Goal: Answer question/provide support: Share knowledge or assist other users

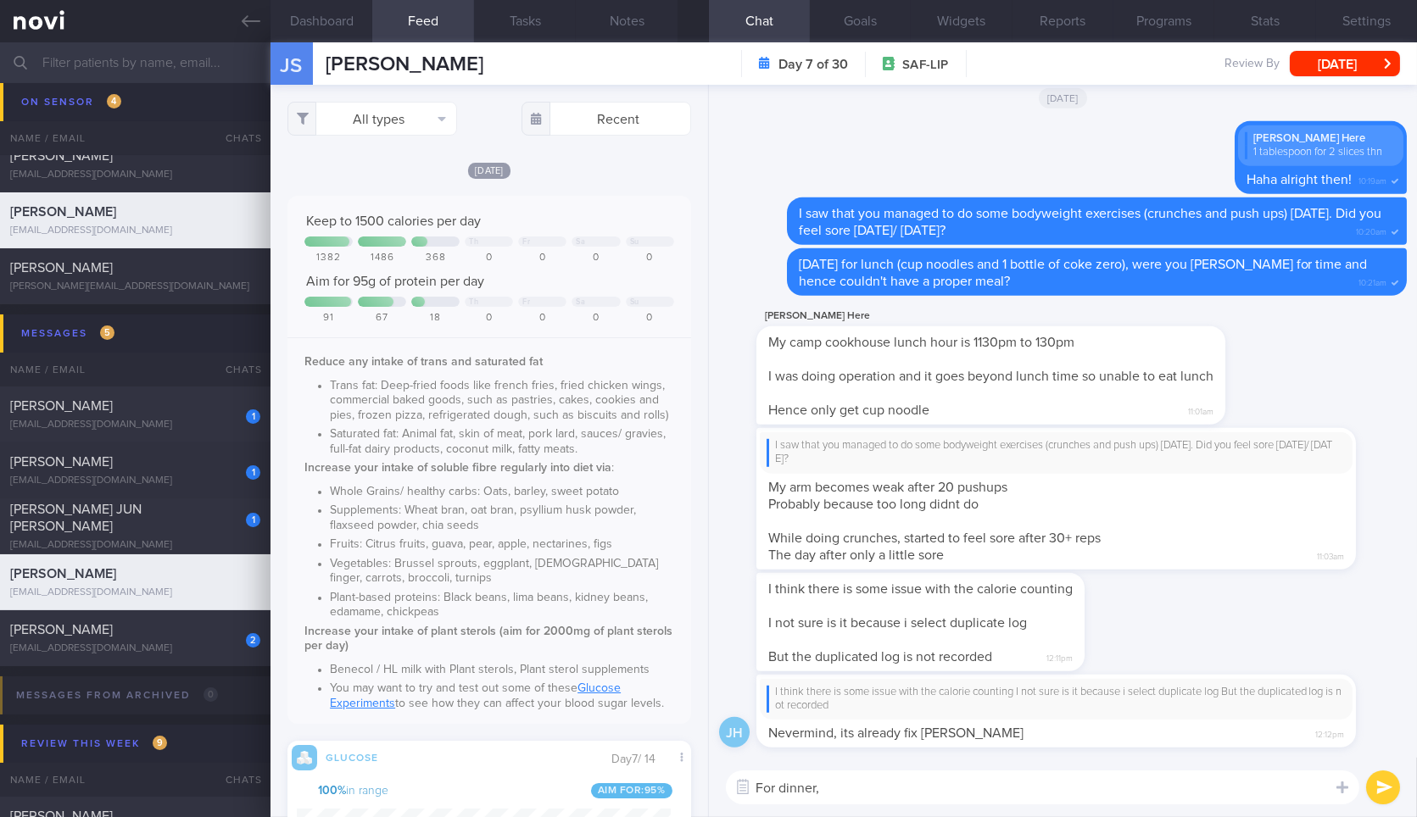
click at [604, 216] on div "Keep to 1500 calories per day" at bounding box center [488, 221] width 369 height 17
click at [912, 771] on textarea "For dinner," at bounding box center [1042, 788] width 633 height 34
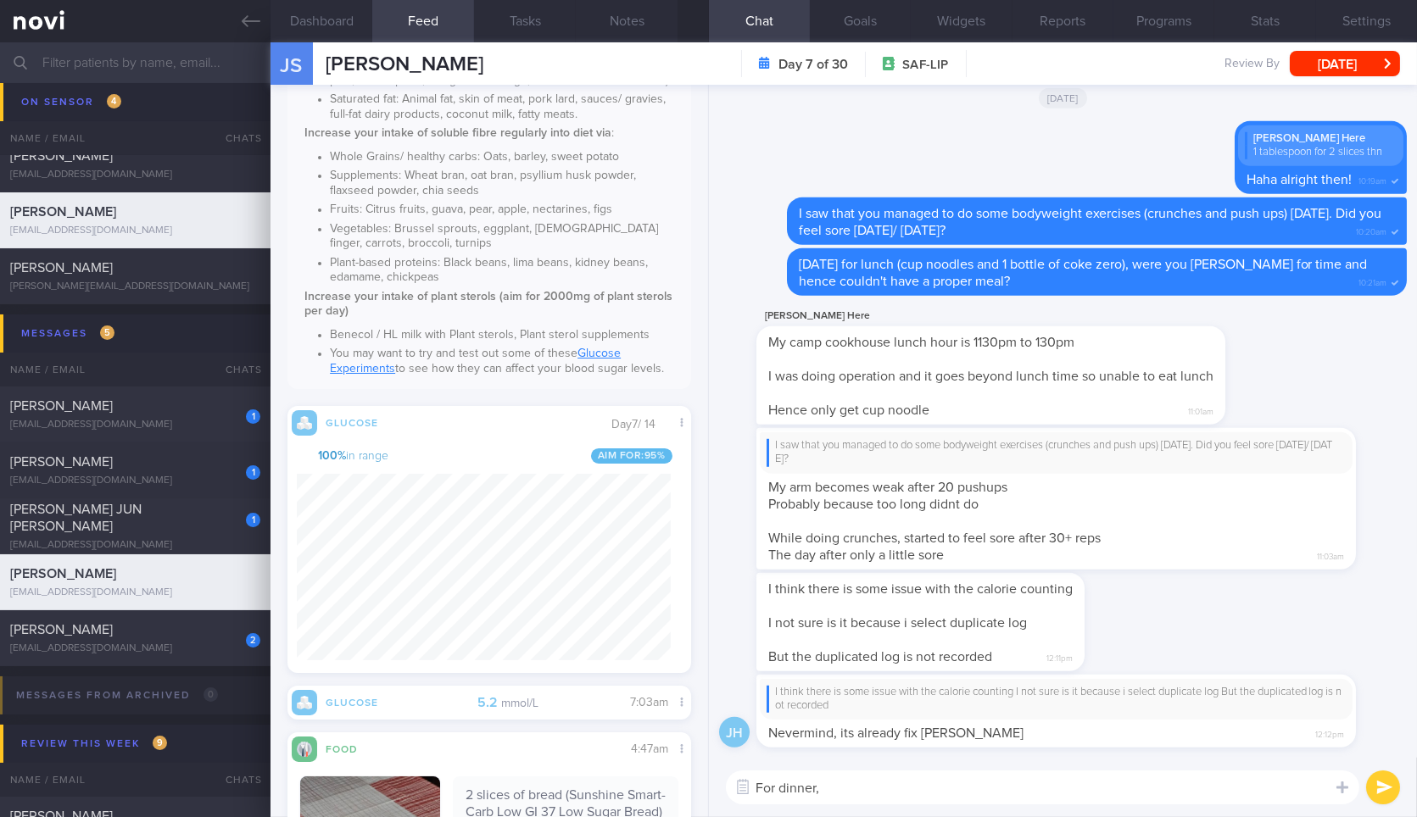
scroll to position [0, 0]
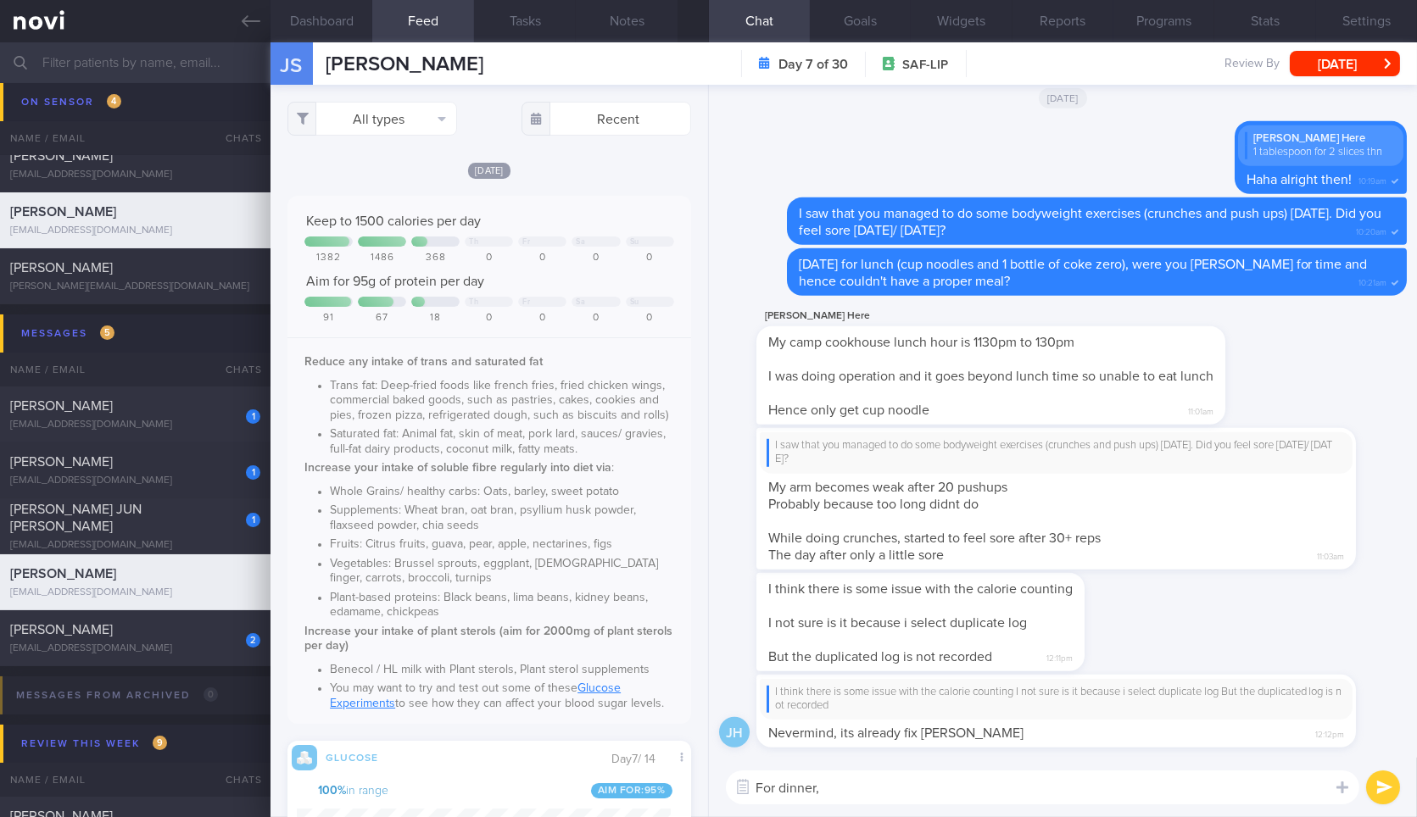
click at [893, 792] on textarea "For dinner," at bounding box center [1042, 788] width 633 height 34
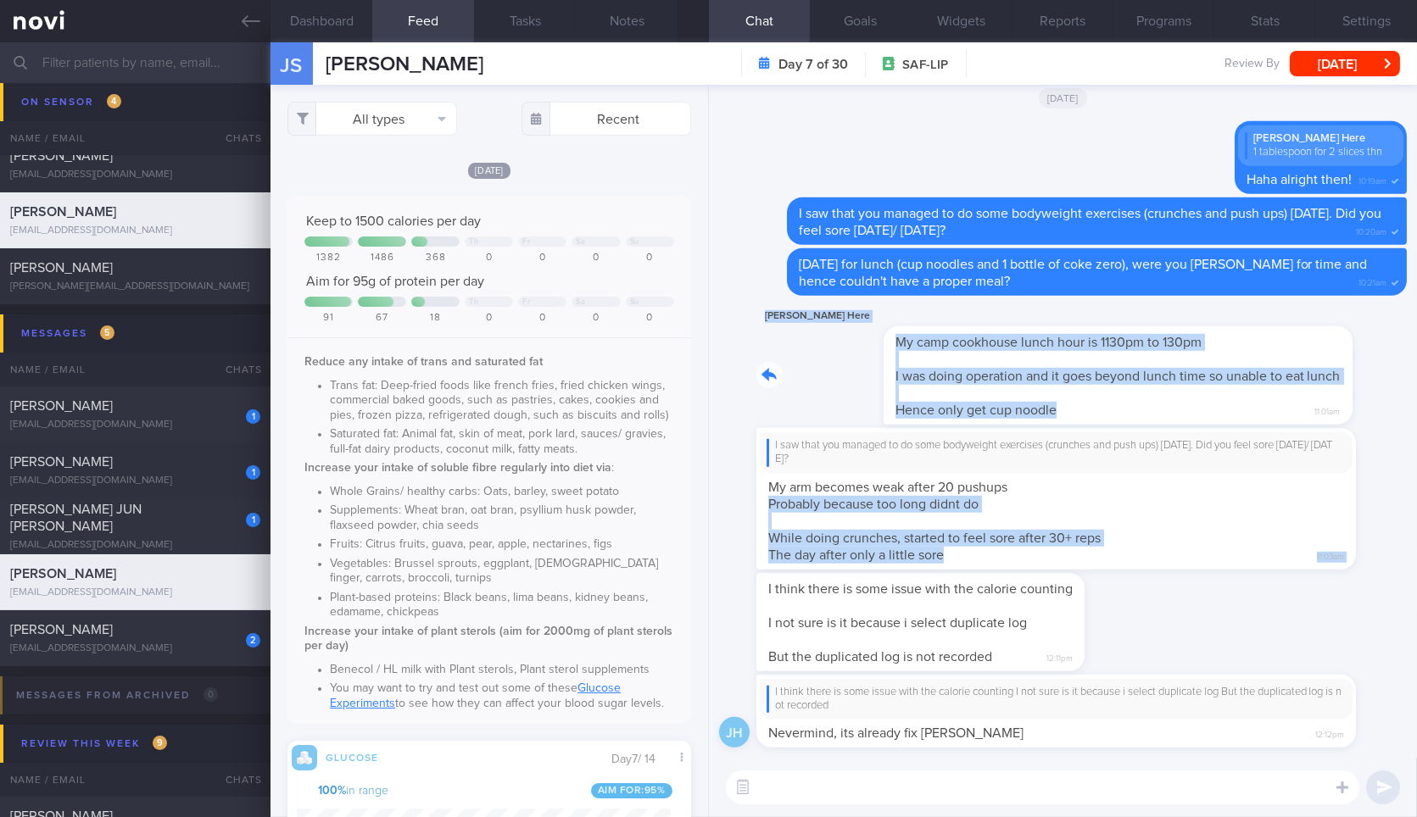
drag, startPoint x: 968, startPoint y: 411, endPoint x: 1400, endPoint y: 509, distance: 442.4
click at [1400, 509] on div "JH I think there is some issue with the calorie counting I not sure is it becau…" at bounding box center [1063, 421] width 708 height 673
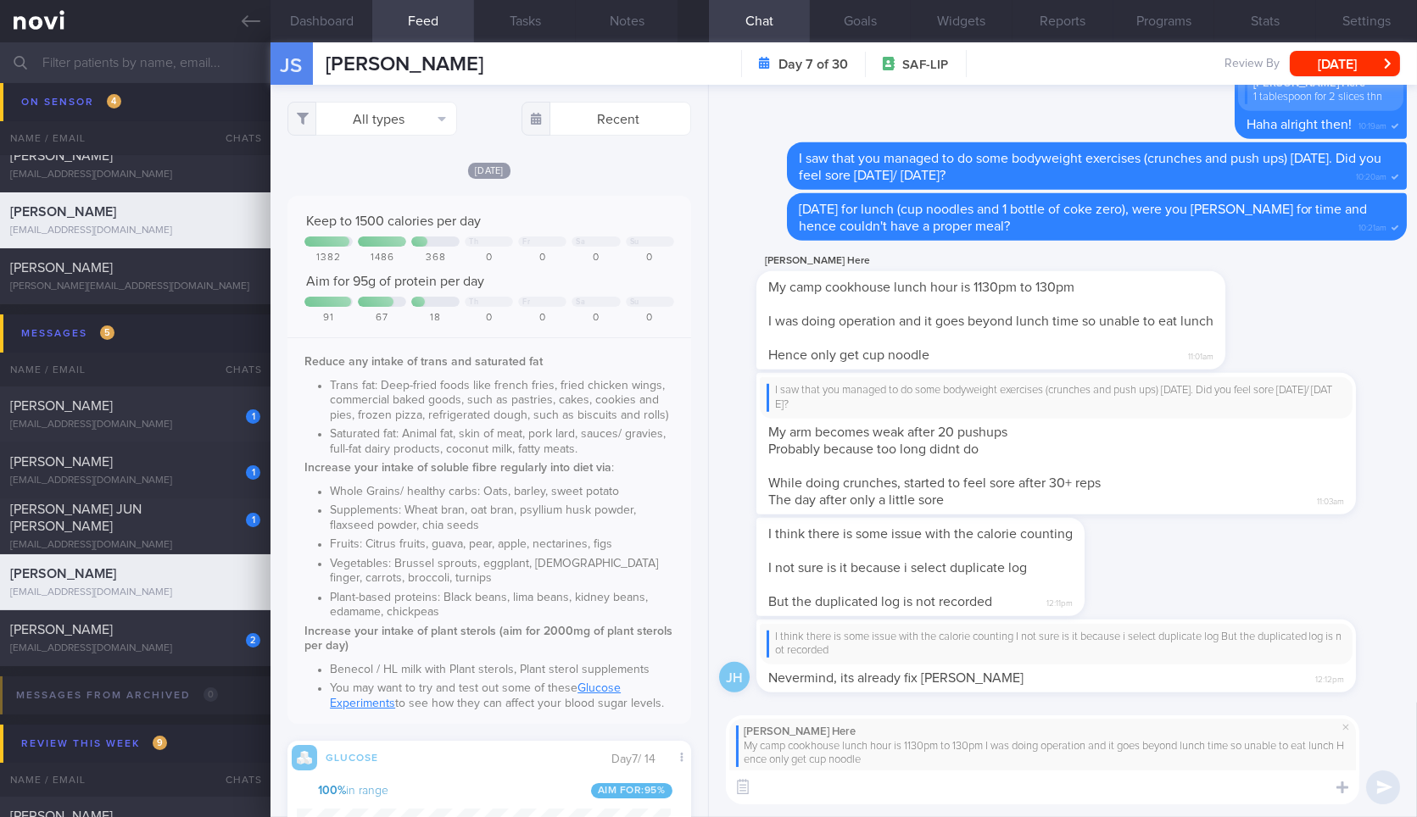
click at [979, 790] on textarea at bounding box center [1042, 788] width 633 height 34
type textarea "Ah I see.. Was the cup noodles from the canteen, or did you buy it from somewhe…"
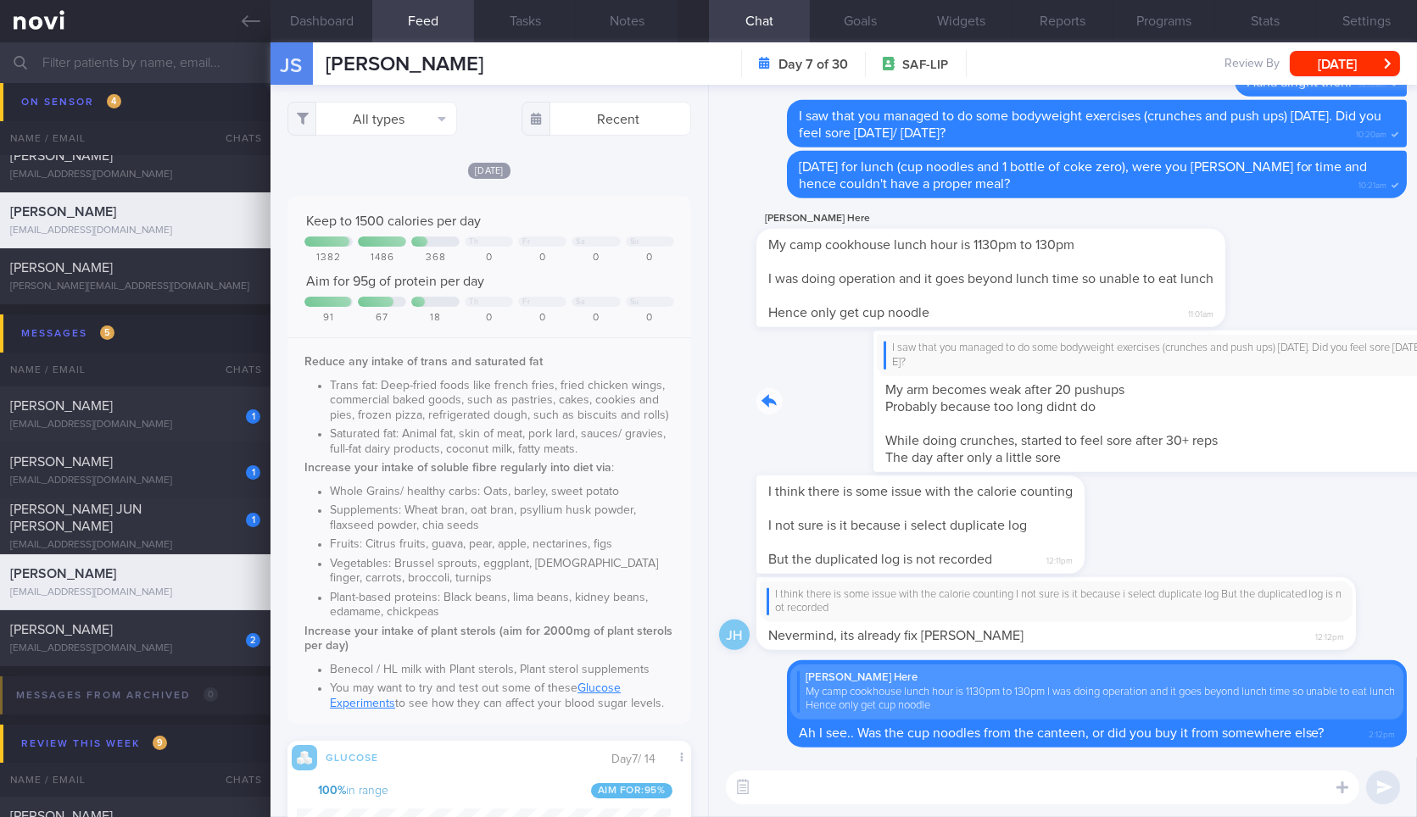
drag, startPoint x: 1049, startPoint y: 381, endPoint x: 1416, endPoint y: 379, distance: 367.1
click at [1416, 388] on div "Delete Jason Here My camp cookhouse lunch hour is 1130pm to 130pm I was doing o…" at bounding box center [1063, 421] width 708 height 673
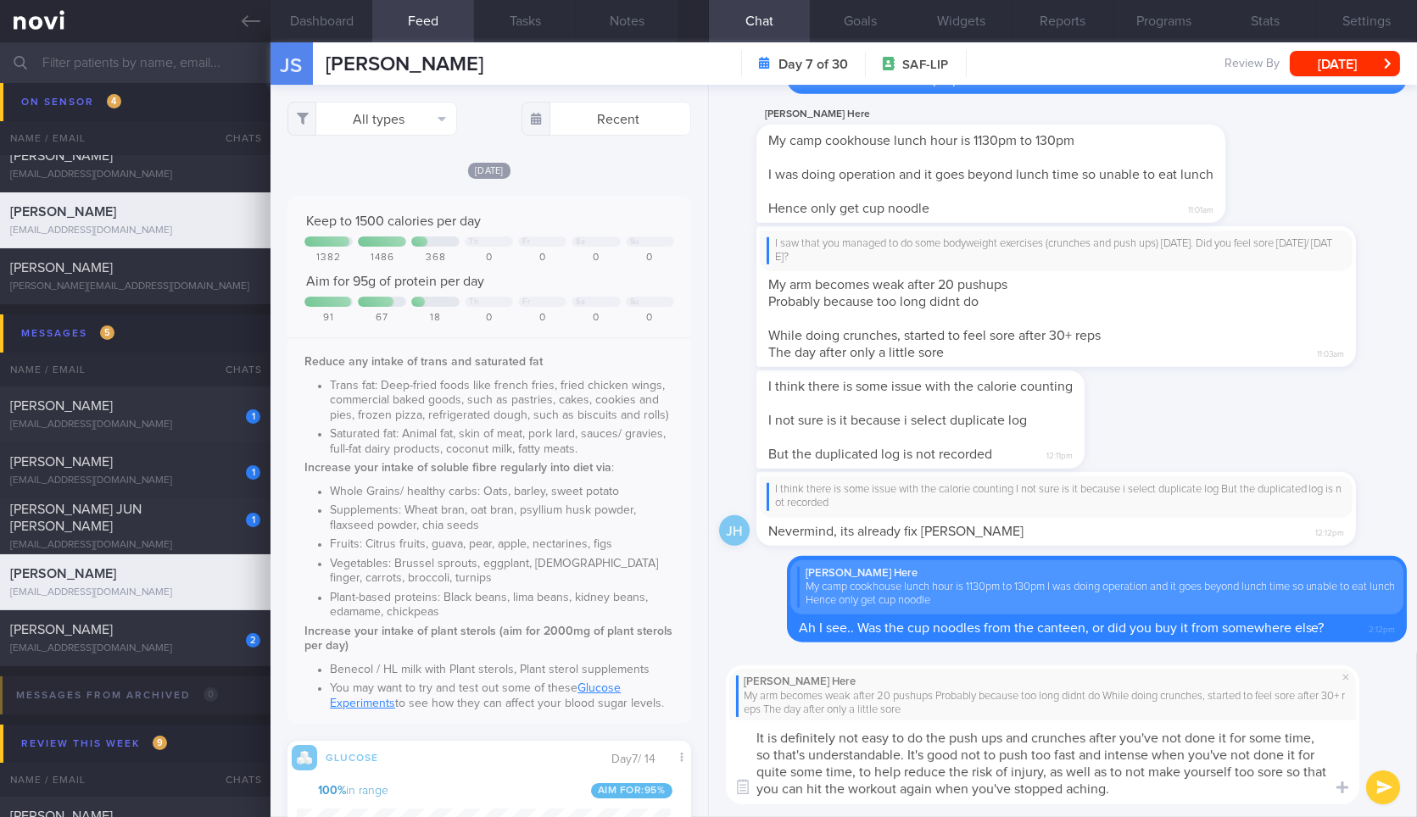
type textarea "It is definitely not easy to do the push ups and crunches after you've not done…"
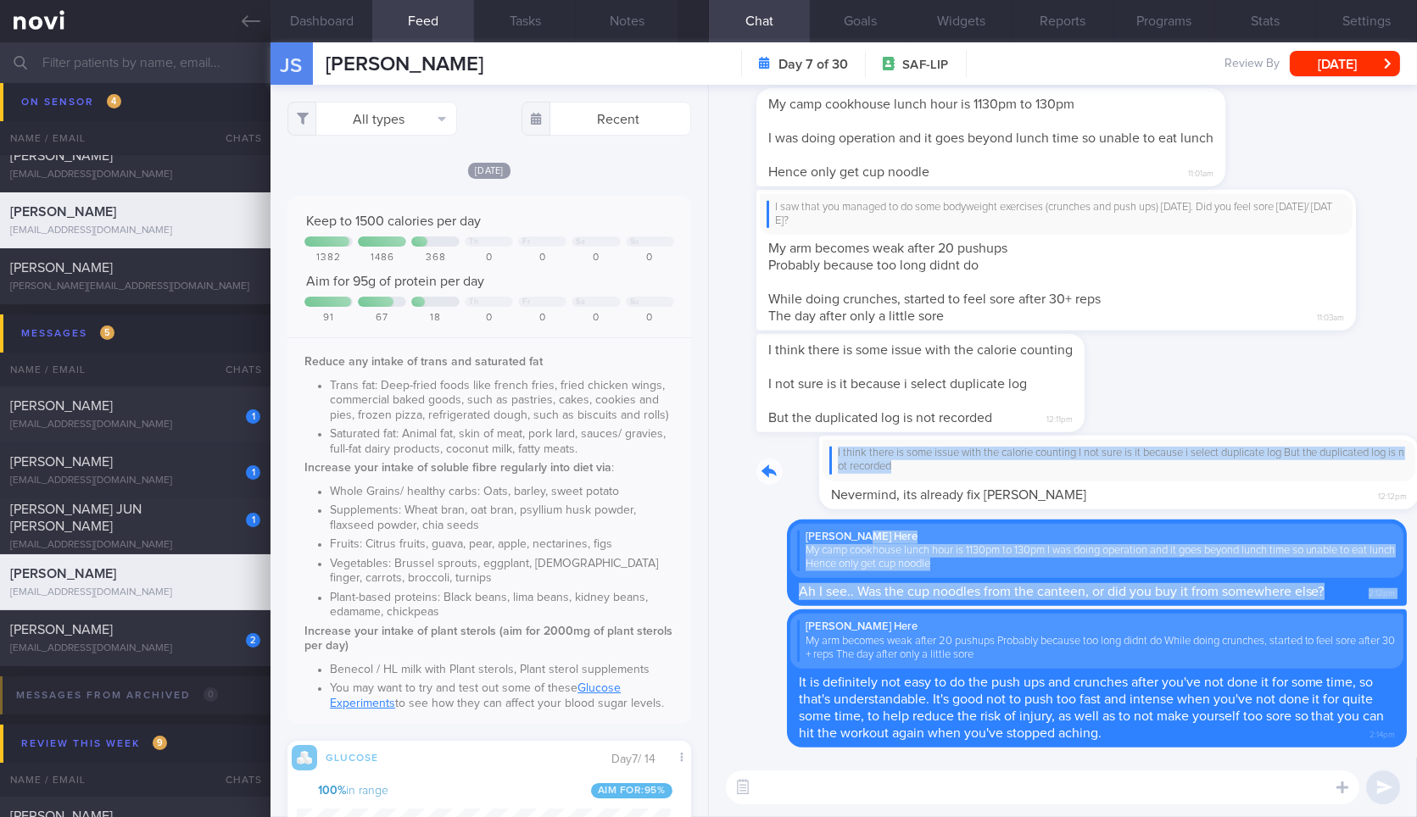
drag, startPoint x: 973, startPoint y: 476, endPoint x: 1416, endPoint y: 515, distance: 444.2
click at [1416, 517] on div "Delete Jason Here My arm becomes weak after 20 pushups Probably because too lon…" at bounding box center [1063, 421] width 708 height 673
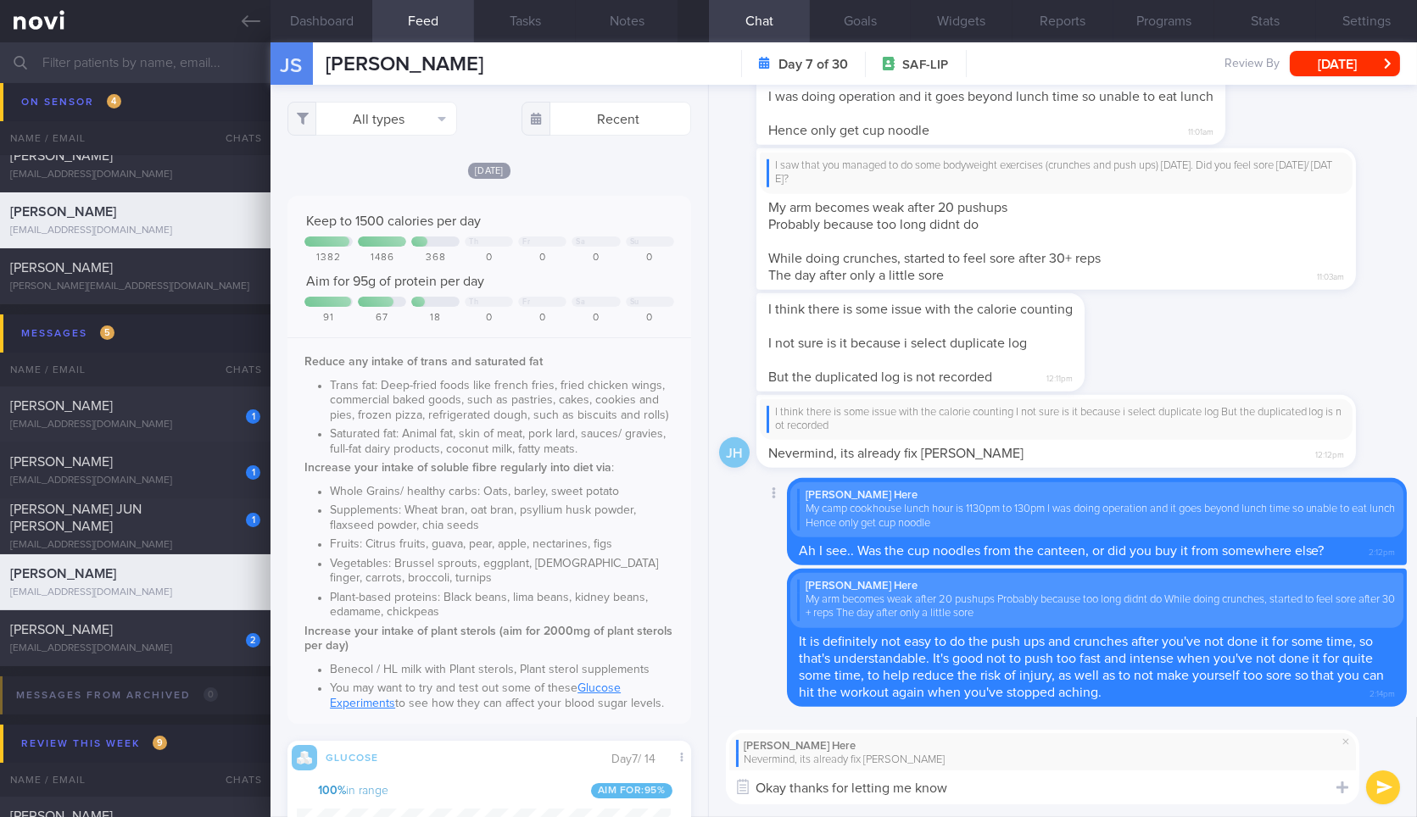
type textarea "Okay thanks for letting me know!"
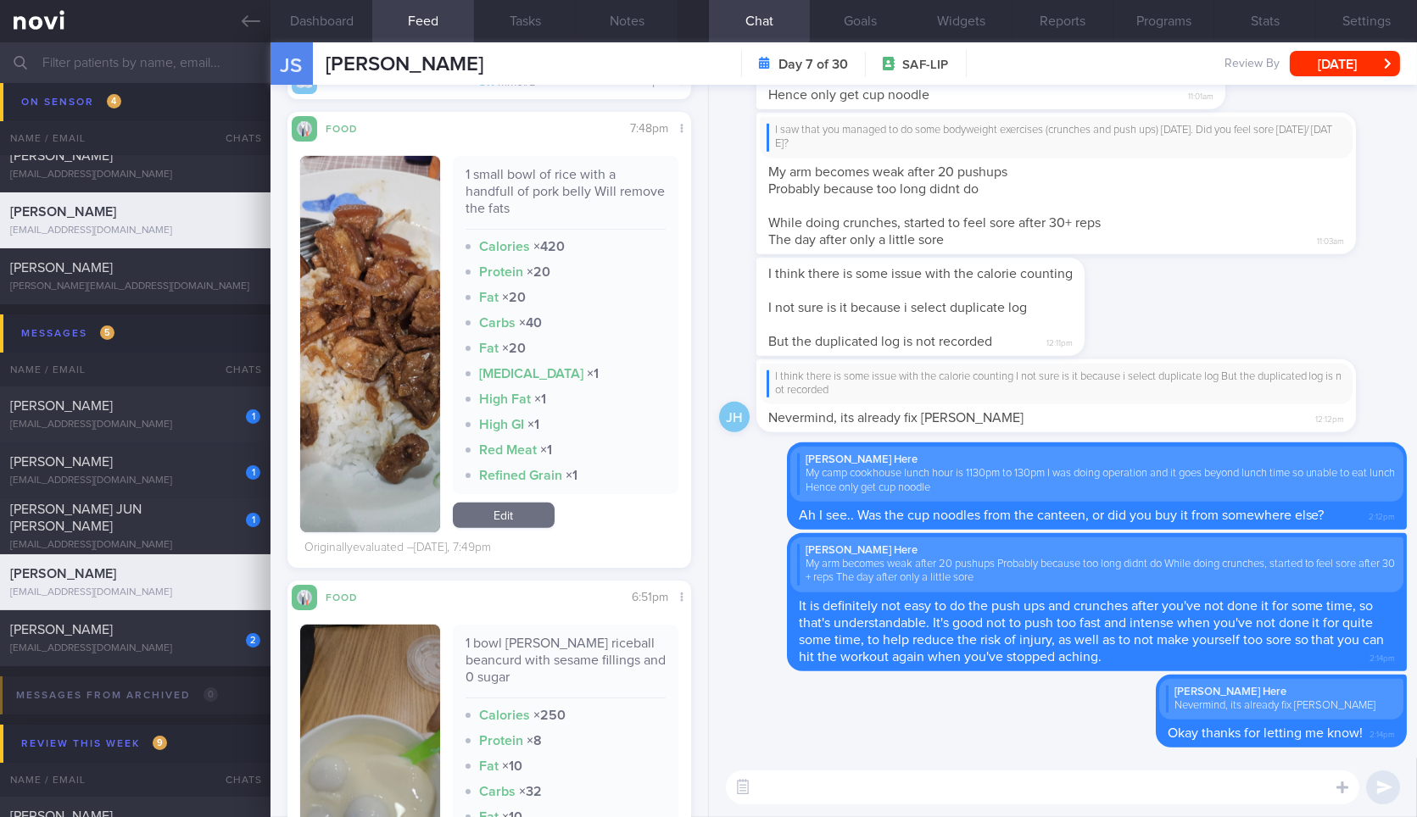
scroll to position [1978, 0]
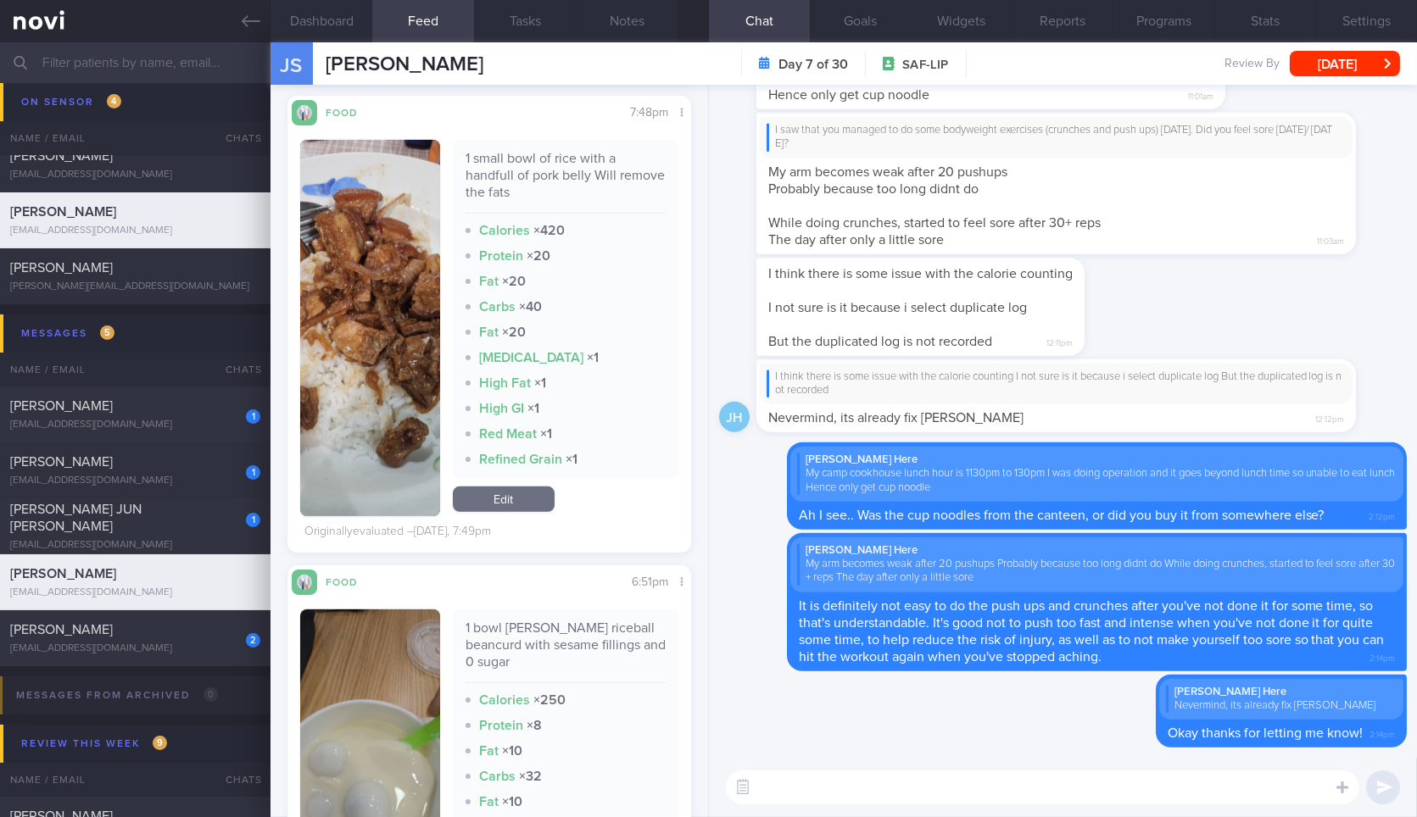
click at [558, 178] on div "1 small bowl of rice with a handfull of pork belly Will remove the fats" at bounding box center [565, 182] width 200 height 64
copy div "belly"
click at [857, 801] on textarea at bounding box center [1042, 788] width 633 height 34
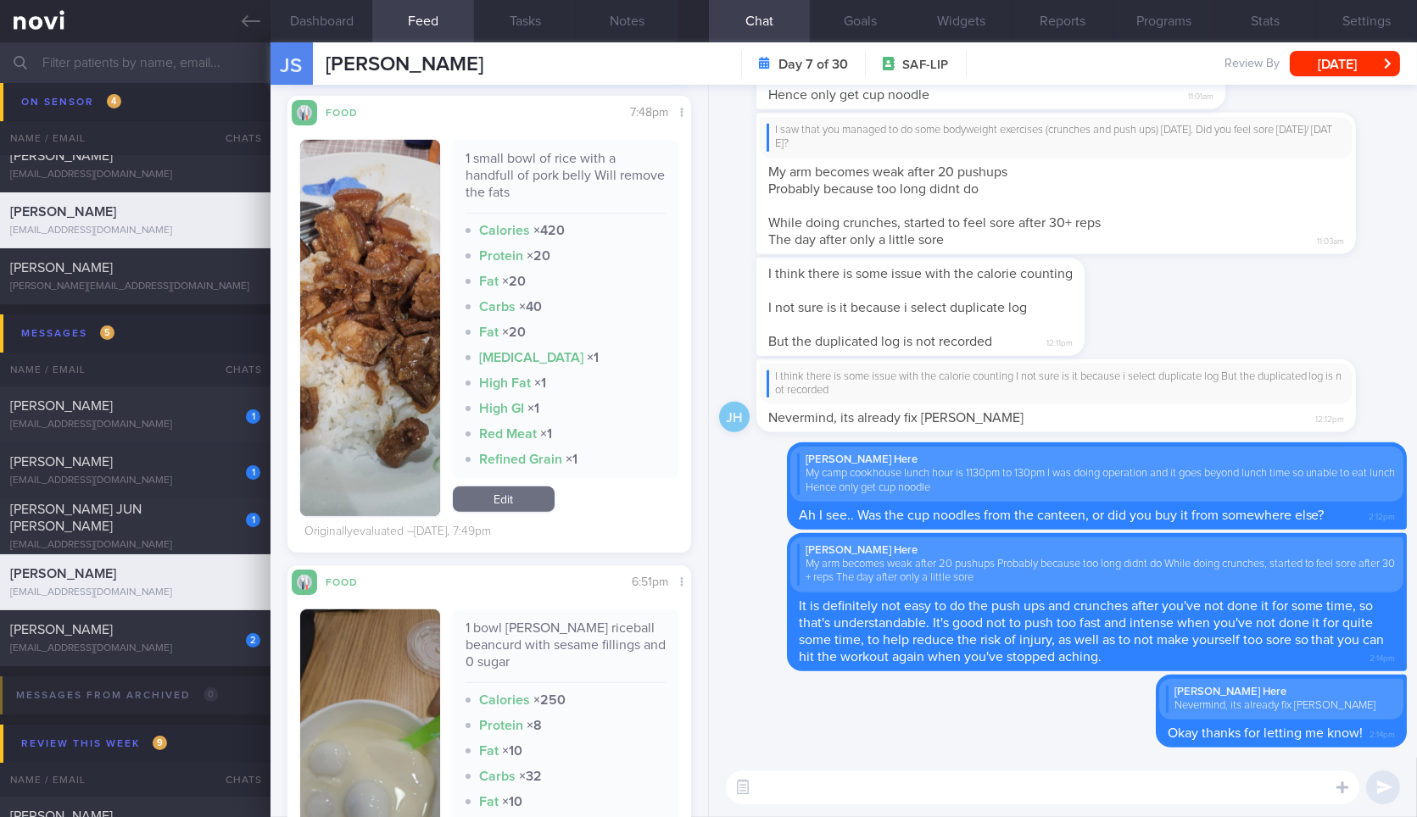
click at [493, 640] on div "1 bowl Mr Bean riceball beancurd with sesame fillings and 0 sugar" at bounding box center [565, 652] width 200 height 64
copy div "1 bowl Mr Bean riceball beancurd with sesame fillings and 0 sugar"
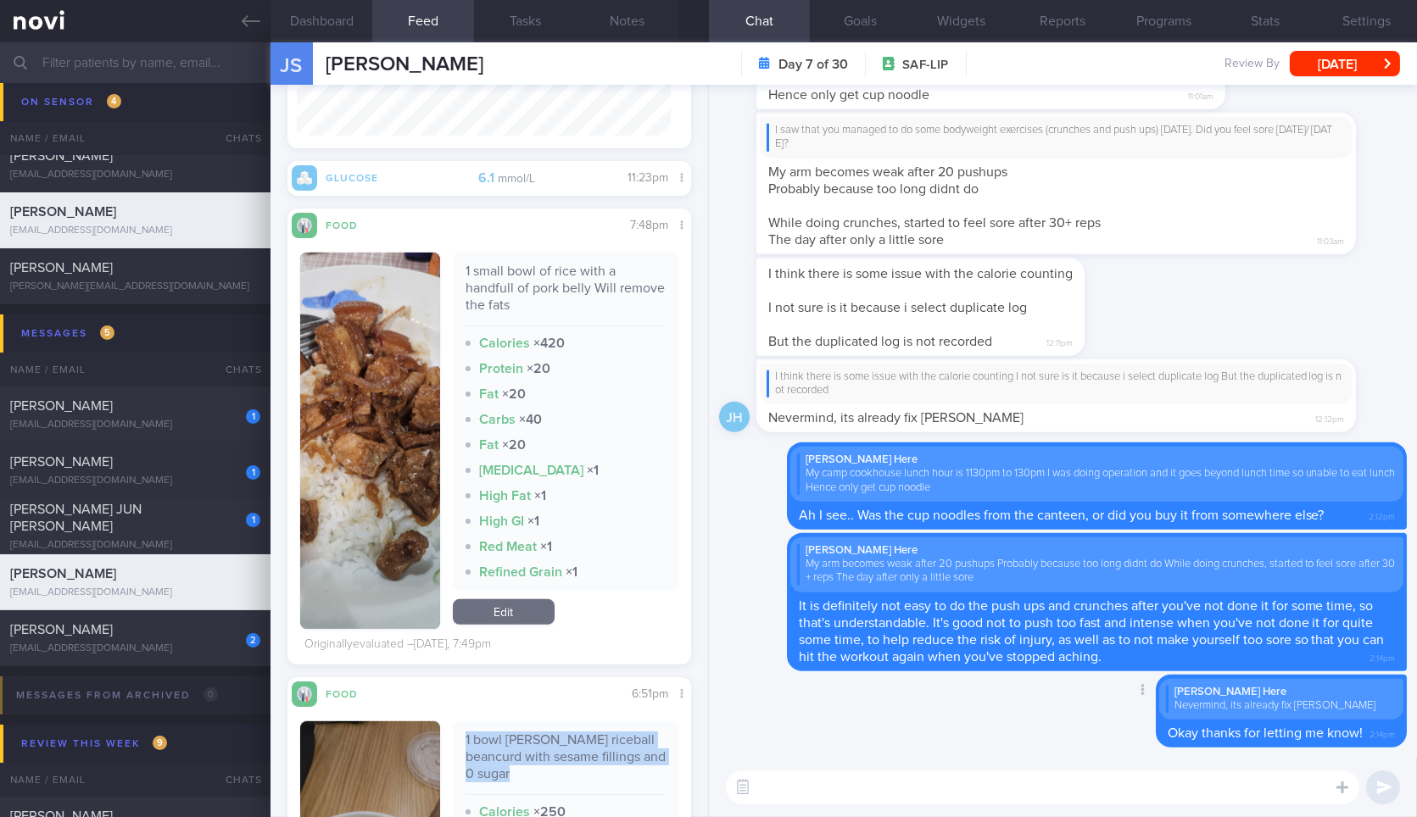
scroll to position [1884, 0]
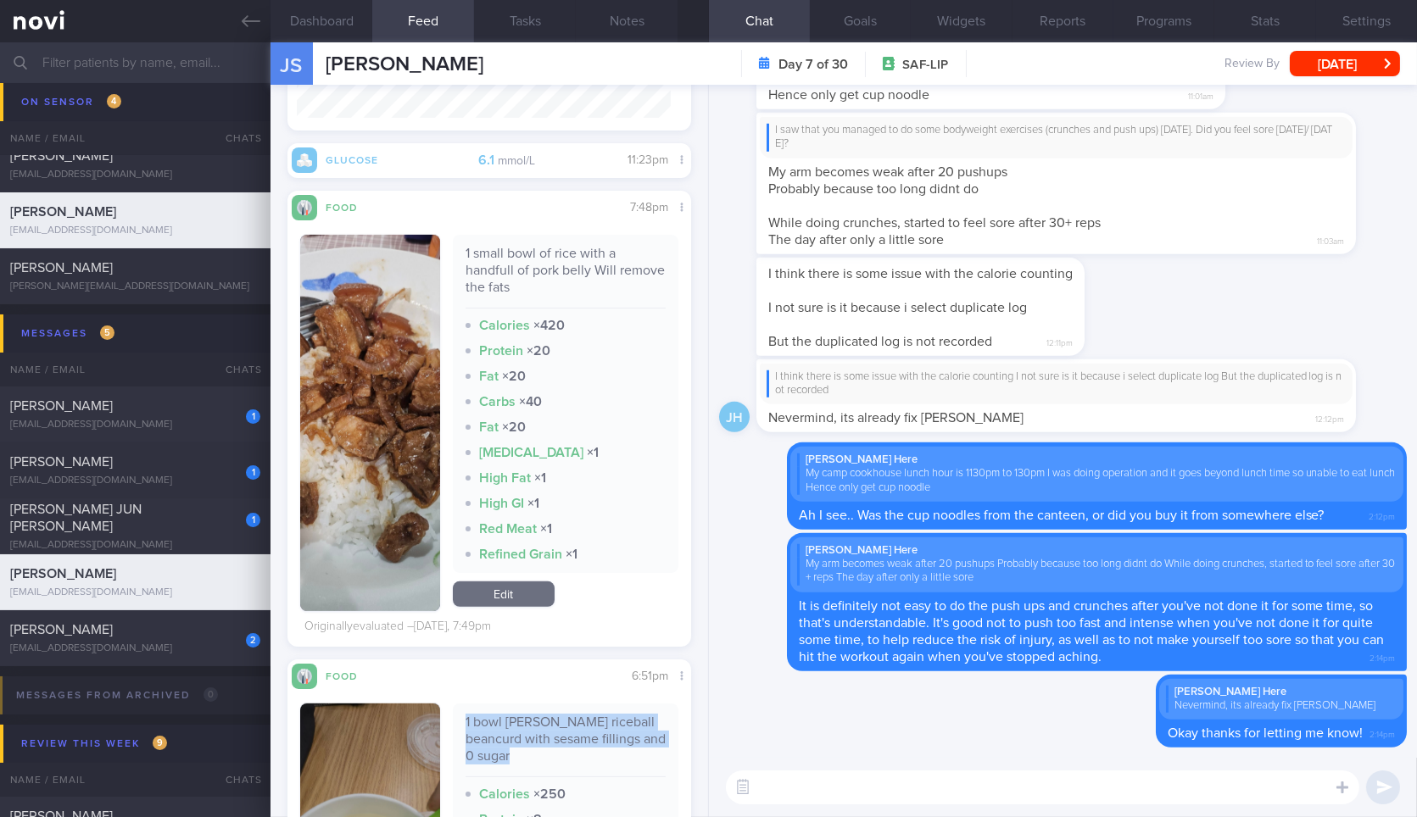
click at [394, 359] on img "button" at bounding box center [369, 423] width 139 height 376
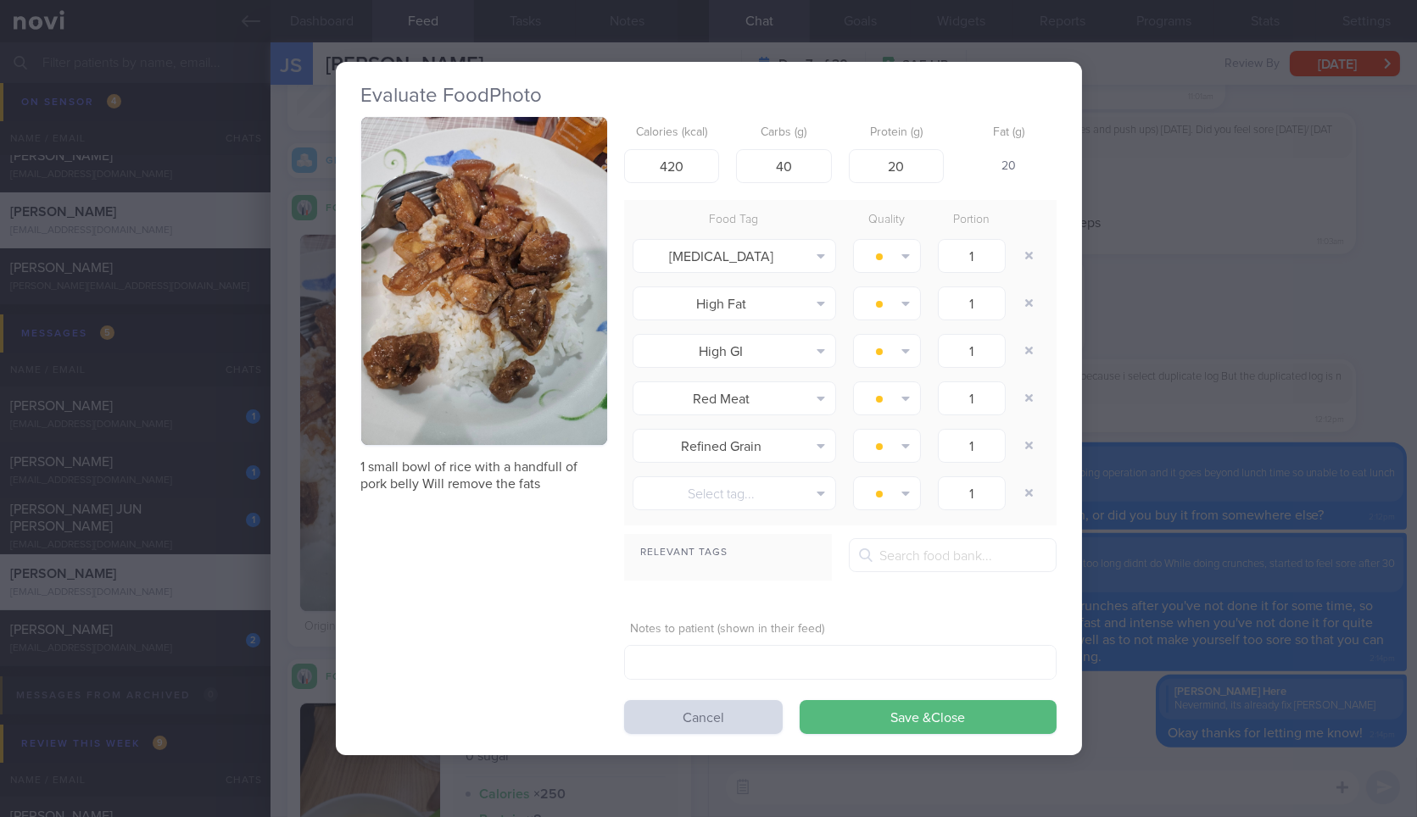
click at [1070, 487] on div "Evaluate Food Photo 1 small bowl of rice with a handfull of pork belly Will rem…" at bounding box center [709, 408] width 746 height 693
click at [925, 787] on div "Evaluate Food Photo 1 small bowl of rice with a handfull of pork belly Will rem…" at bounding box center [709, 408] width 746 height 817
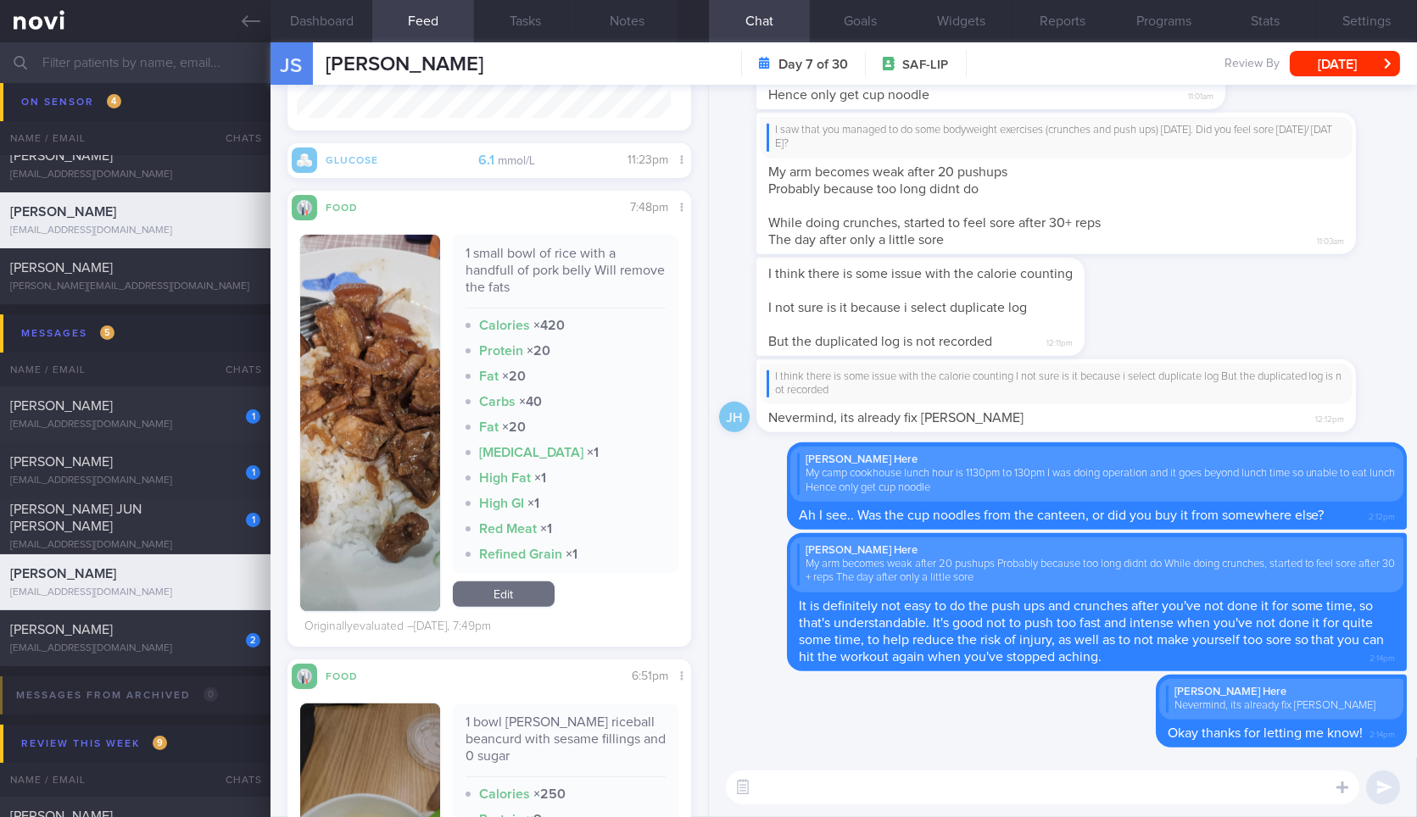
click at [925, 786] on textarea at bounding box center [1042, 788] width 633 height 34
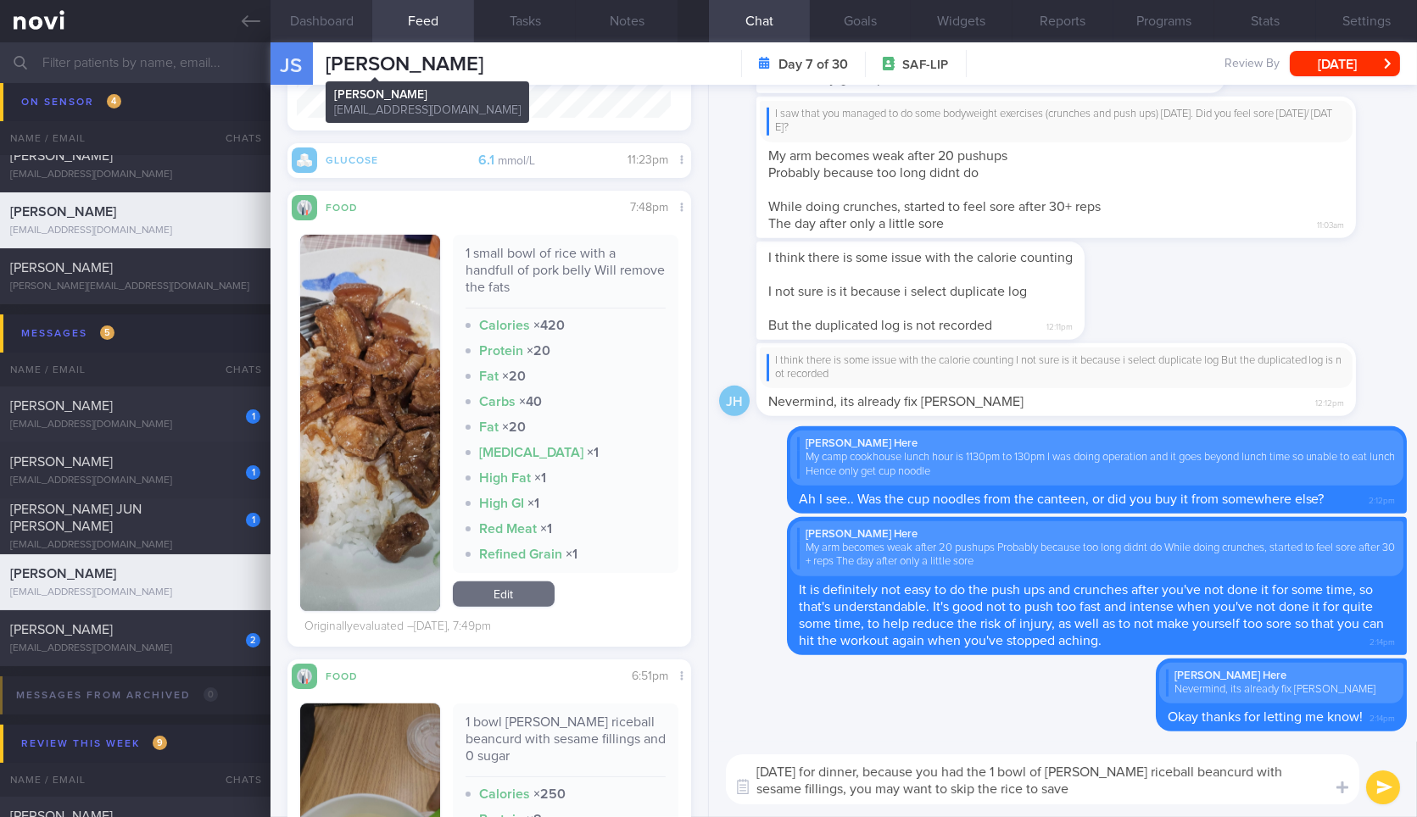
click at [331, 24] on button "Dashboard" at bounding box center [321, 21] width 102 height 42
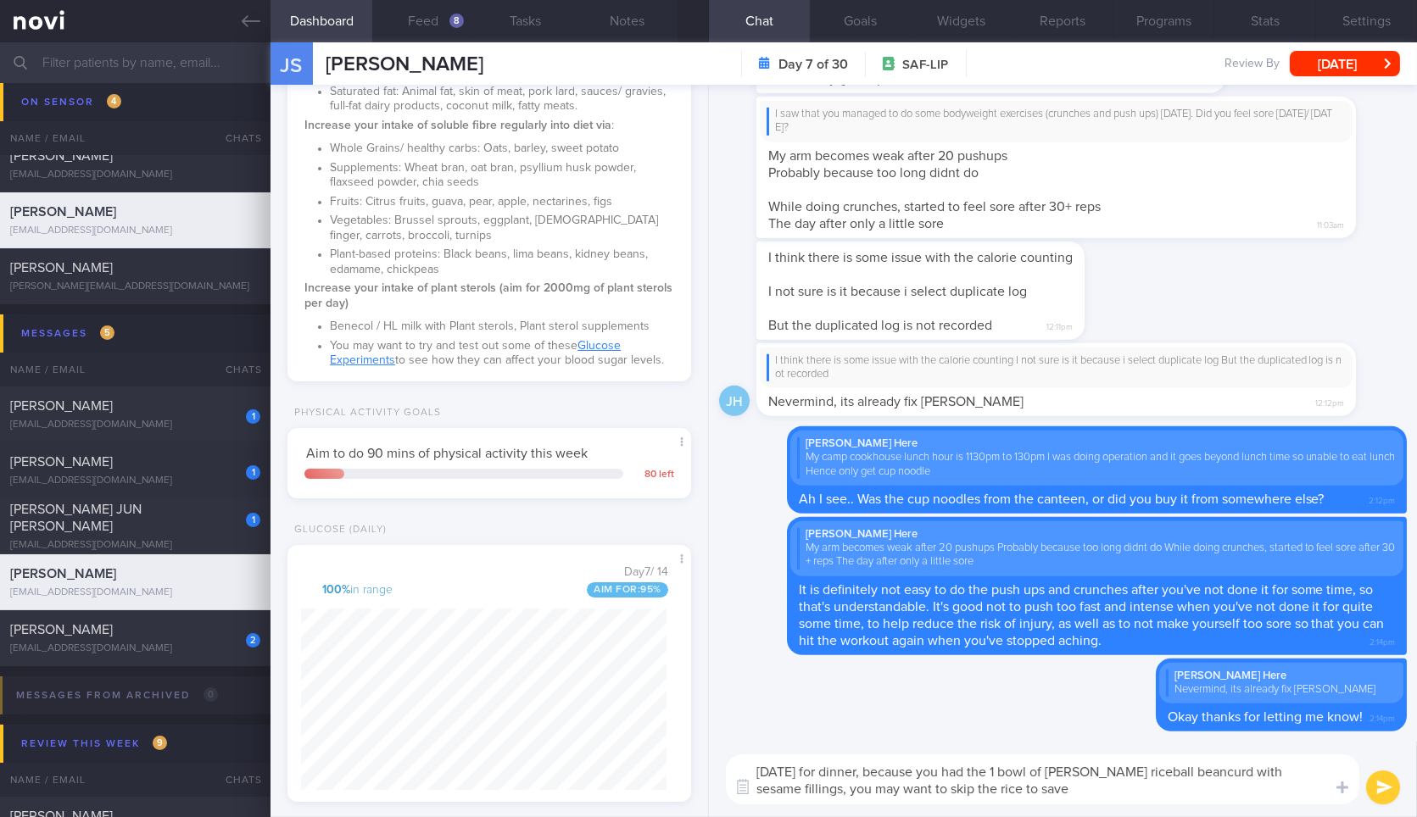
scroll to position [870, 0]
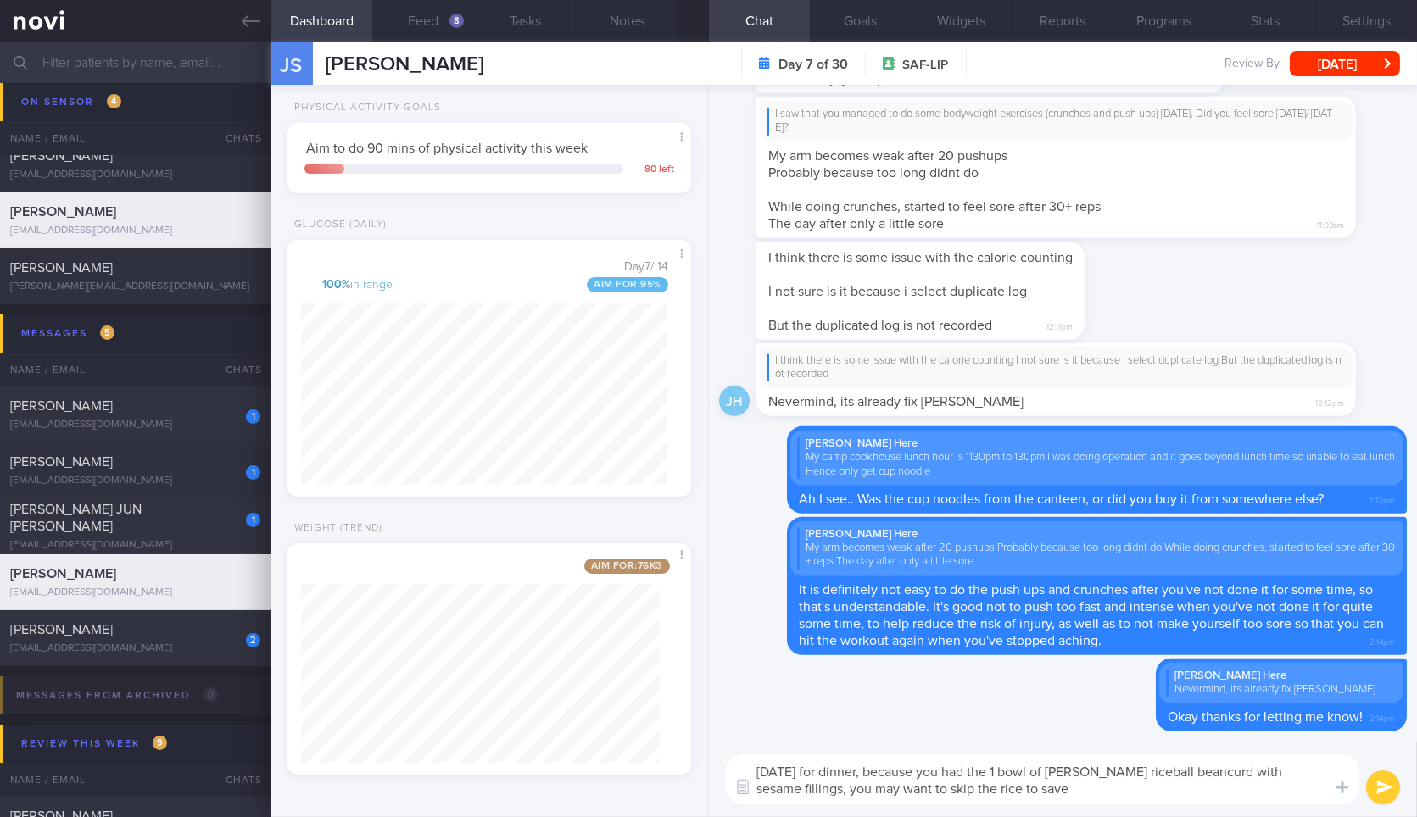
click at [1107, 805] on div "Yesterday for dinner, because you had the 1 bowl of Mr Bean riceball beancurd w…" at bounding box center [1063, 779] width 708 height 75
click at [1116, 795] on textarea "Yesterday for dinner, because you had the 1 bowl of Mr Bean riceball beancurd w…" at bounding box center [1042, 779] width 633 height 50
click at [437, 30] on button "Feed 8" at bounding box center [423, 21] width 102 height 42
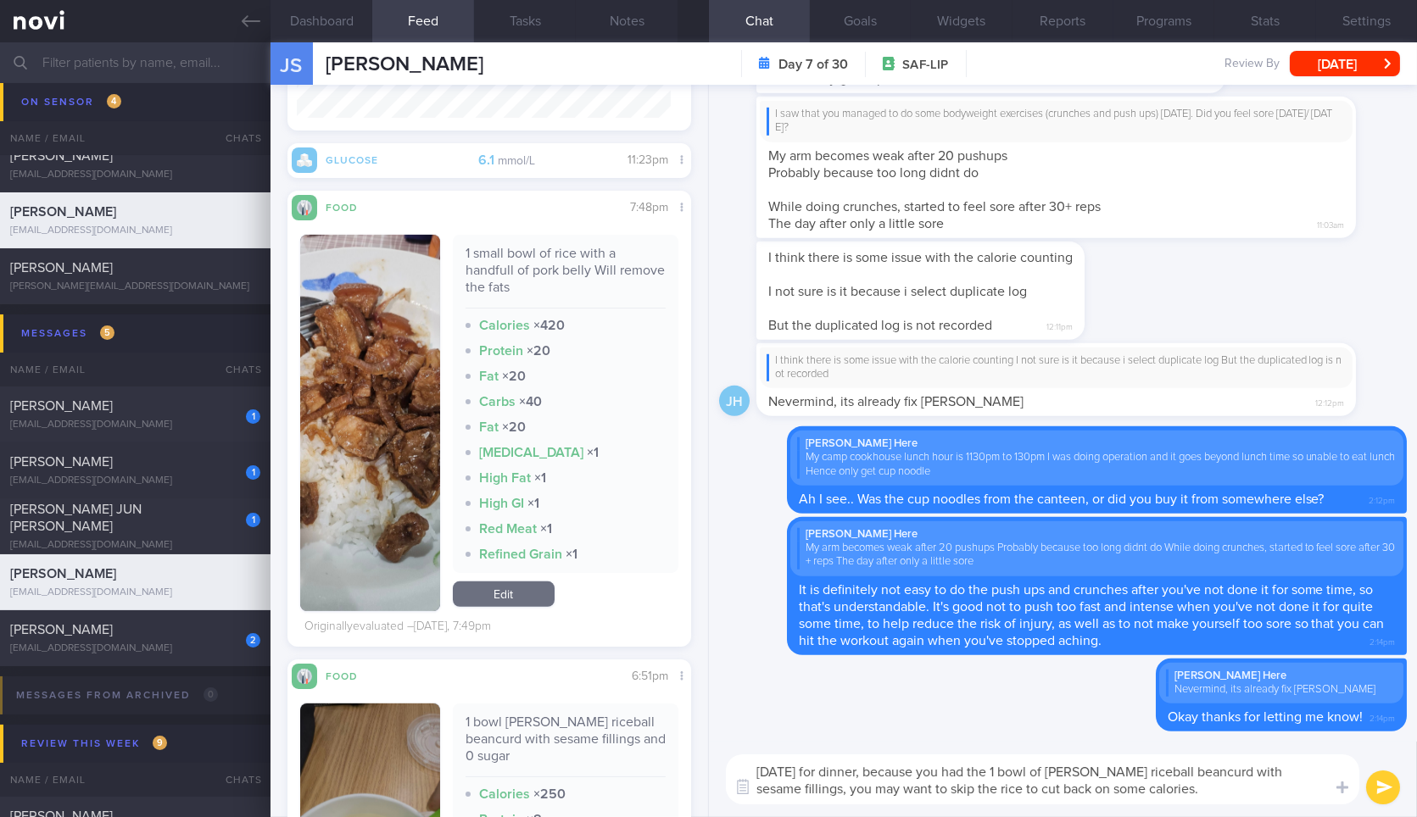
click at [331, 386] on img "button" at bounding box center [369, 423] width 139 height 376
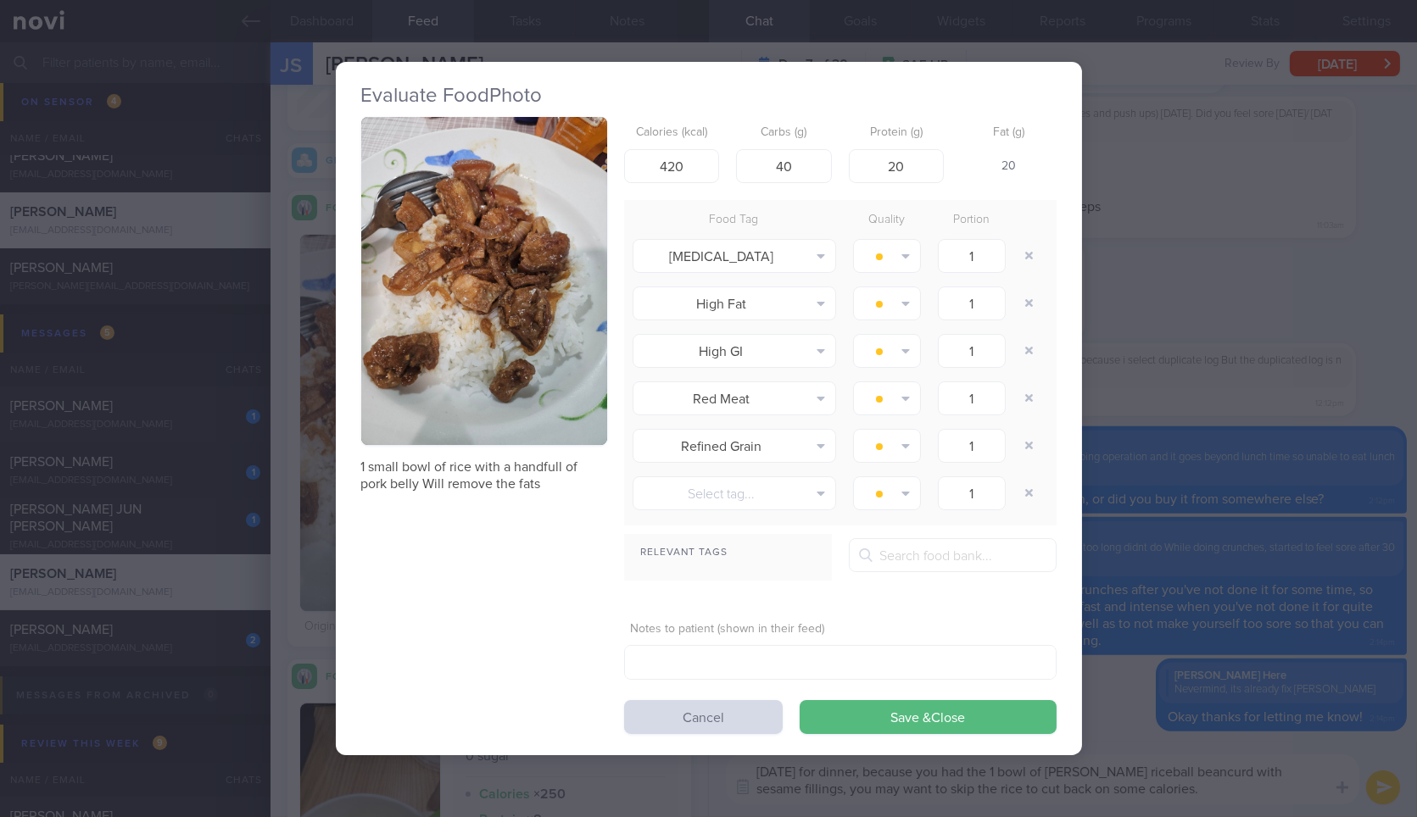
click at [524, 292] on img "button" at bounding box center [484, 281] width 246 height 328
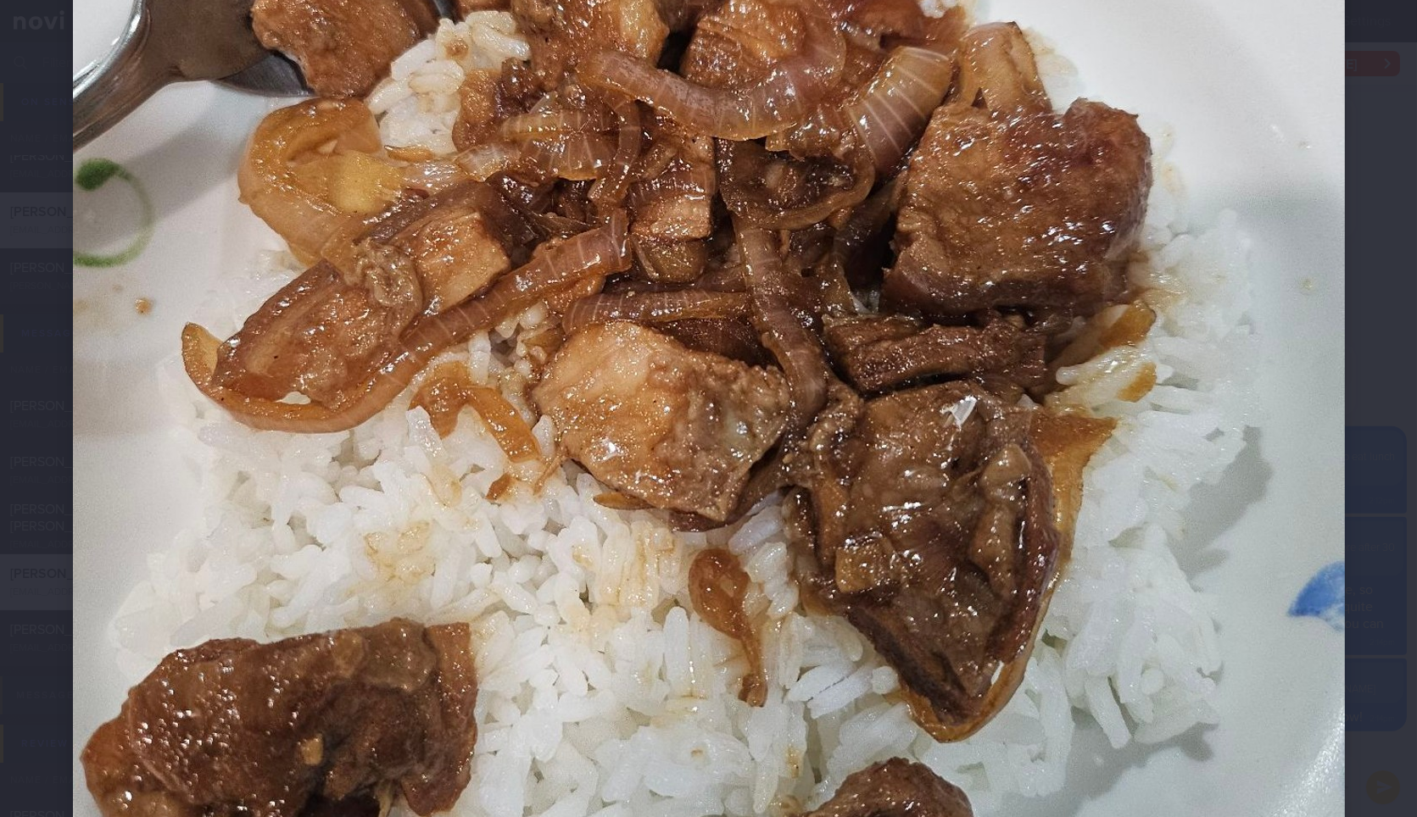
scroll to position [565, 0]
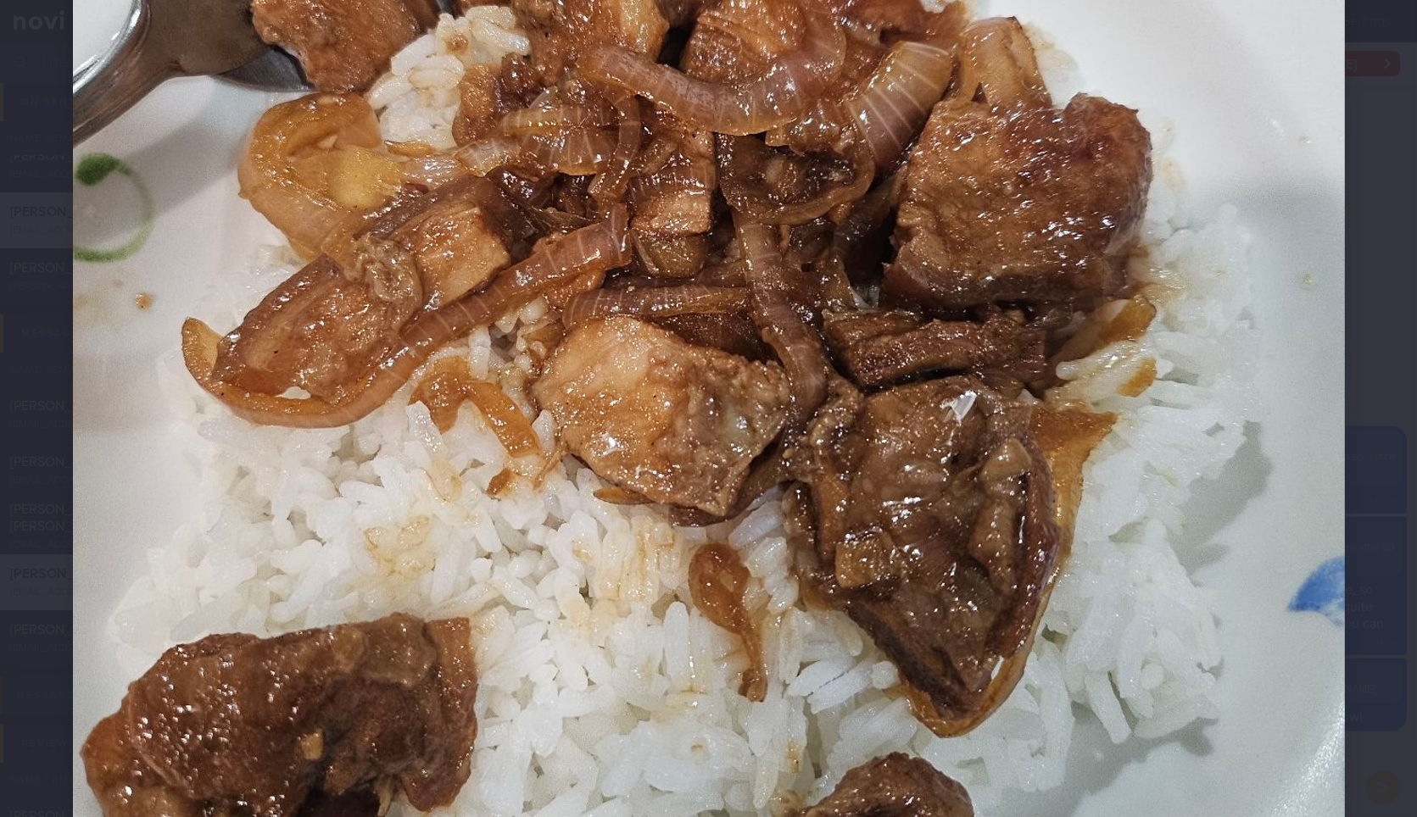
click at [1288, 403] on img at bounding box center [709, 350] width 1272 height 1695
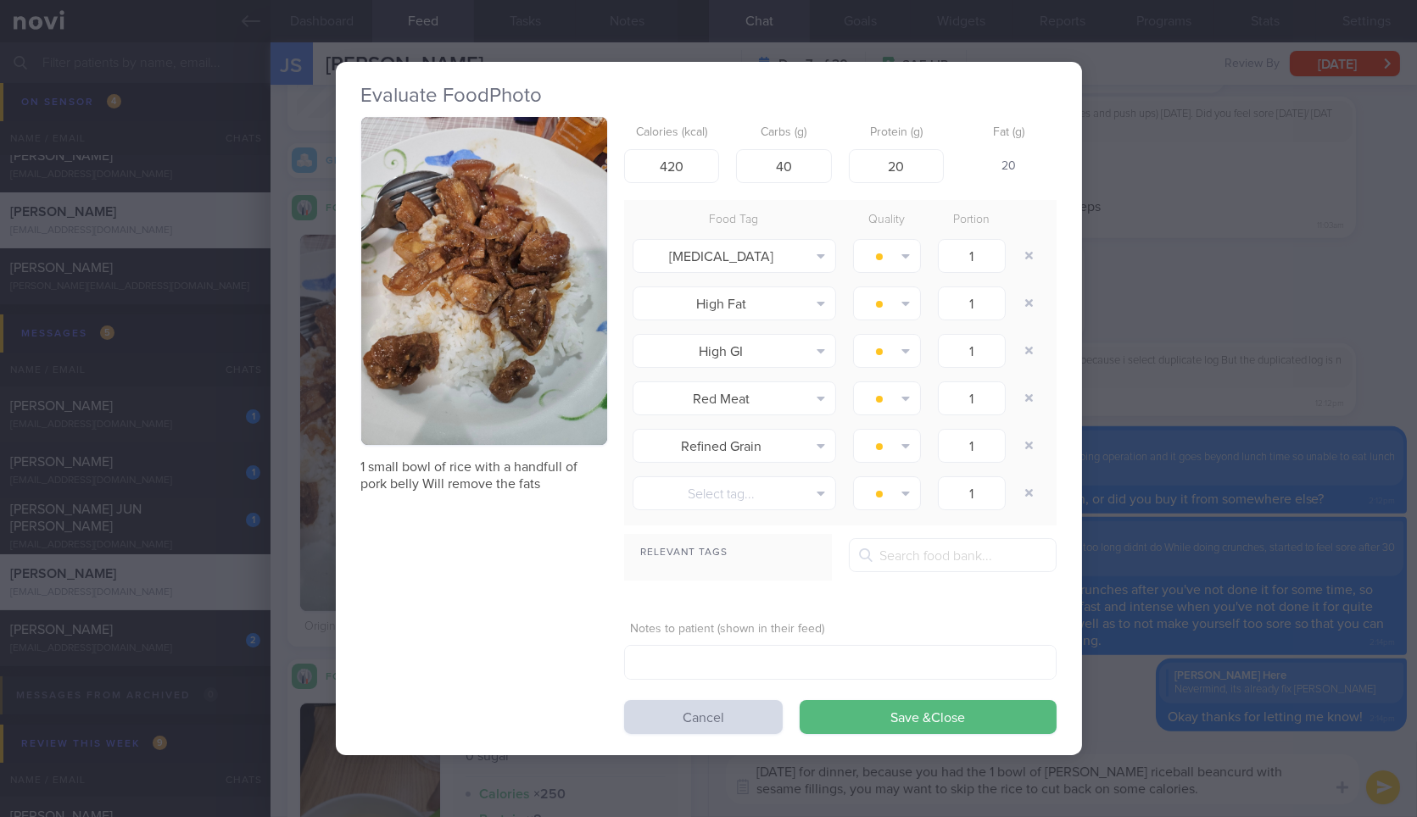
click at [1242, 415] on div "Evaluate Food Photo 1 small bowl of rice with a handfull of pork belly Will rem…" at bounding box center [708, 408] width 1417 height 817
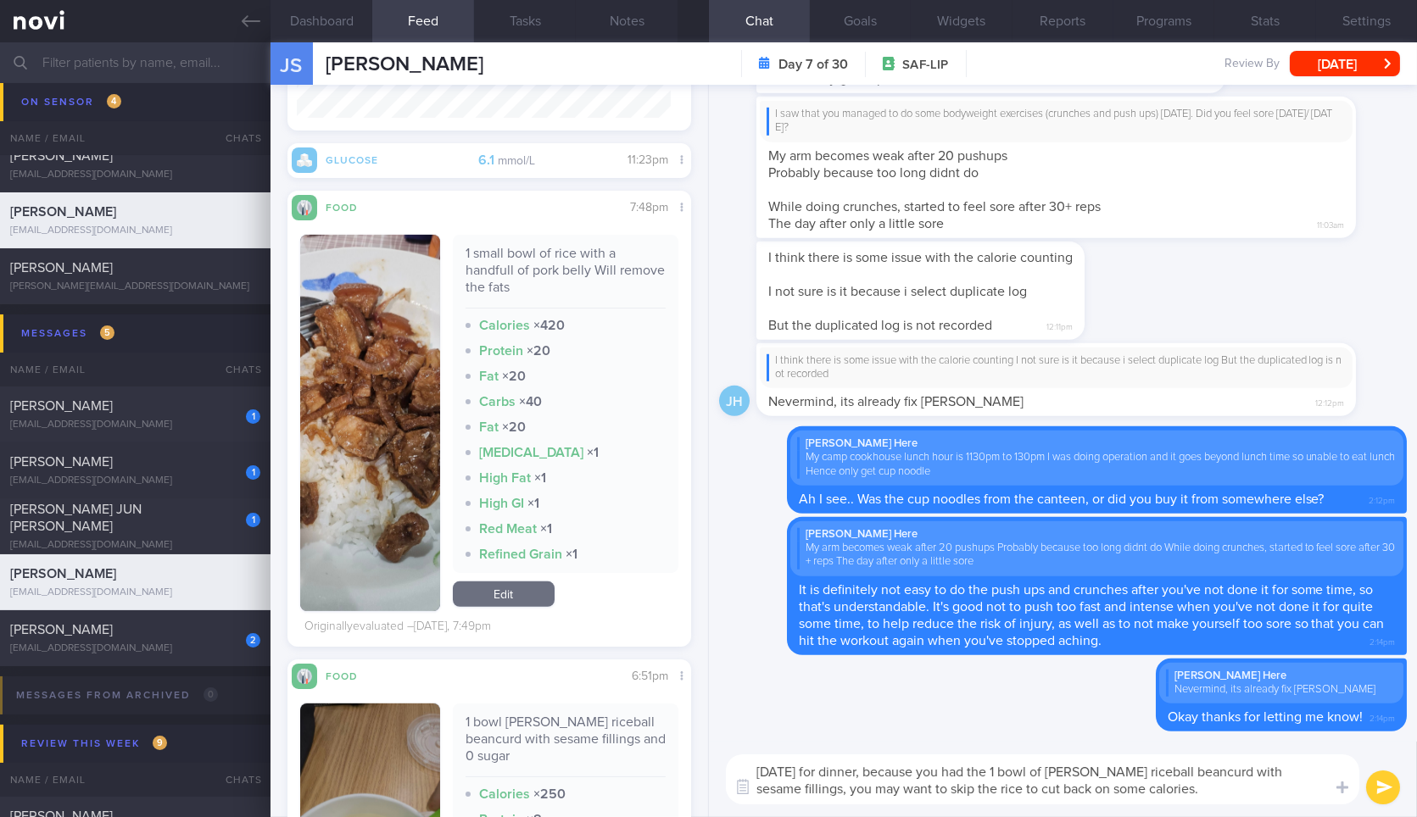
click at [1218, 788] on textarea "Yesterday for dinner, because you had the 1 bowl of Mr Bean riceball beancurd w…" at bounding box center [1042, 779] width 633 height 50
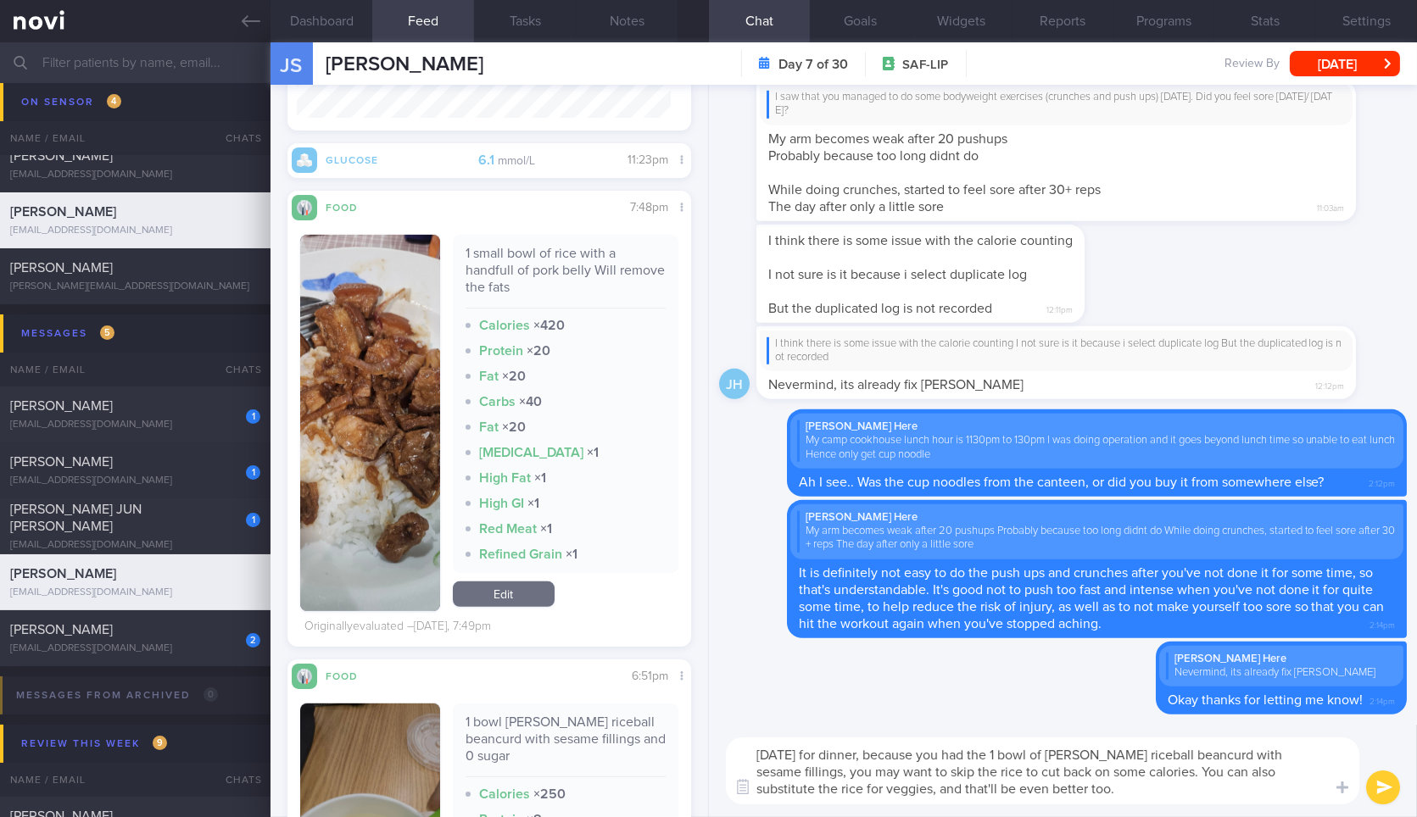
type textarea "Yesterday for dinner, because you had the 1 bowl of Mr Bean riceball beancurd w…"
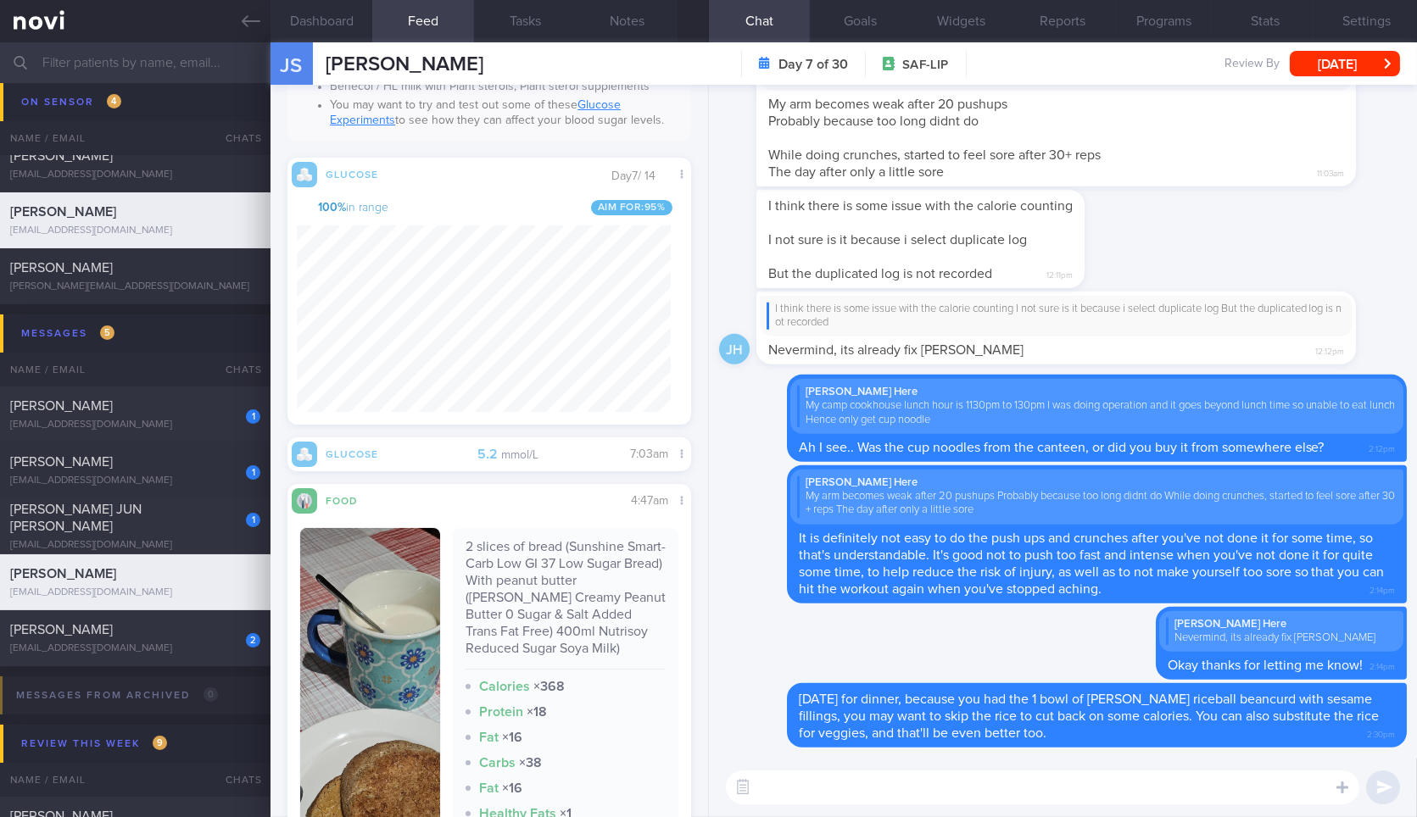
scroll to position [845, 0]
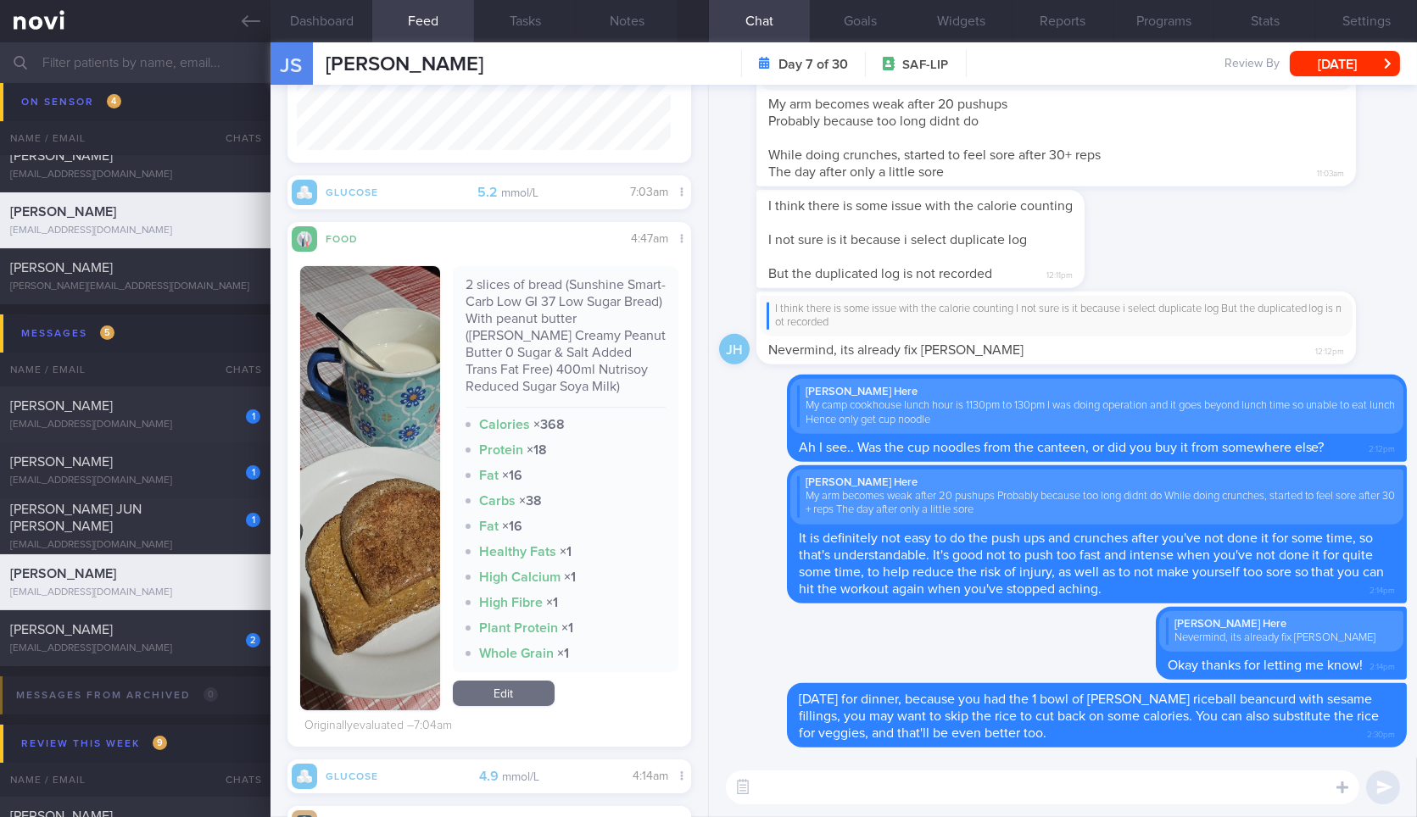
click at [431, 285] on div "2 slices of bread (Sunshine Smart-Carb Low GI 37 Low Sugar Bread) With peanut b…" at bounding box center [488, 495] width 377 height 487
click at [1315, 62] on button "[DATE]" at bounding box center [1344, 63] width 110 height 25
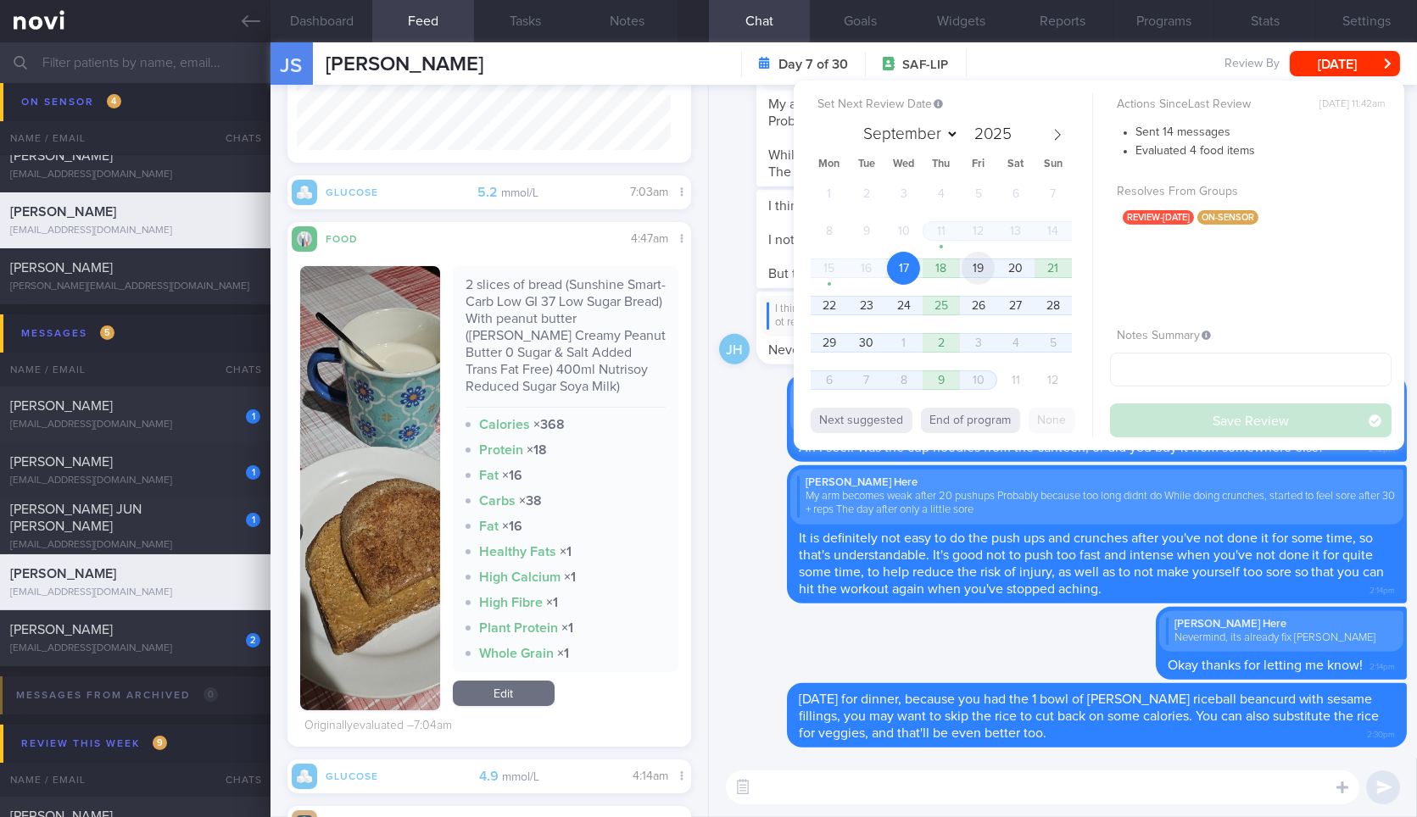
click at [976, 273] on span "19" at bounding box center [977, 268] width 33 height 33
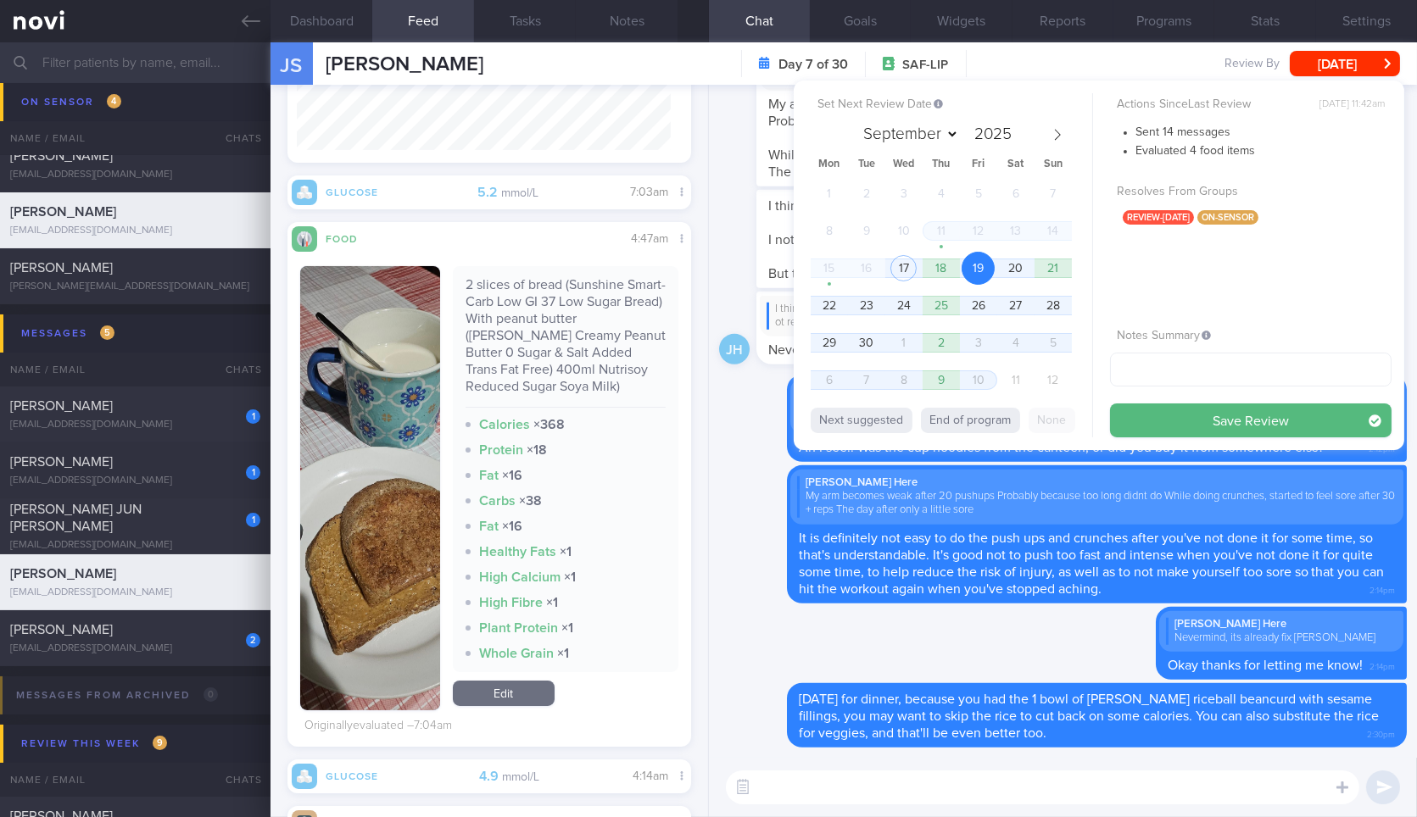
click at [1138, 426] on button "Save Review" at bounding box center [1250, 421] width 281 height 34
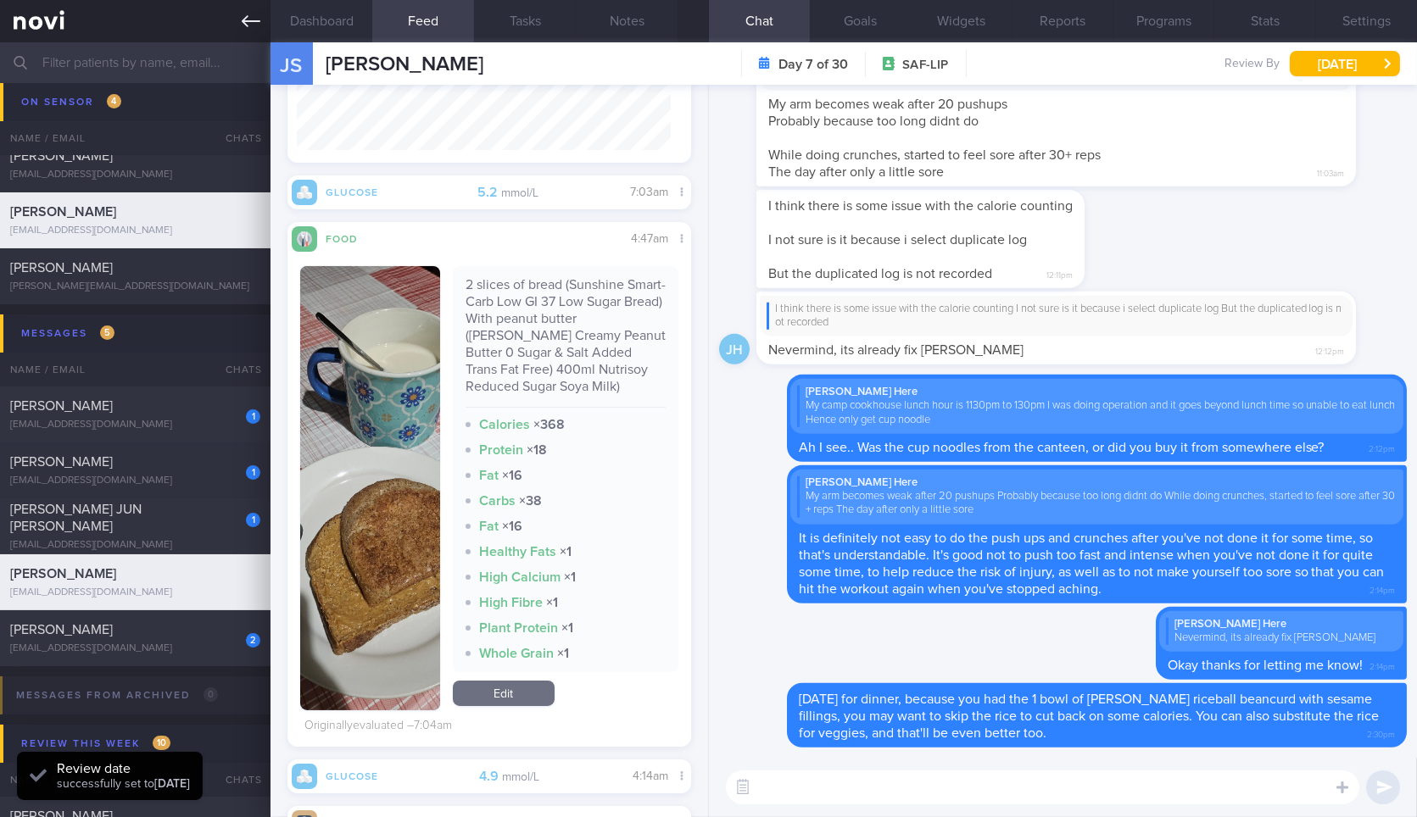
click at [251, 19] on icon at bounding box center [251, 21] width 19 height 19
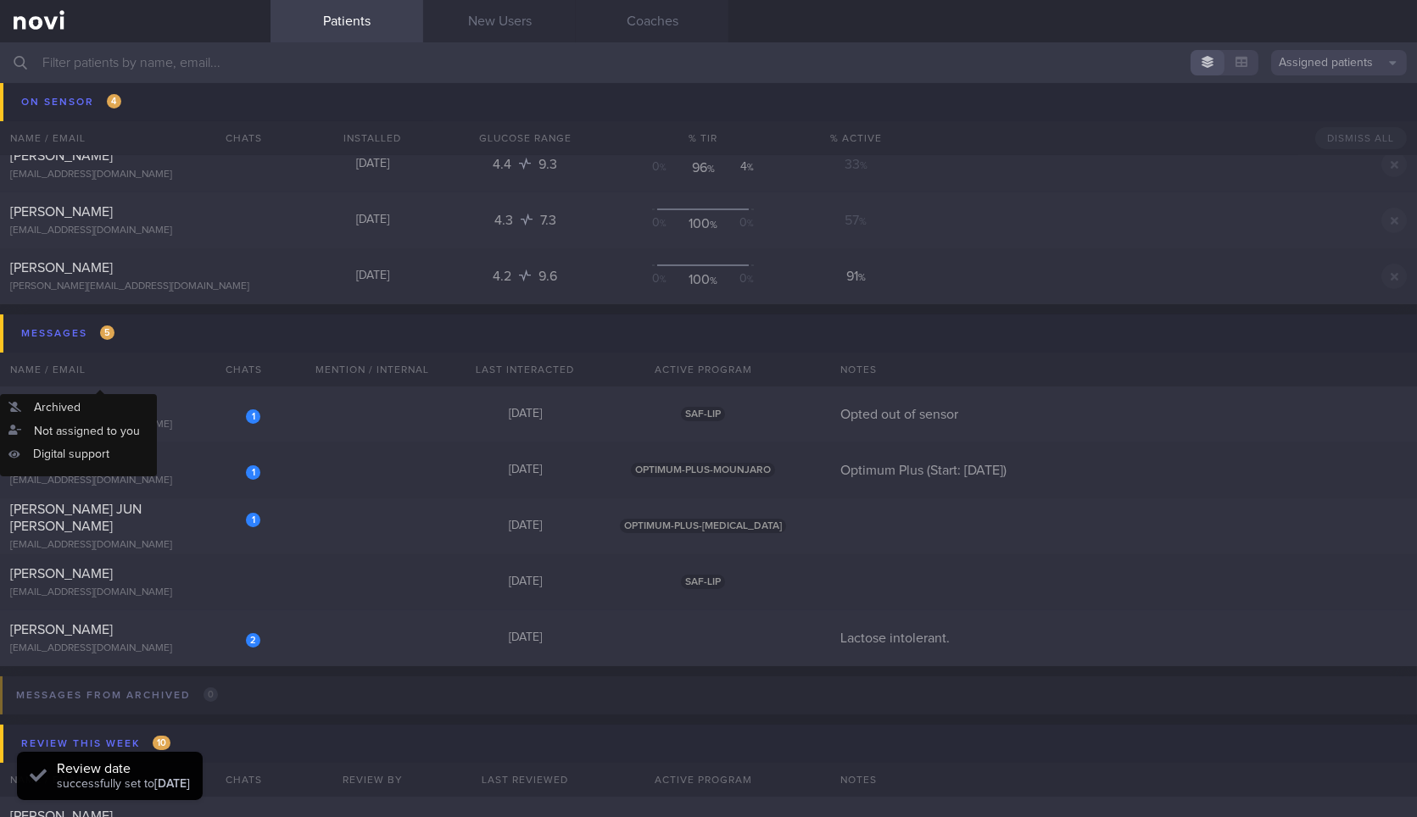
click at [145, 381] on div "Name / Email" at bounding box center [101, 370] width 203 height 34
click at [165, 415] on div "1 Vanessa Chia chiavanessajy@gmail.com" at bounding box center [135, 415] width 270 height 34
select select "8"
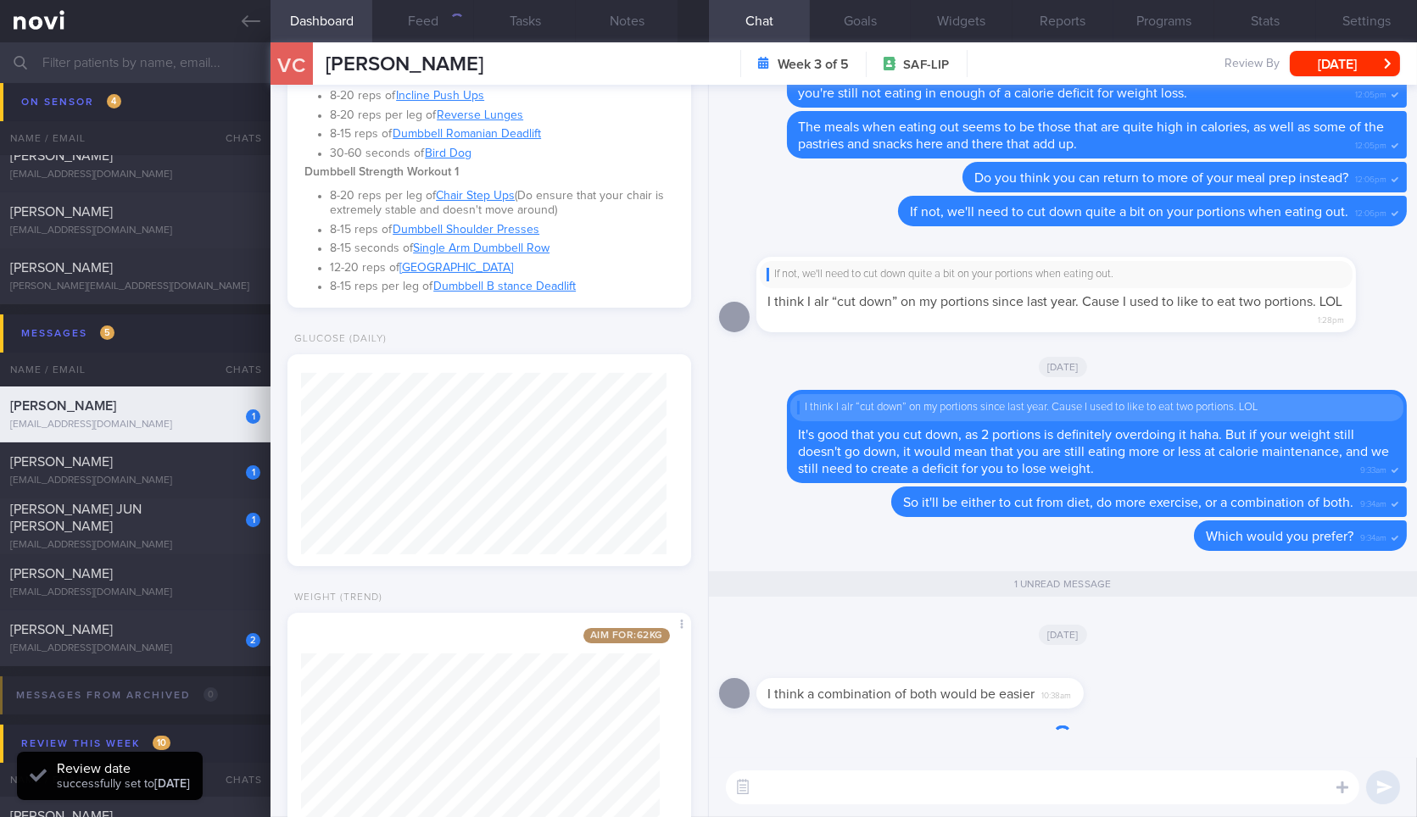
scroll to position [734, 0]
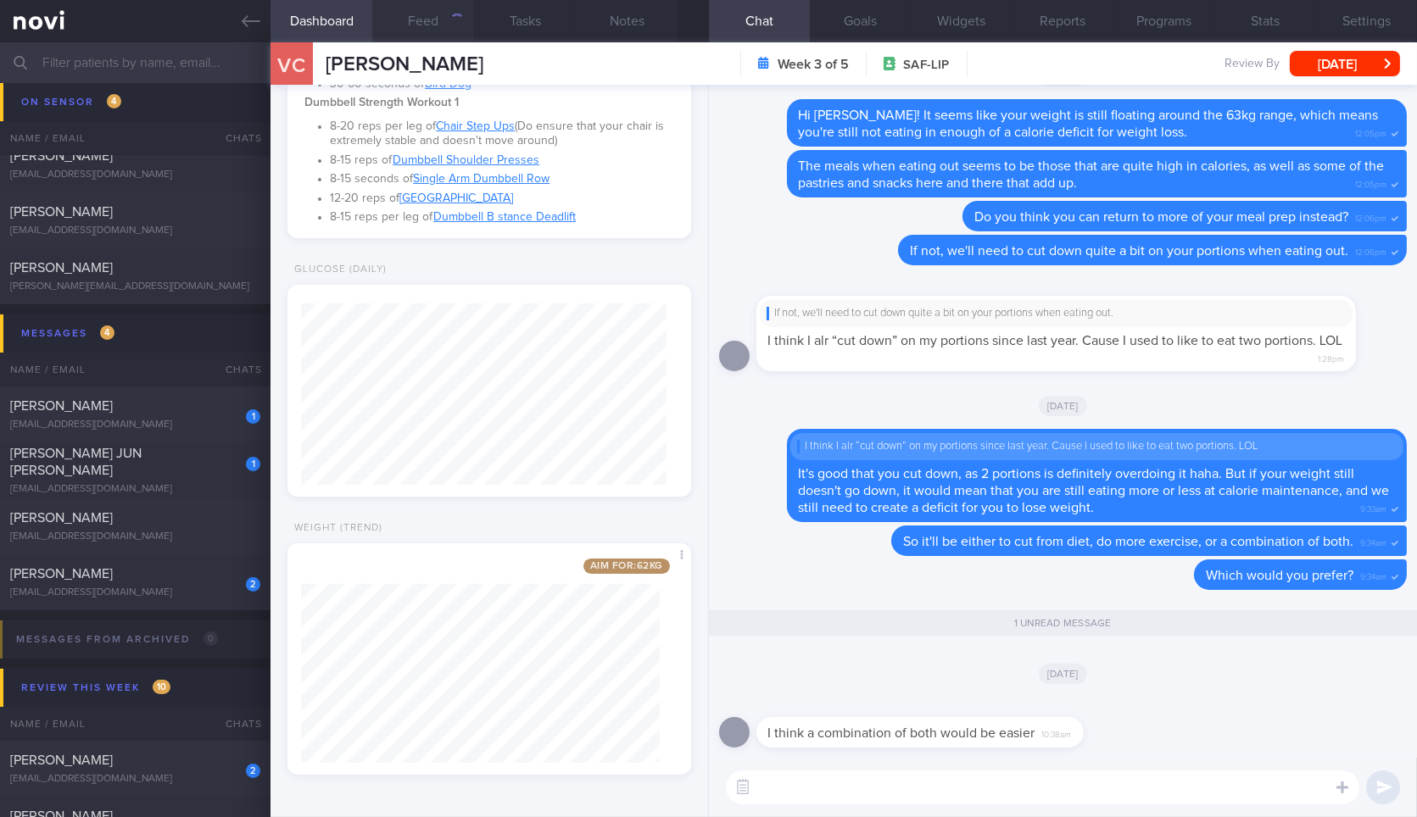
click at [428, 31] on button "Feed" at bounding box center [423, 21] width 102 height 42
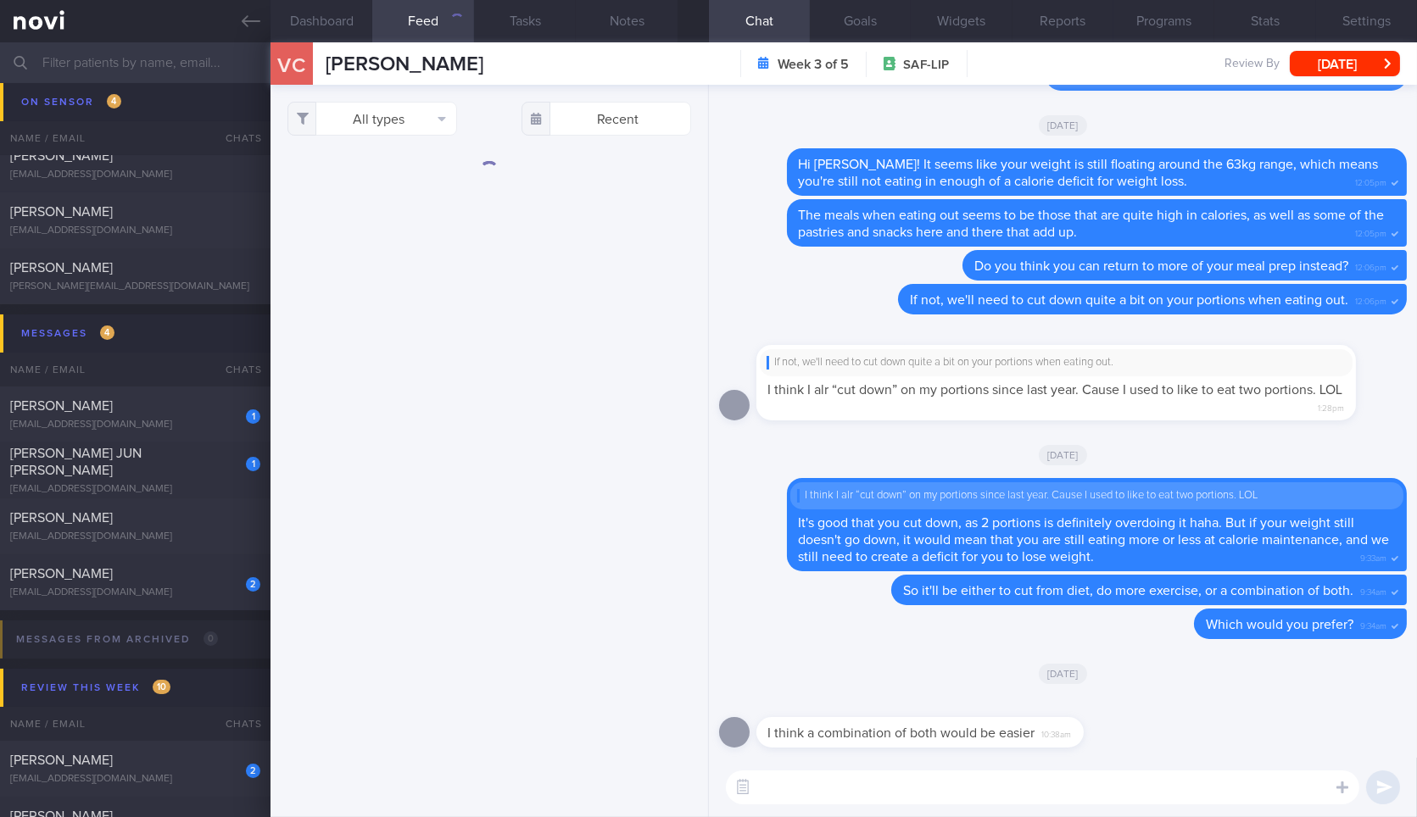
click at [1072, 787] on textarea at bounding box center [1042, 788] width 633 height 34
type textarea "Yes, agreed!"
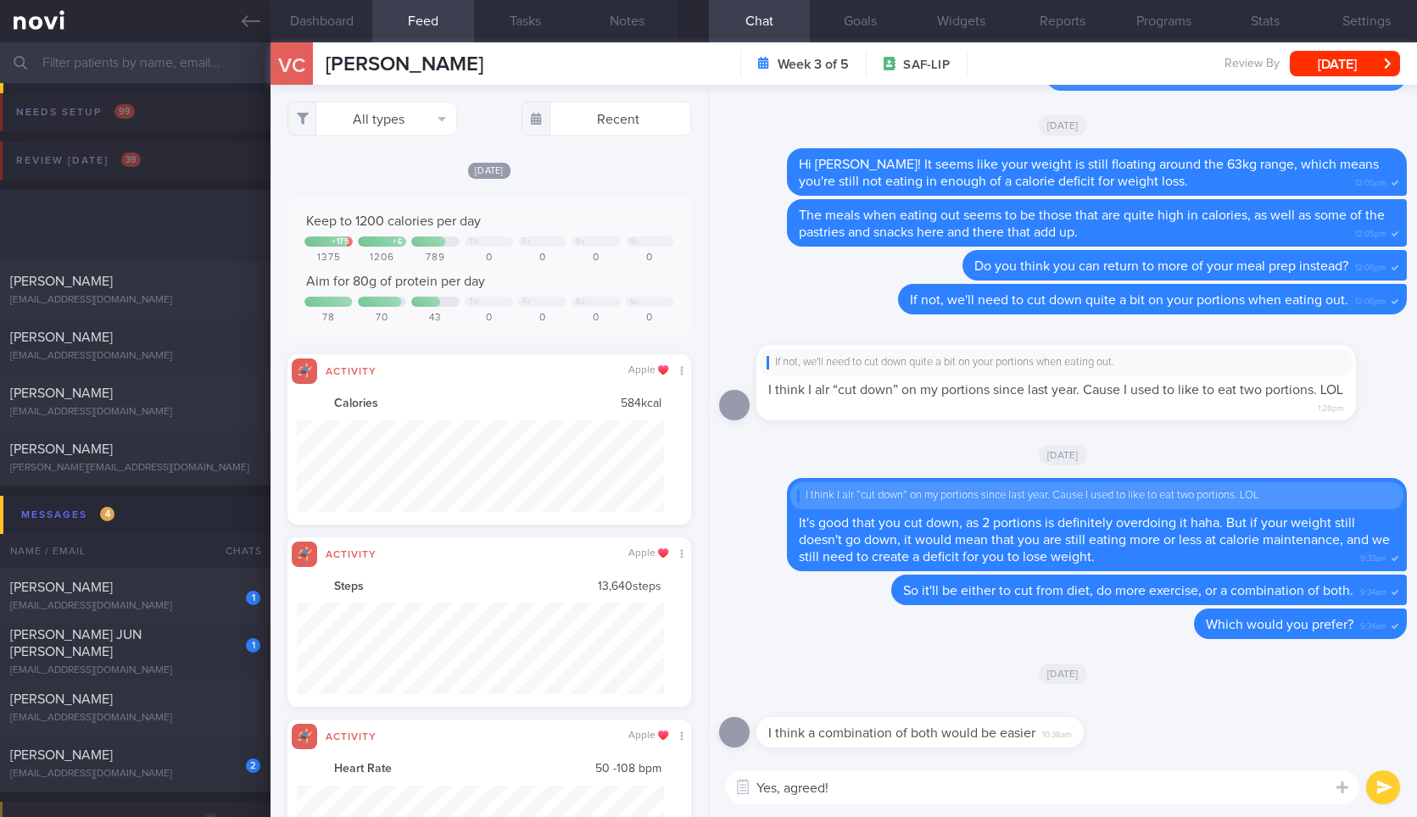
select select "8"
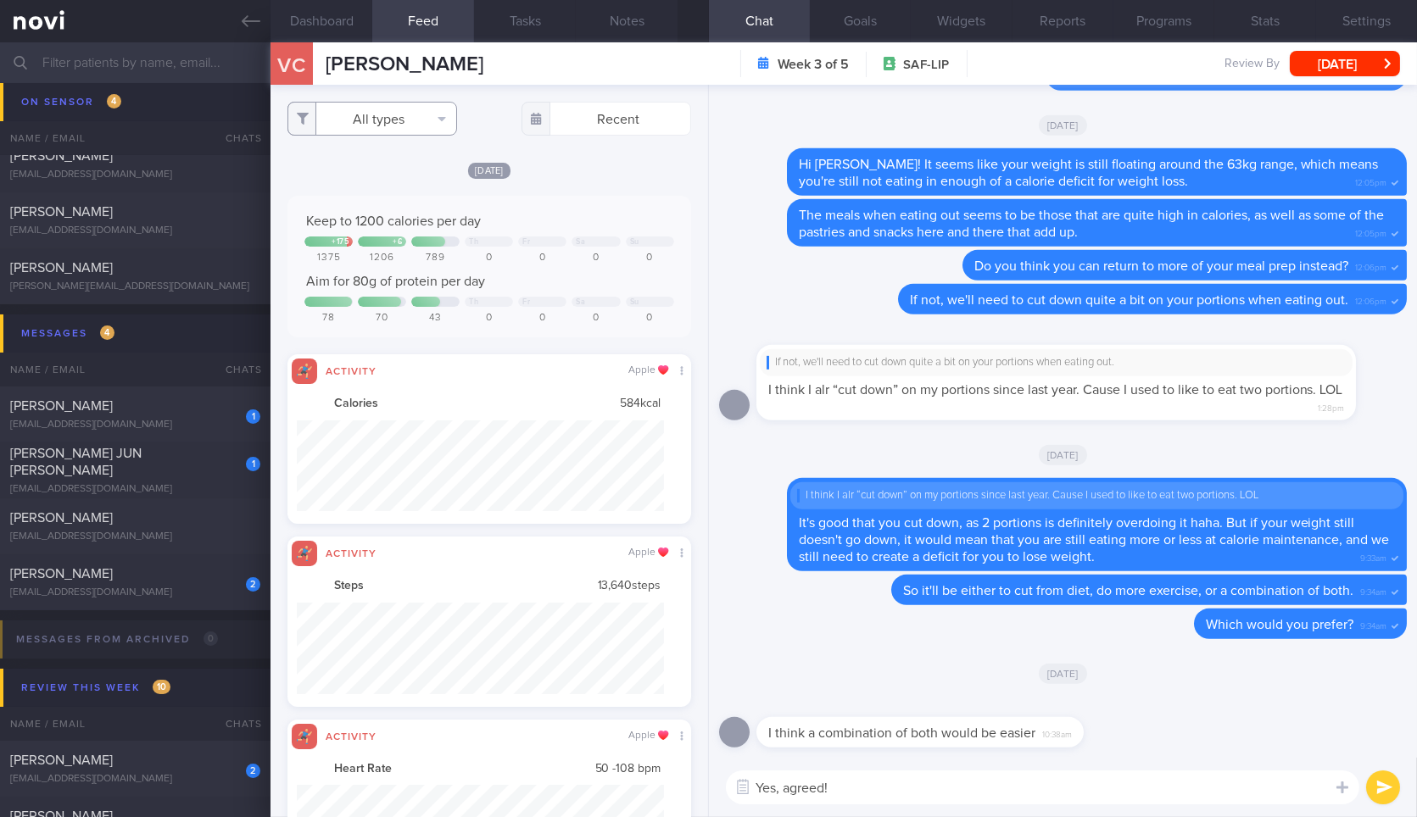
click at [400, 127] on button "All types" at bounding box center [372, 119] width 170 height 34
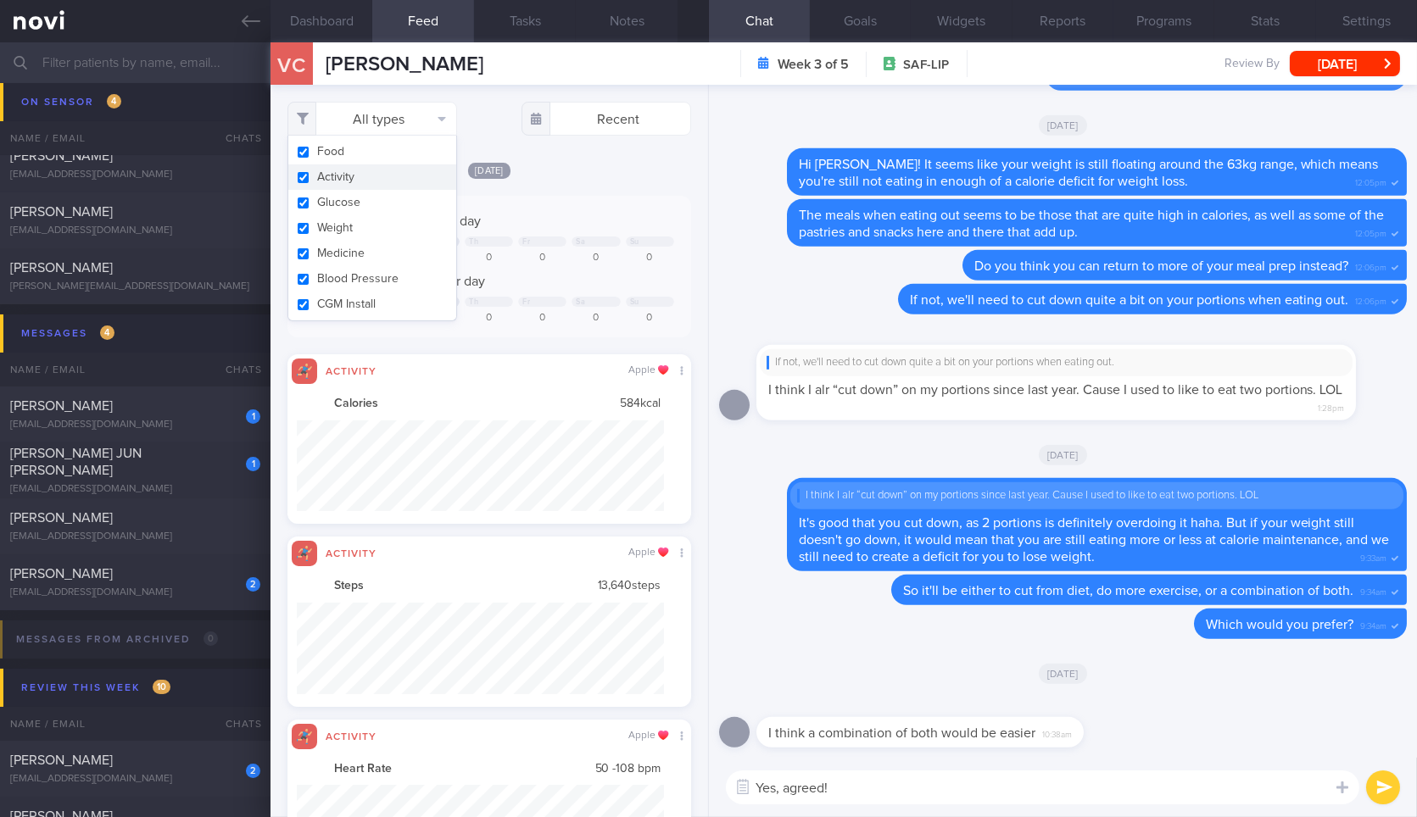
click at [416, 175] on button "Activity" at bounding box center [372, 176] width 168 height 25
checkbox input "false"
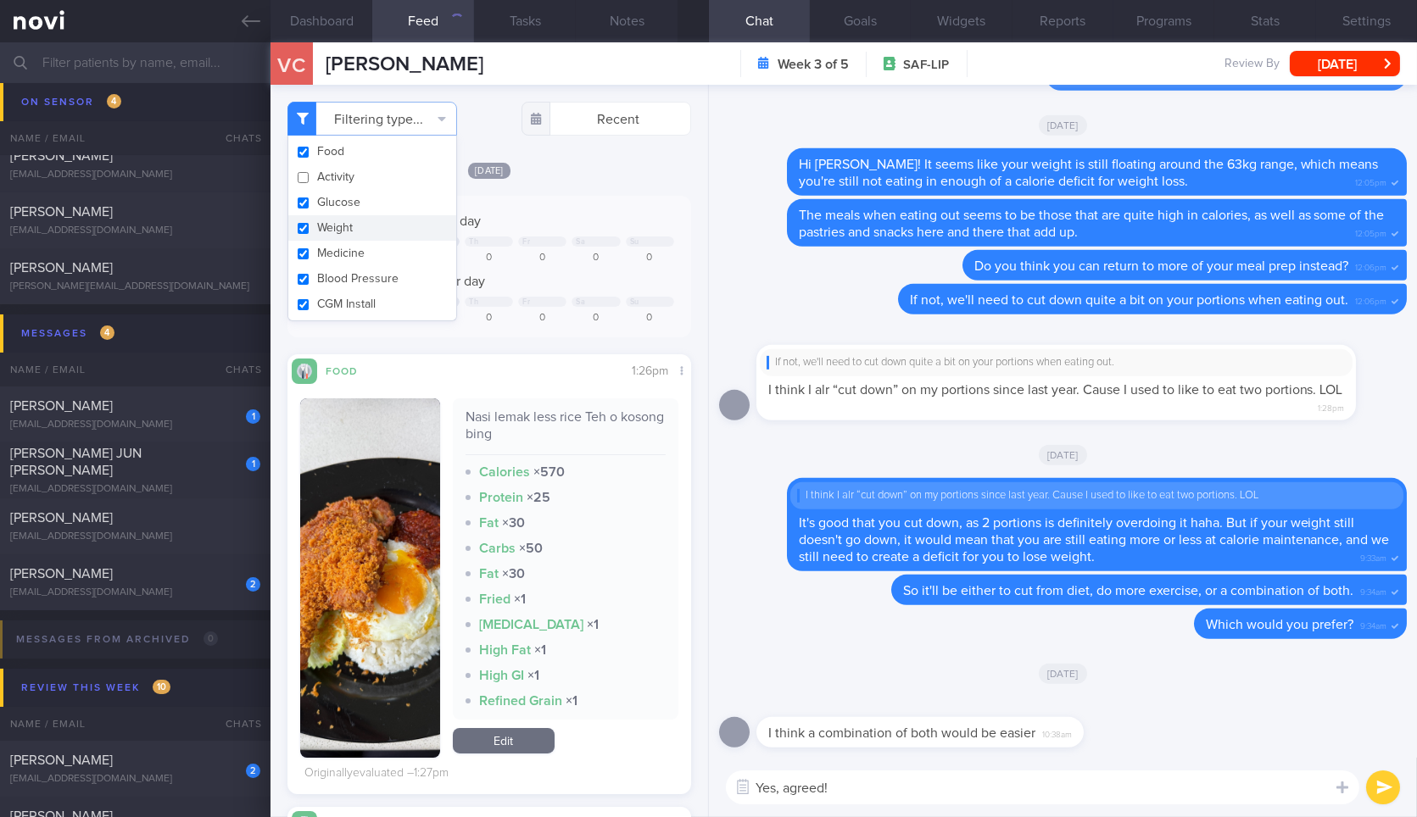
click at [404, 224] on button "Weight" at bounding box center [372, 227] width 168 height 25
checkbox input "false"
click at [584, 108] on input "text" at bounding box center [606, 119] width 170 height 34
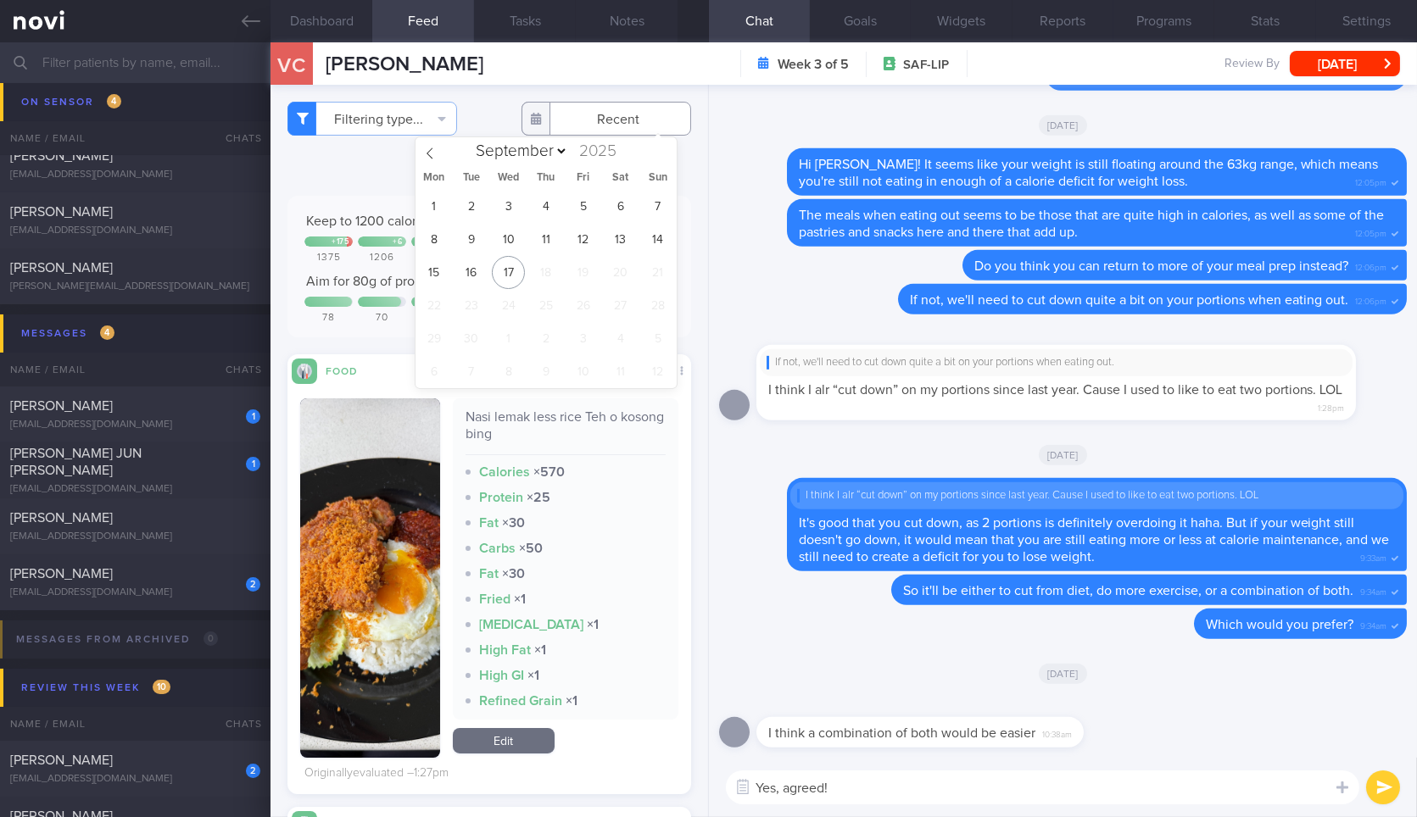
scroll to position [847539, 847356]
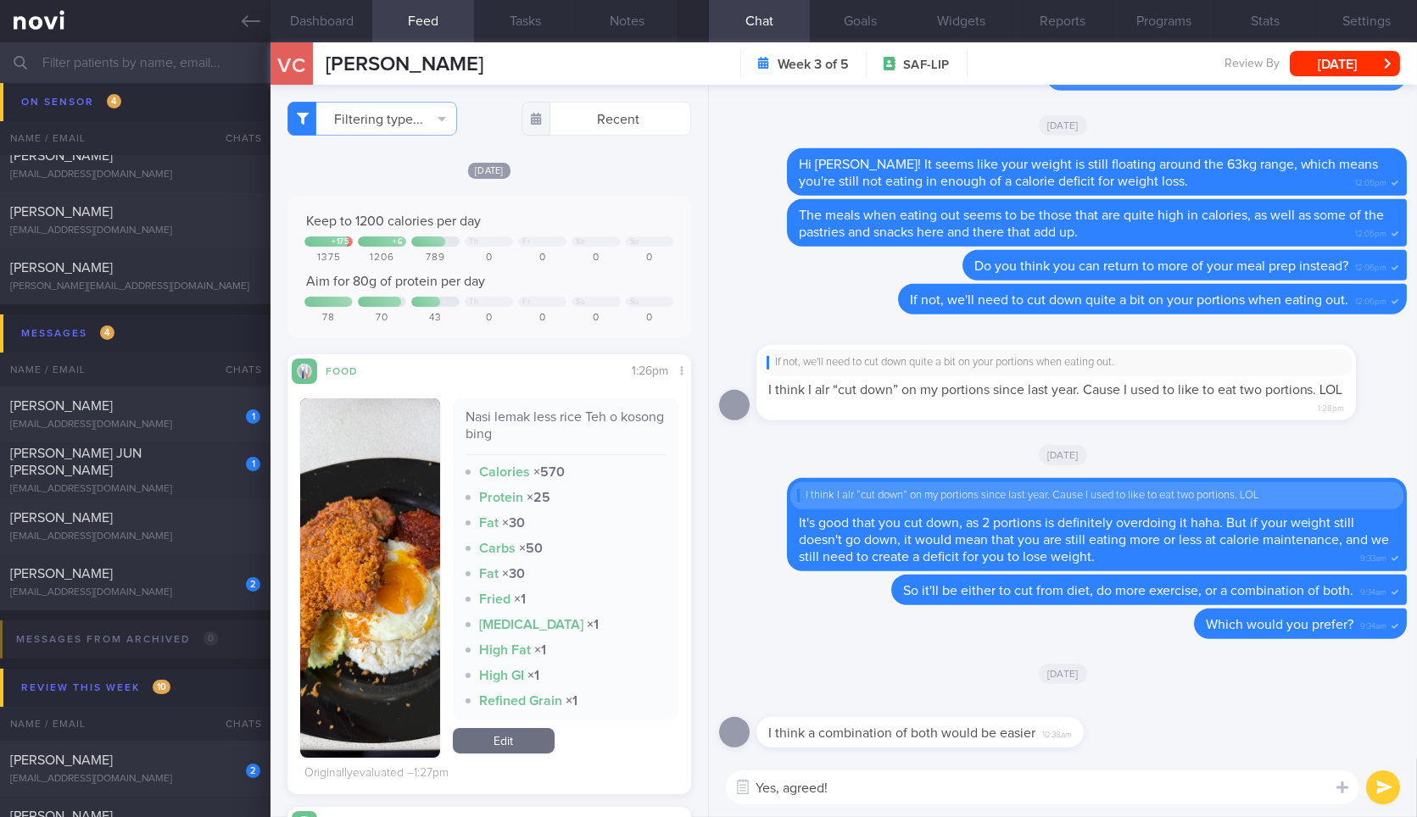
click at [348, 312] on div "78" at bounding box center [328, 318] width 48 height 13
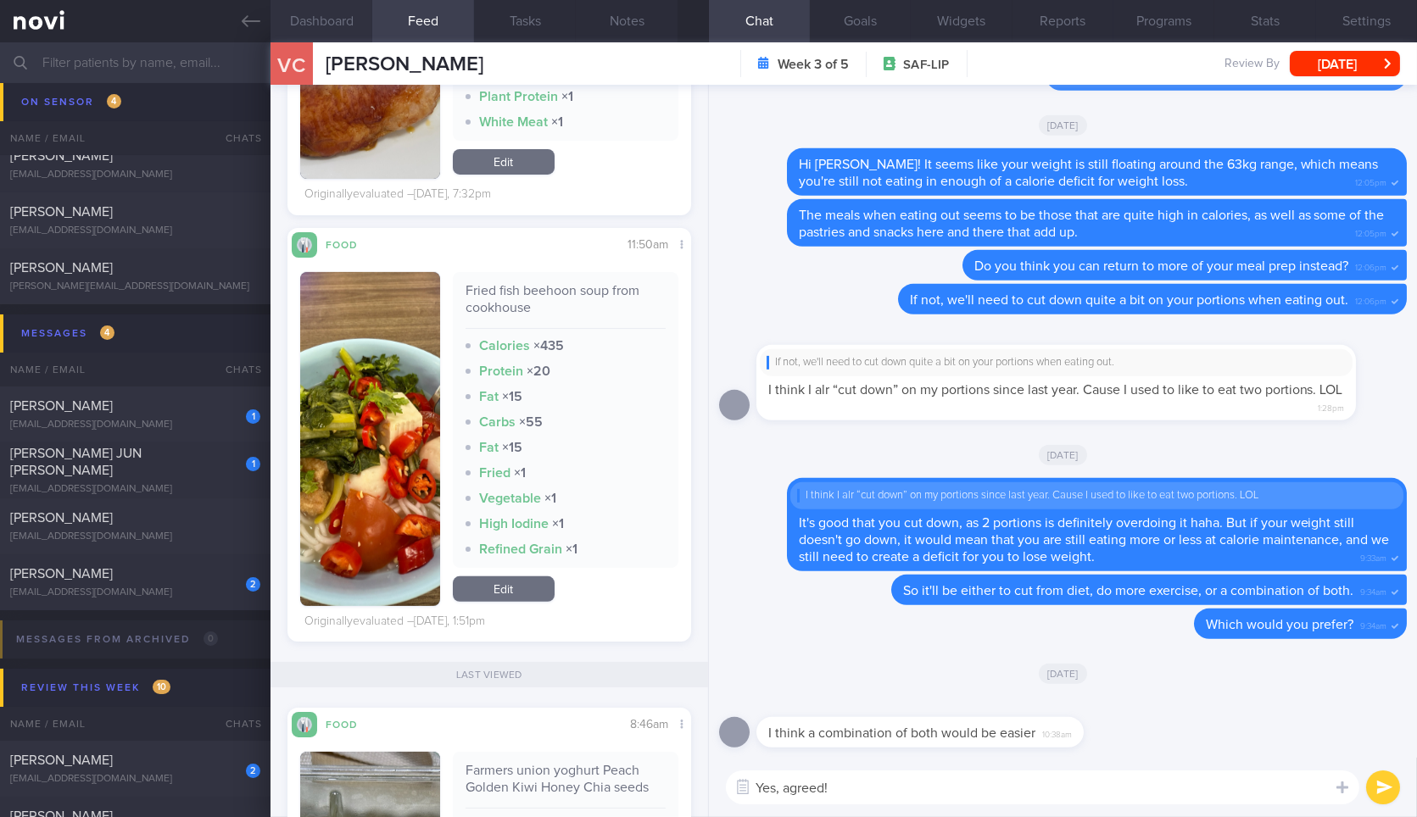
click at [342, 34] on button "Dashboard" at bounding box center [321, 21] width 102 height 42
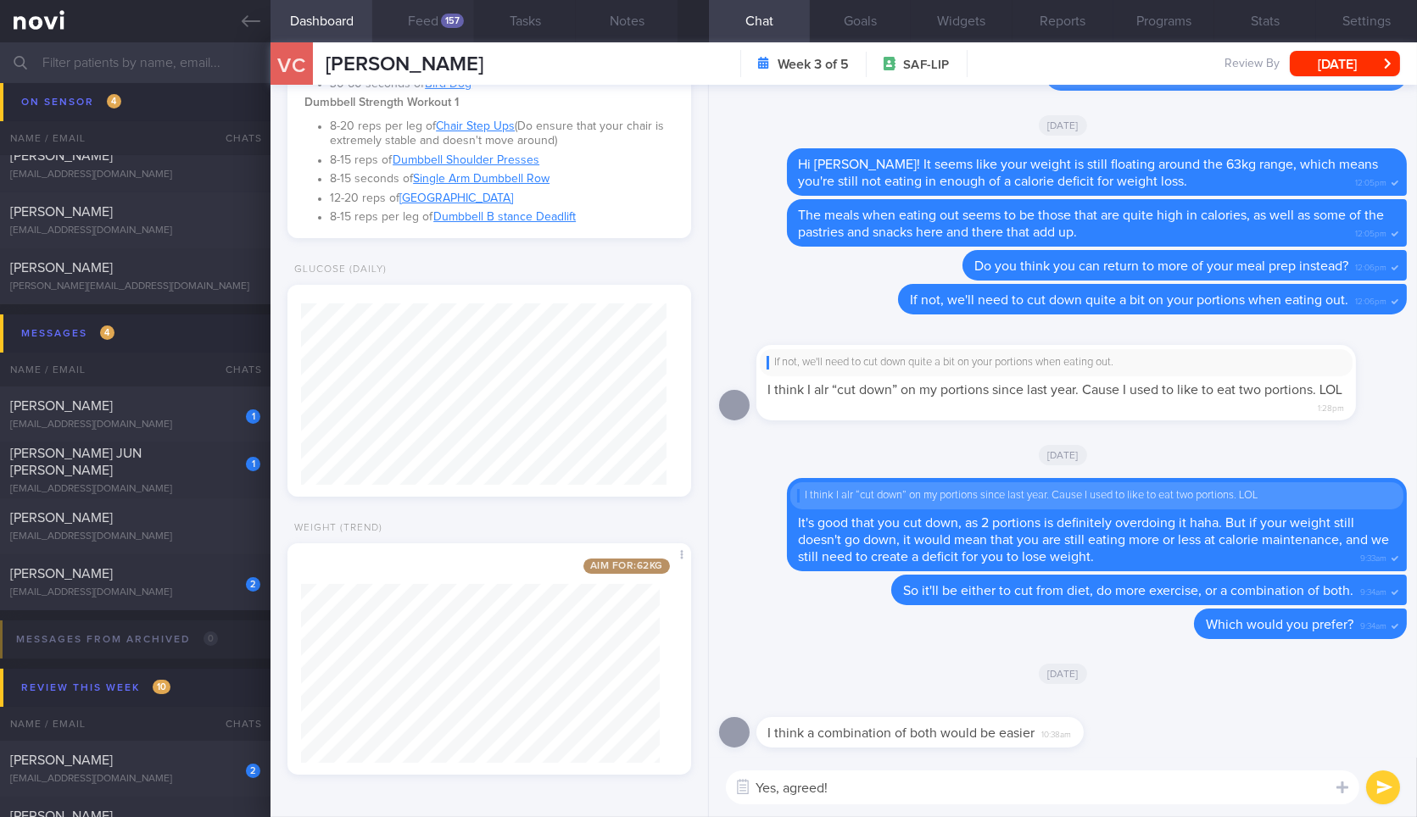
click at [413, 32] on button "Feed 157" at bounding box center [423, 21] width 102 height 42
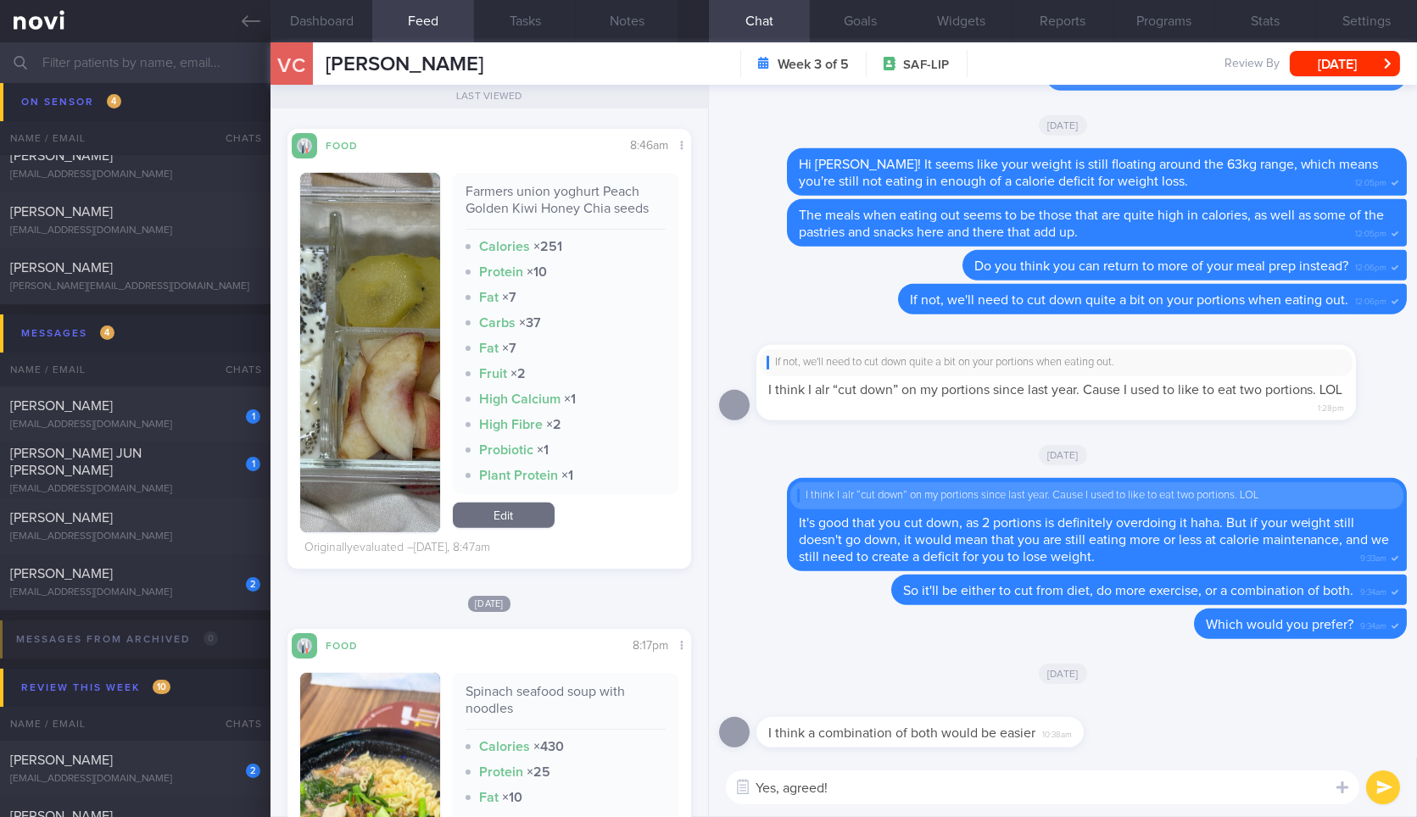
scroll to position [1790, 0]
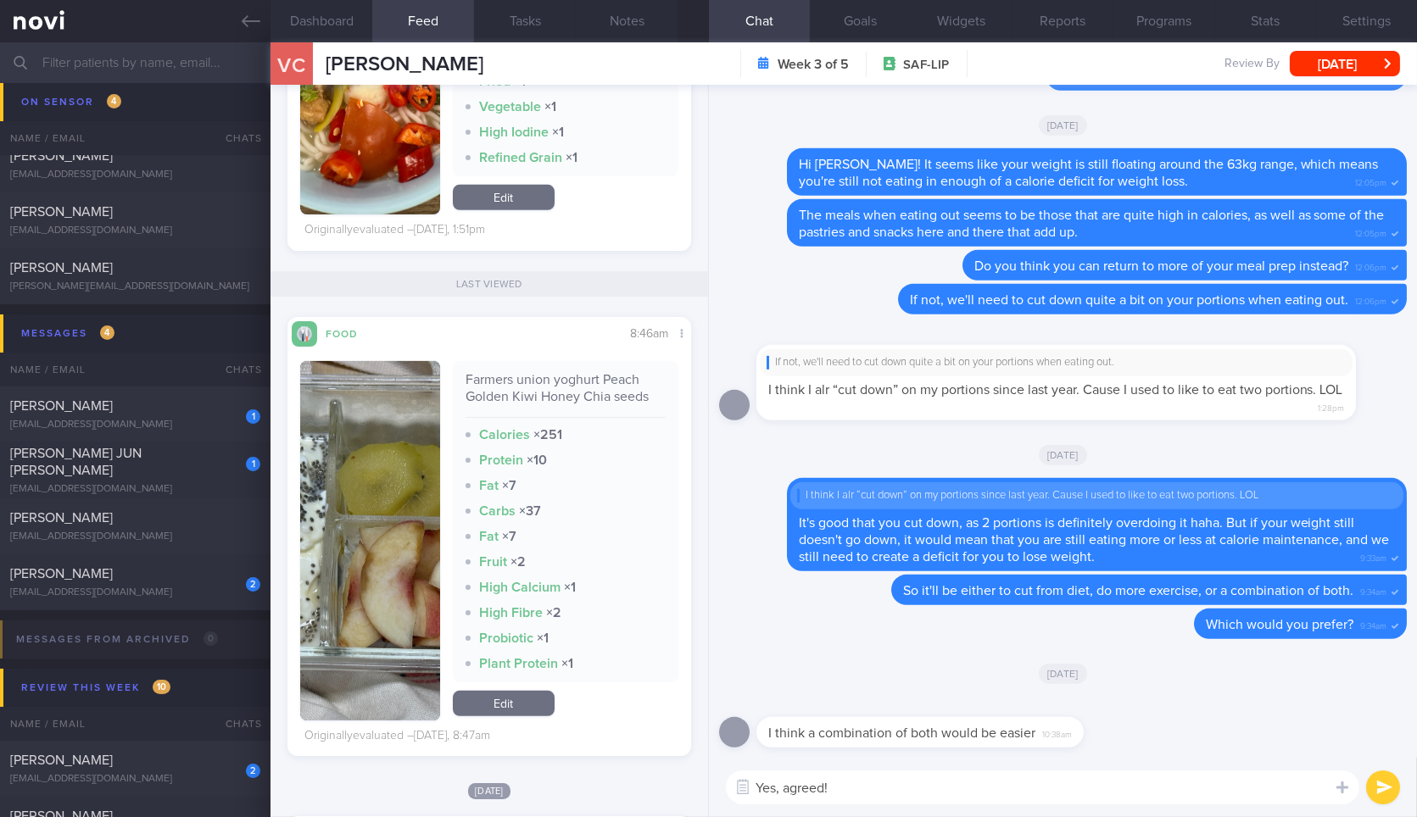
click at [879, 790] on textarea "Yes, agreed!" at bounding box center [1042, 788] width 633 height 34
drag, startPoint x: 1027, startPoint y: 744, endPoint x: 1289, endPoint y: 767, distance: 262.1
click at [1289, 767] on div "I think a combination of both would be easier 10:38am Today Delete Which would …" at bounding box center [1063, 451] width 708 height 732
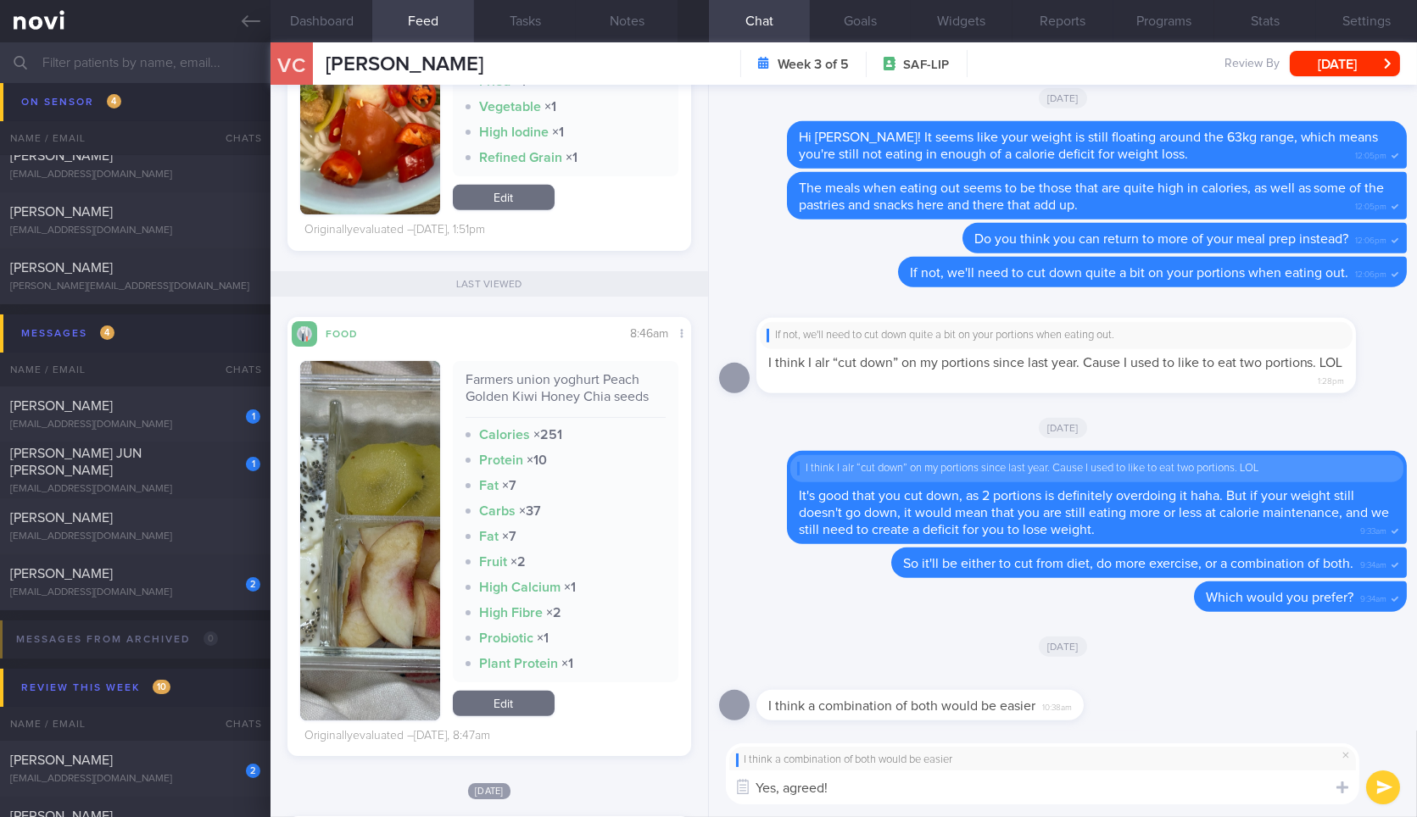
click at [1146, 798] on textarea "Yes, agreed!" at bounding box center [1042, 788] width 633 height 34
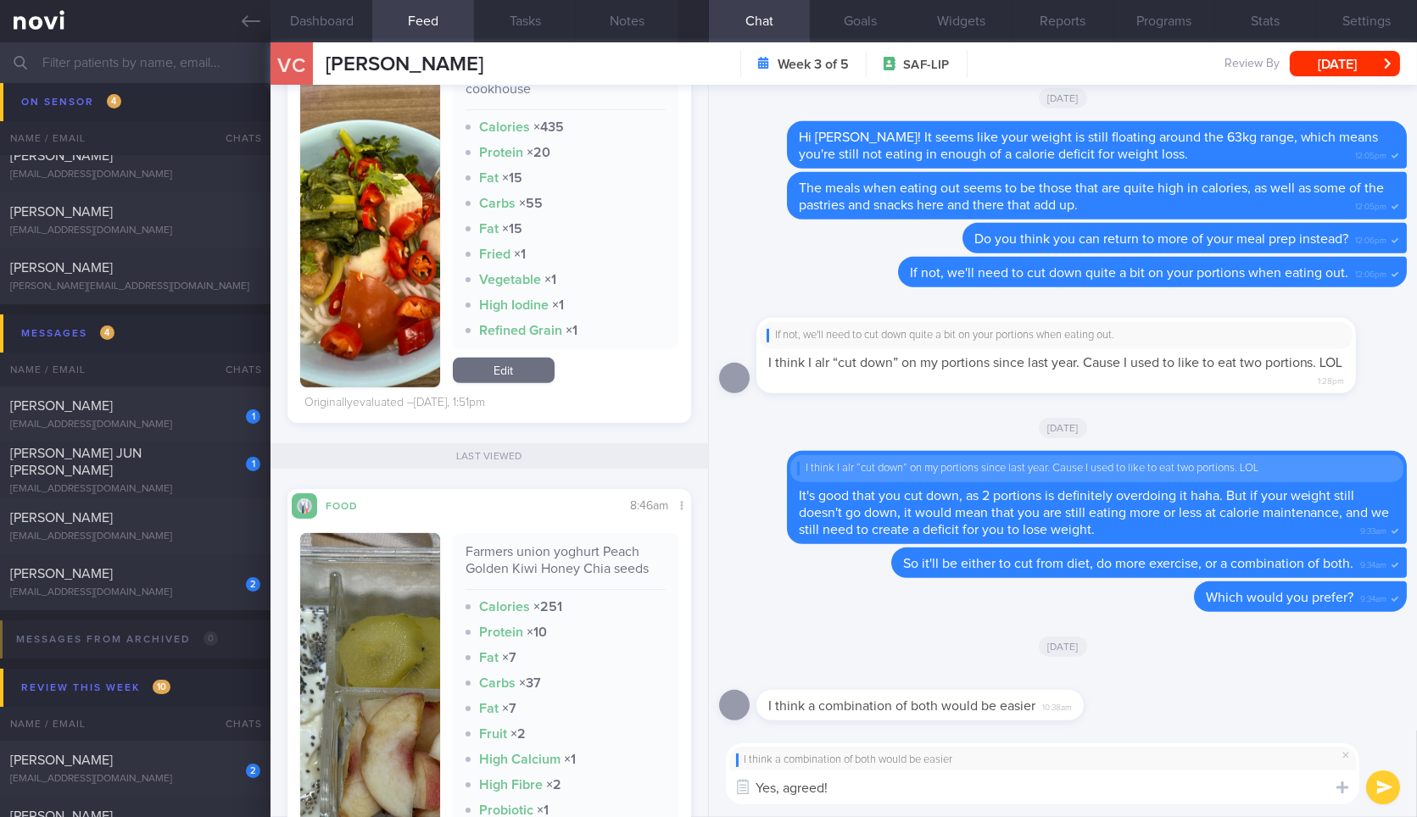
scroll to position [1695, 0]
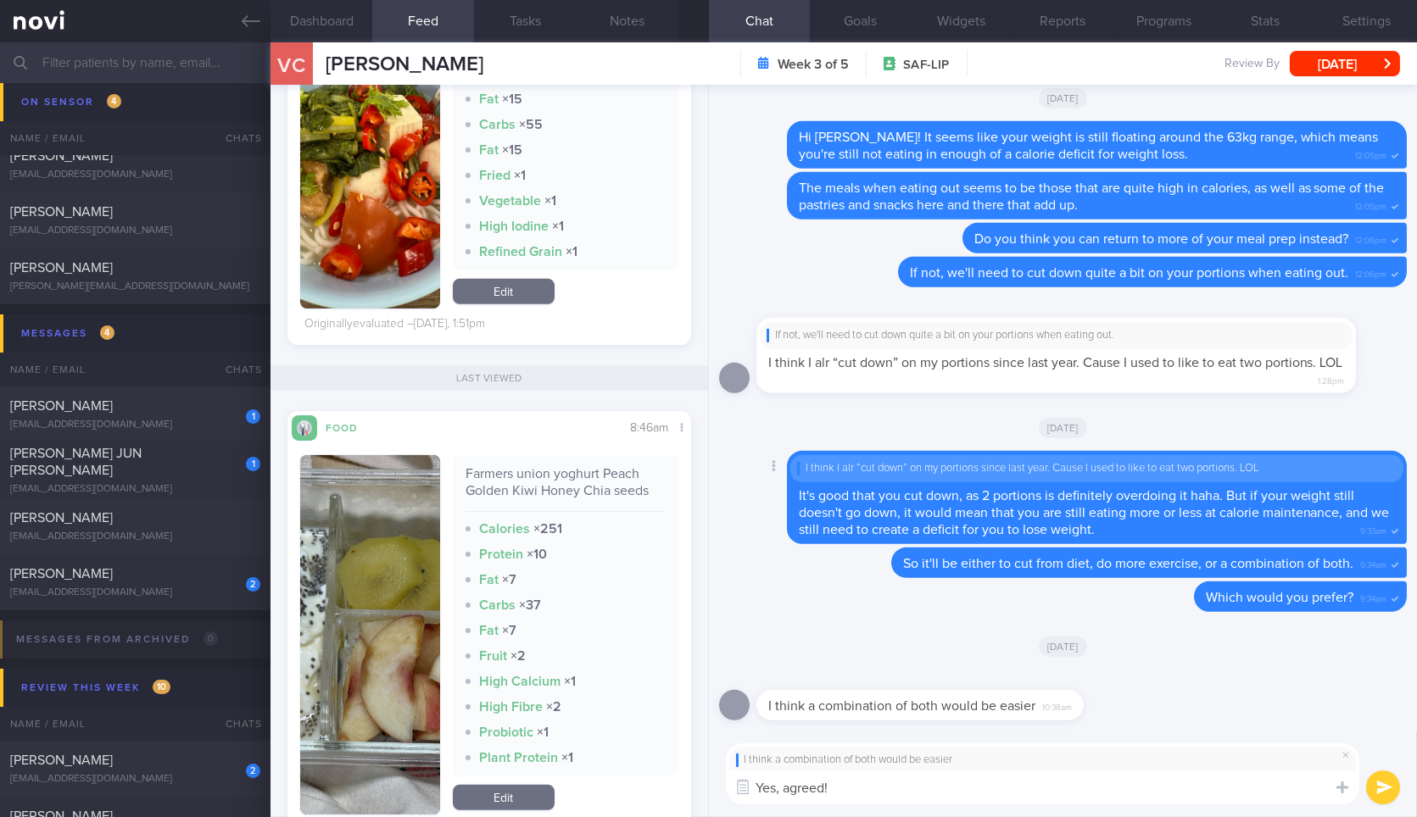
click at [1185, 459] on div "I think I alr “cut down” on my portions since last year. Cause I used to like t…" at bounding box center [1096, 468] width 613 height 27
click at [882, 800] on textarea "Yes, agreed!" at bounding box center [1042, 788] width 633 height 34
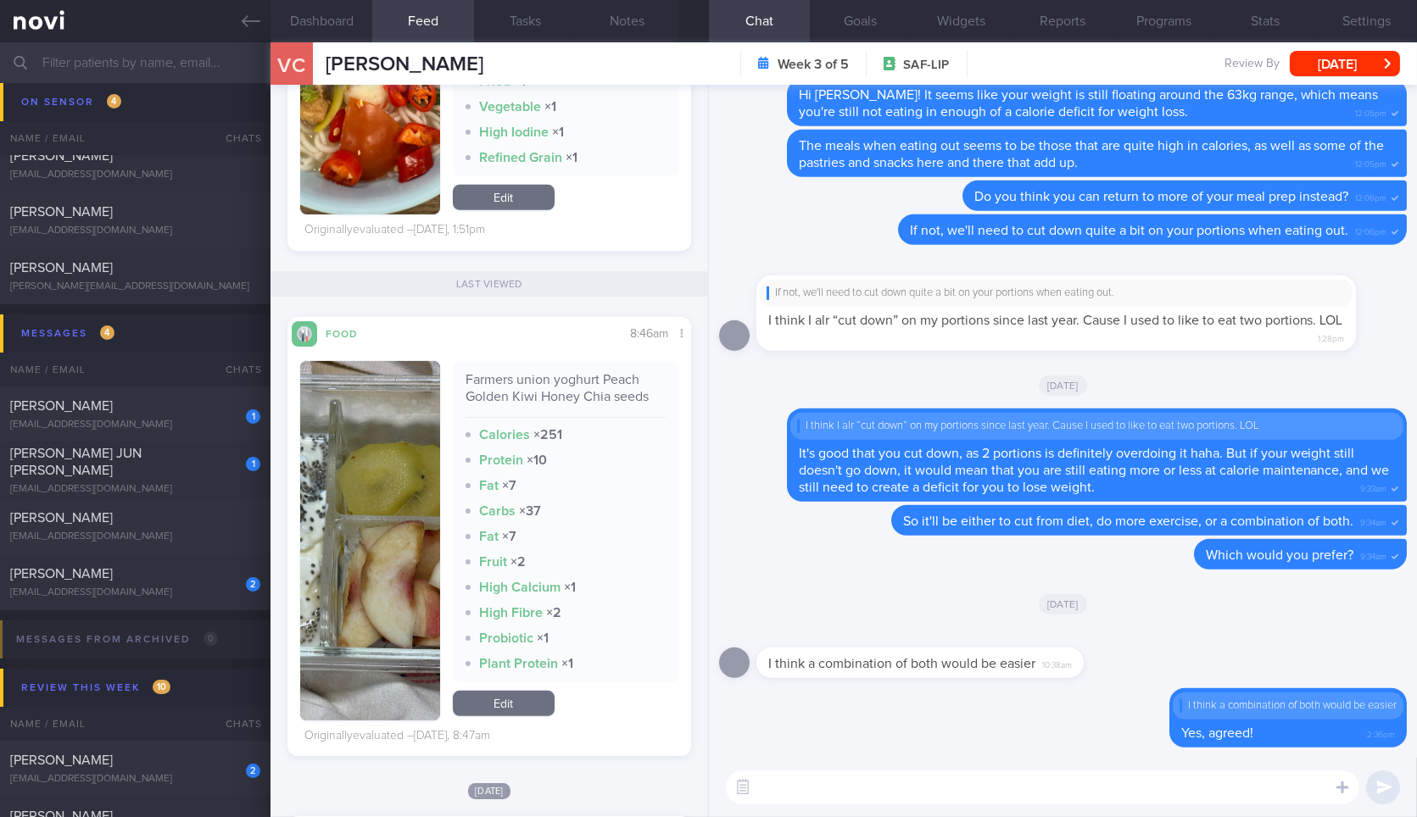
scroll to position [1412, 0]
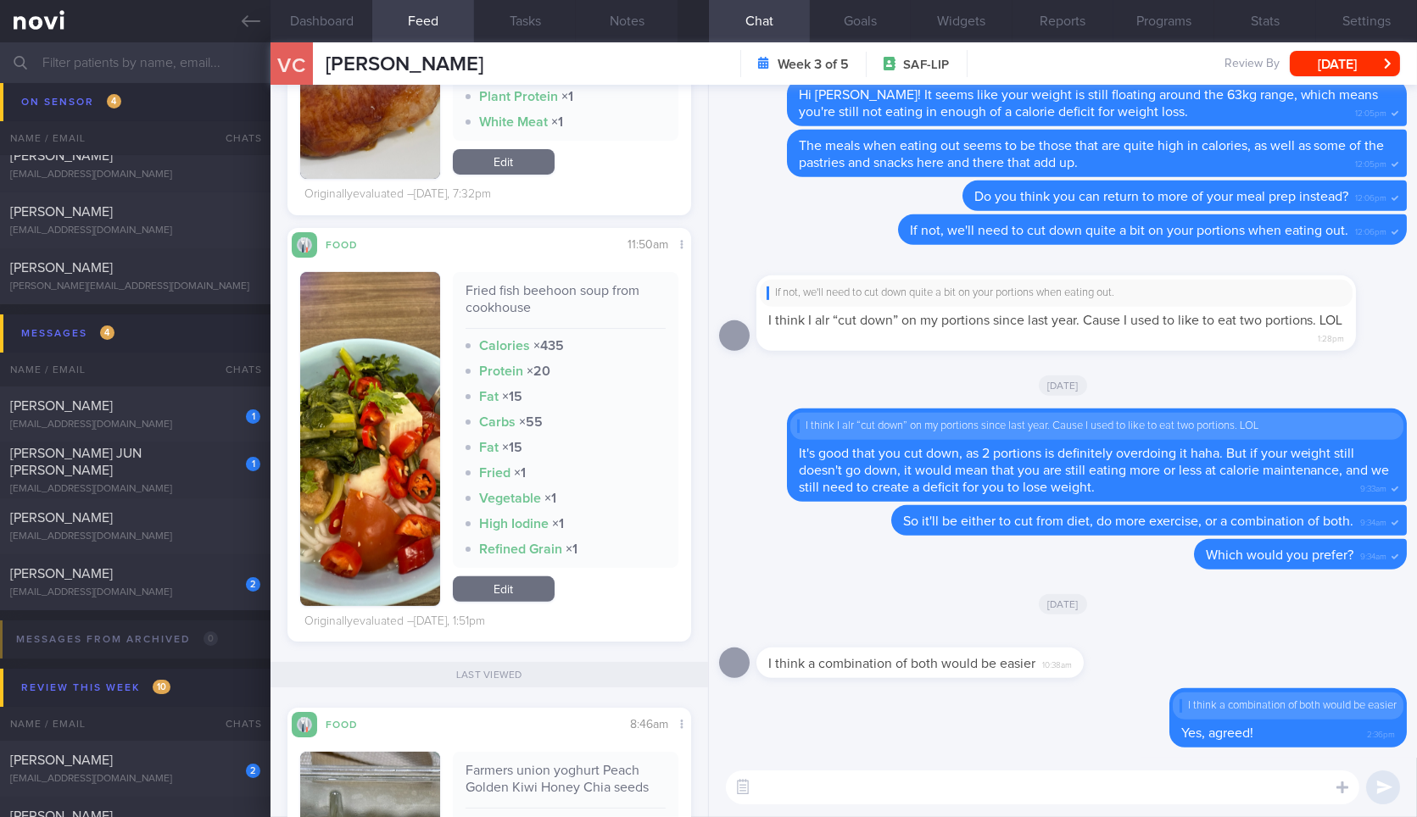
click at [385, 404] on img "button" at bounding box center [369, 439] width 139 height 334
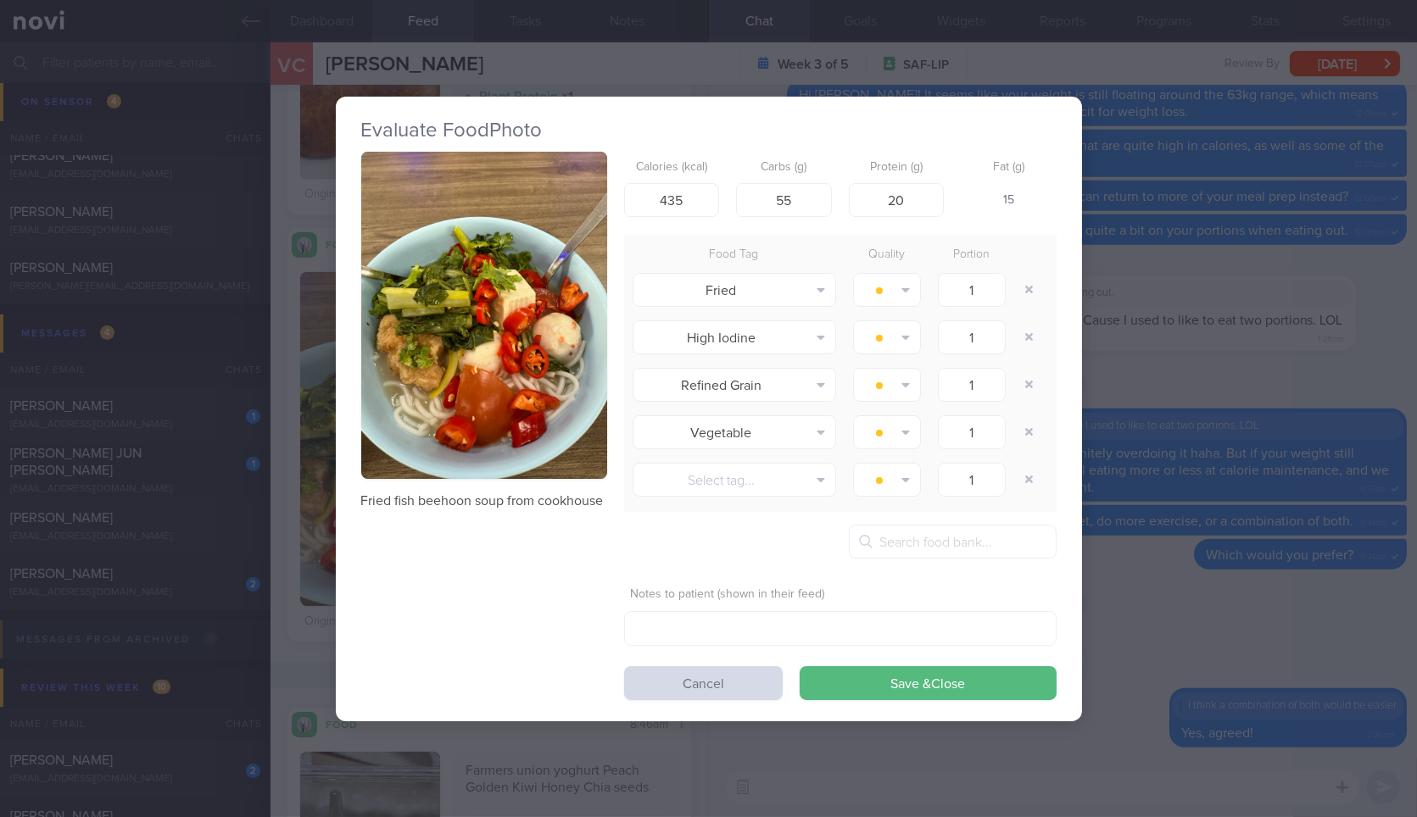
click at [497, 307] on button "button" at bounding box center [484, 316] width 246 height 328
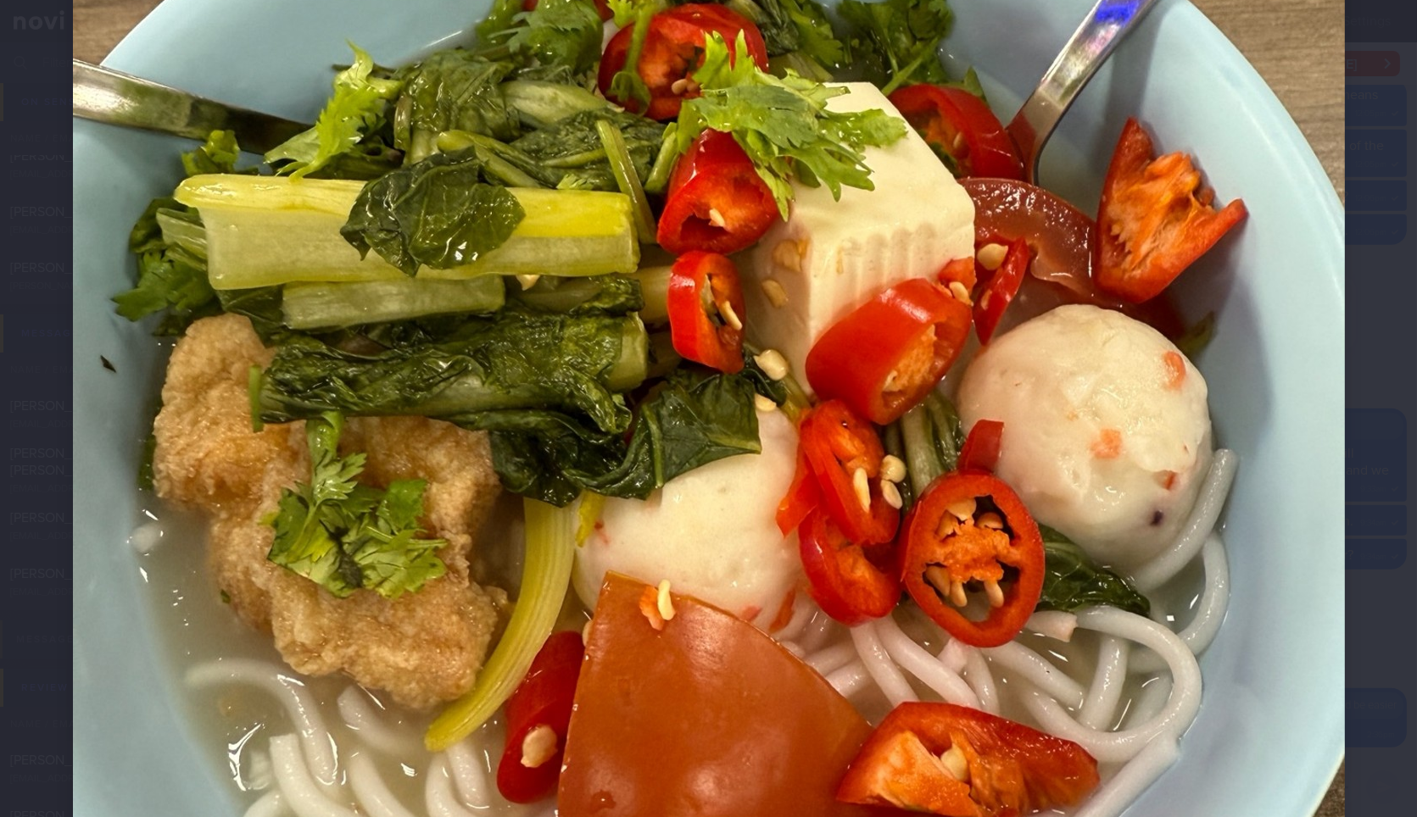
scroll to position [659, 0]
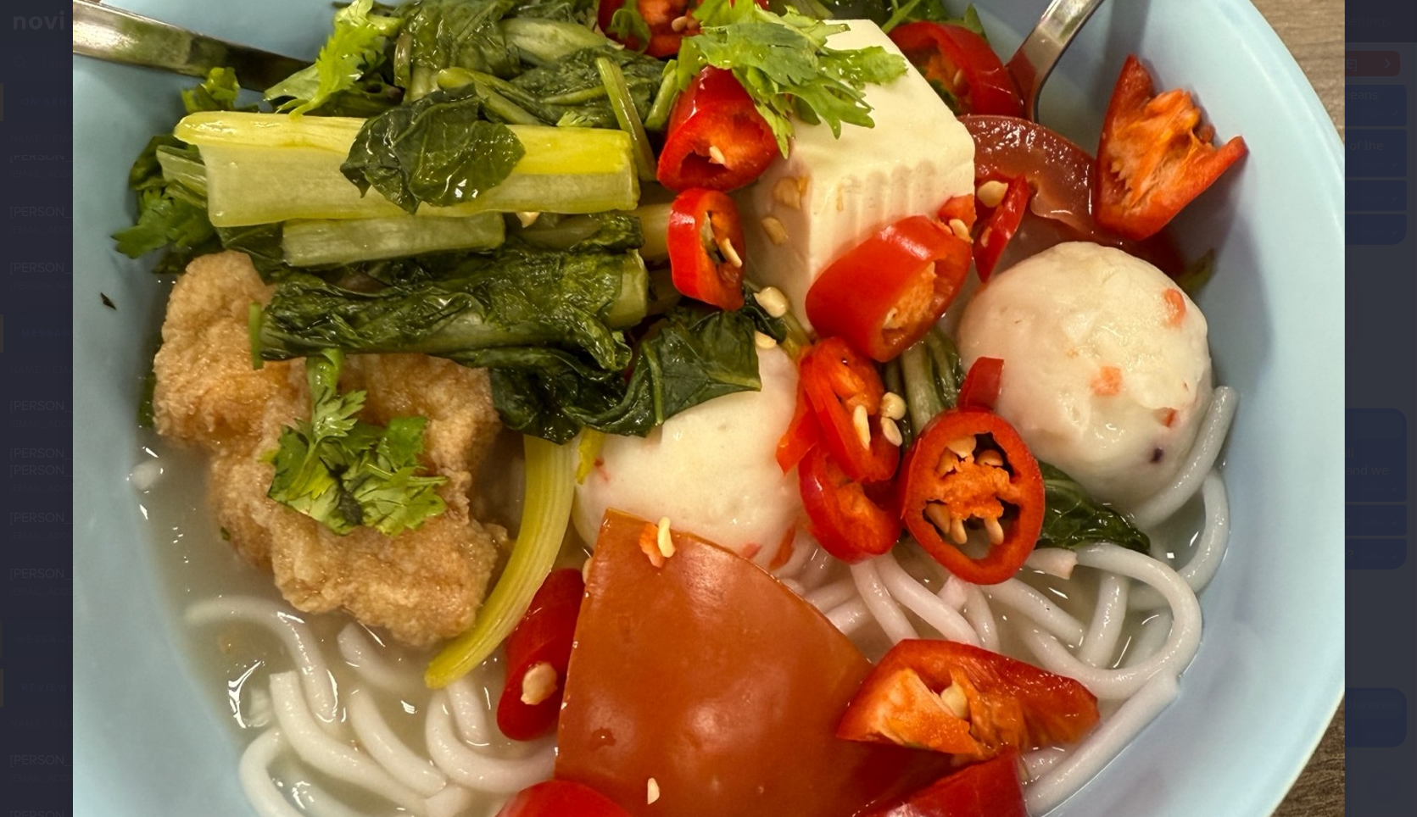
click at [1312, 435] on img at bounding box center [709, 256] width 1272 height 1695
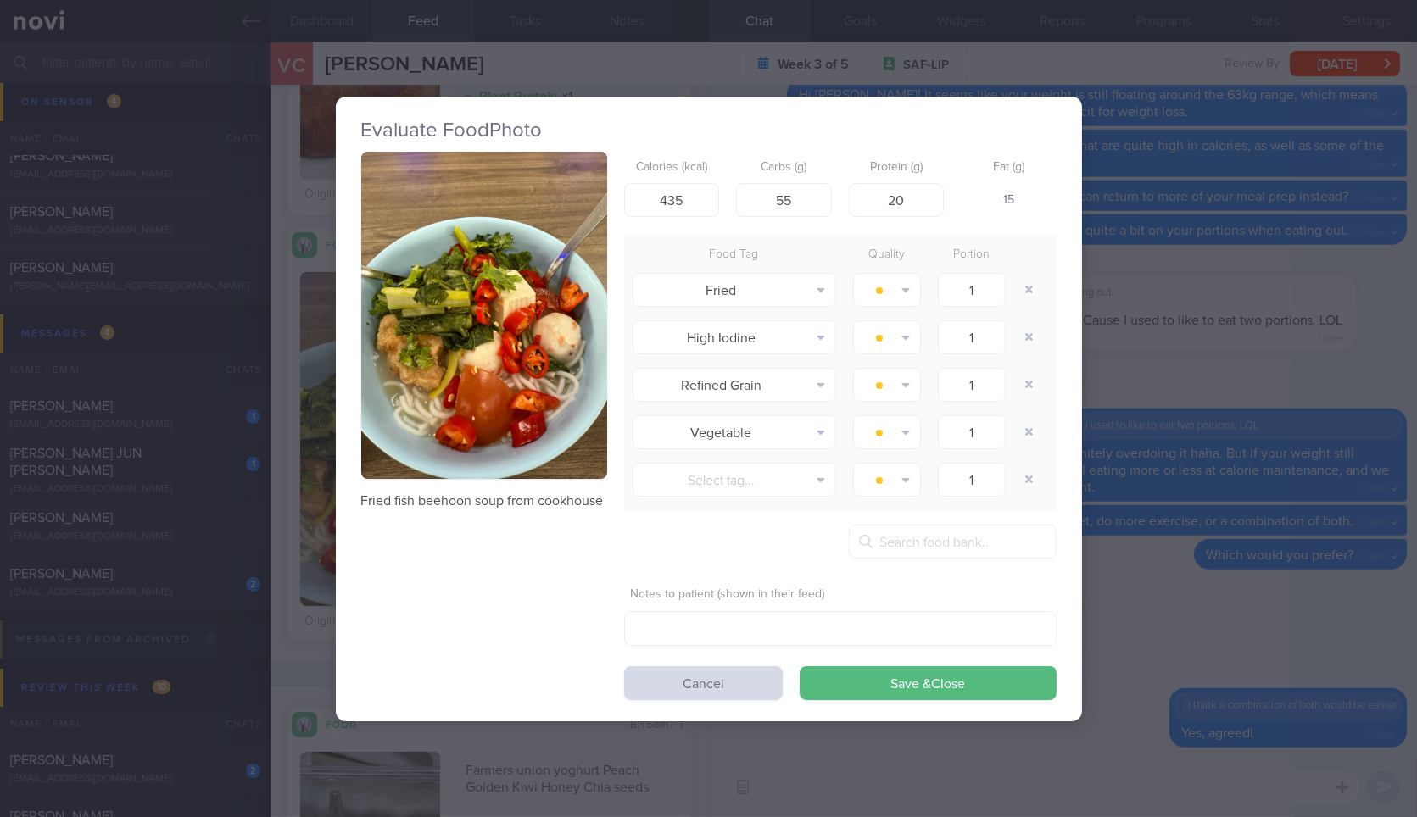
click at [1242, 422] on div "Evaluate Food Photo Fried fish beehoon soup from cookhouse Calories (kcal) 435 …" at bounding box center [708, 408] width 1417 height 817
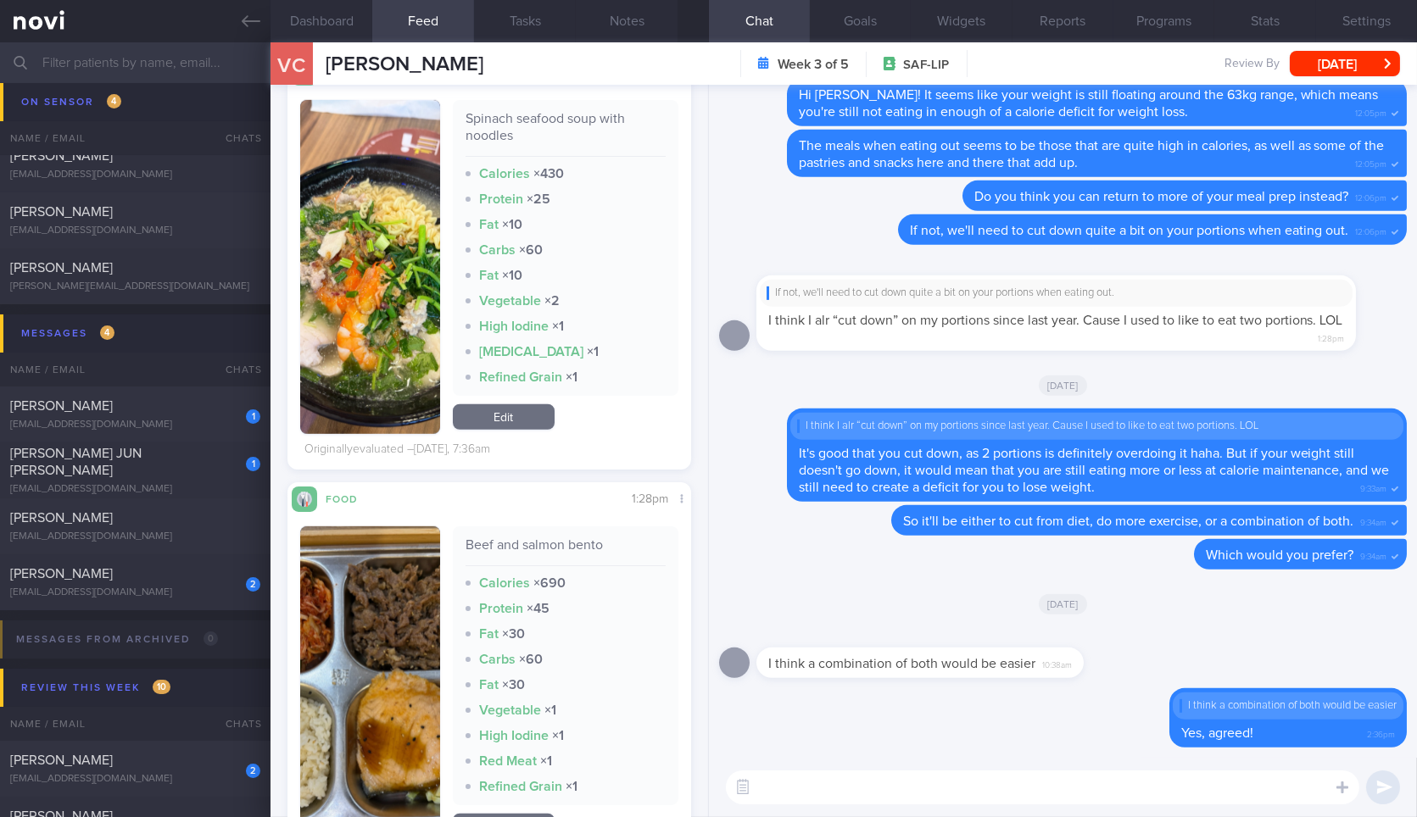
scroll to position [2543, 0]
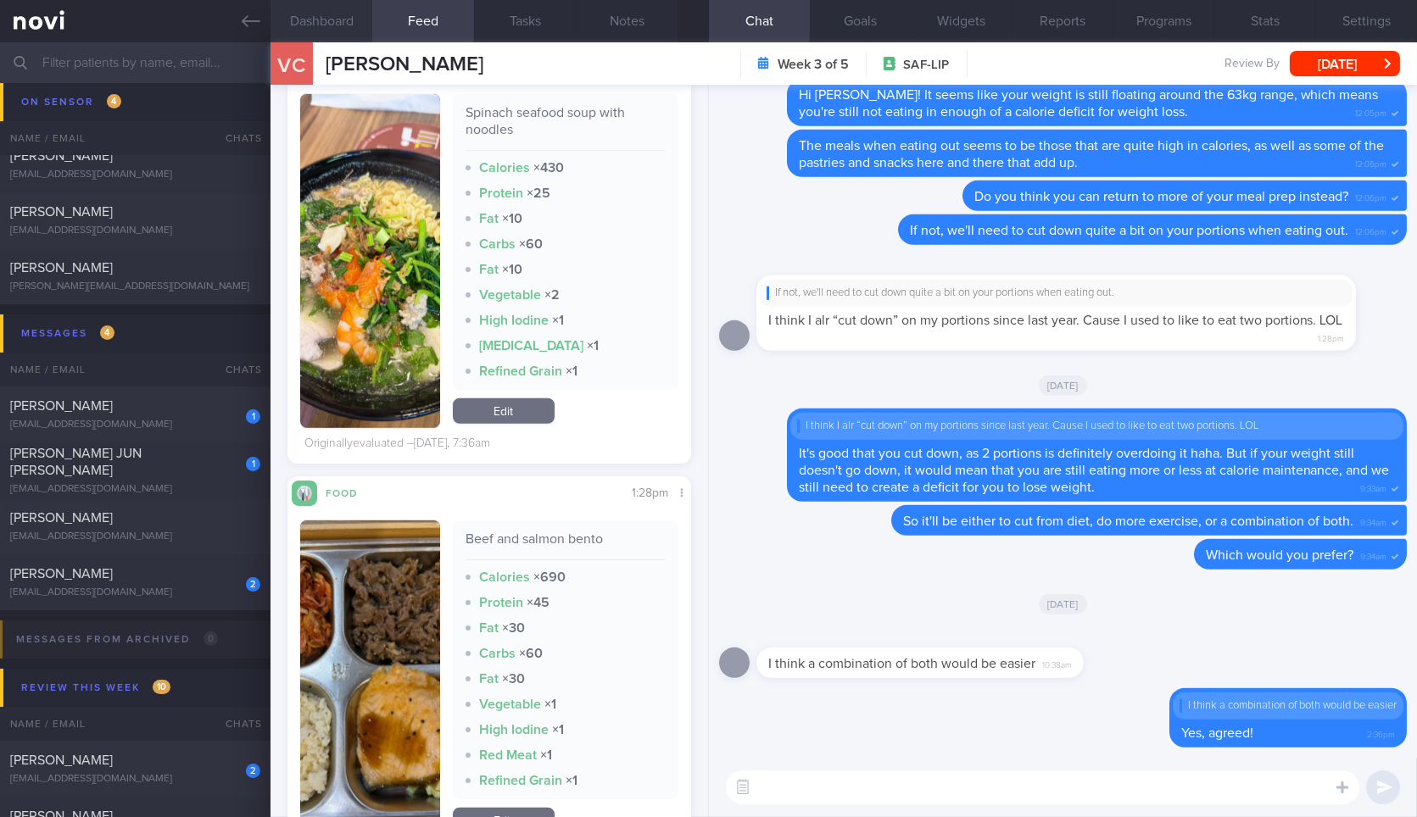
click at [352, 30] on button "Dashboard" at bounding box center [321, 21] width 102 height 42
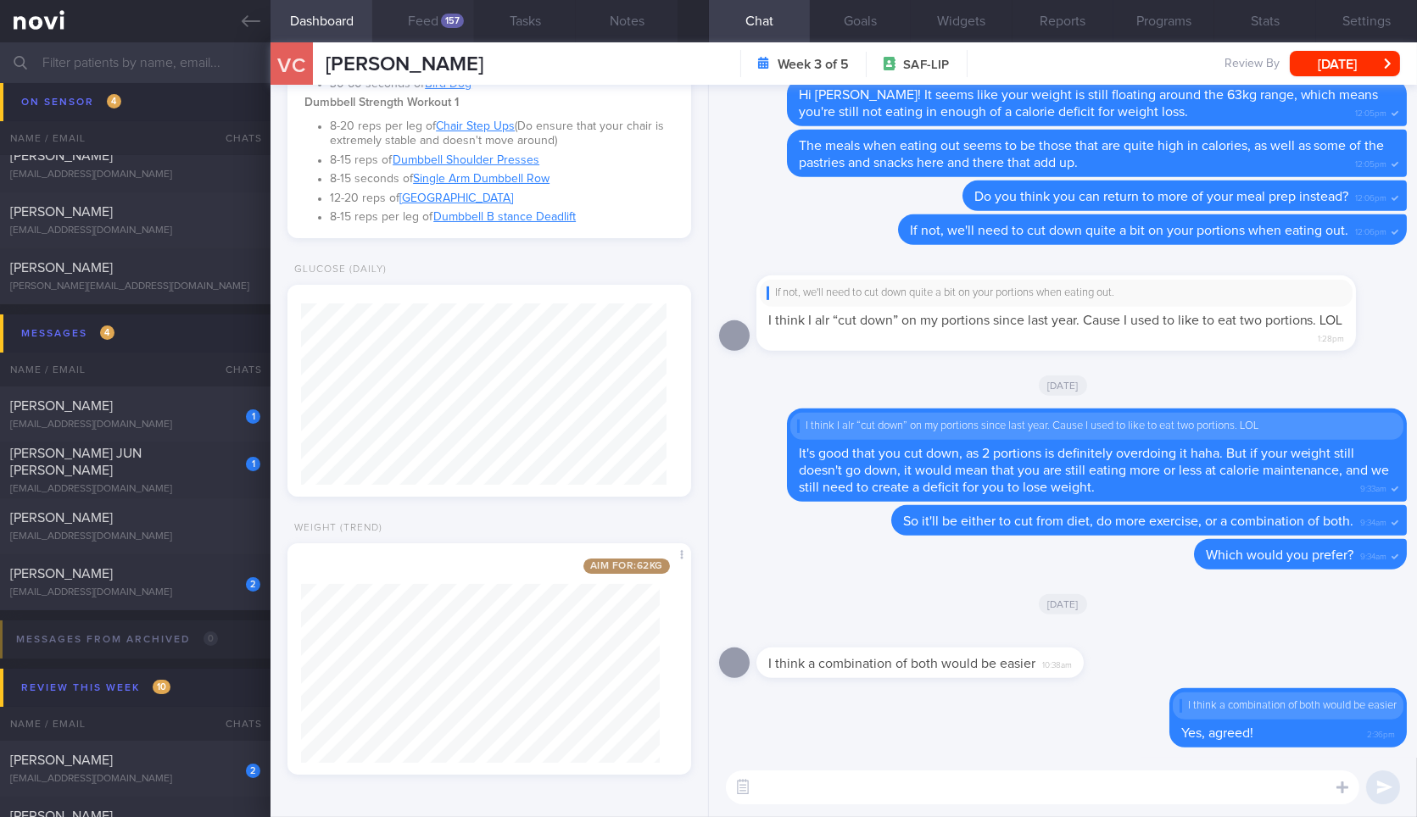
click at [424, 25] on button "Feed 157" at bounding box center [423, 21] width 102 height 42
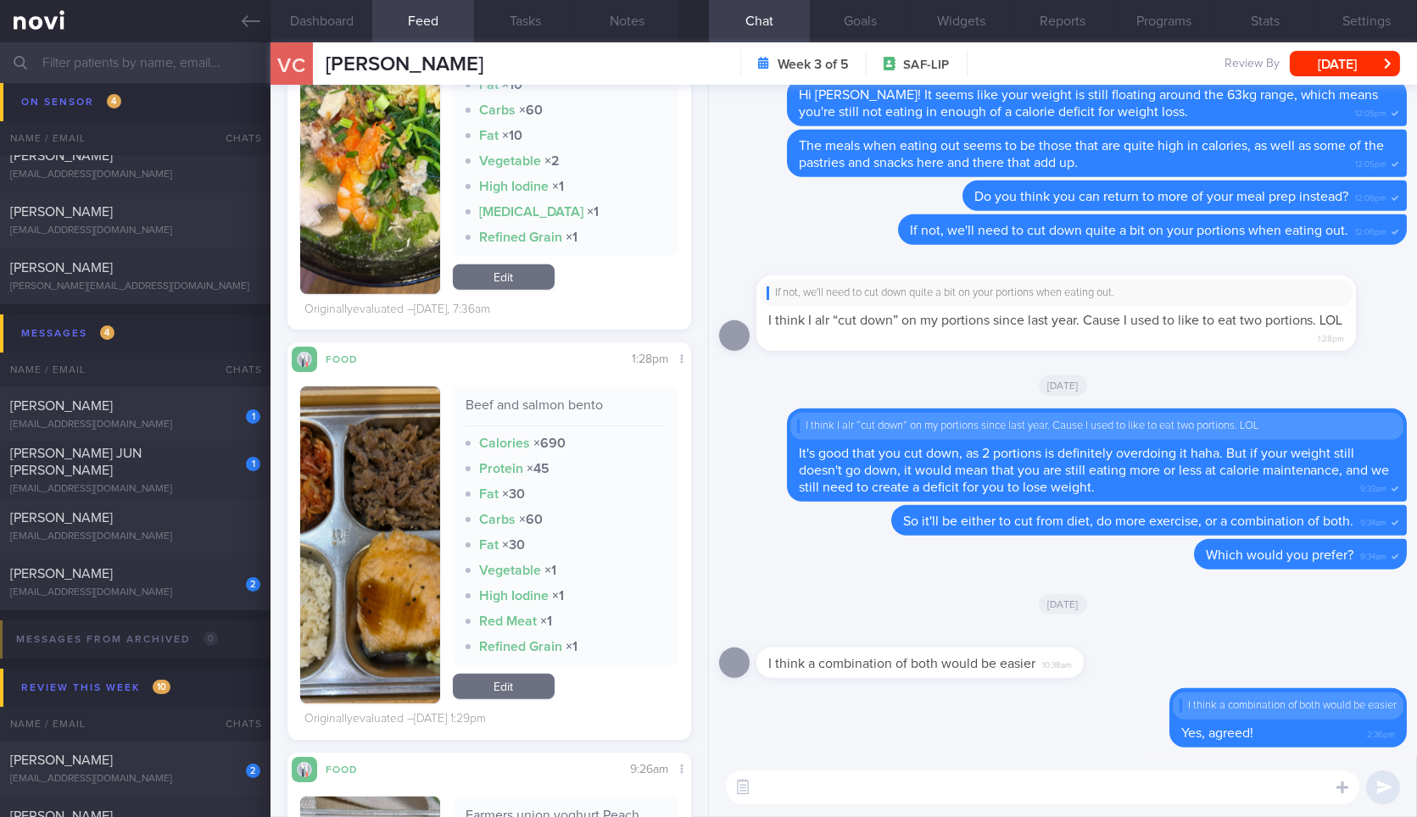
scroll to position [2637, 0]
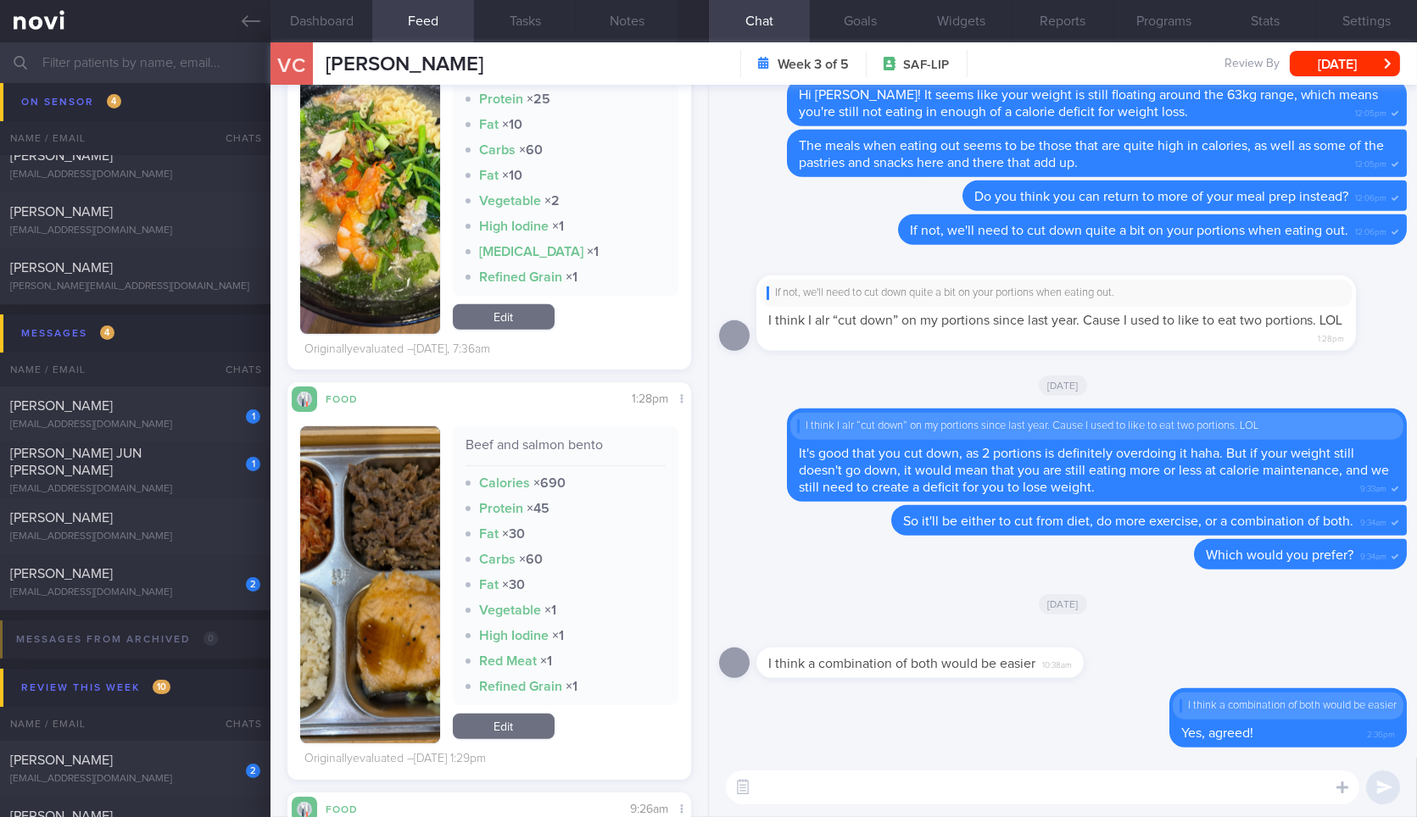
click at [404, 568] on img "button" at bounding box center [369, 584] width 139 height 317
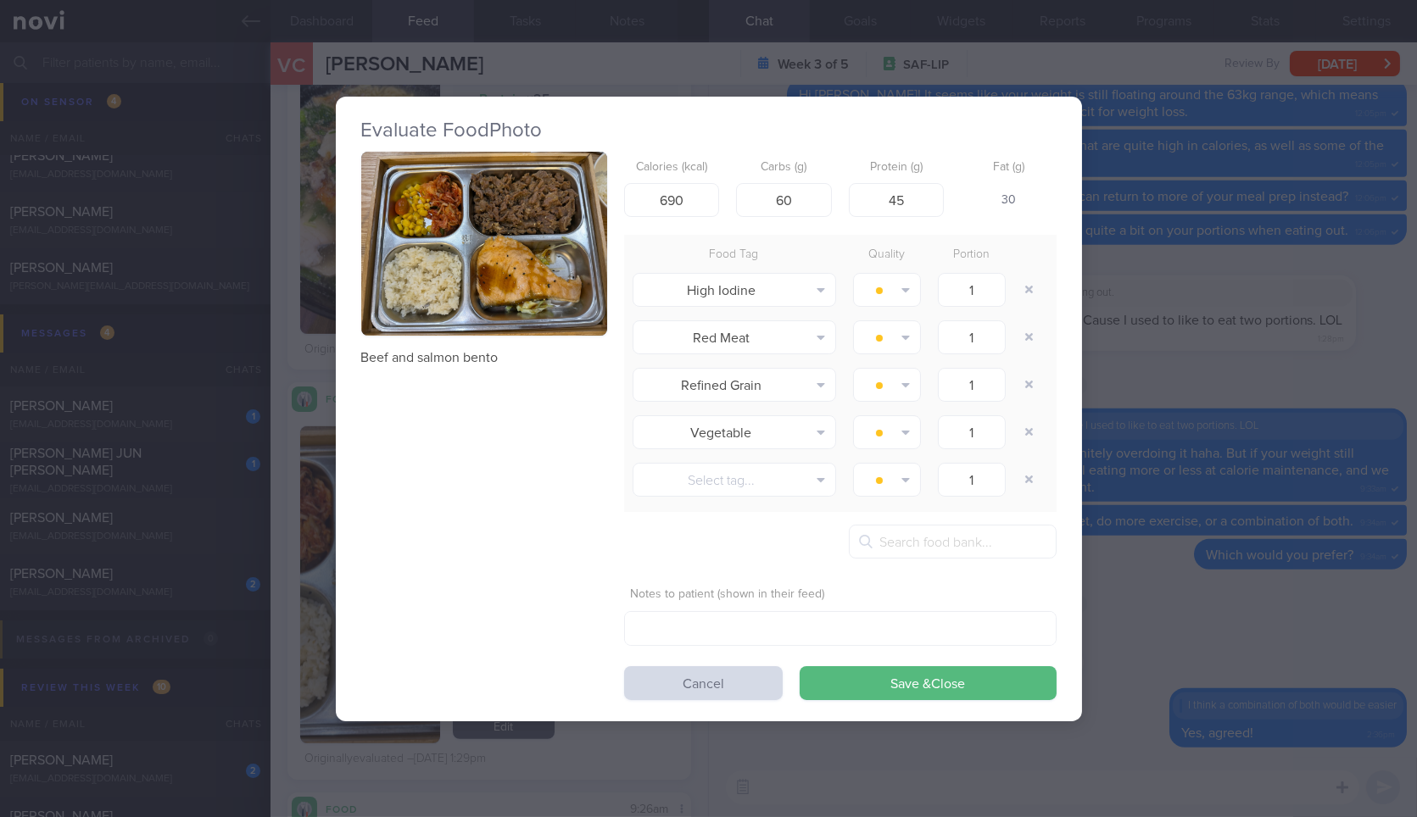
click at [498, 307] on button "button" at bounding box center [484, 244] width 246 height 185
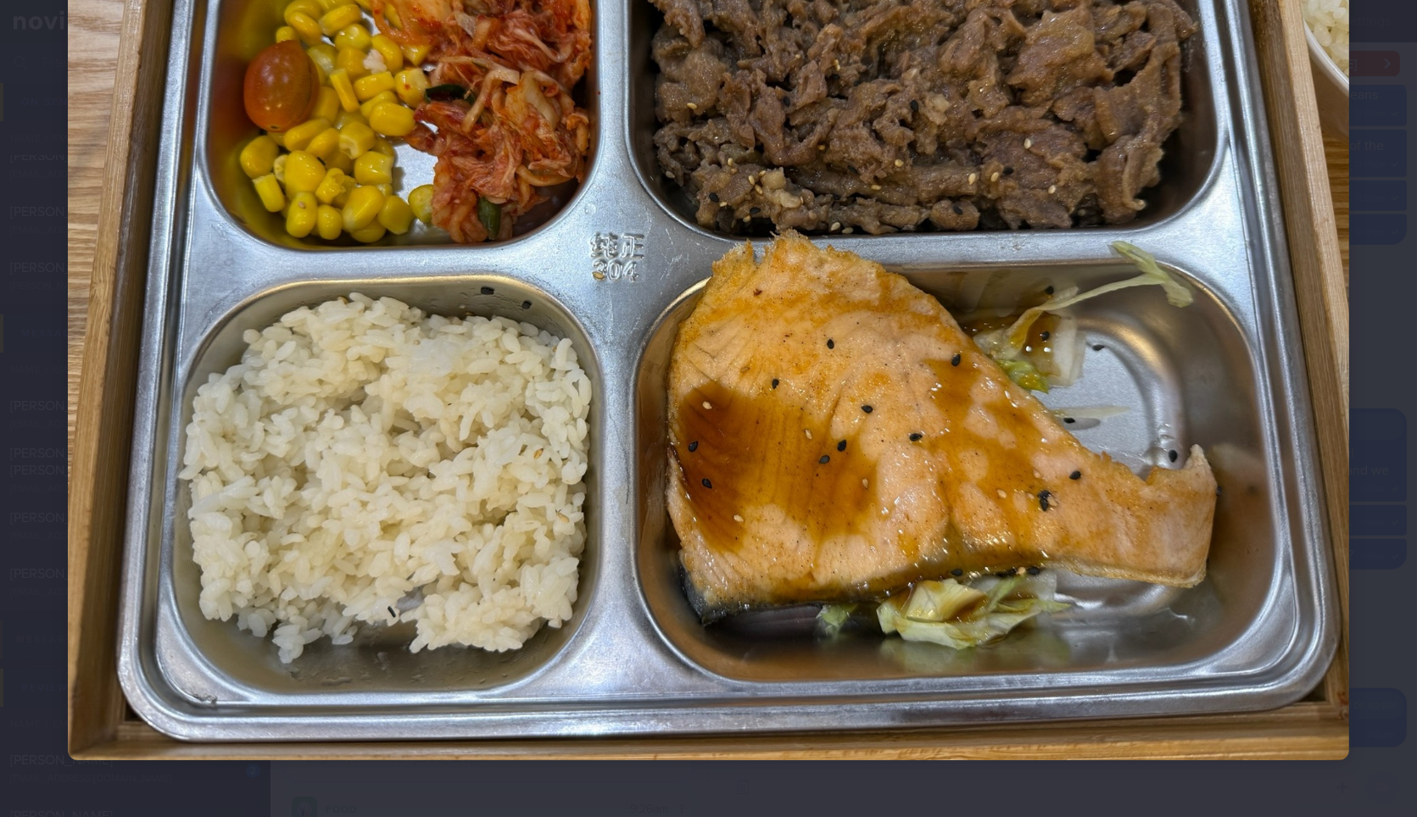
scroll to position [80, 0]
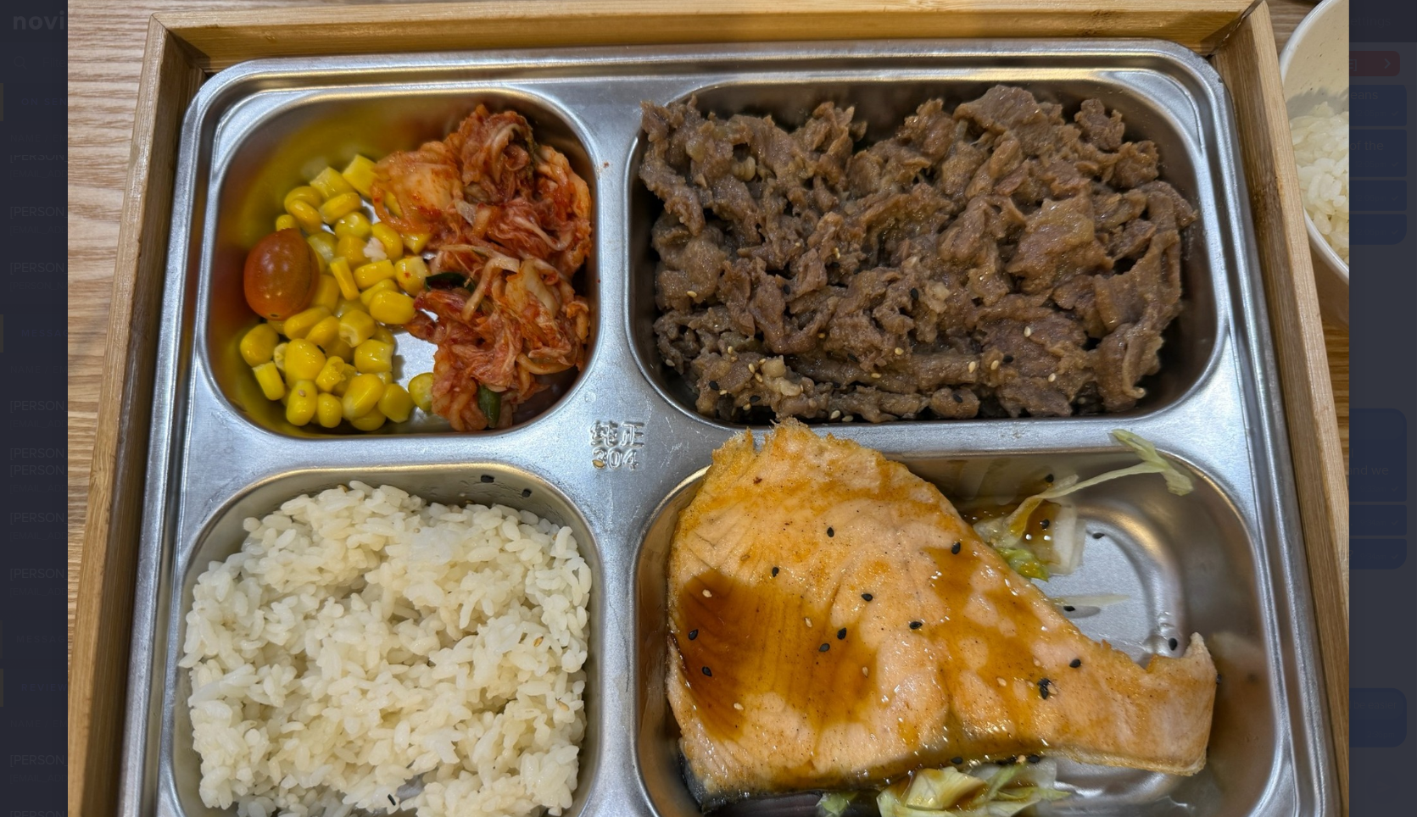
click at [1317, 342] on img at bounding box center [708, 468] width 1281 height 960
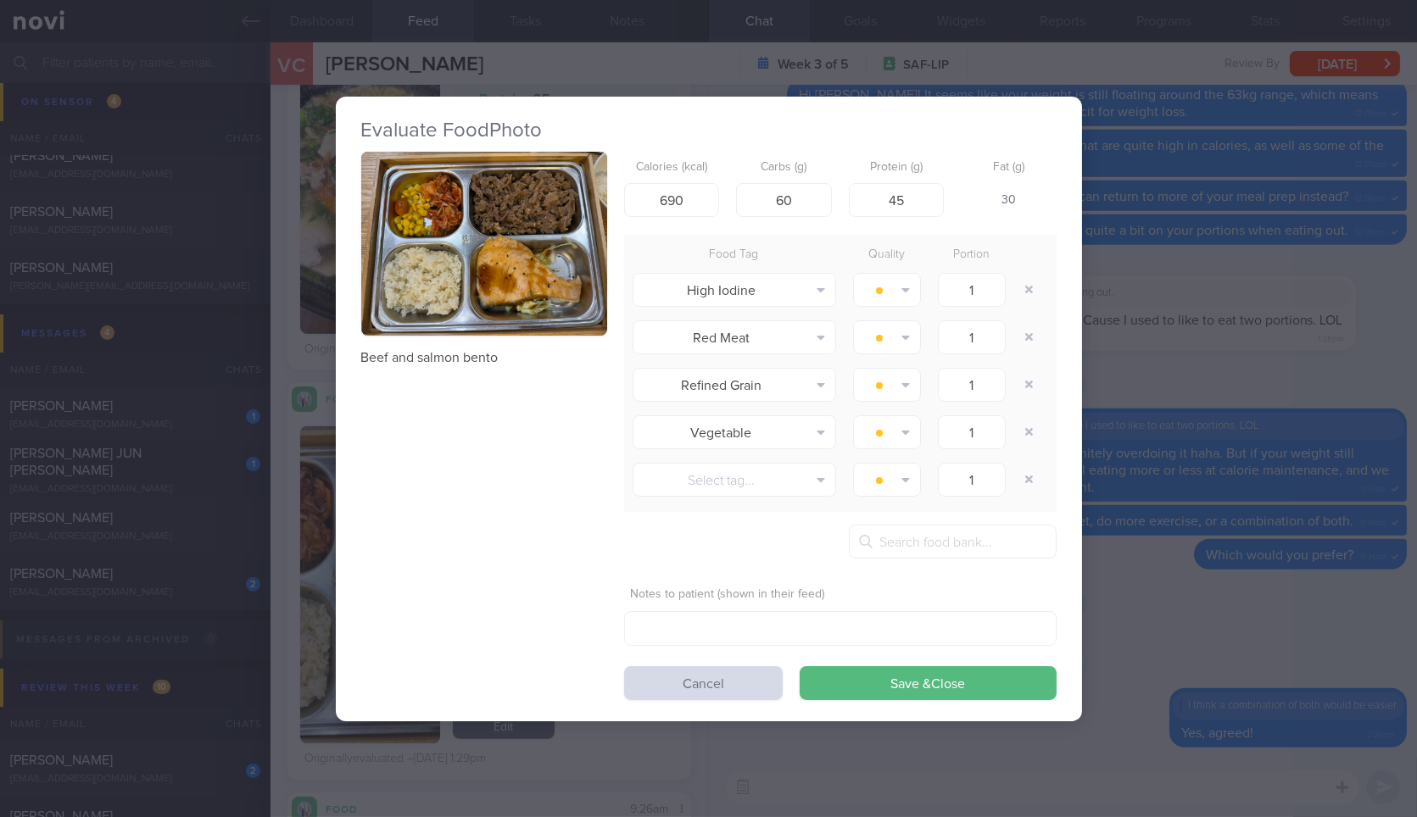
click at [1278, 321] on div "Evaluate Food Photo Beef and salmon bento Calories (kcal) 690 Carbs (g) 60 Prot…" at bounding box center [708, 408] width 1417 height 817
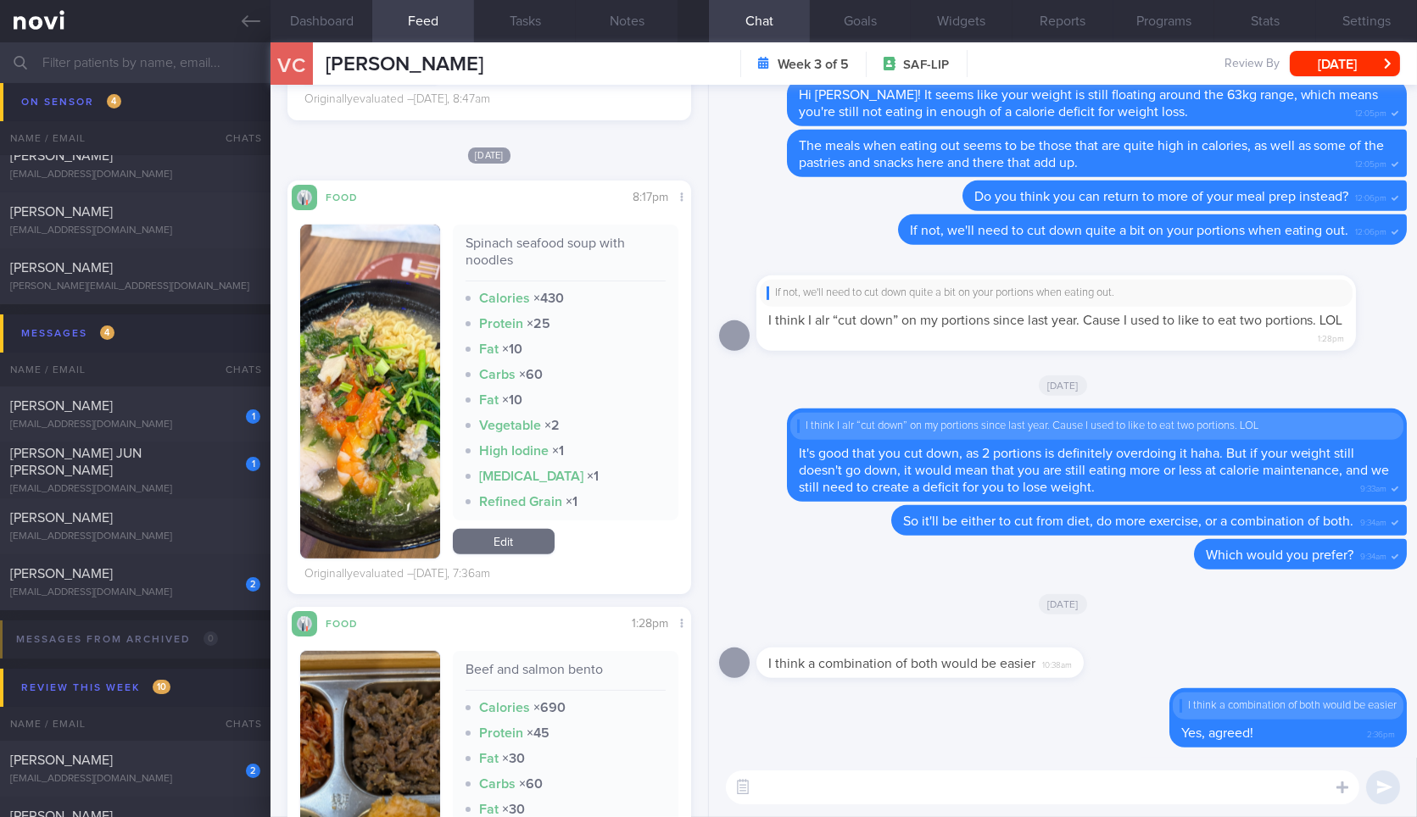
scroll to position [2354, 0]
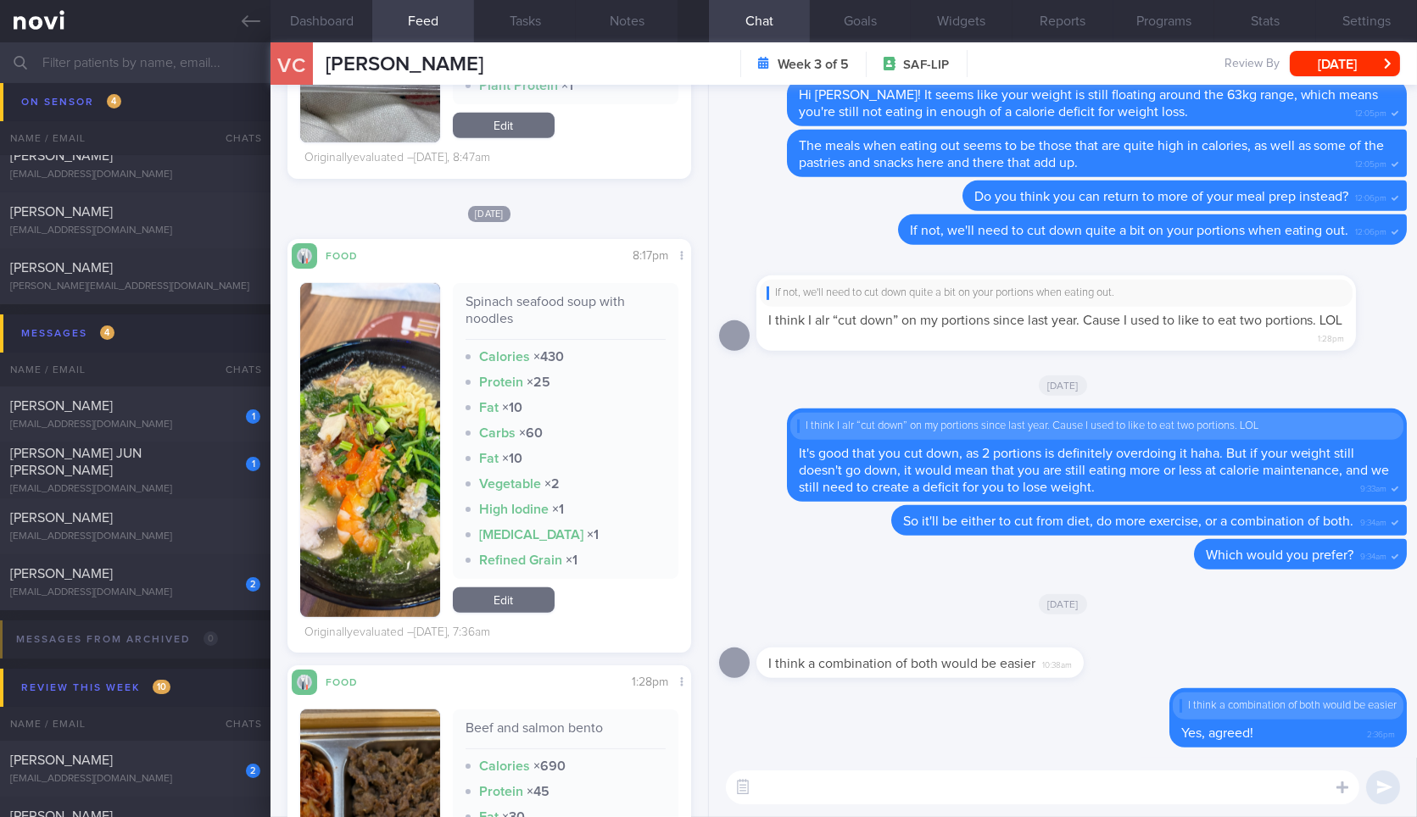
click at [826, 787] on textarea at bounding box center [1042, 788] width 633 height 34
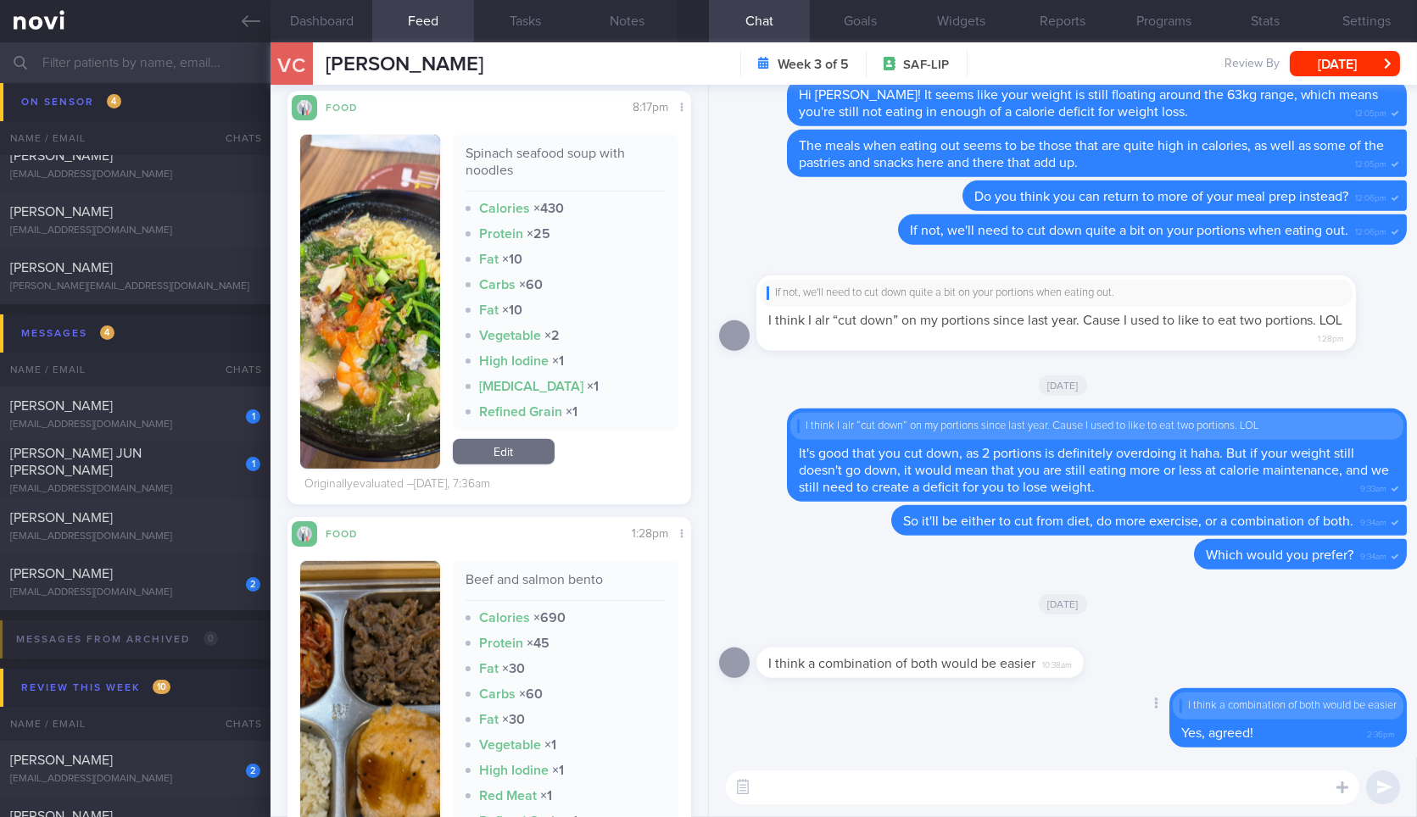
scroll to position [2448, 0]
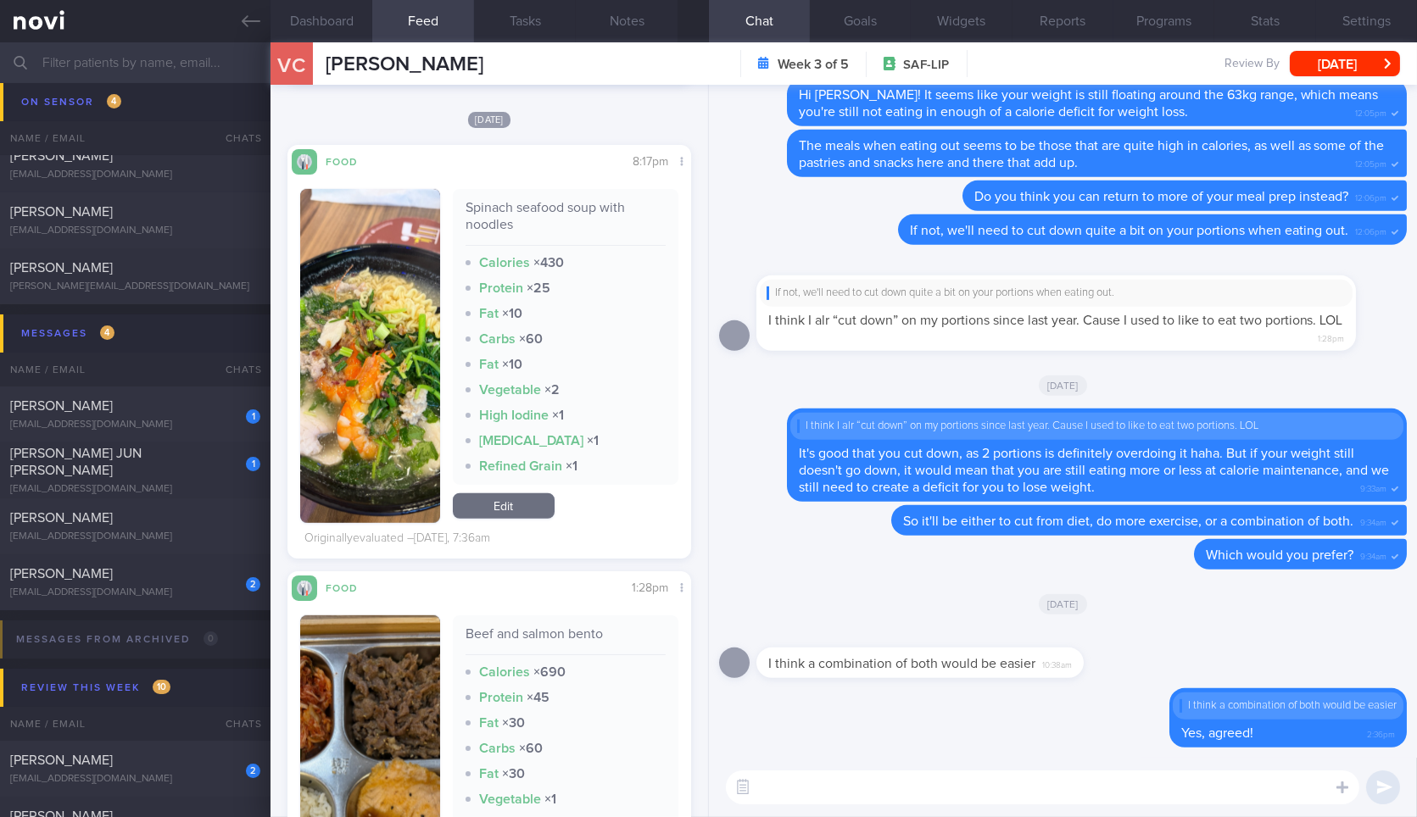
click at [887, 795] on textarea at bounding box center [1042, 788] width 633 height 34
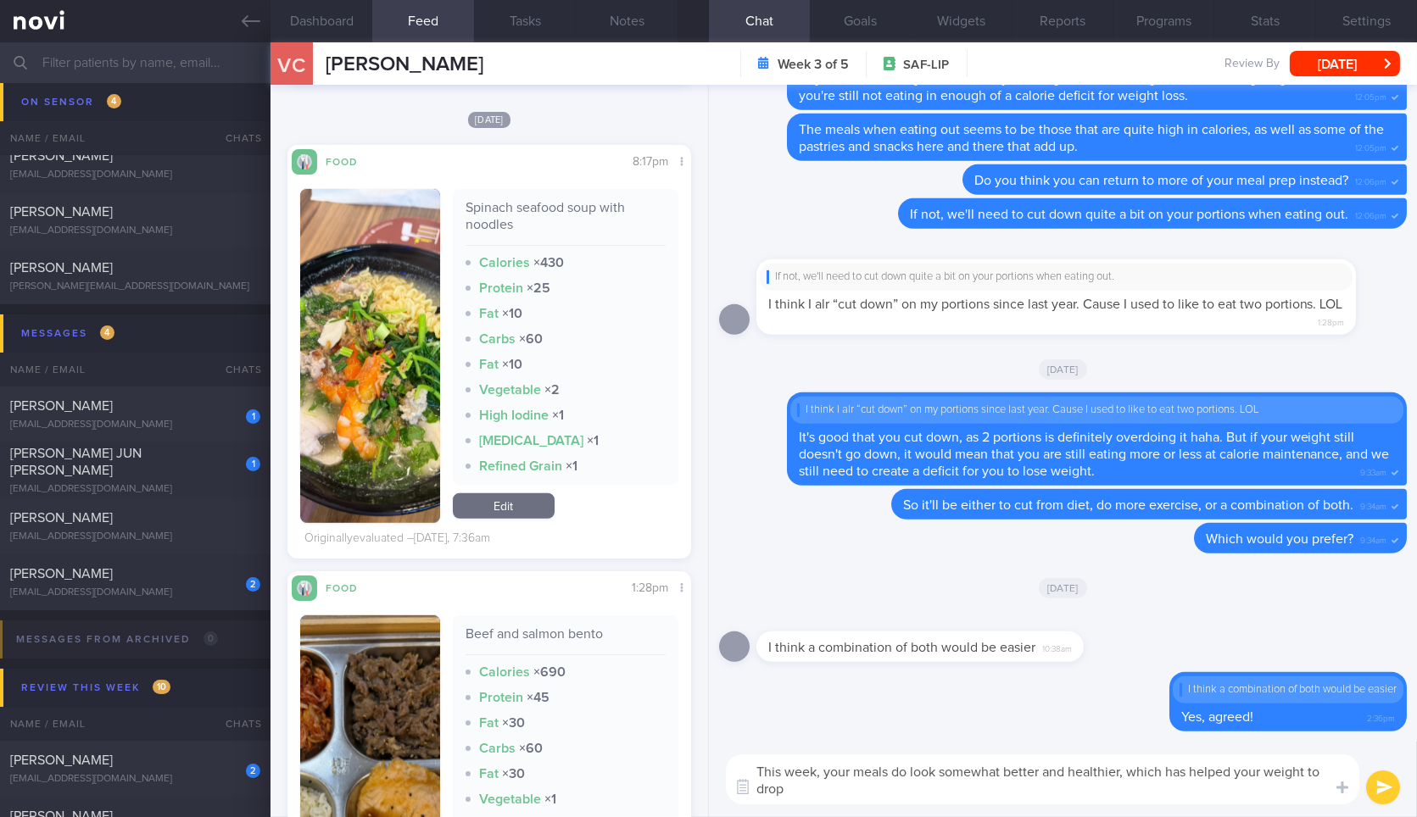
scroll to position [0, 0]
type textarea "This week, your meals do look somewhat better and healthier, which has helped y…"
click at [312, 34] on button "Dashboard" at bounding box center [321, 21] width 102 height 42
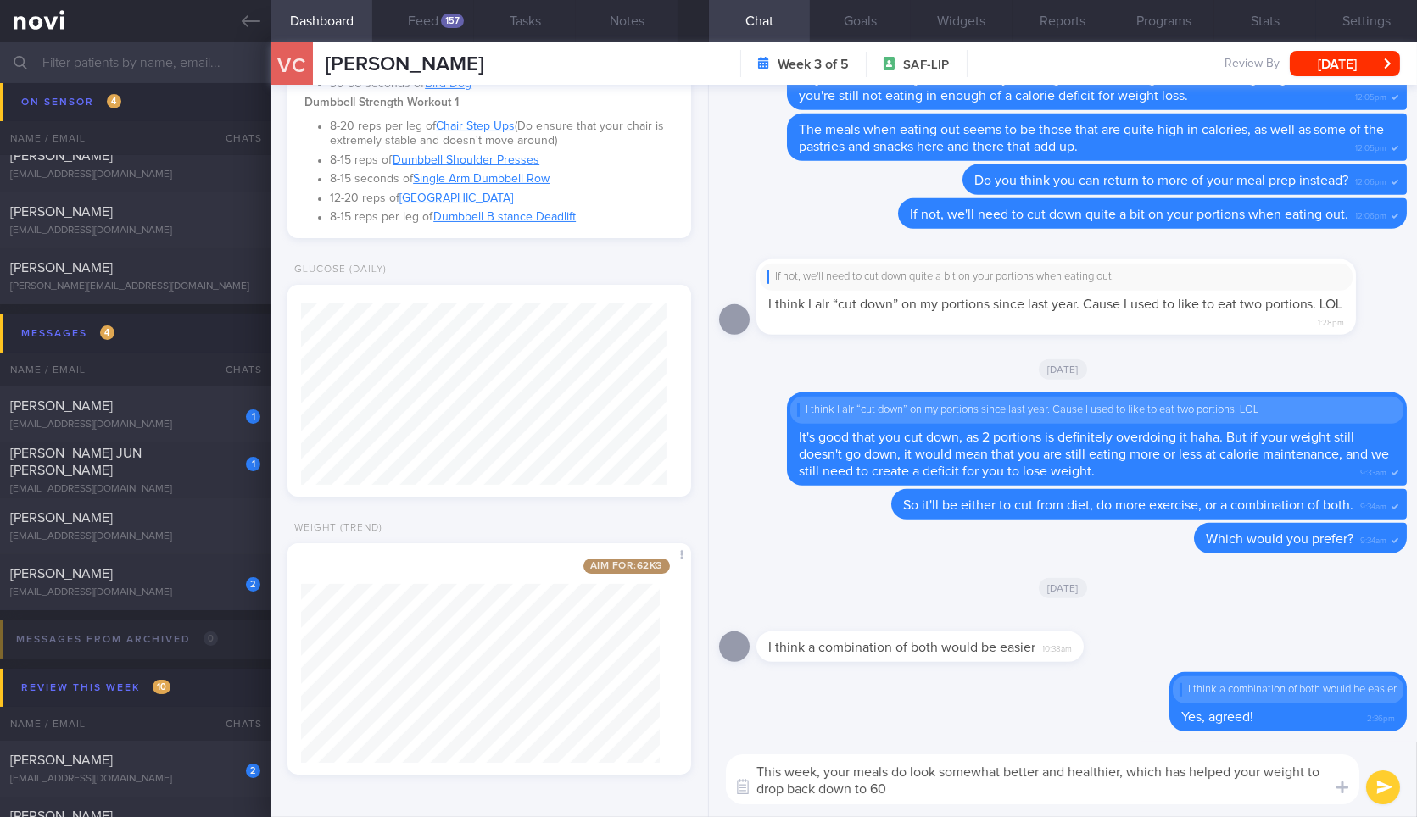
click at [1099, 793] on textarea "This week, your meals do look somewhat better and healthier, which has helped y…" at bounding box center [1042, 779] width 633 height 50
type textarea "This week, your meals do look somewhat better and healthier, which has helped y…"
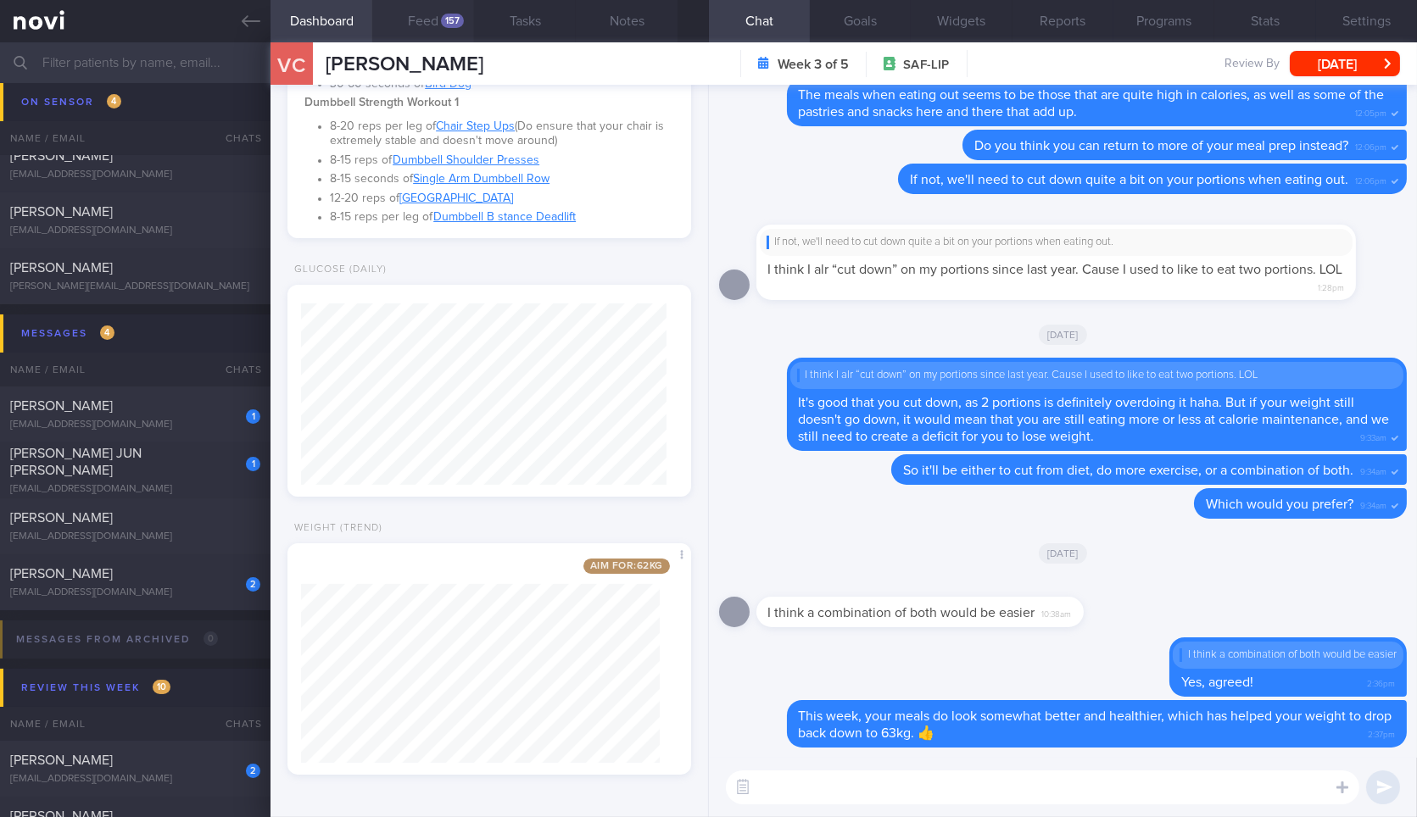
click at [459, 30] on button "Feed 157" at bounding box center [423, 21] width 102 height 42
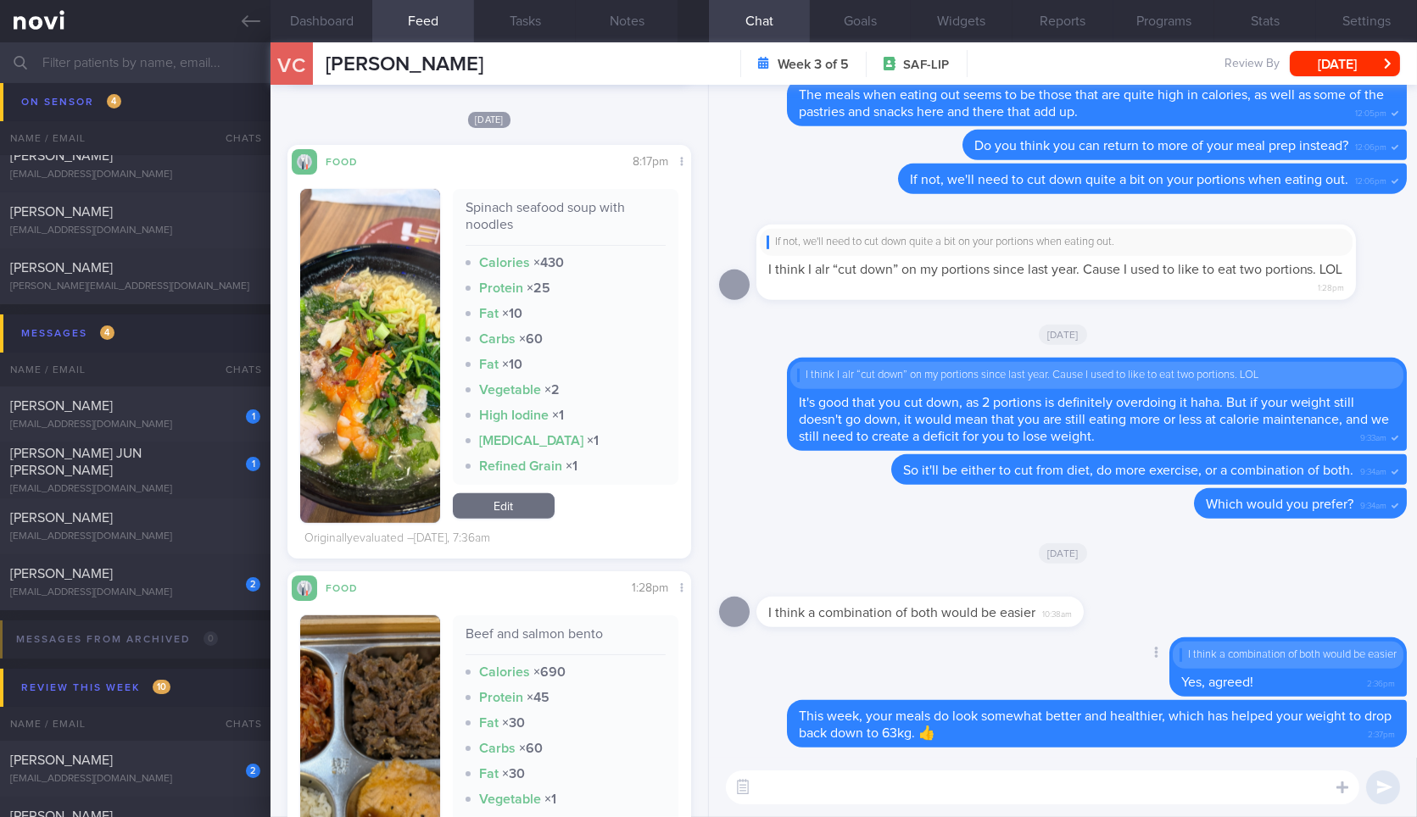
scroll to position [2637, 0]
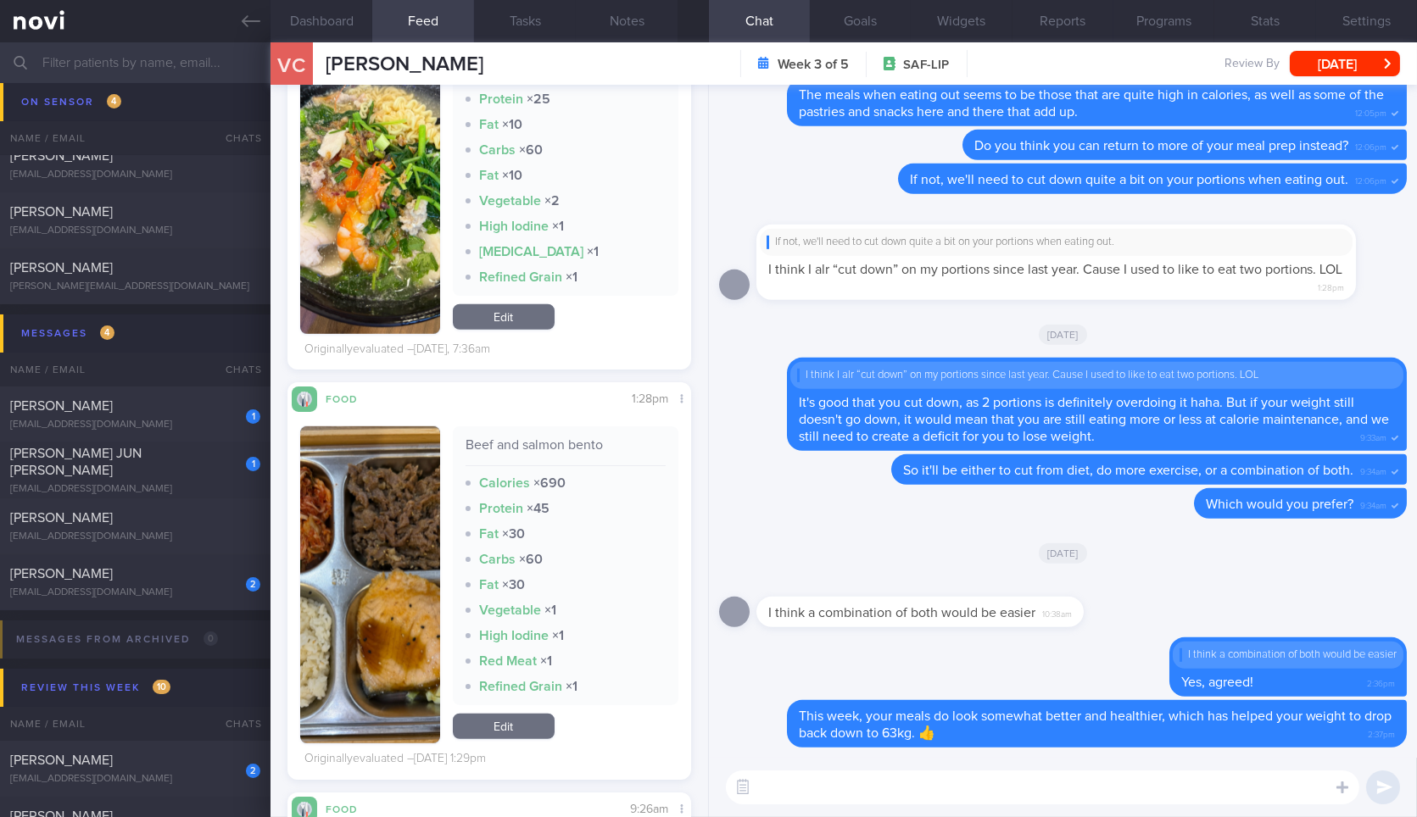
click at [820, 798] on textarea at bounding box center [1042, 788] width 633 height 34
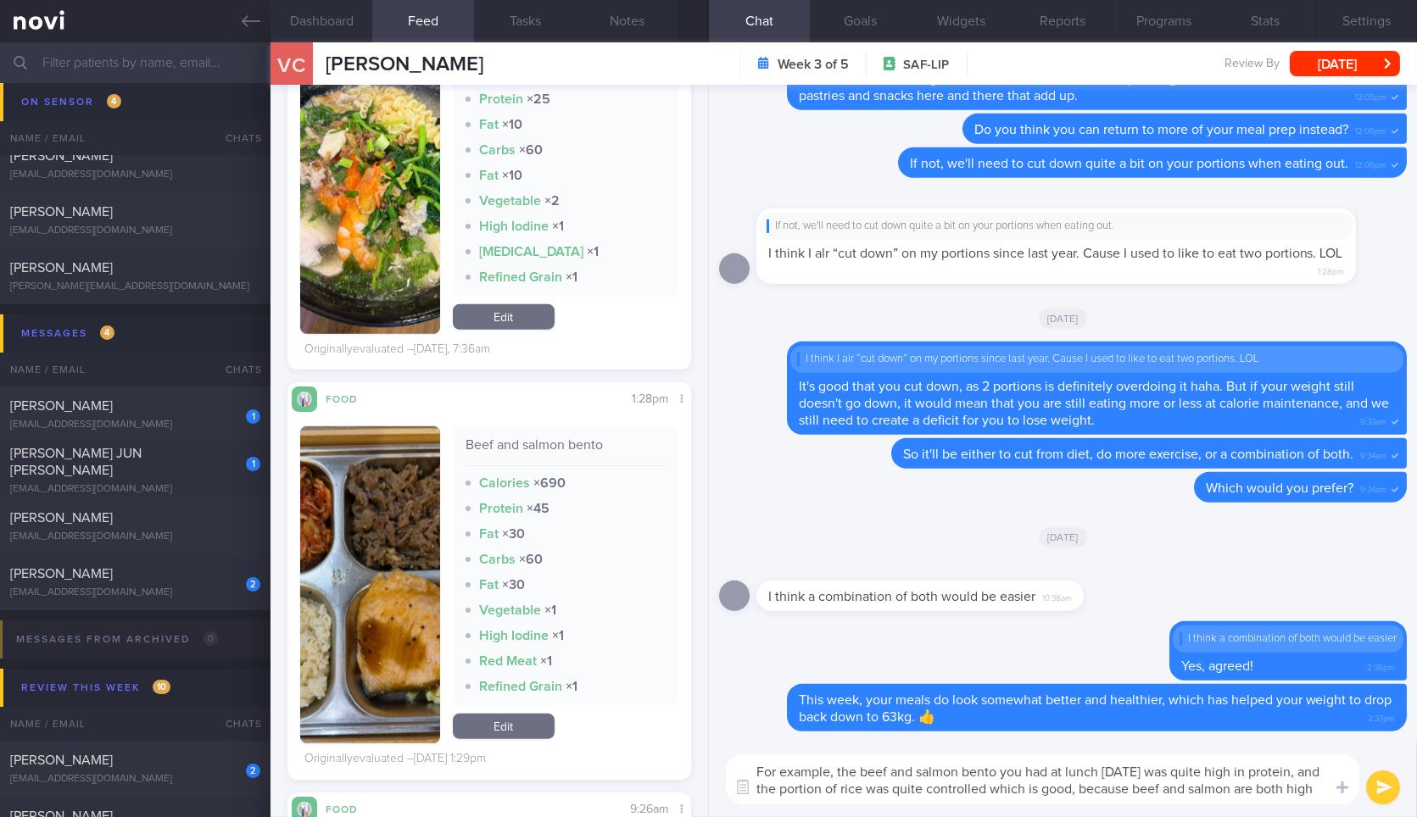
scroll to position [0, 0]
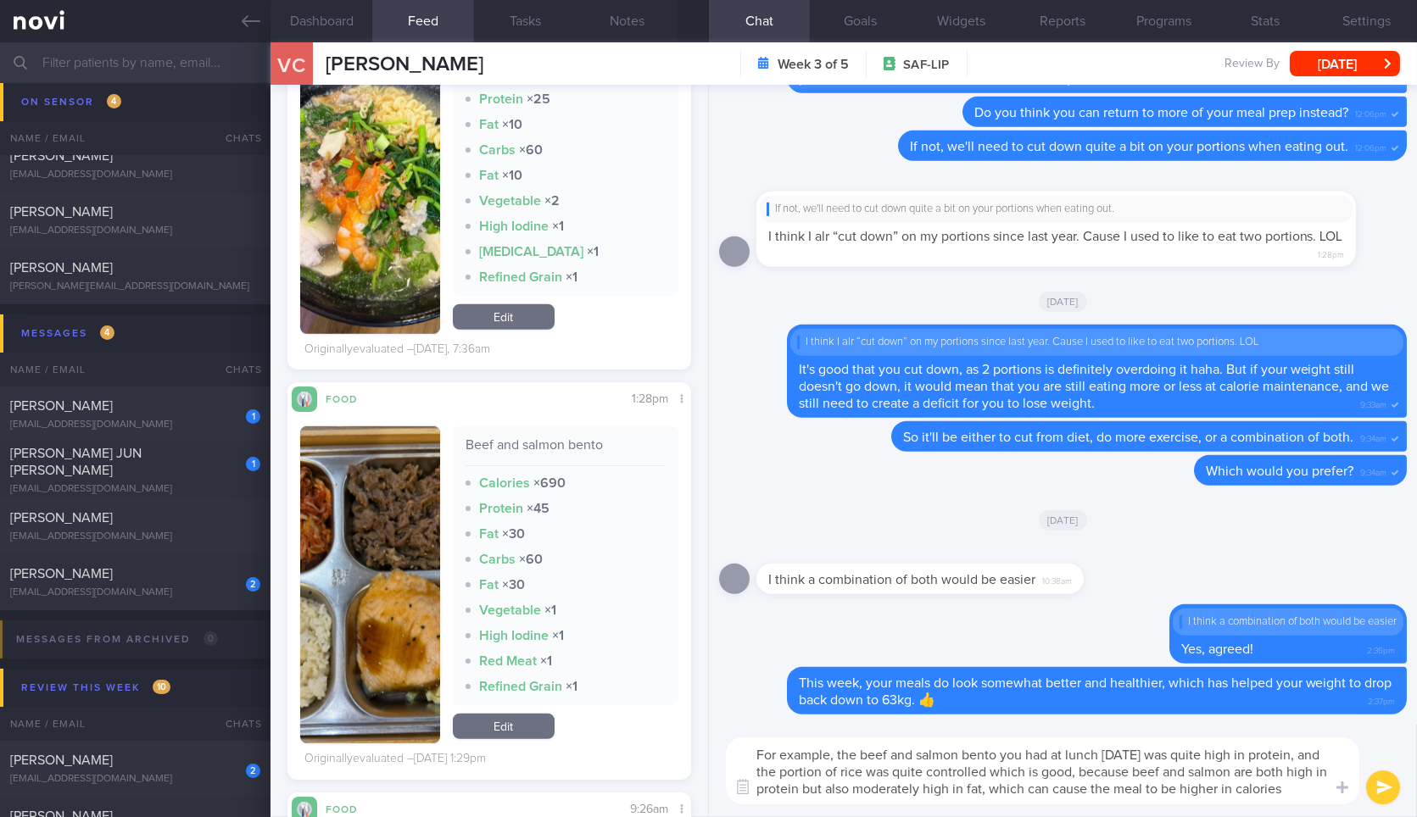
type textarea "For example, the beef and salmon bento you had at lunch [DATE] was quite high i…"
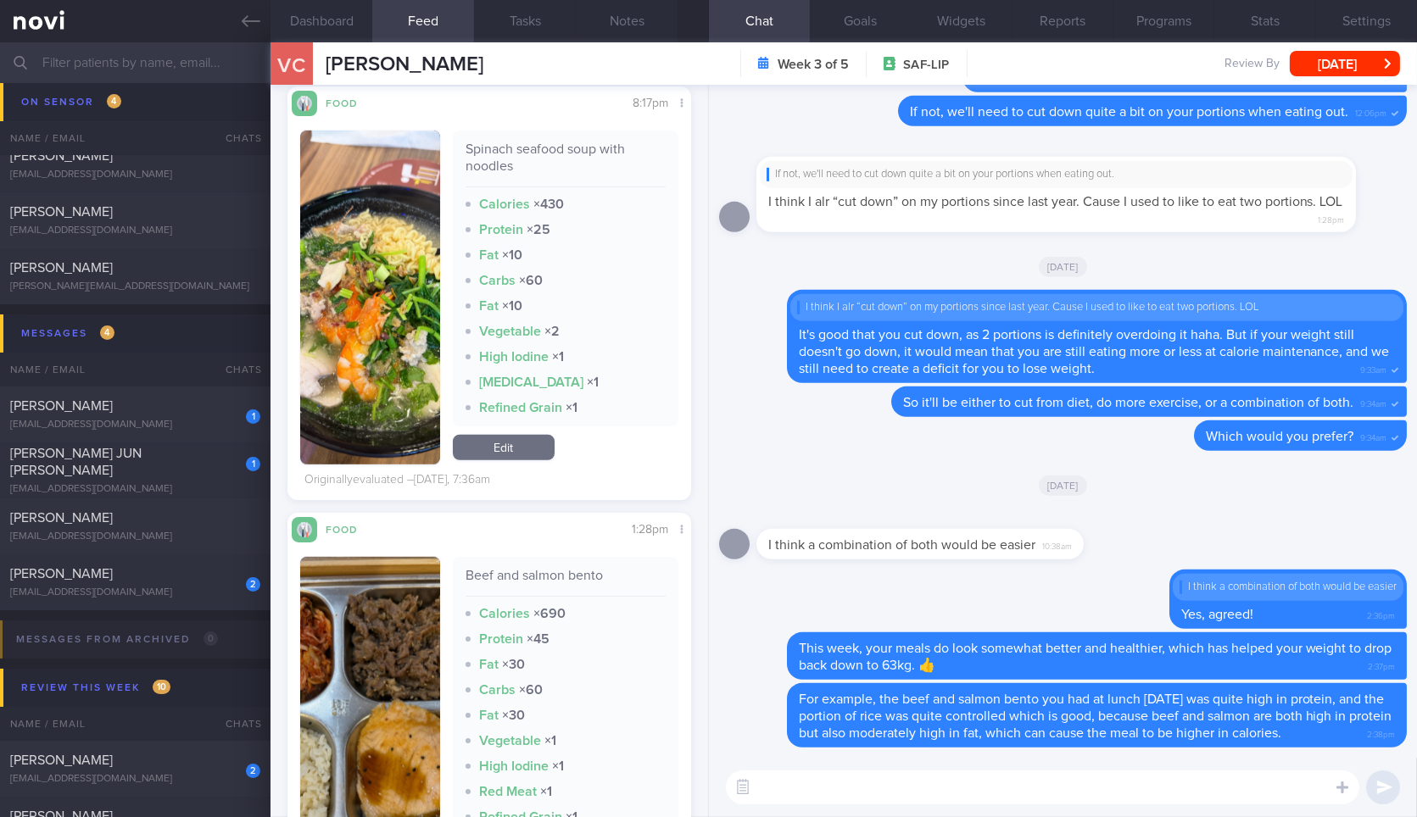
scroll to position [2354, 0]
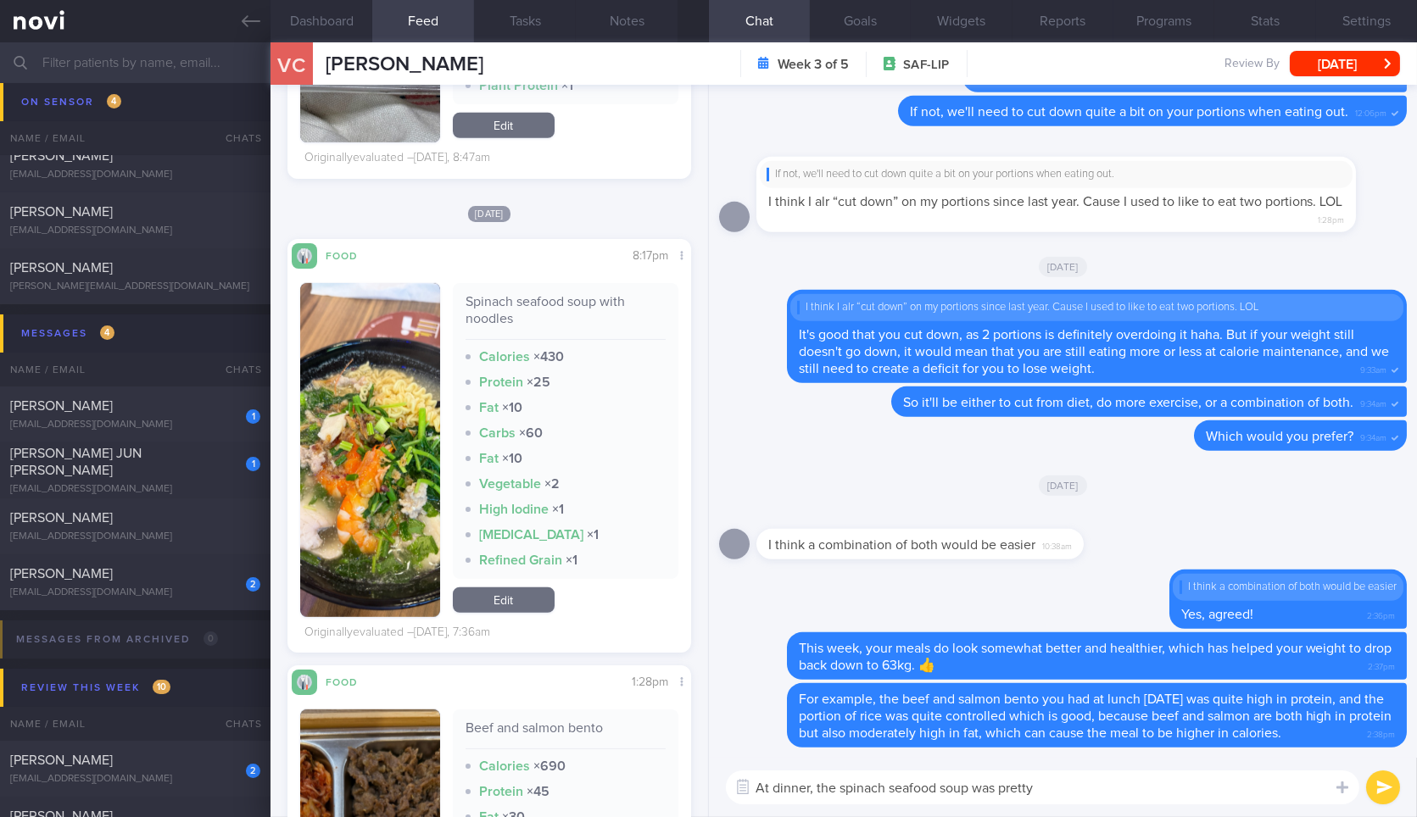
click at [364, 393] on img "button" at bounding box center [369, 450] width 139 height 334
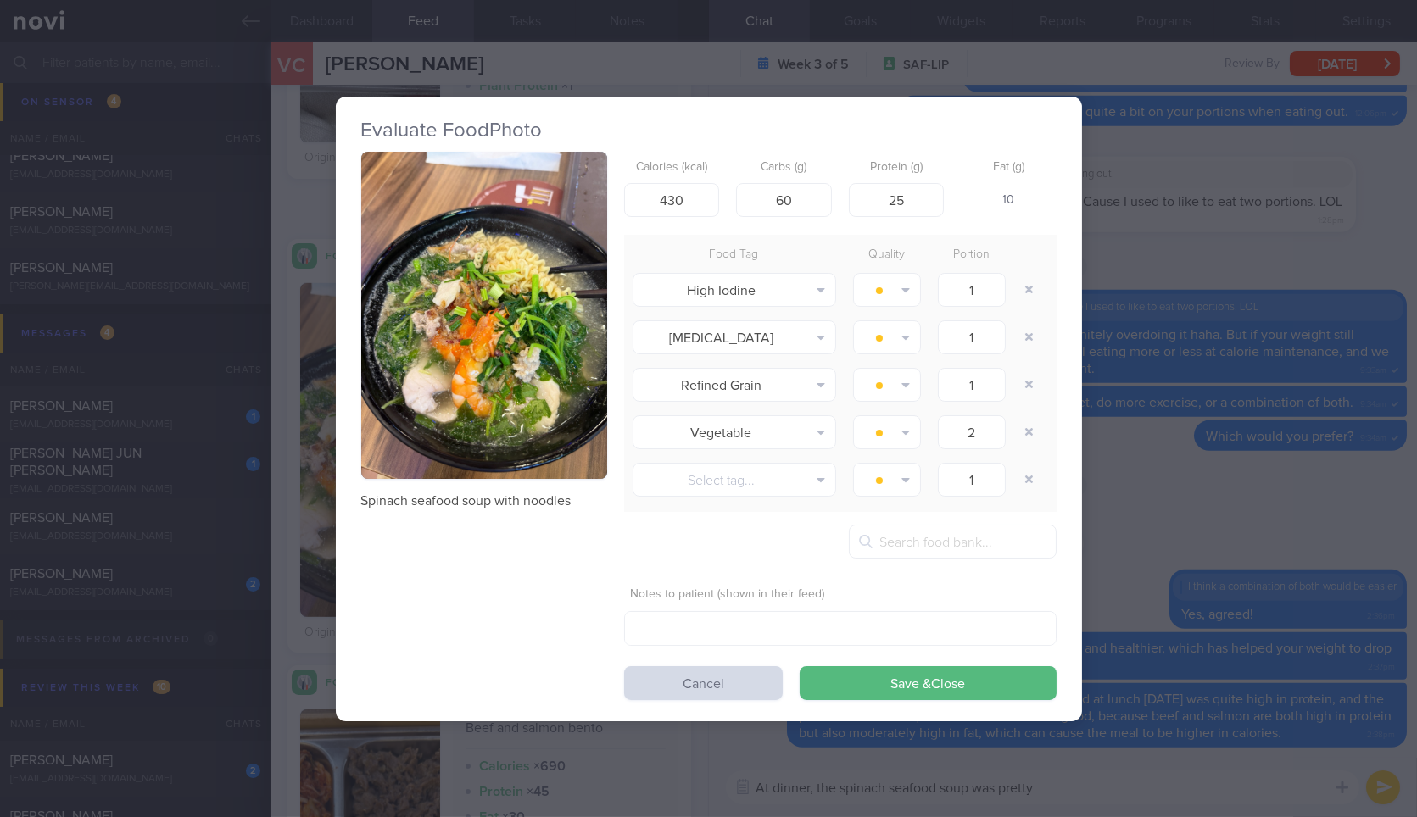
click at [604, 269] on button "button" at bounding box center [484, 316] width 246 height 328
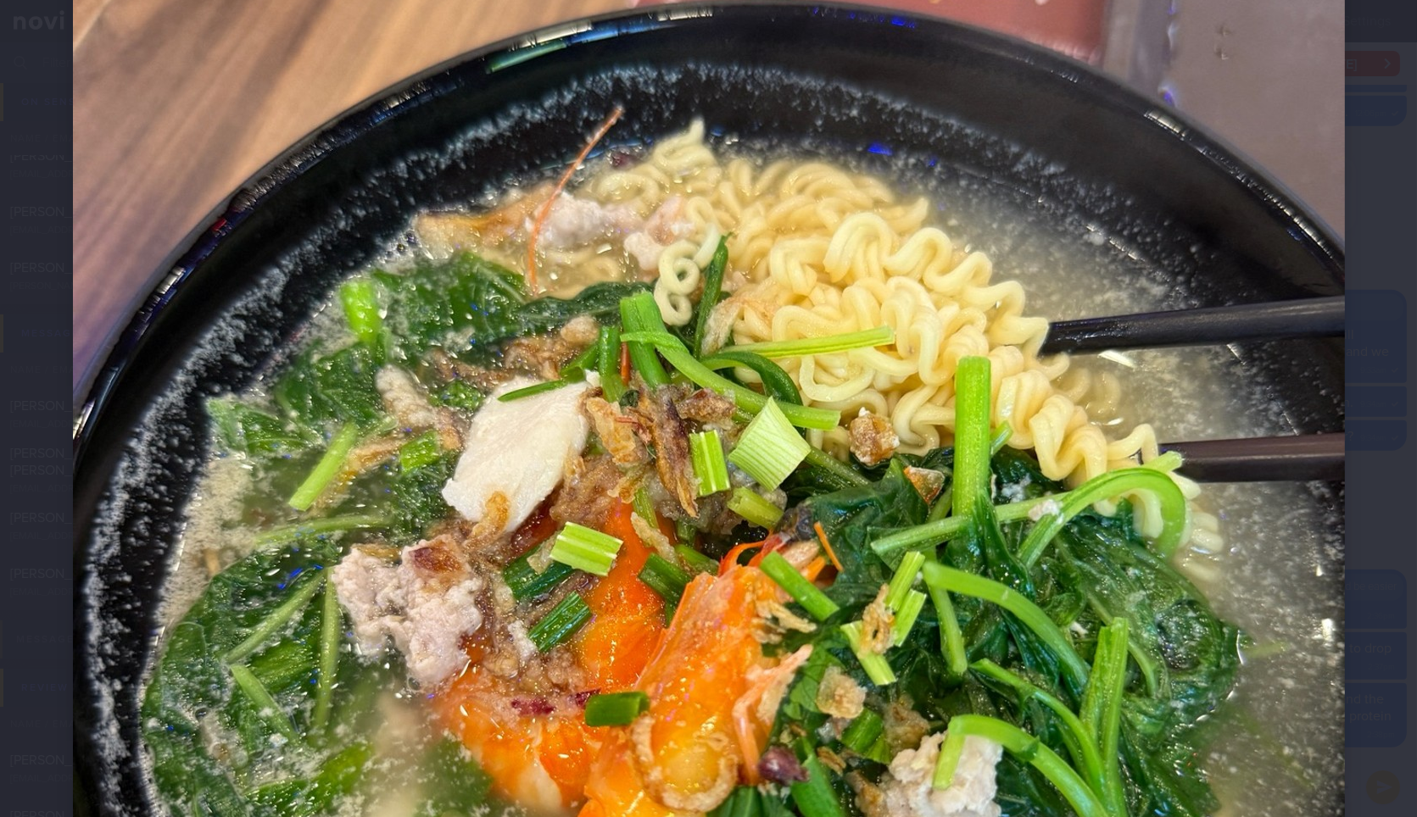
scroll to position [376, 0]
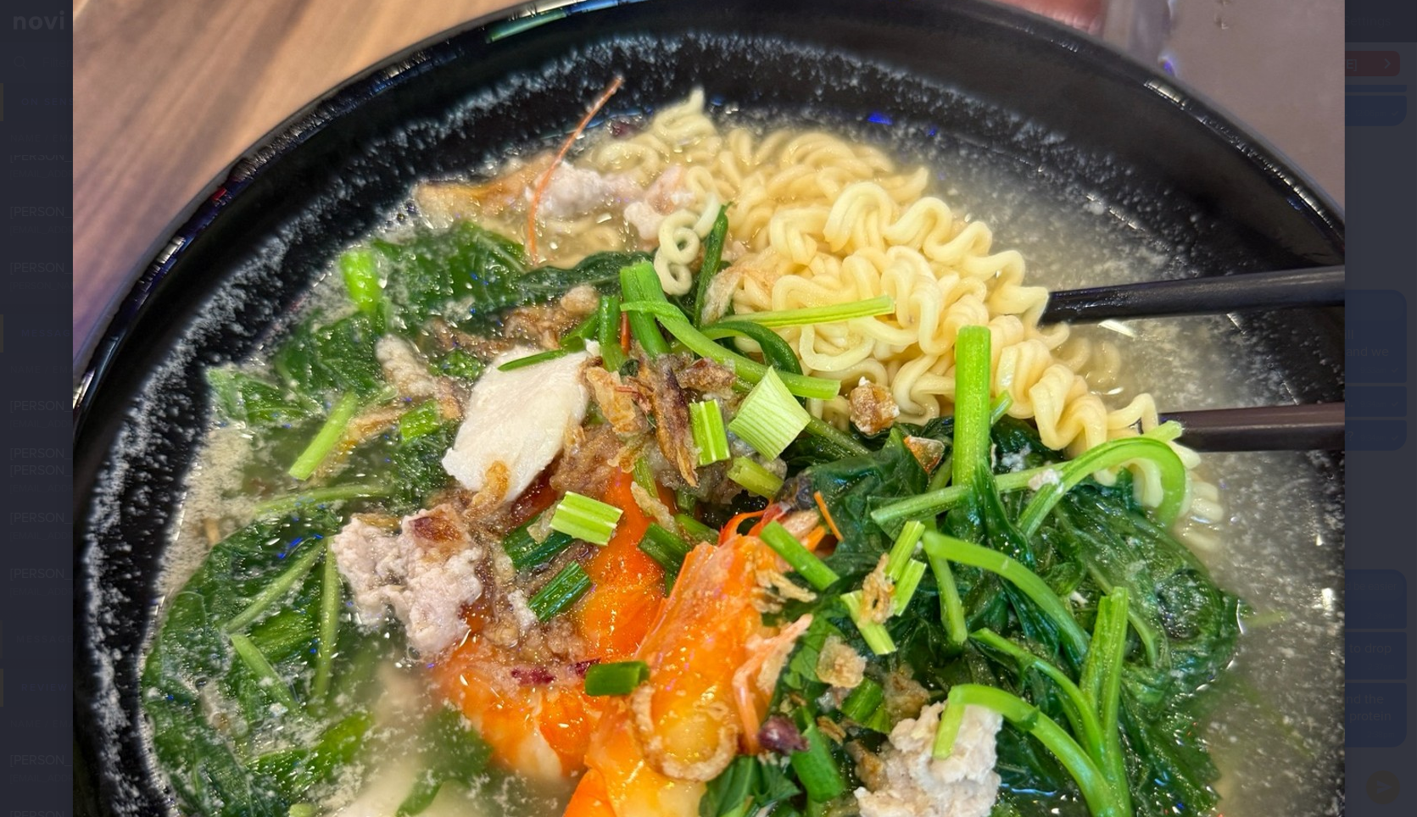
click at [1362, 543] on div at bounding box center [708, 539] width 1407 height 1831
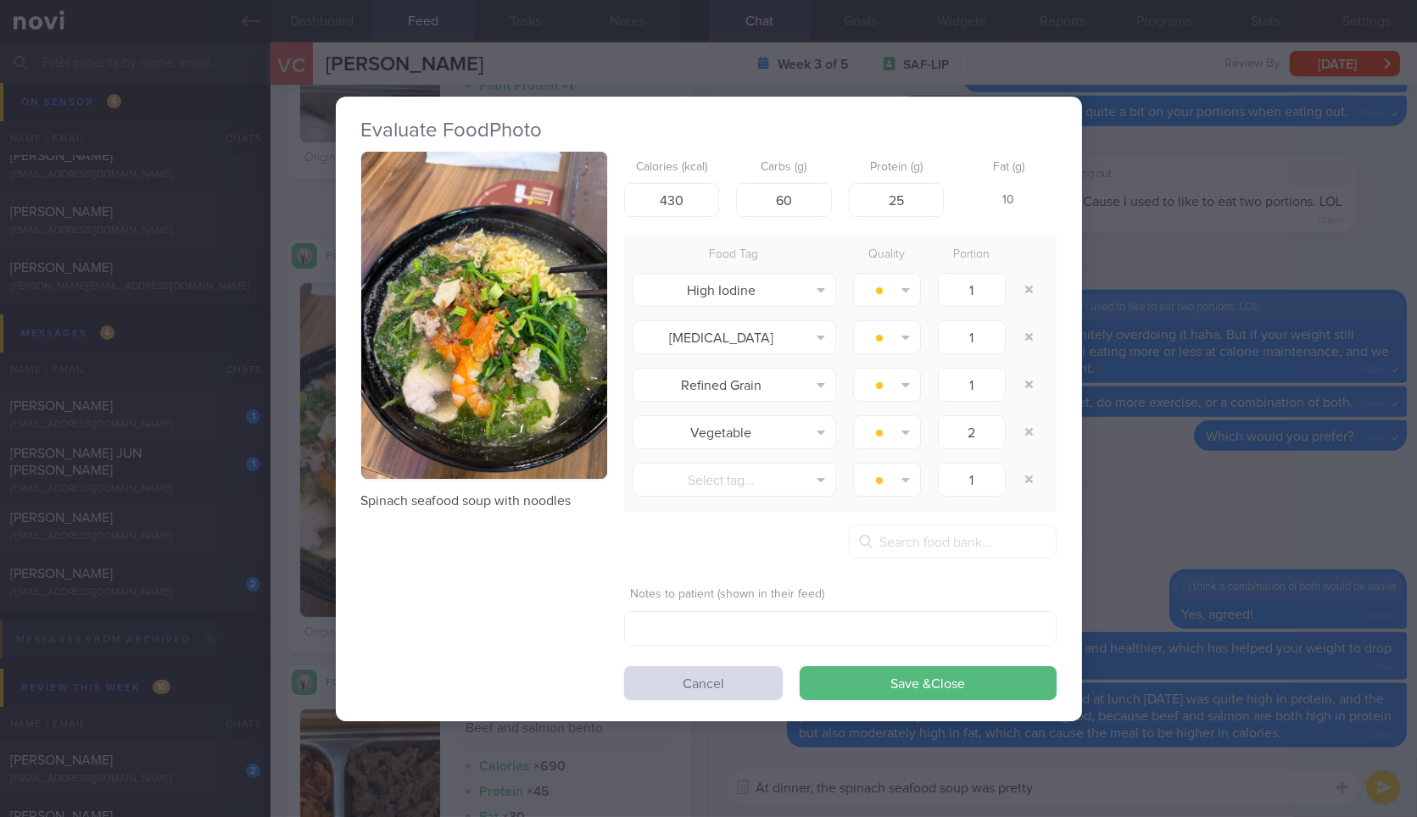
click at [1332, 551] on div "Evaluate Food Photo Spinach seafood soup with noodles Calories (kcal) 430 Carbs…" at bounding box center [708, 408] width 1417 height 817
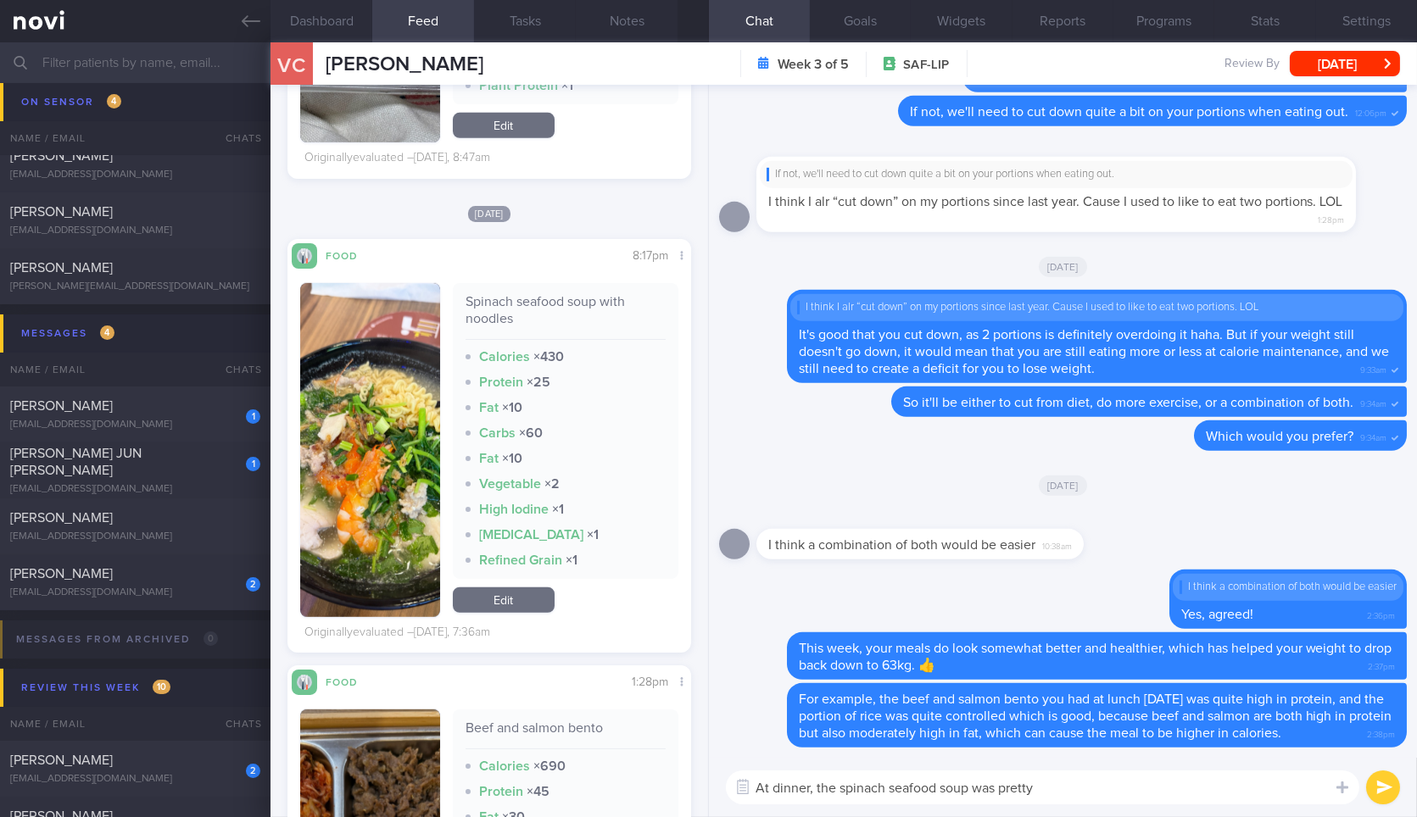
click at [1082, 786] on textarea "At dinner, the spinach seafood soup was pretty" at bounding box center [1042, 788] width 633 height 34
click at [400, 481] on button "button" at bounding box center [369, 450] width 139 height 334
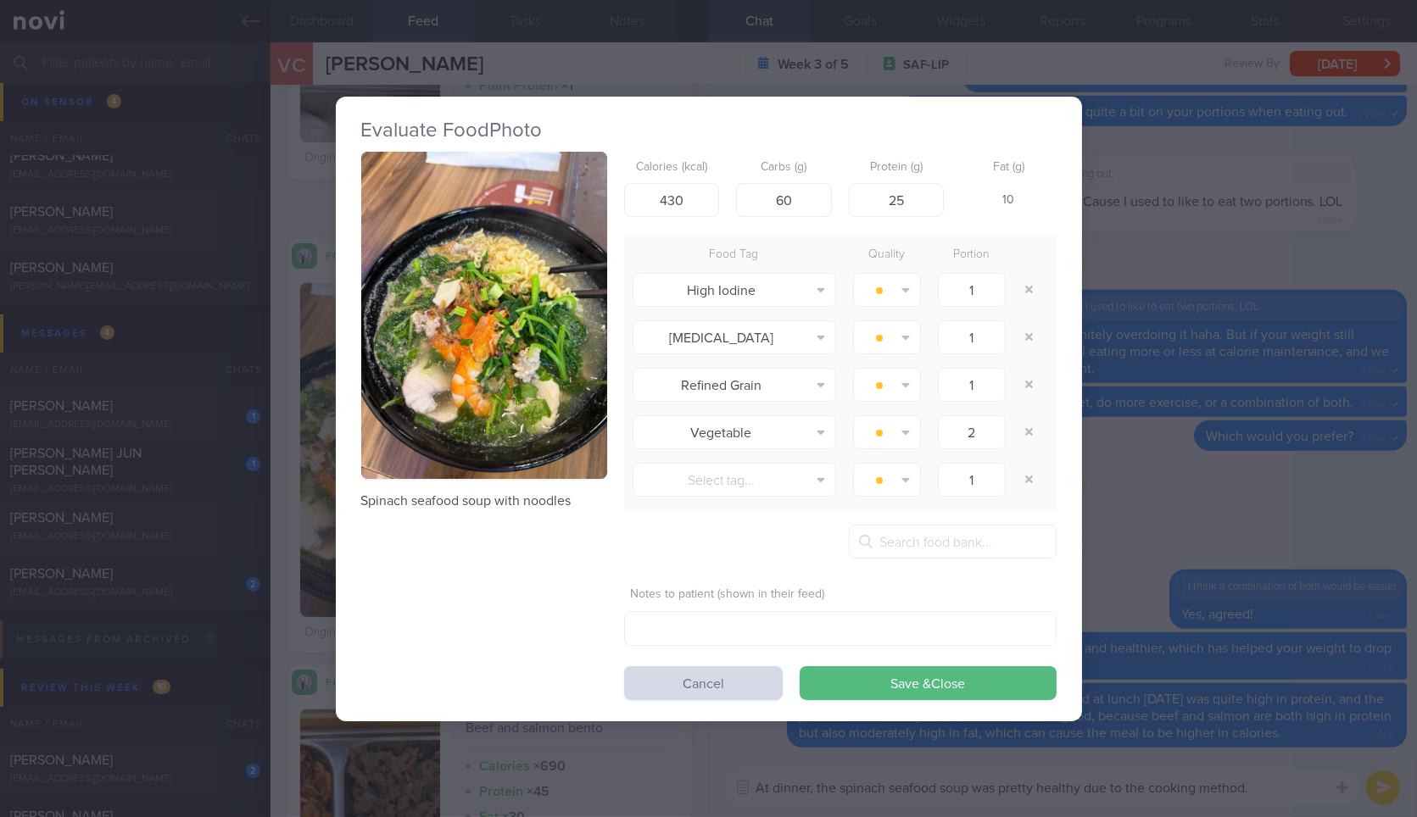
click at [498, 444] on img "button" at bounding box center [484, 316] width 246 height 328
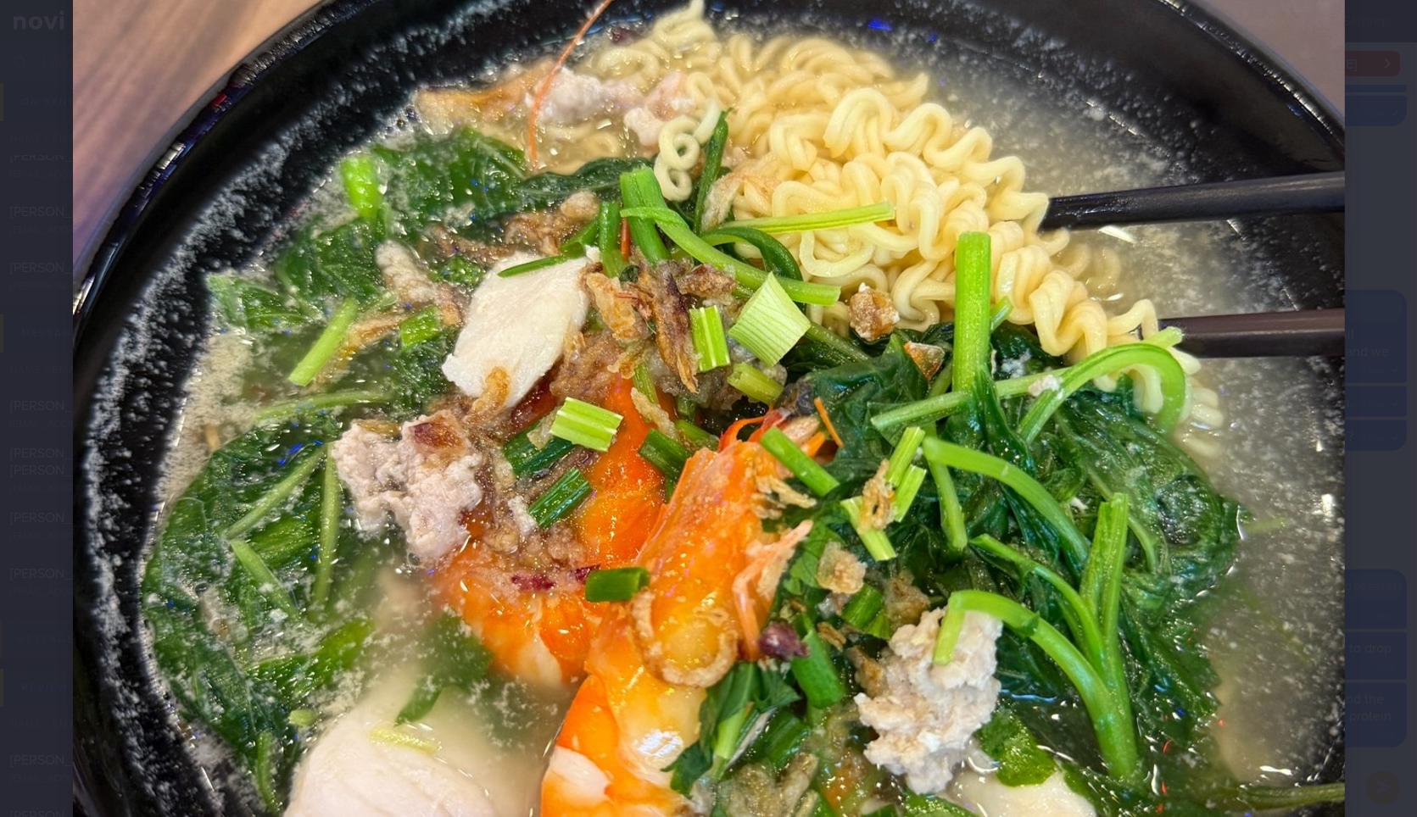
scroll to position [753, 0]
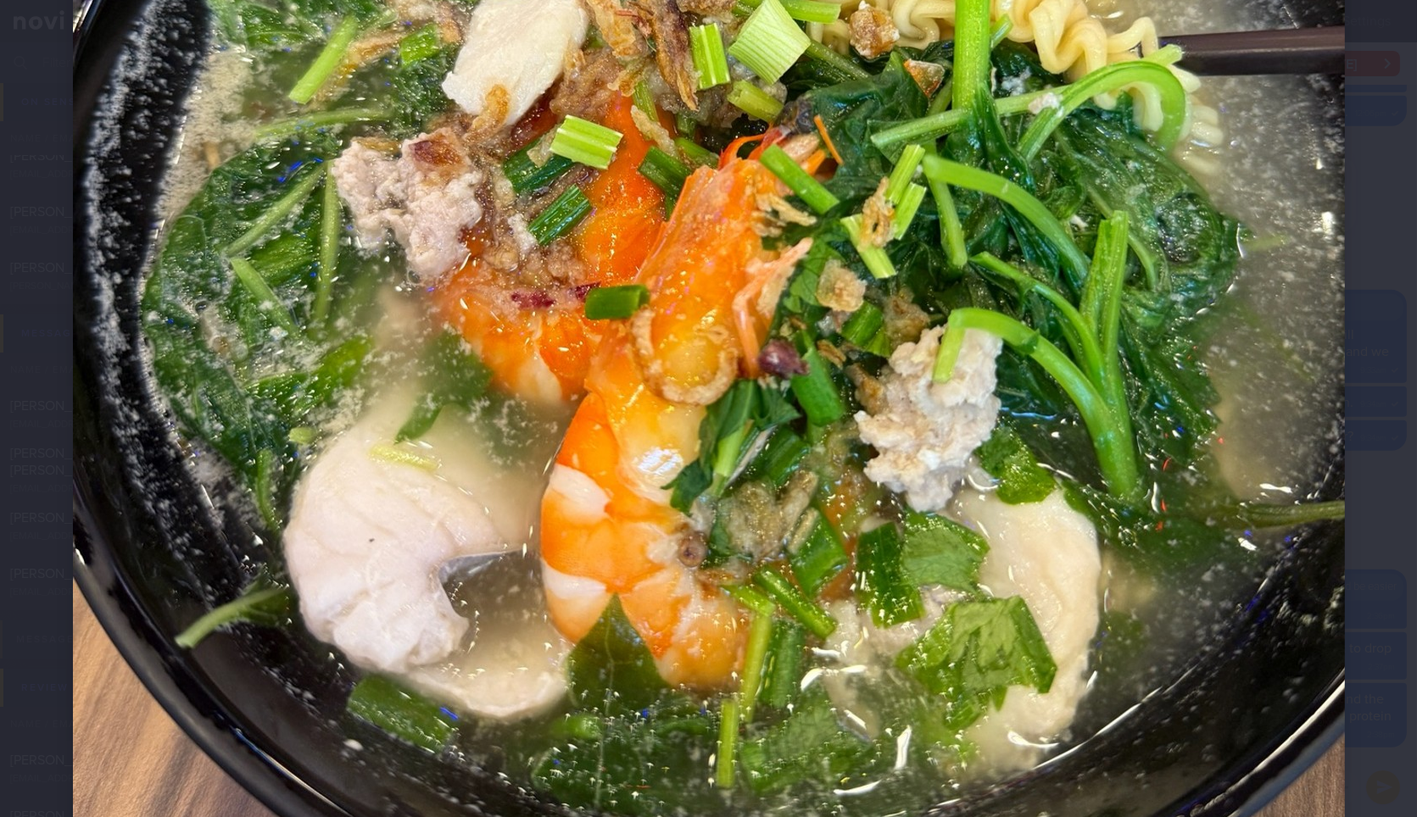
click at [1350, 515] on div at bounding box center [708, 162] width 1407 height 1831
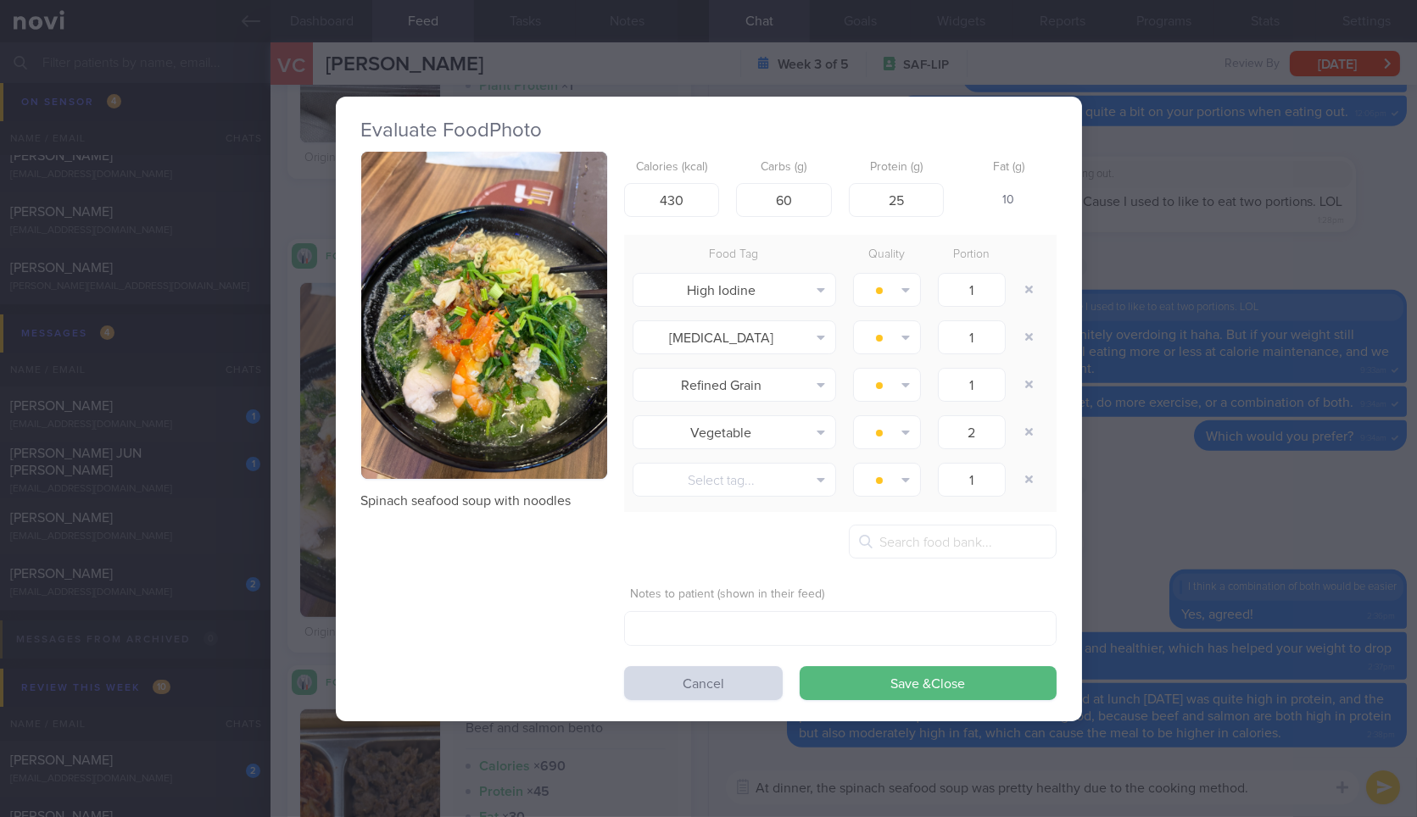
click at [1350, 515] on div "Evaluate Food Photo Spinach seafood soup with noodles Calories (kcal) 430 Carbs…" at bounding box center [708, 408] width 1417 height 817
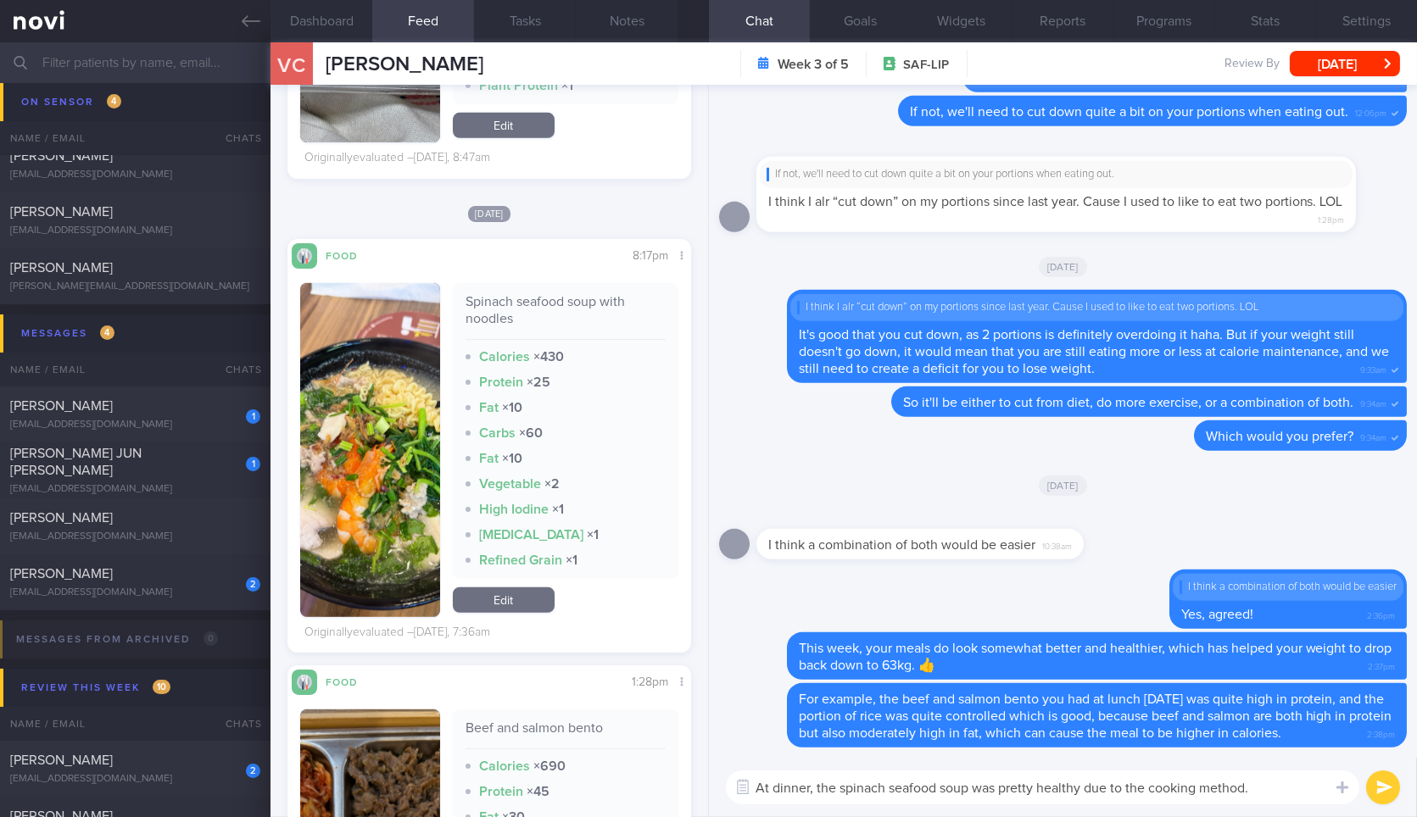
click at [1302, 789] on textarea "At dinner, the spinach seafood soup was pretty healthy due to the cooking metho…" at bounding box center [1042, 788] width 633 height 34
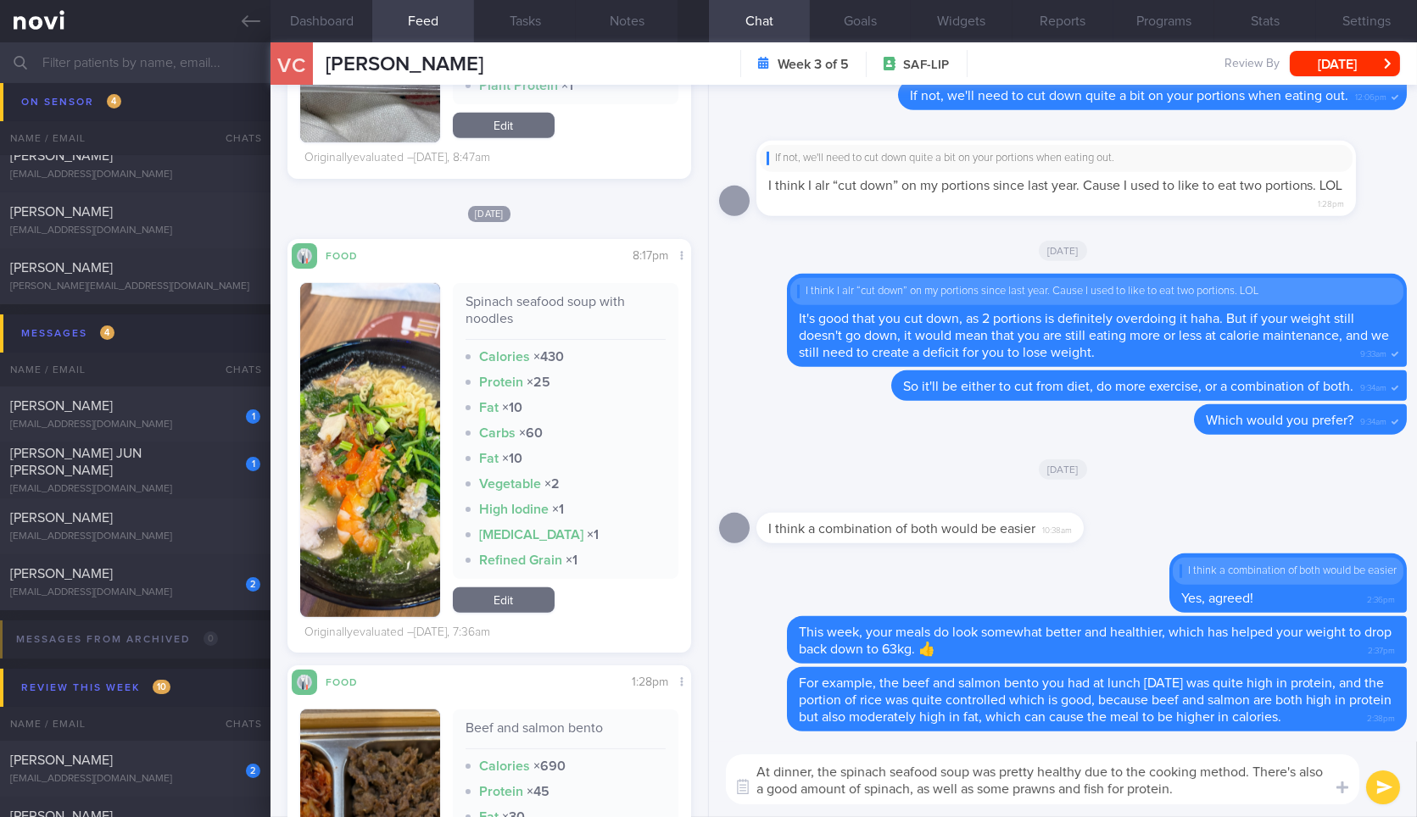
type textarea "At dinner, the spinach seafood soup was pretty healthy due to the cooking metho…"
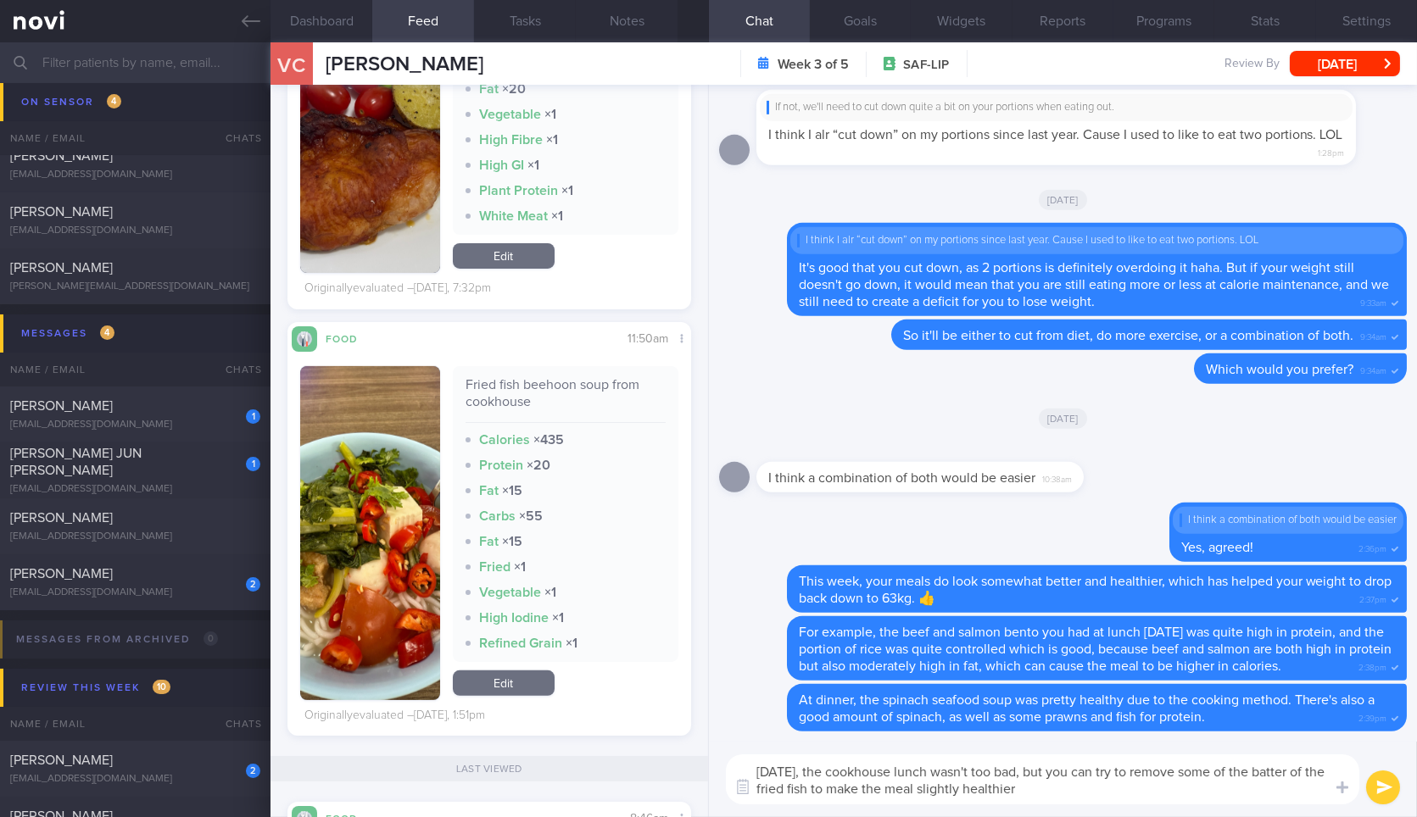
type textarea "Yesterday, the cookhouse lunch wasn't too bad, but you can try to remove some o…"
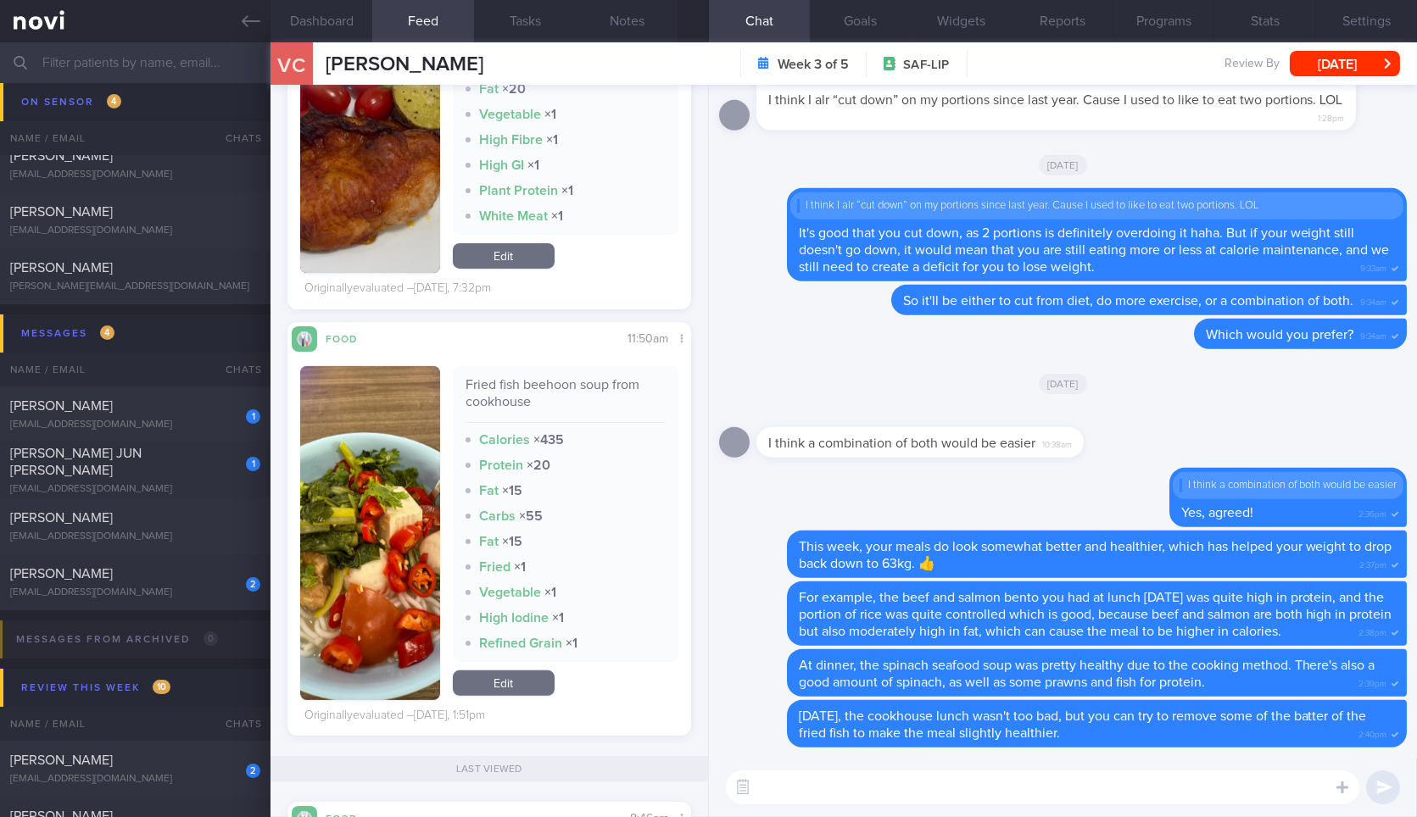
scroll to position [1036, 0]
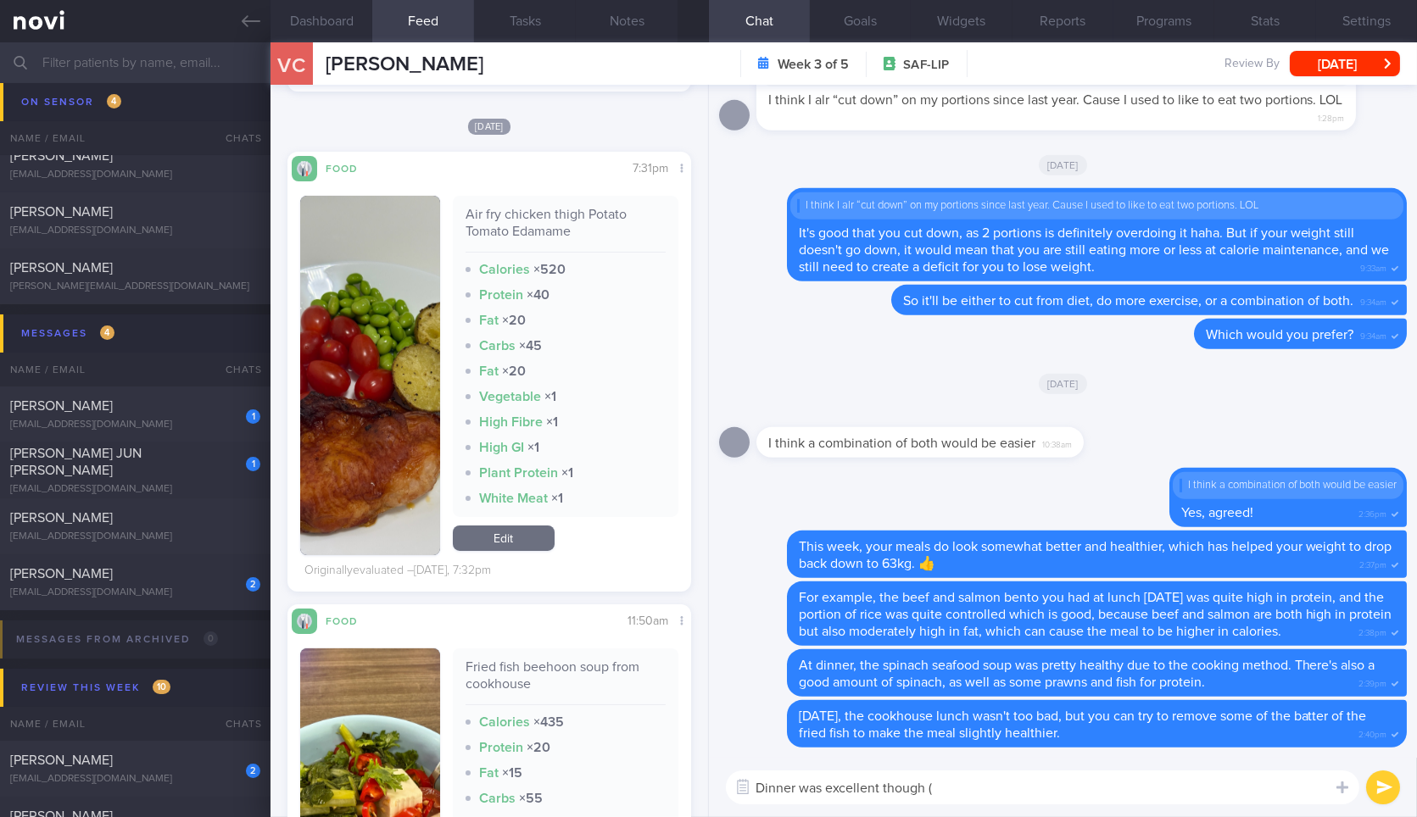
click at [561, 228] on div "Air fry chicken thigh Potato Tomato Edamame" at bounding box center [565, 229] width 200 height 47
copy div "Air fry chicken thigh Potato Tomato Edamame"
drag, startPoint x: 971, startPoint y: 781, endPoint x: 985, endPoint y: 775, distance: 15.6
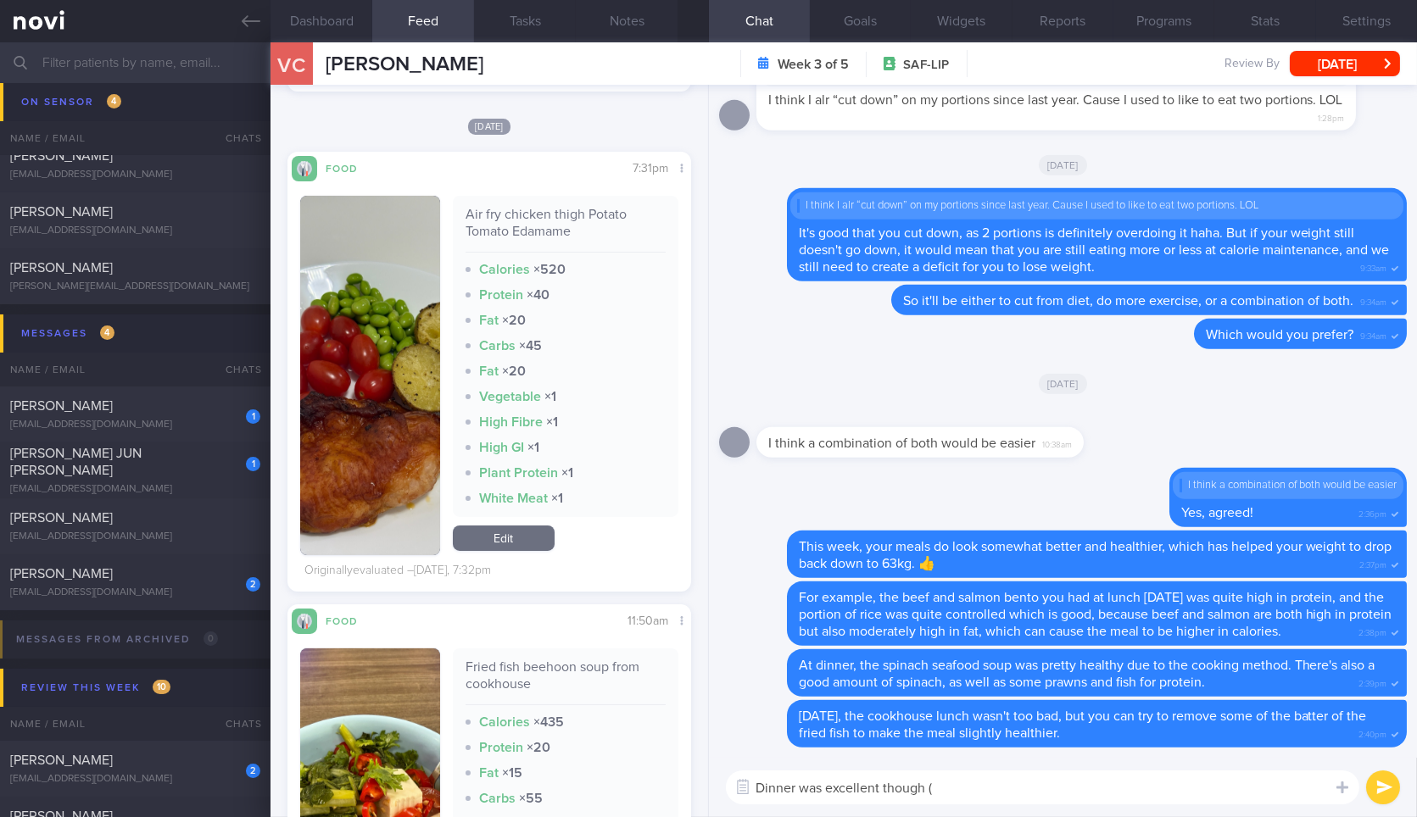
click at [971, 783] on textarea "Dinner was excellent though (" at bounding box center [1042, 788] width 633 height 34
paste textarea "Air fry chicken thigh Potato Tomato Edamame"
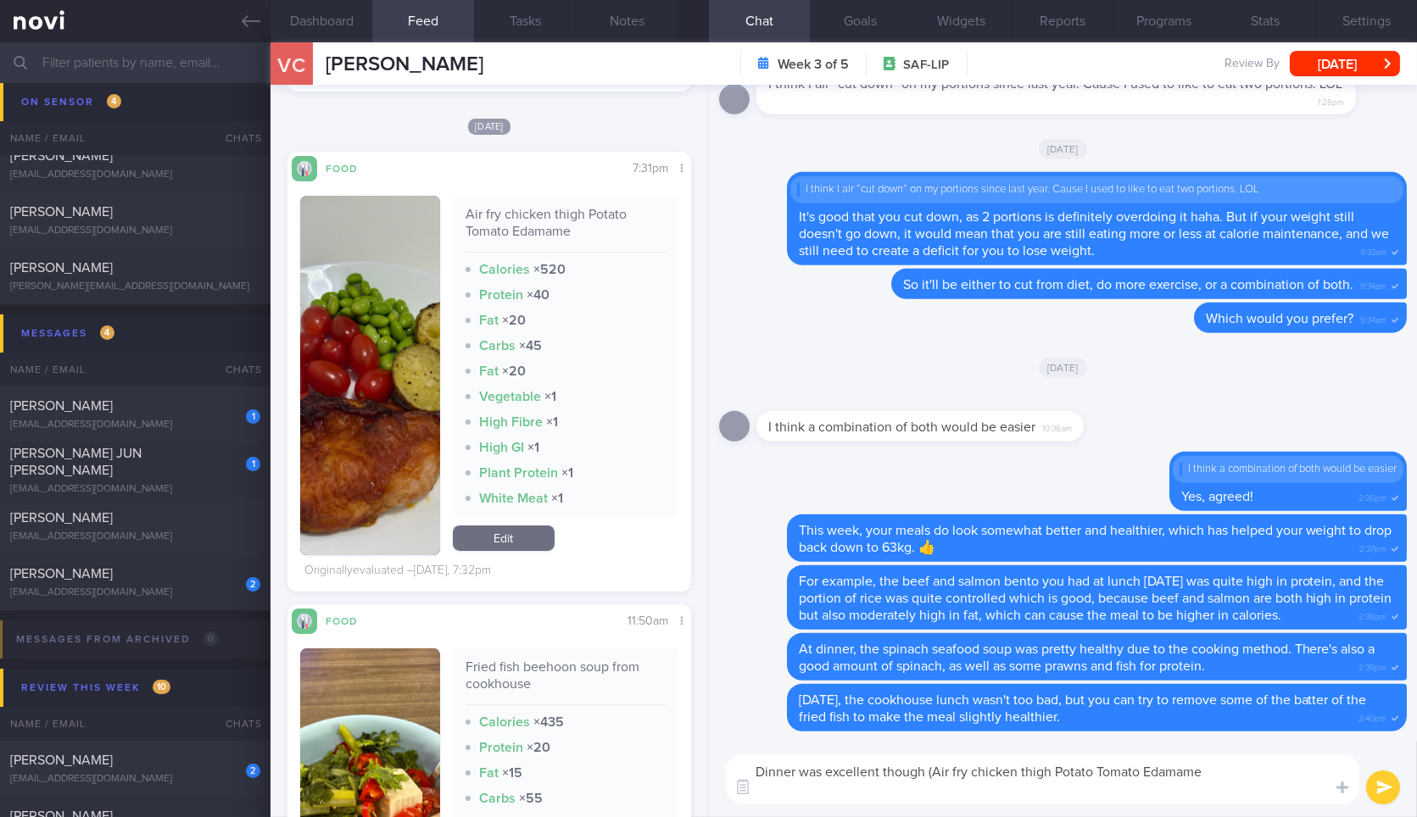
scroll to position [0, 0]
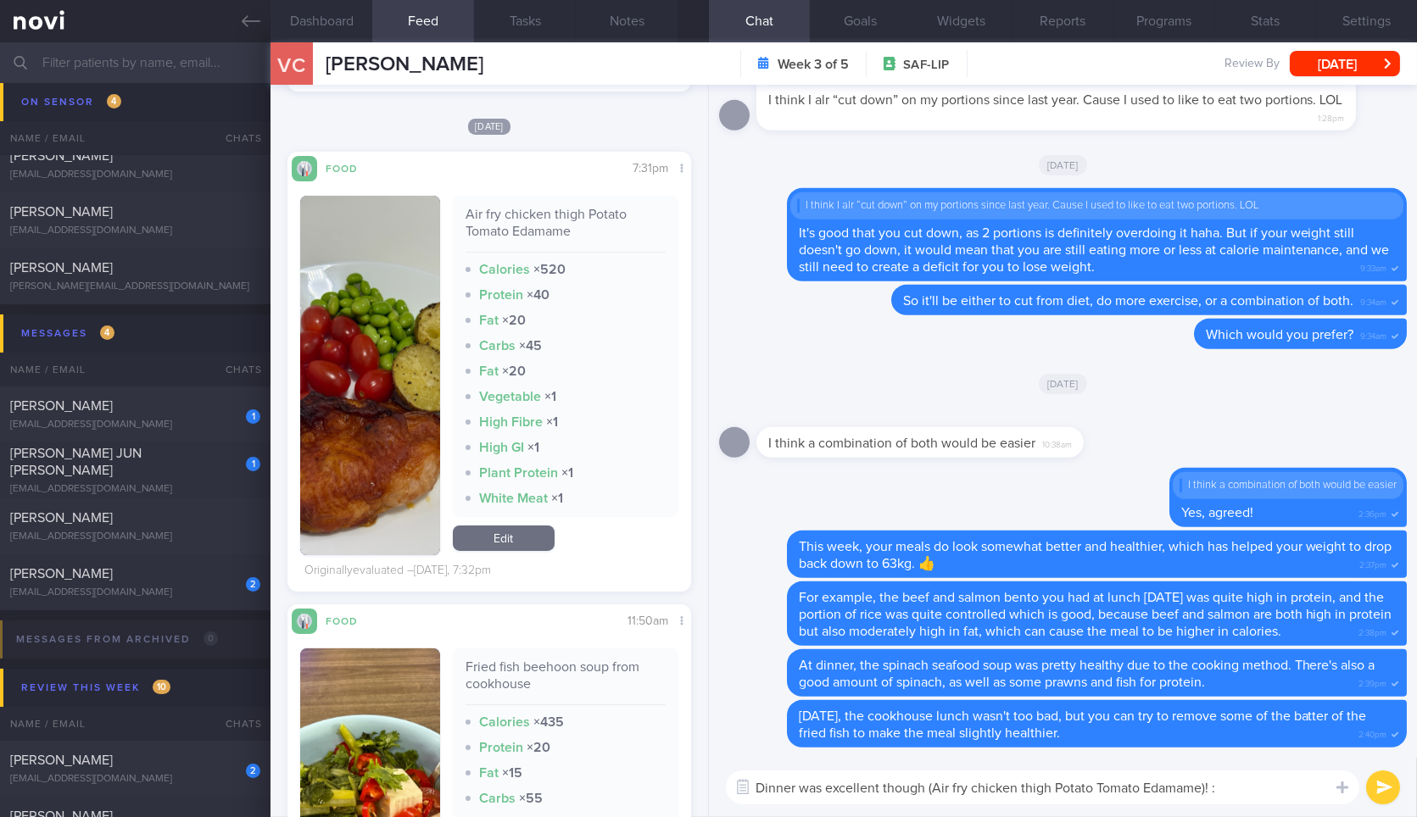
type textarea "Dinner was excellent though (Air fry chicken thigh Potato Tomato Edamame)! :)"
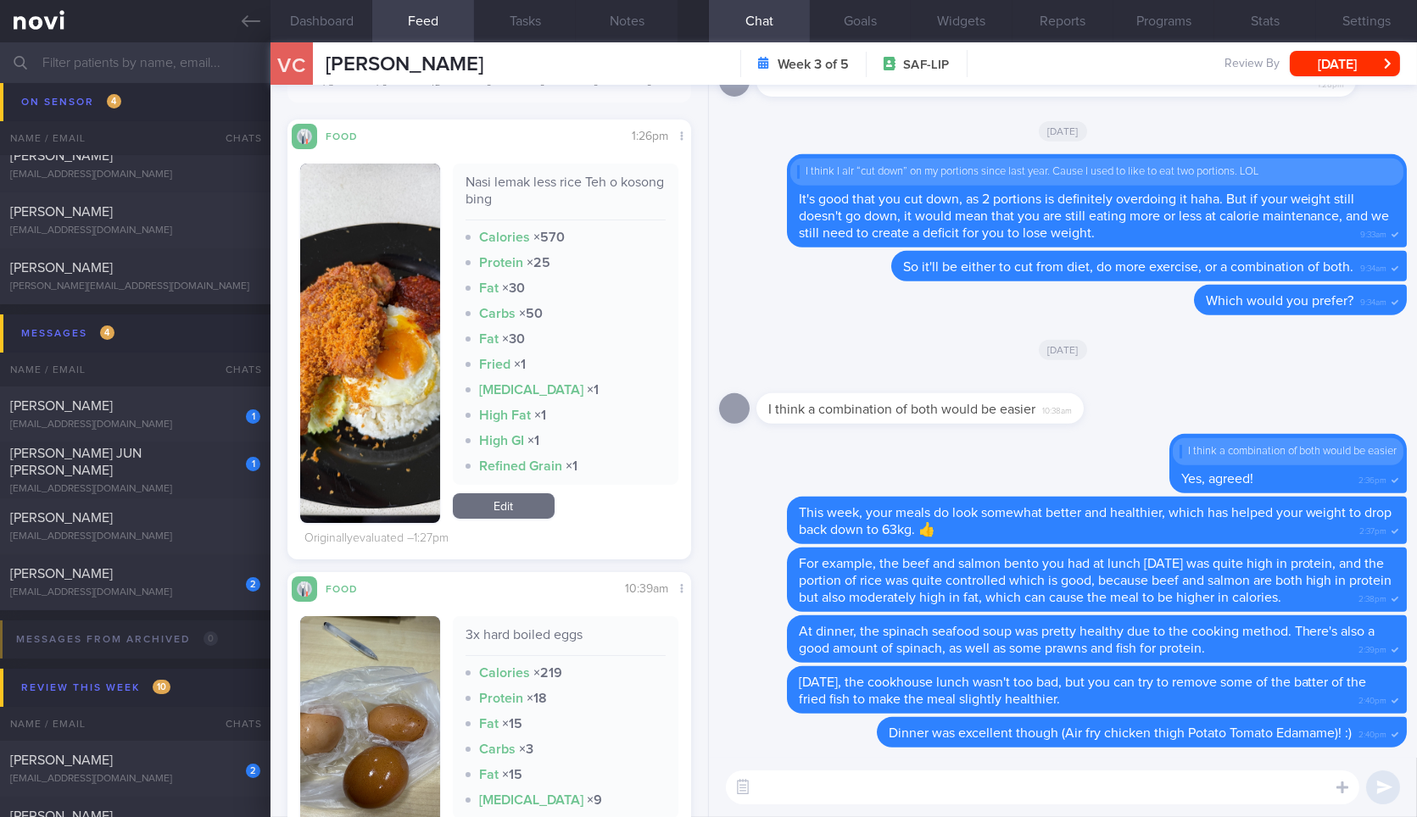
scroll to position [282, 0]
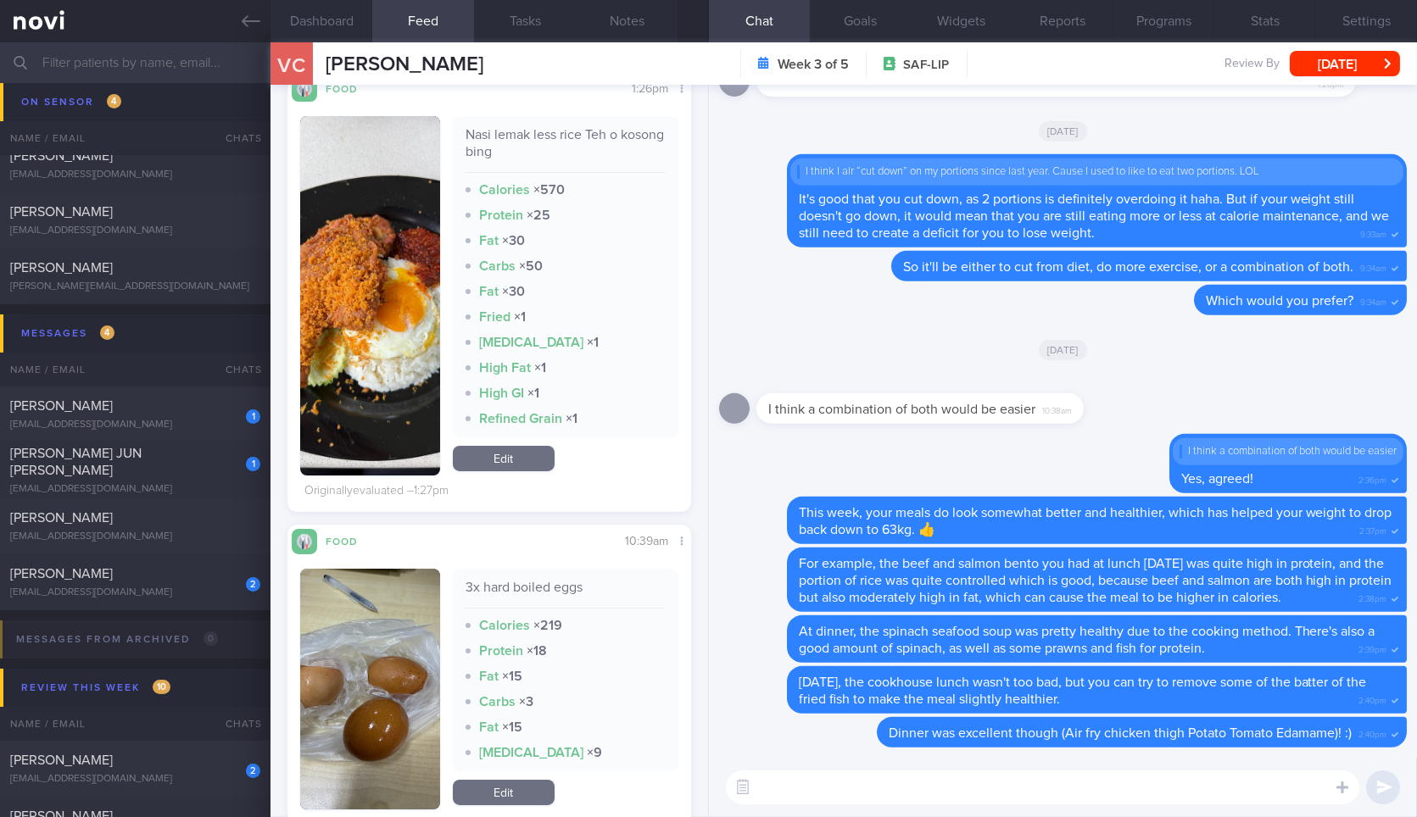
click at [828, 799] on textarea at bounding box center [1042, 788] width 633 height 34
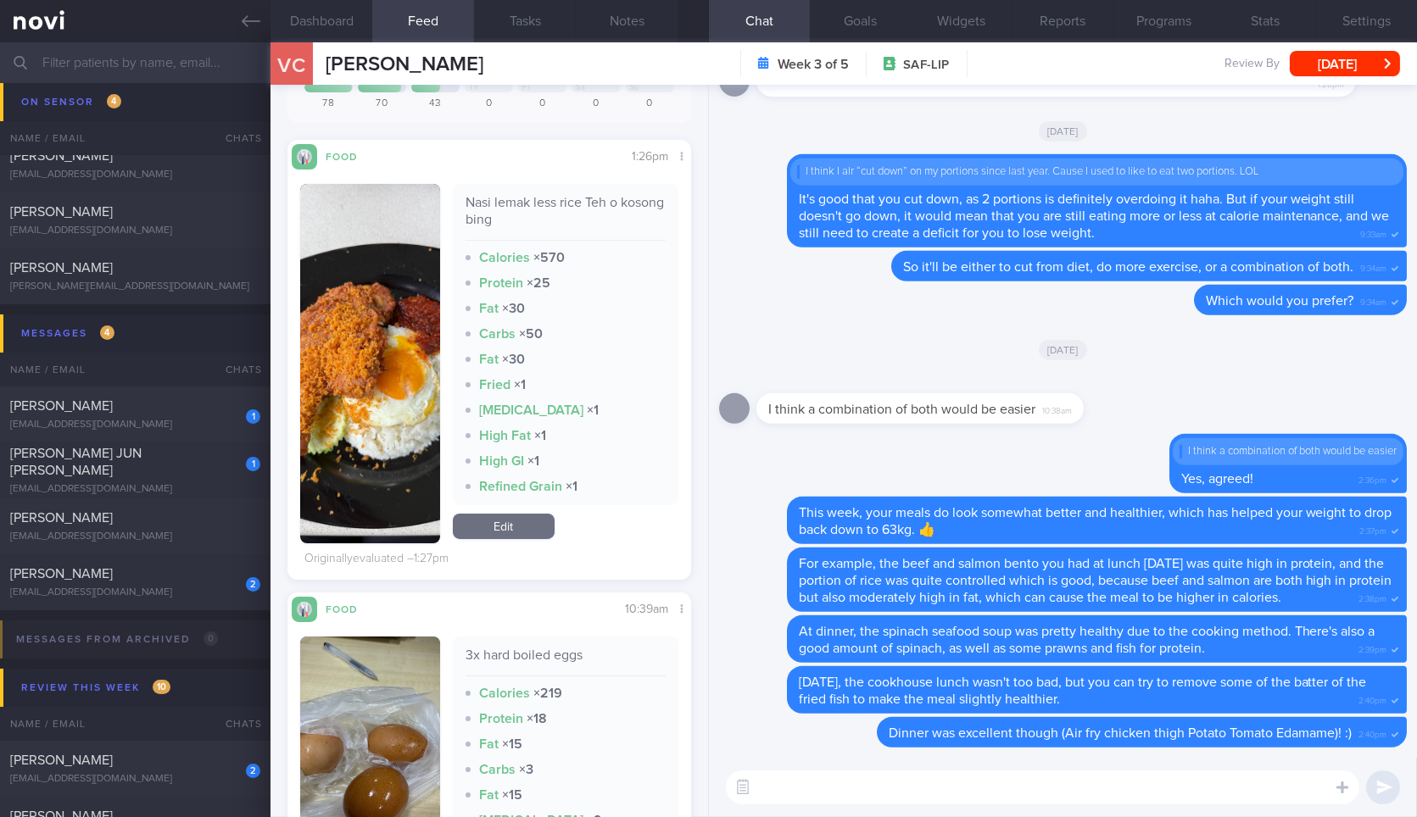
scroll to position [94, 0]
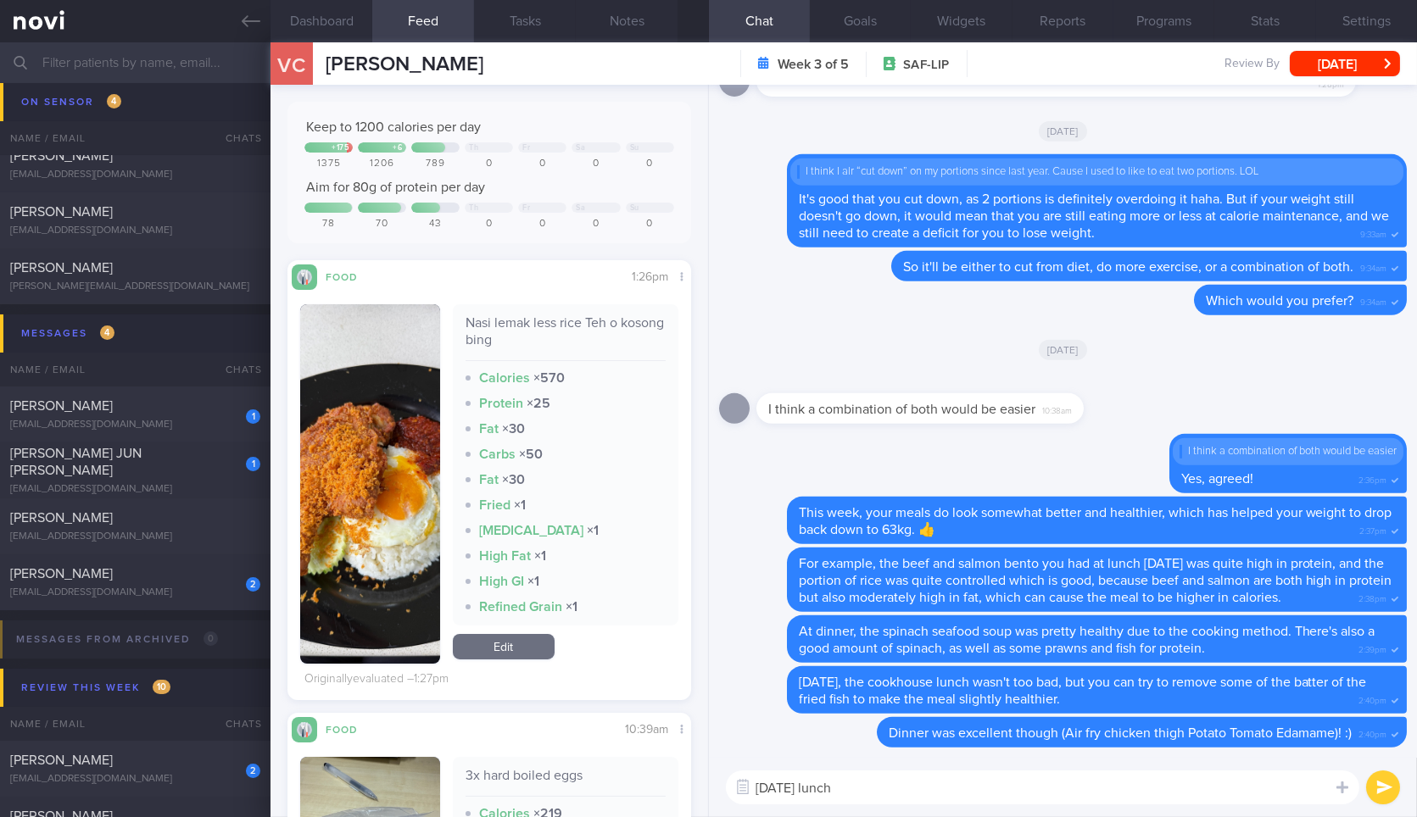
click at [510, 315] on div "Nasi lemak less rice Teh o kosong bing" at bounding box center [565, 338] width 200 height 47
copy div "Nasi lemak less rice Teh o kosong bing"
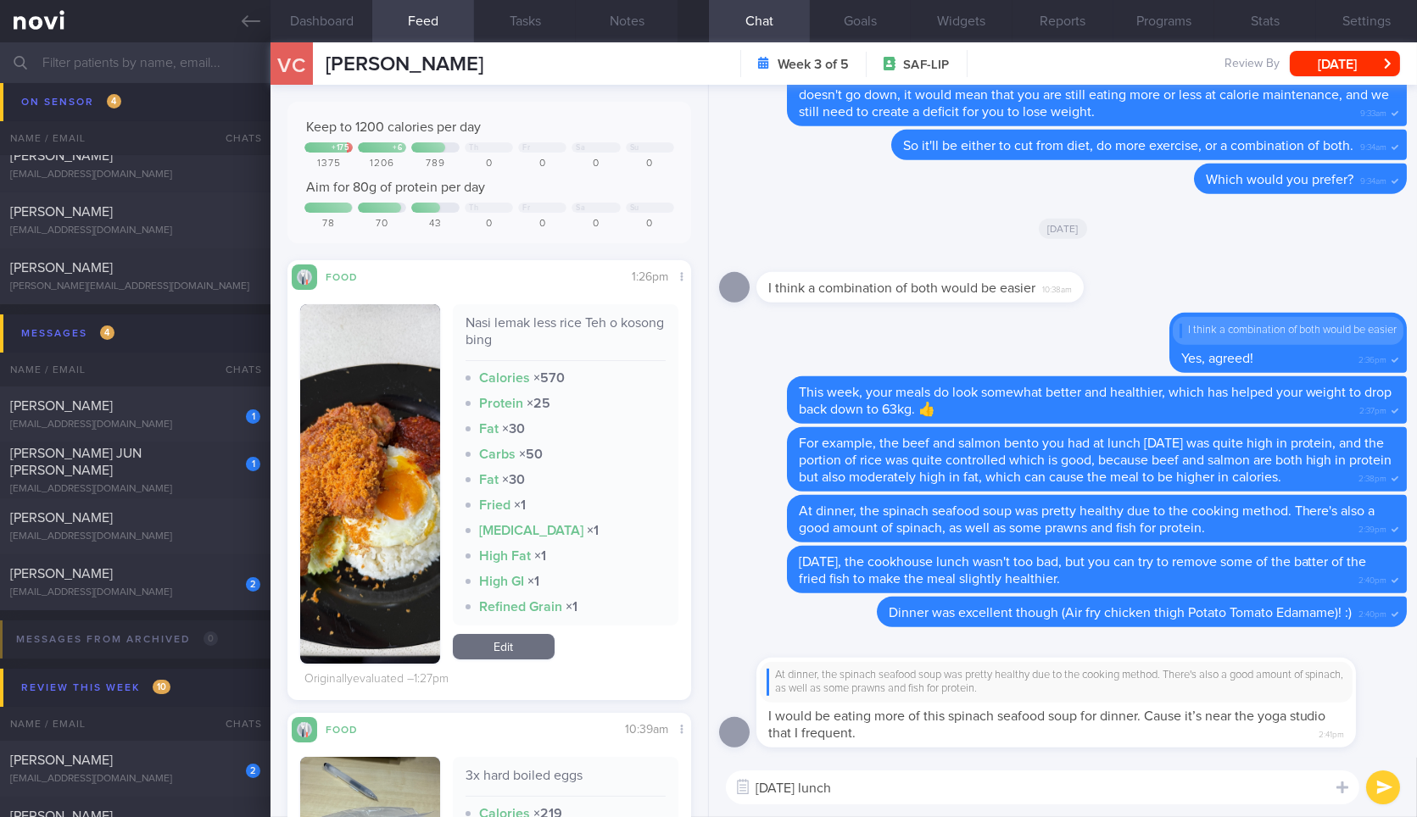
click at [937, 781] on textarea "Today's lunch" at bounding box center [1042, 788] width 633 height 34
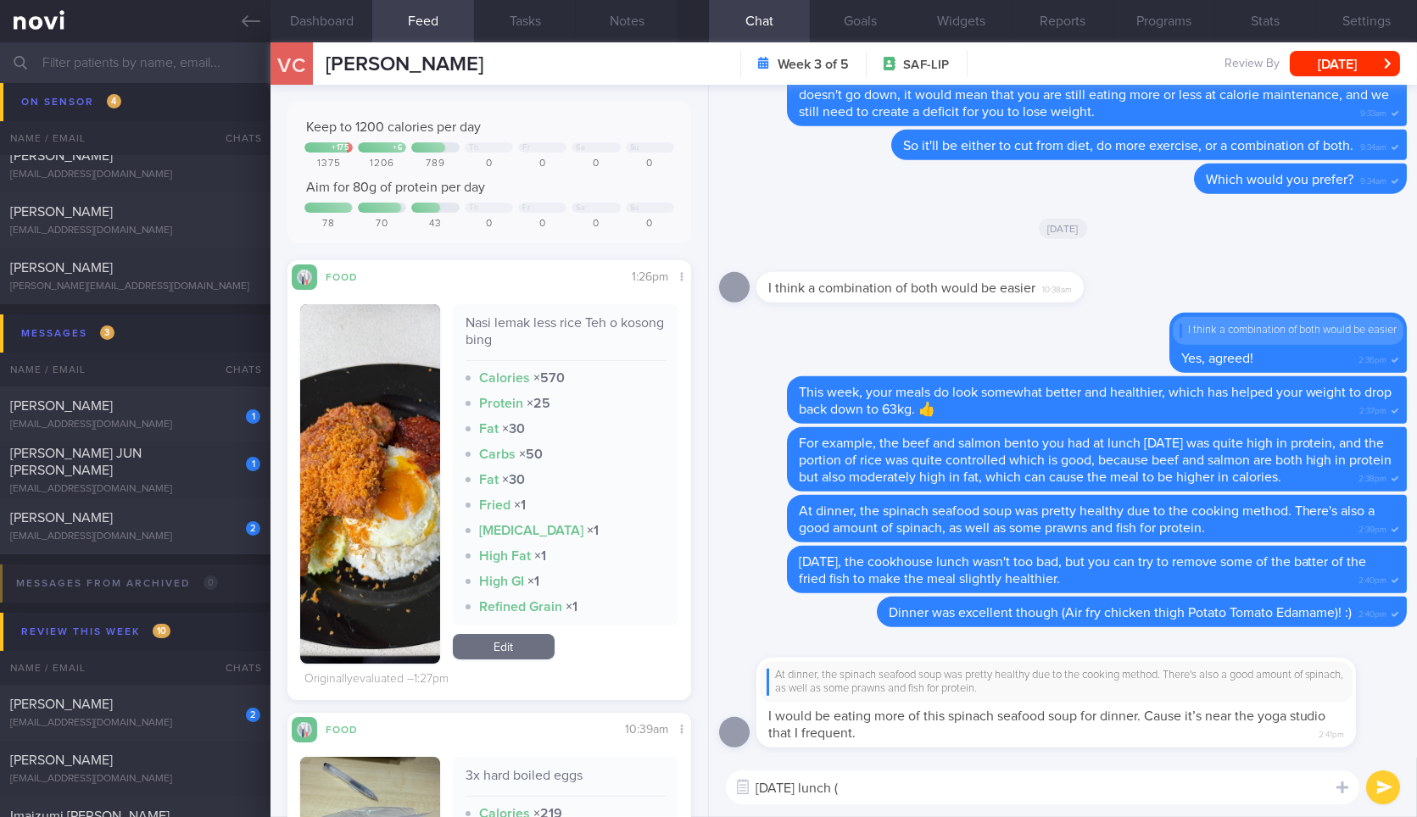
paste textarea "Nasi lemak less rice Teh o kosong bing"
type textarea "Today's lunch (Nasi lemak less rice Teh o kosong bing), is a little"
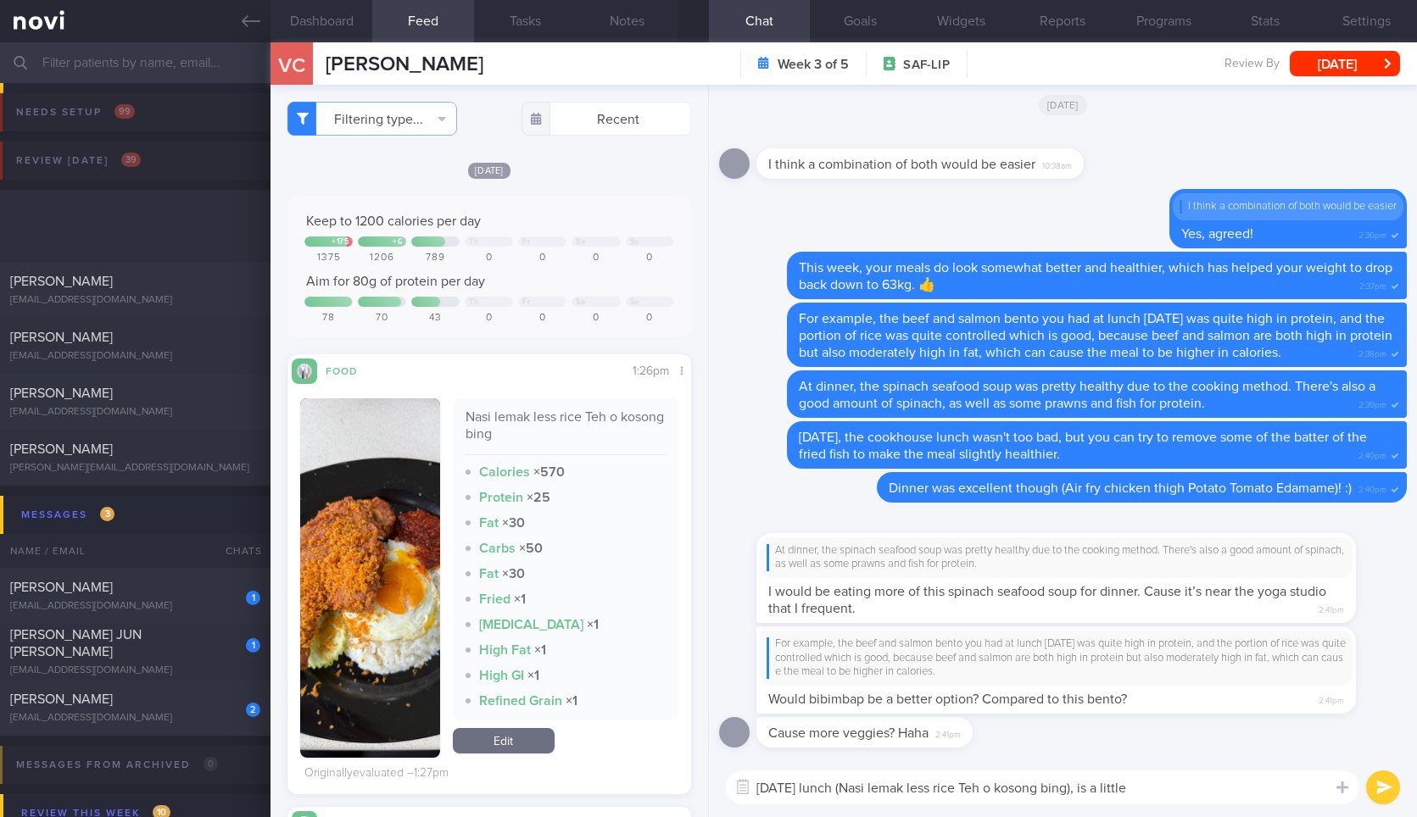
select select "8"
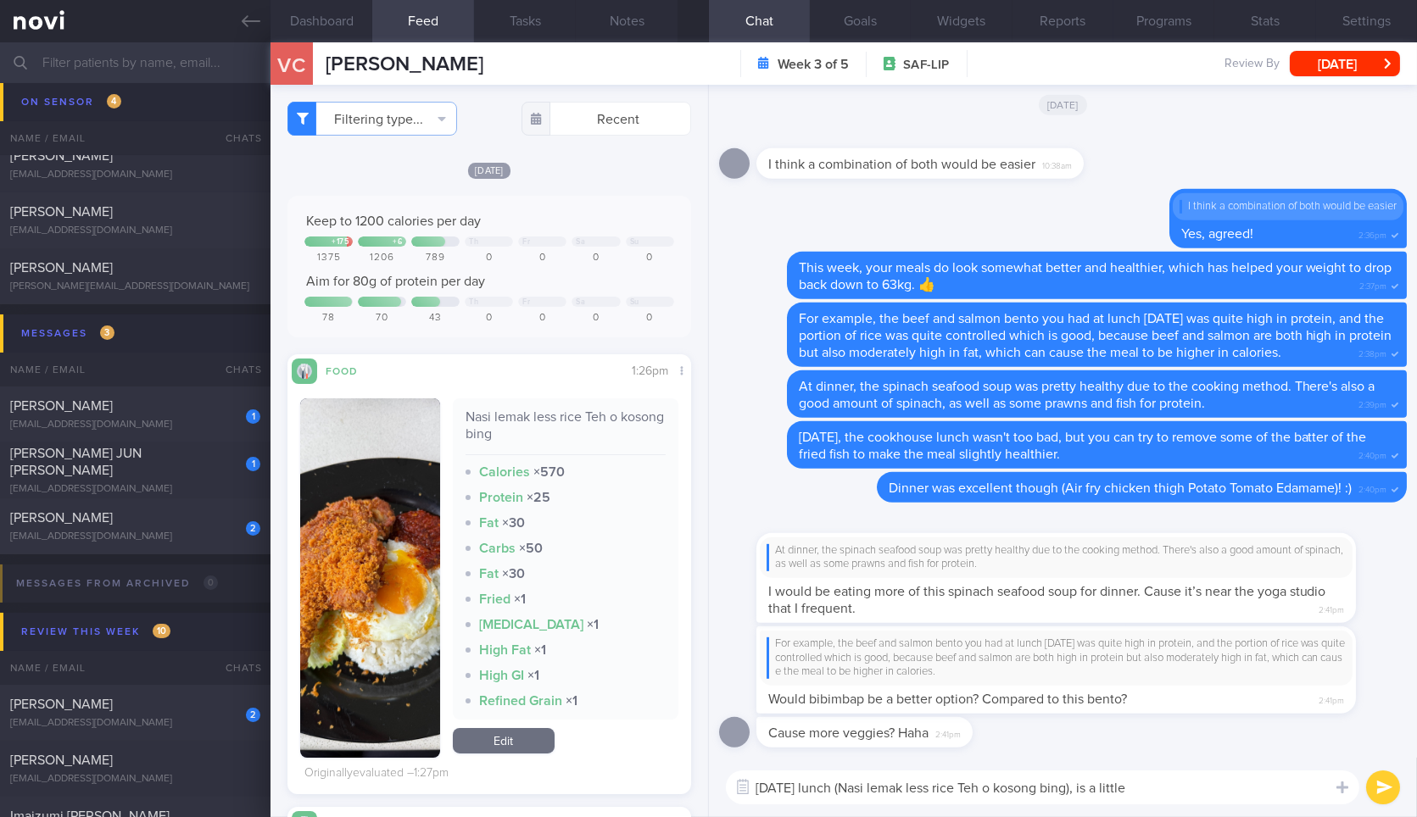
scroll to position [94, 0]
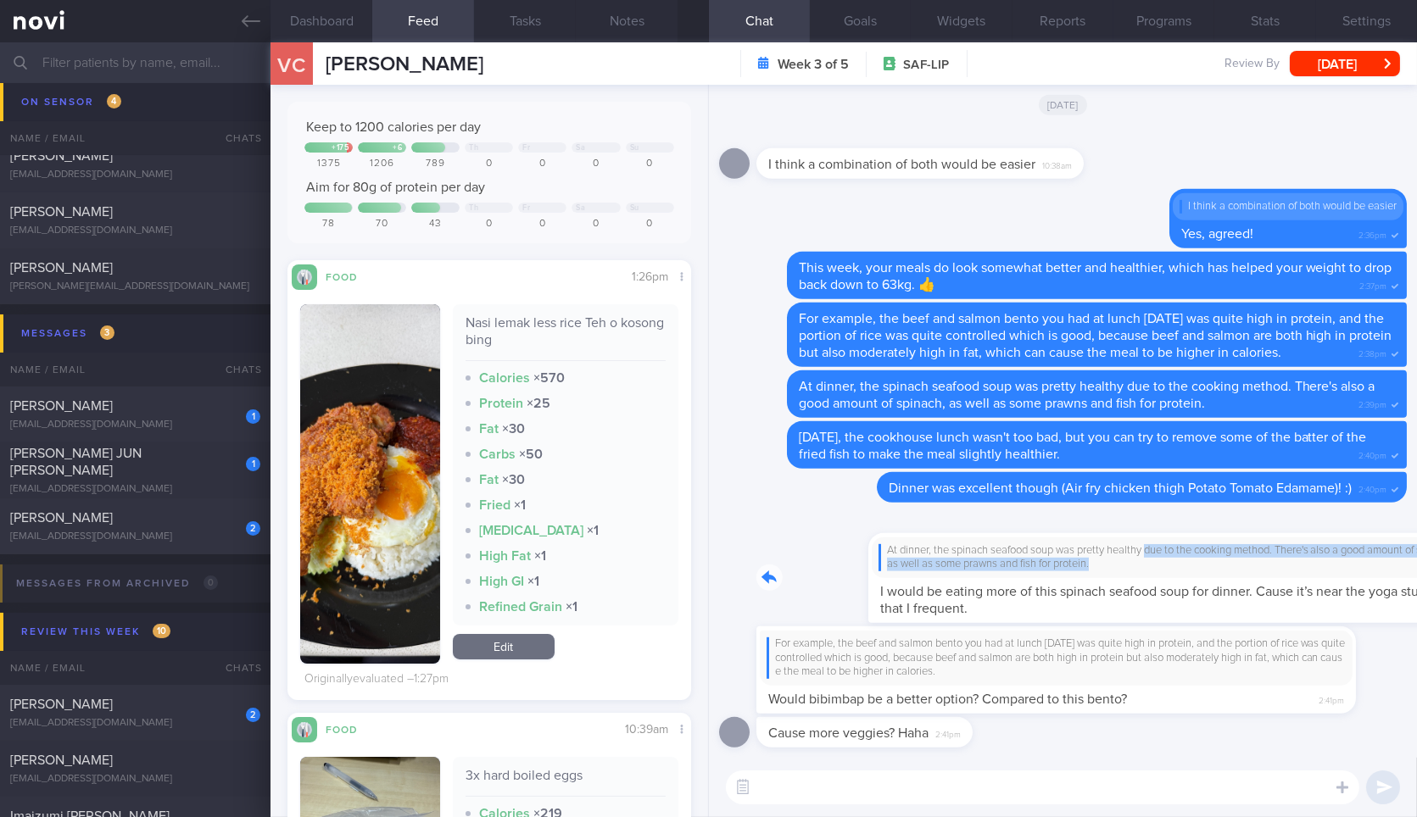
drag, startPoint x: 1107, startPoint y: 554, endPoint x: 1413, endPoint y: 538, distance: 306.5
click at [1416, 541] on div "Cause more veggies? Haha 2:41pm For example, the beef and salmon bento you had …" at bounding box center [1063, 421] width 708 height 673
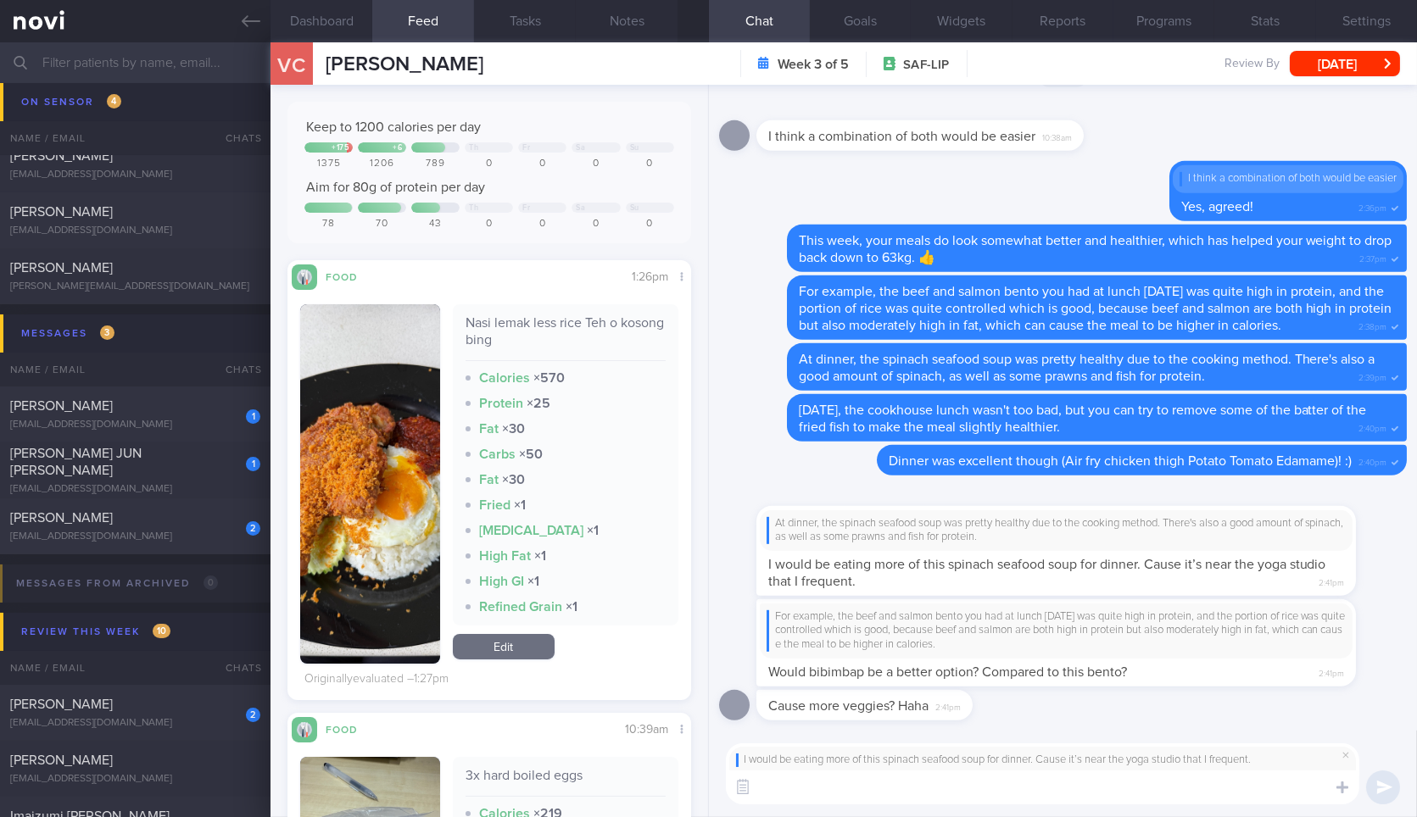
click at [1089, 800] on textarea at bounding box center [1042, 788] width 633 height 34
type textarea "Okay that's great! It's very healthy and balanced!"
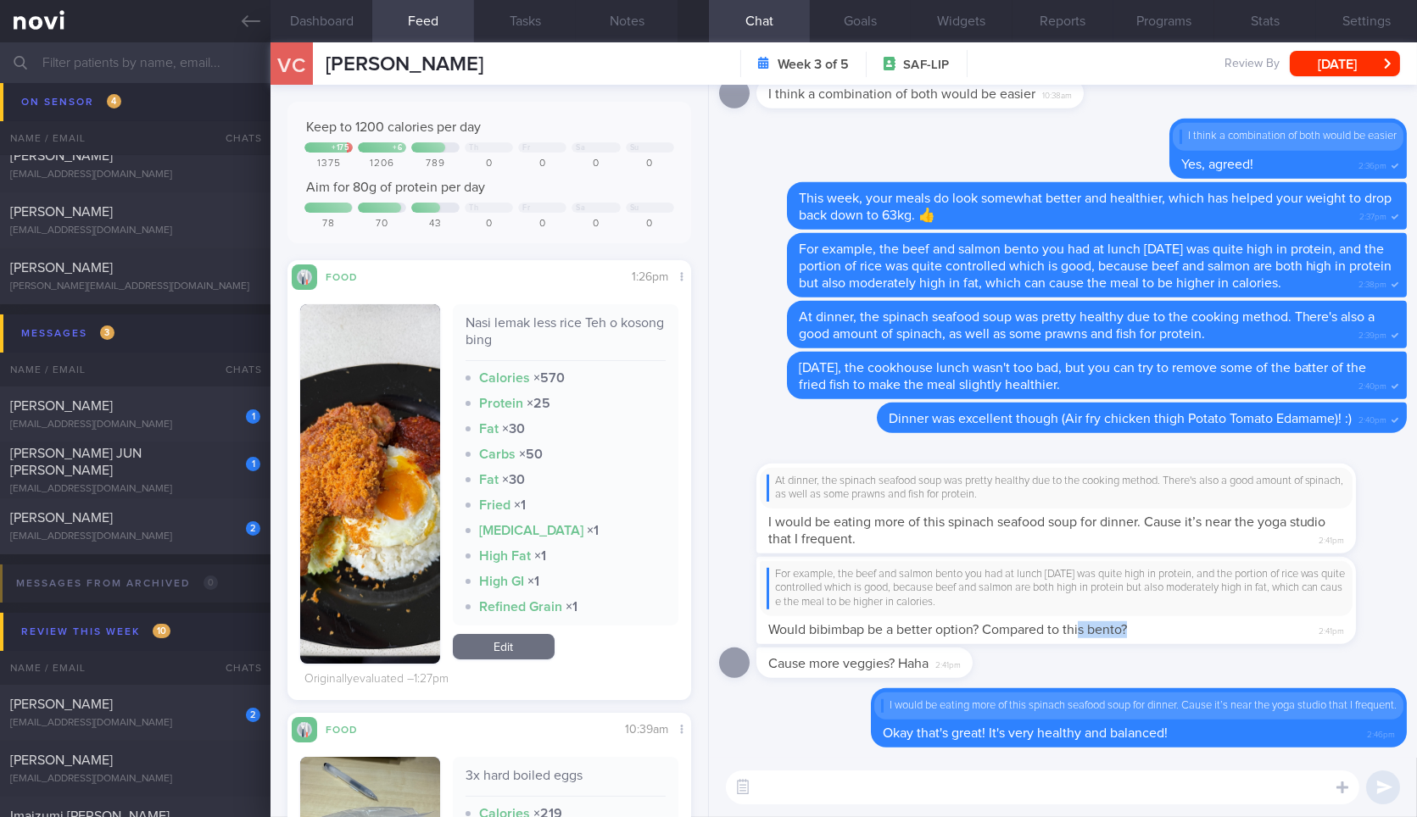
drag, startPoint x: 1082, startPoint y: 619, endPoint x: 1260, endPoint y: 636, distance: 178.8
click at [1260, 636] on div "For example, the beef and salmon bento you had at lunch on Monday was quite hig…" at bounding box center [1081, 600] width 650 height 87
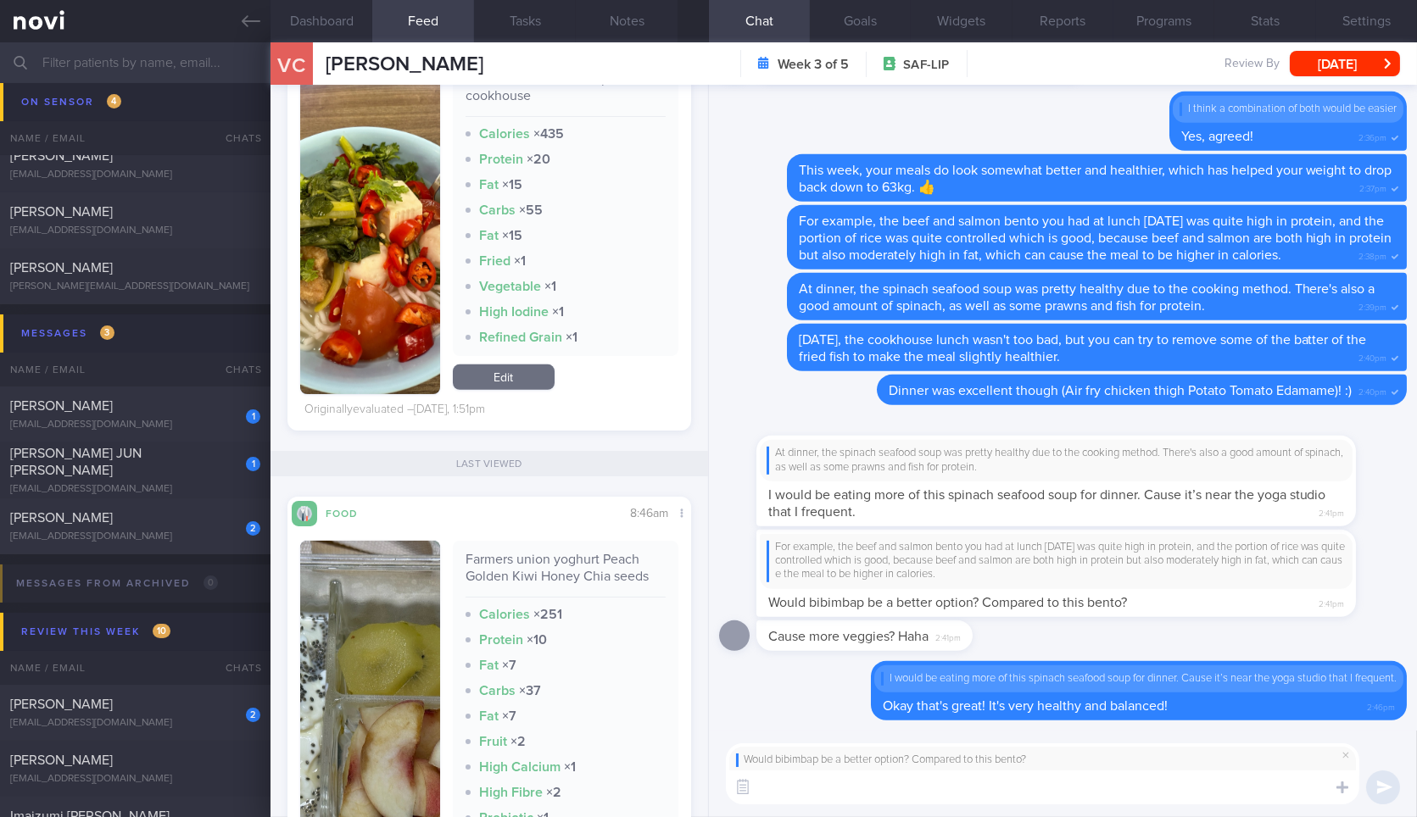
scroll to position [1695, 0]
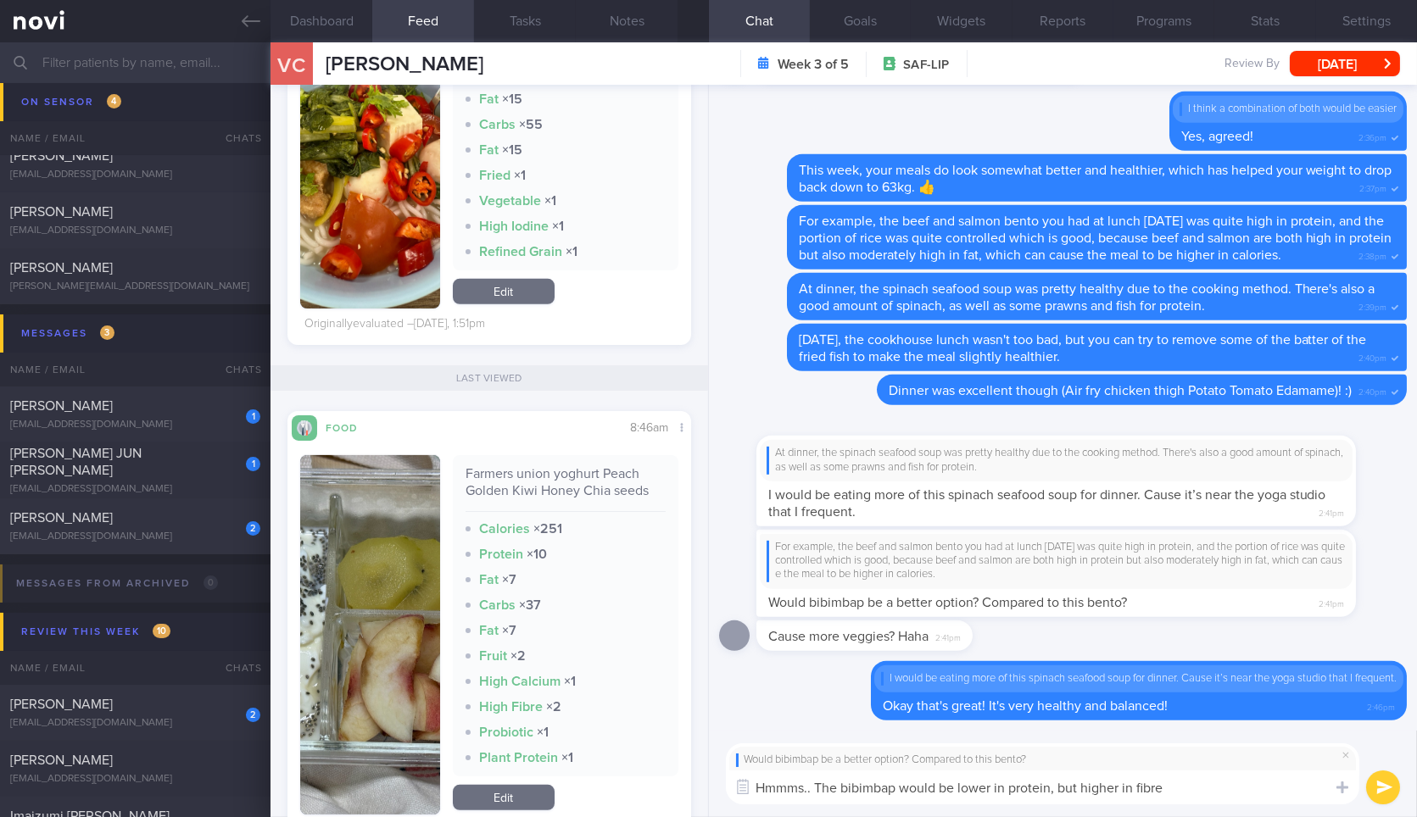
type textarea "Hmmms.. The bibimbap would be lower in protein, but higher in fibre."
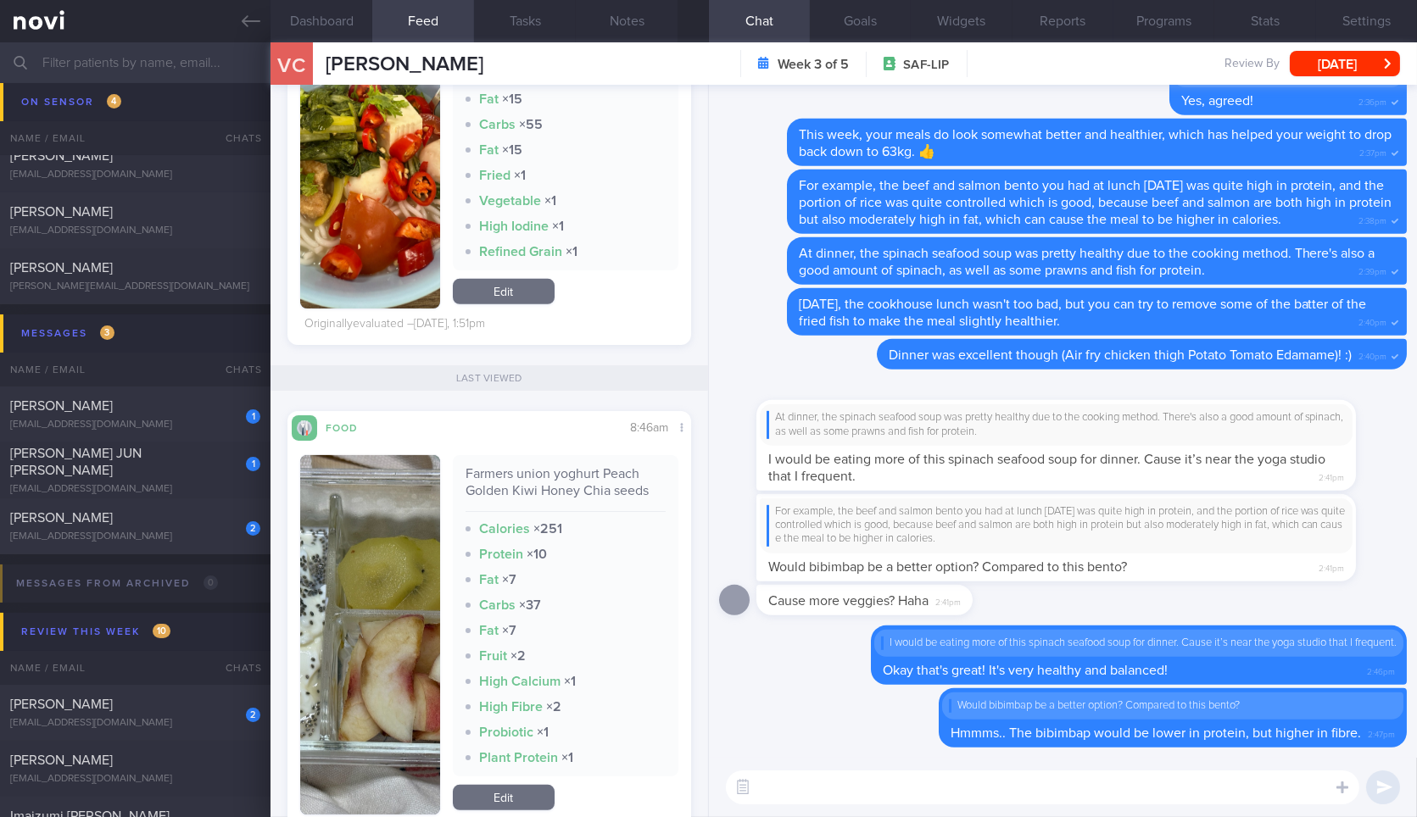
type textarea "C"
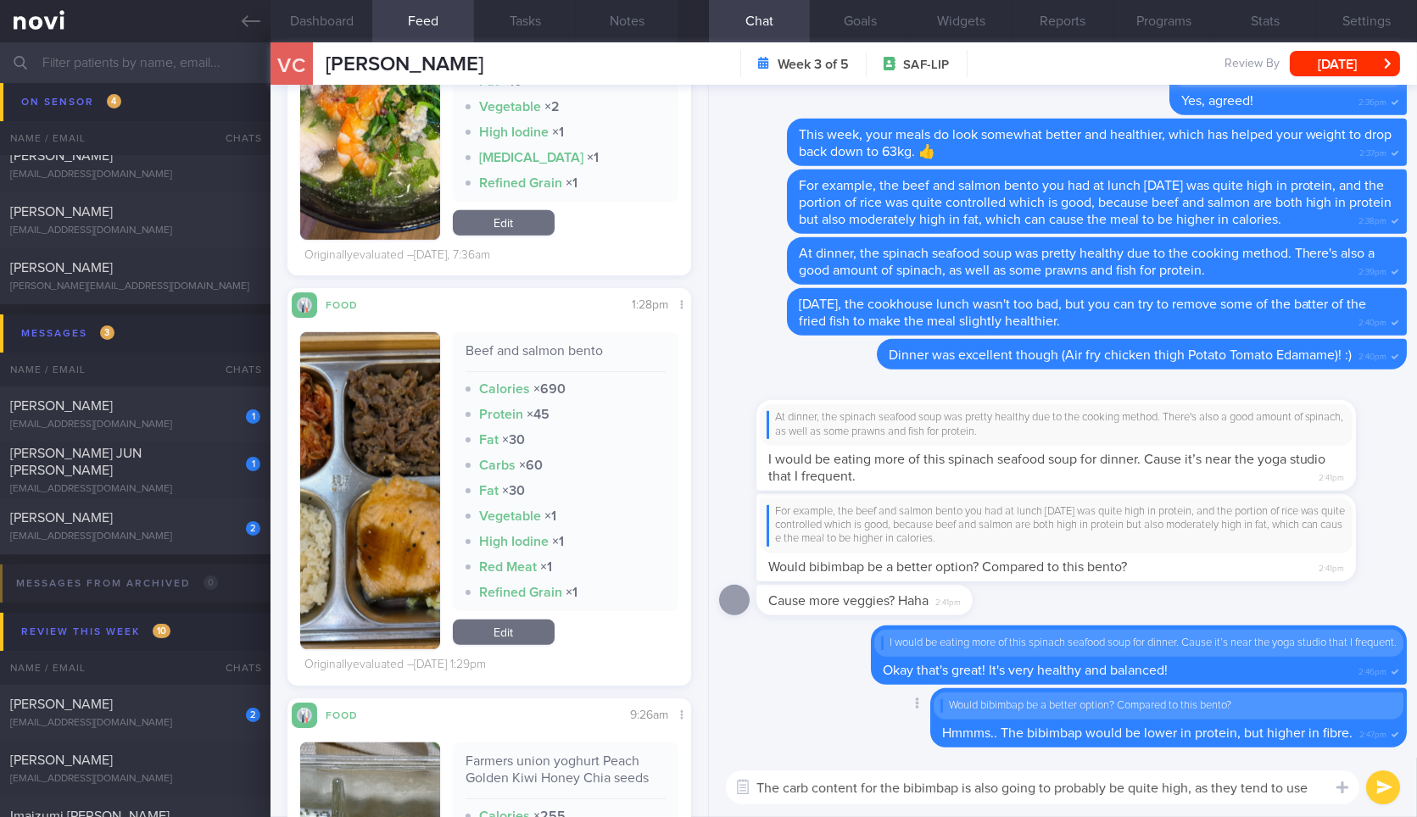
scroll to position [0, 0]
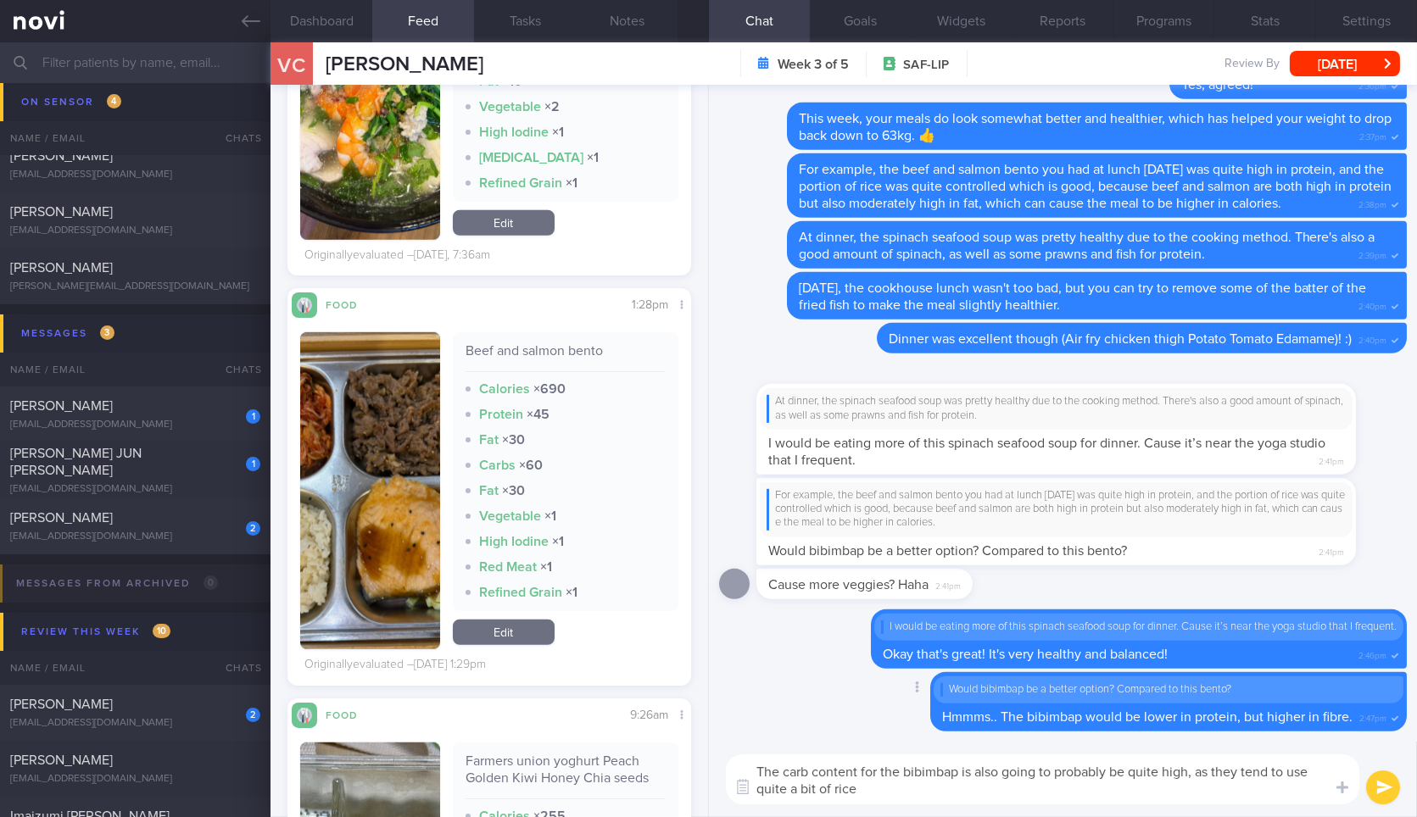
type textarea "The carb content for the bibimbap is also going to probably be quite high, as t…"
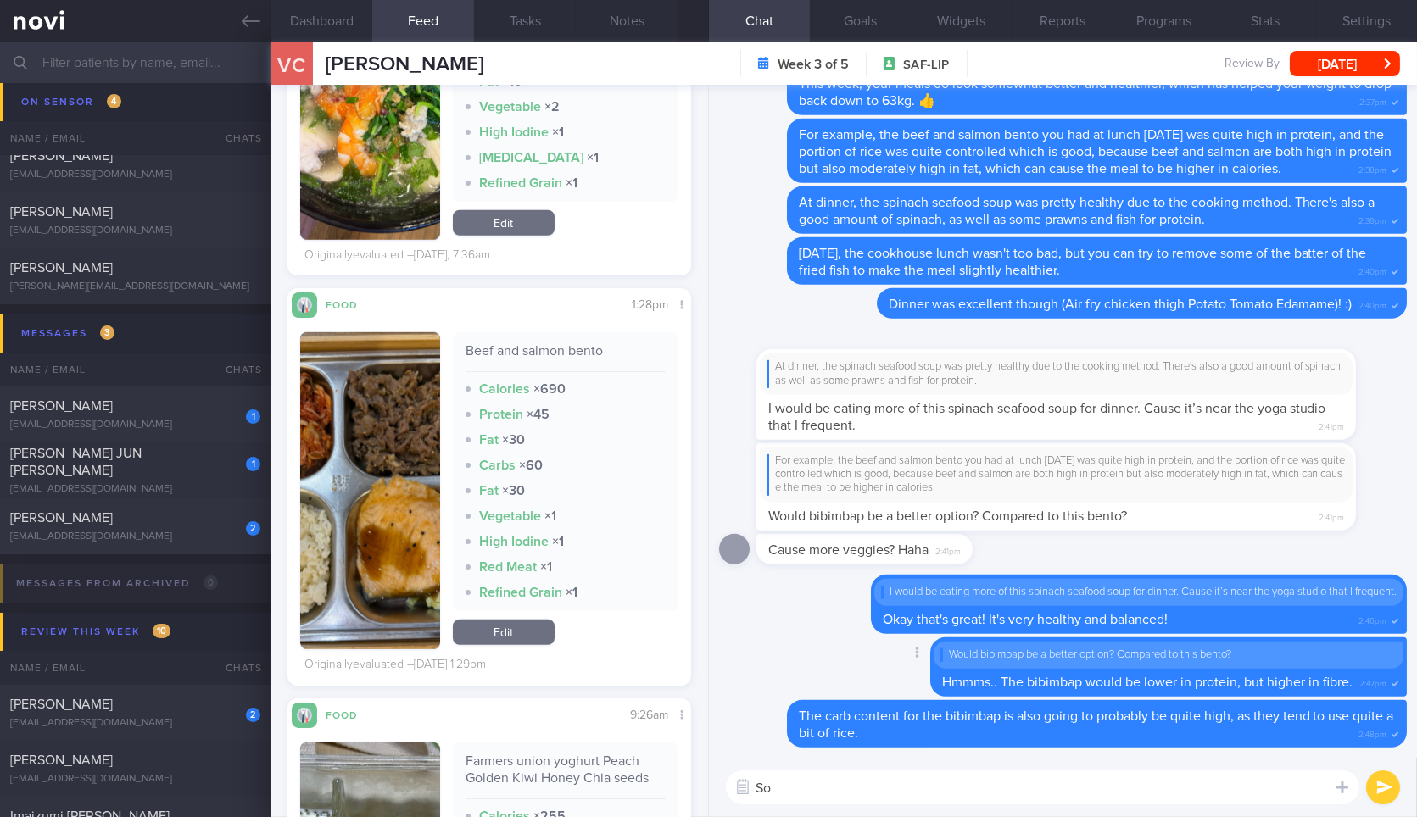
type textarea "So"
type textarea "O"
type textarea "So it depends"
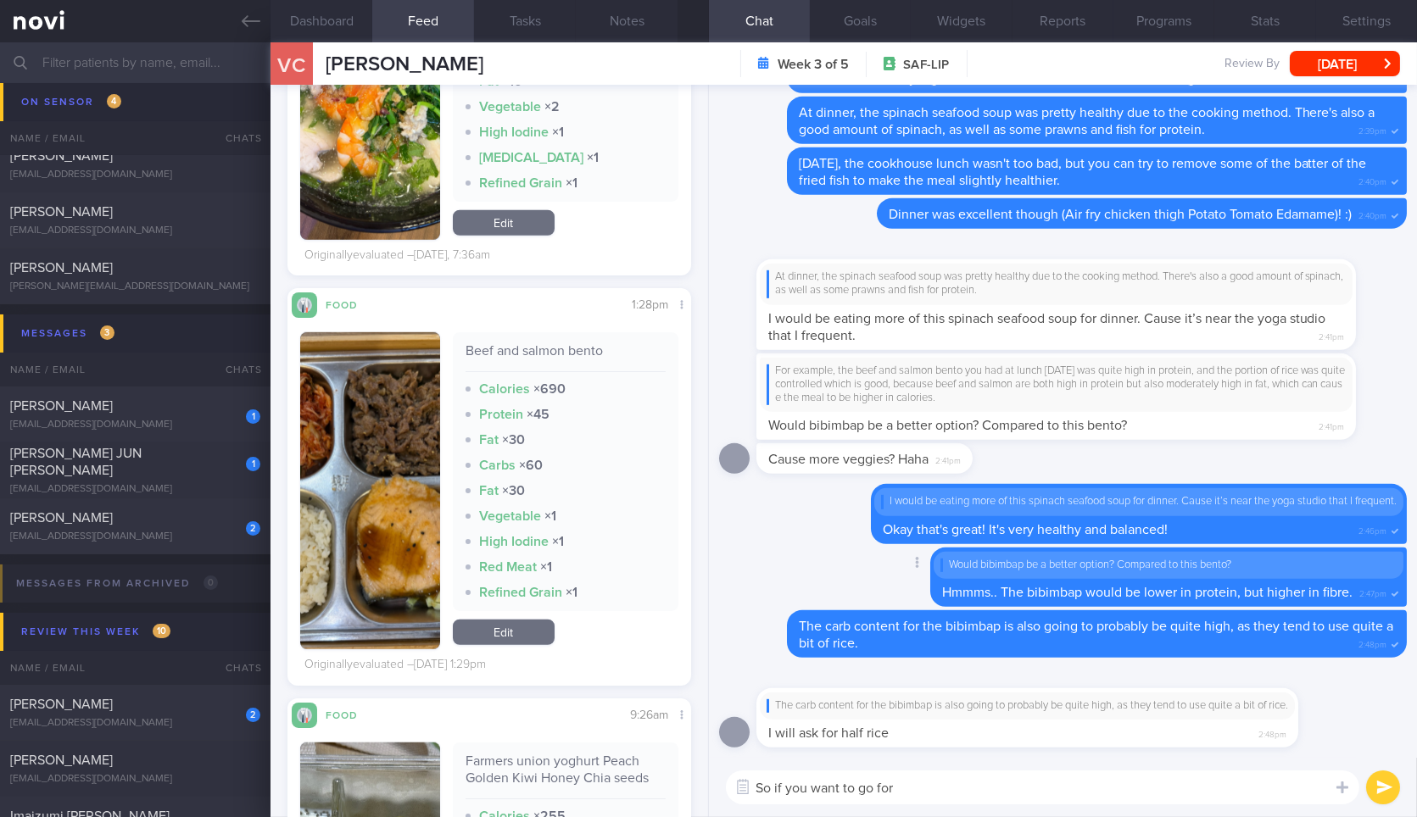
type textarea "So if you want to go for"
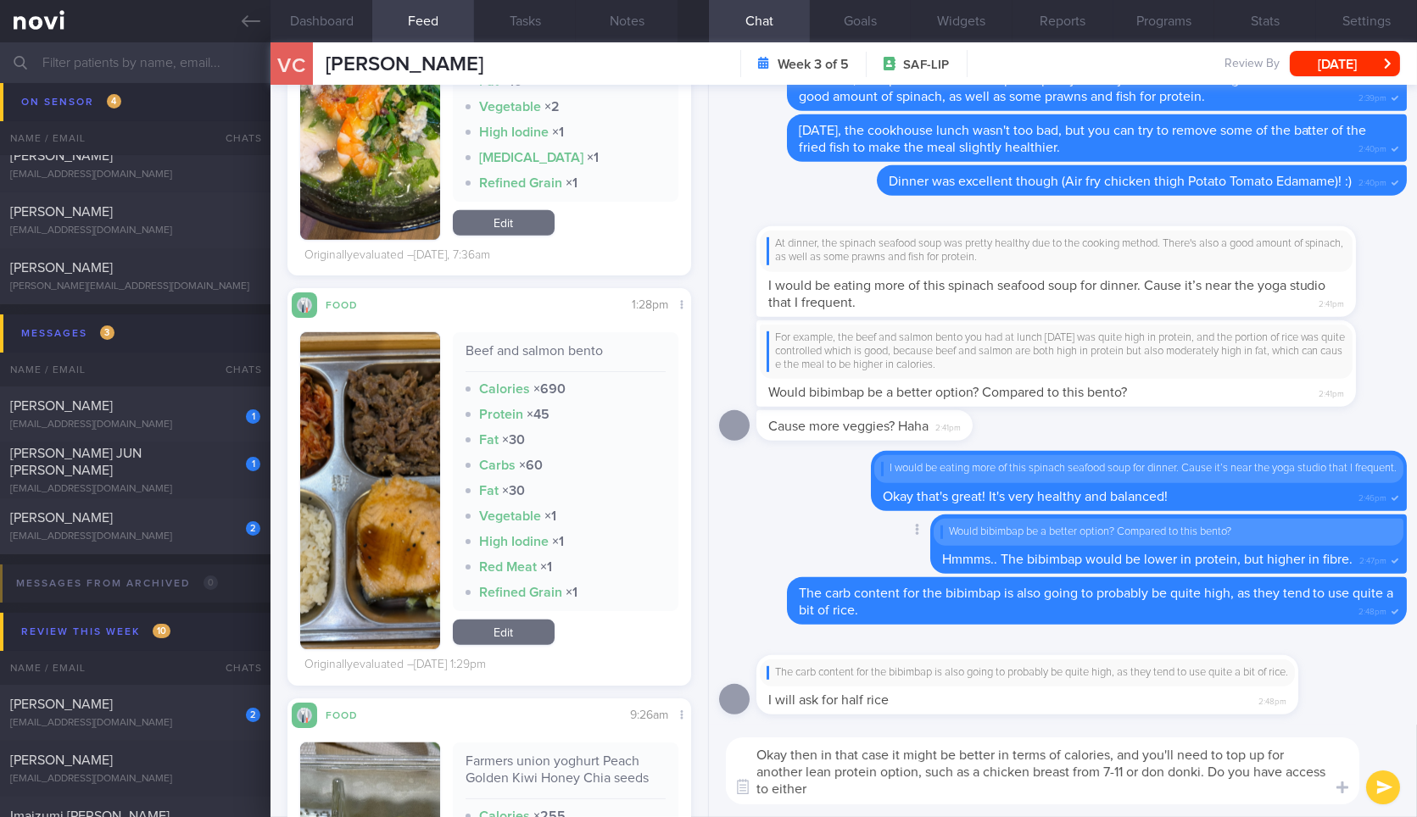
type textarea "Okay then in that case it might be better in terms of calories, and you'll need…"
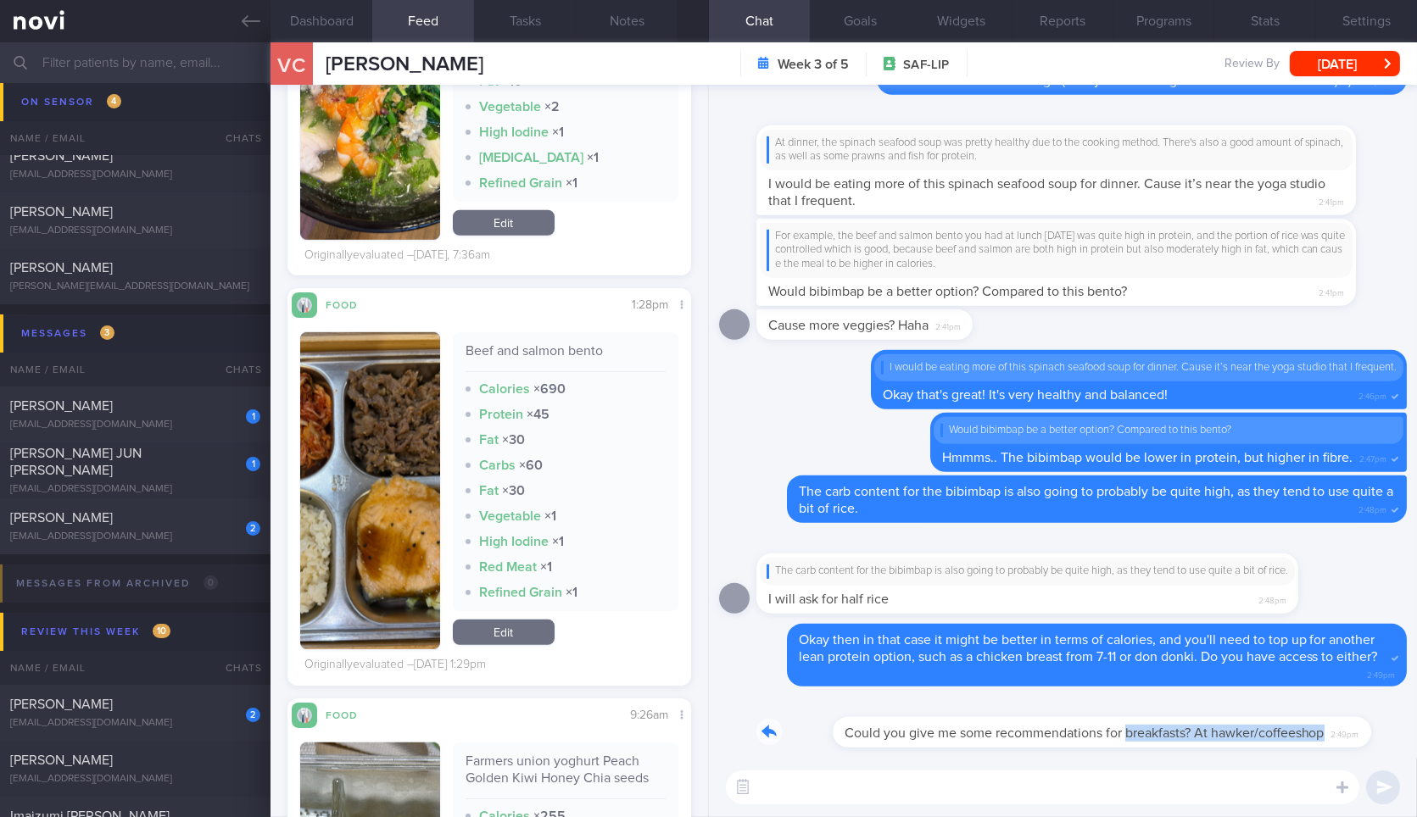
drag, startPoint x: 1049, startPoint y: 744, endPoint x: 1297, endPoint y: 747, distance: 247.5
click at [1297, 747] on div "Could you give me some recommendations for breakfasts? At hawker/coffeeshop 2:4…" at bounding box center [1050, 722] width 589 height 51
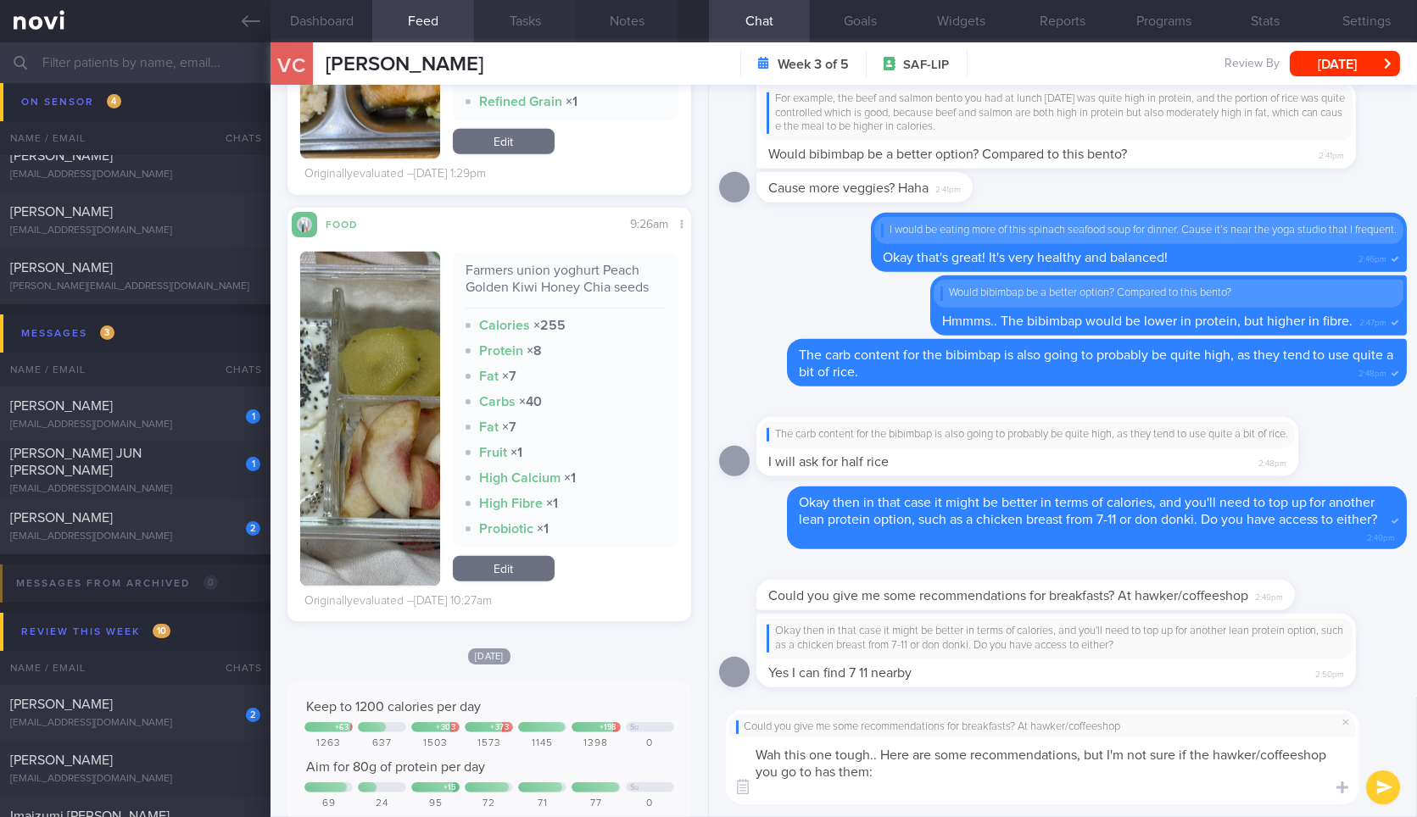
paste textarea "- Breakfast set (eggs with plaint toast without butter - if you can't without t…"
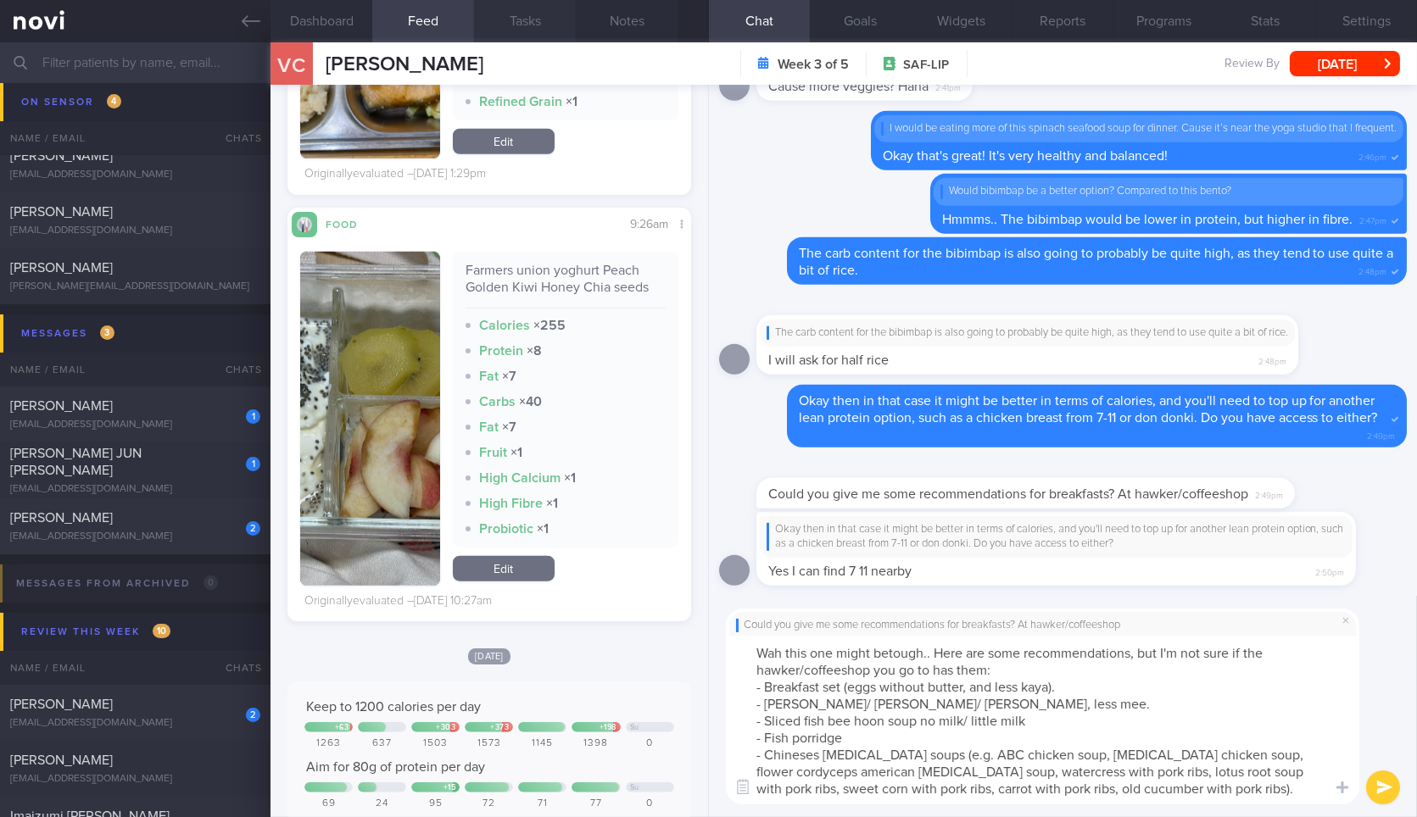
type textarea "Wah this one might be tough.. Here are some recommendations, but I'm not sure i…"
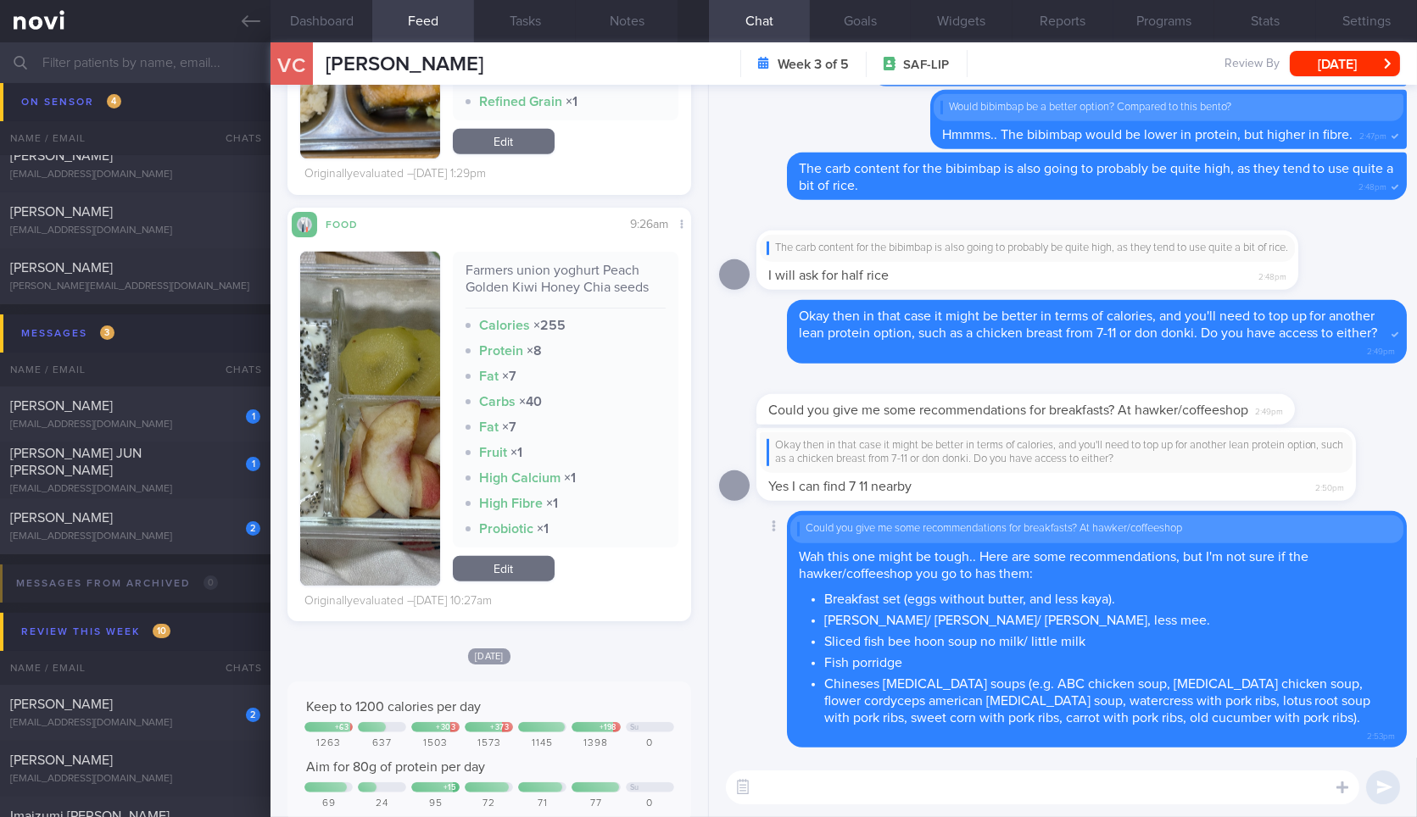
drag, startPoint x: 964, startPoint y: 478, endPoint x: 1344, endPoint y: 486, distance: 379.9
click at [1362, 483] on div "Okay then in that case it might be better in terms of calories, and you'll need…" at bounding box center [1081, 465] width 650 height 74
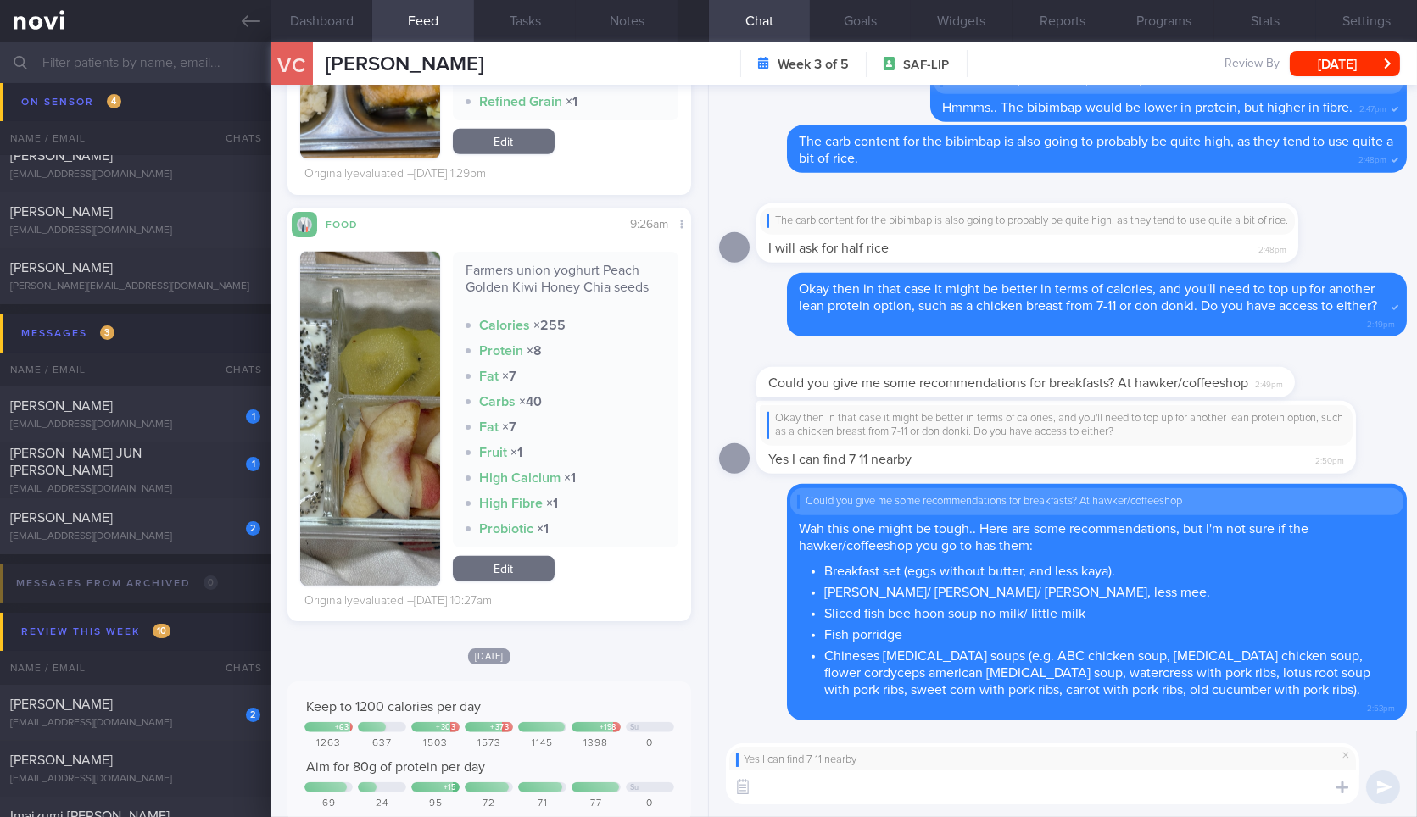
drag, startPoint x: 1007, startPoint y: 788, endPoint x: 1012, endPoint y: 752, distance: 36.0
click at [1002, 782] on textarea at bounding box center [1042, 788] width 633 height 34
type textarea "Okay then just top up with the chicken breast and you should be good."
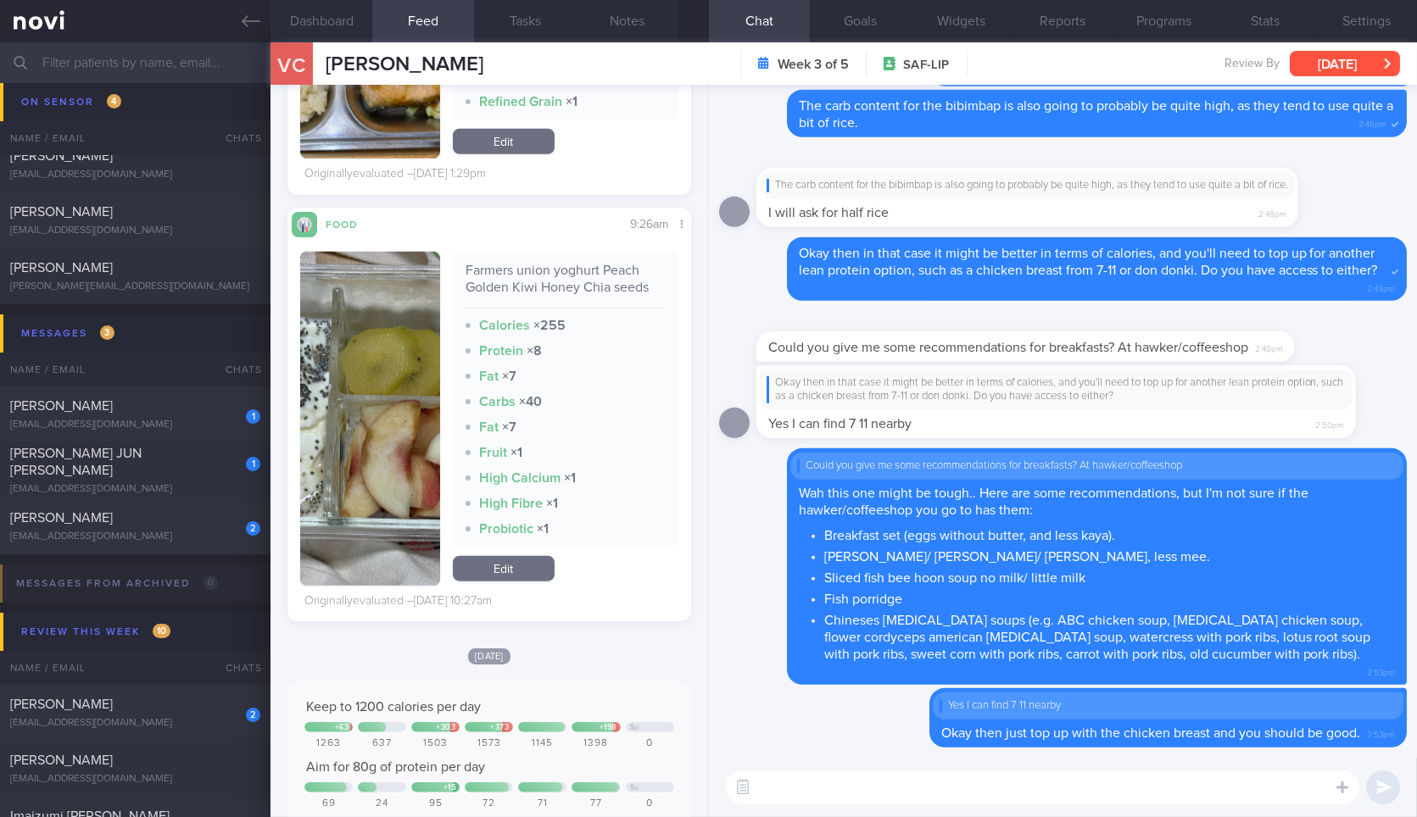
click at [1341, 69] on button "[DATE]" at bounding box center [1344, 63] width 110 height 25
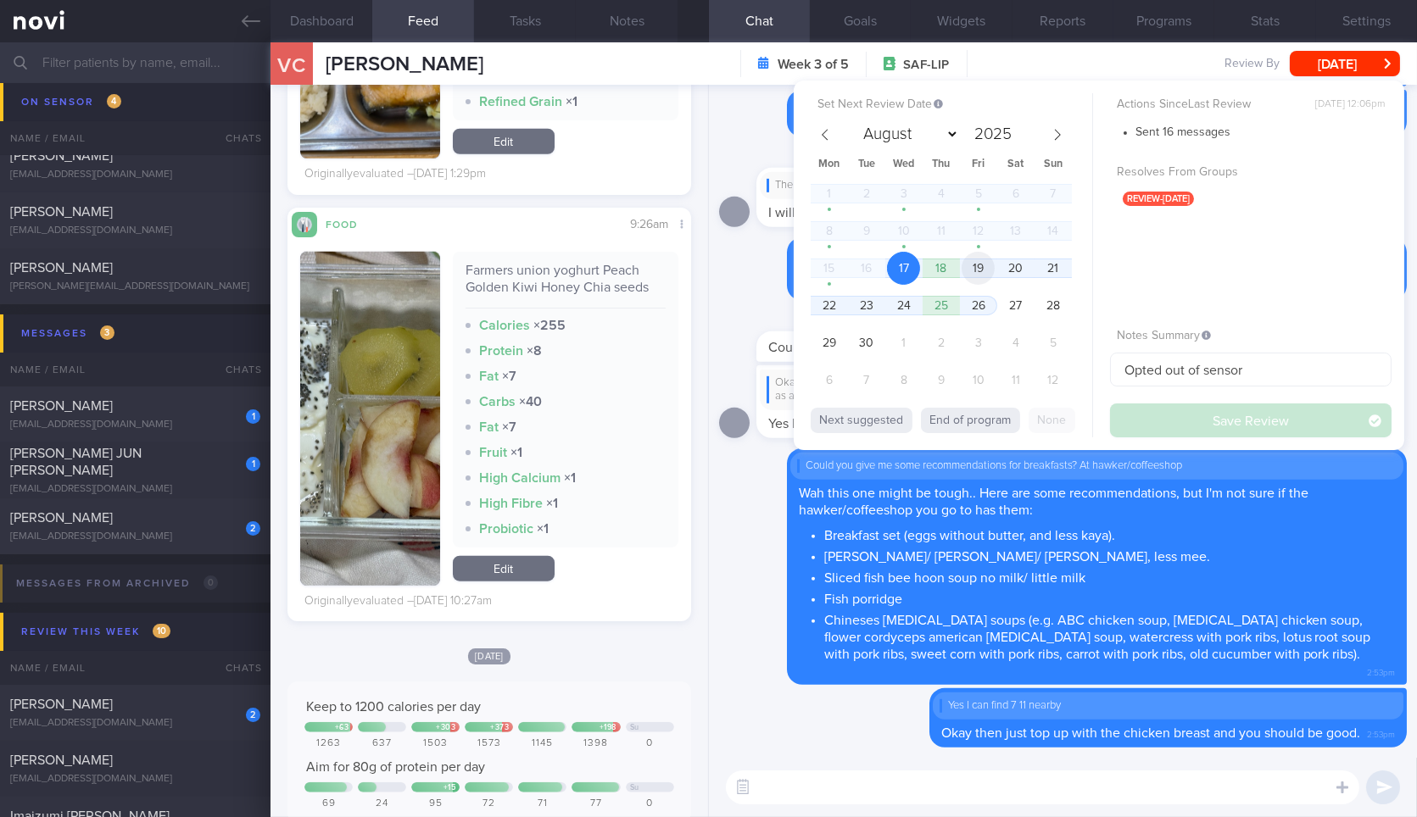
click at [986, 263] on span "19" at bounding box center [977, 268] width 33 height 33
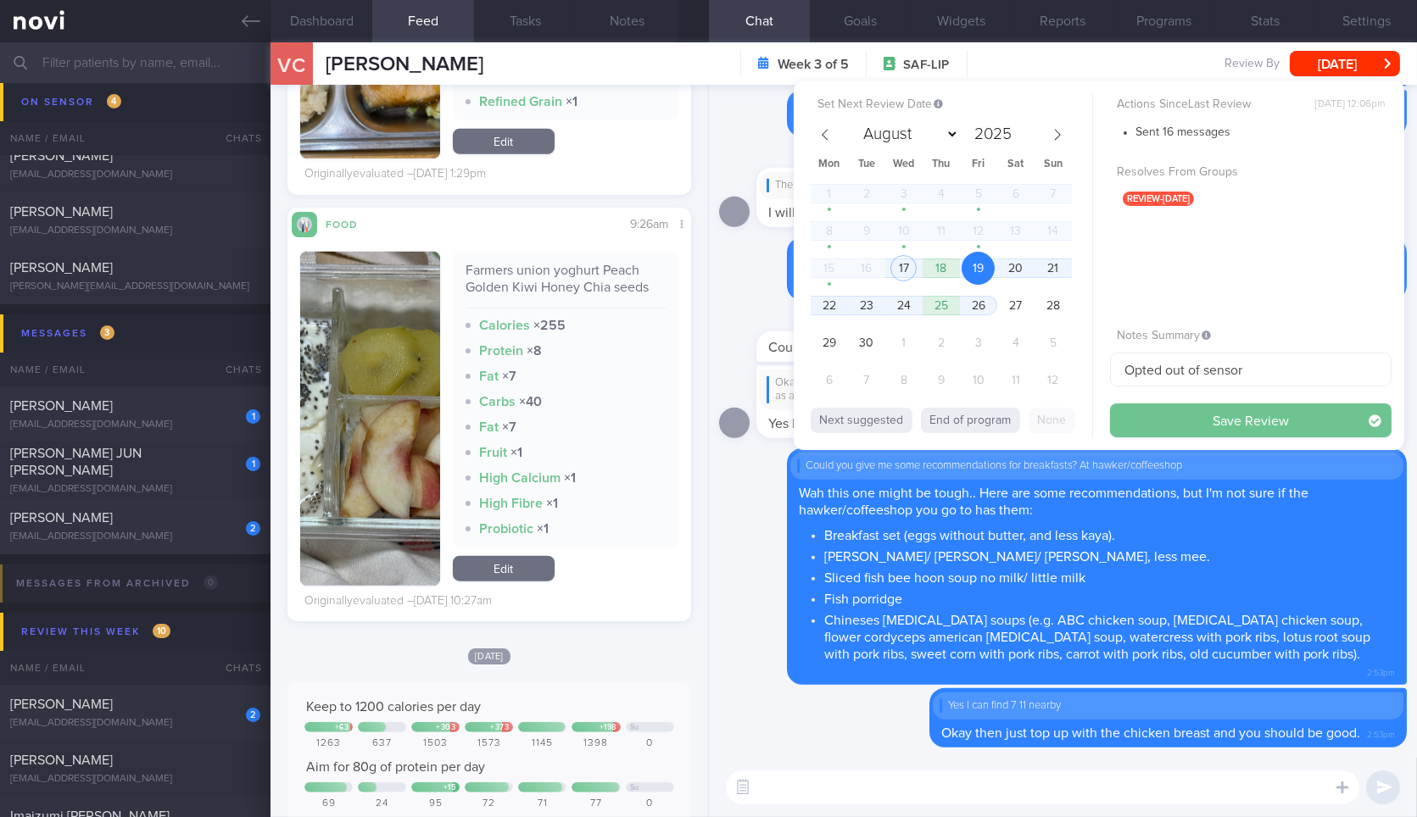
click at [1155, 427] on button "Save Review" at bounding box center [1250, 421] width 281 height 34
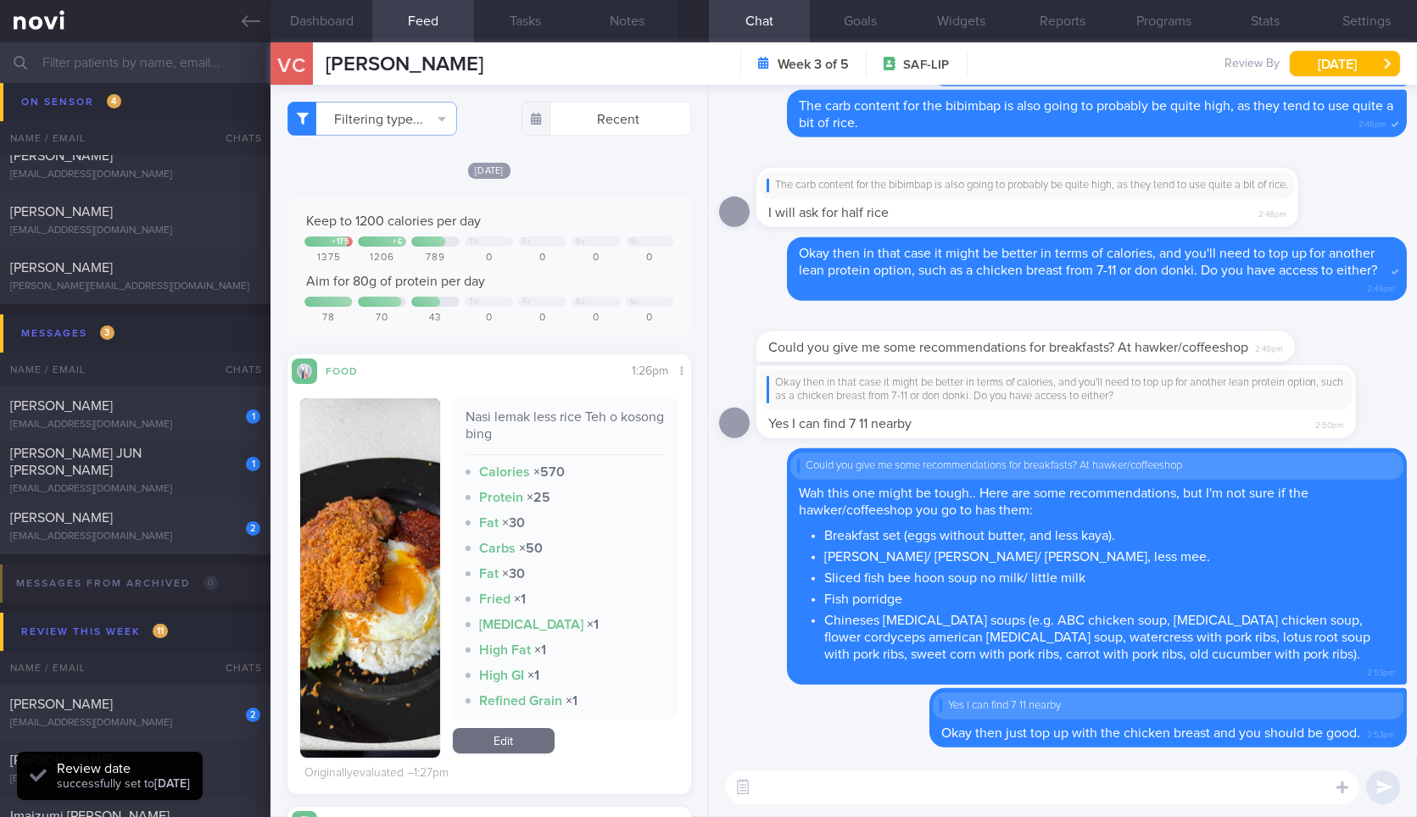
click at [817, 800] on textarea at bounding box center [1042, 788] width 633 height 34
paste textarea "- Breakfast set (eggs with plaint toast without butter - if you can't without t…"
type textarea "- Breakfast set (eggs with plaint toast without butter - if you can't without t…"
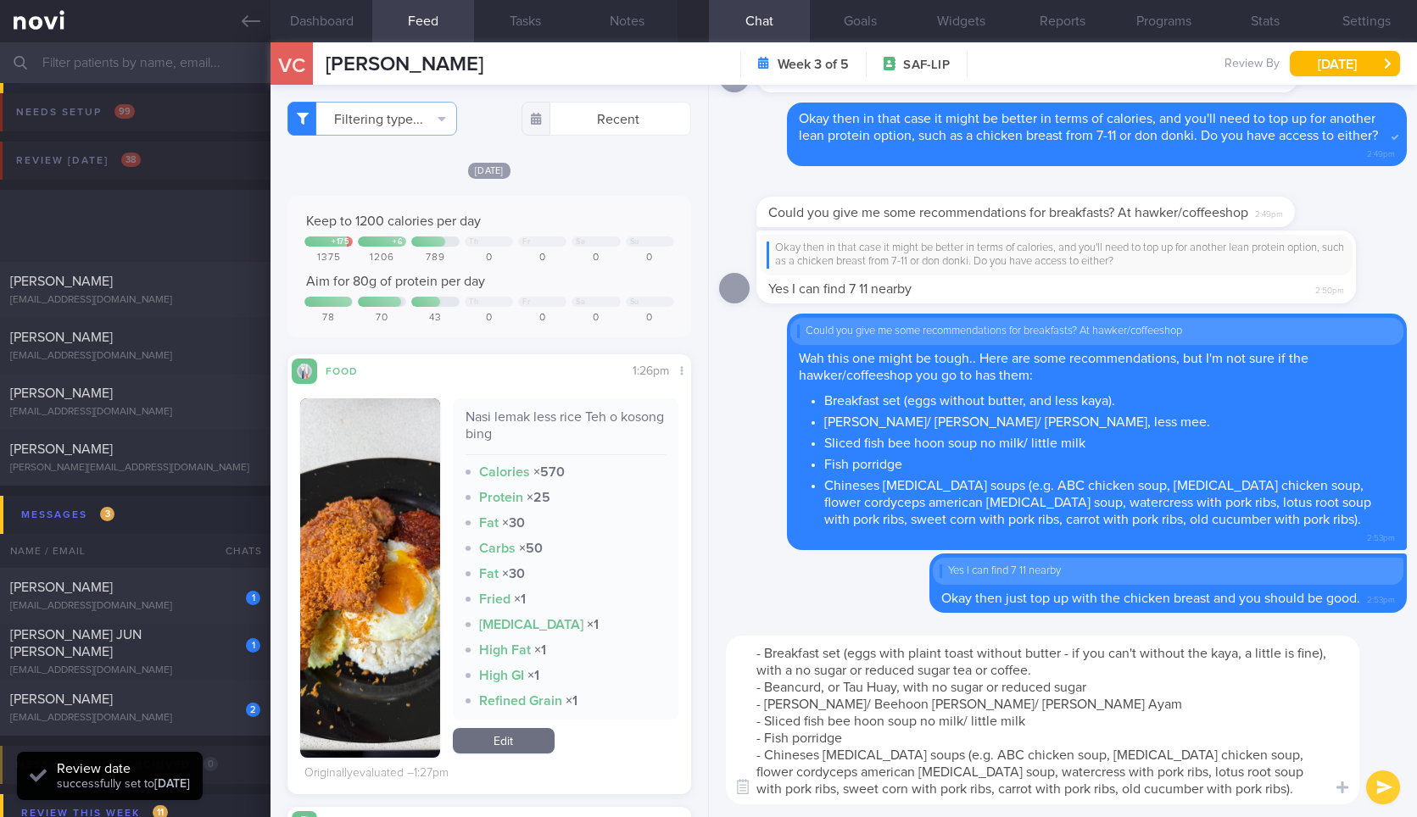
select select "8"
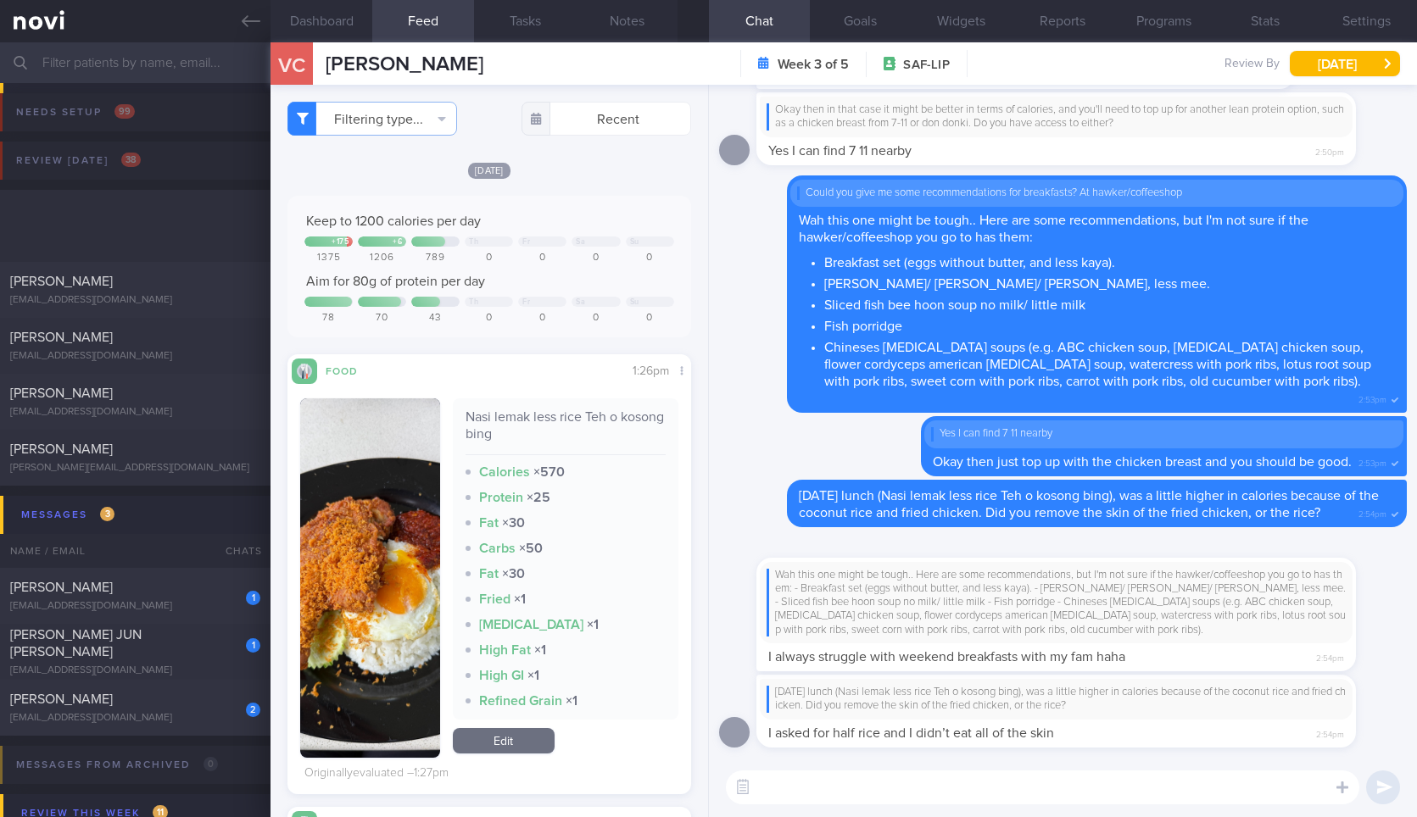
select select "8"
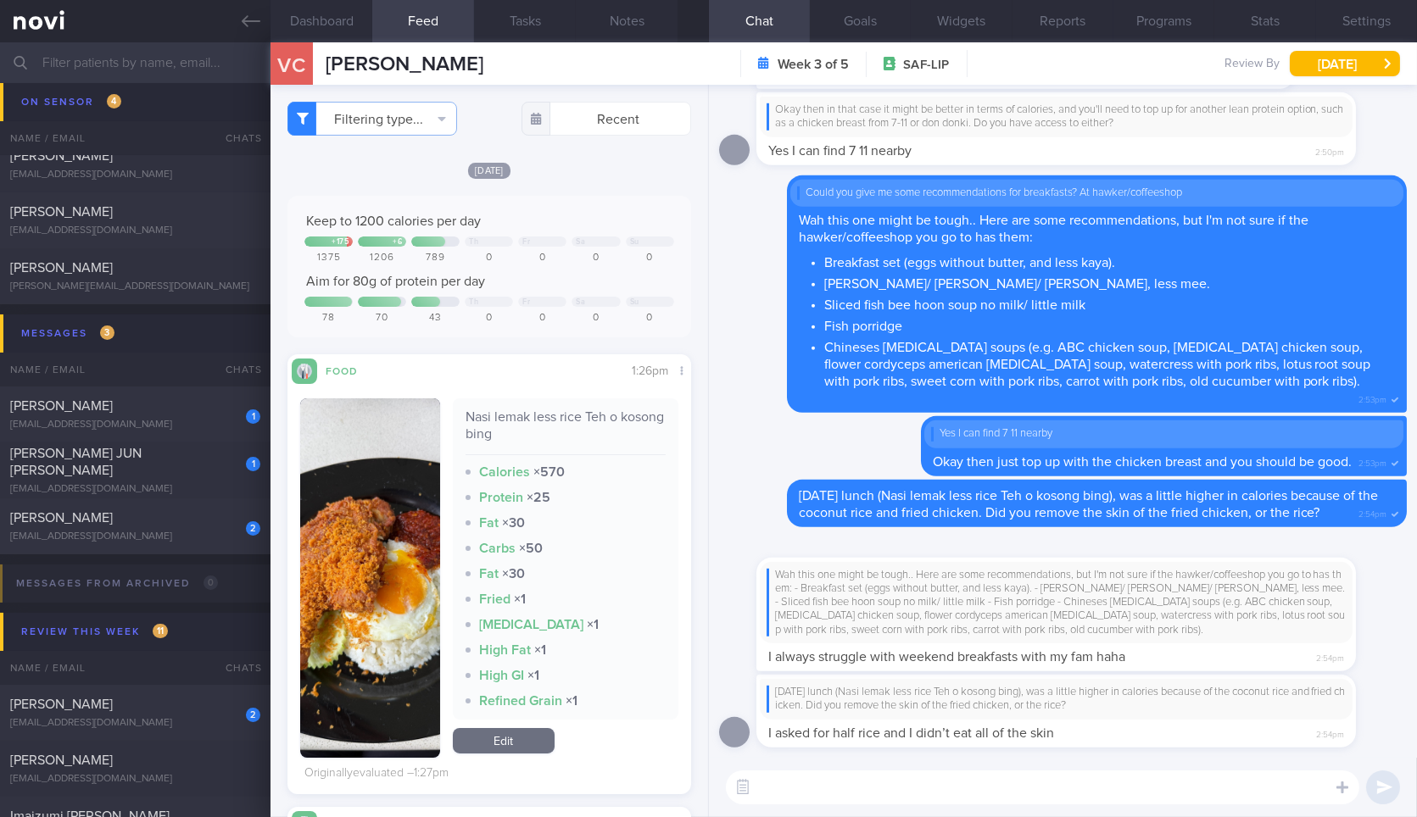
scroll to position [203, 358]
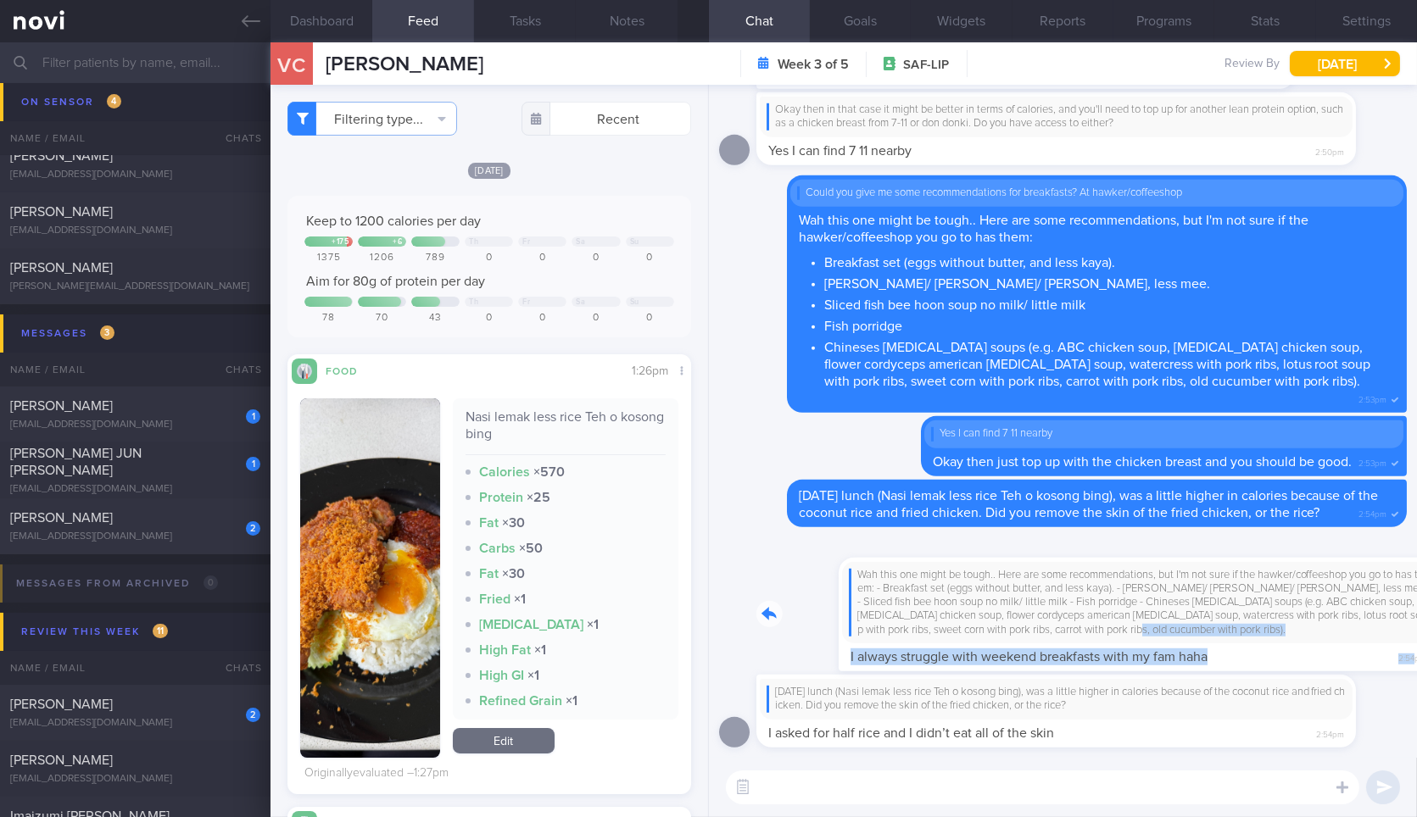
drag, startPoint x: 1106, startPoint y: 638, endPoint x: 1316, endPoint y: 671, distance: 211.9
click at [1316, 671] on div "Wah this one might be tough.. Here are some recommendations, but I'm not sure i…" at bounding box center [1081, 604] width 650 height 134
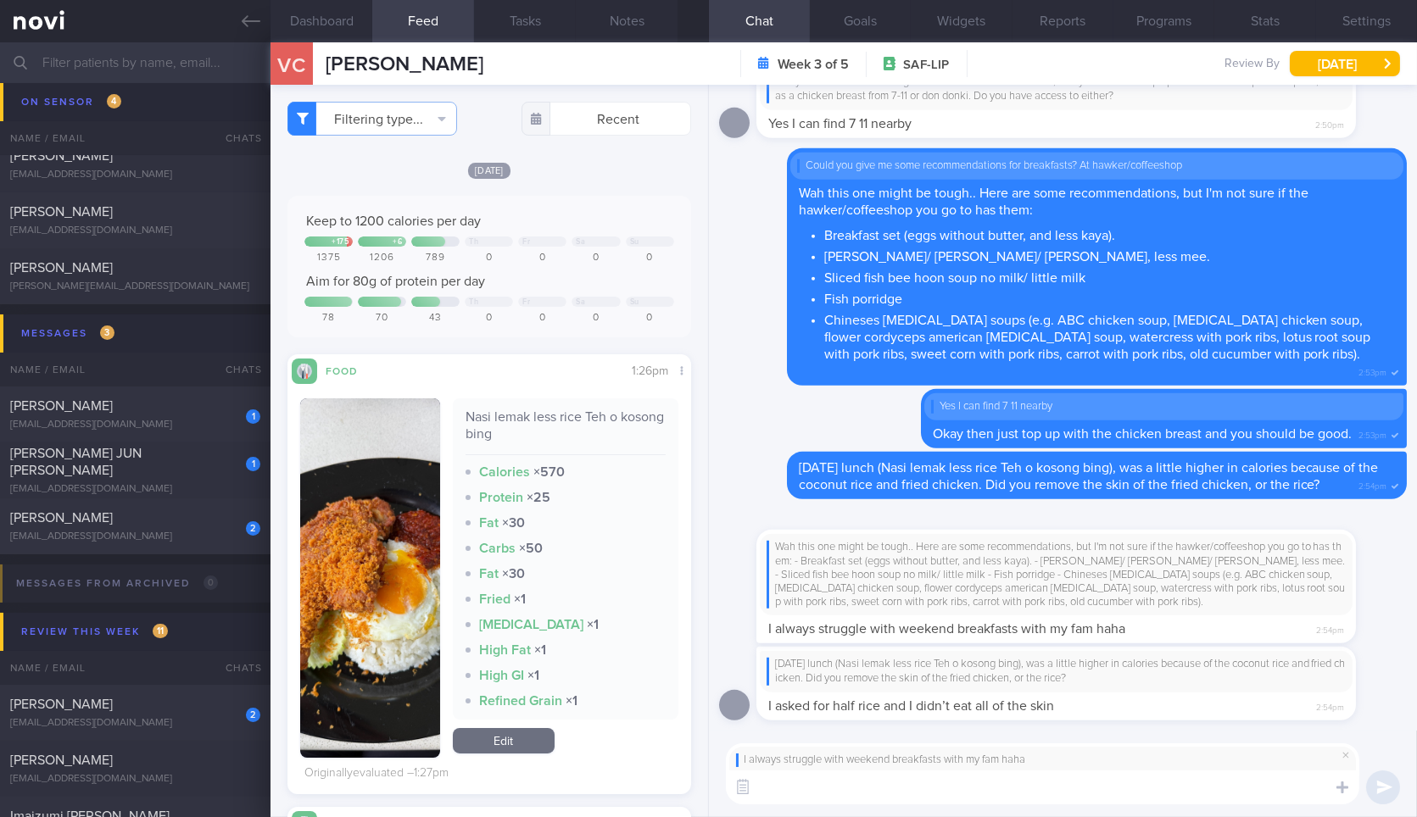
click at [1074, 783] on textarea at bounding box center [1042, 788] width 633 height 34
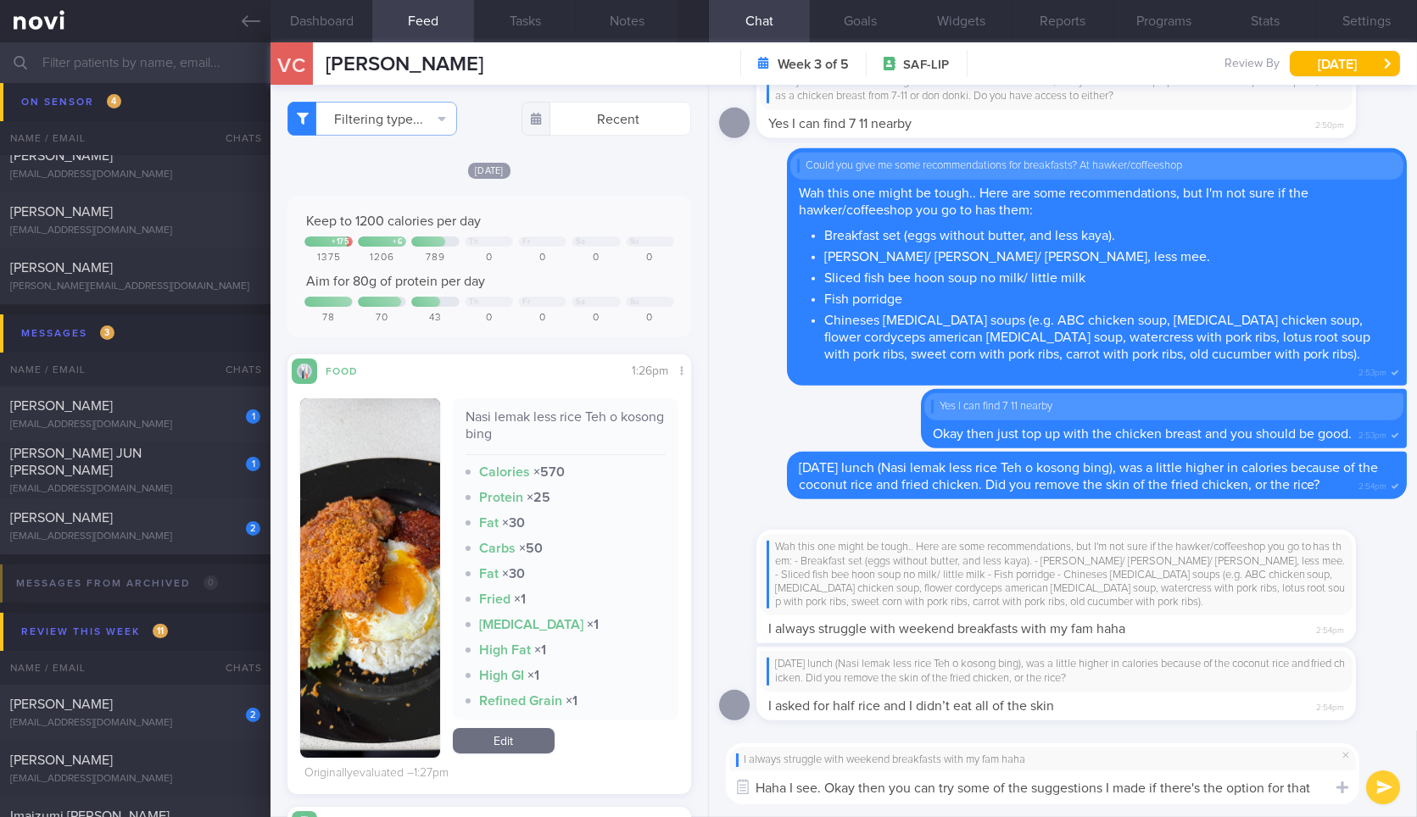
type textarea "Haha I see. Okay then you can try some of the suggestions I made if there's the…"
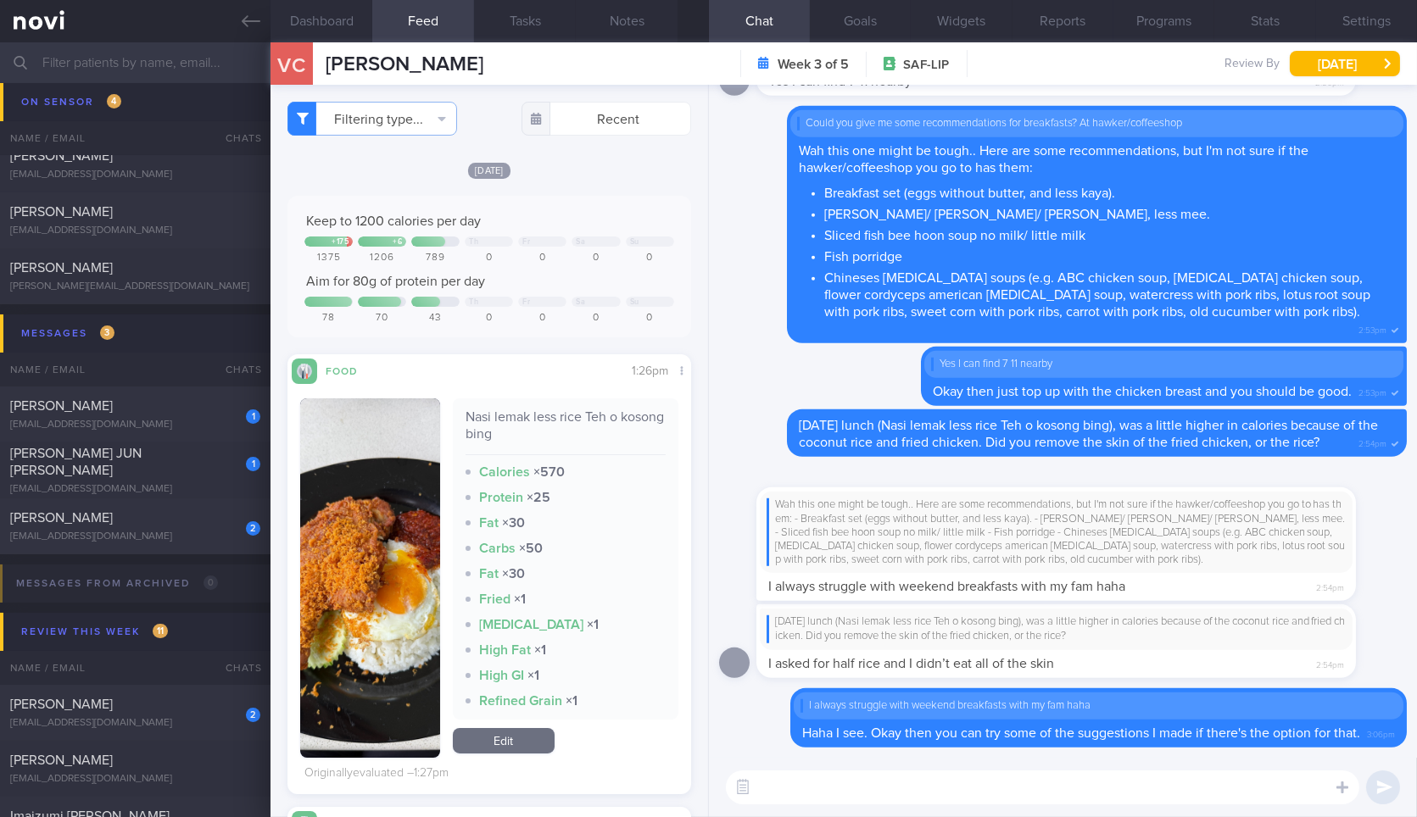
click at [1106, 787] on textarea at bounding box center [1042, 788] width 633 height 34
type textarea "Or you can snap photos of the stalls and I can try to provide some suggestions …"
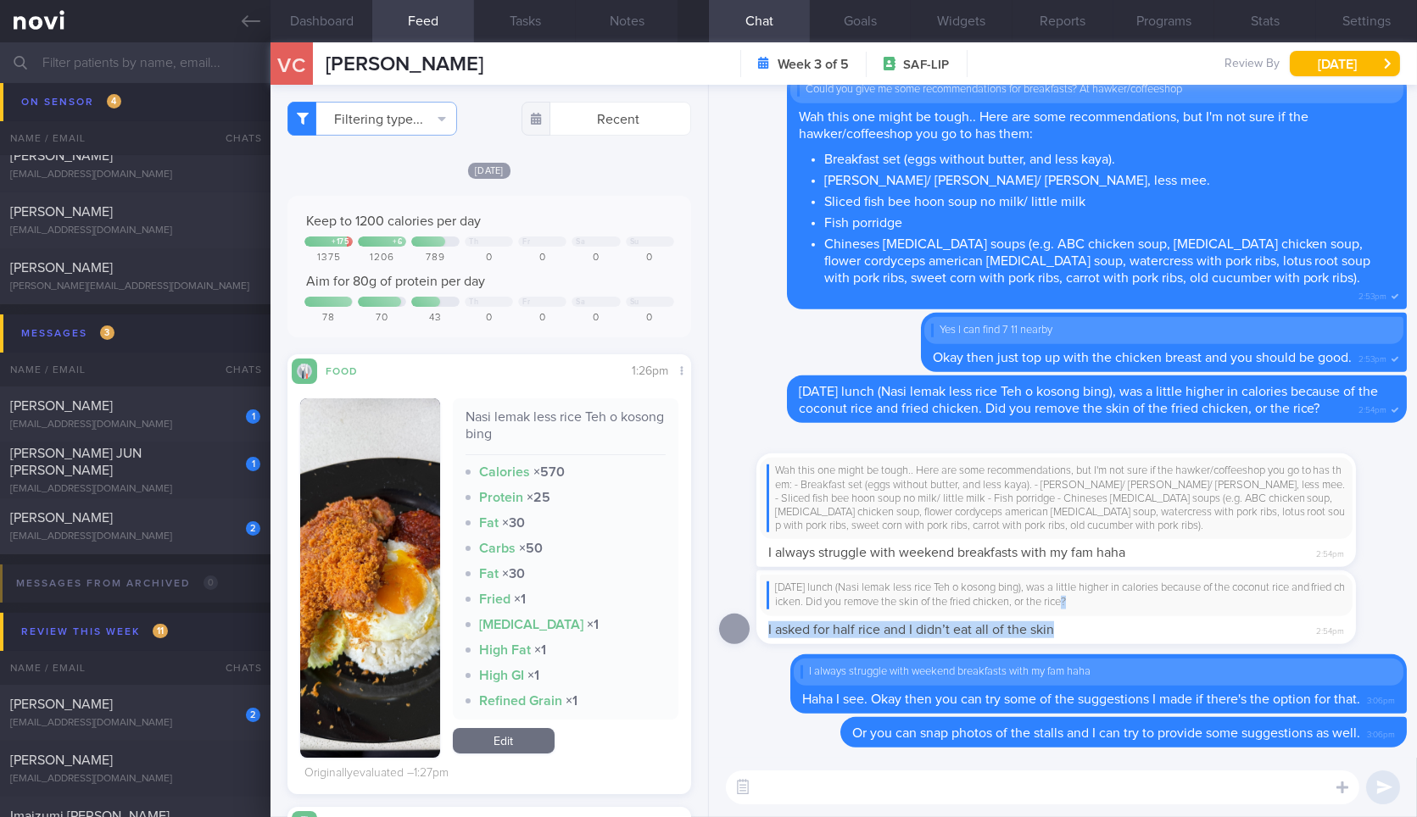
drag, startPoint x: 1097, startPoint y: 598, endPoint x: 1320, endPoint y: 618, distance: 223.9
click at [1320, 618] on div "[DATE] lunch (Nasi lemak less rice Teh o kosong bing), was a little higher in c…" at bounding box center [1055, 608] width 599 height 74
click at [1074, 621] on div "[DATE] lunch (Nasi lemak less rice Teh o kosong bing), was a little higher in c…" at bounding box center [1055, 608] width 599 height 74
drag, startPoint x: 1059, startPoint y: 609, endPoint x: 1324, endPoint y: 662, distance: 270.7
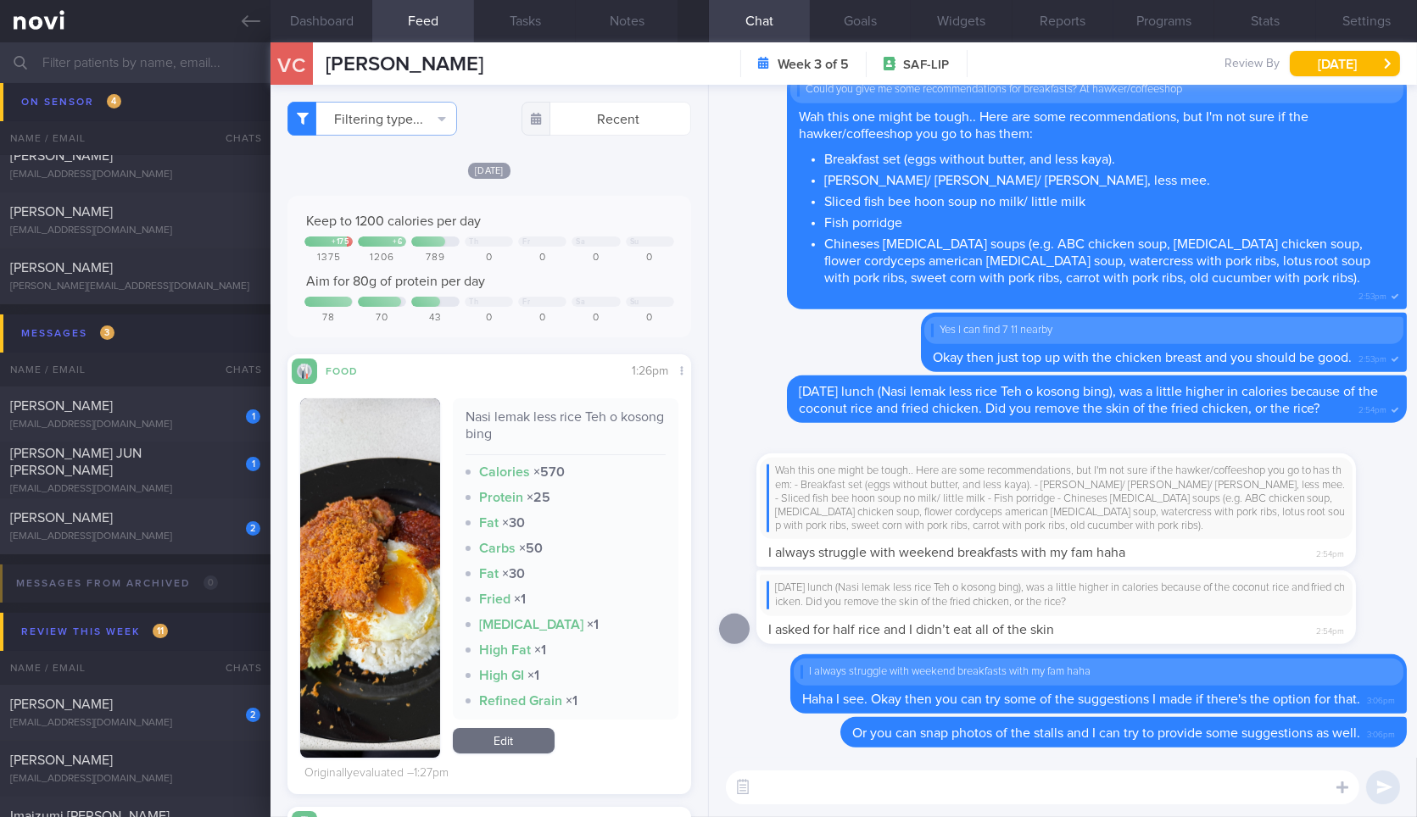
click at [1029, 623] on span "I asked for half rice and I didn’t eat all of the skin" at bounding box center [911, 630] width 286 height 14
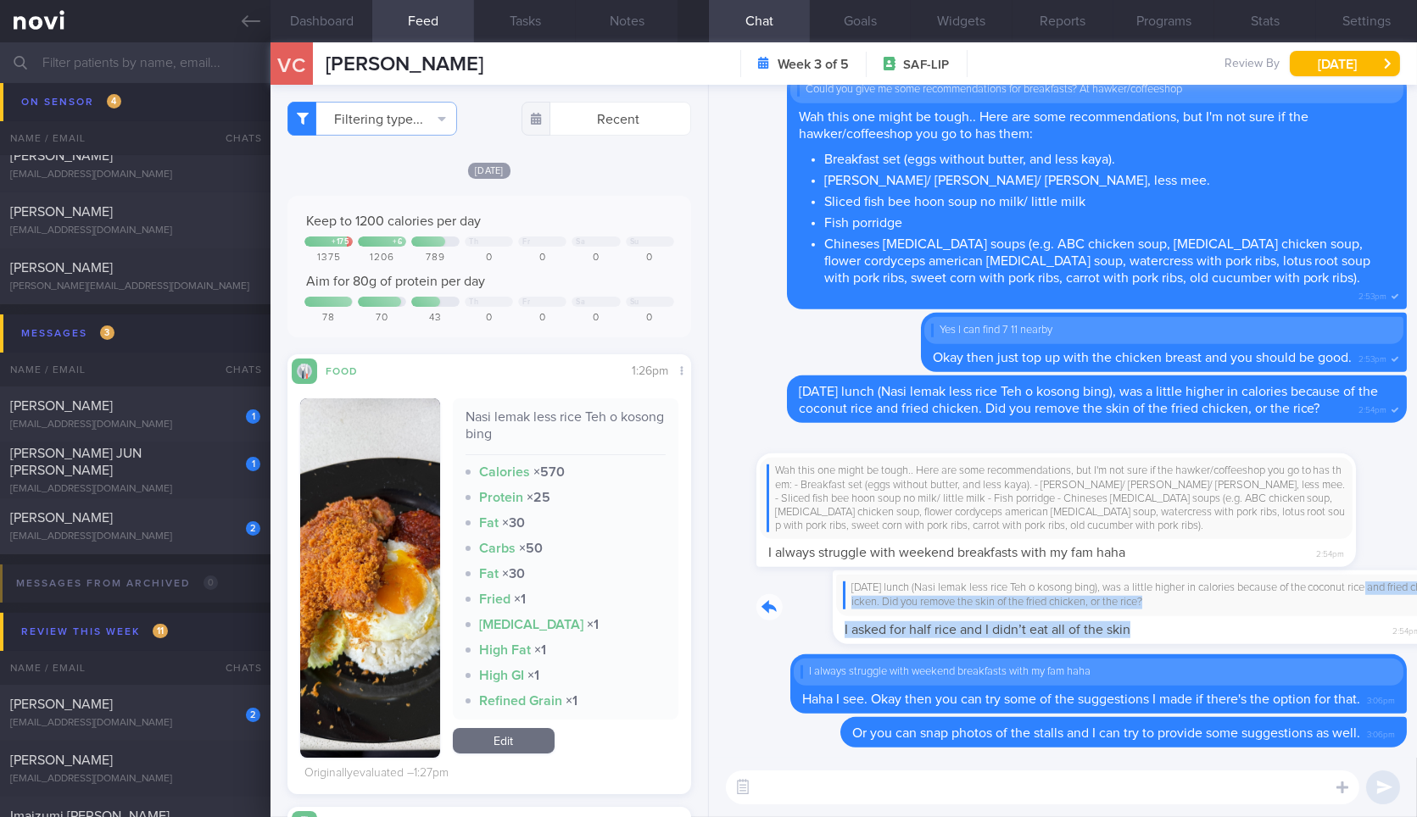
drag, startPoint x: 1070, startPoint y: 601, endPoint x: 1298, endPoint y: 576, distance: 229.5
click at [1298, 576] on div "[DATE] lunch (Nasi lemak less rice Teh o kosong bing), was a little higher in c…" at bounding box center [1081, 608] width 650 height 74
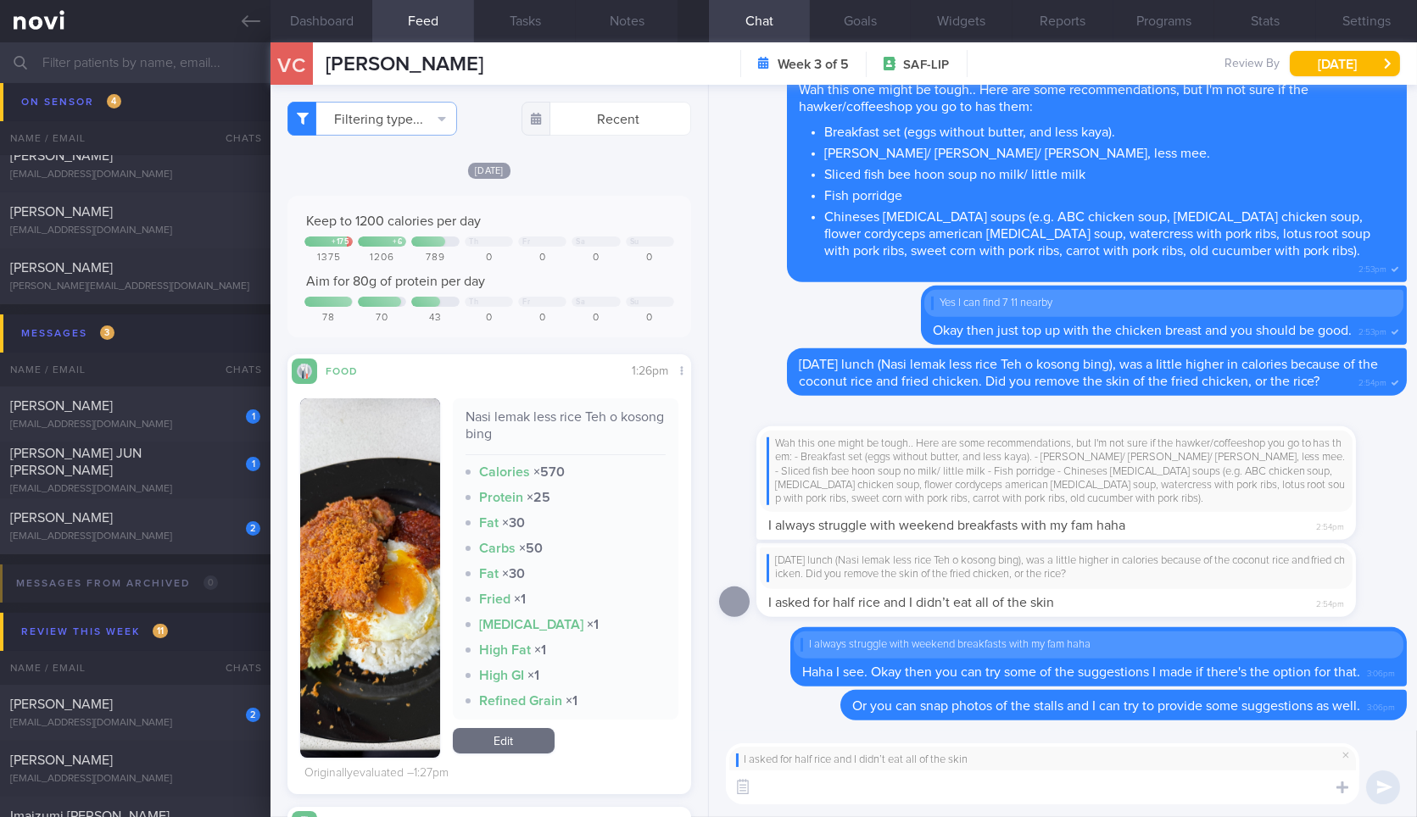
click at [841, 794] on textarea at bounding box center [1042, 788] width 633 height 34
type textarea "k"
type textarea "Okay that's great!"
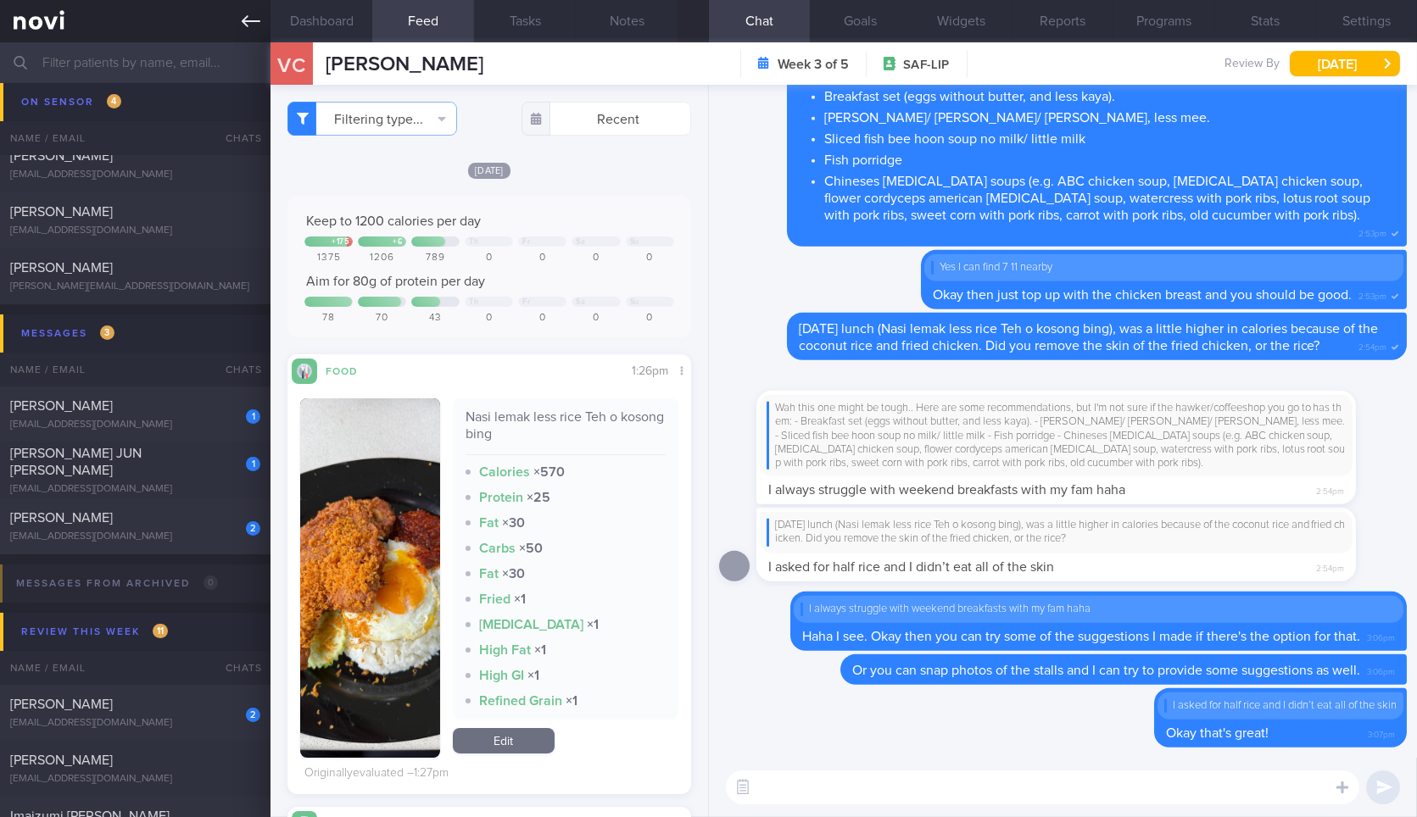
click at [252, 24] on icon at bounding box center [251, 21] width 19 height 19
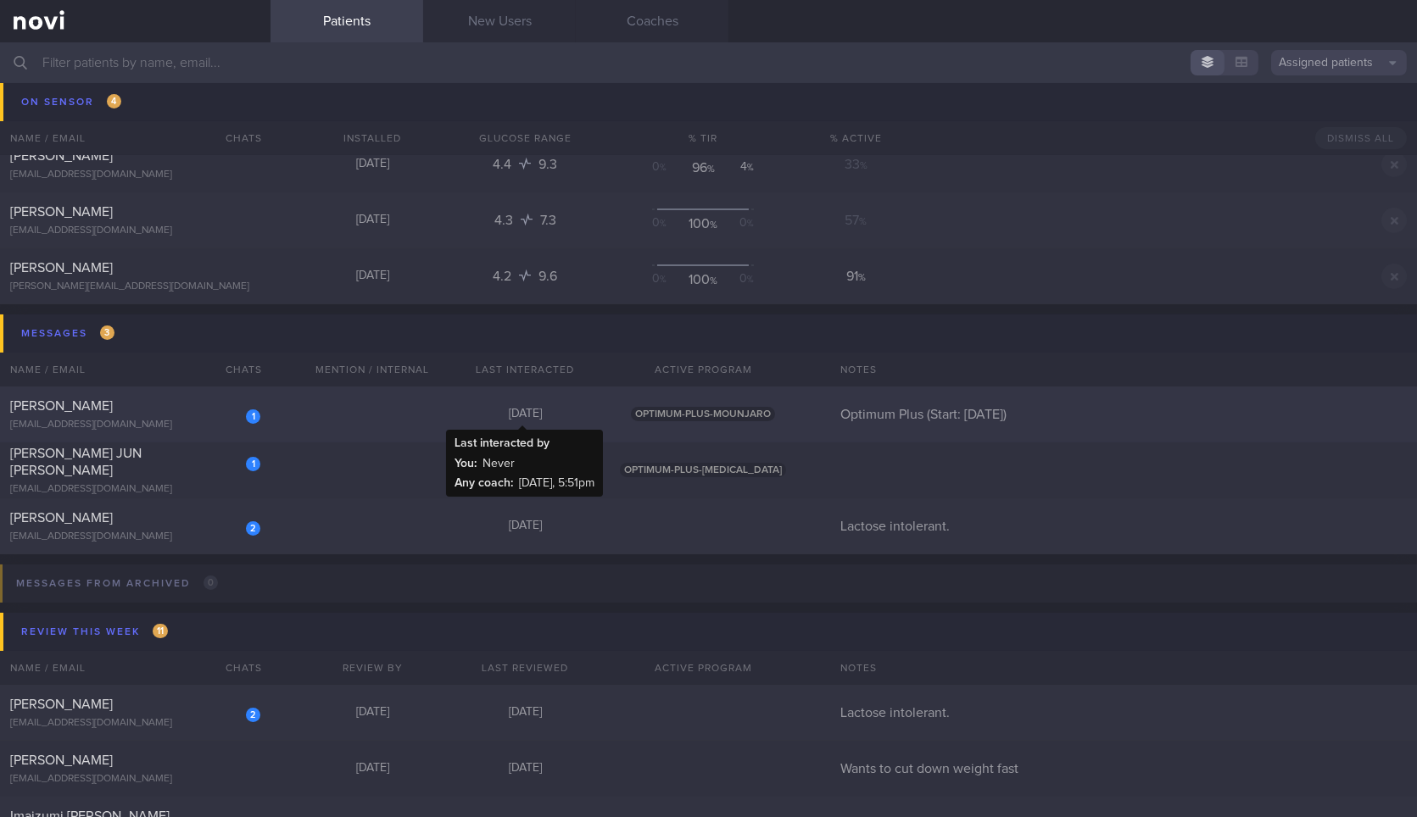
click at [454, 416] on div "[DATE]" at bounding box center [524, 414] width 153 height 15
select select "8"
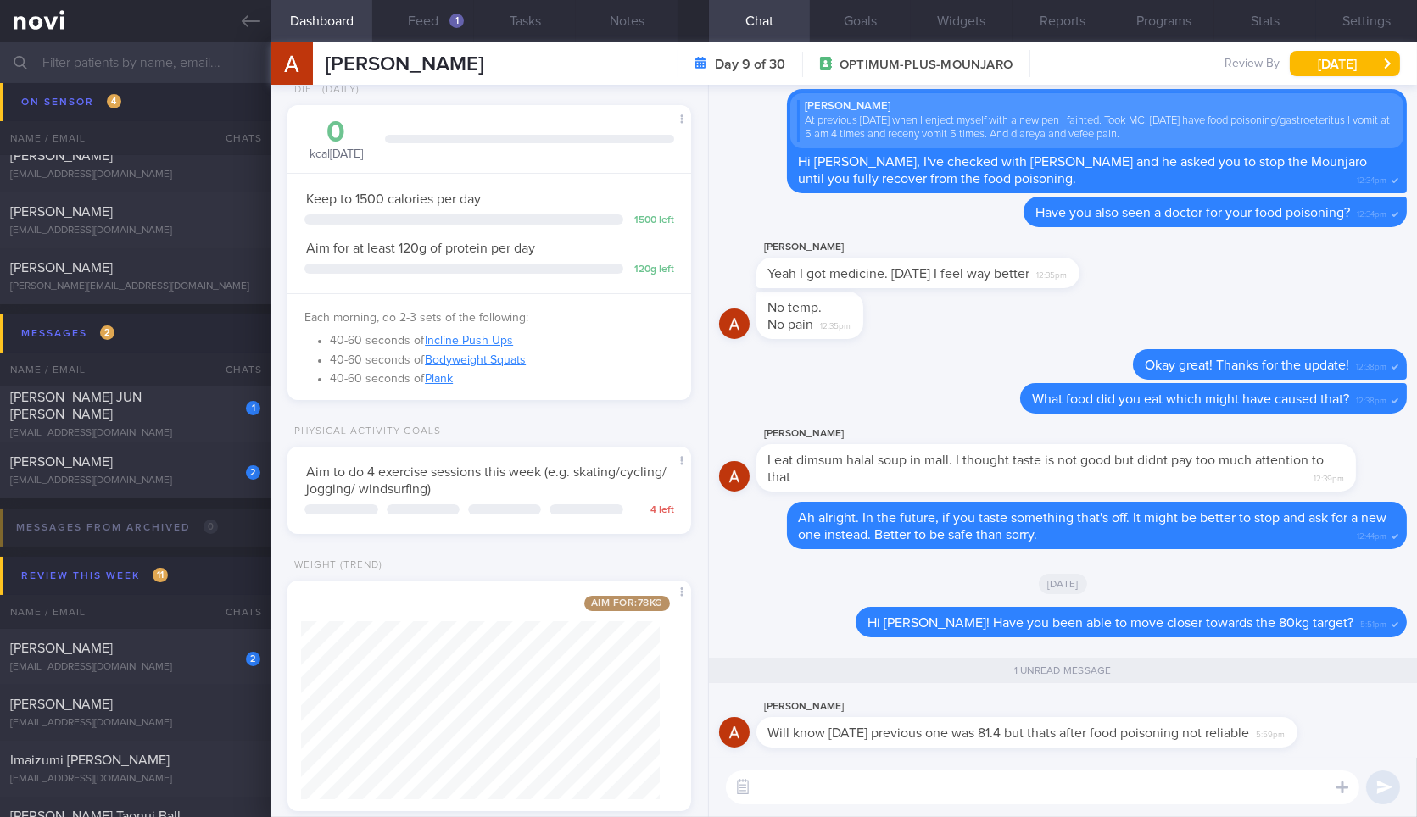
scroll to position [109, 0]
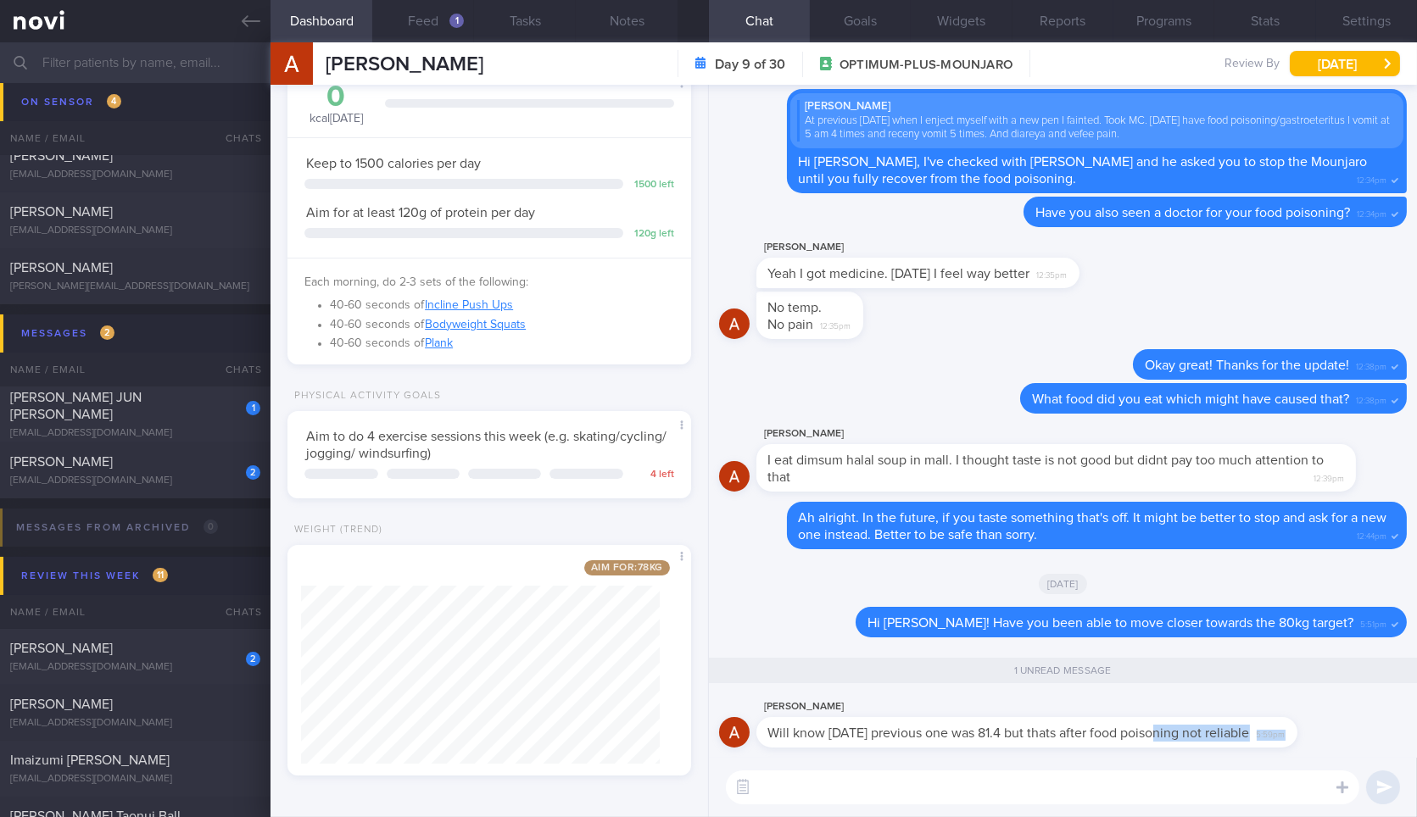
drag, startPoint x: 1147, startPoint y: 747, endPoint x: 1320, endPoint y: 738, distance: 173.2
click at [1320, 739] on div "[PERSON_NAME] Will know [DATE] previous one was 81.4 but thats after food poiso…" at bounding box center [1052, 722] width 592 height 51
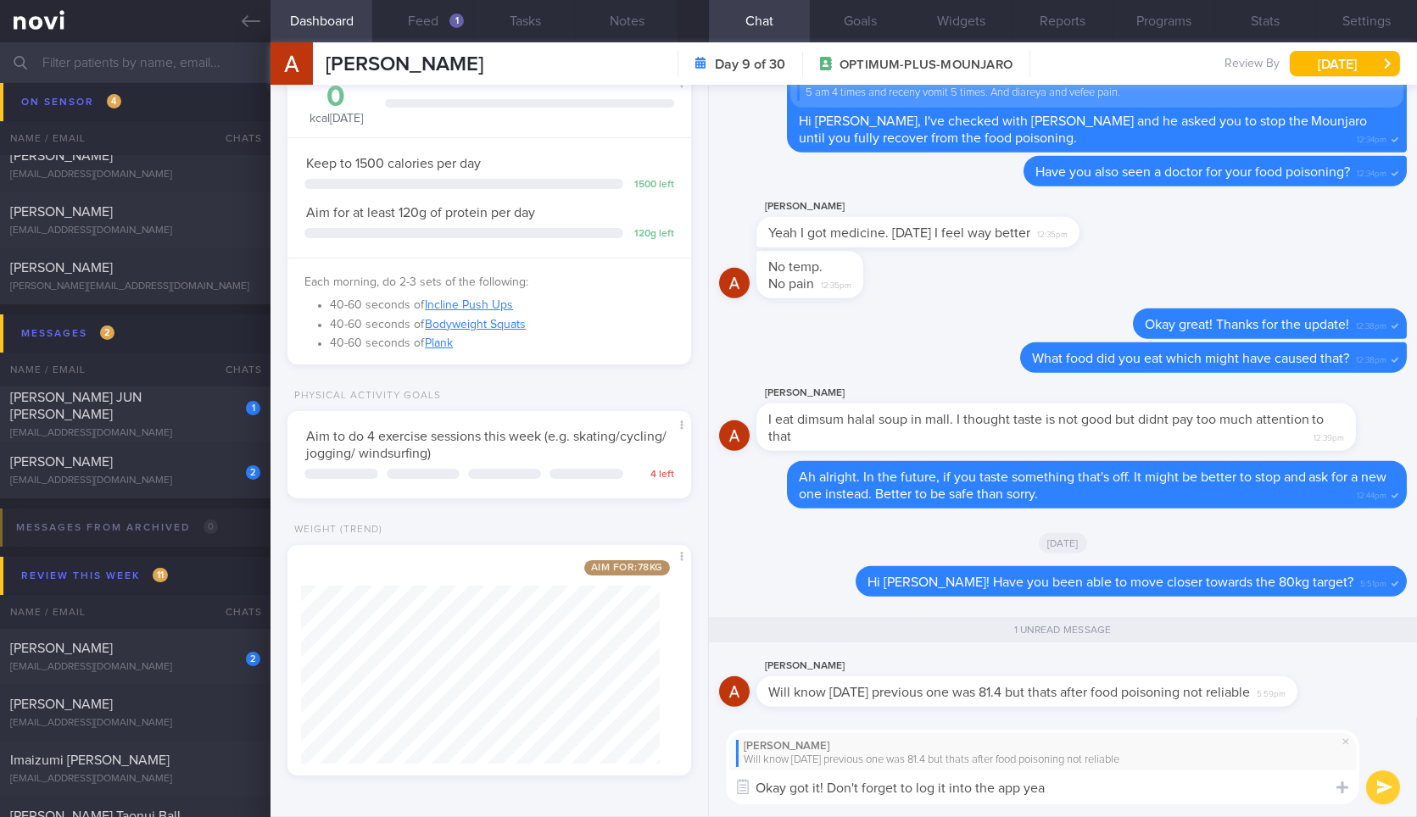
type textarea "Okay got it! Don't forget to log it into the app yea?"
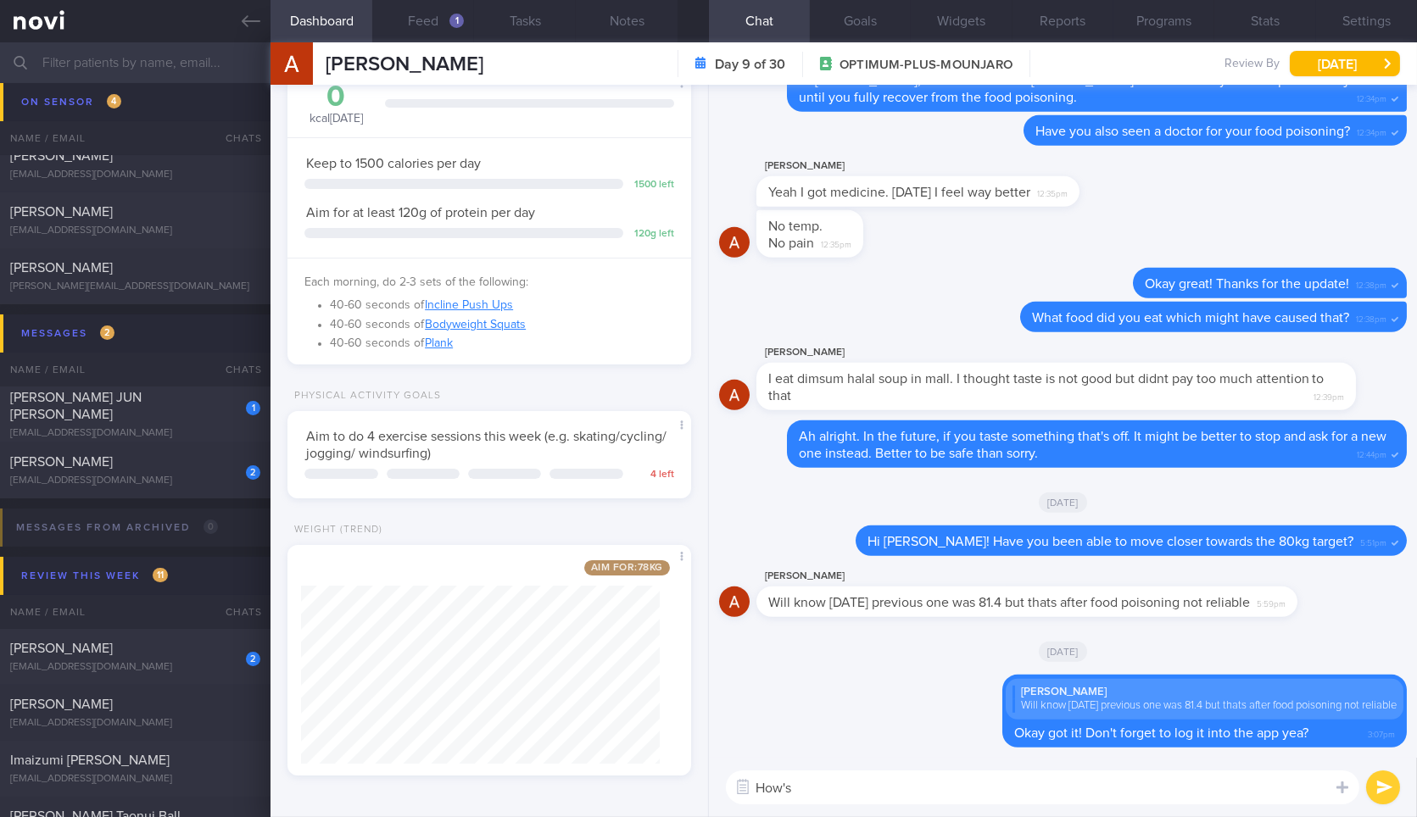
type textarea "How's"
type textarea "Are you still keeping up with the workouts?"
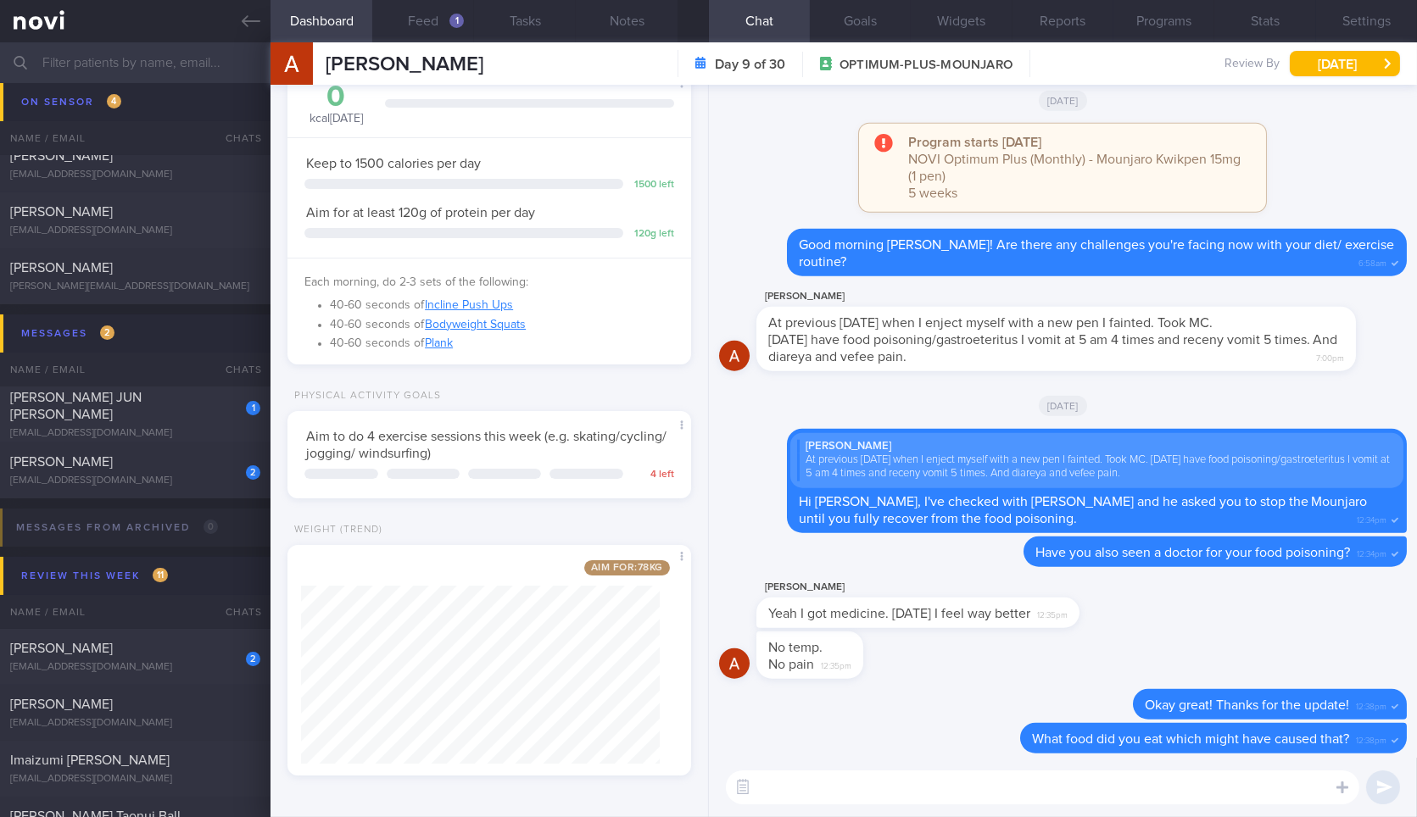
scroll to position [0, 0]
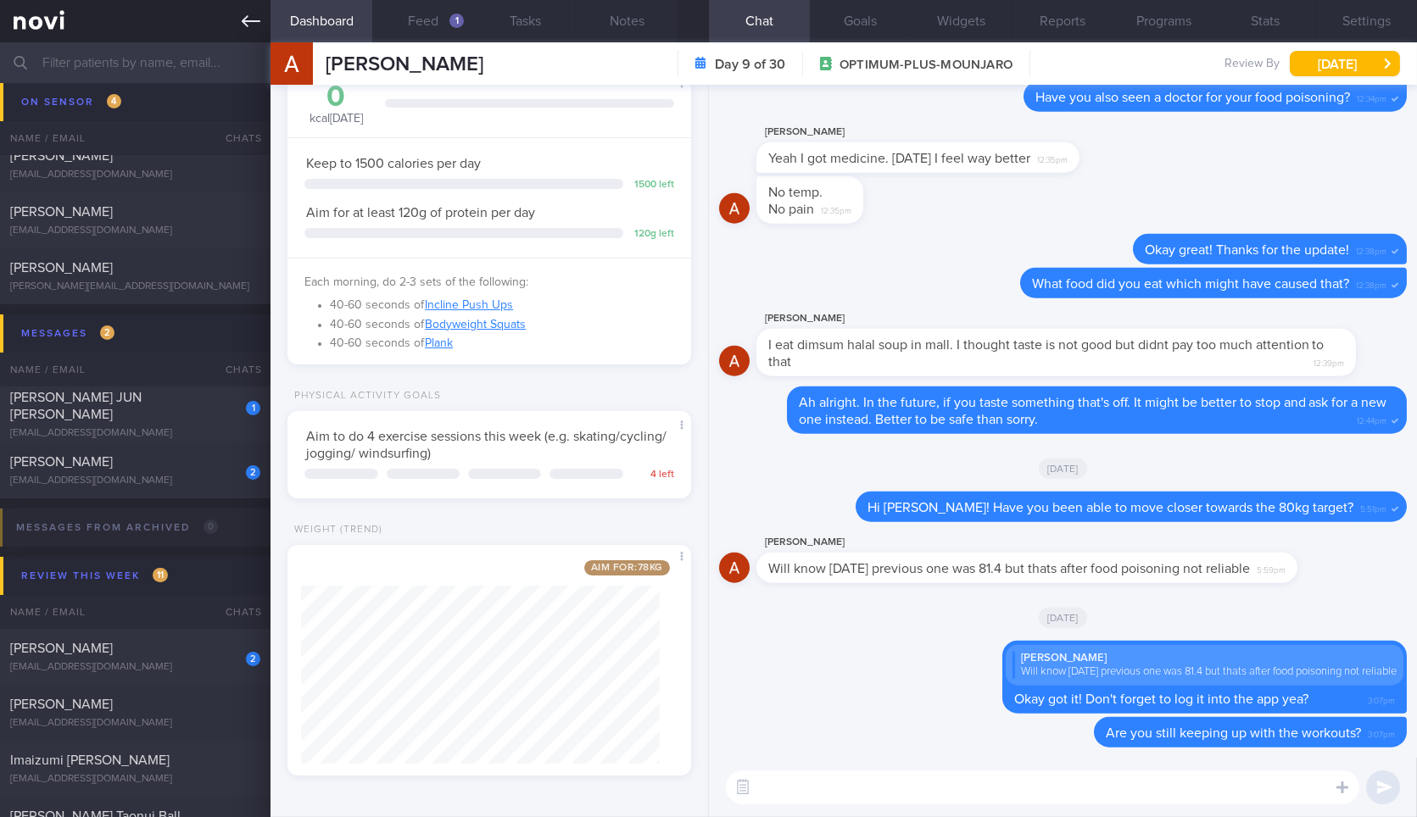
click at [254, 23] on icon at bounding box center [251, 21] width 19 height 19
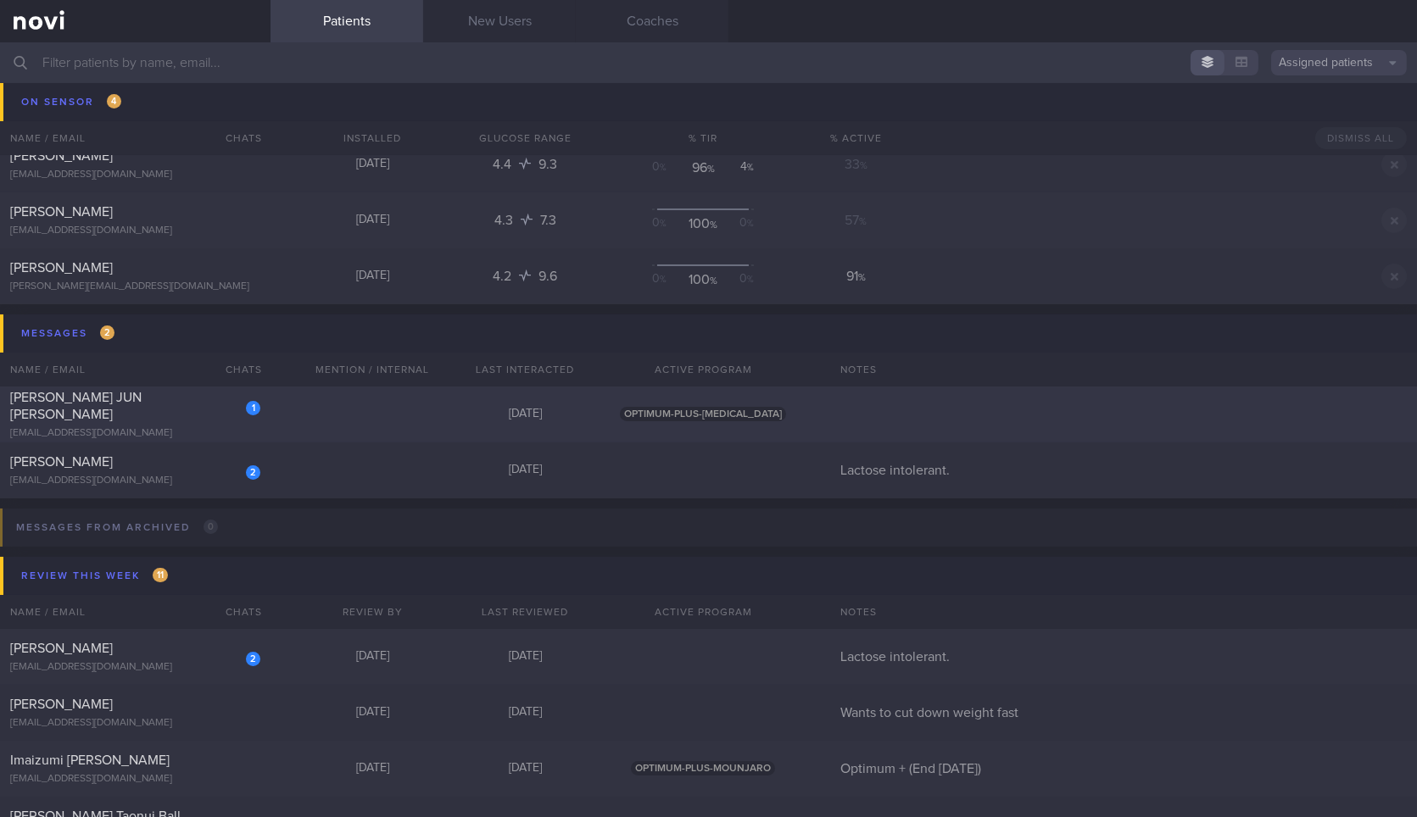
click at [214, 427] on div "[EMAIL_ADDRESS][DOMAIN_NAME]" at bounding box center [135, 433] width 250 height 13
select select "8"
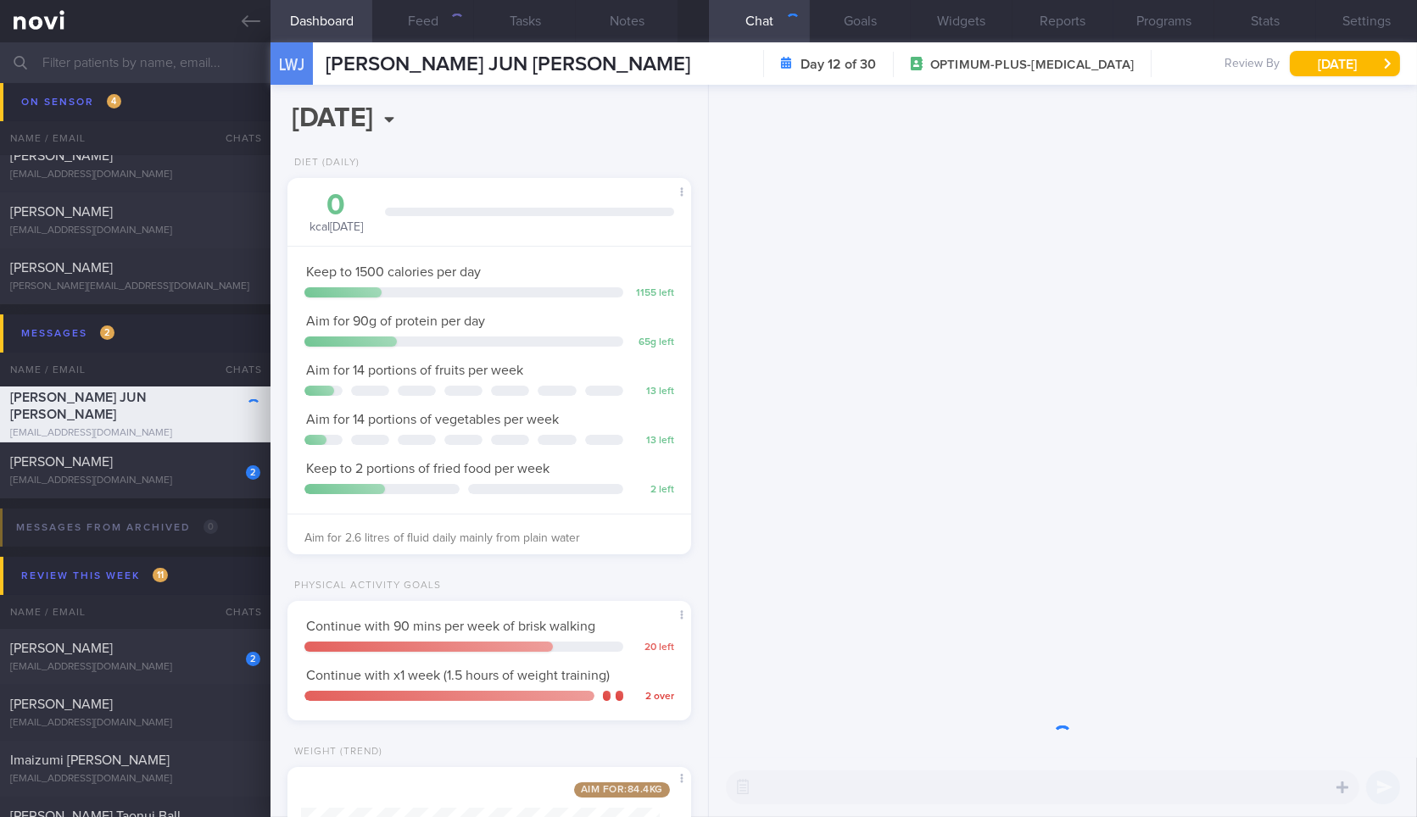
scroll to position [203, 358]
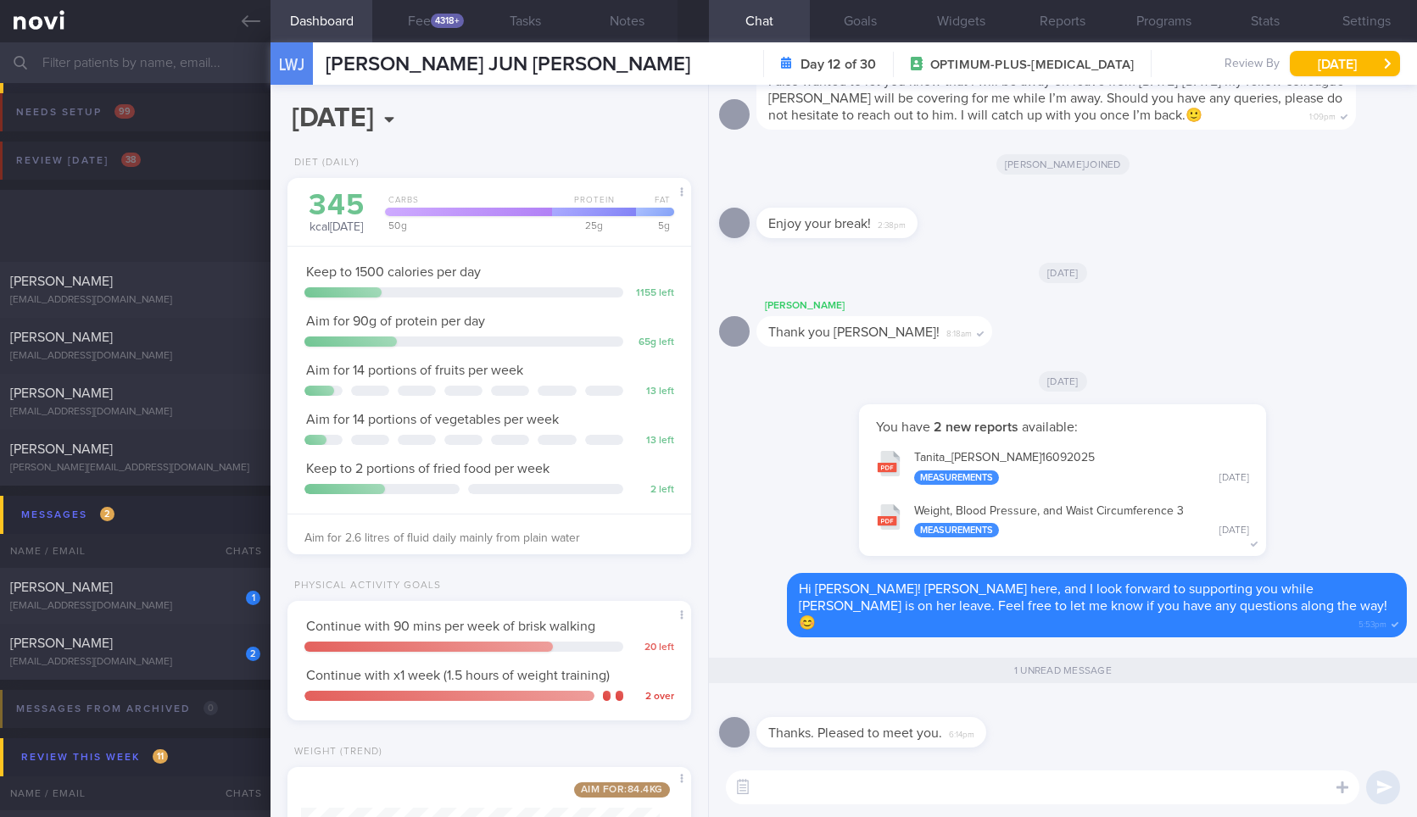
select select "8"
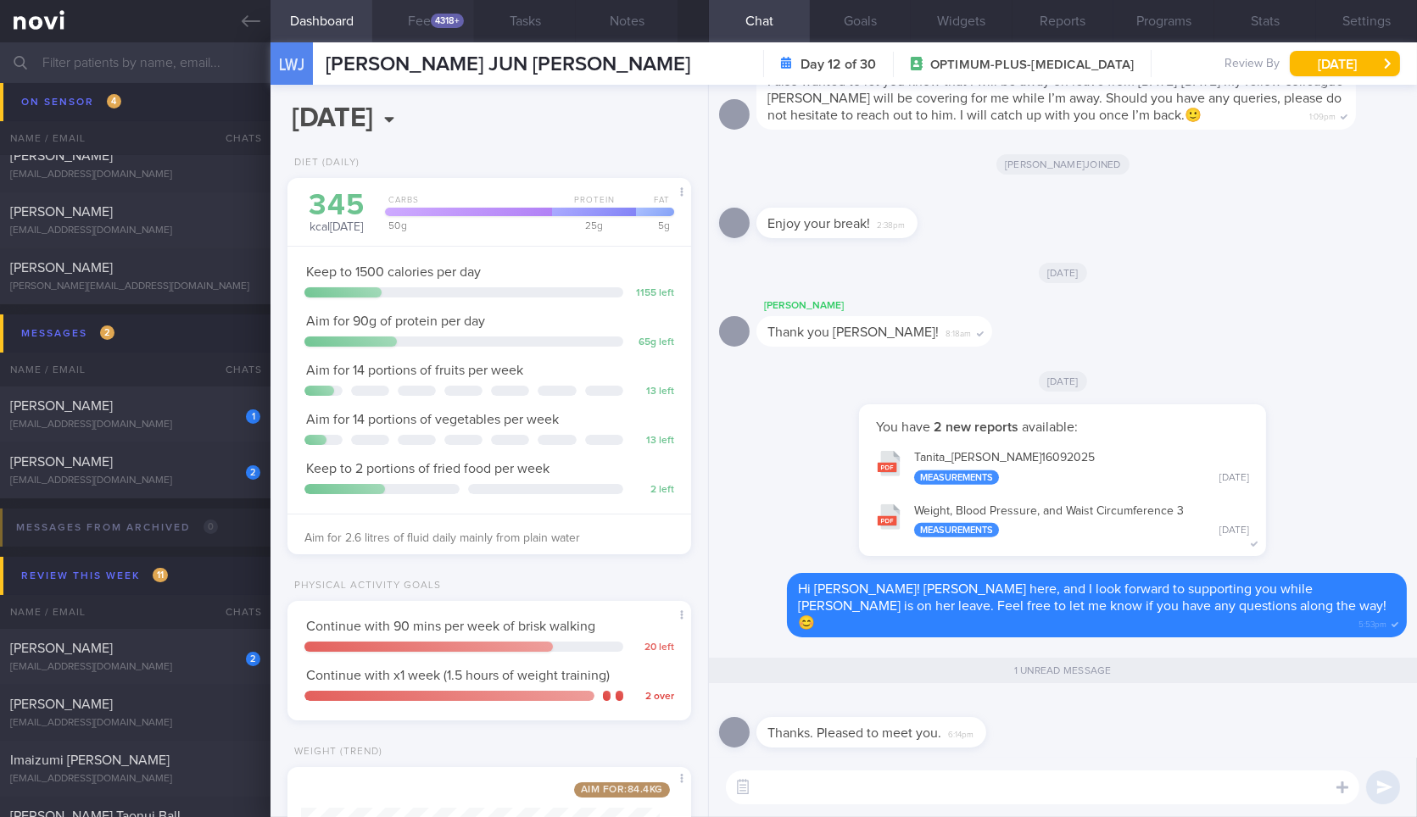
click at [437, 10] on button "Feed 4318+" at bounding box center [423, 21] width 102 height 42
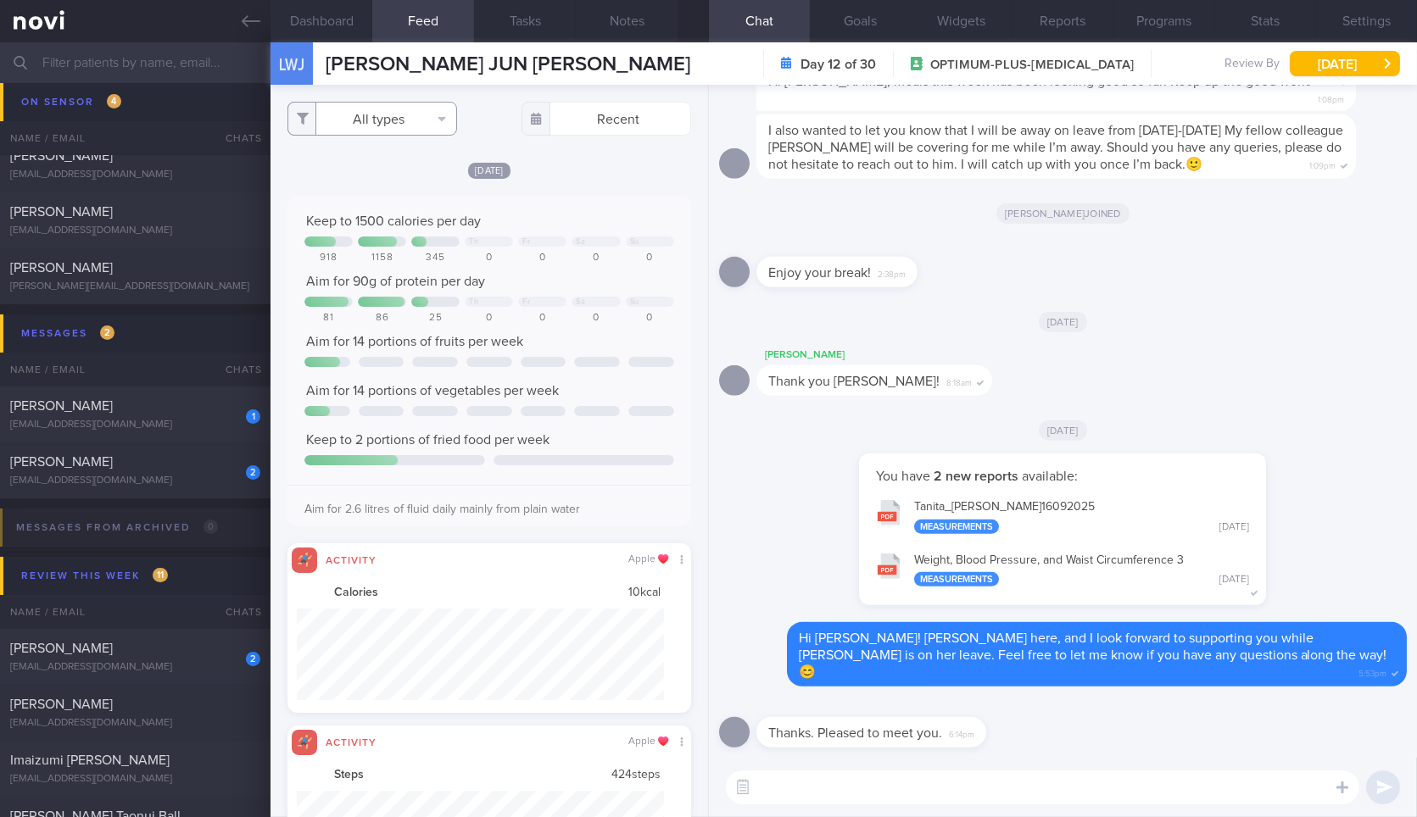
click at [392, 120] on button "All types" at bounding box center [372, 119] width 170 height 34
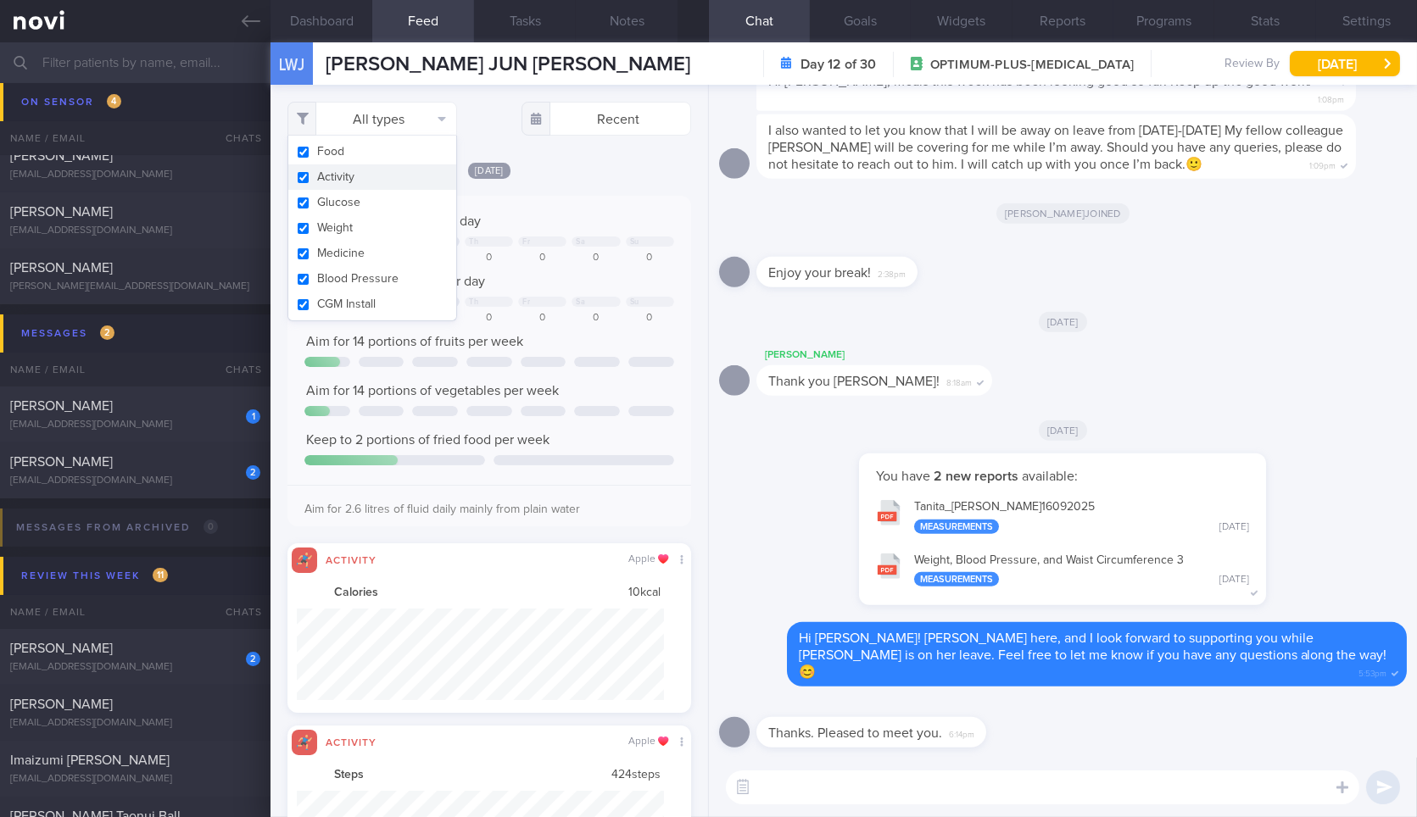
click at [379, 178] on button "Activity" at bounding box center [372, 176] width 168 height 25
checkbox input "false"
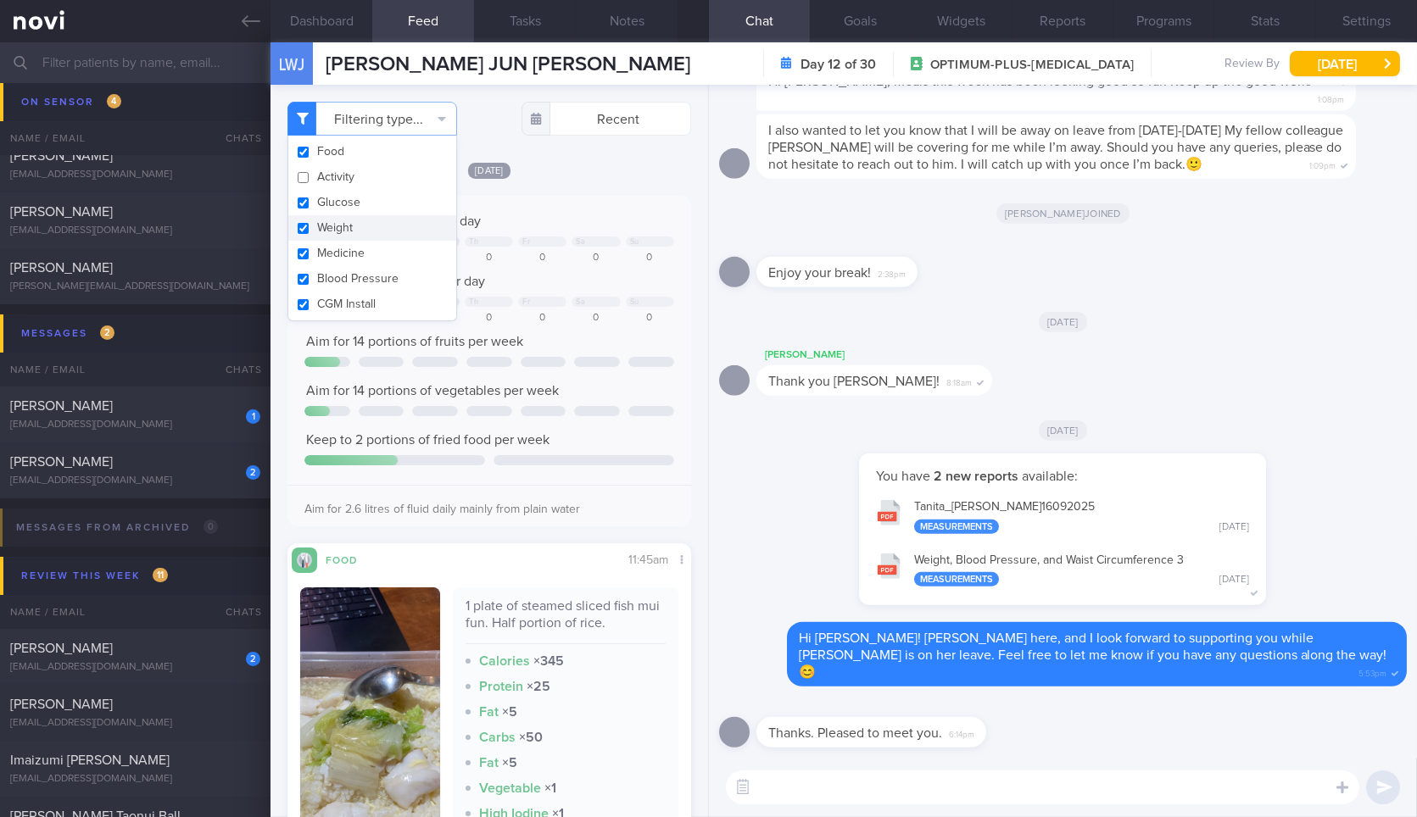
click at [381, 232] on button "Weight" at bounding box center [372, 227] width 168 height 25
checkbox input "false"
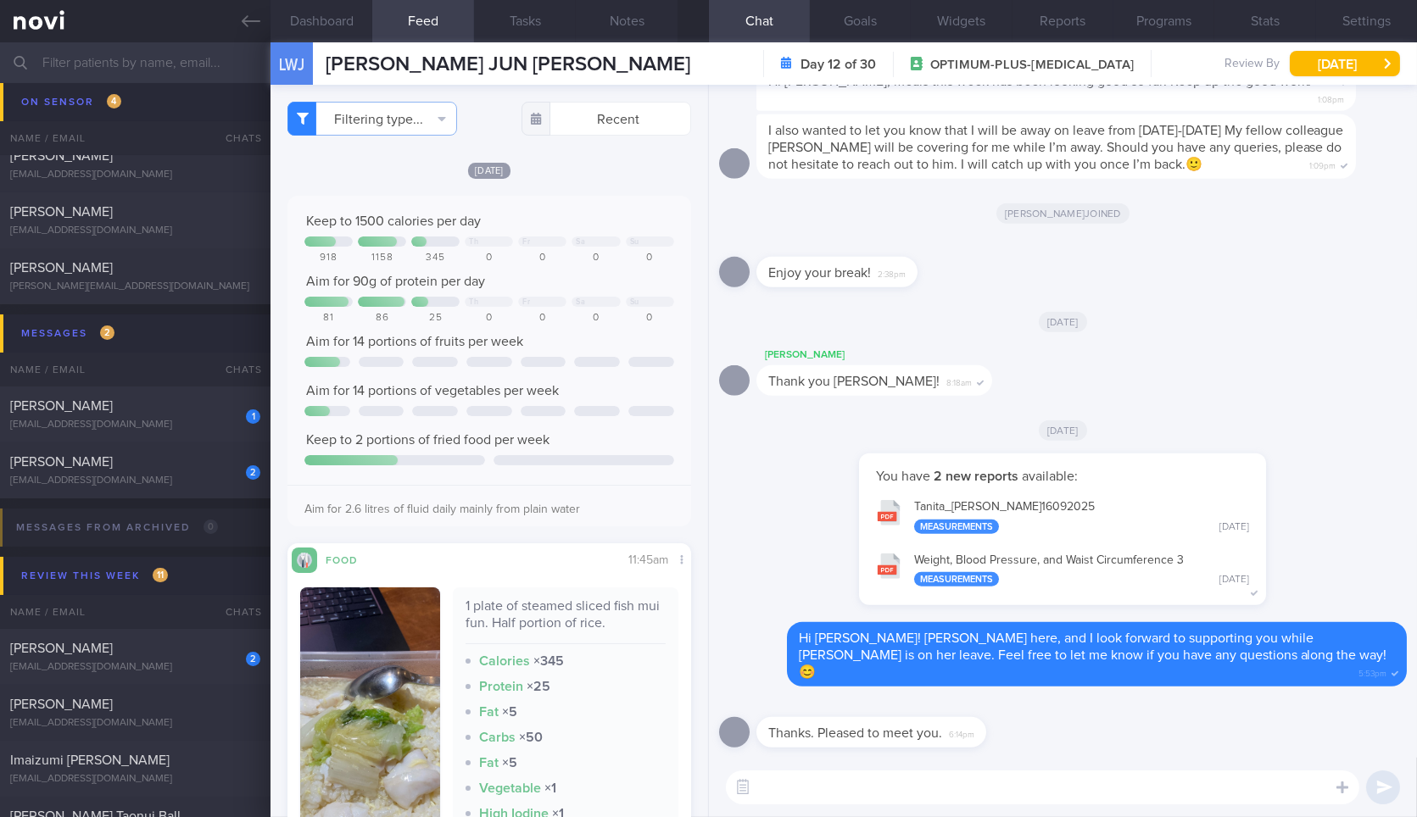
click at [600, 168] on div "[DATE]" at bounding box center [488, 170] width 403 height 18
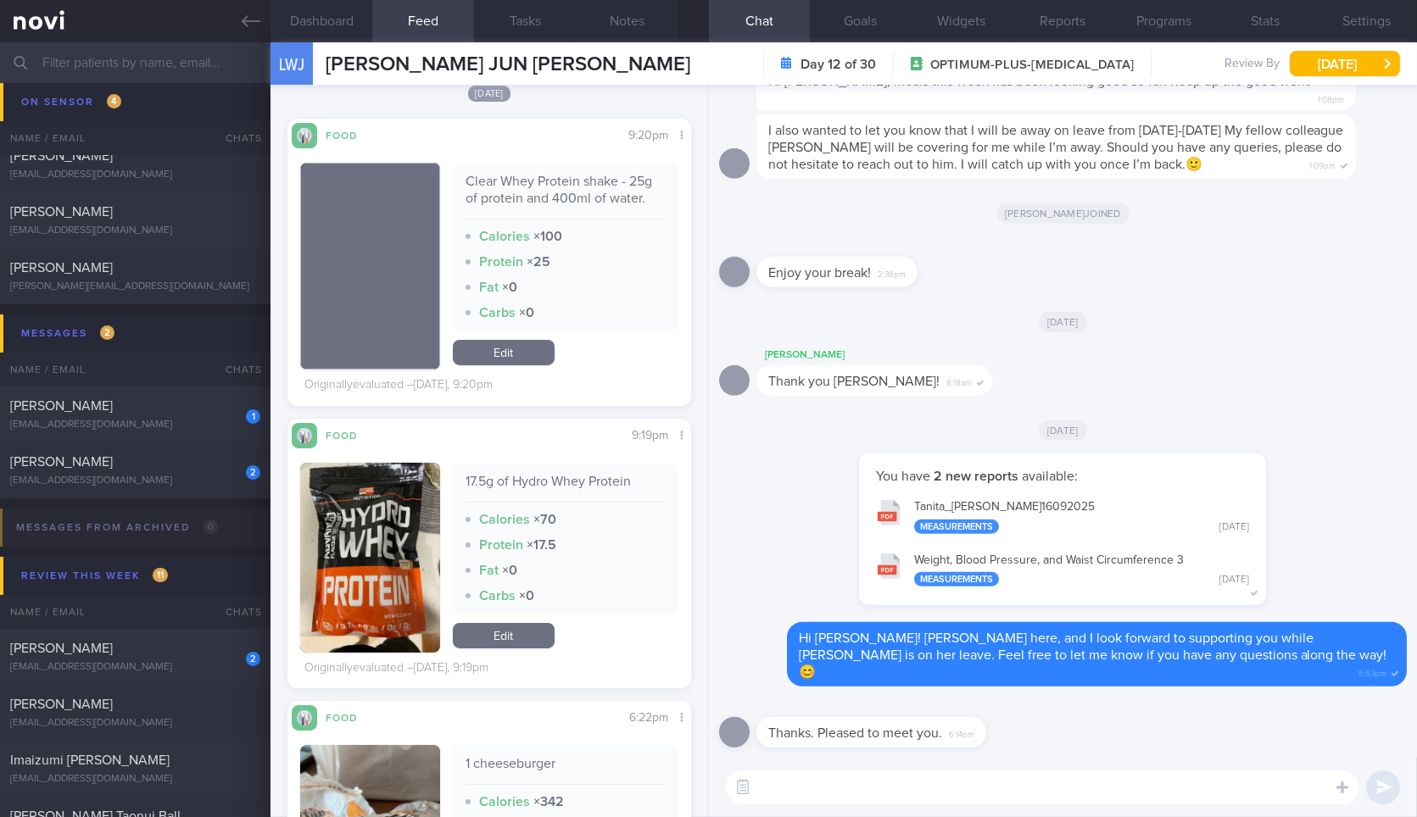
scroll to position [875, 0]
click at [1010, 780] on textarea at bounding box center [1042, 788] width 633 height 34
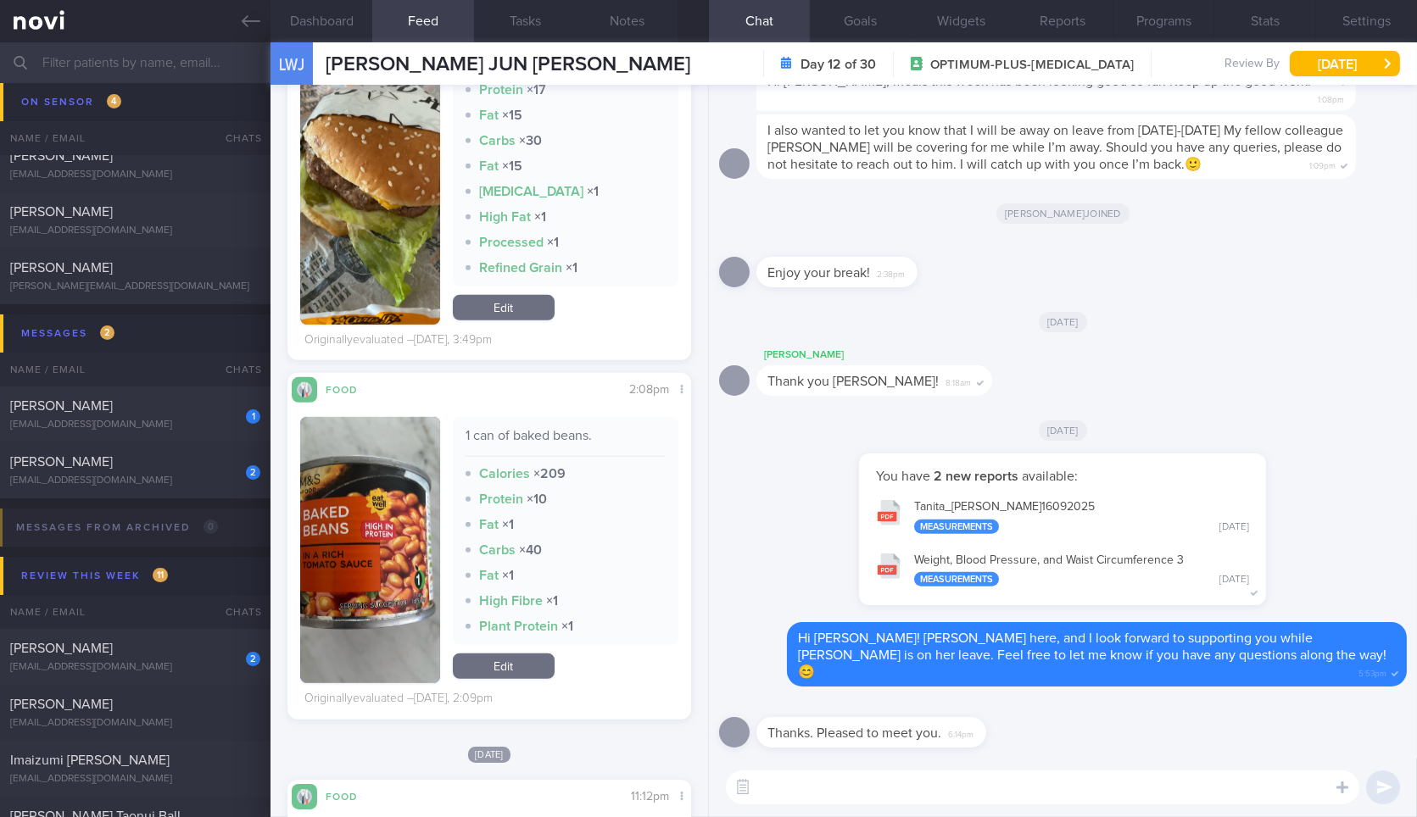
scroll to position [2354, 0]
click at [622, 15] on button "Notes" at bounding box center [627, 21] width 102 height 42
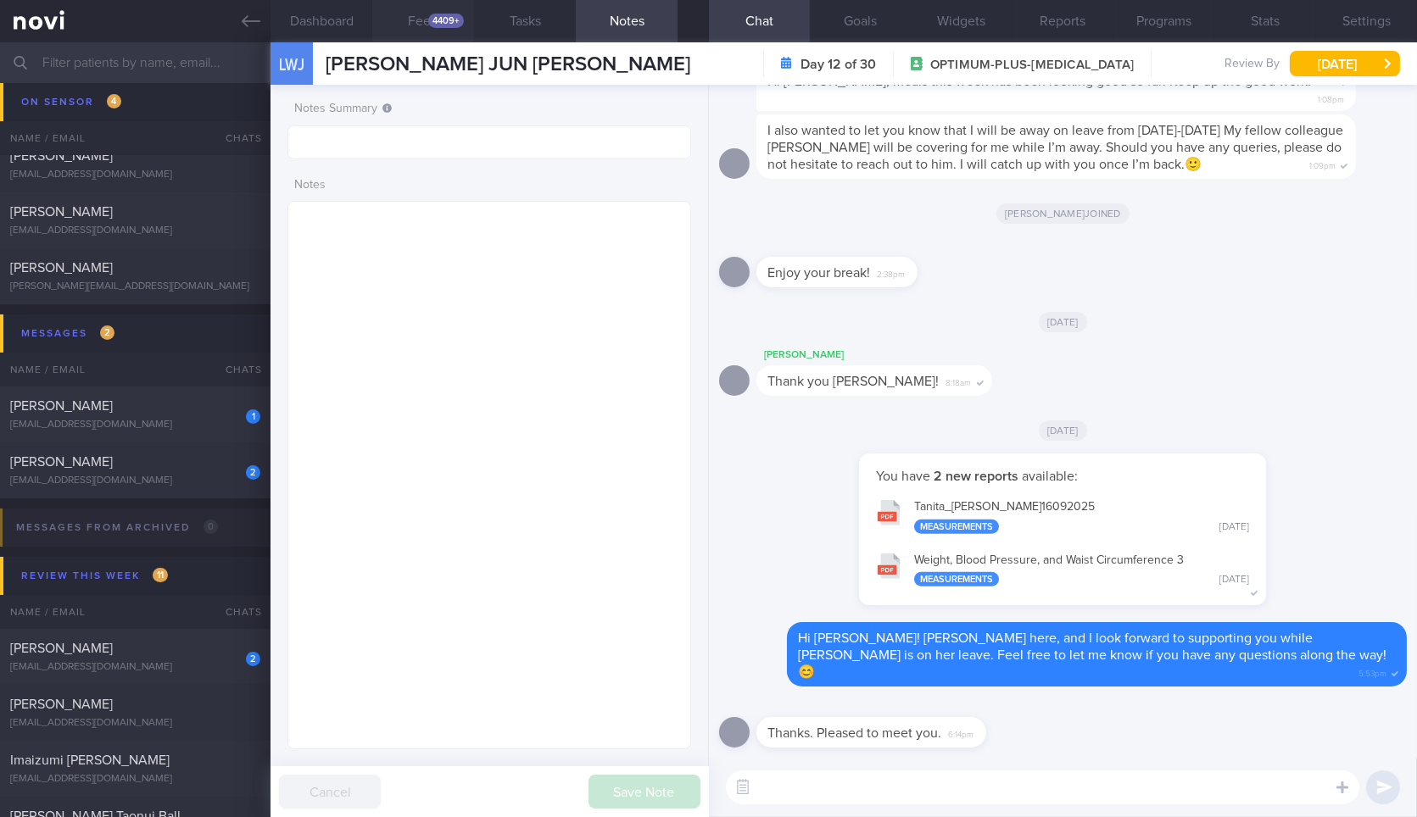
click at [422, 32] on button "Feed 4409+" at bounding box center [423, 21] width 102 height 42
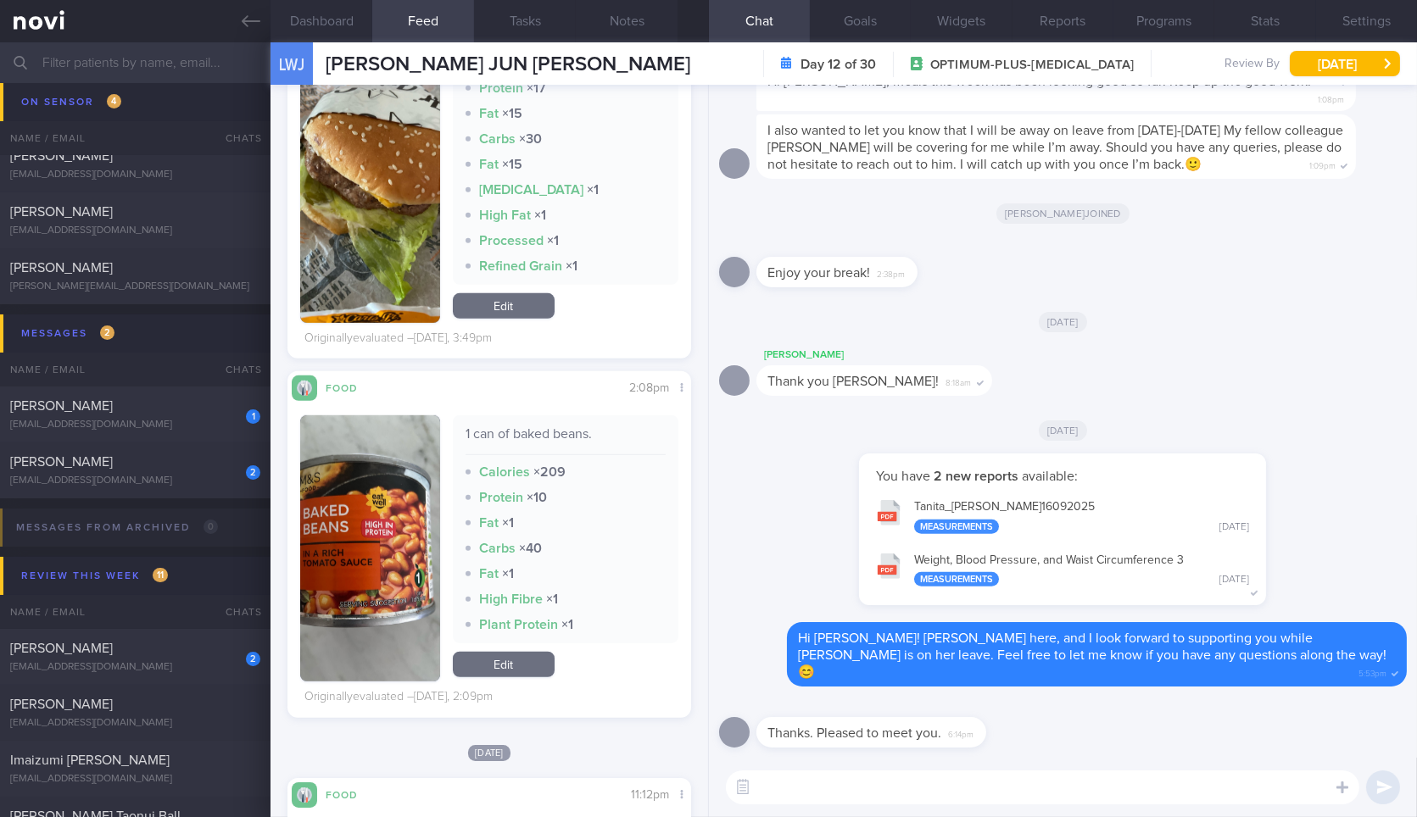
click at [626, 24] on button "Notes" at bounding box center [627, 21] width 102 height 42
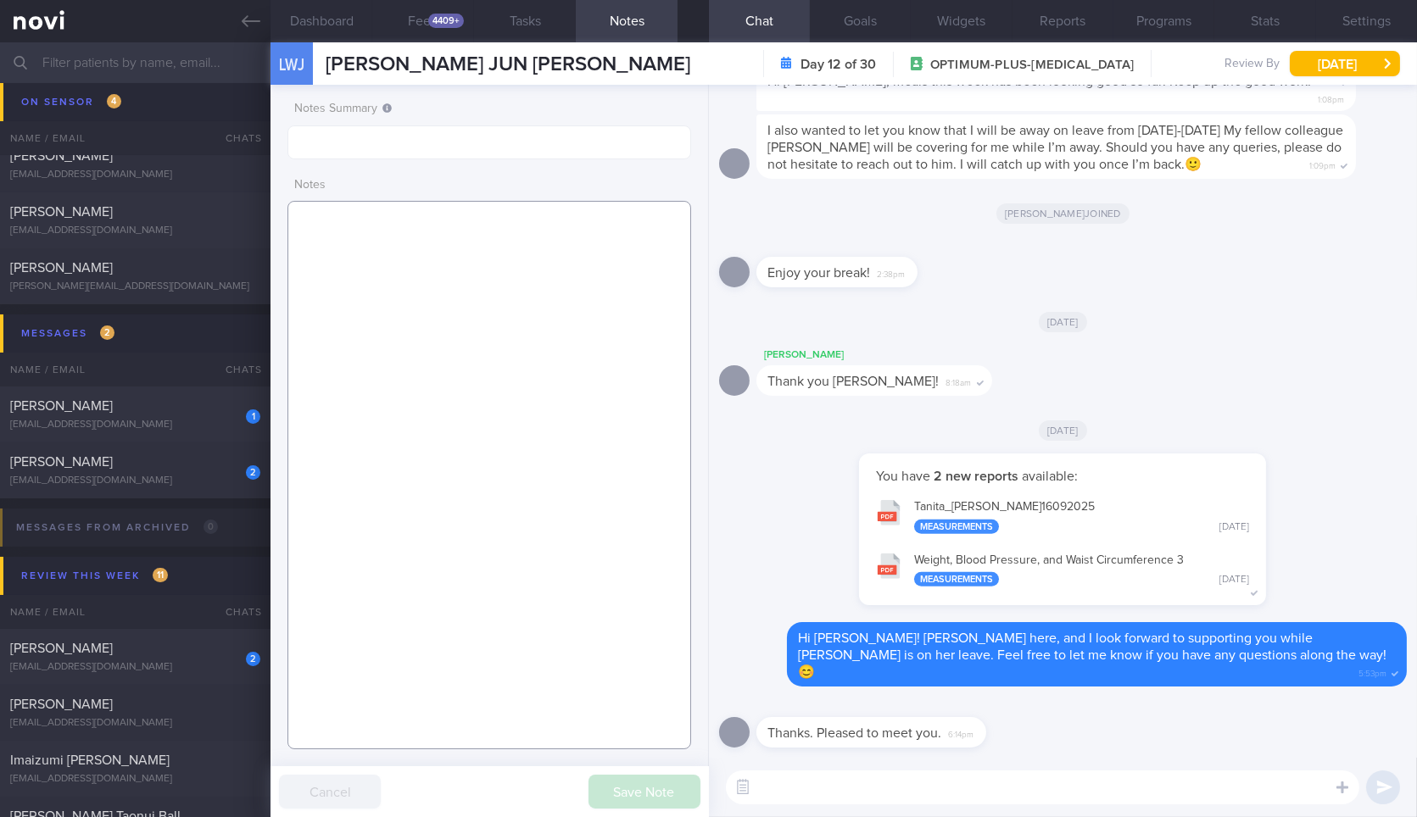
click at [514, 294] on textarea at bounding box center [488, 475] width 403 height 548
paste textarea "Sharon's Handover (12th Sept-22nd Sept 2025) 100% D4 - 45yo, lawyer - Had muscl…"
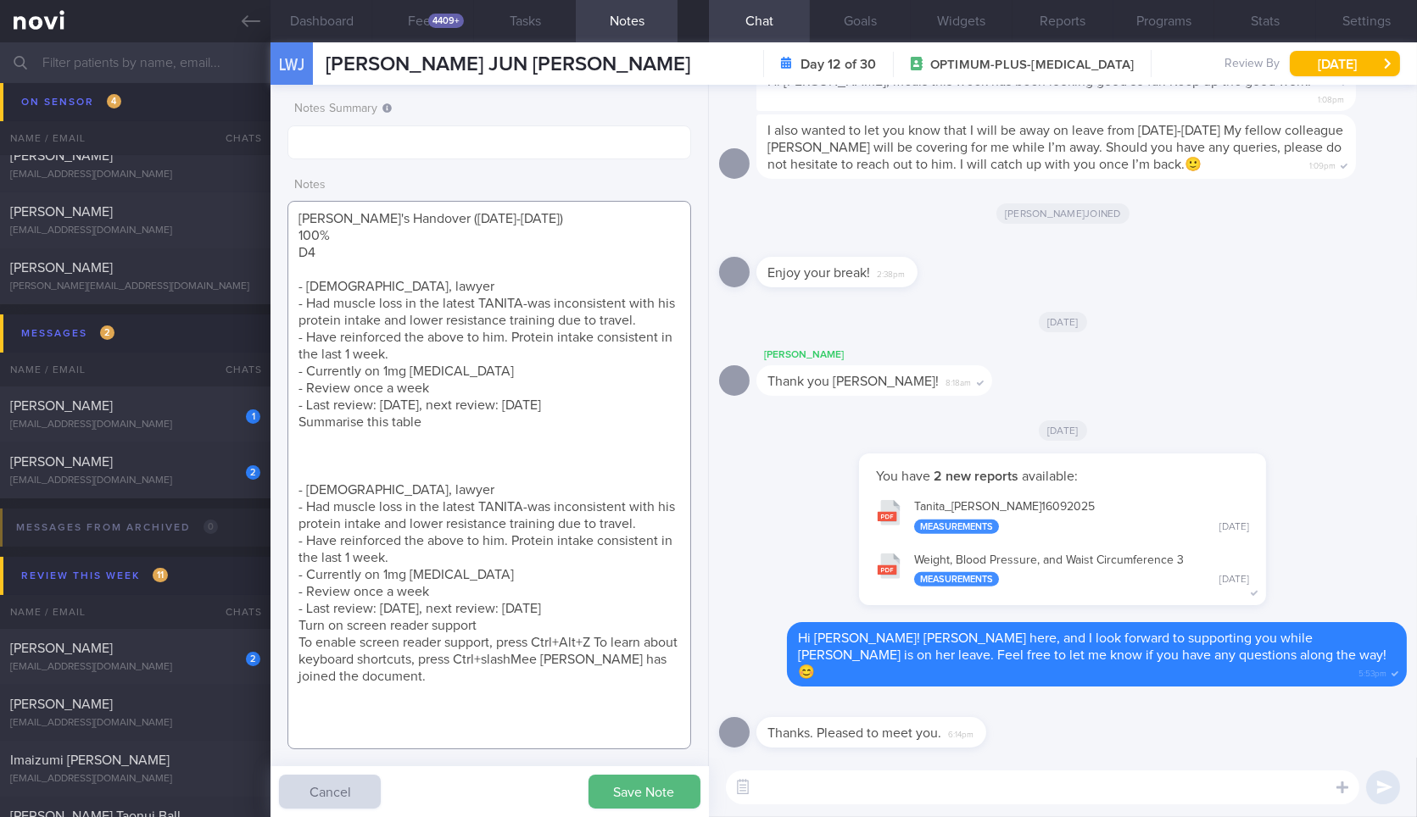
click at [489, 582] on textarea "Sharon's Handover (12th Sept-22nd Sept 2025) 100% D4 - 45yo, lawyer - Had muscl…" at bounding box center [488, 475] width 403 height 548
paste textarea "- 45yo, lawyer - Had muscle loss in the latest TANITA-was inconsistent with his…"
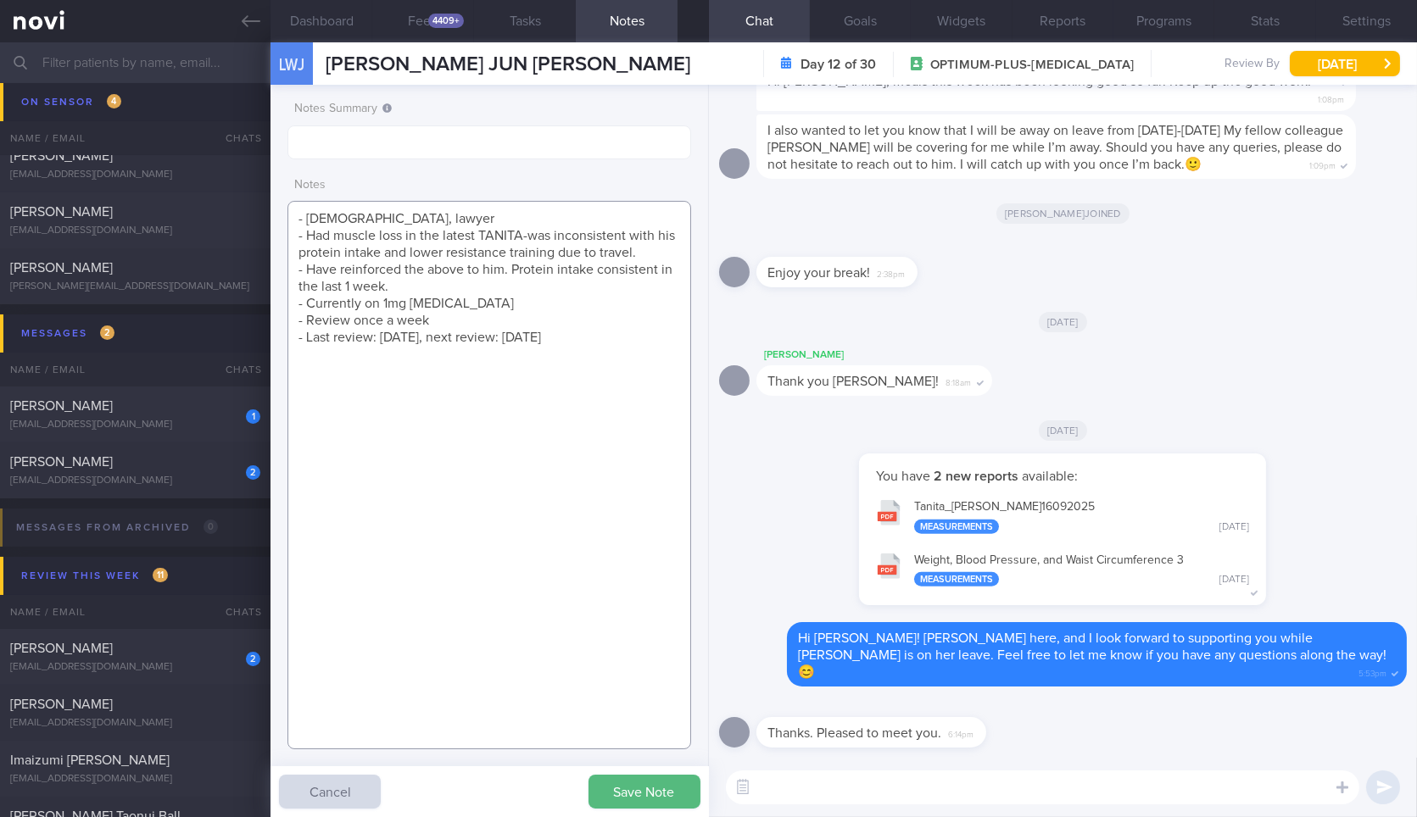
click at [544, 236] on textarea "- 45yo, lawyer - Had muscle loss in the latest TANITA-was inconsistent with his…" at bounding box center [488, 475] width 403 height 548
type textarea "- 45yo, lawyer - Had muscle loss in the latest TANITA-was inconsistent with his…"
click at [665, 794] on button "Save Note" at bounding box center [644, 792] width 112 height 34
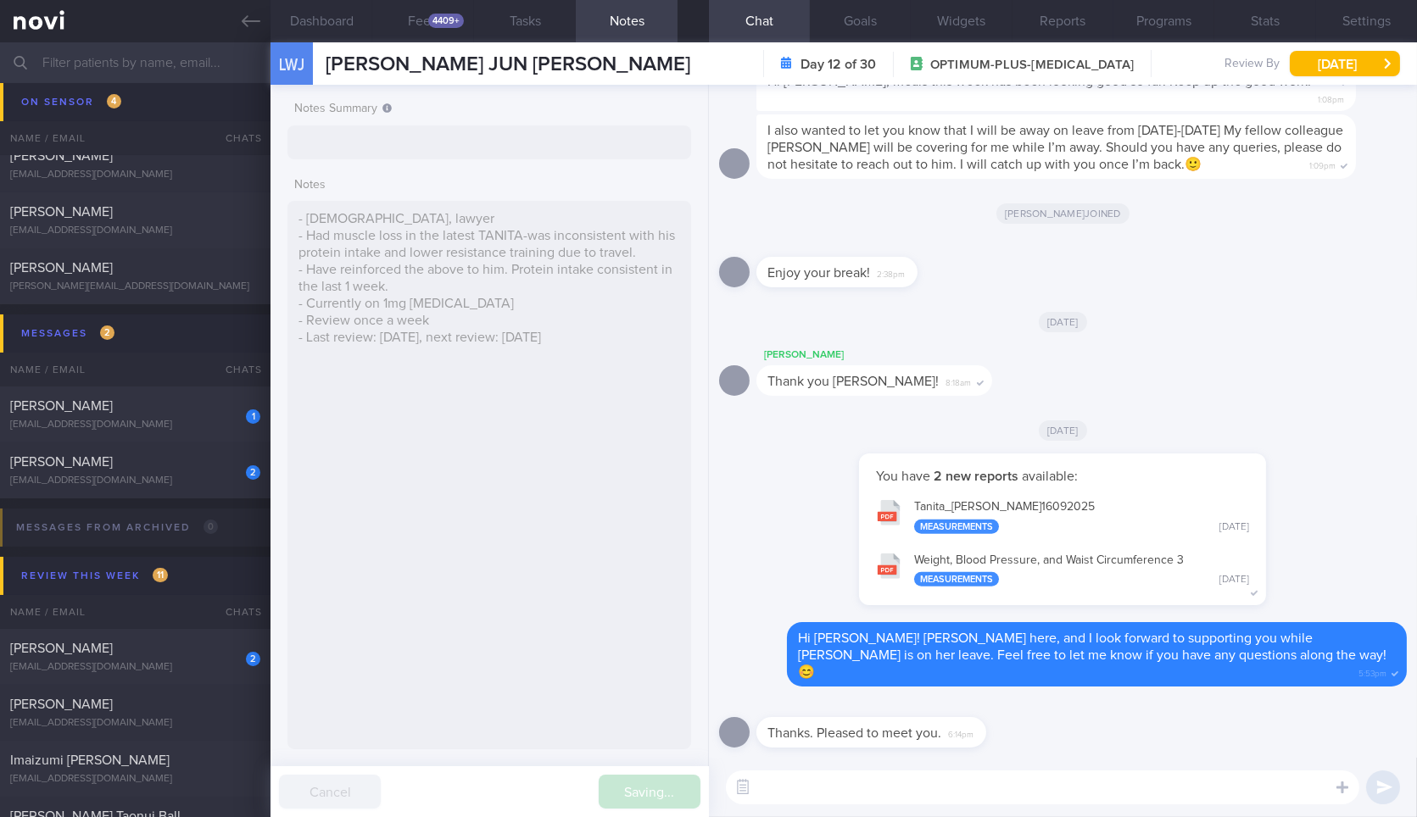
click at [819, 798] on textarea at bounding box center [1042, 788] width 633 height 34
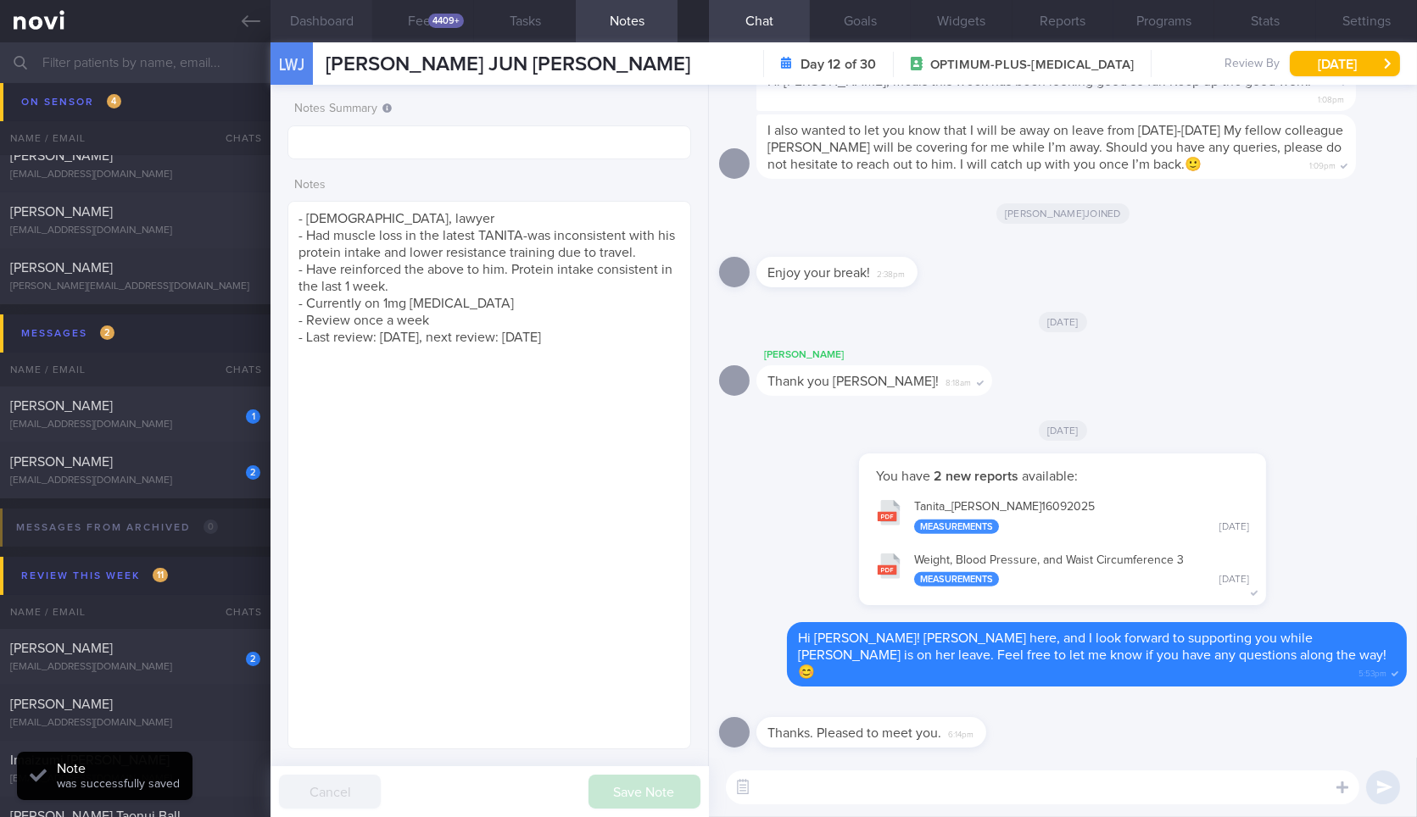
click at [313, 8] on button "Dashboard" at bounding box center [321, 21] width 102 height 42
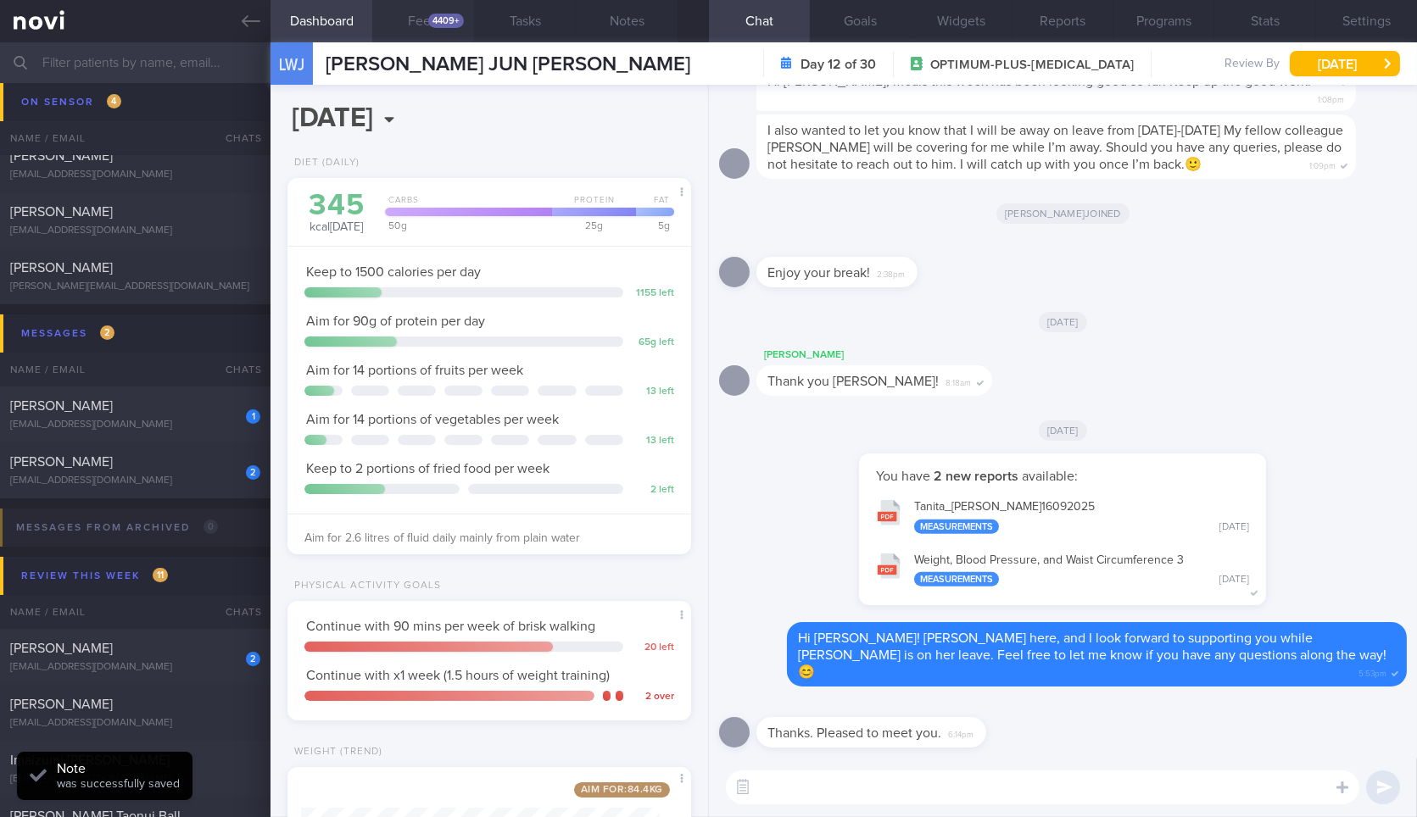
click at [420, 22] on button "Feed 4409+" at bounding box center [423, 21] width 102 height 42
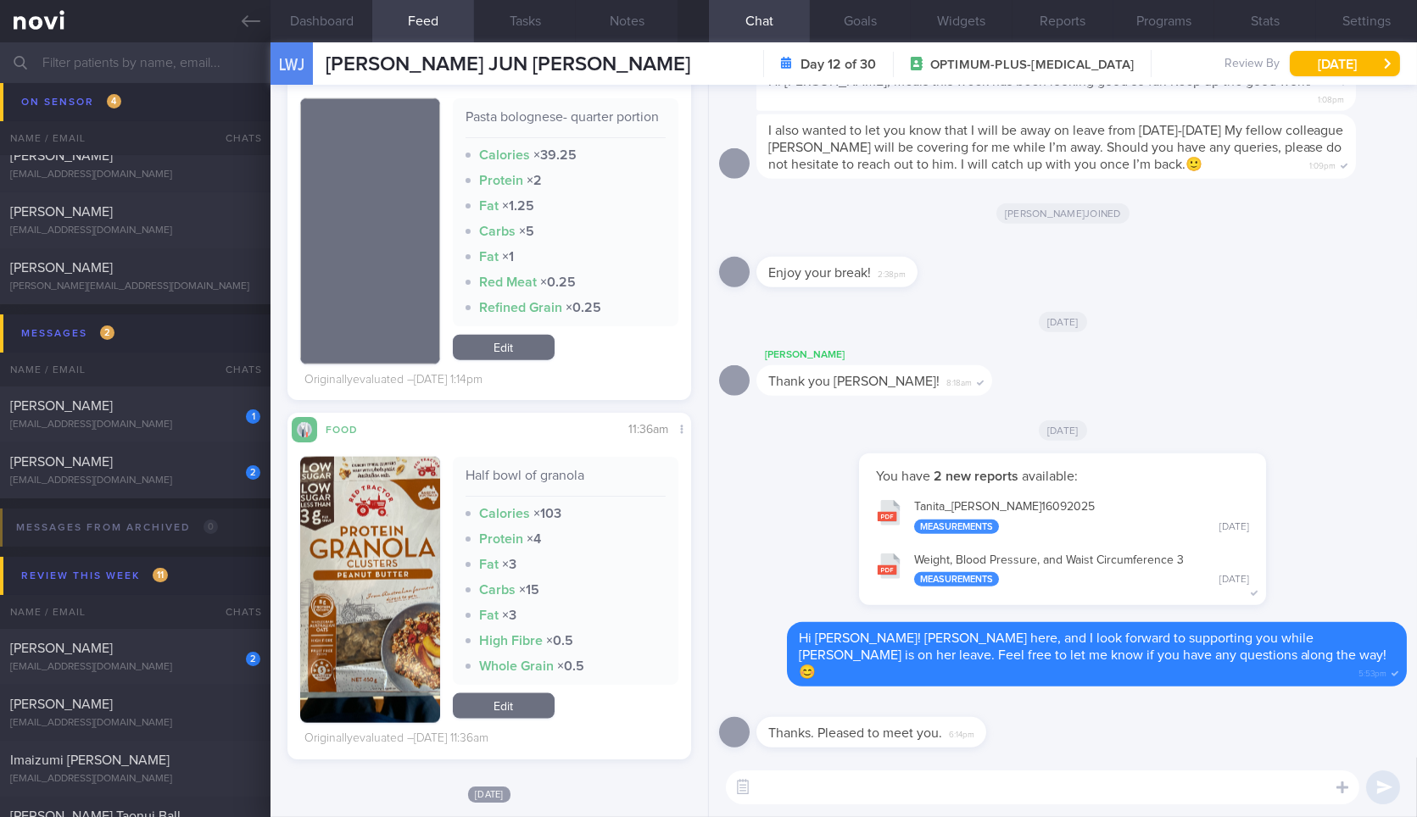
scroll to position [4734, 0]
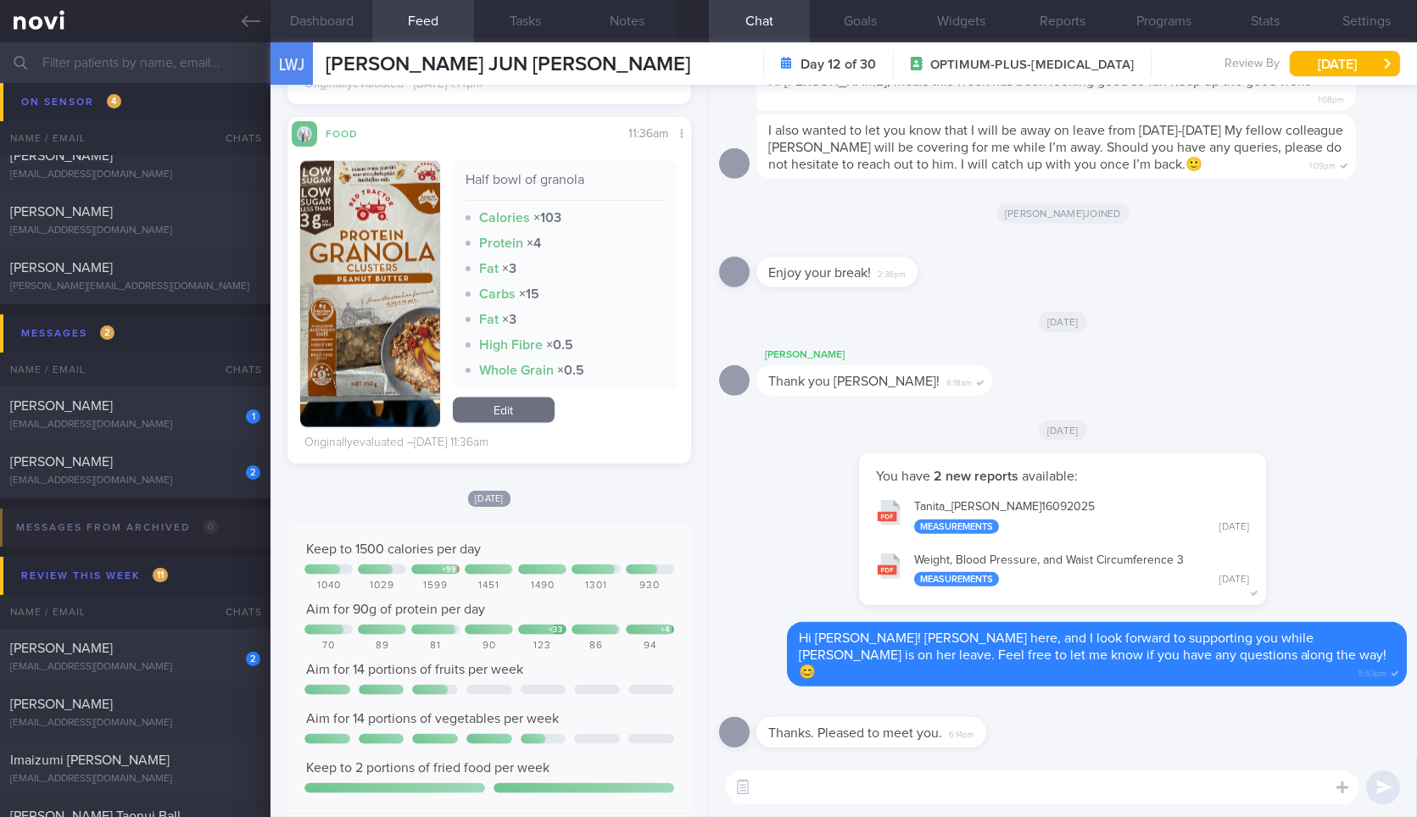
click at [337, 7] on button "Dashboard" at bounding box center [321, 21] width 102 height 42
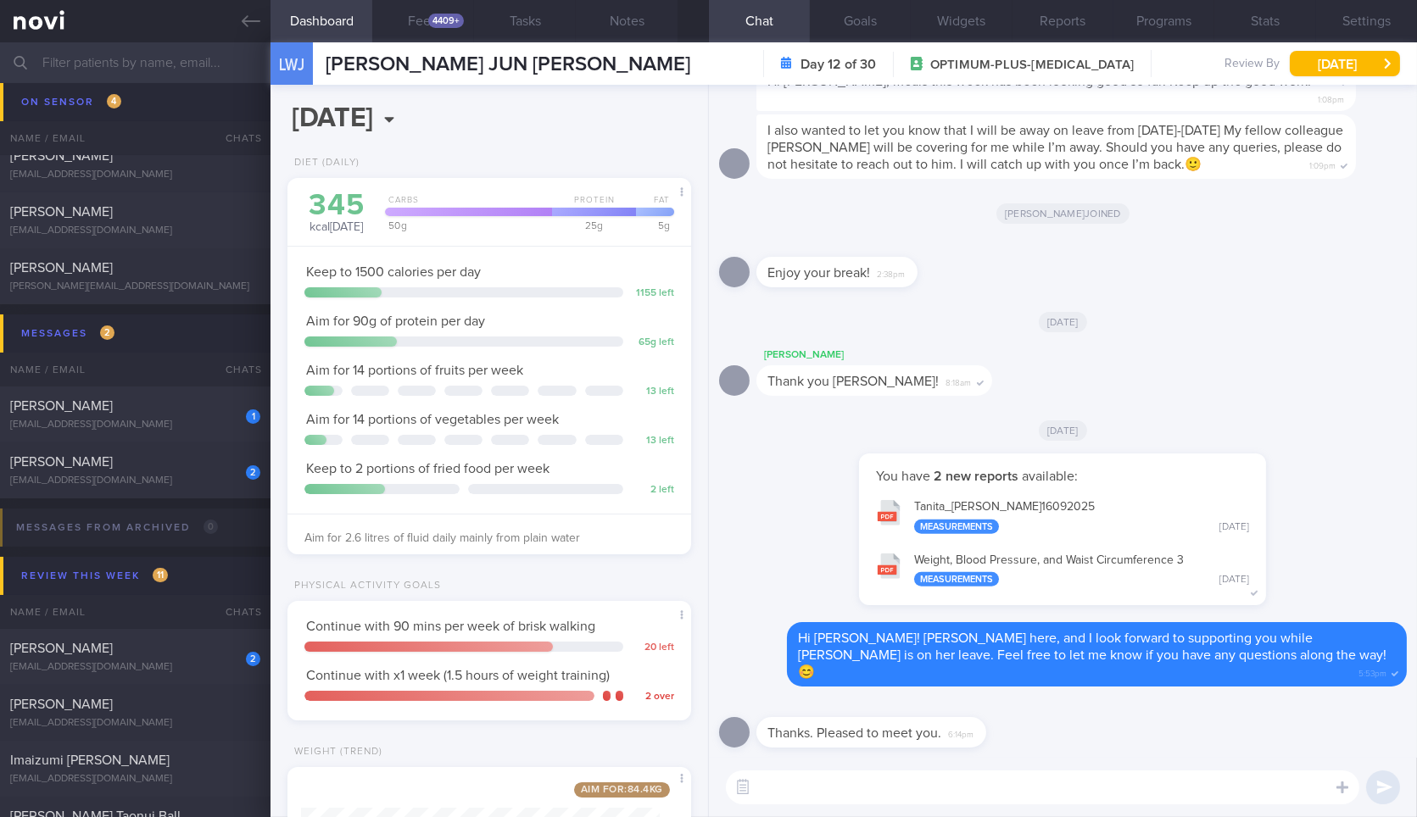
scroll to position [222, 0]
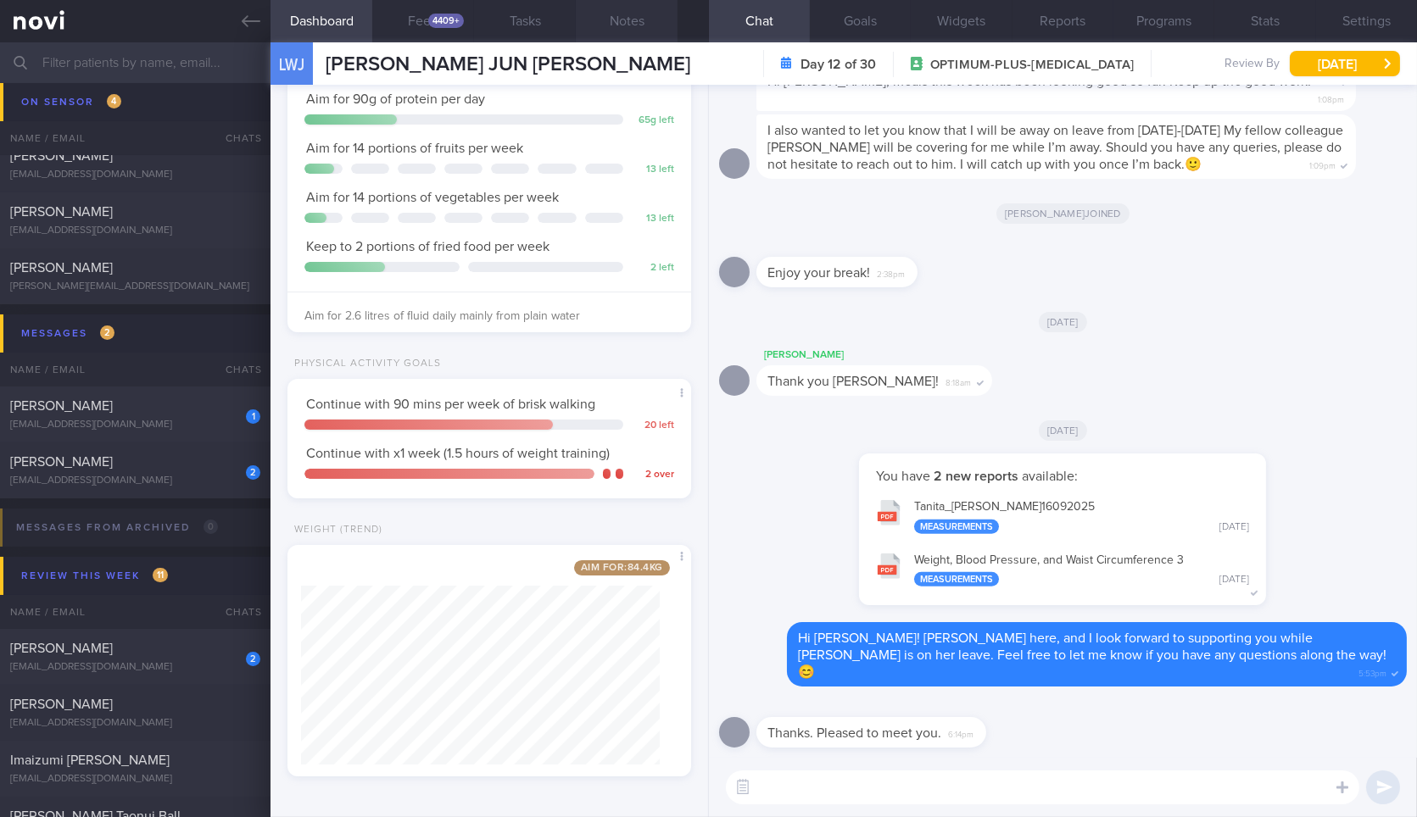
click at [584, 31] on button "Notes" at bounding box center [627, 21] width 102 height 42
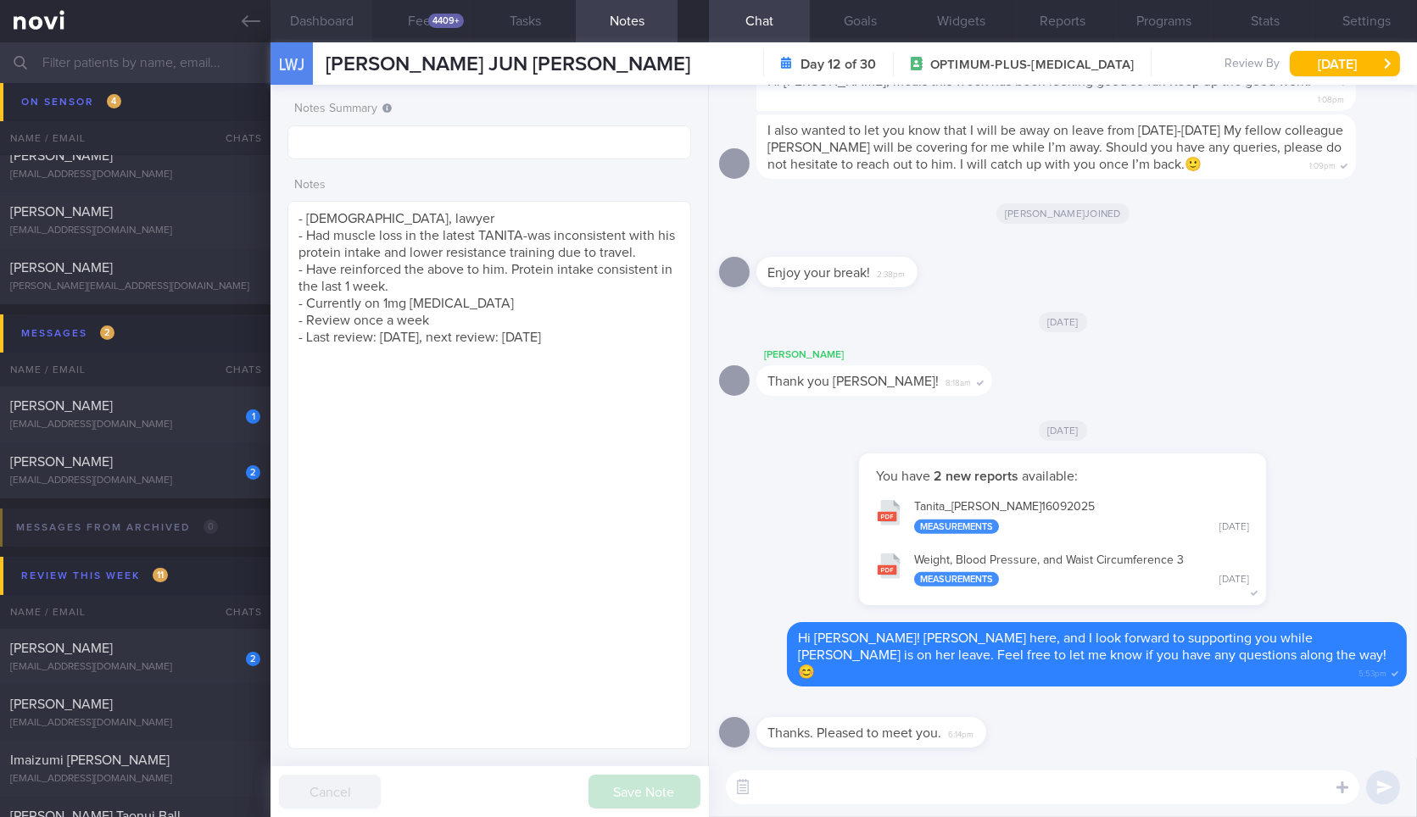
click at [351, 21] on button "Dashboard" at bounding box center [321, 21] width 102 height 42
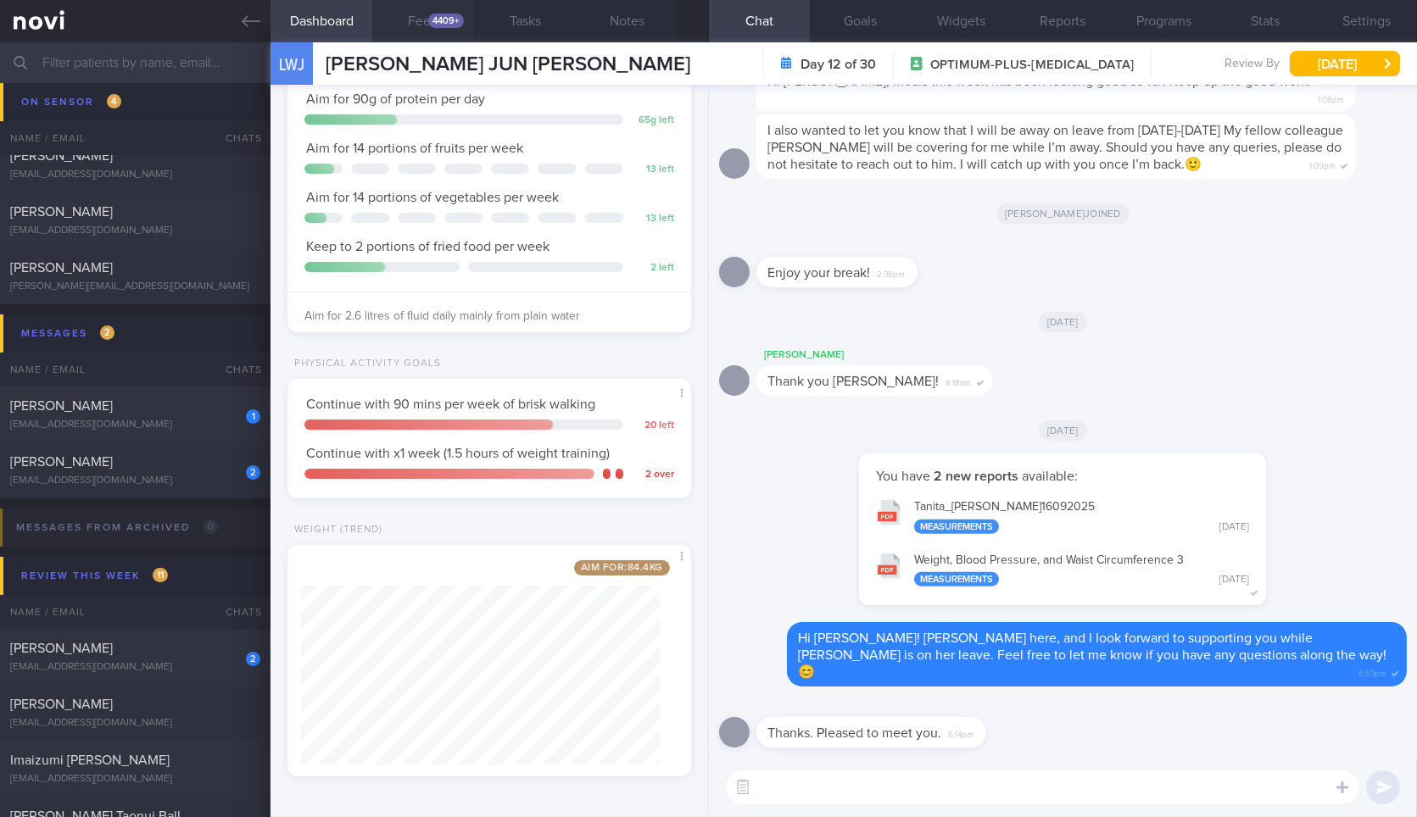
click at [430, 12] on button "Feed 4409+" at bounding box center [423, 21] width 102 height 42
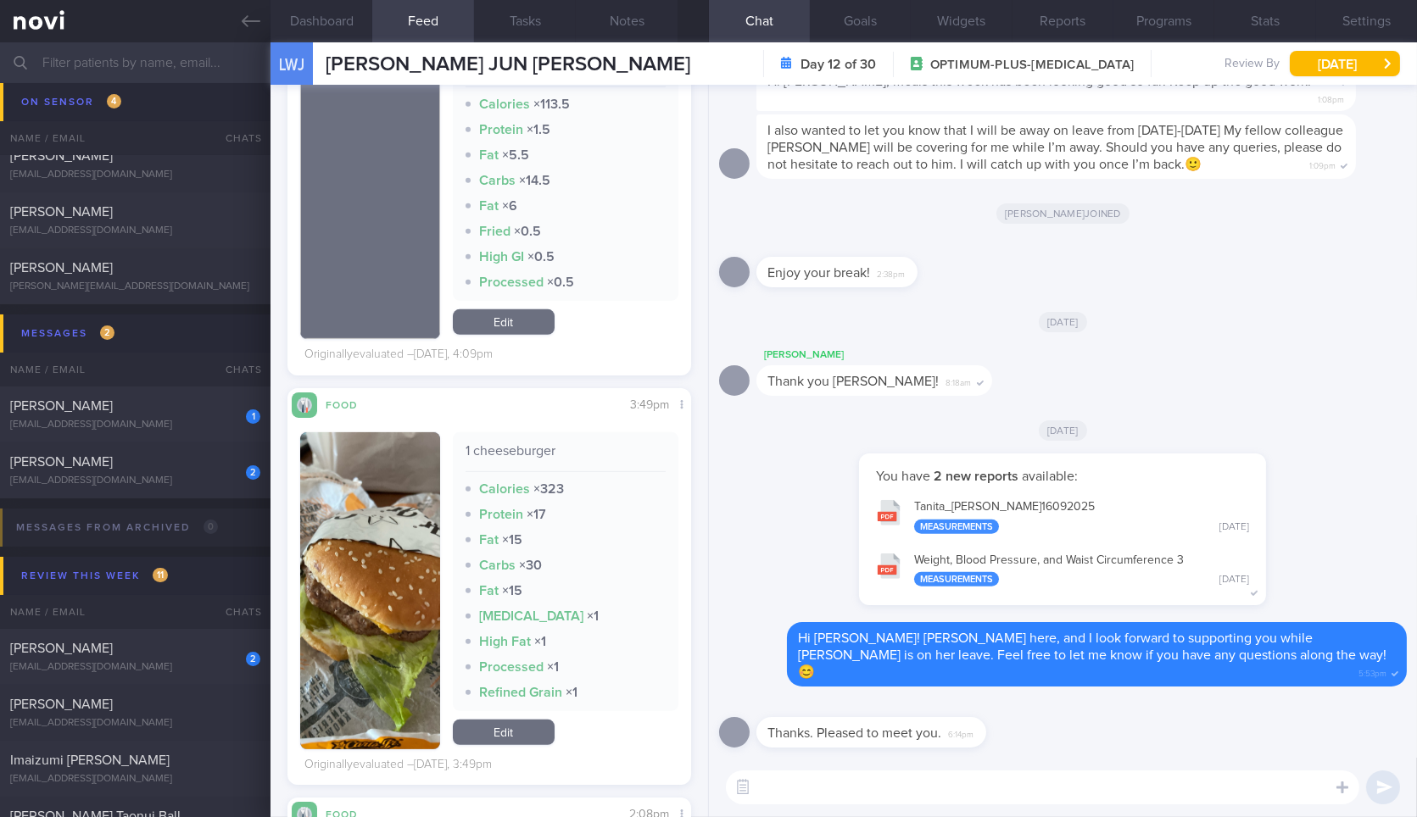
scroll to position [2323, 0]
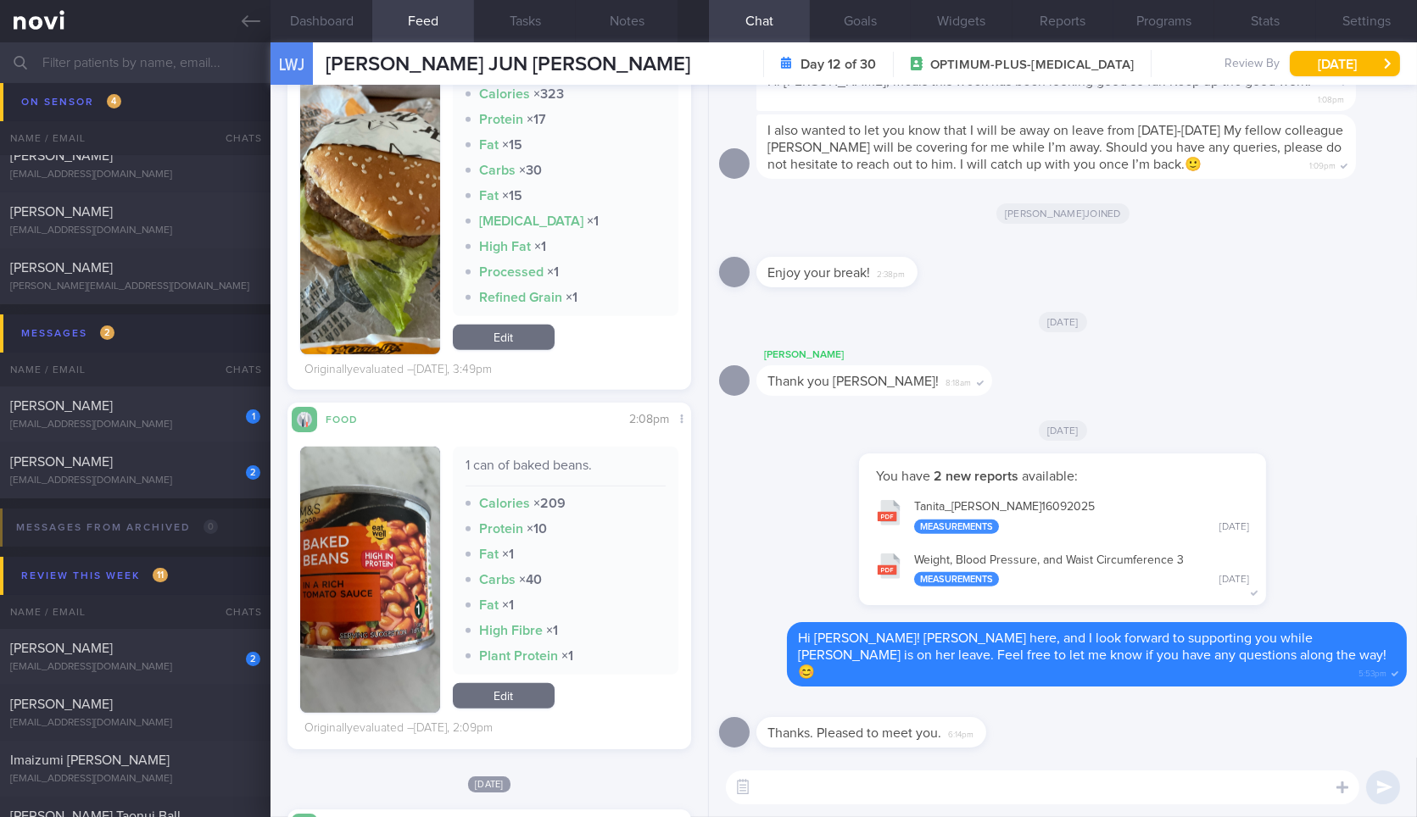
click at [356, 236] on button "button" at bounding box center [369, 195] width 139 height 317
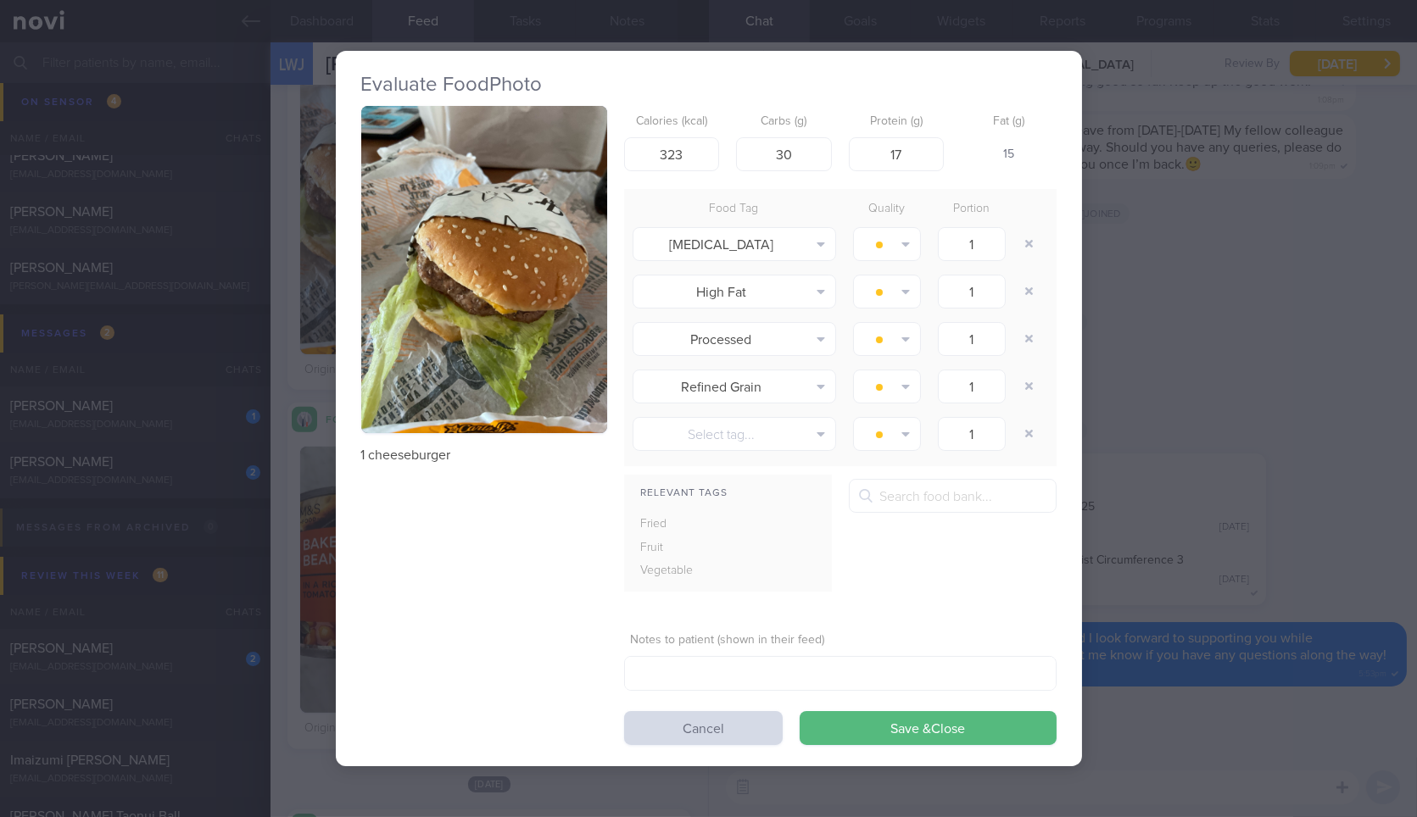
click at [492, 284] on button "button" at bounding box center [484, 270] width 246 height 328
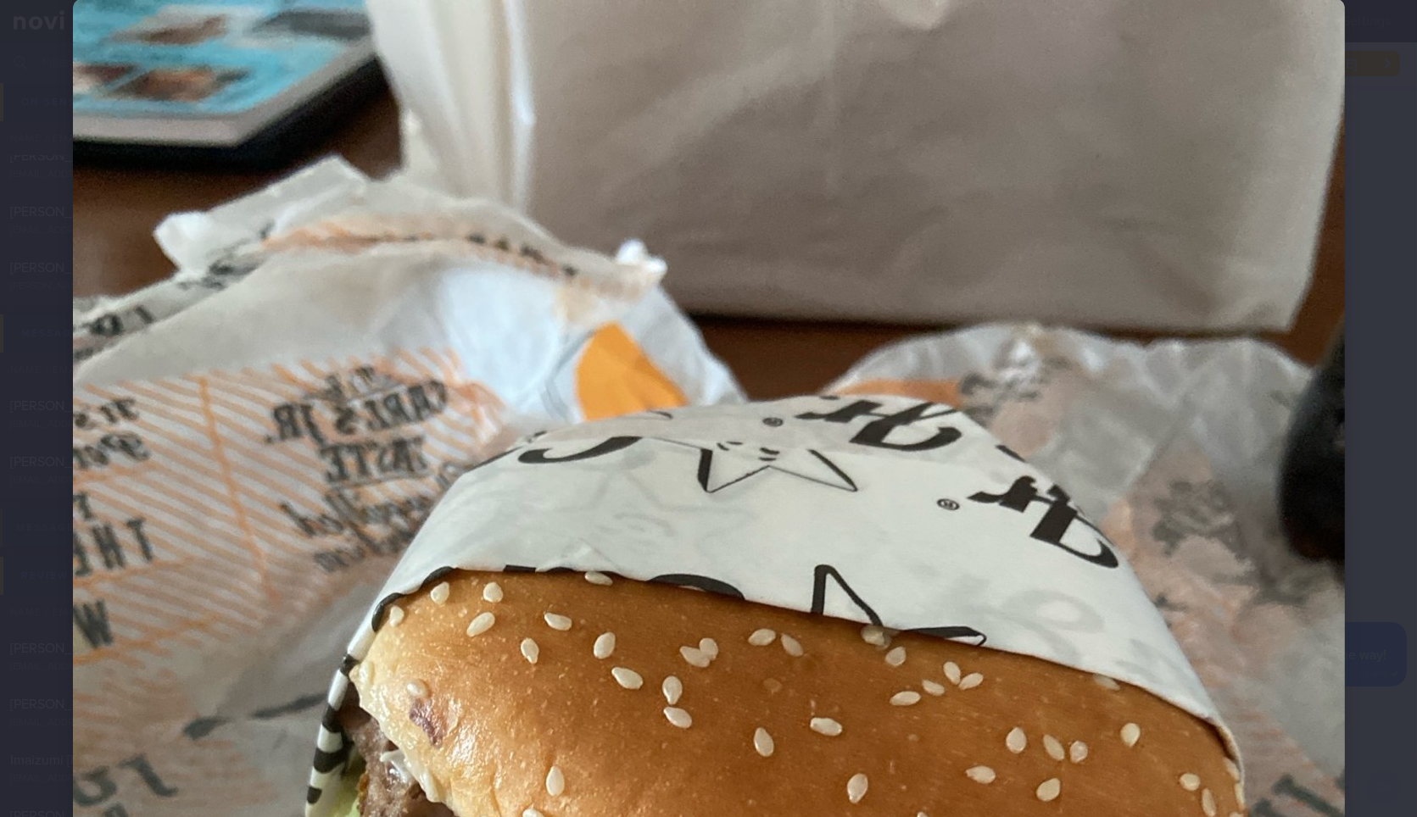
scroll to position [69, 0]
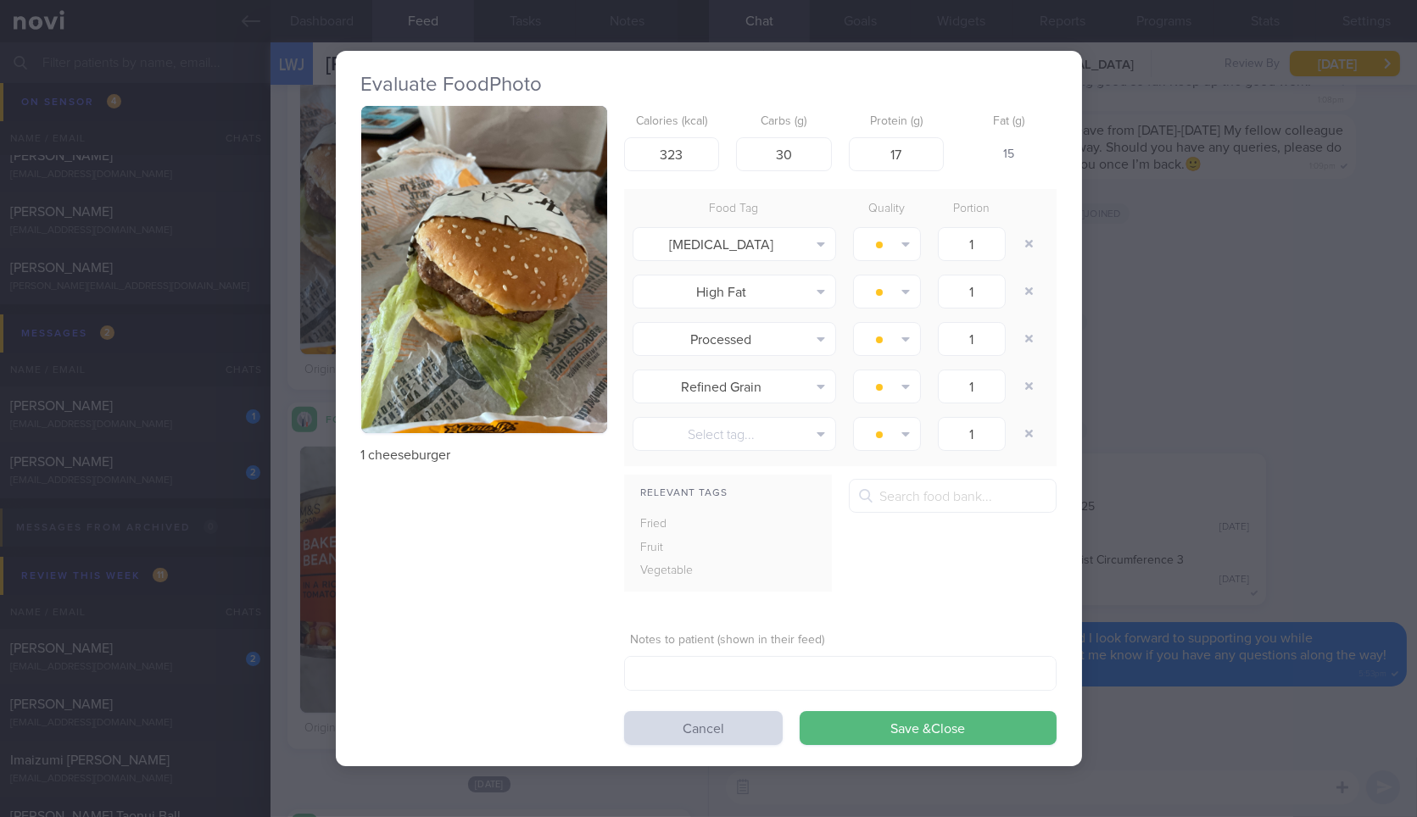
click at [1350, 423] on div "Evaluate Food Photo 1 cheeseburger Calories (kcal) 323 Carbs (g) 30 Protein (g)…" at bounding box center [708, 408] width 1417 height 817
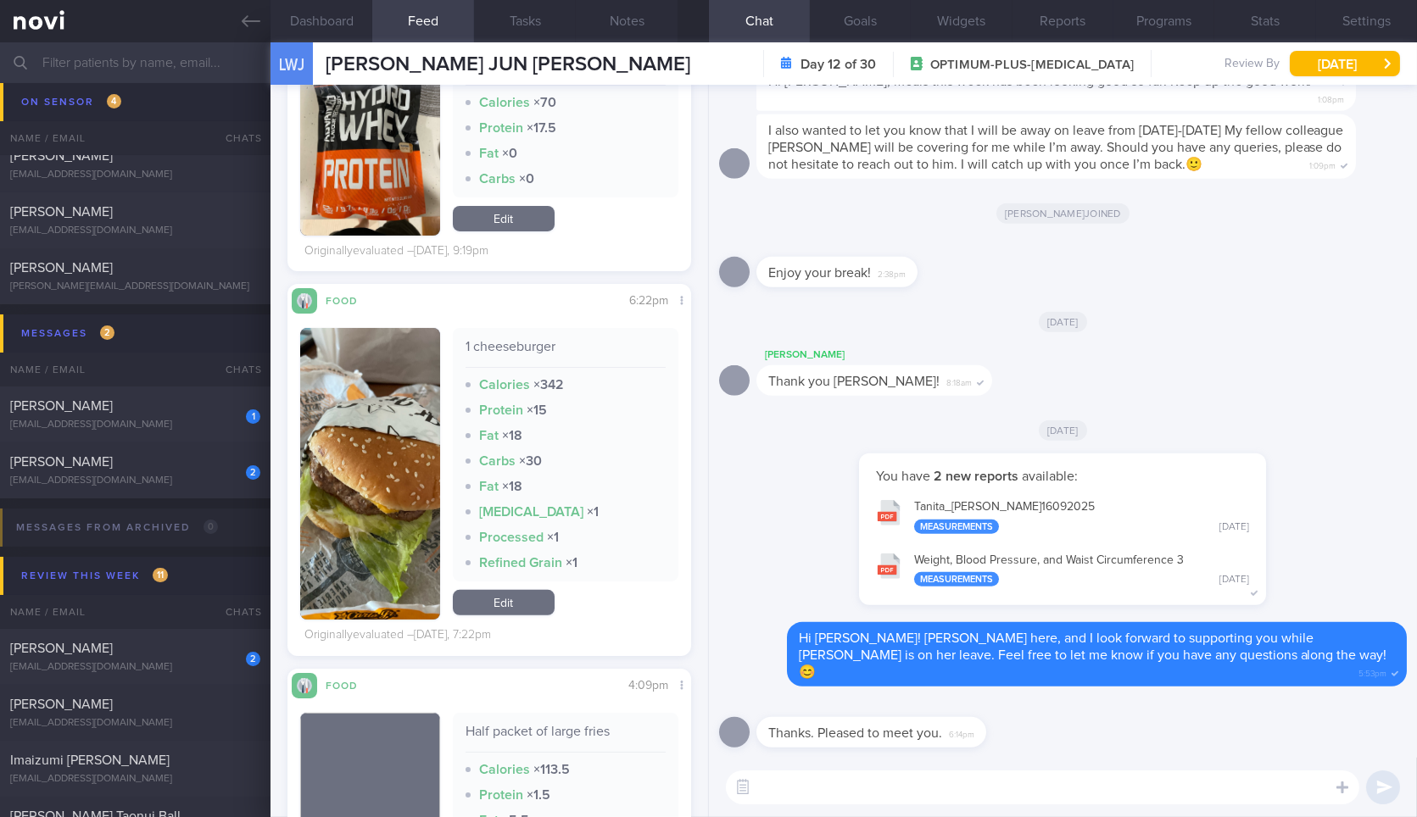
scroll to position [1289, 0]
click at [360, 179] on button "button" at bounding box center [369, 142] width 139 height 190
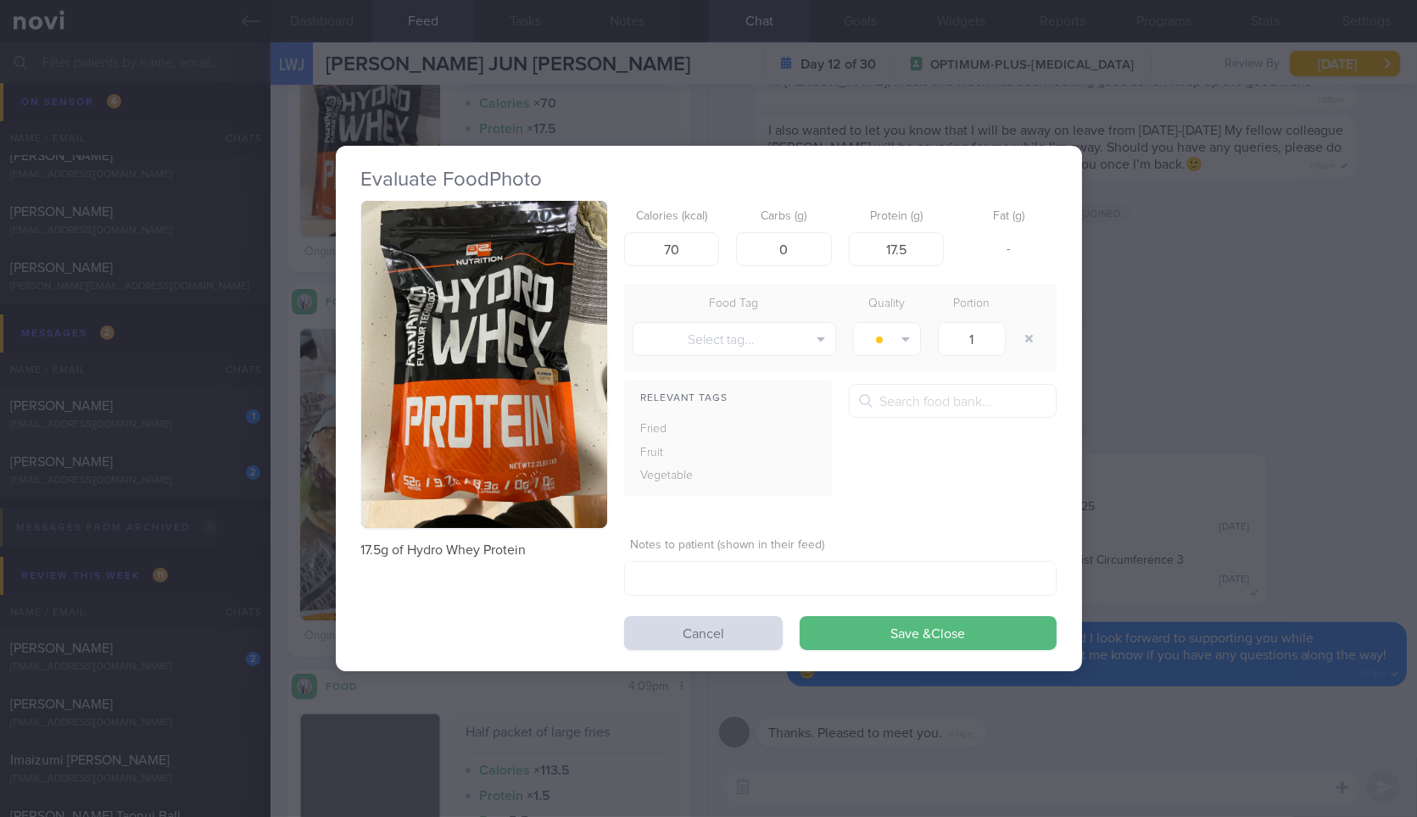
click at [547, 461] on button "button" at bounding box center [484, 365] width 246 height 328
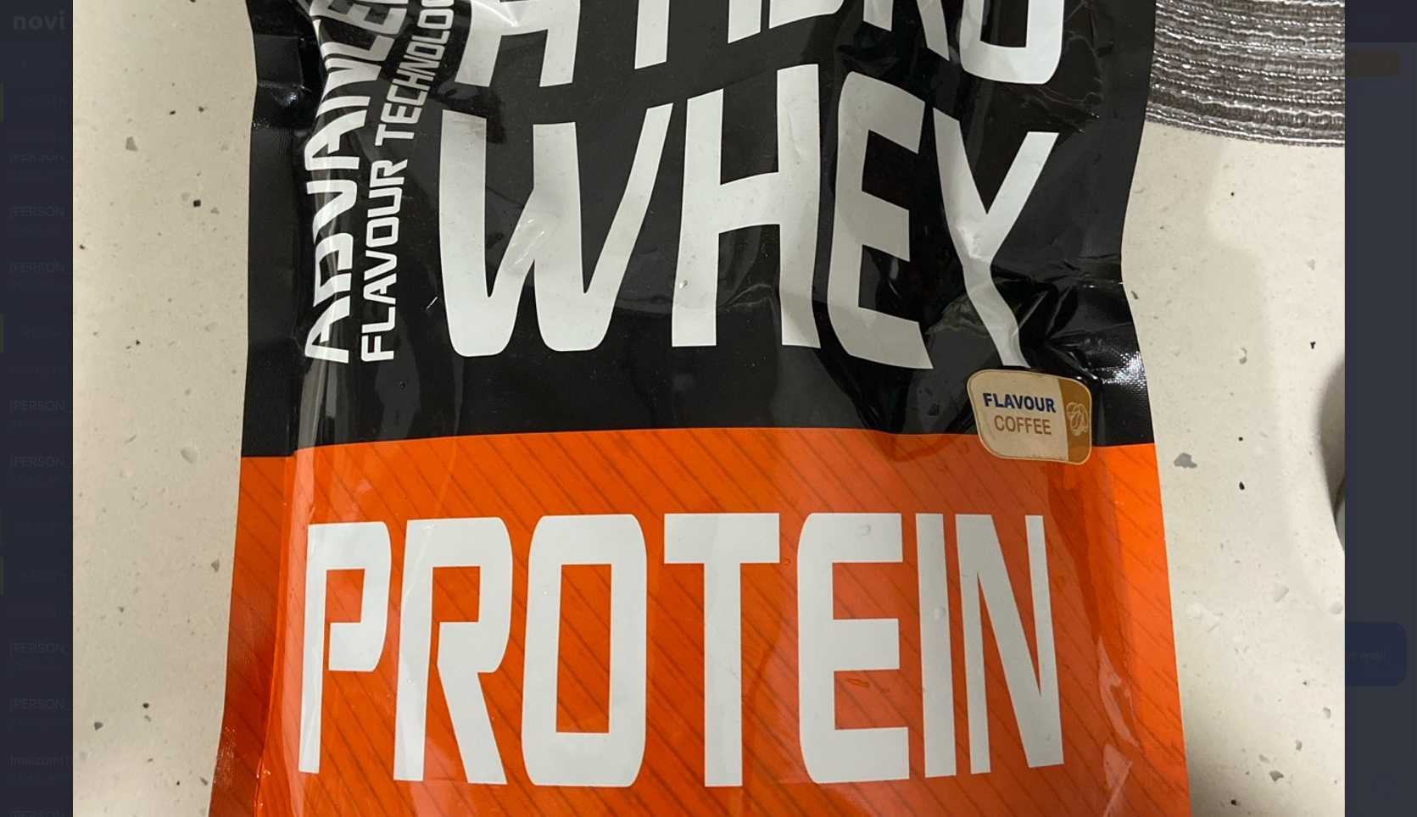
scroll to position [848, 0]
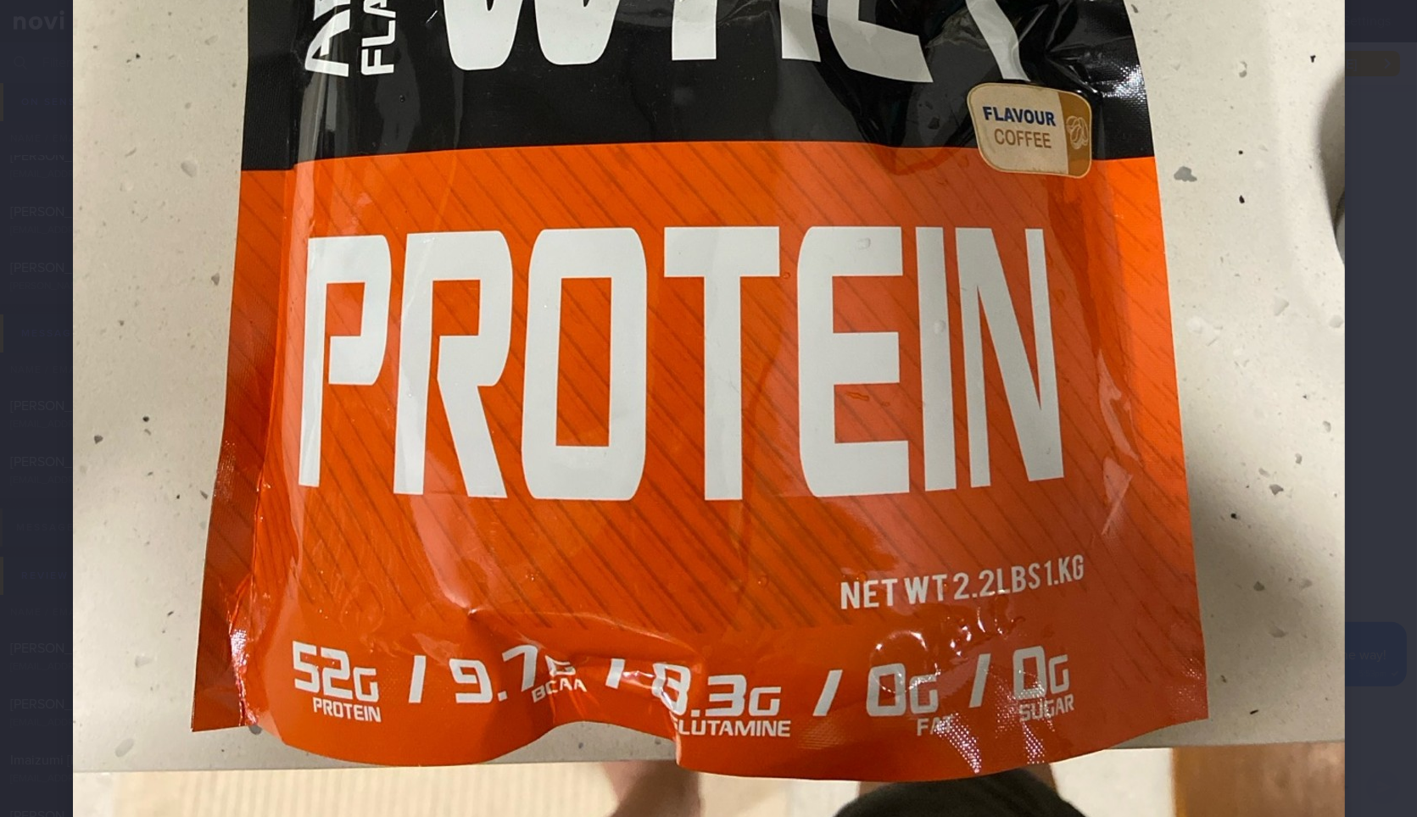
click at [1355, 484] on div at bounding box center [708, 67] width 1407 height 1831
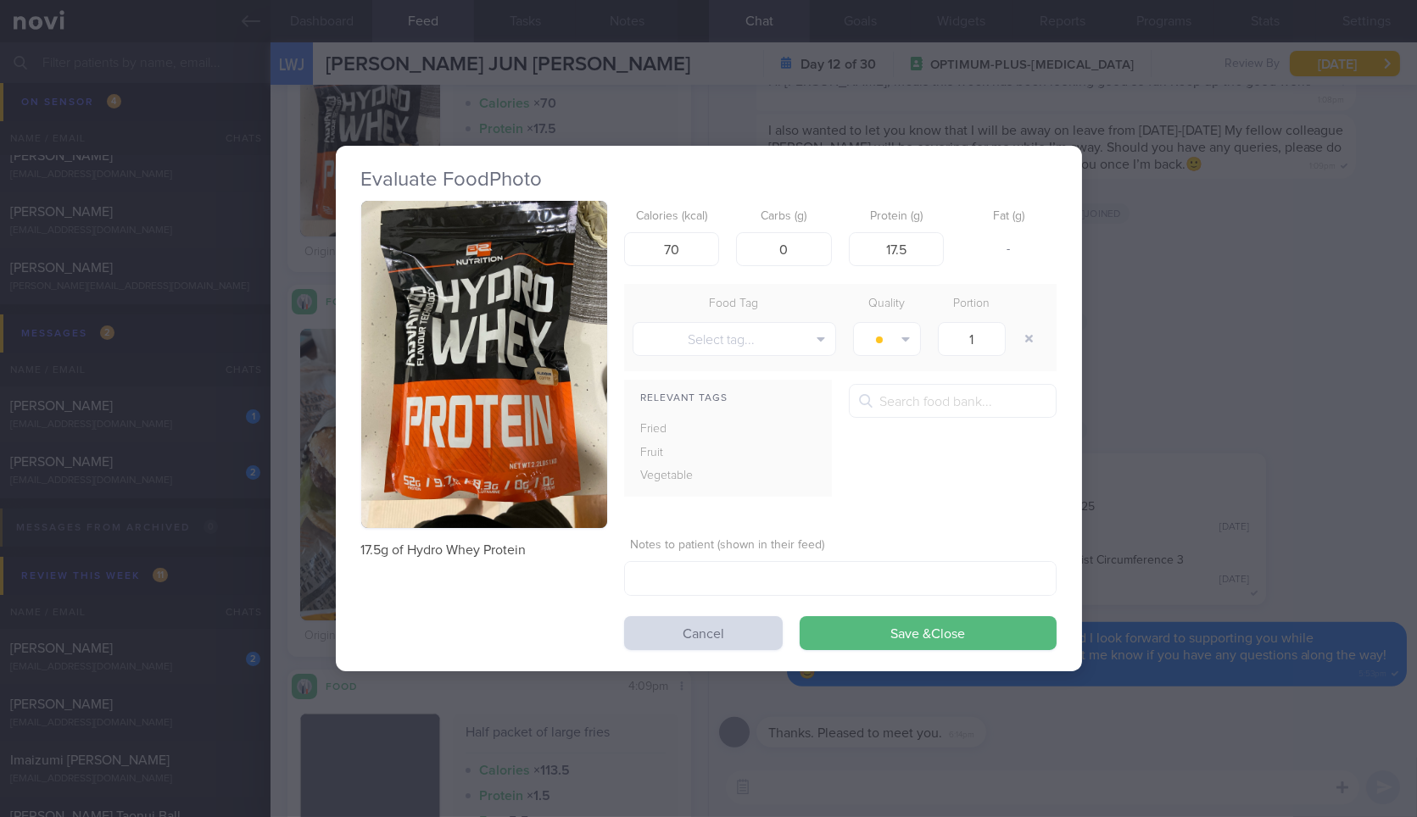
click at [546, 361] on button "button" at bounding box center [484, 365] width 246 height 328
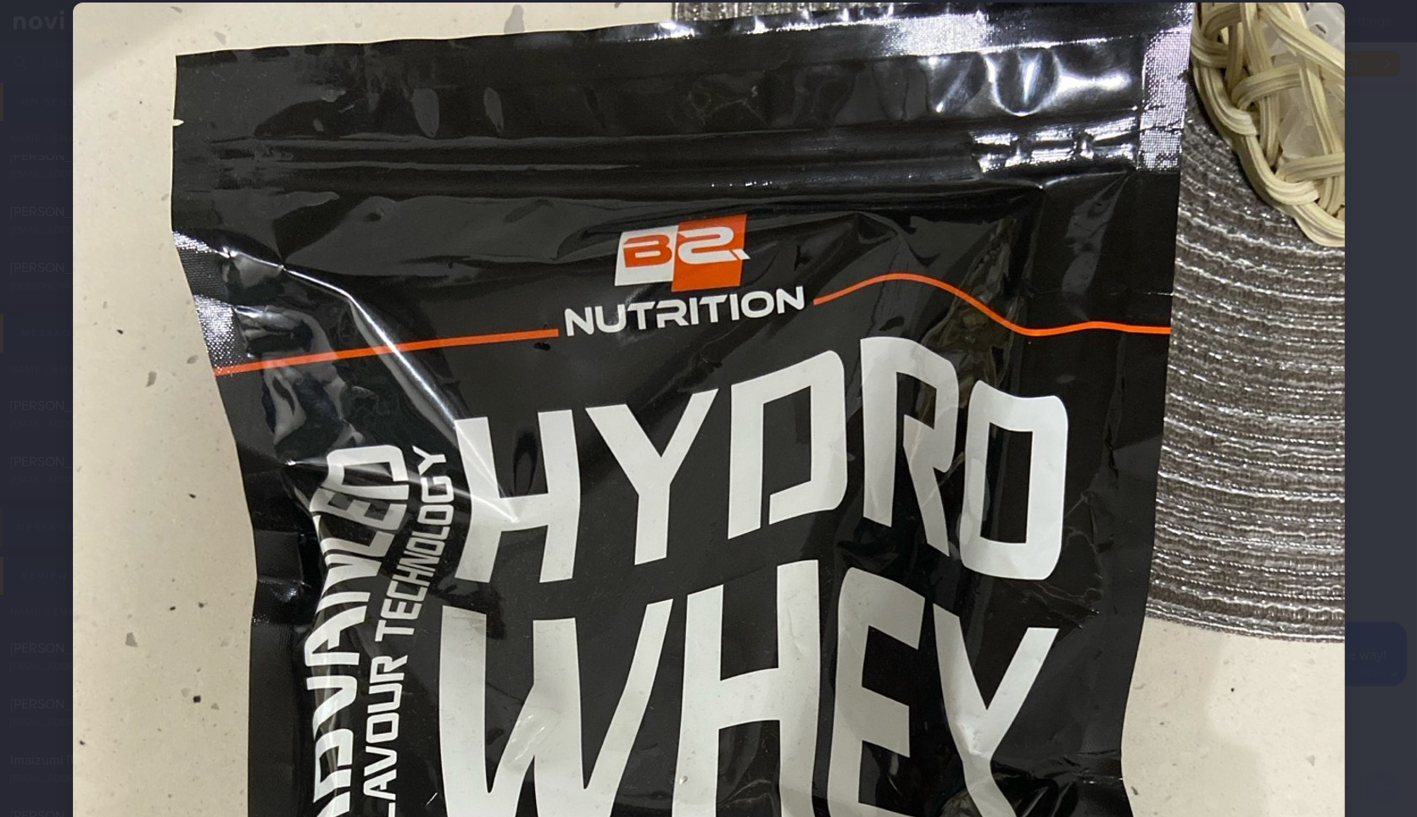
scroll to position [94, 0]
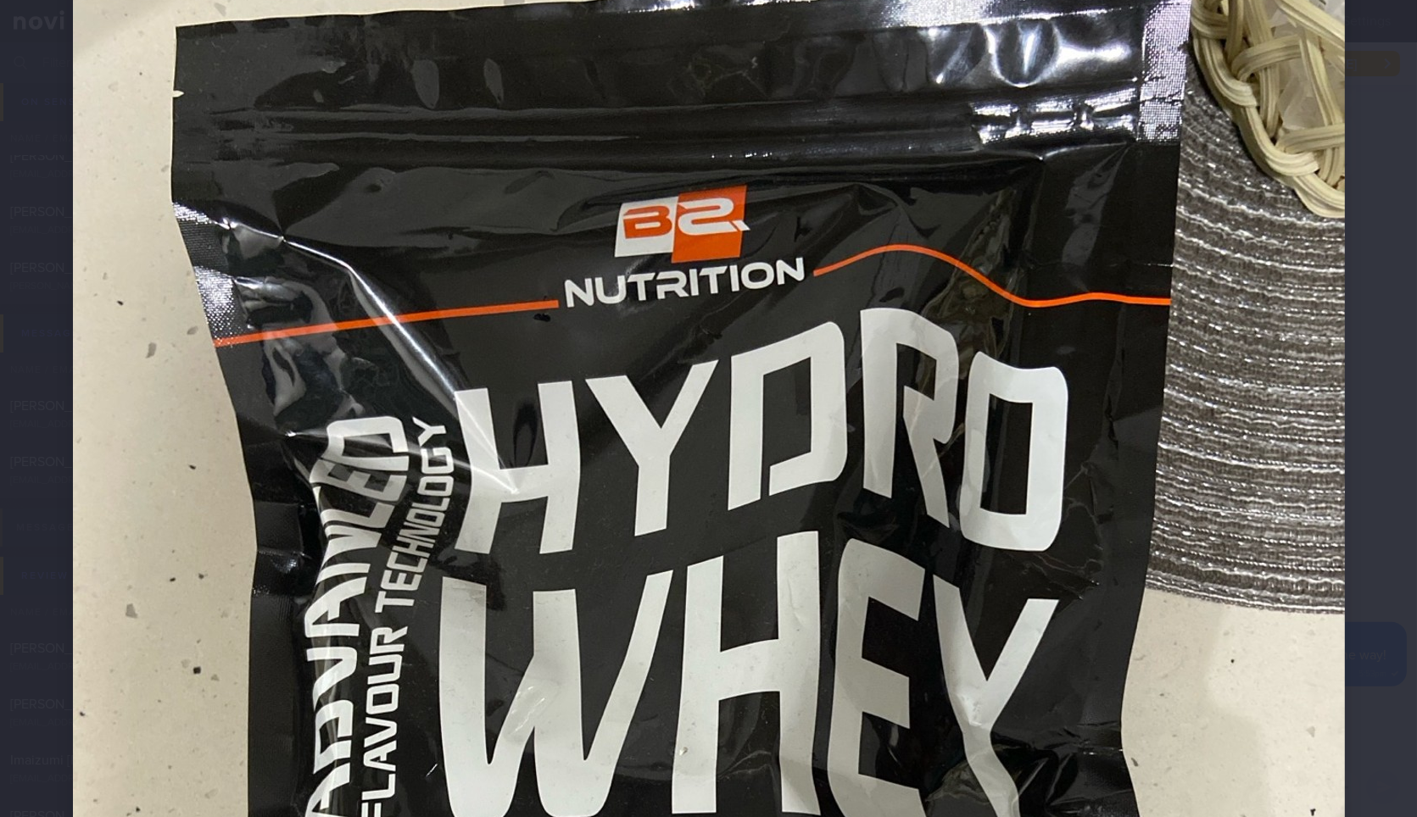
click at [1388, 256] on div at bounding box center [708, 821] width 1407 height 1831
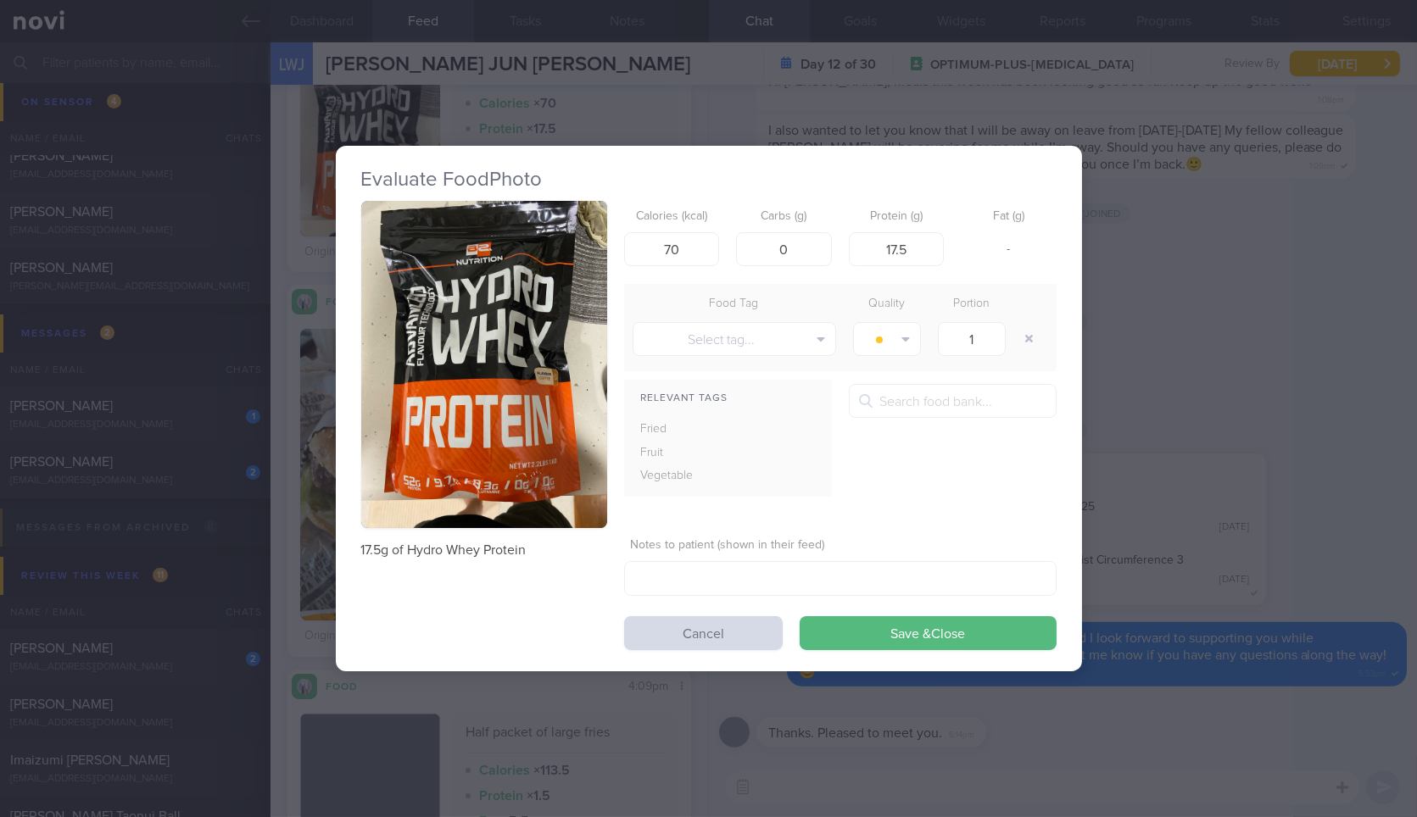
click at [493, 292] on button "button" at bounding box center [484, 365] width 246 height 328
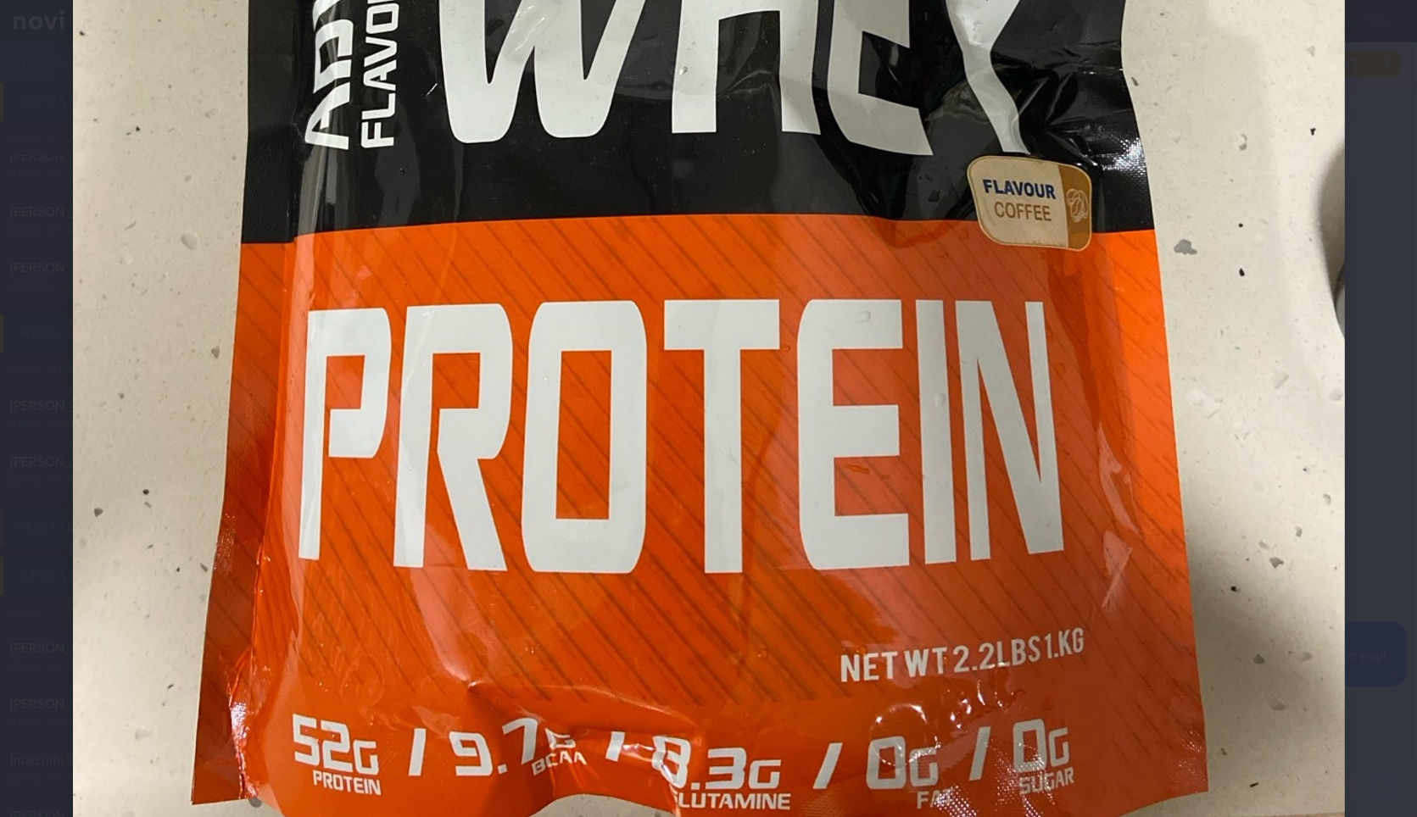
scroll to position [1006, 0]
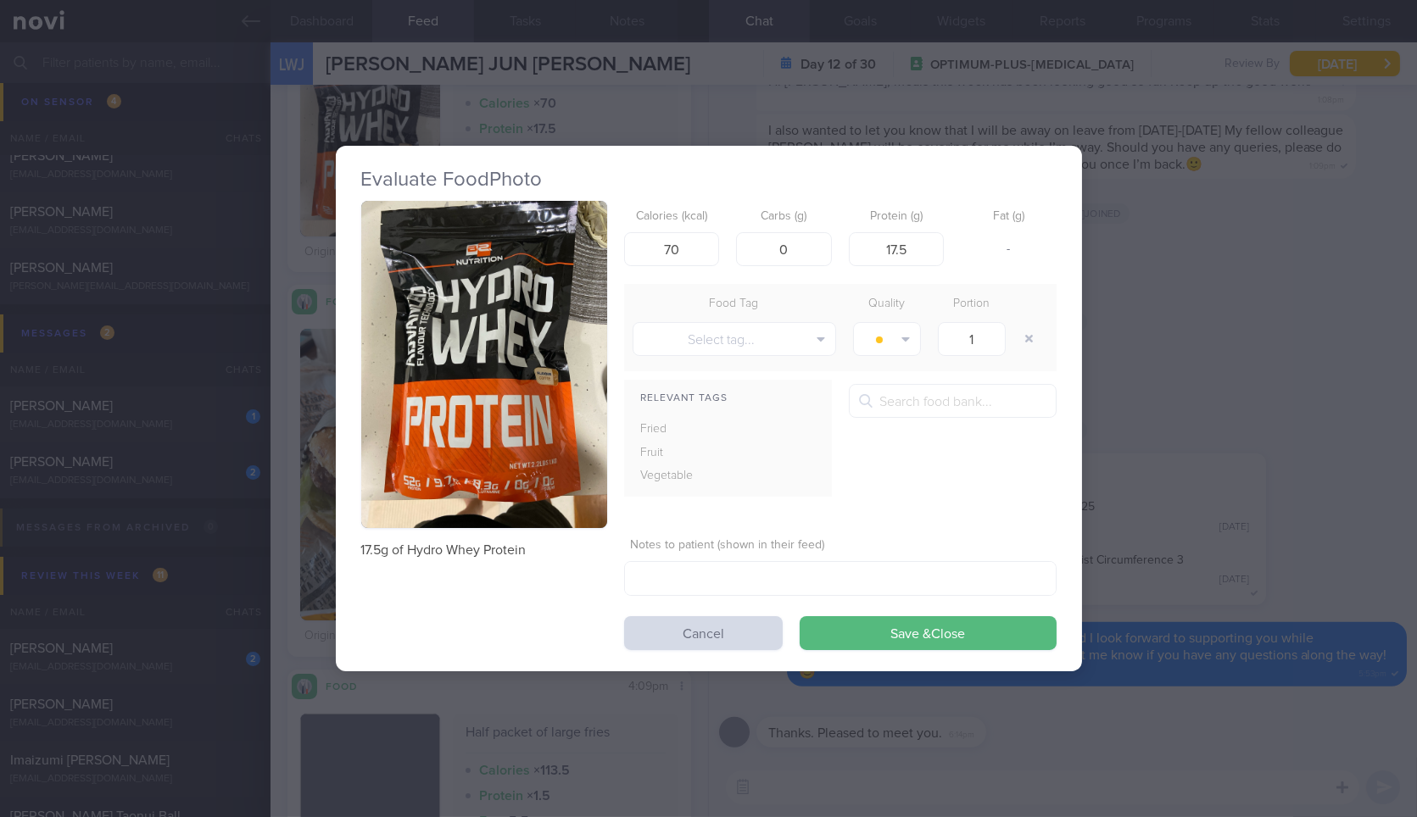
click at [1347, 411] on div "Evaluate Food Photo 17.5g of Hydro Whey Protein Calories (kcal) 70 Carbs (g) 0 …" at bounding box center [708, 408] width 1417 height 817
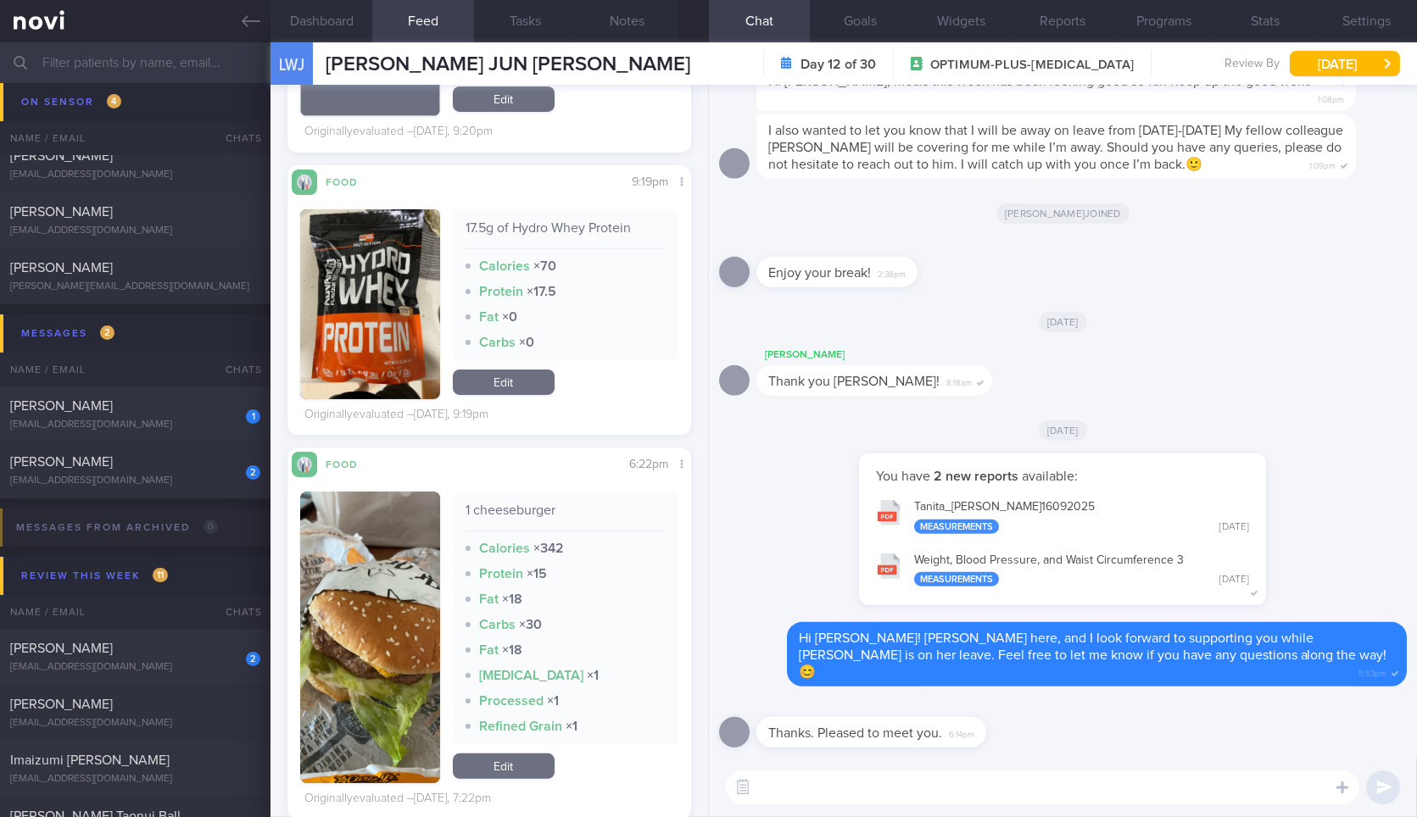
scroll to position [1007, 0]
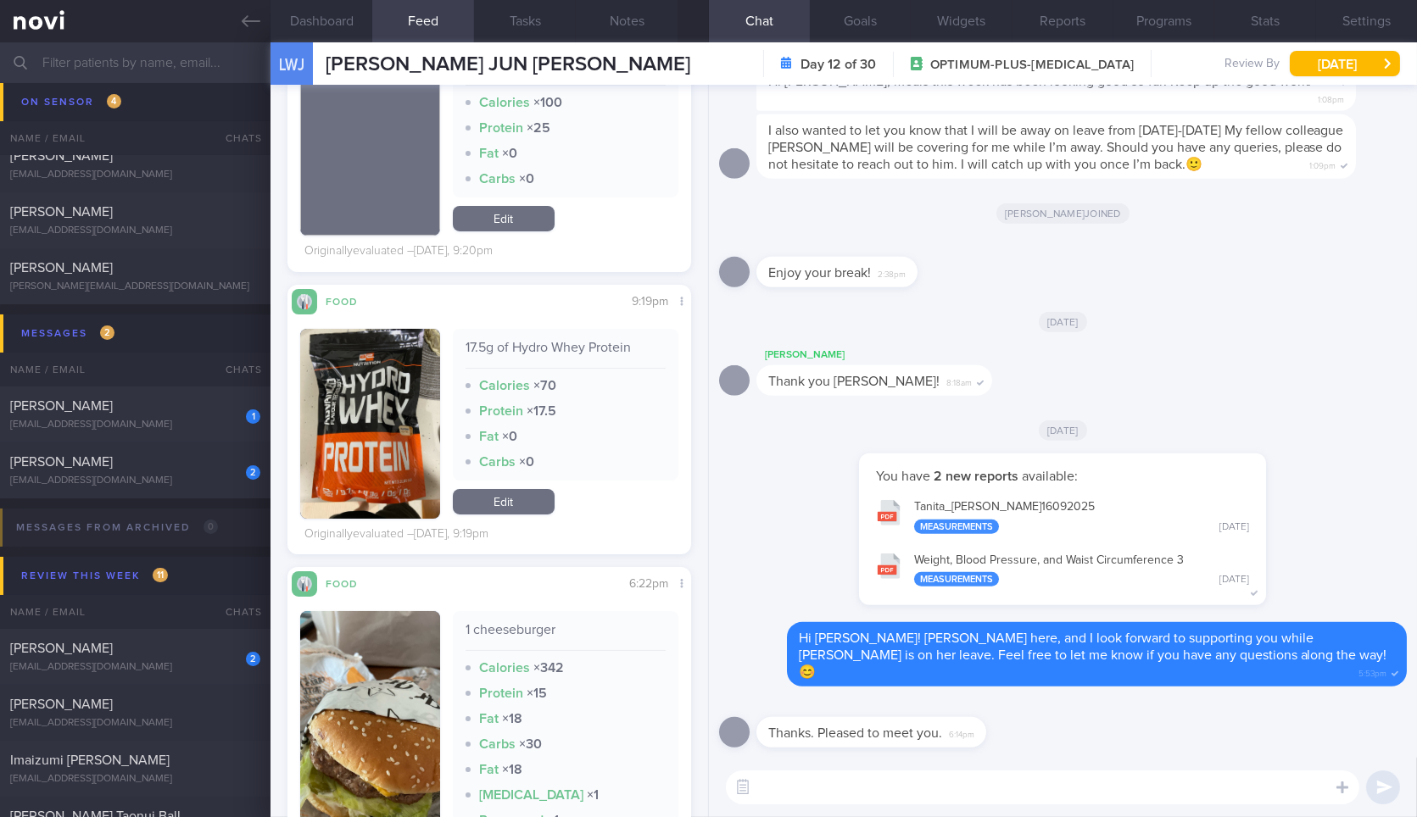
click at [1174, 781] on textarea at bounding box center [1042, 788] width 633 height 34
type textarea "The pleasure is mine!"
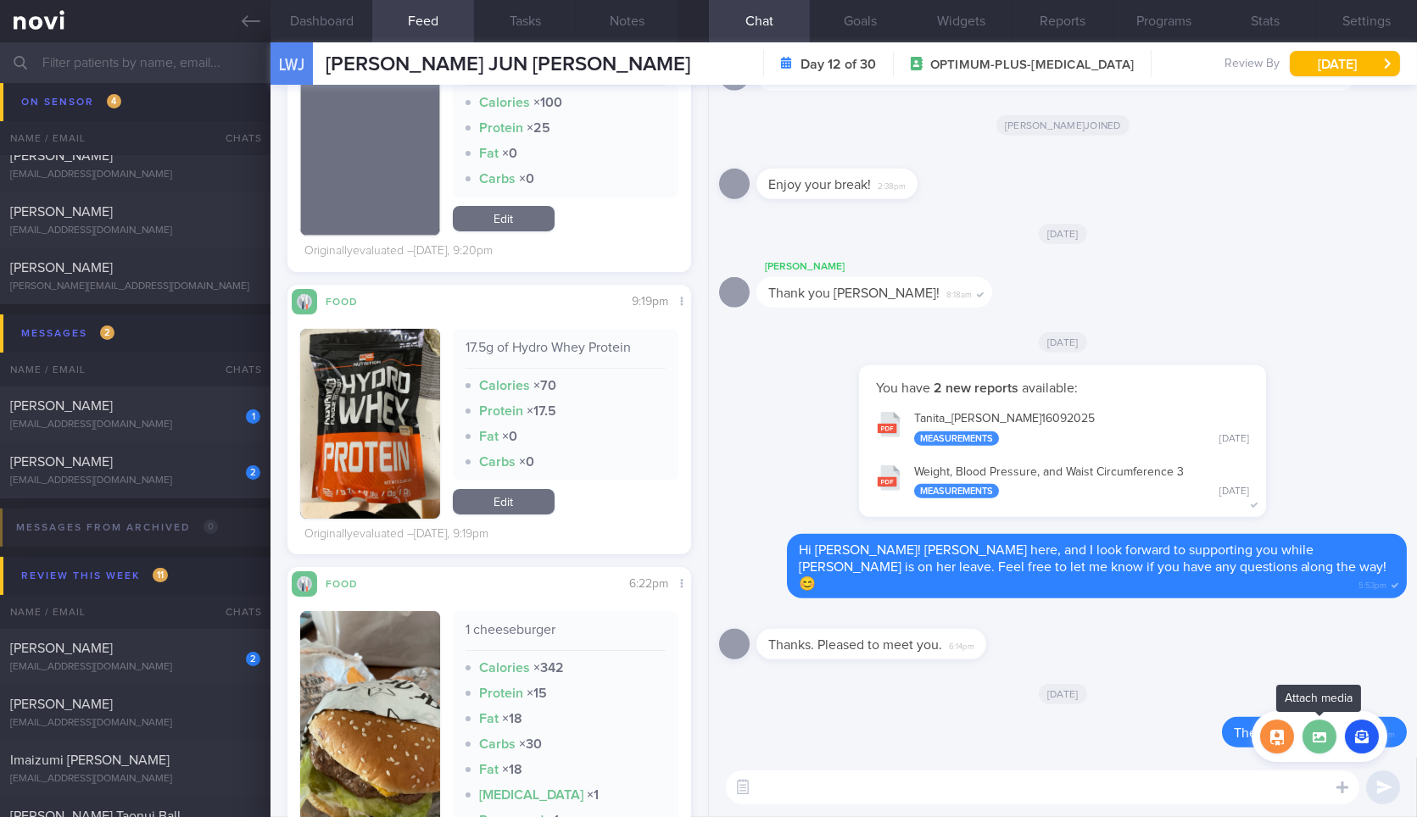
click at [1305, 731] on label at bounding box center [1319, 737] width 34 height 34
click at [0, 0] on input "file" at bounding box center [0, 0] width 0 height 0
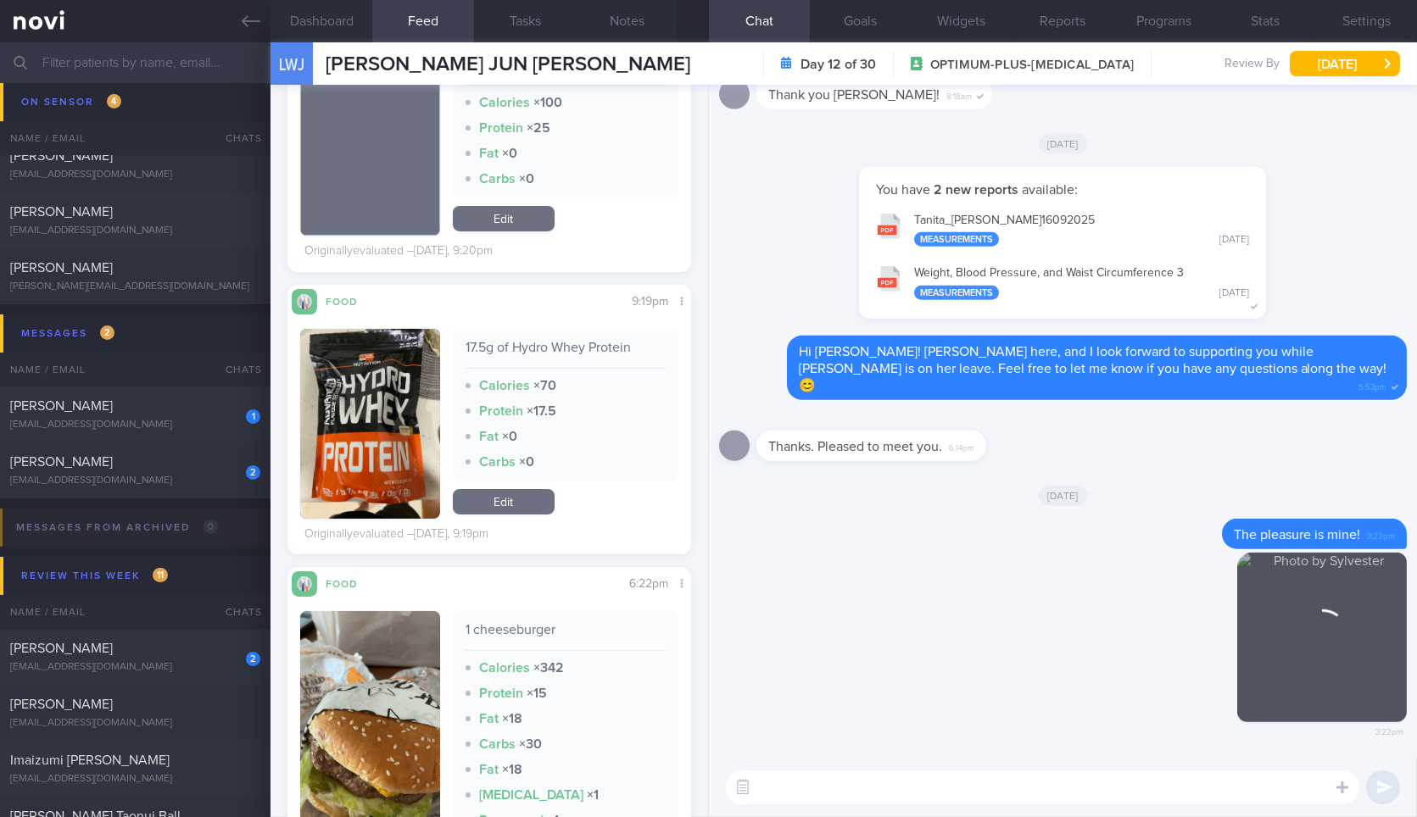
click at [821, 785] on textarea at bounding box center [1042, 788] width 633 height 34
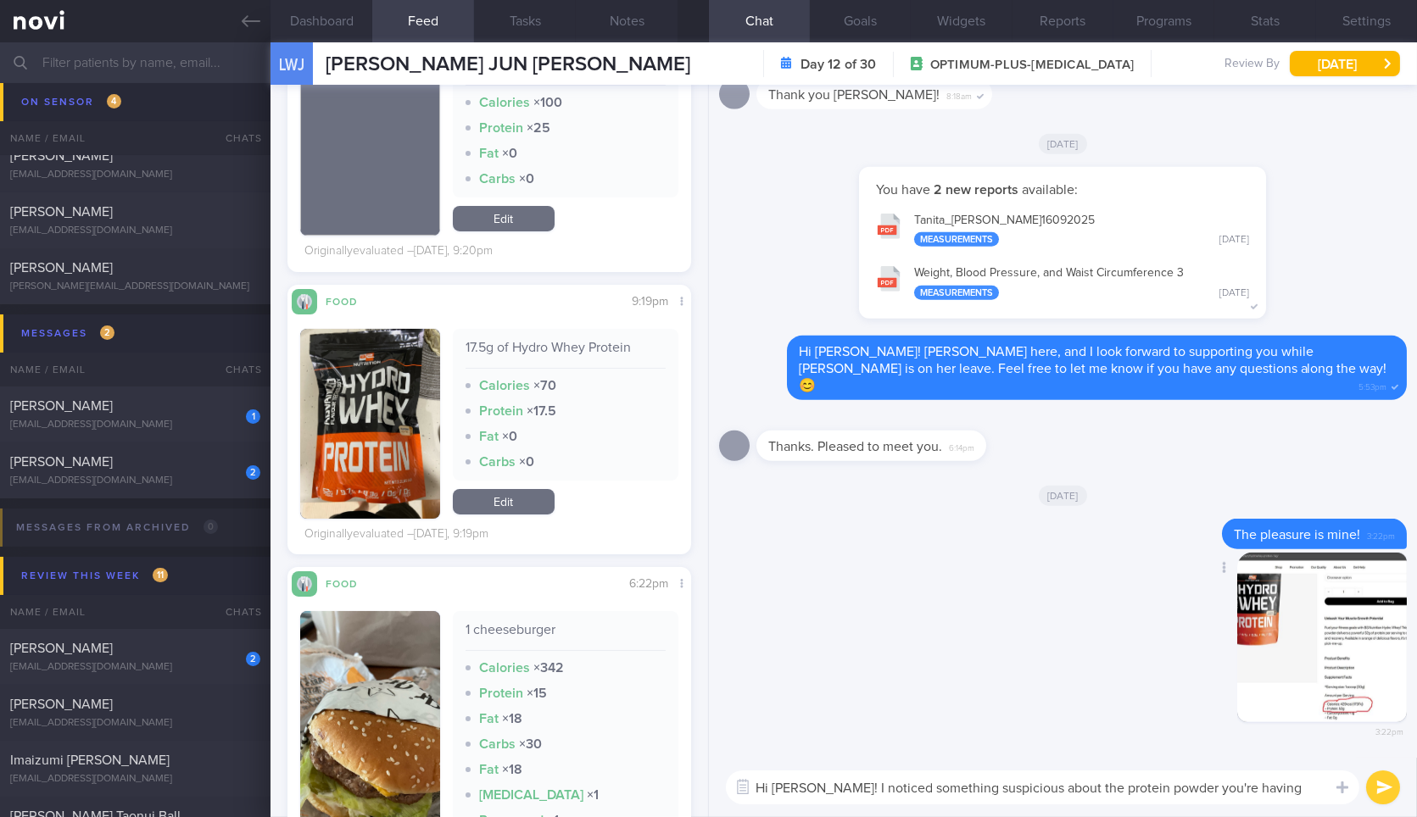
type textarea "Hi [PERSON_NAME]! I noticed something suspicious about the protein powder you'r…"
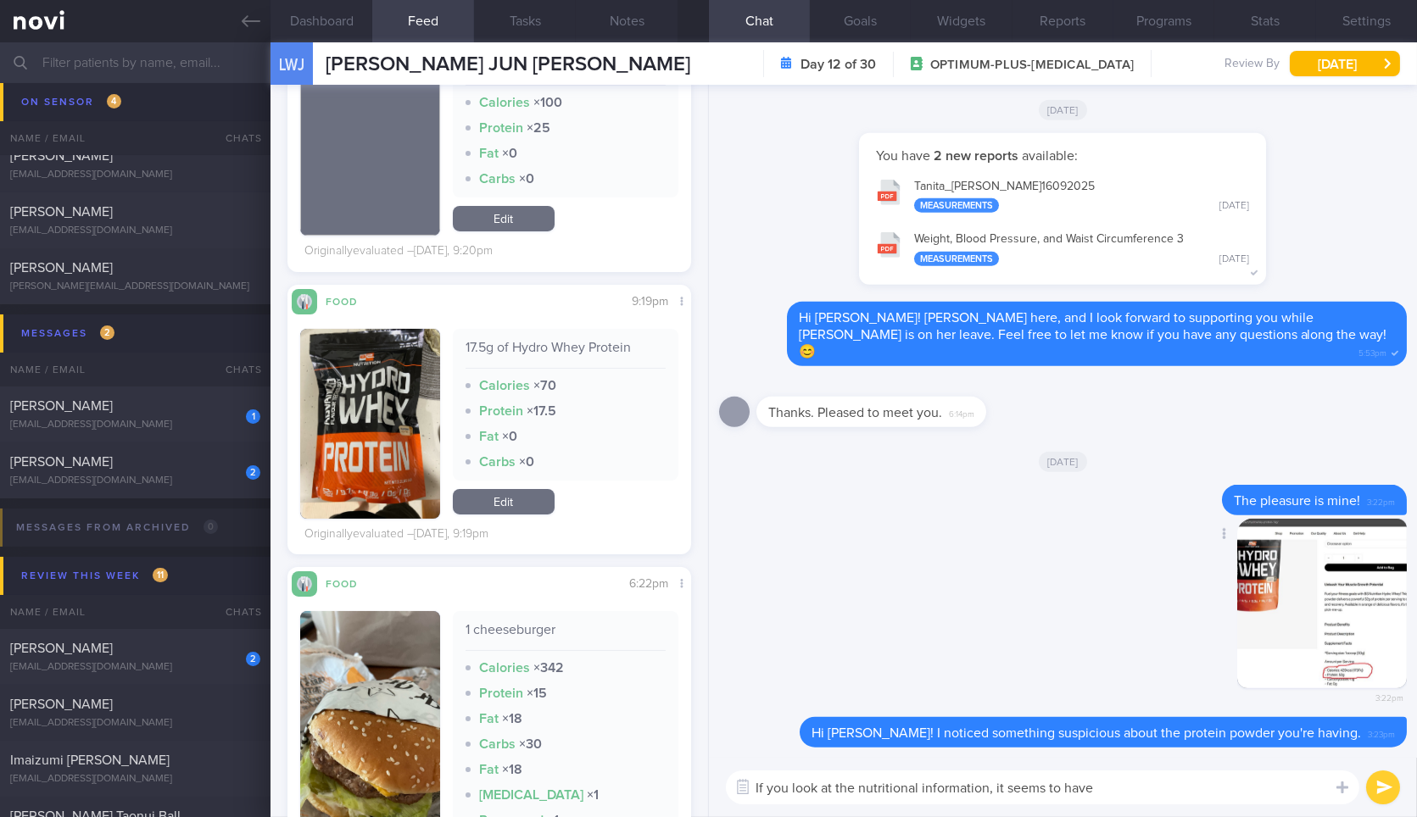
click at [1276, 649] on button "button" at bounding box center [1322, 604] width 170 height 170
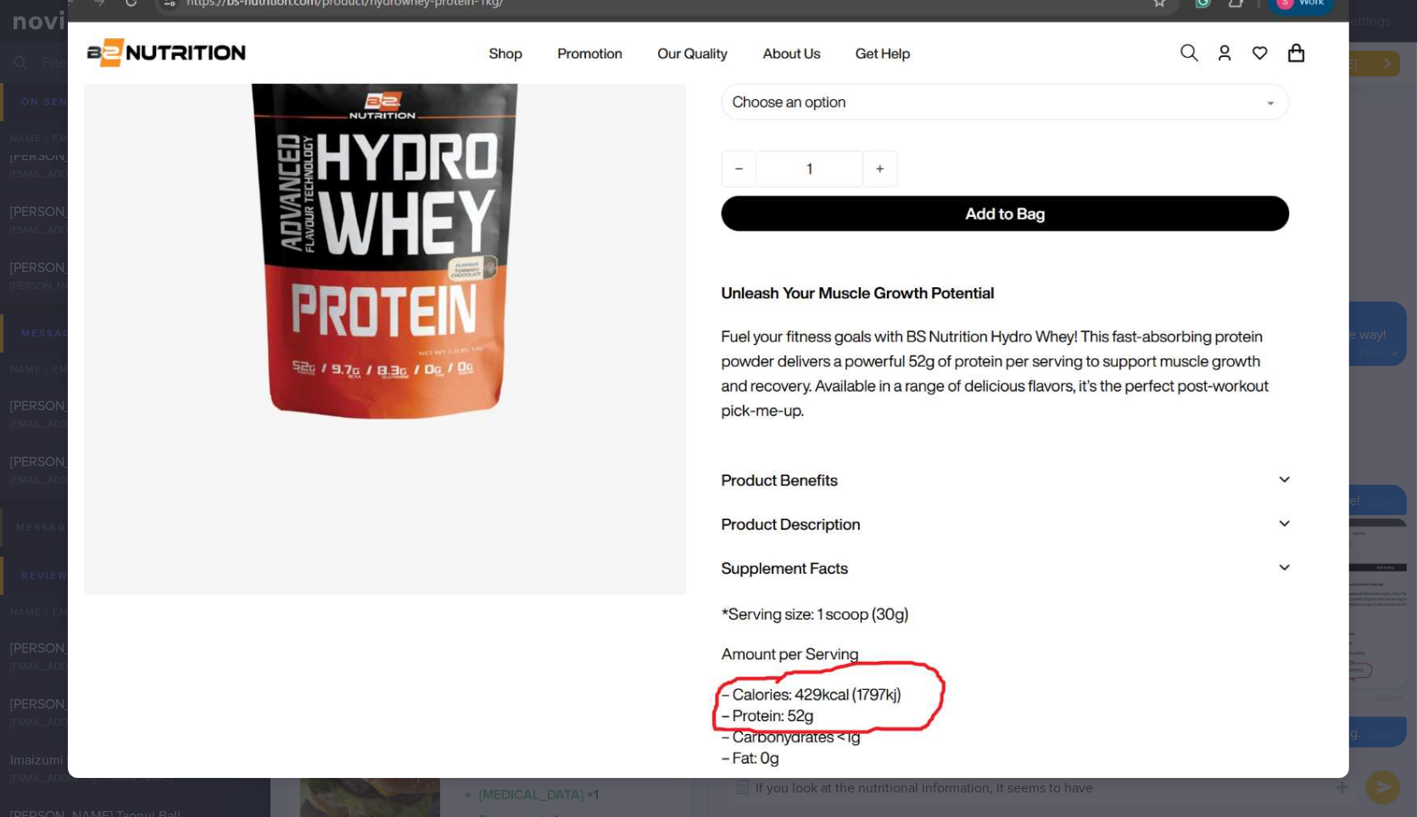
scroll to position [103, 0]
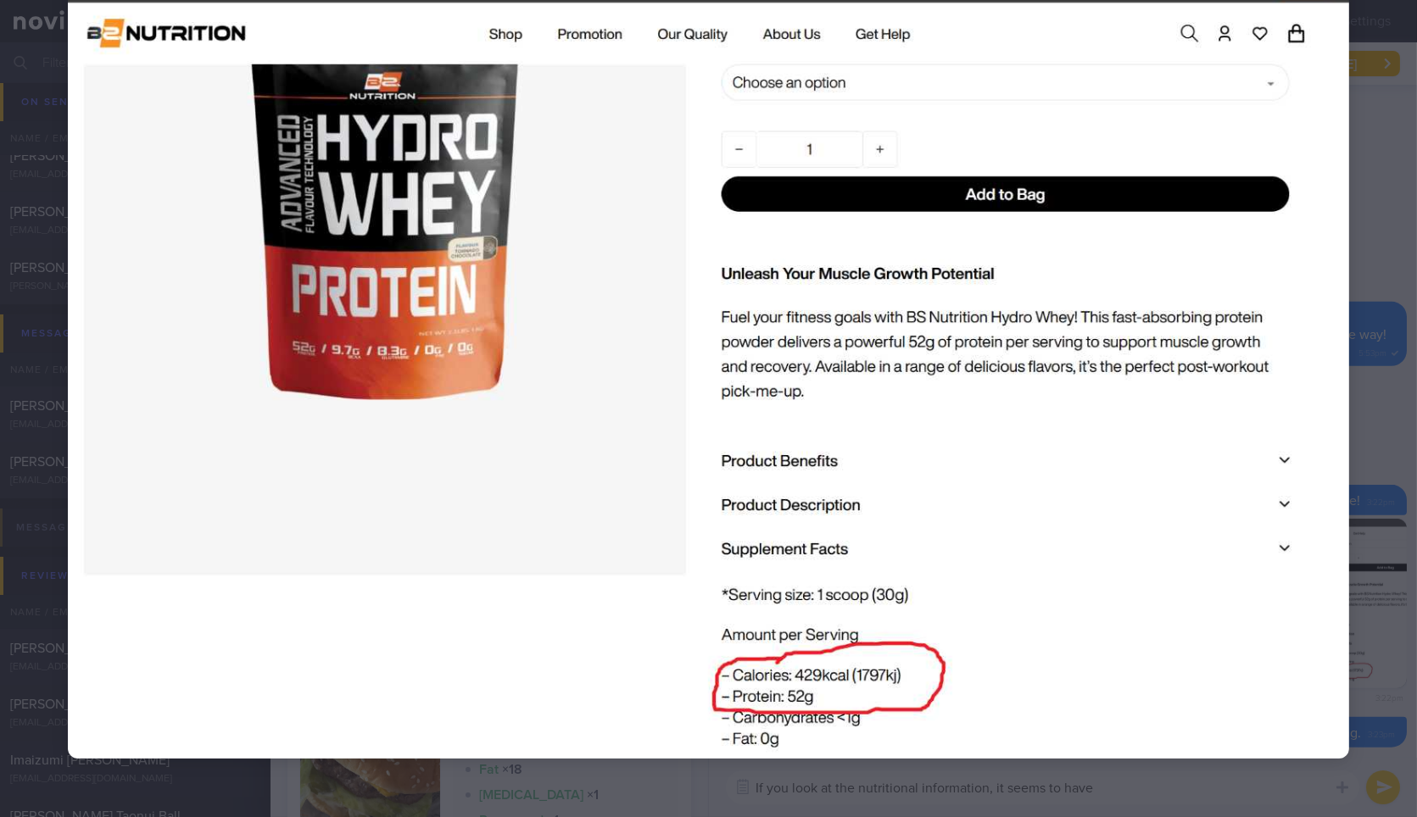
click at [1362, 593] on div at bounding box center [708, 362] width 1417 height 930
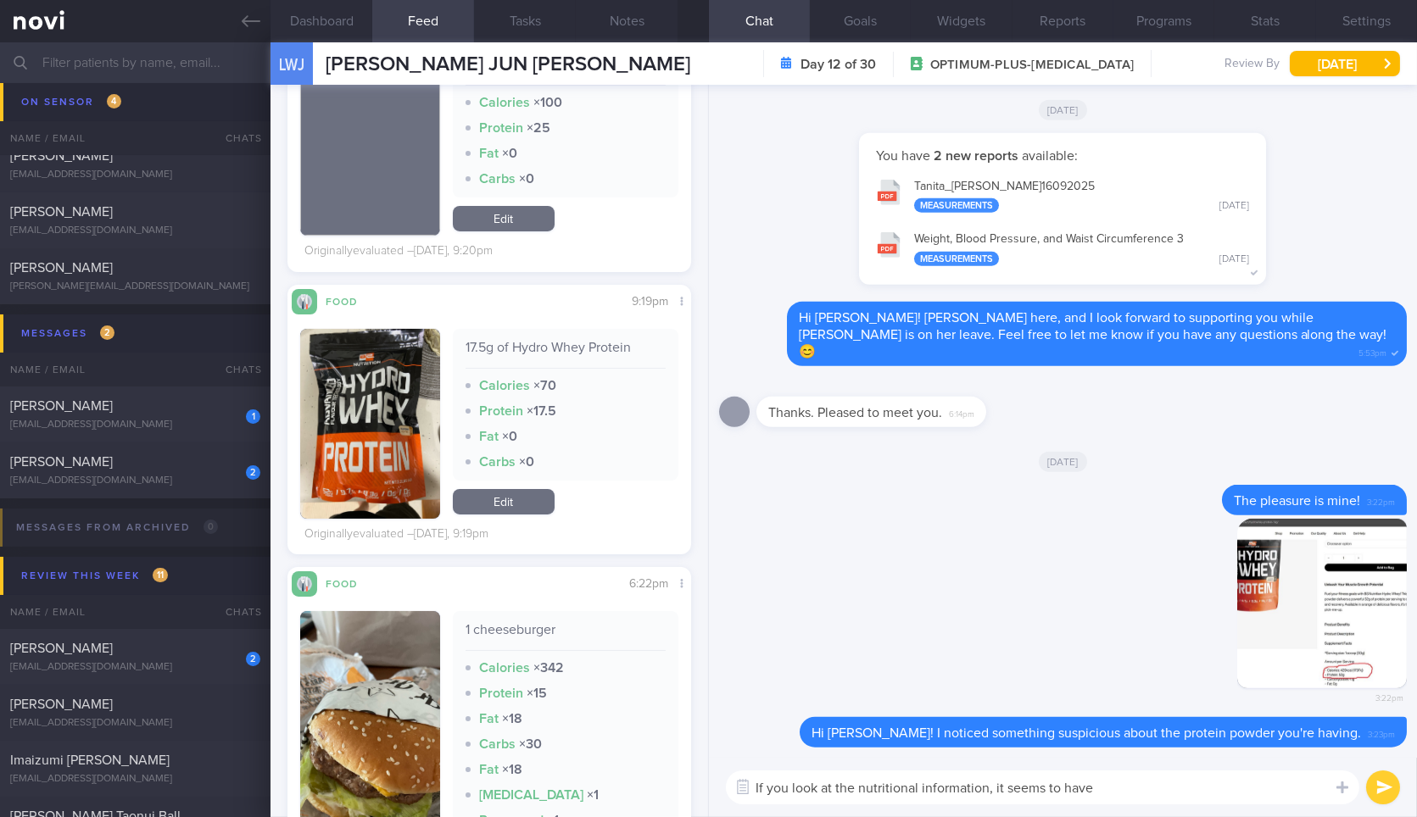
click at [1180, 790] on textarea "If you look at the nutritional information, it seems to have" at bounding box center [1042, 788] width 633 height 34
click at [1313, 623] on button "button" at bounding box center [1322, 604] width 170 height 170
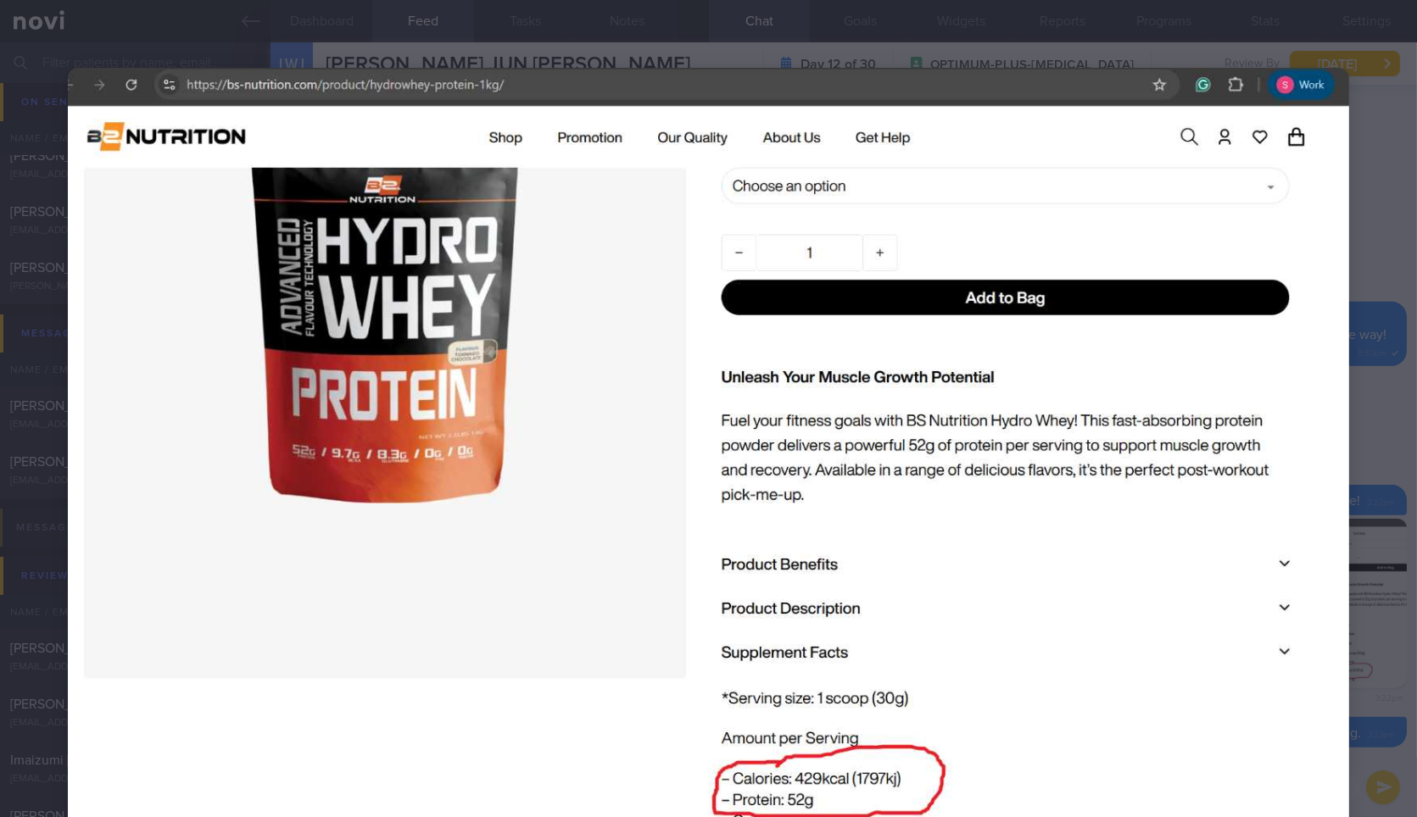
click at [1285, 681] on img at bounding box center [708, 465] width 1281 height 794
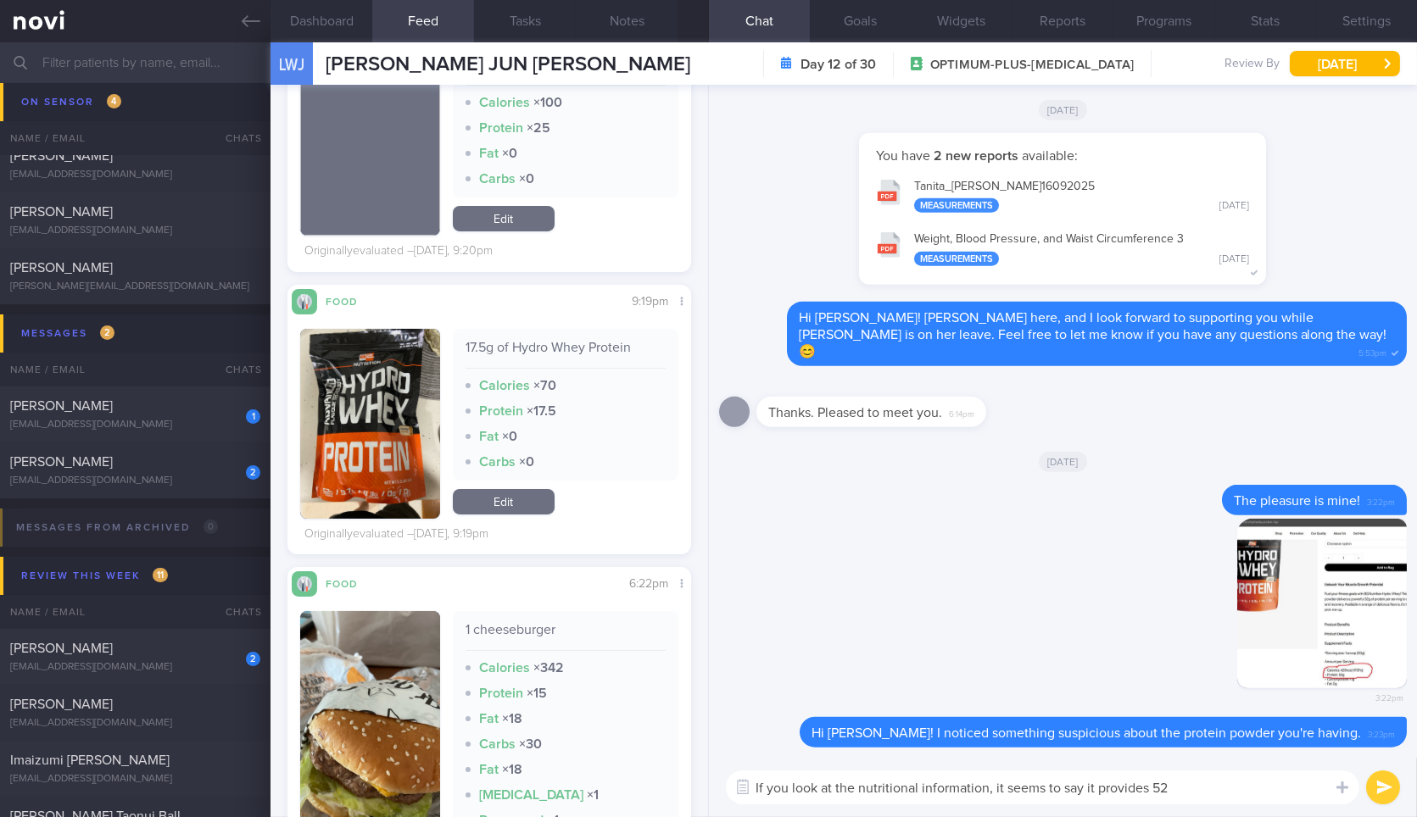
click at [1218, 800] on textarea "If you look at the nutritional information, it seems to say it provides 52" at bounding box center [1042, 788] width 633 height 34
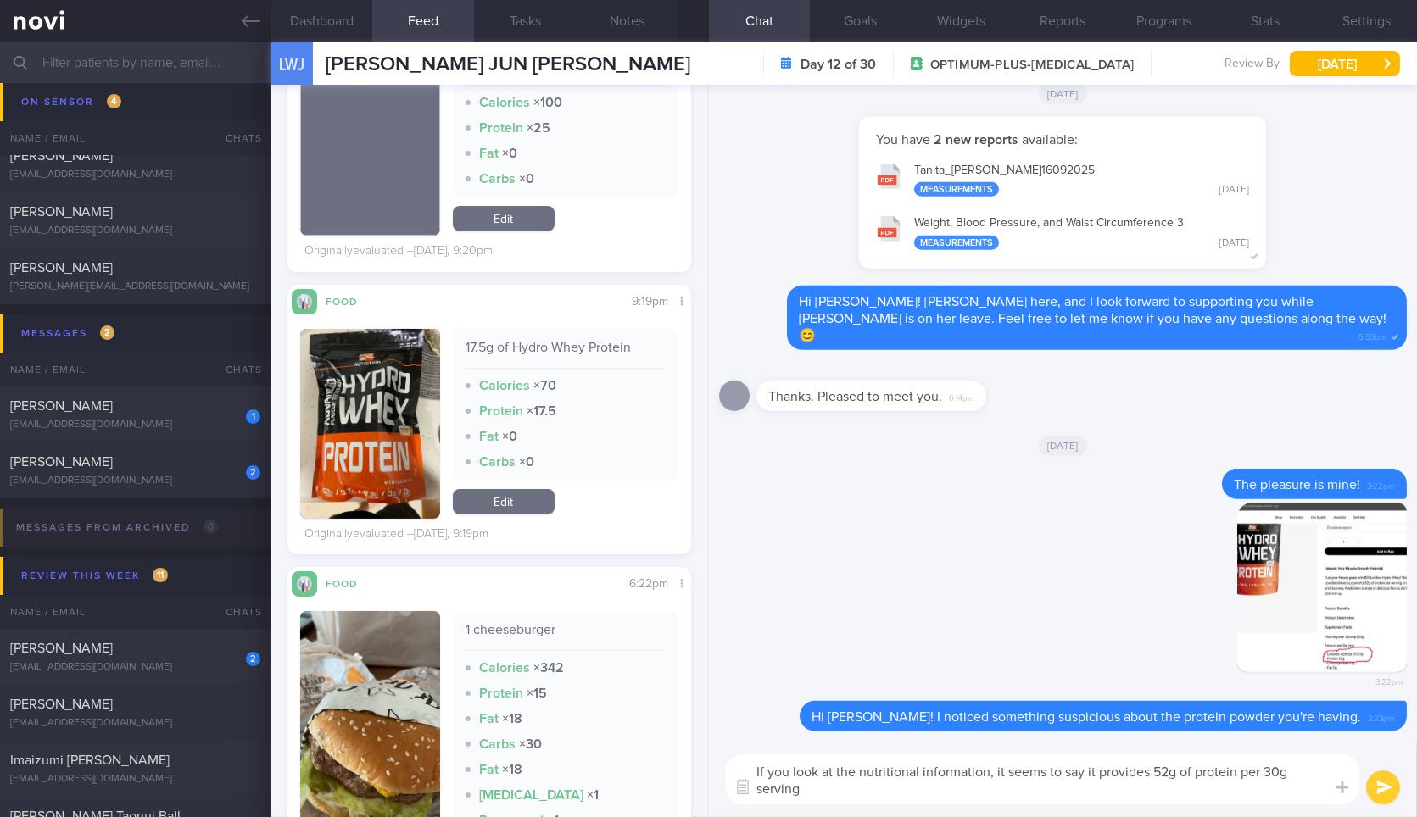
scroll to position [0, 0]
click at [1334, 677] on div "3:22pm" at bounding box center [1322, 601] width 170 height 196
click at [1353, 669] on button "button" at bounding box center [1322, 588] width 170 height 170
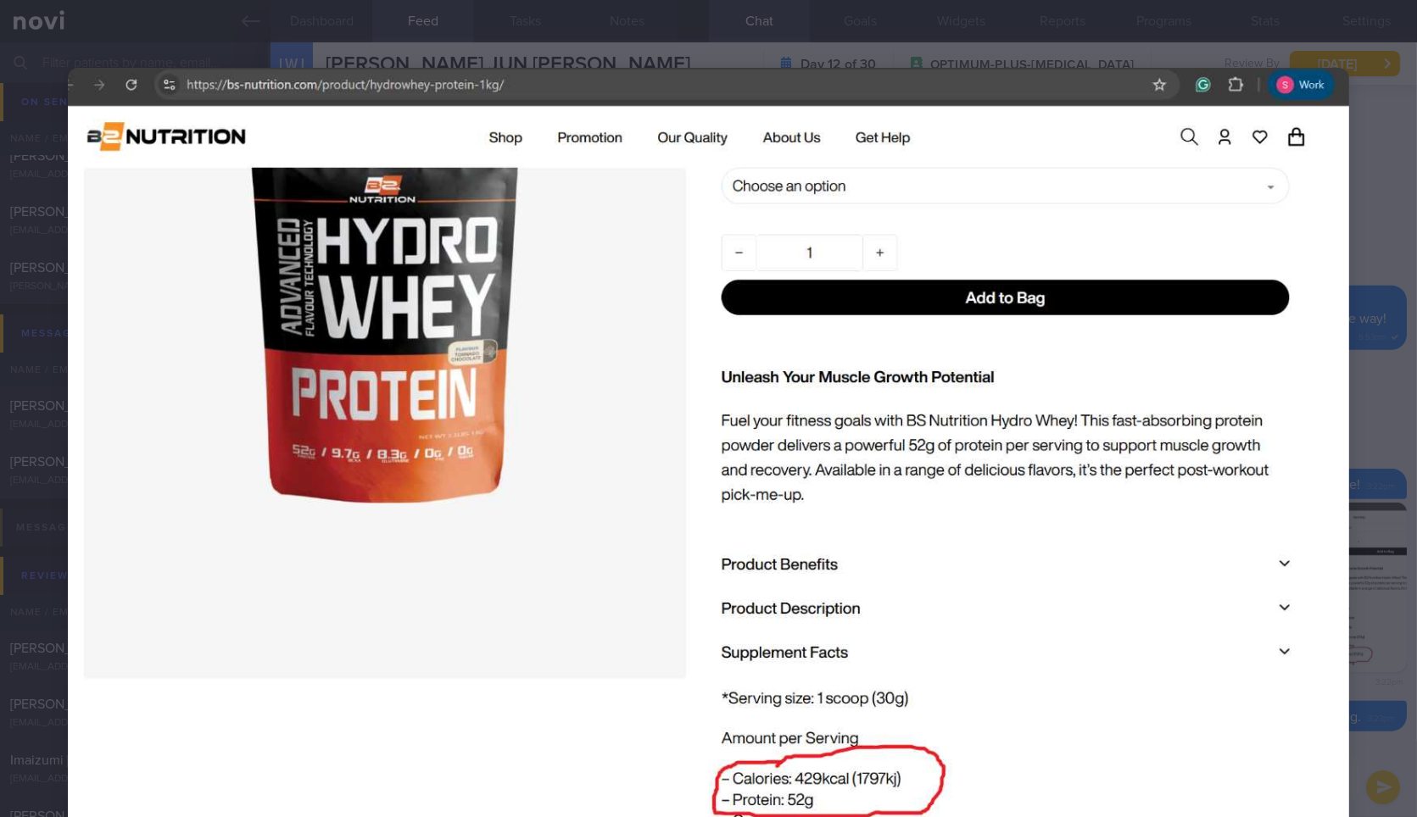
click at [1321, 606] on img at bounding box center [708, 465] width 1281 height 794
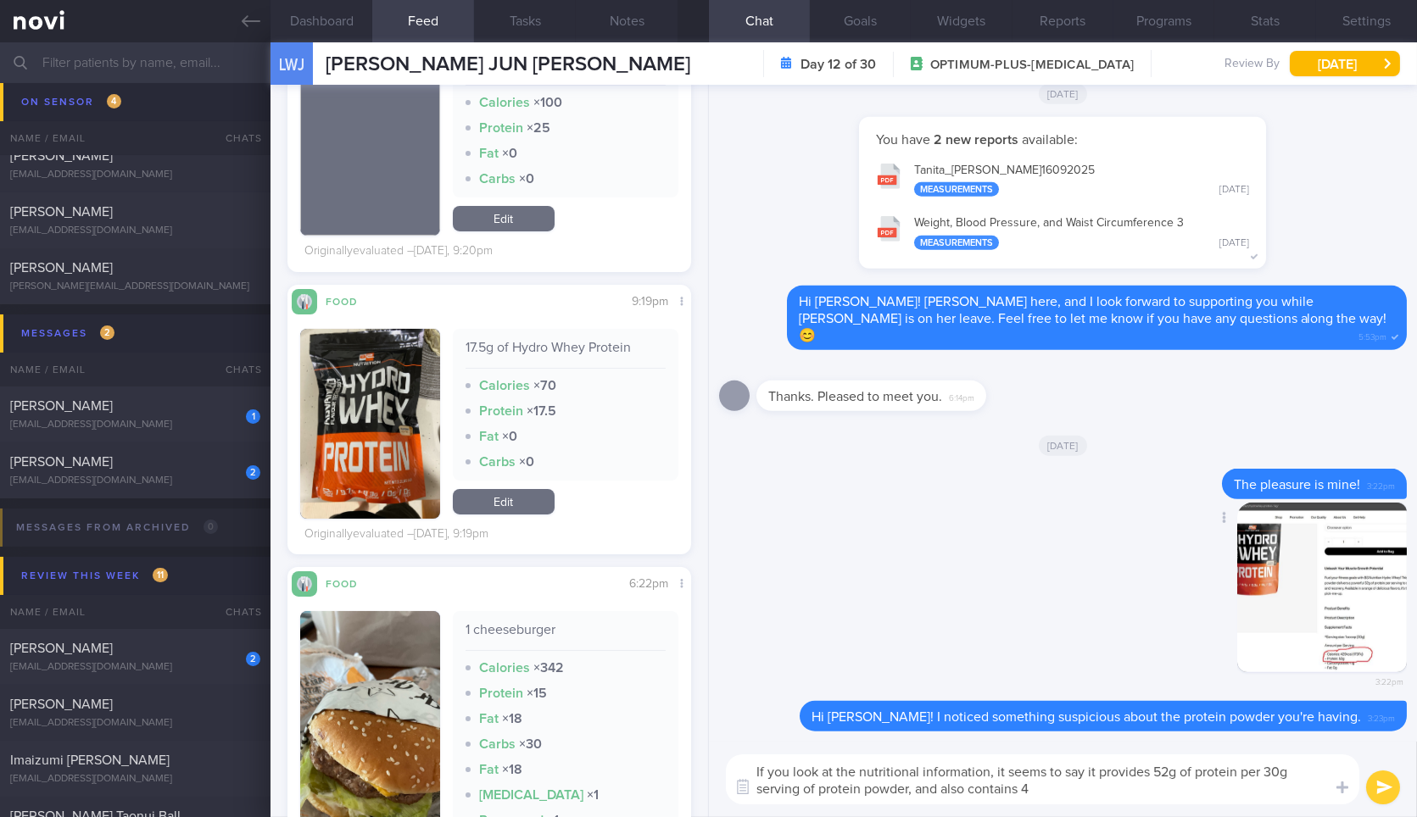
click at [1315, 610] on button "button" at bounding box center [1322, 588] width 170 height 170
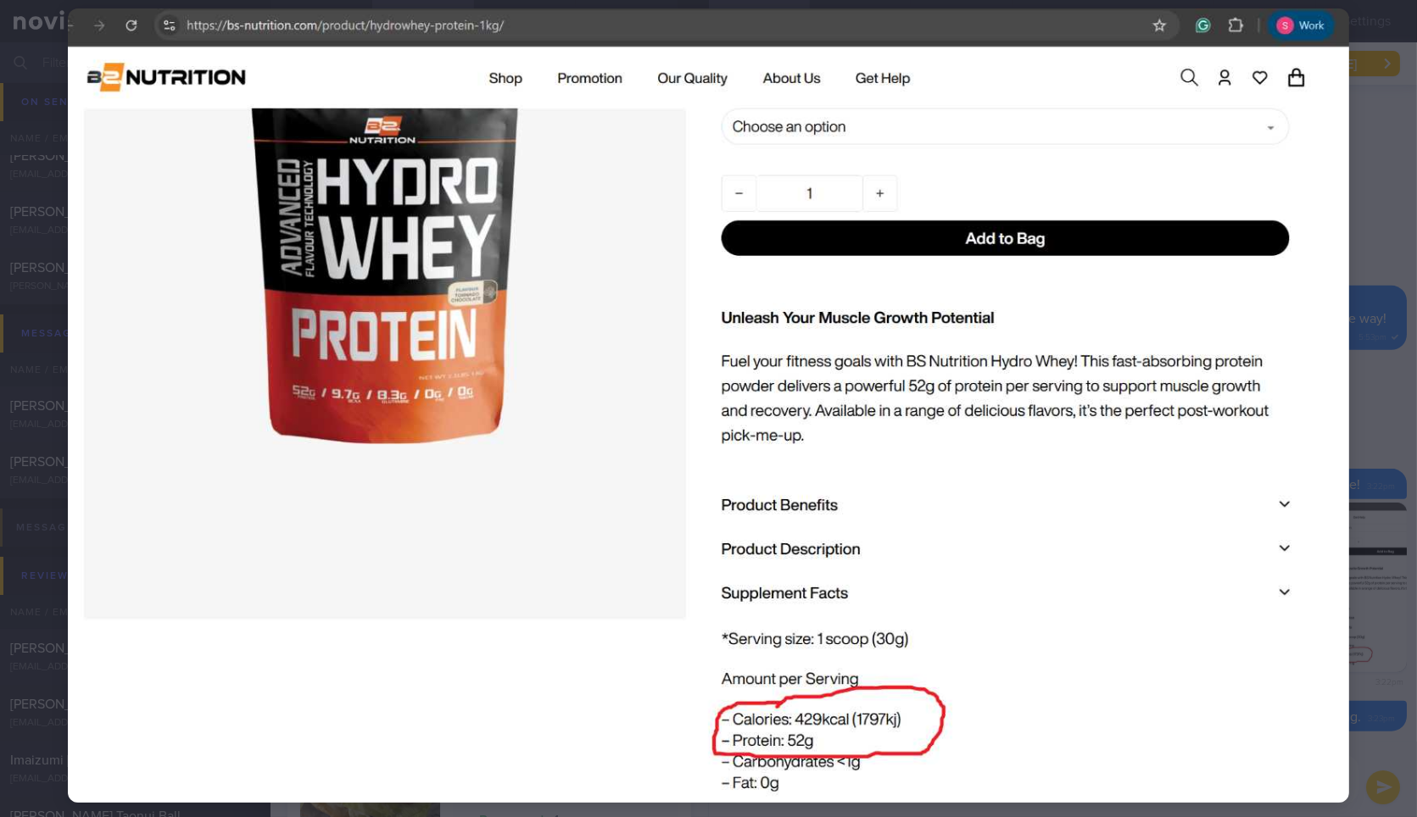
scroll to position [103, 0]
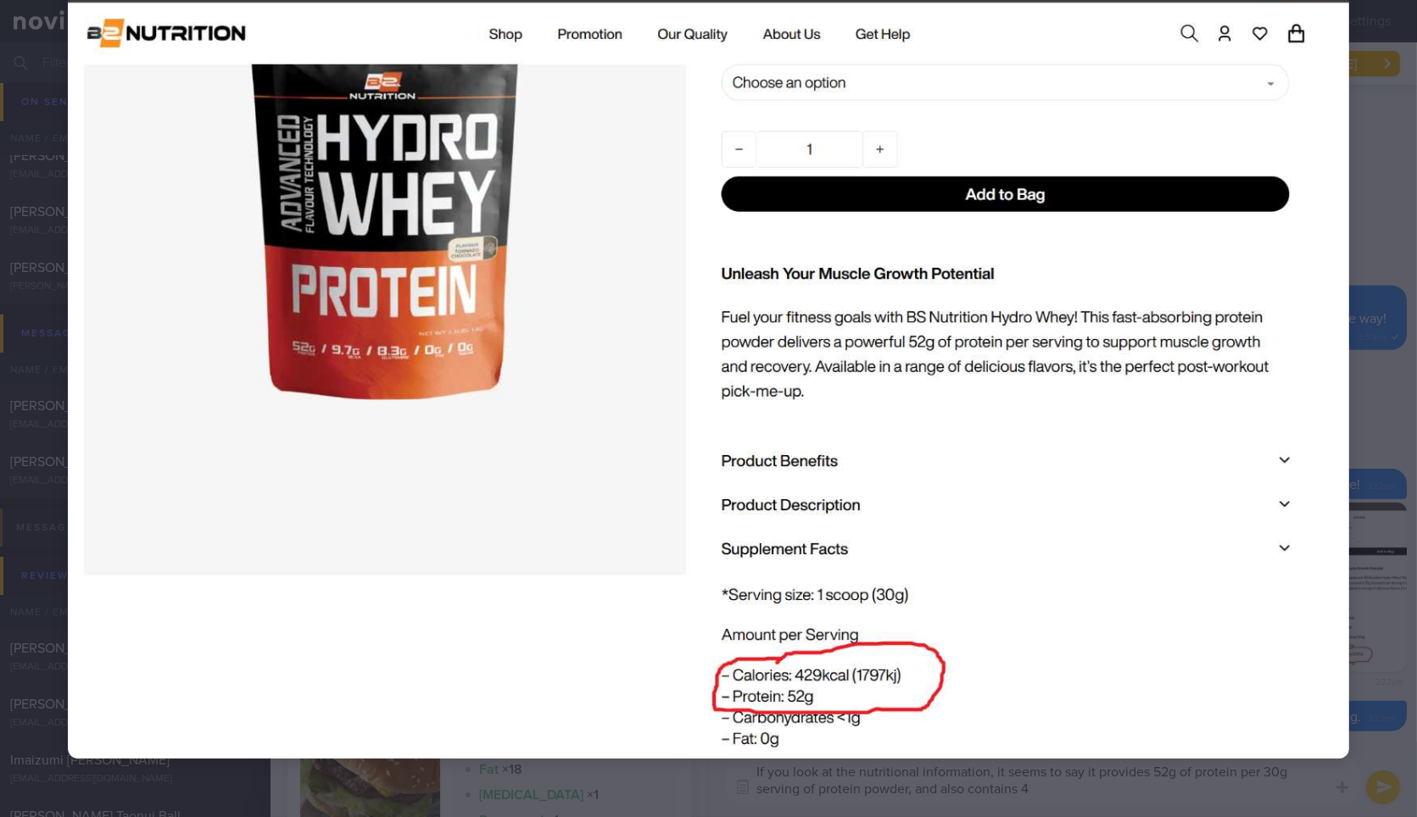
click at [1356, 583] on div at bounding box center [708, 362] width 1417 height 930
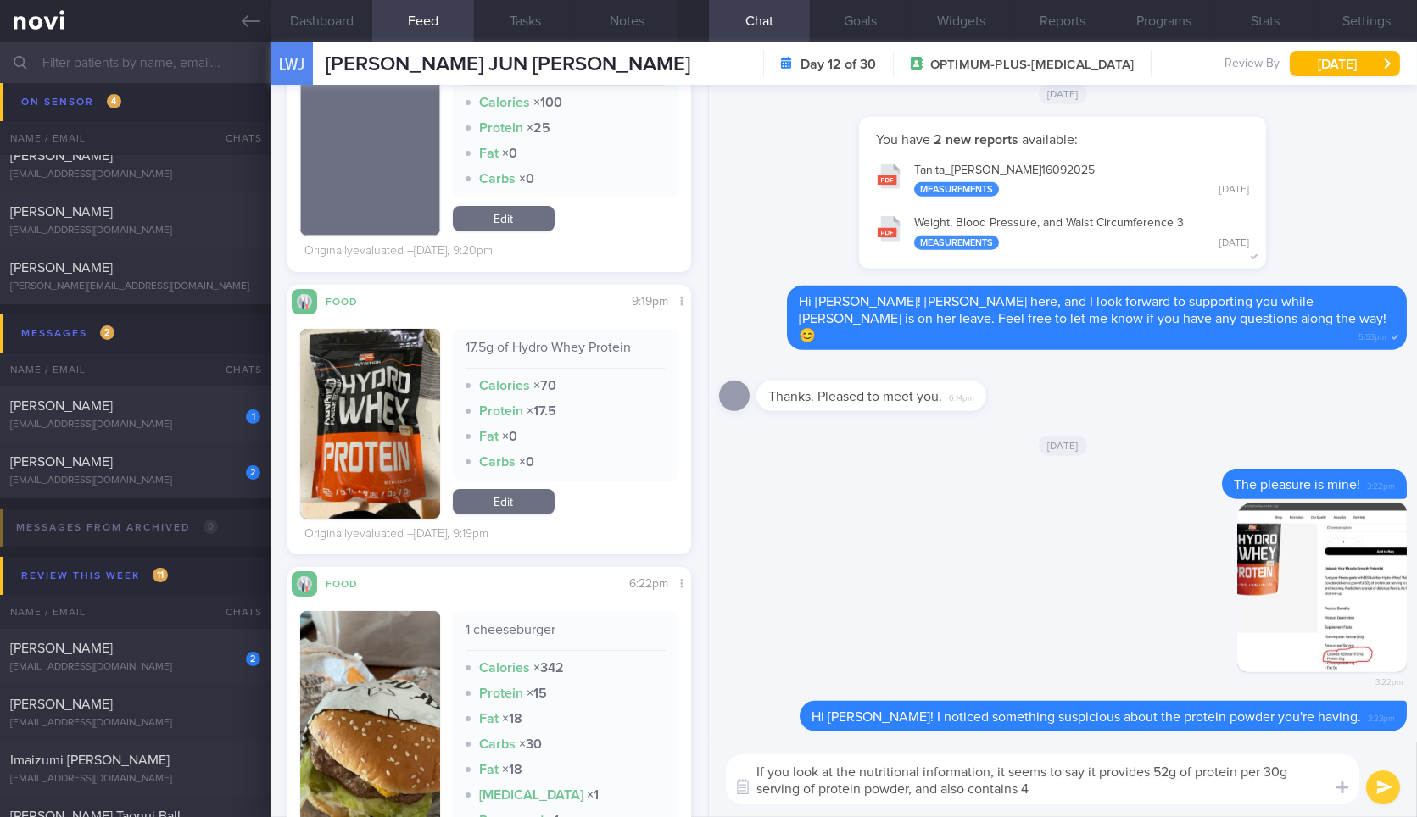
click at [1145, 796] on textarea "If you look at the nutritional information, it seems to say it provides 52g of …" at bounding box center [1042, 779] width 633 height 50
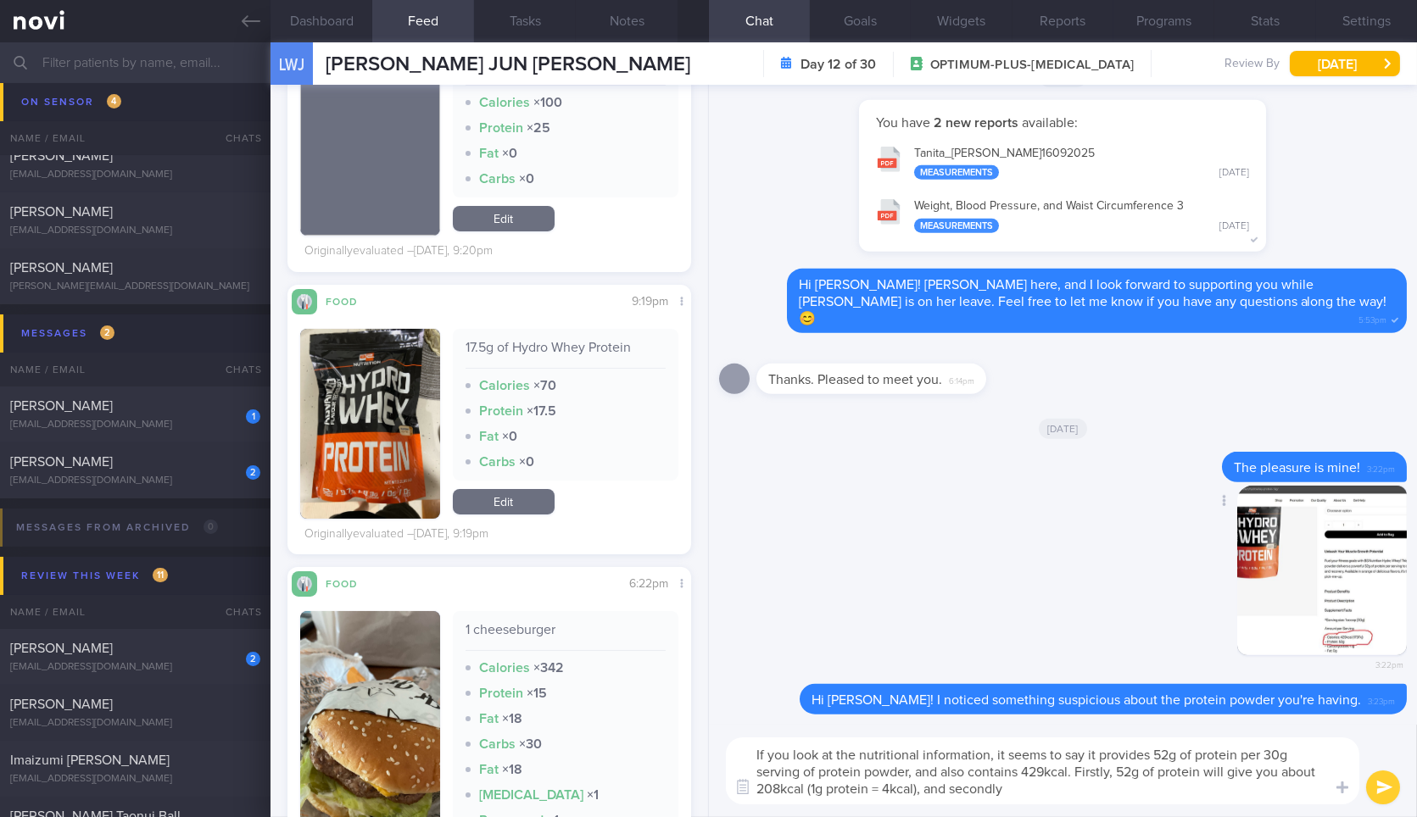
click at [1302, 637] on button "button" at bounding box center [1322, 571] width 170 height 170
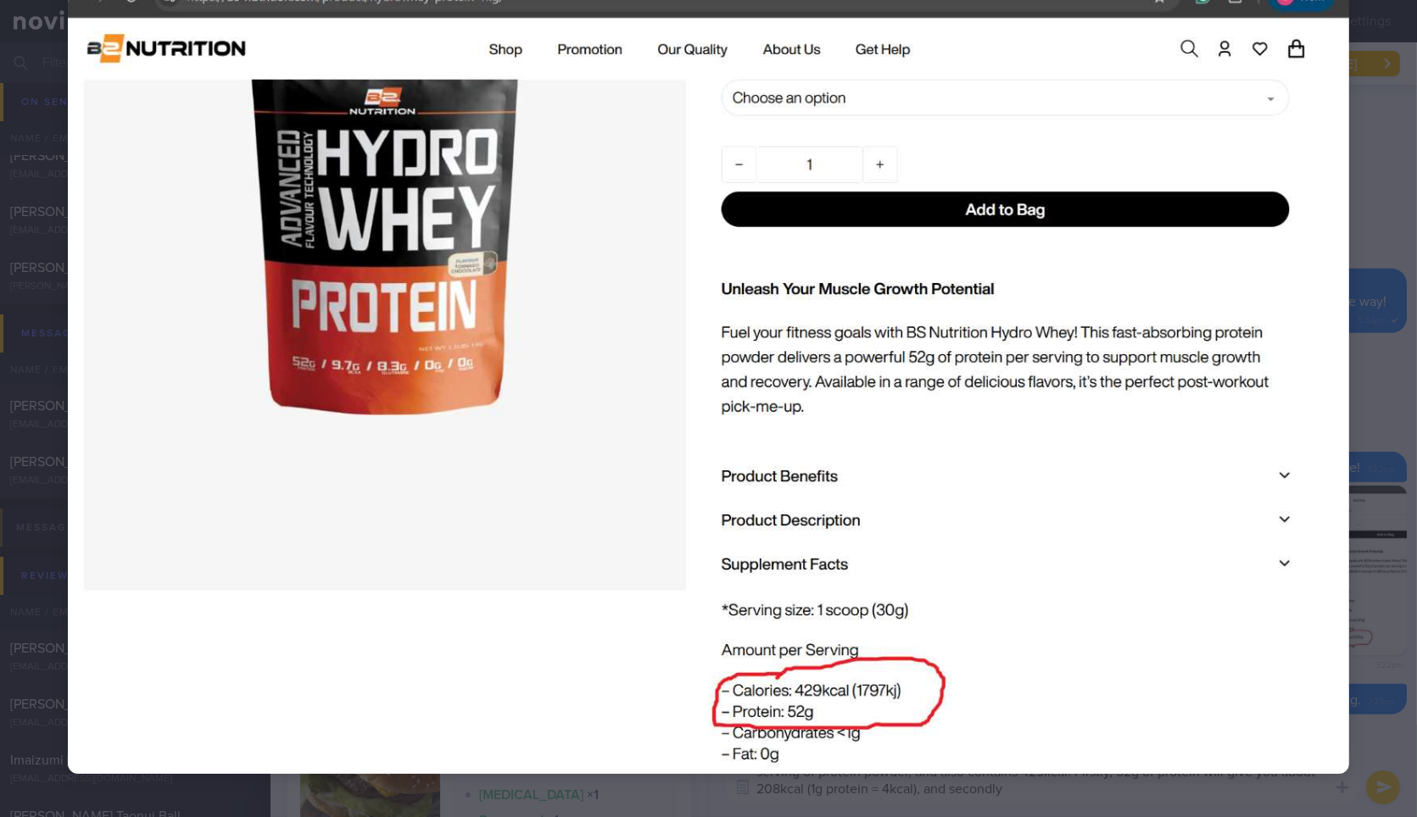
scroll to position [103, 0]
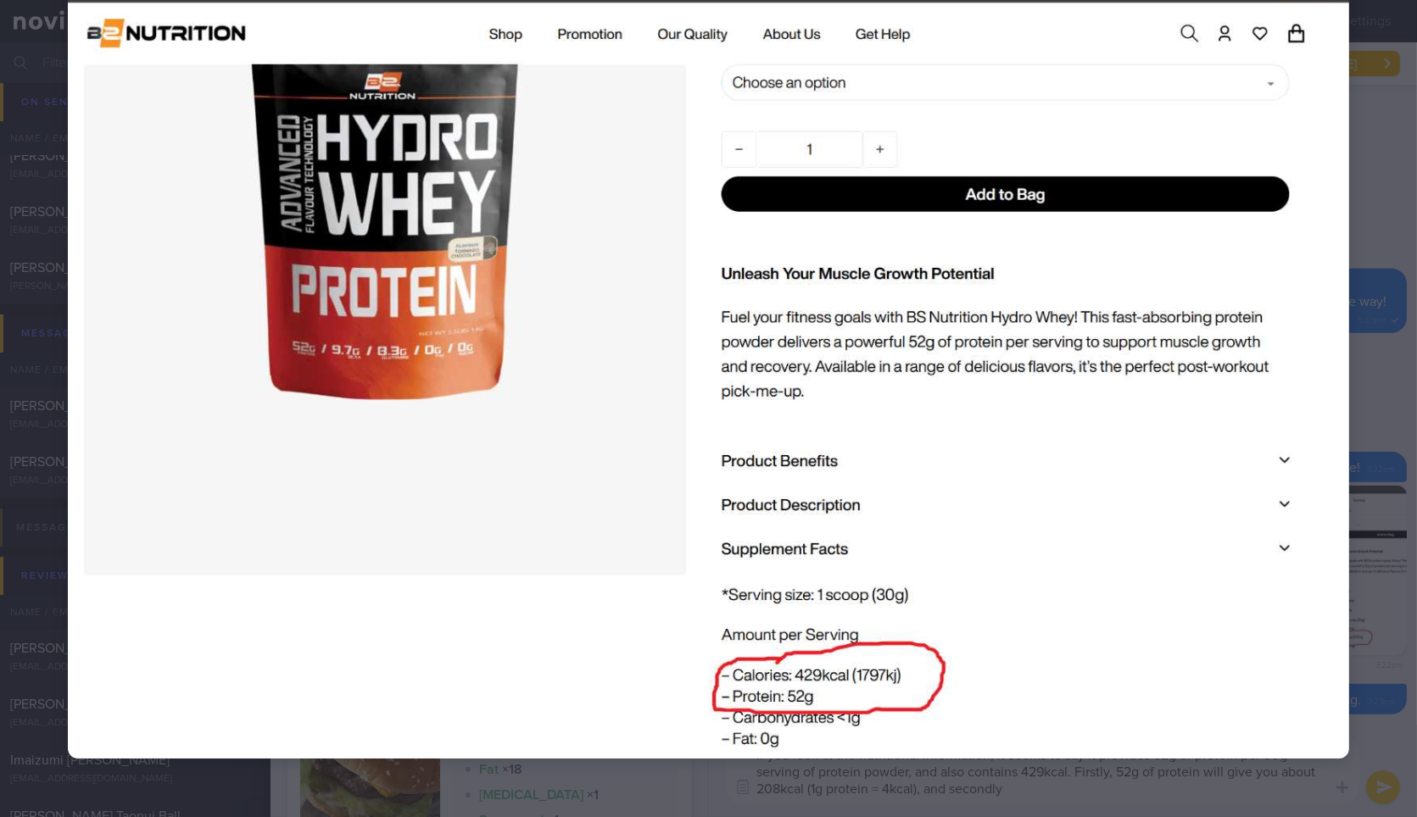
click at [1322, 605] on img at bounding box center [708, 361] width 1281 height 794
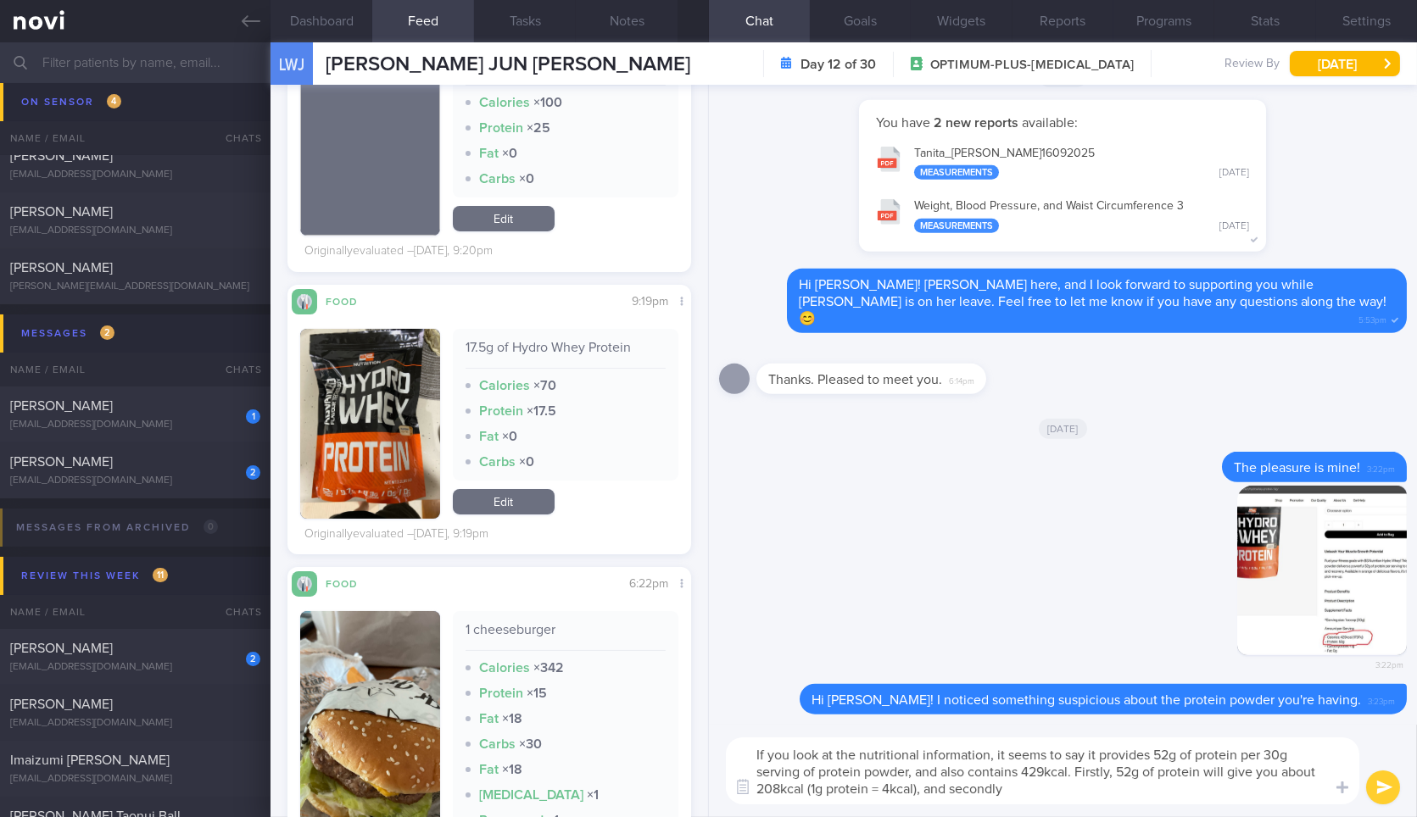
click at [920, 793] on textarea "If you look at the nutritional information, it seems to say it provides 52g of …" at bounding box center [1042, 771] width 633 height 67
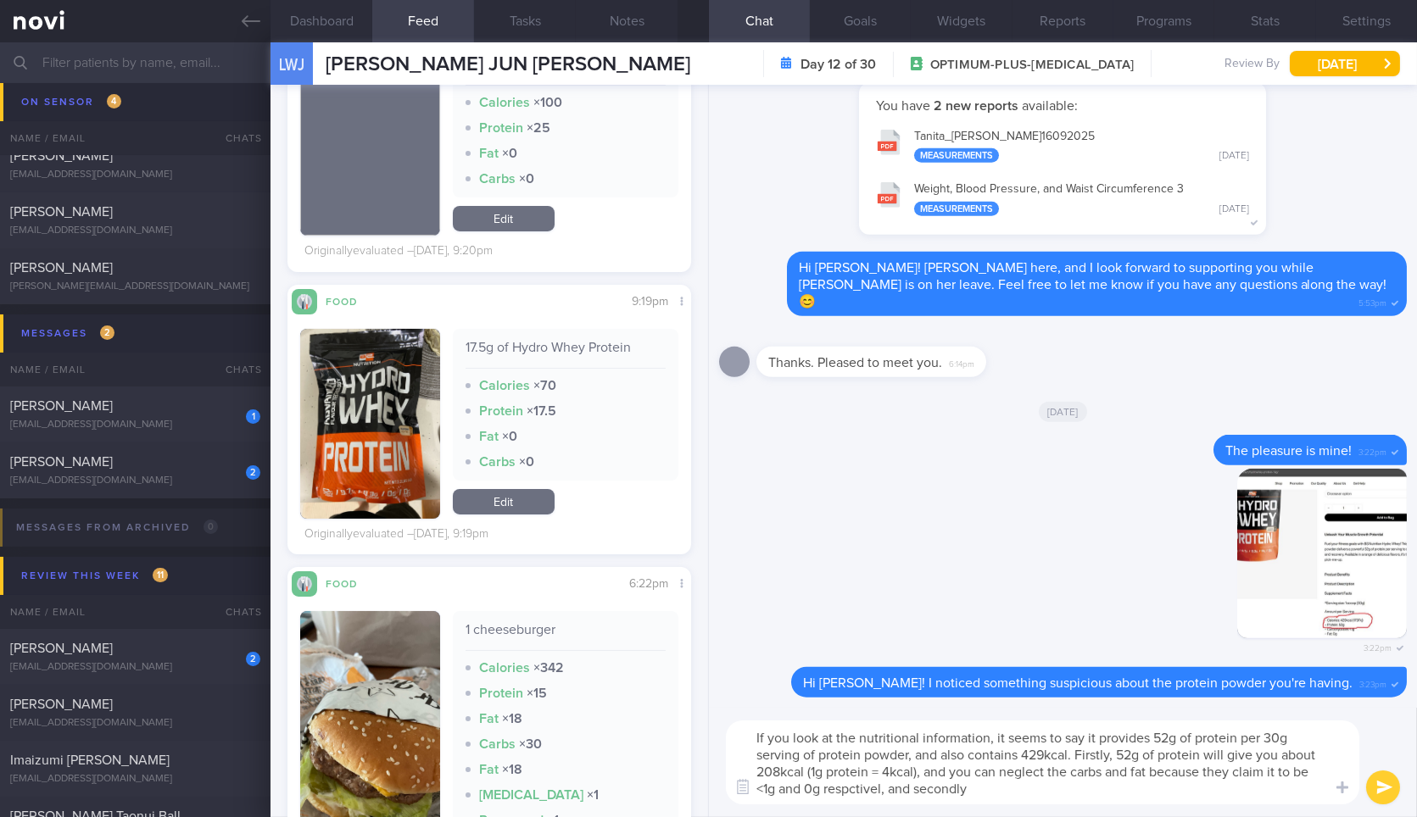
type textarea "If you look at the nutritional information, it seems to say it provides 52g of …"
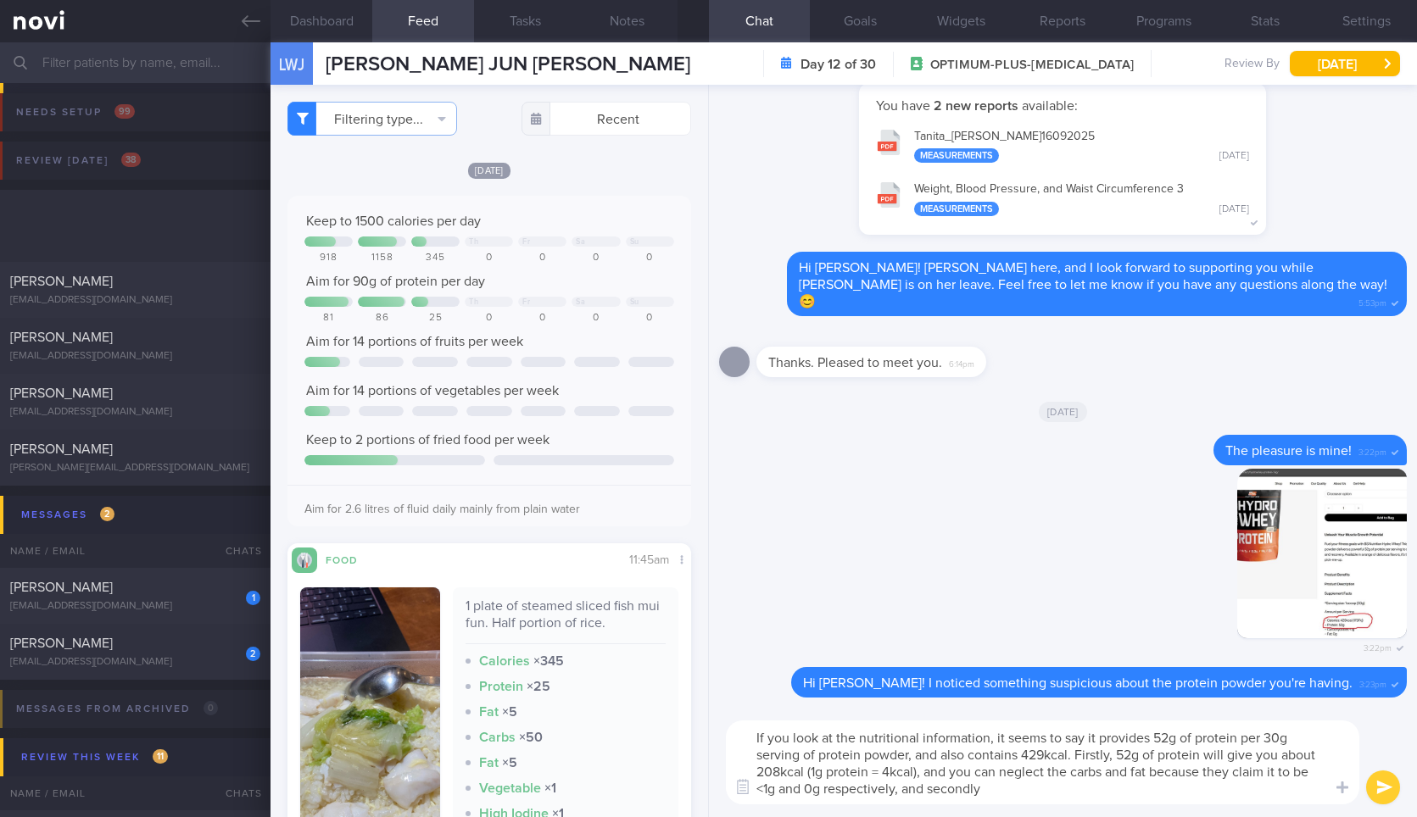
select select "8"
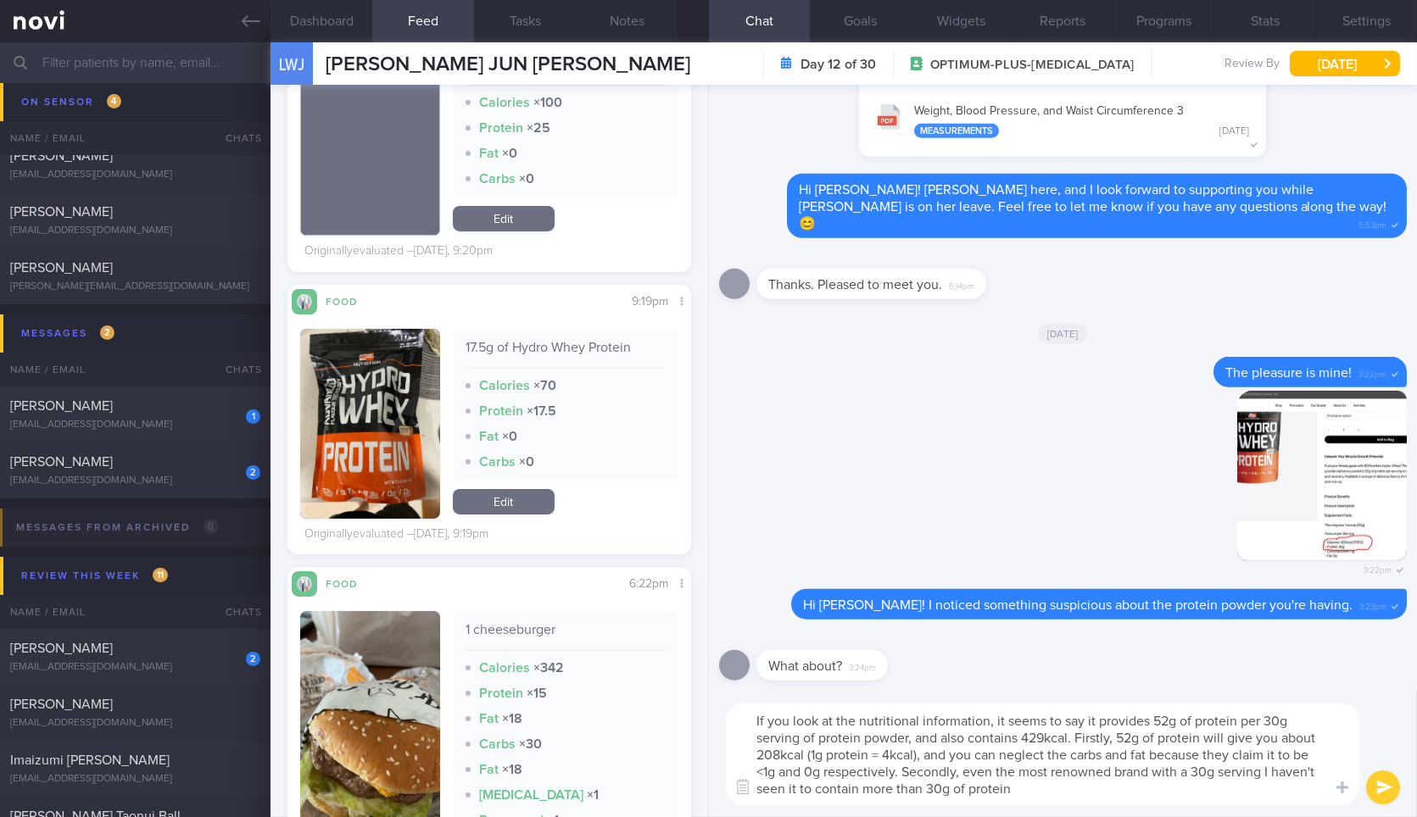
type textarea "If you look at the nutritional information, it seems to say it provides 52g of …"
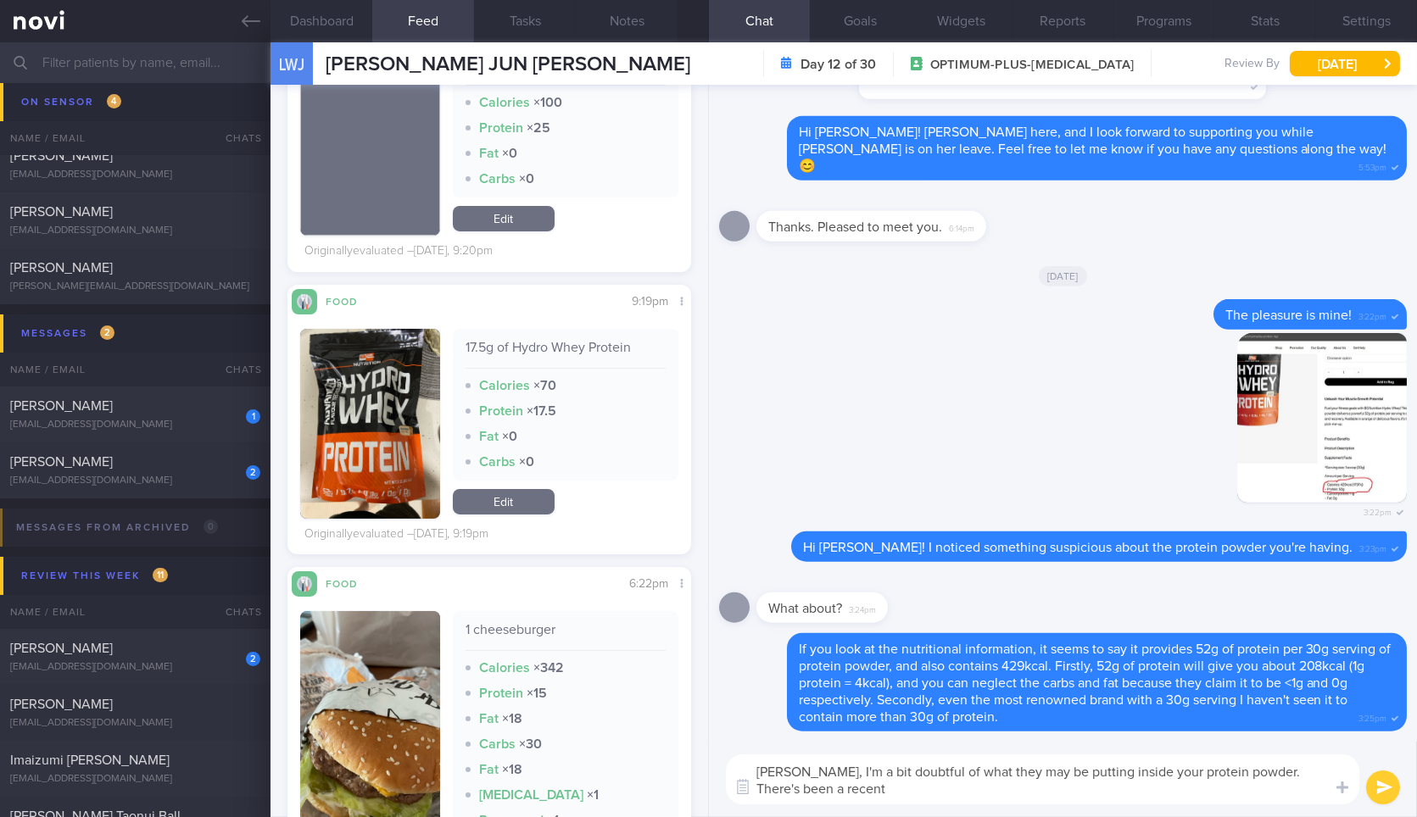
type textarea "Hence, I'm a bit doubtful of what they may be putting inside your protein powde…"
click at [827, 787] on textarea "Hence, I'm a bit doubtful of what they may be putting inside your protein powde…" at bounding box center [1042, 779] width 633 height 50
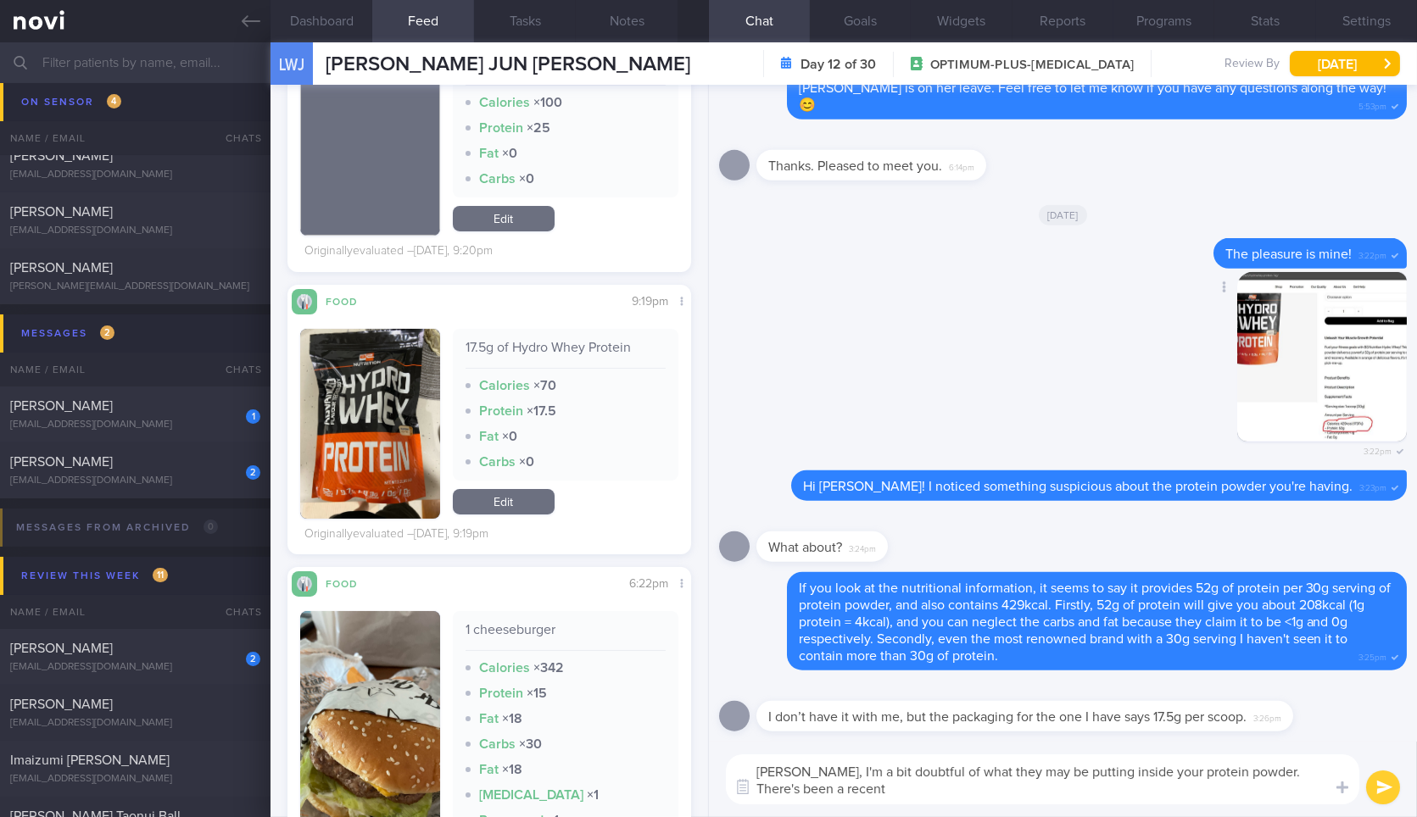
click at [1288, 348] on button "button" at bounding box center [1322, 357] width 170 height 170
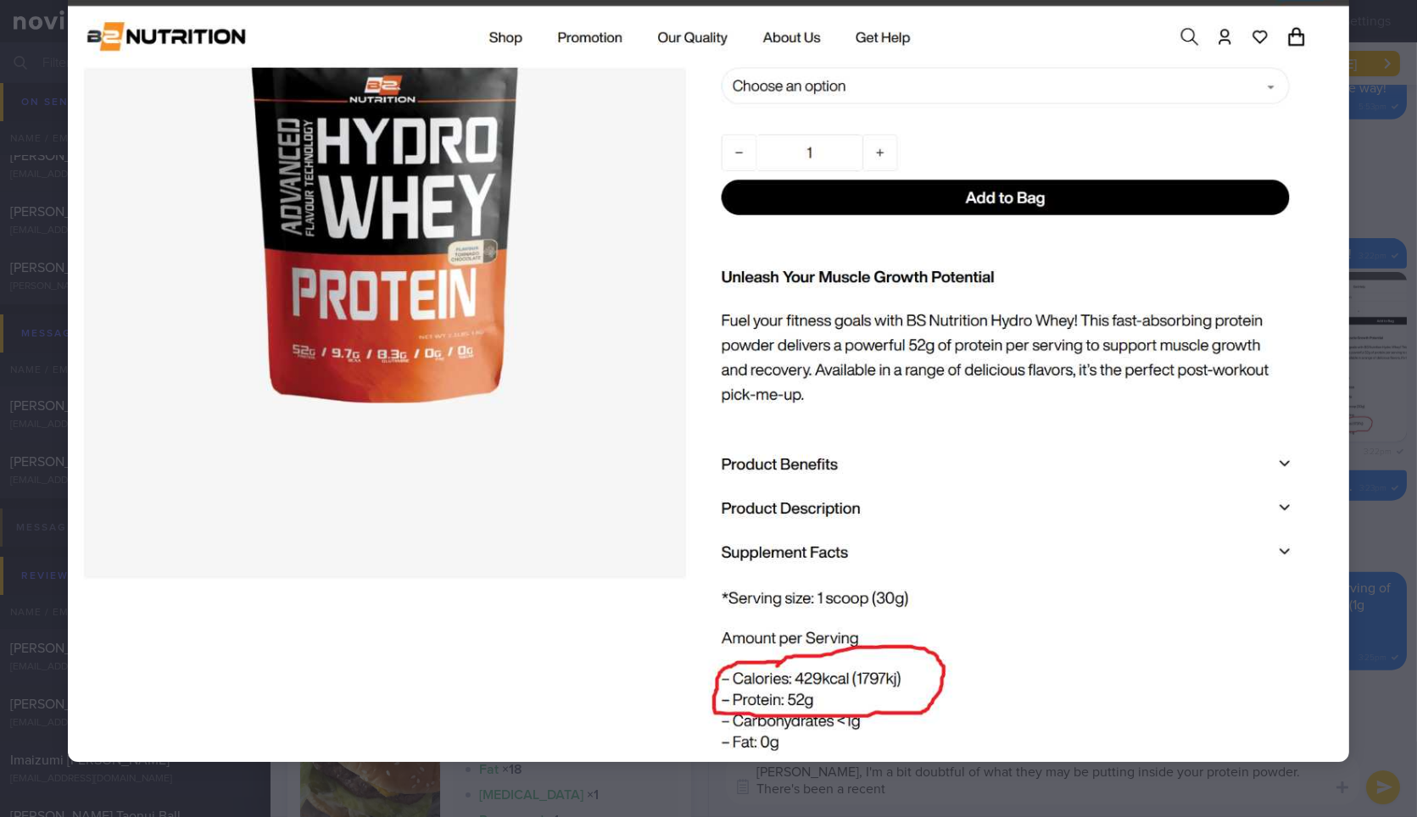
scroll to position [103, 0]
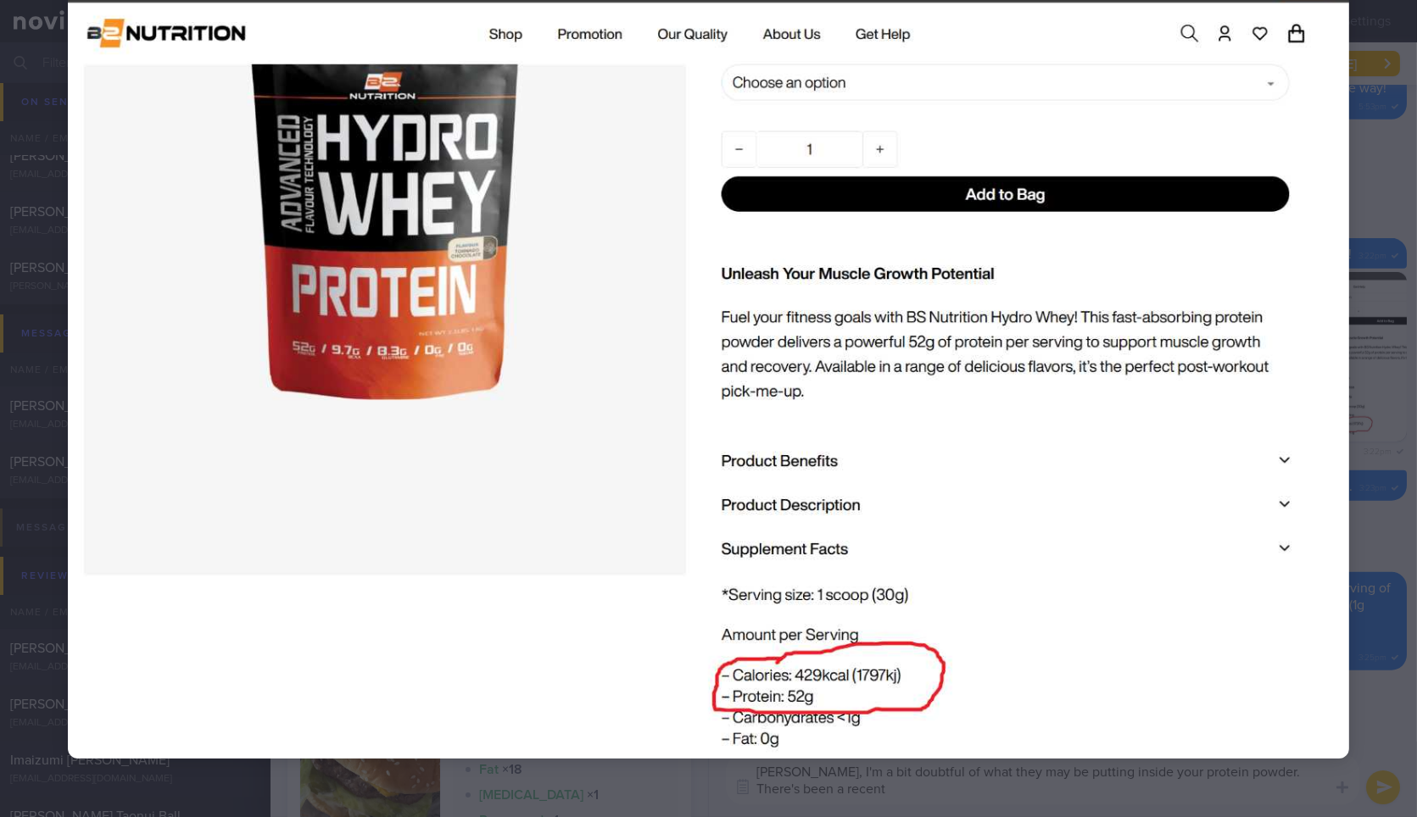
click at [1355, 322] on div at bounding box center [708, 362] width 1417 height 930
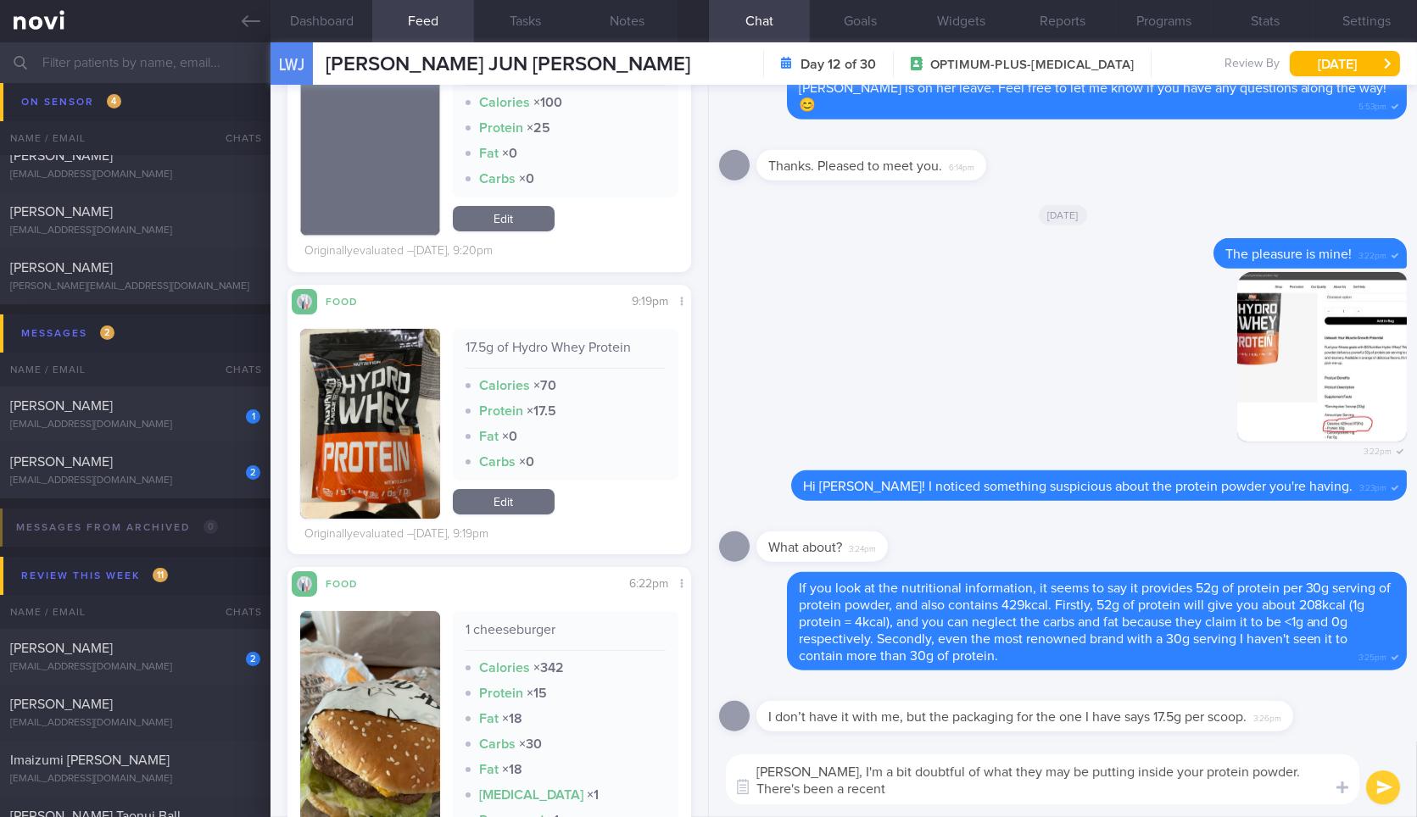
click at [1058, 783] on textarea "Hence, I'm a bit doubtful of what they may be putting inside your protein powde…" at bounding box center [1042, 779] width 633 height 50
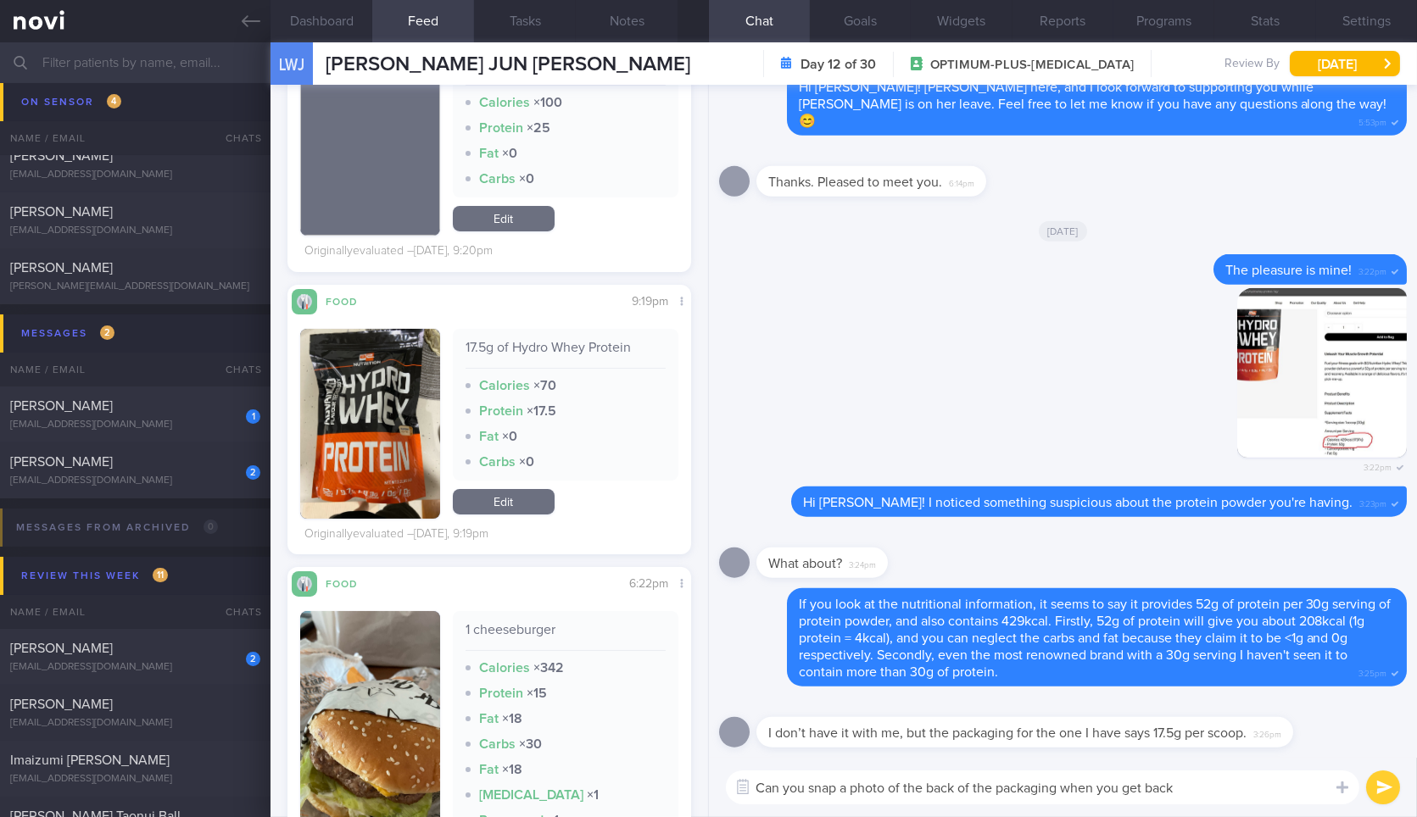
type textarea "Can you snap a photo of the back of the packaging when you get back?"
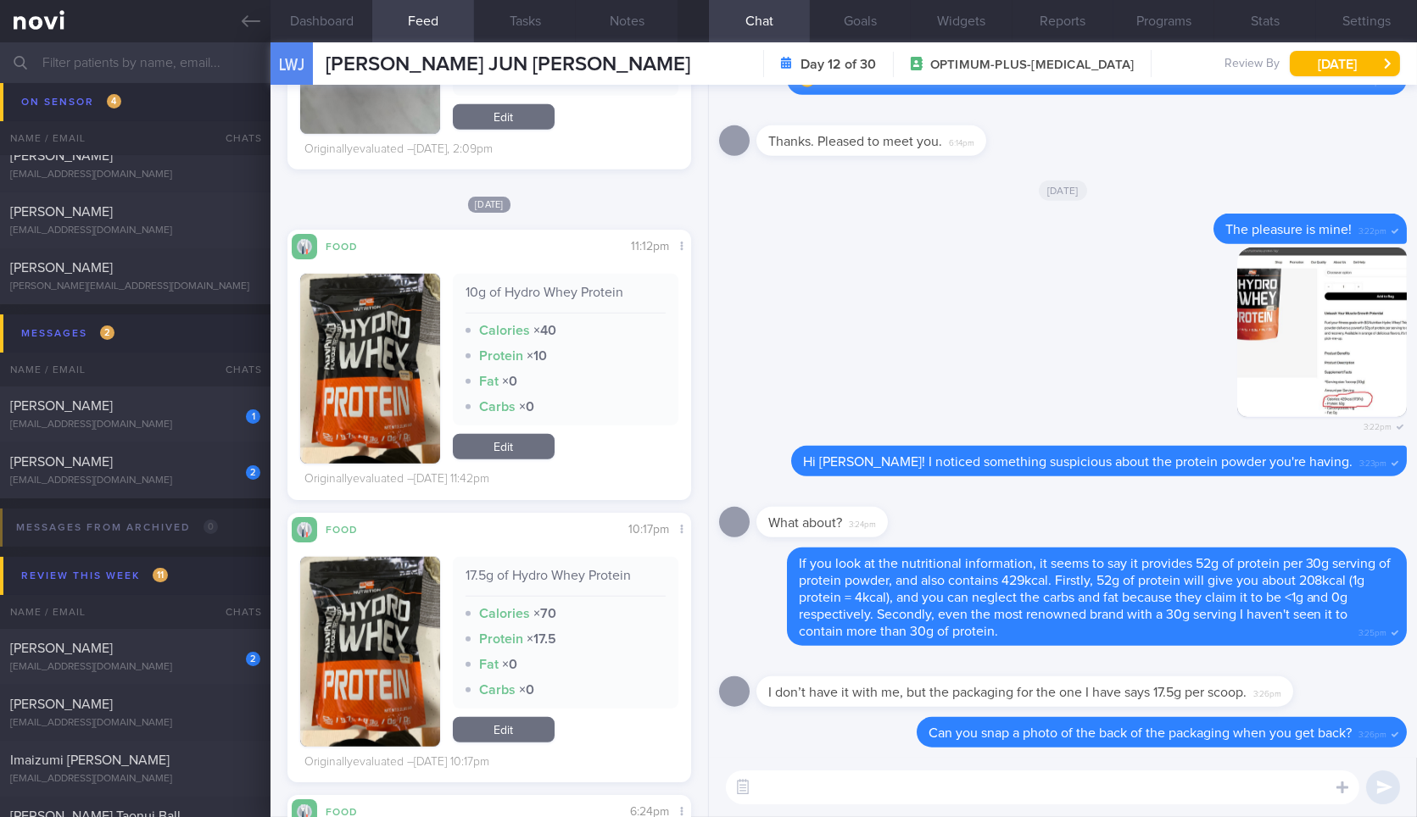
scroll to position [2891, 0]
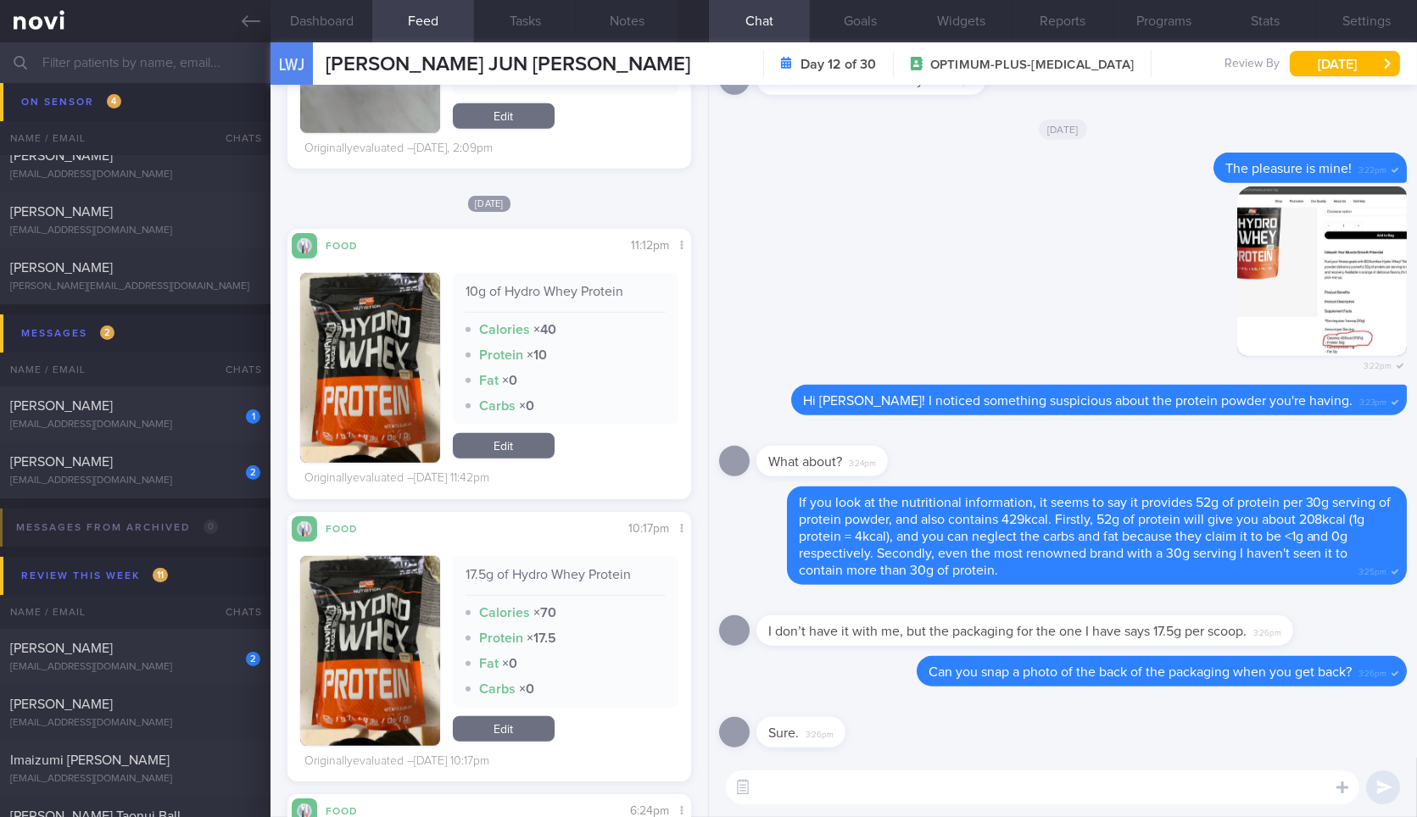
click at [840, 782] on textarea at bounding box center [1042, 788] width 633 height 34
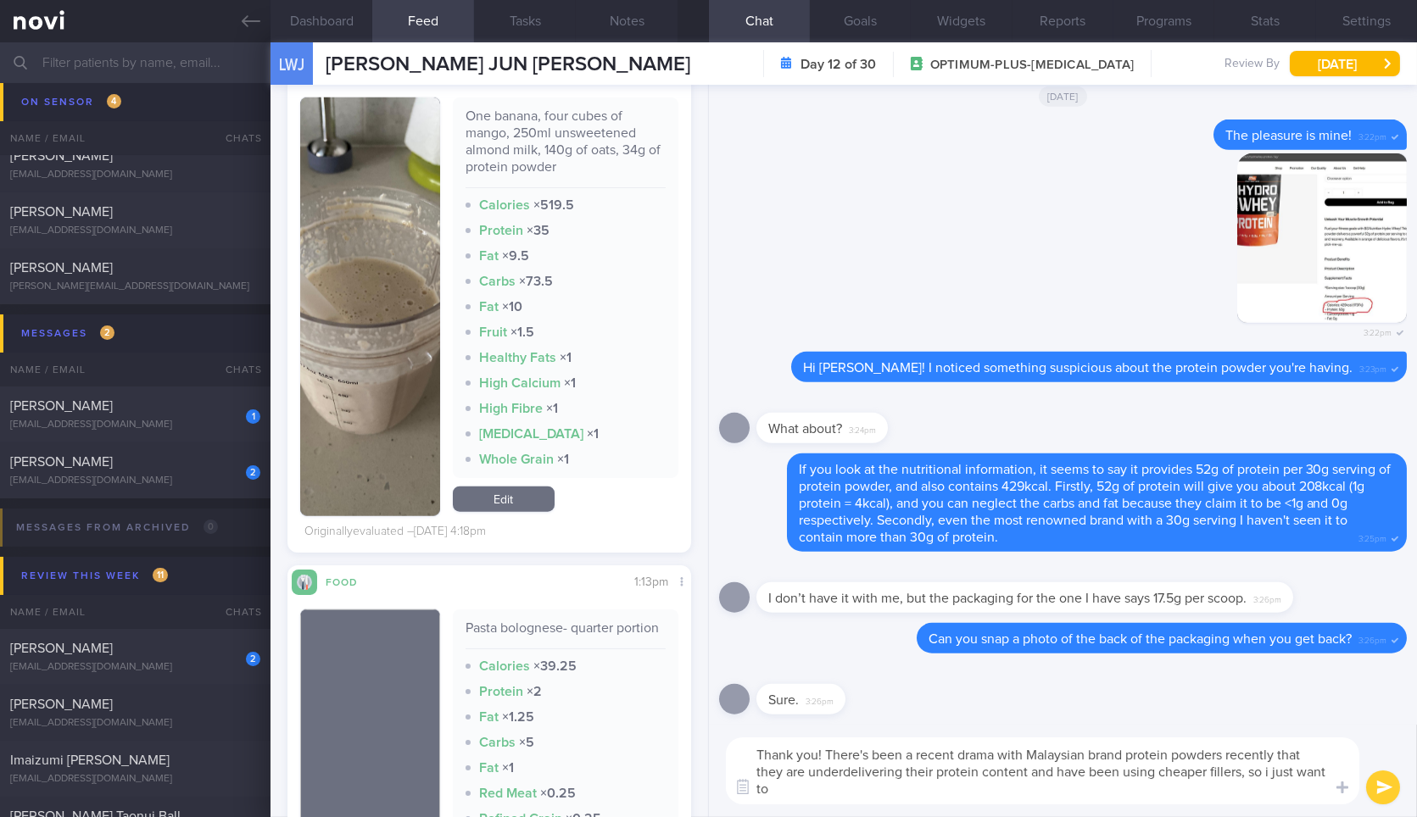
scroll to position [0, 0]
type textarea "Thank you! There's been a recent drama with Malaysian brand protein powders rec…"
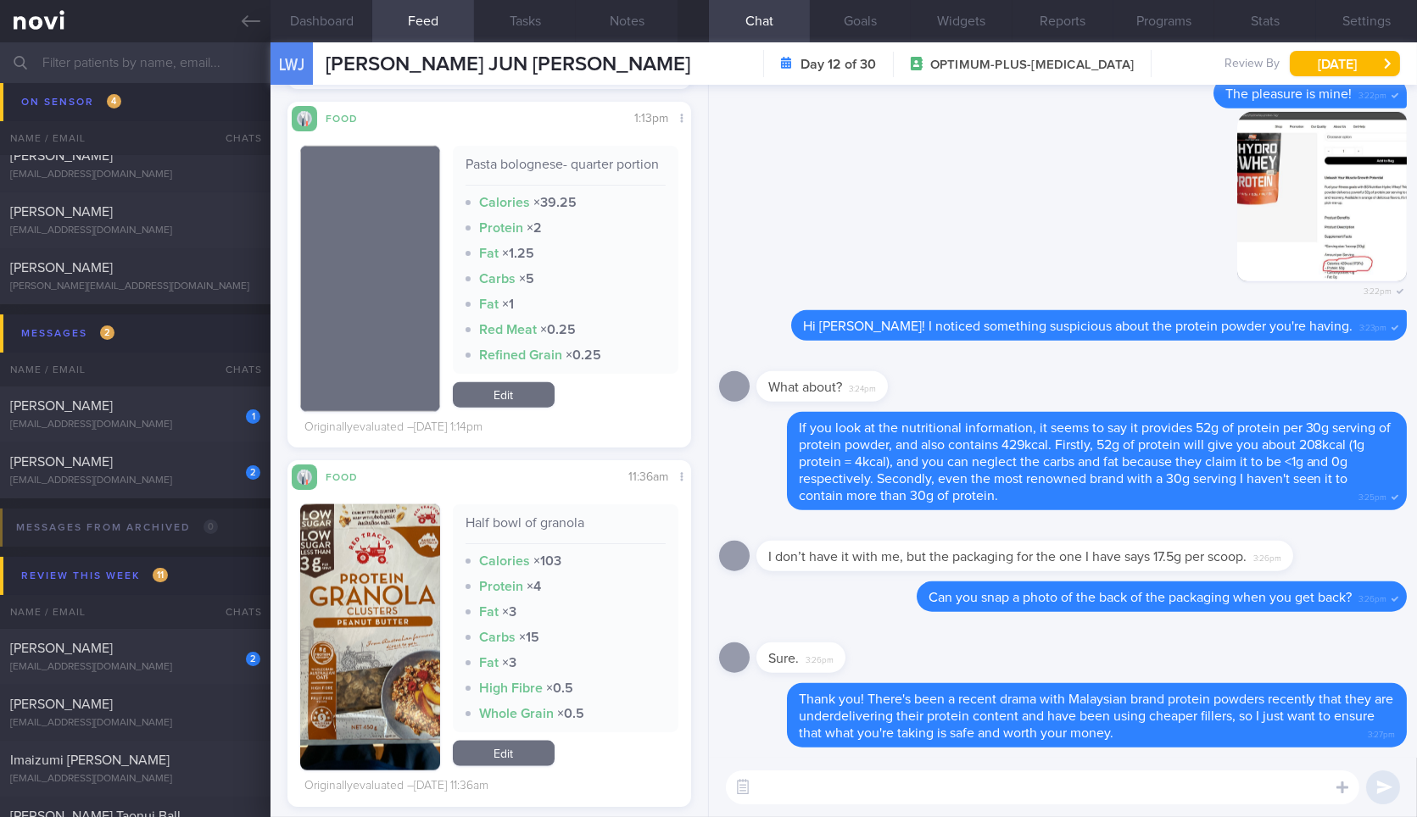
scroll to position [4391, 0]
click at [862, 791] on textarea at bounding box center [1042, 788] width 633 height 34
click at [523, 534] on div "Half bowl of granola" at bounding box center [565, 529] width 200 height 30
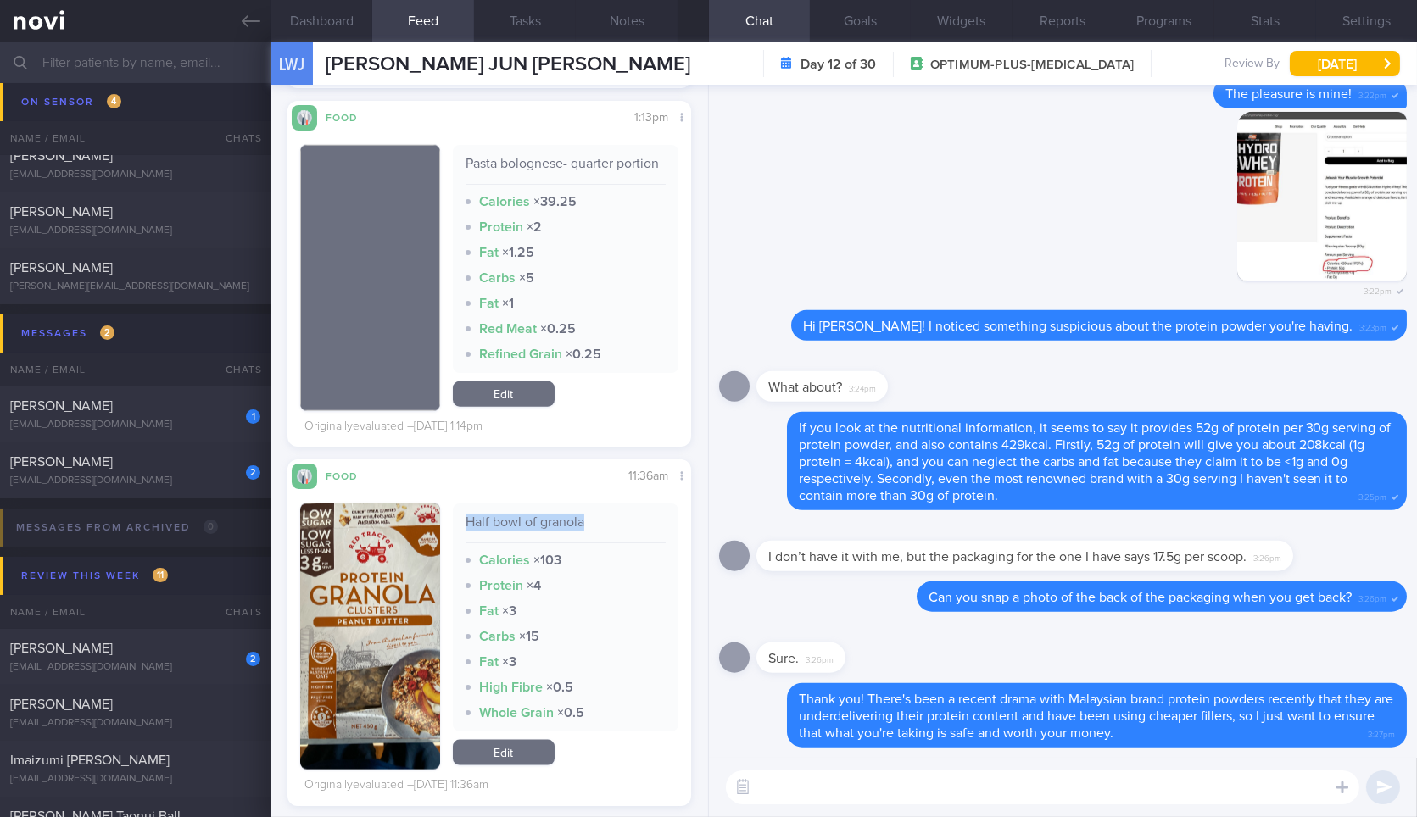
copy div "Half bowl of granola"
click at [836, 780] on textarea at bounding box center [1042, 788] width 633 height 34
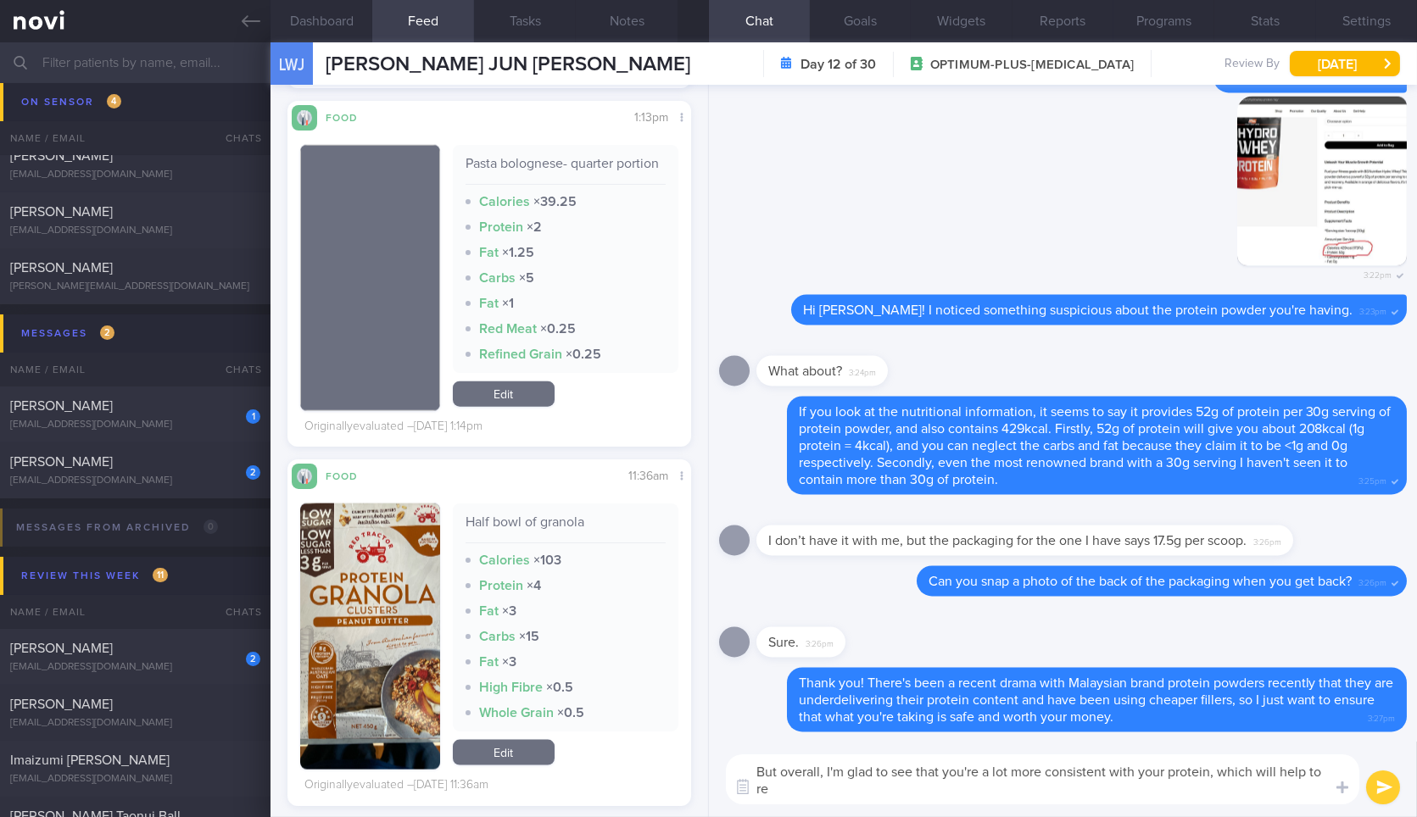
scroll to position [0, 0]
click at [355, 16] on button "Dashboard" at bounding box center [321, 21] width 102 height 42
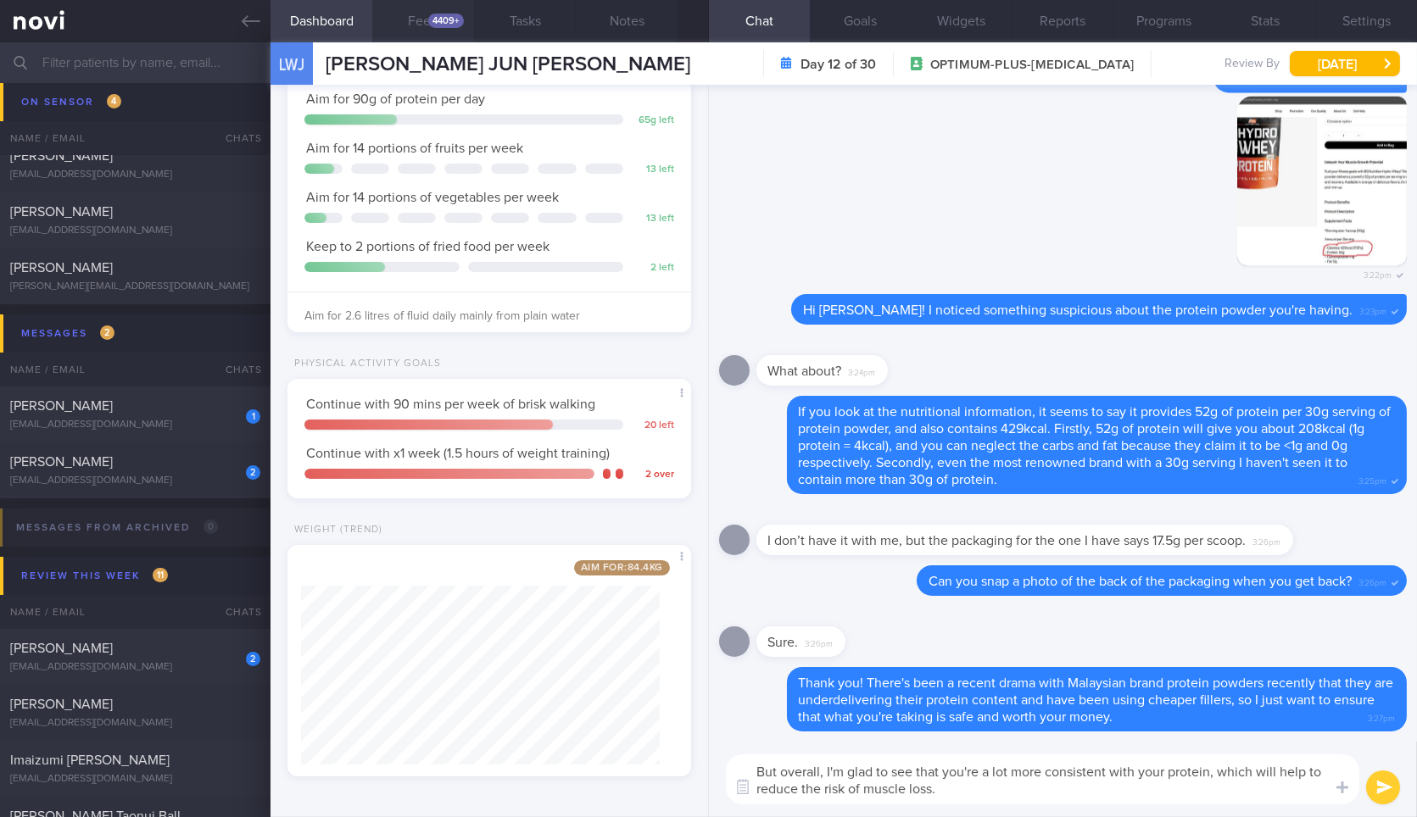
click at [412, 17] on button "Feed 4409+" at bounding box center [423, 21] width 102 height 42
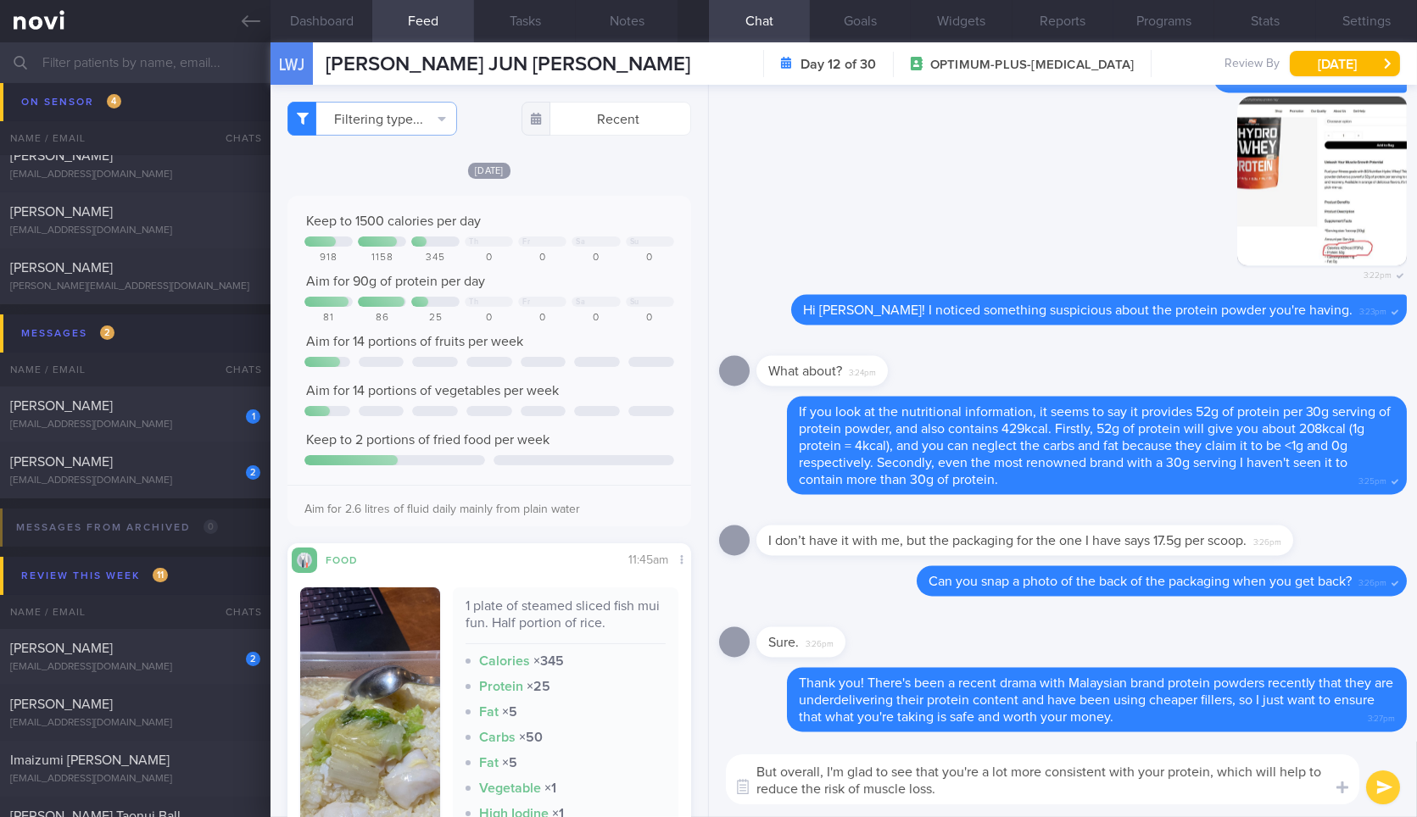
click at [1030, 788] on textarea "But overall, I'm glad to see that you're a lot more consistent with your protei…" at bounding box center [1042, 779] width 633 height 50
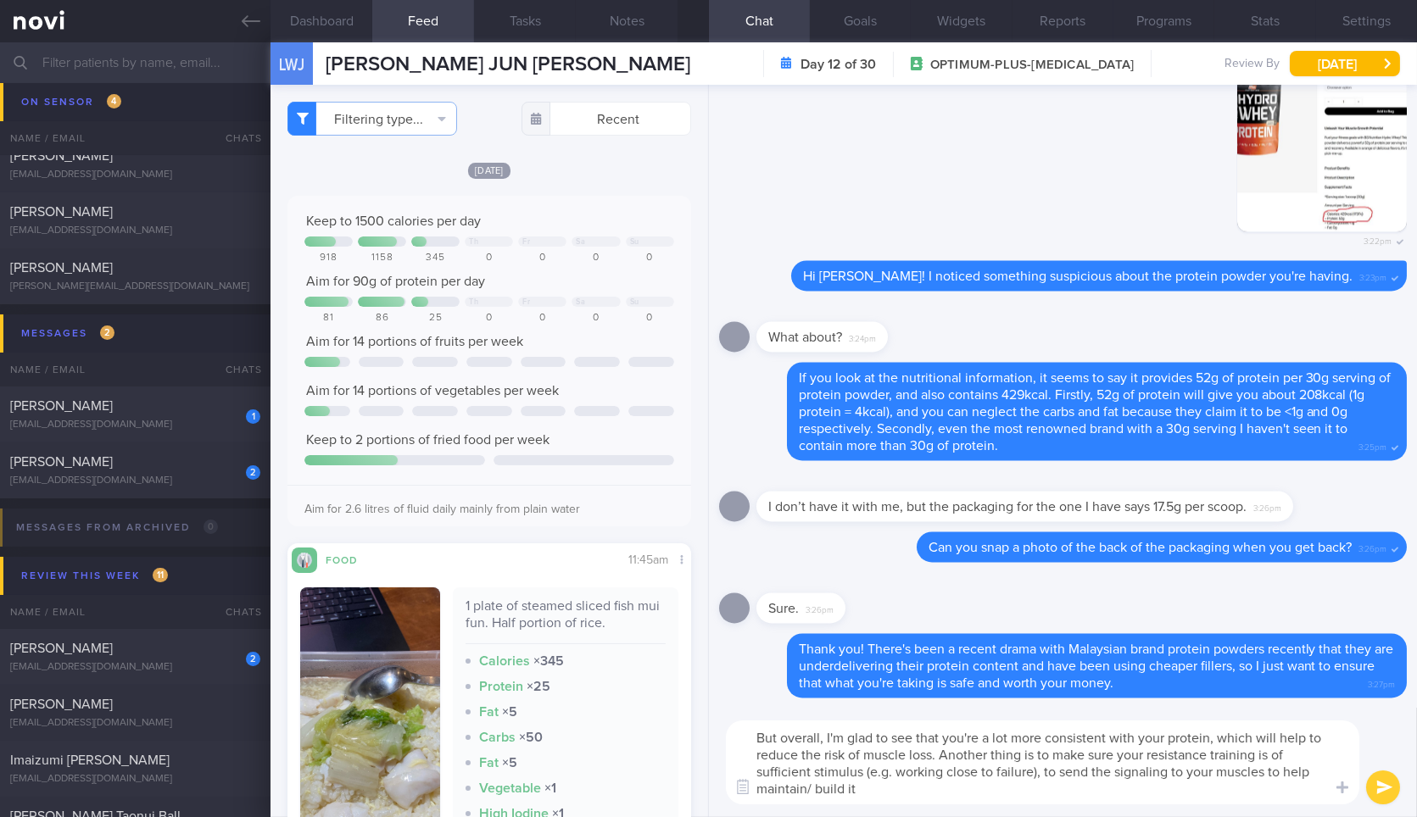
type textarea "But overall, I'm glad to see that you're a lot more consistent with your protei…"
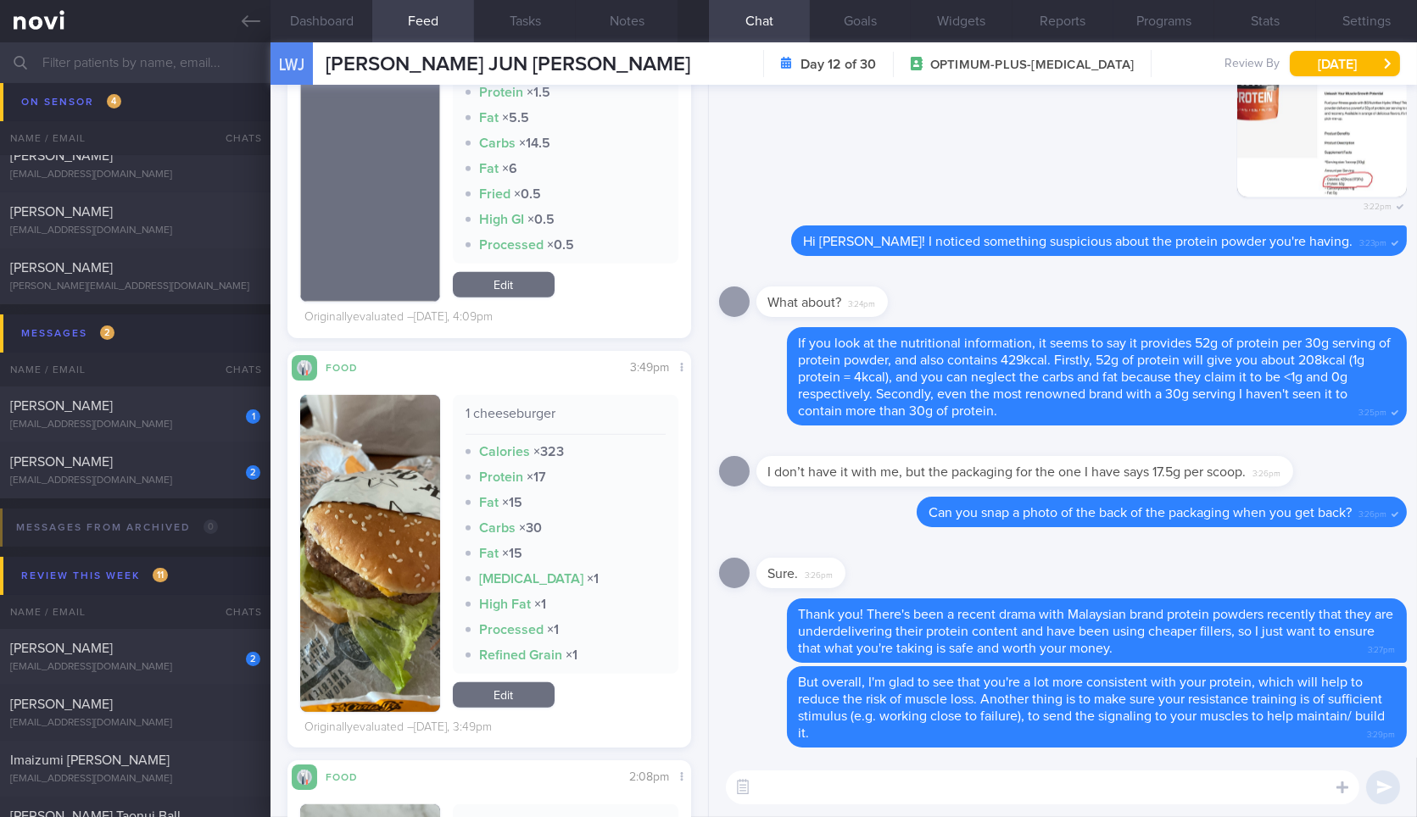
scroll to position [2166, 0]
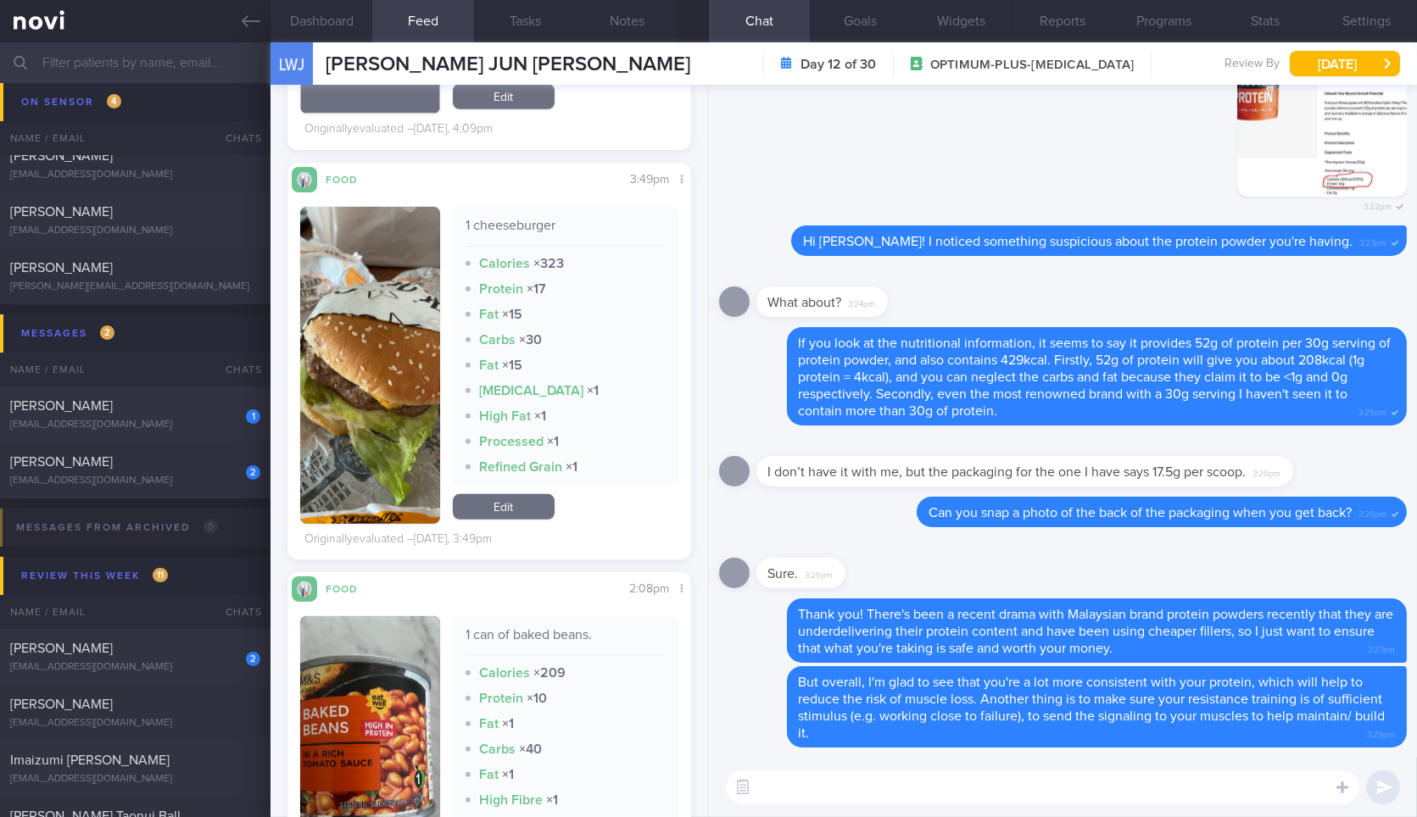
click at [832, 778] on textarea at bounding box center [1042, 788] width 633 height 34
type textarea "What does your workout look like?"
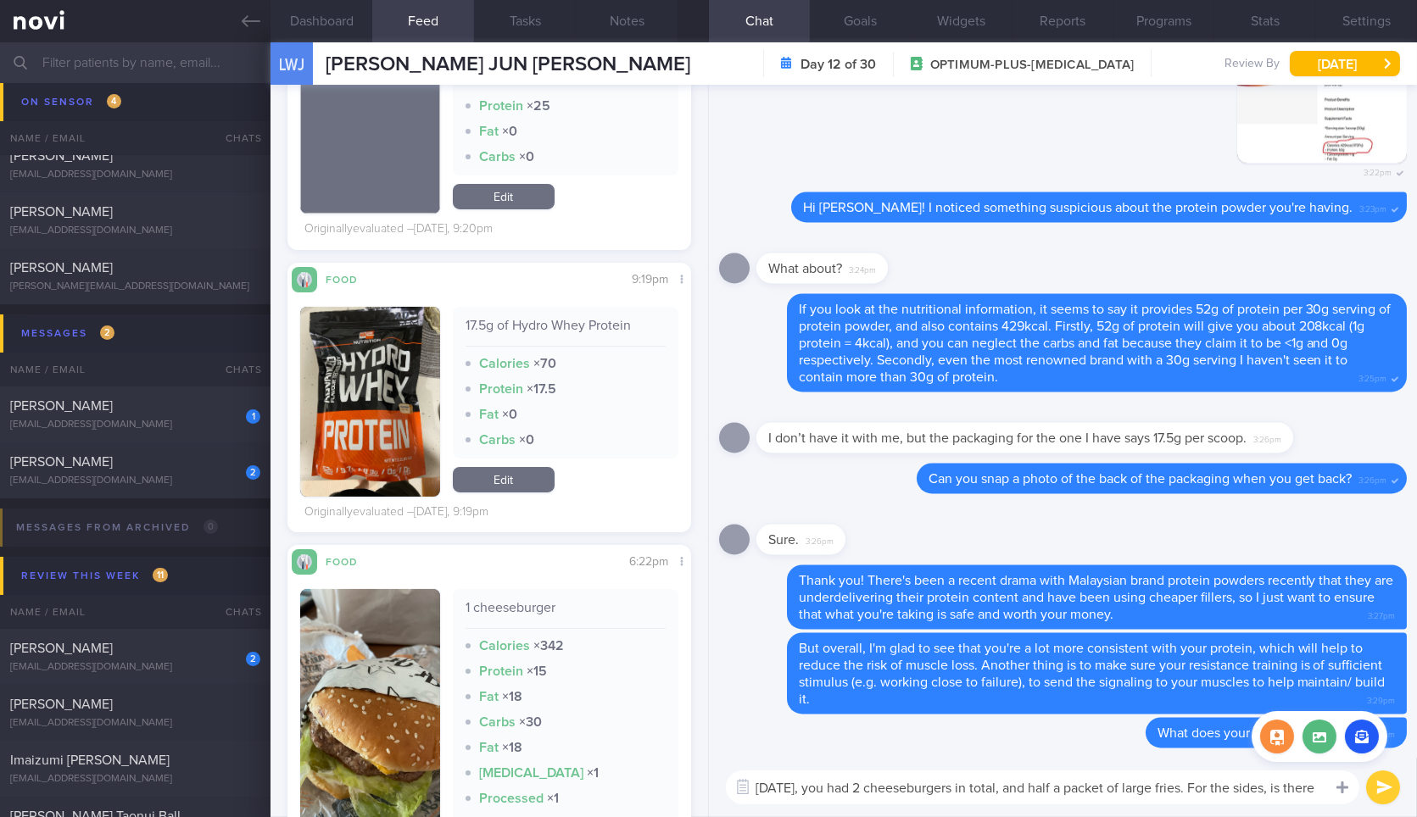
scroll to position [0, 0]
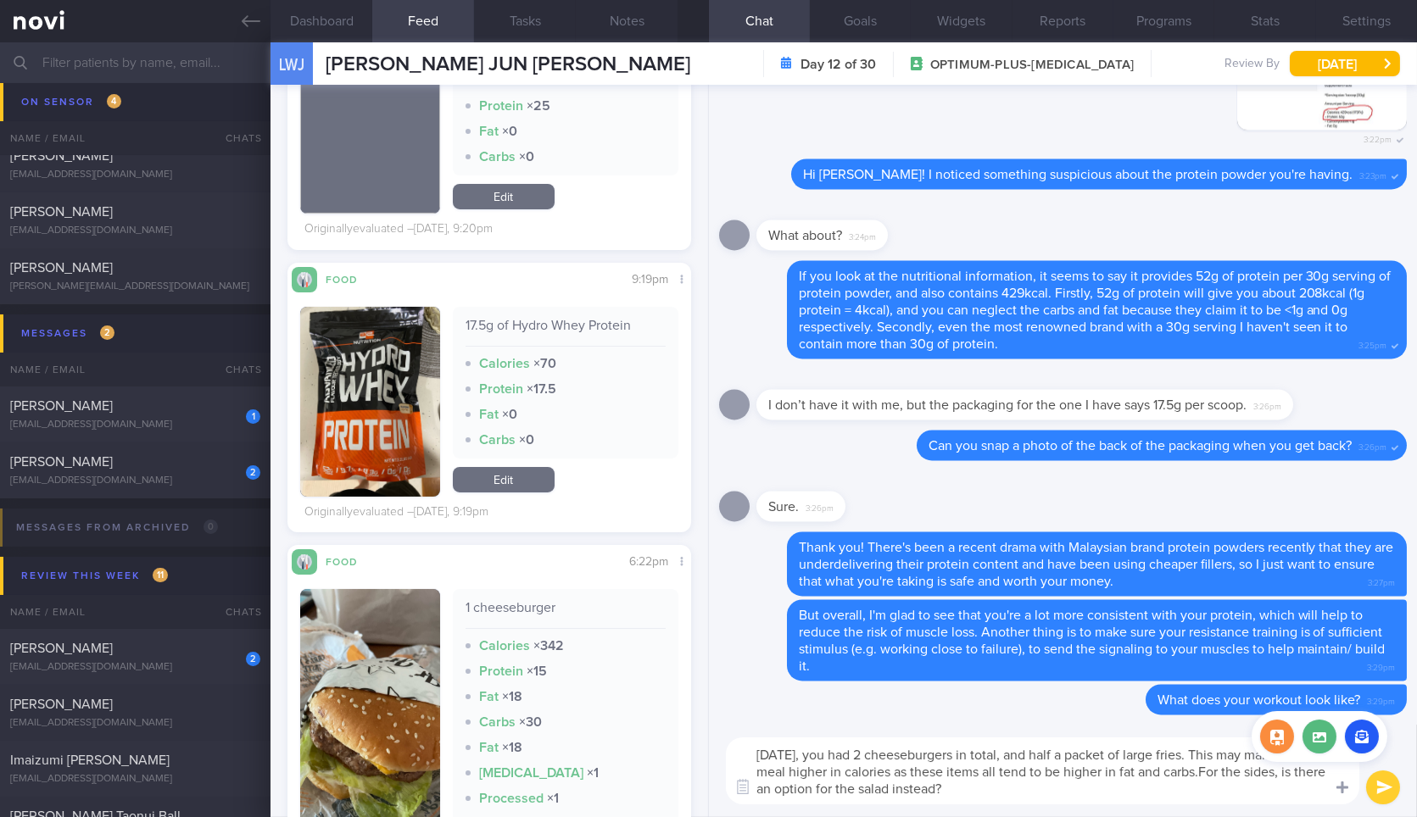
type textarea "Yesterday, you had 2 cheeseburgers in total, and half a packet of large fries. …"
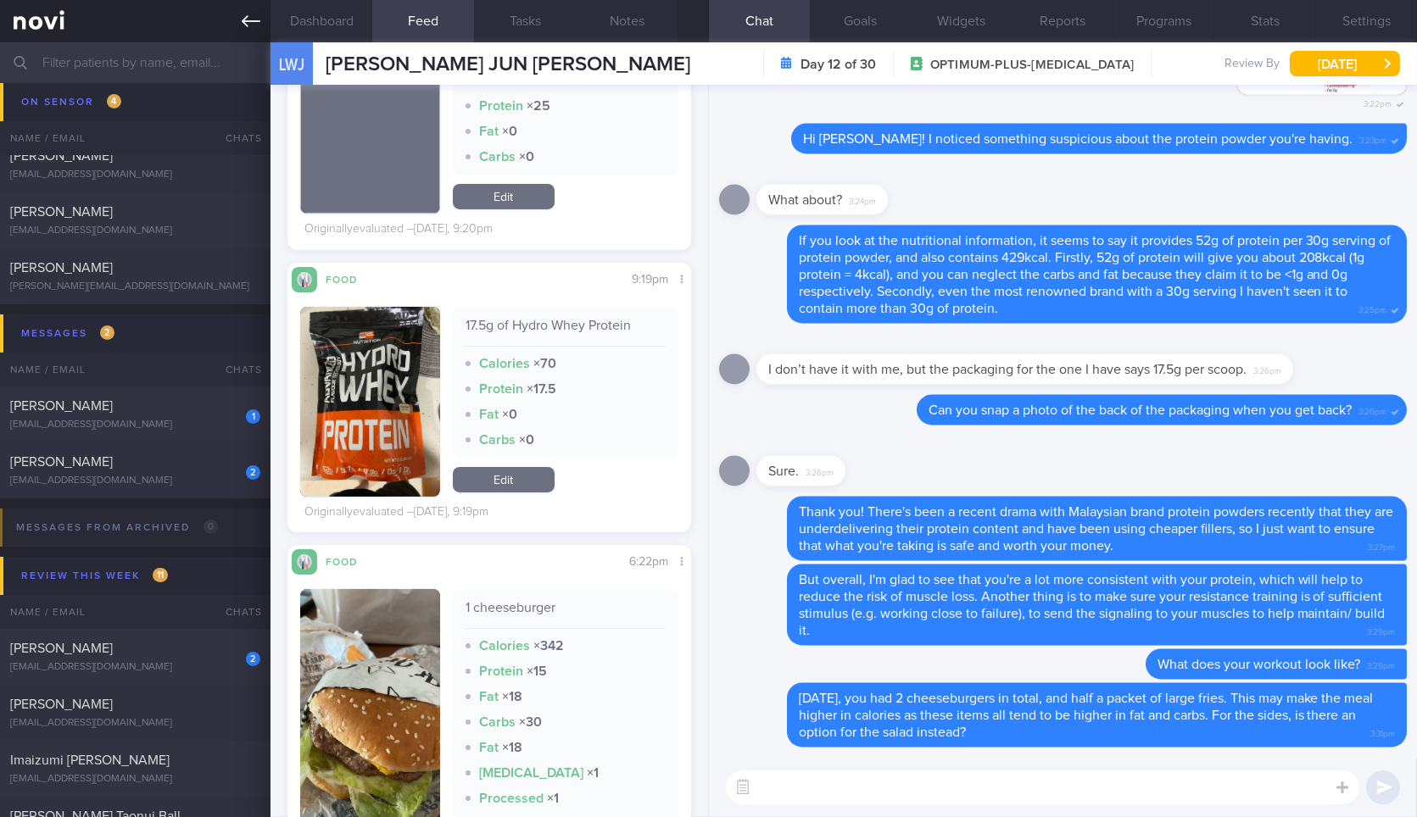
click at [253, 15] on icon at bounding box center [251, 21] width 19 height 19
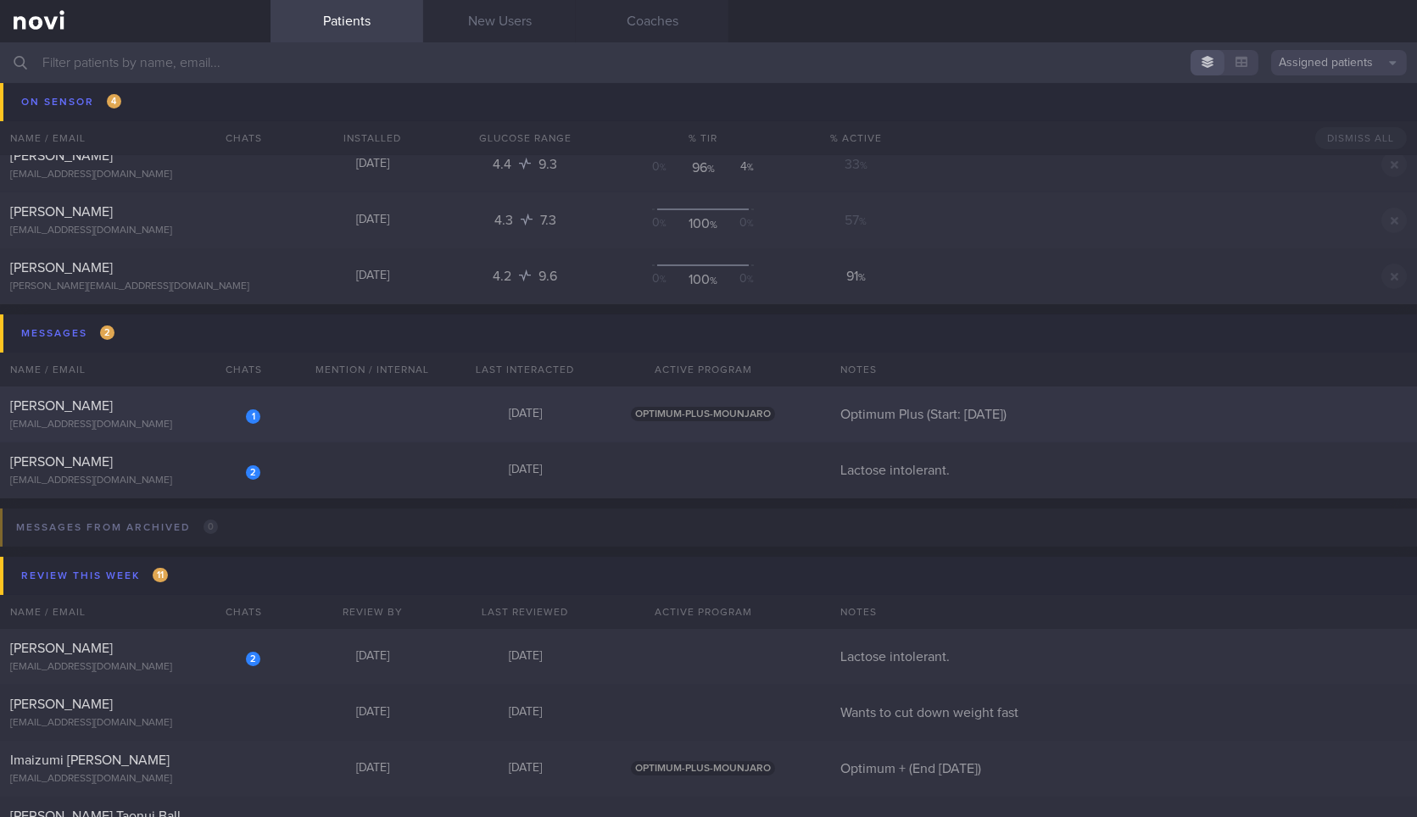
click at [182, 421] on div "[EMAIL_ADDRESS][DOMAIN_NAME]" at bounding box center [135, 425] width 250 height 13
select select "8"
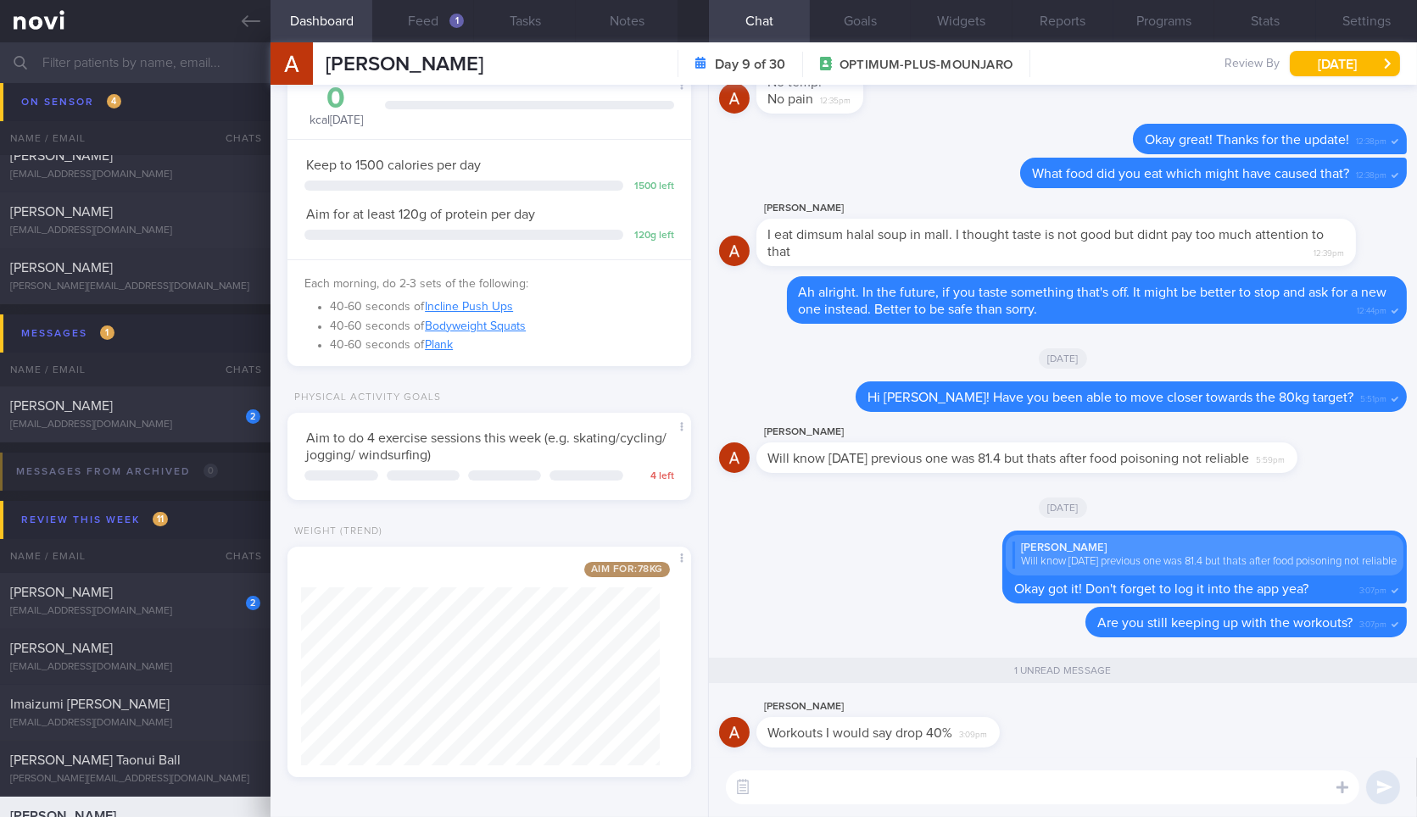
scroll to position [109, 0]
click at [982, 781] on textarea at bounding box center [1042, 788] width 633 height 34
drag, startPoint x: 978, startPoint y: 742, endPoint x: 1138, endPoint y: 750, distance: 159.6
click at [1138, 750] on div "Антон Вдовенко Workouts I would say drop 40% 3:09pm" at bounding box center [1063, 727] width 688 height 61
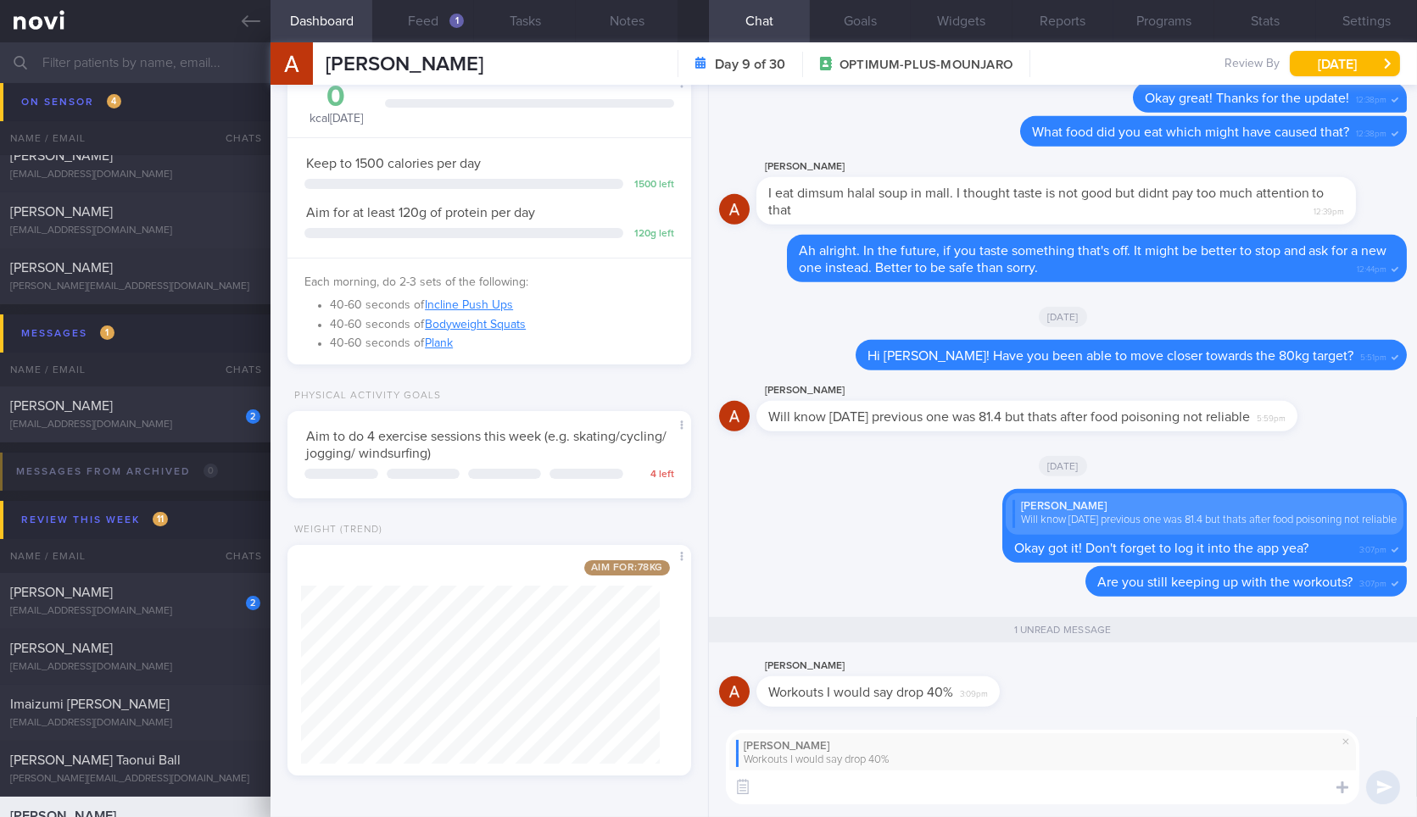
click at [1013, 788] on textarea at bounding box center [1042, 788] width 633 height 34
type textarea "Is it because you have less time?"
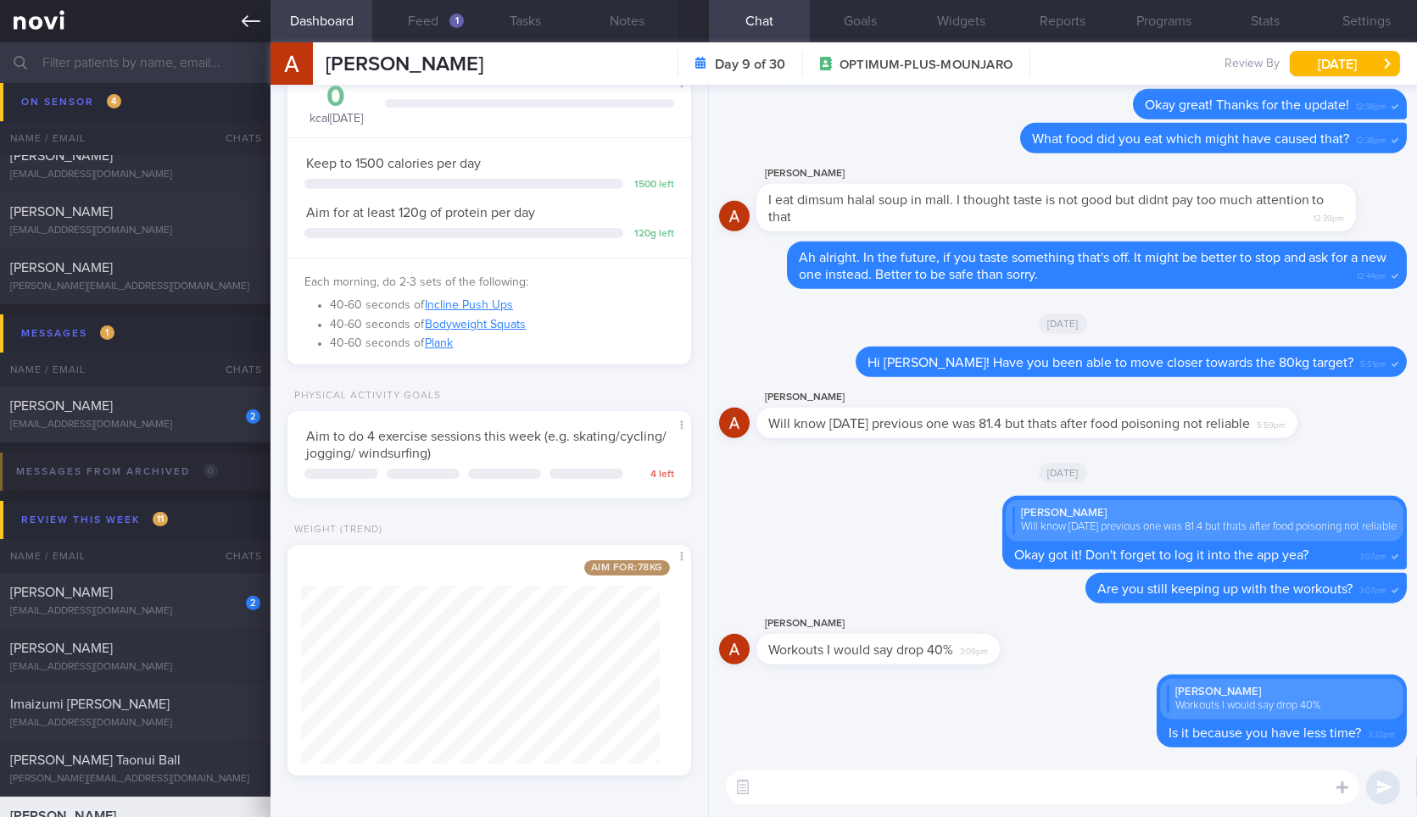
click at [235, 20] on link at bounding box center [135, 21] width 270 height 42
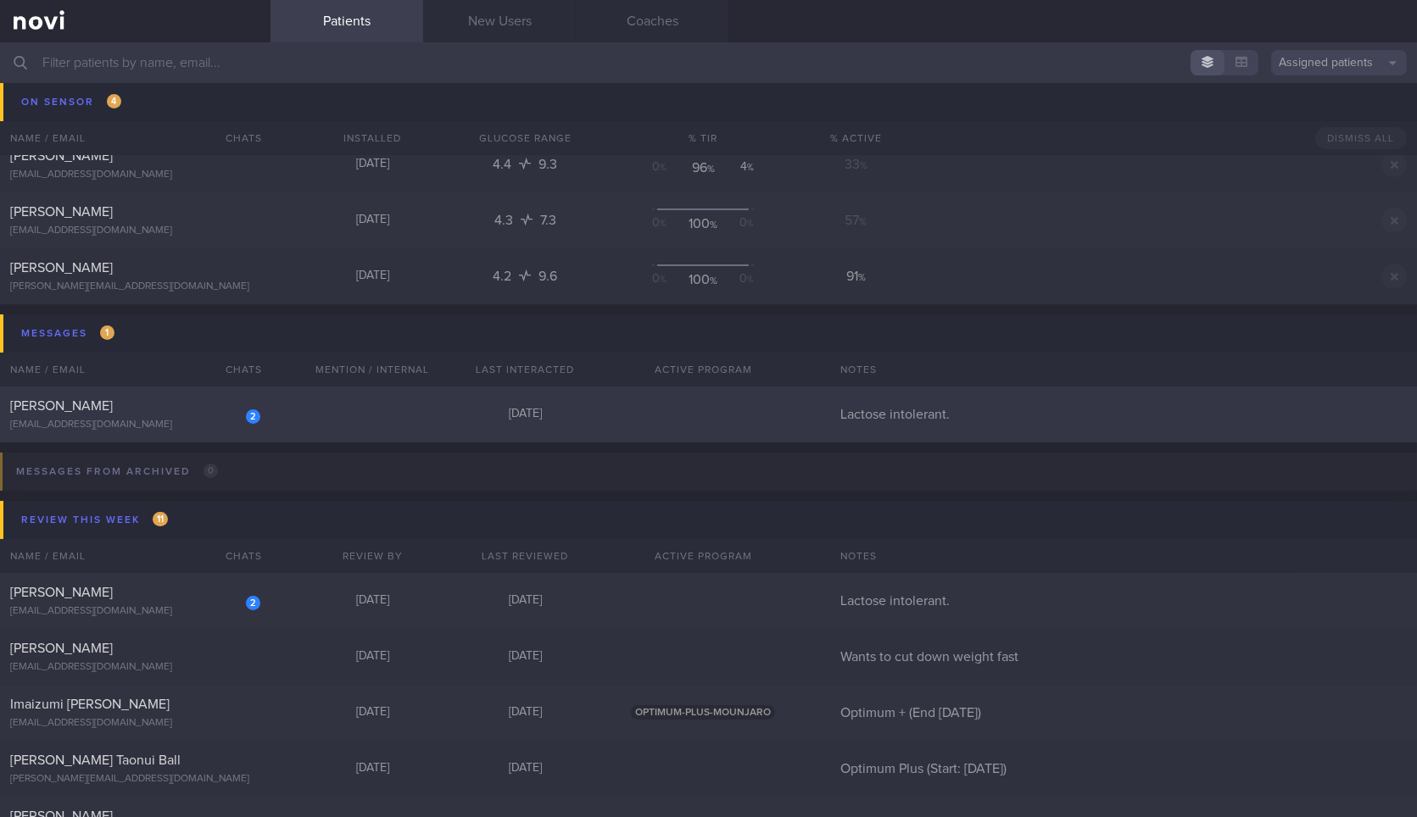
click at [210, 407] on div "[PERSON_NAME]" at bounding box center [133, 406] width 246 height 17
select select "8"
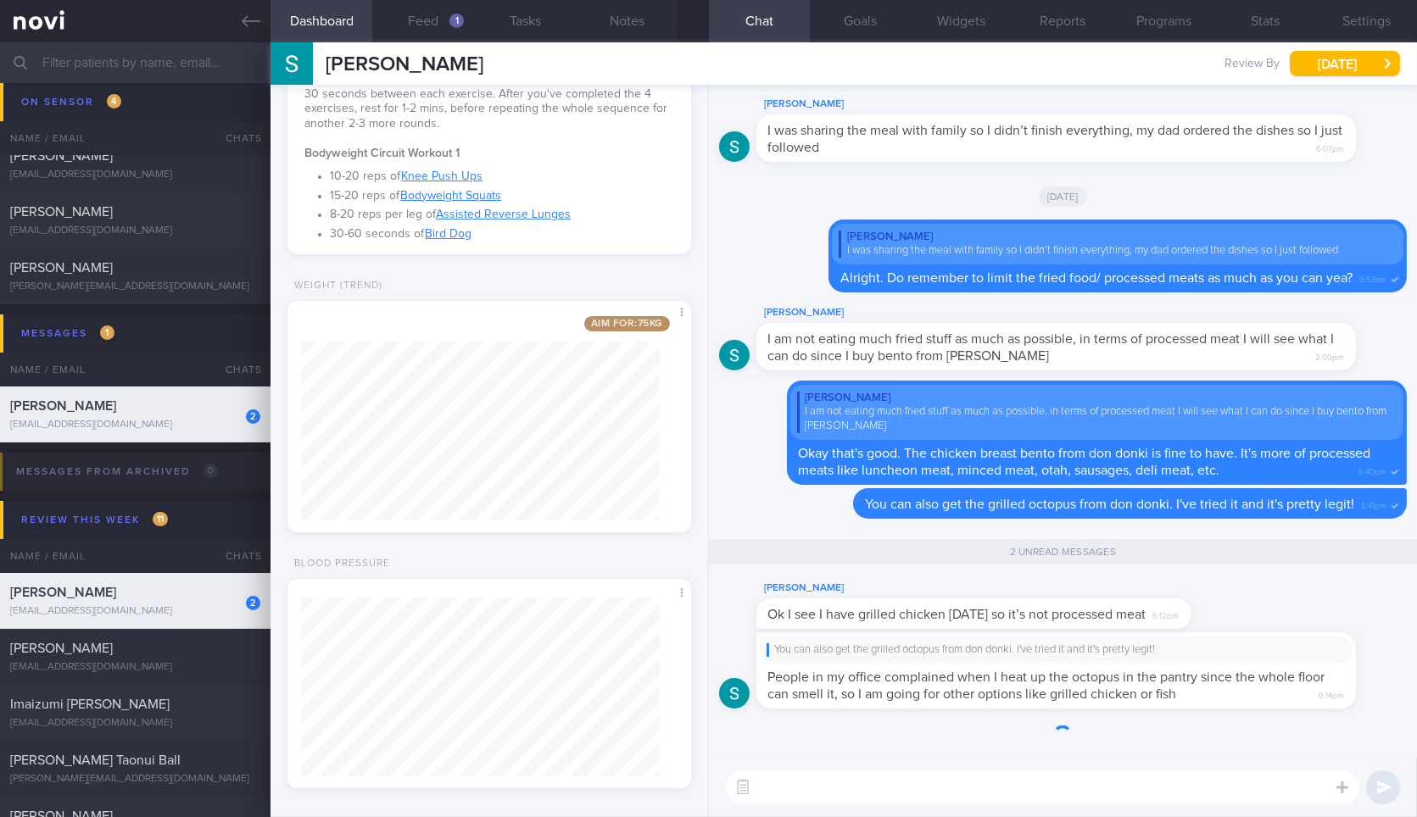
scroll to position [702, 0]
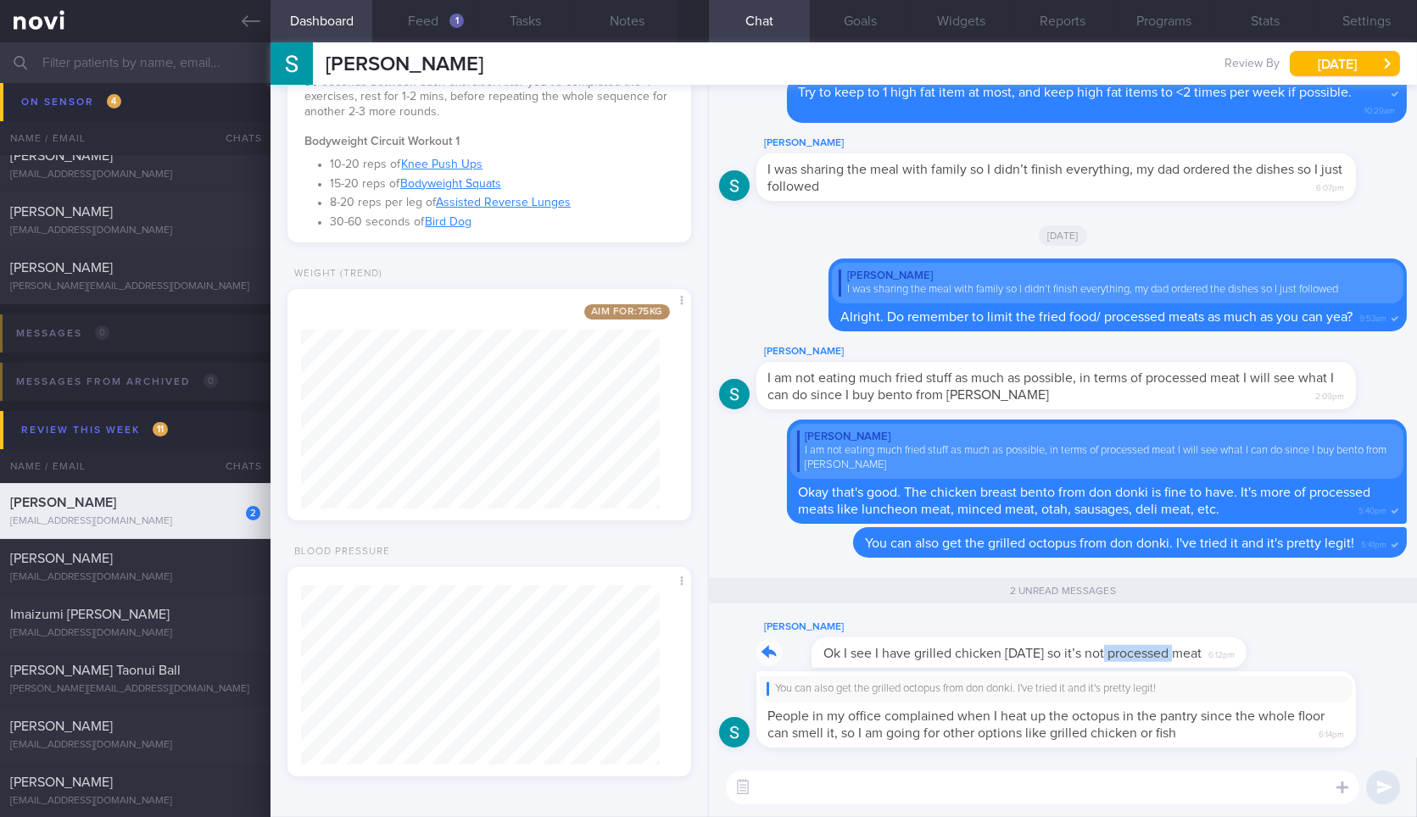
drag, startPoint x: 1049, startPoint y: 665, endPoint x: 1119, endPoint y: 665, distance: 70.4
click at [1119, 665] on div "Stephen Kartili Ok I see I have grilled chicken today so it’s not processed mea…" at bounding box center [999, 642] width 486 height 51
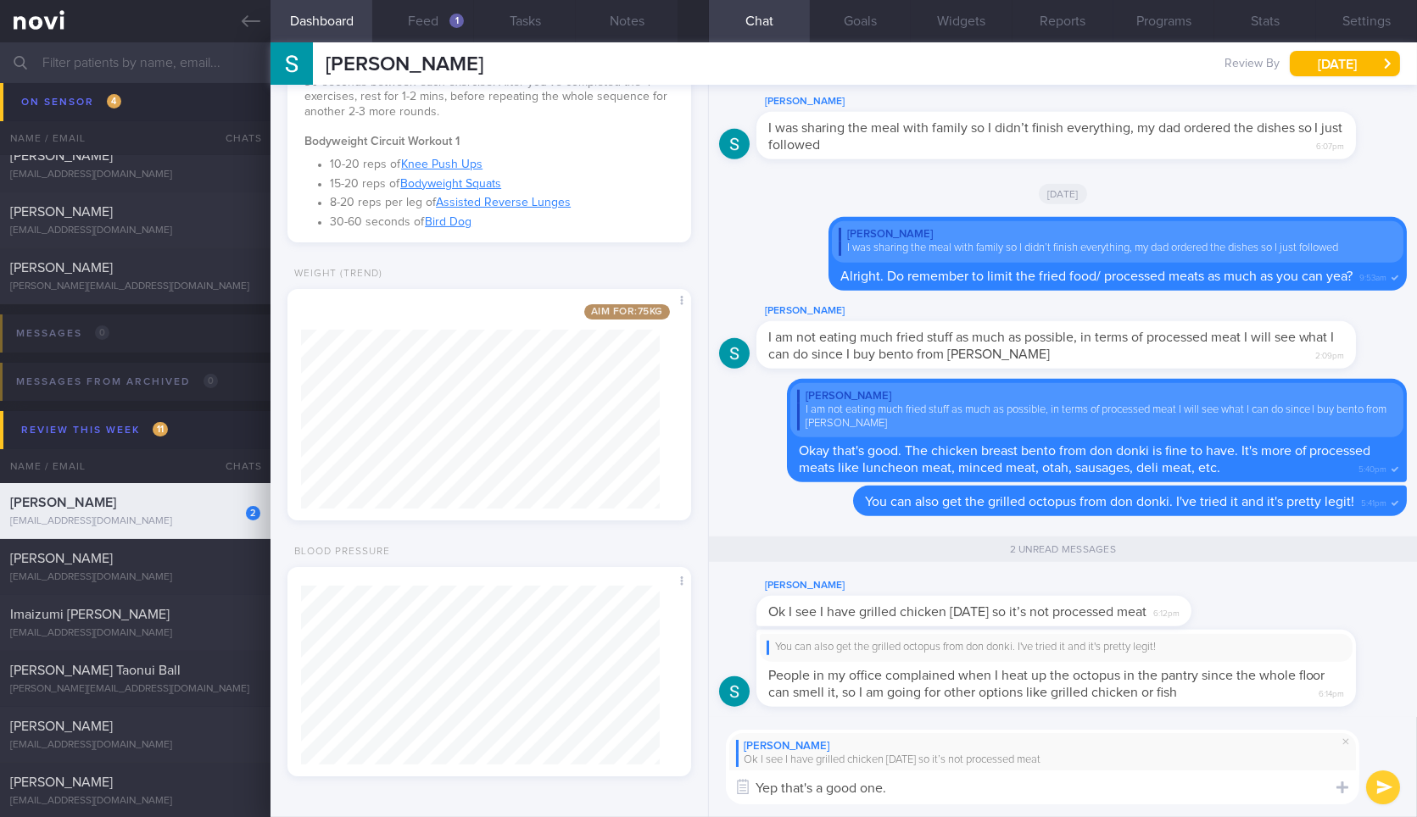
type textarea "Yep that's a good one."
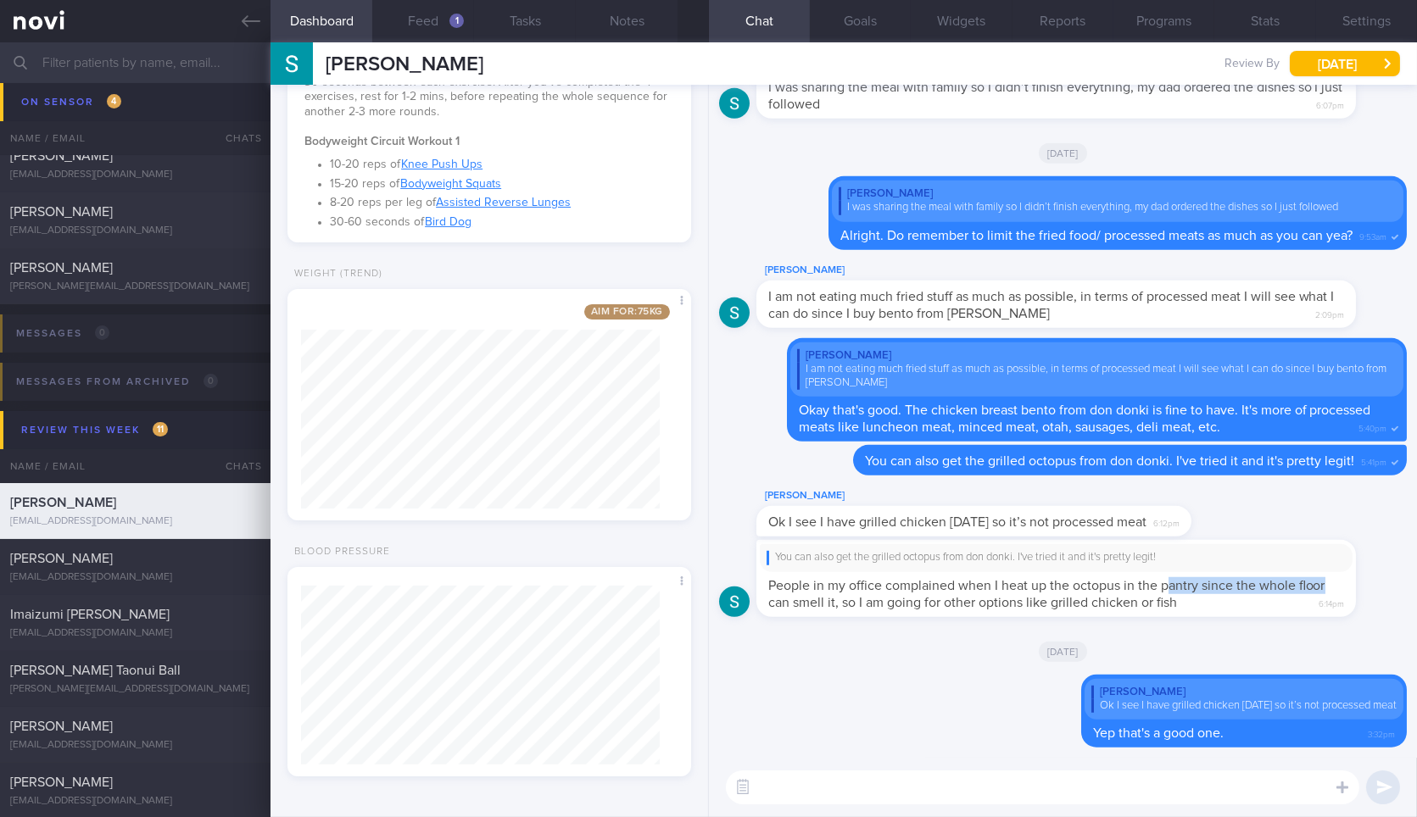
drag, startPoint x: 1165, startPoint y: 576, endPoint x: 1359, endPoint y: 582, distance: 194.2
click at [1359, 582] on div "You can also get the grilled octopus from don donki. I've tried it and it's pre…" at bounding box center [1081, 578] width 650 height 76
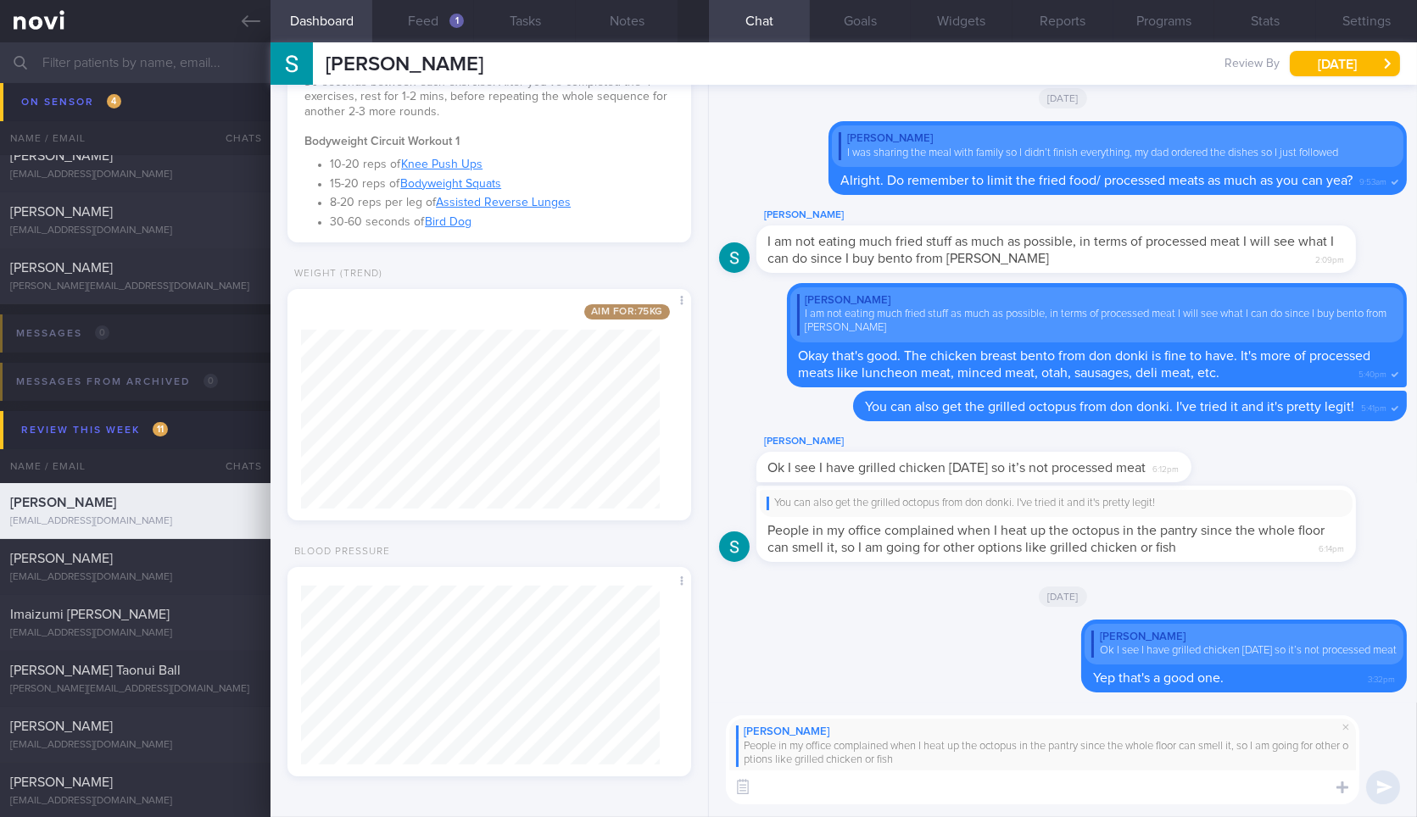
click at [1063, 786] on textarea at bounding box center [1042, 788] width 633 height 34
type textarea "Ah.. Actually the octopus can be eaten without heating up if you don't mind."
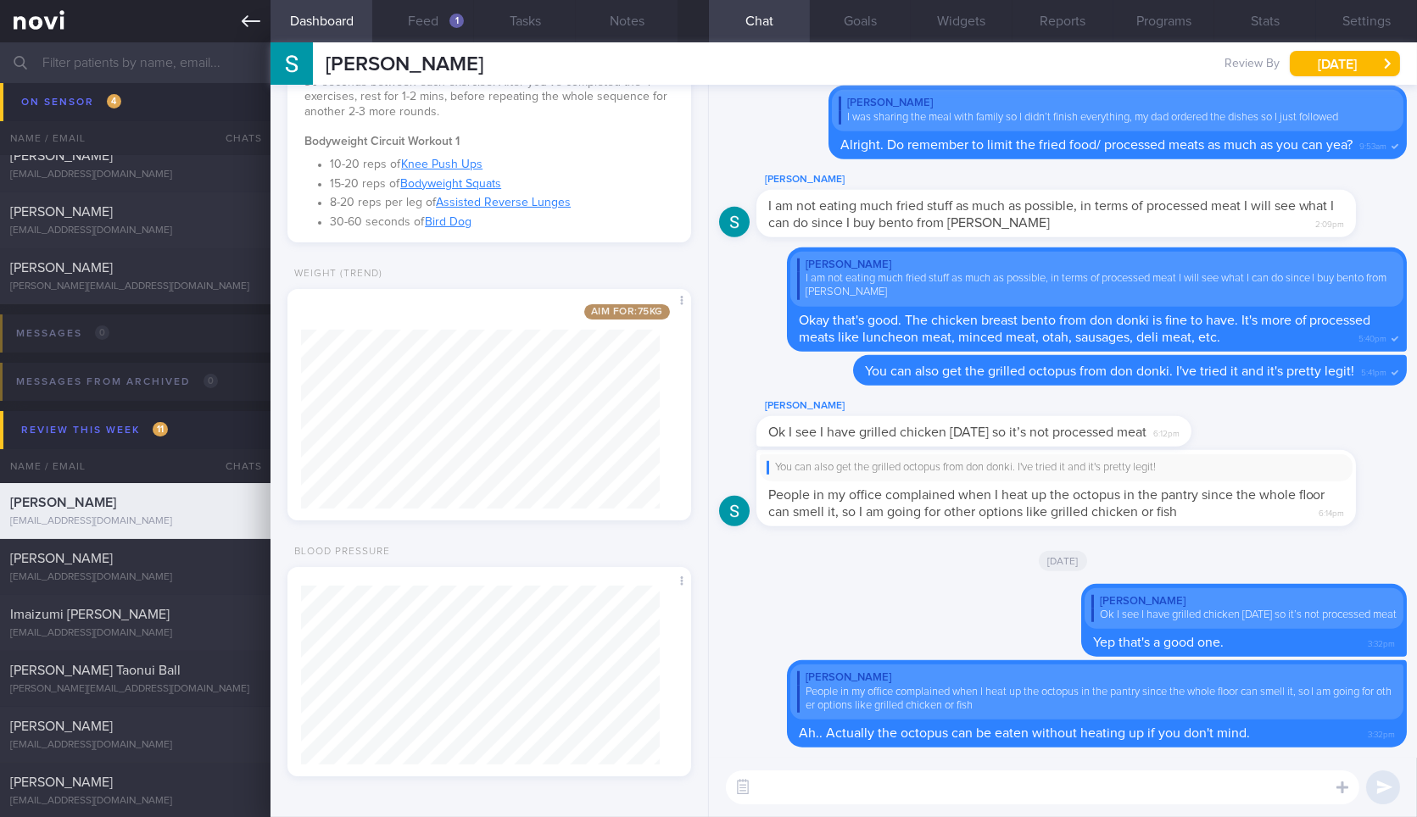
click at [259, 10] on link at bounding box center [135, 21] width 270 height 42
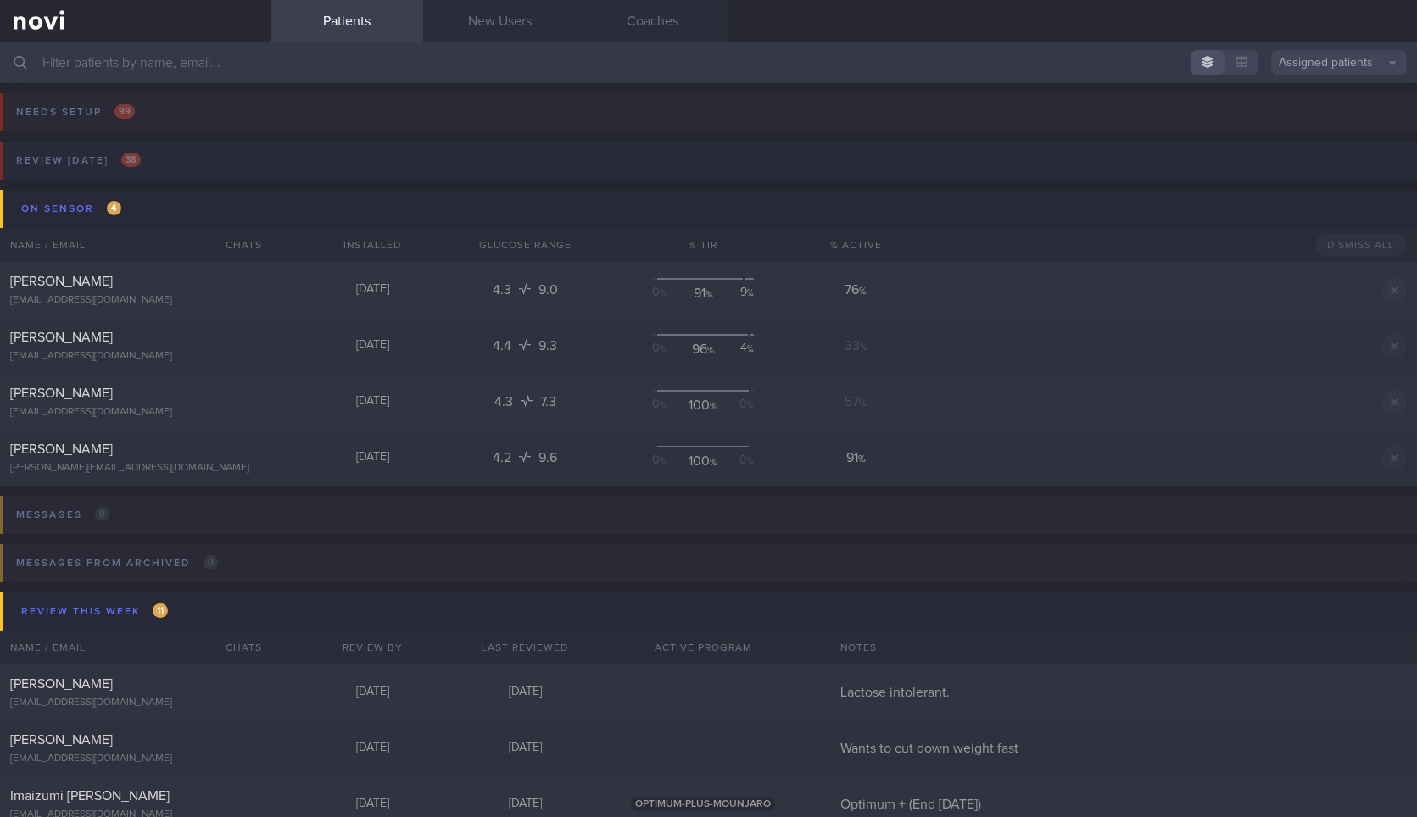
click at [162, 163] on button "Review today 38" at bounding box center [706, 166] width 1422 height 48
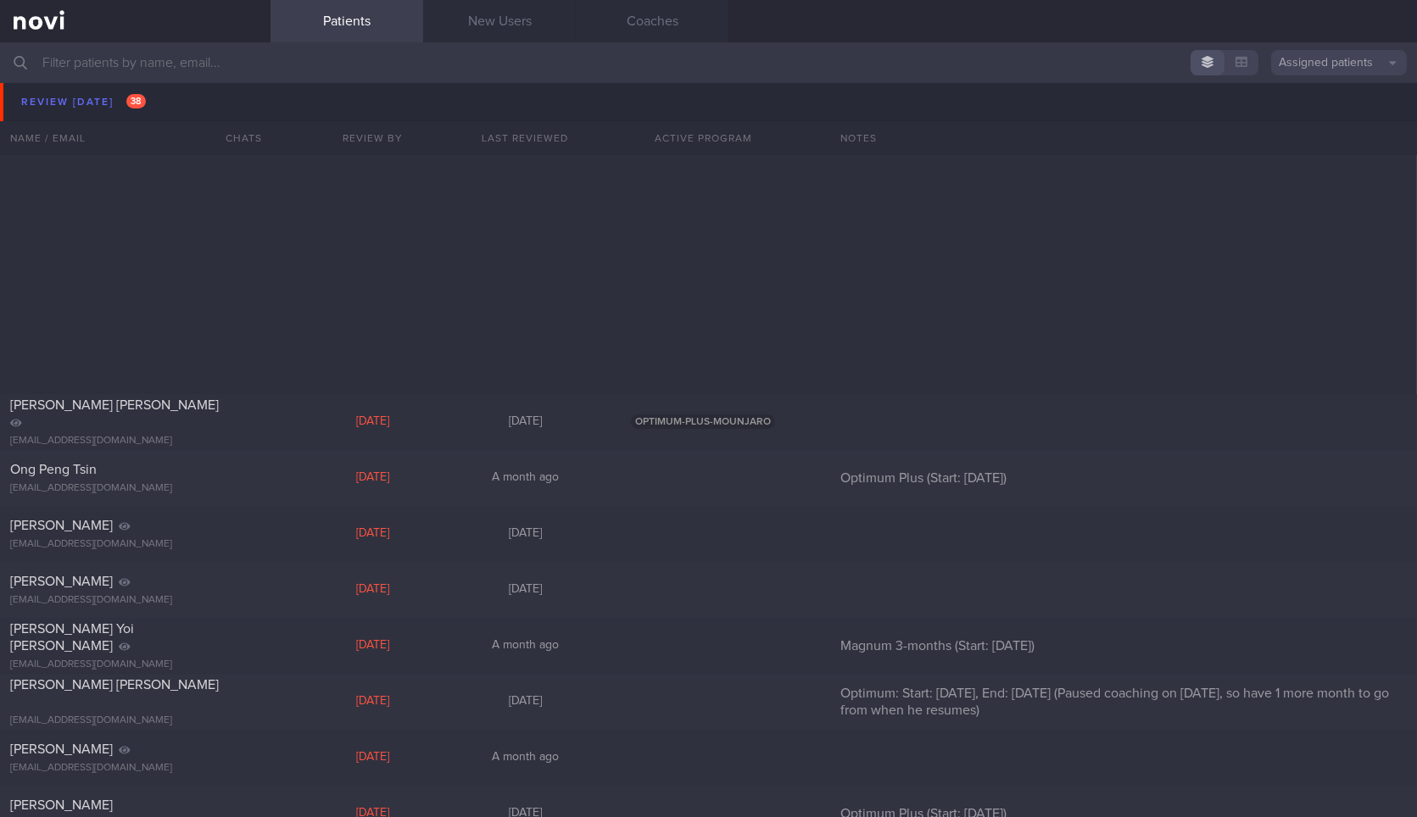
scroll to position [1318, 0]
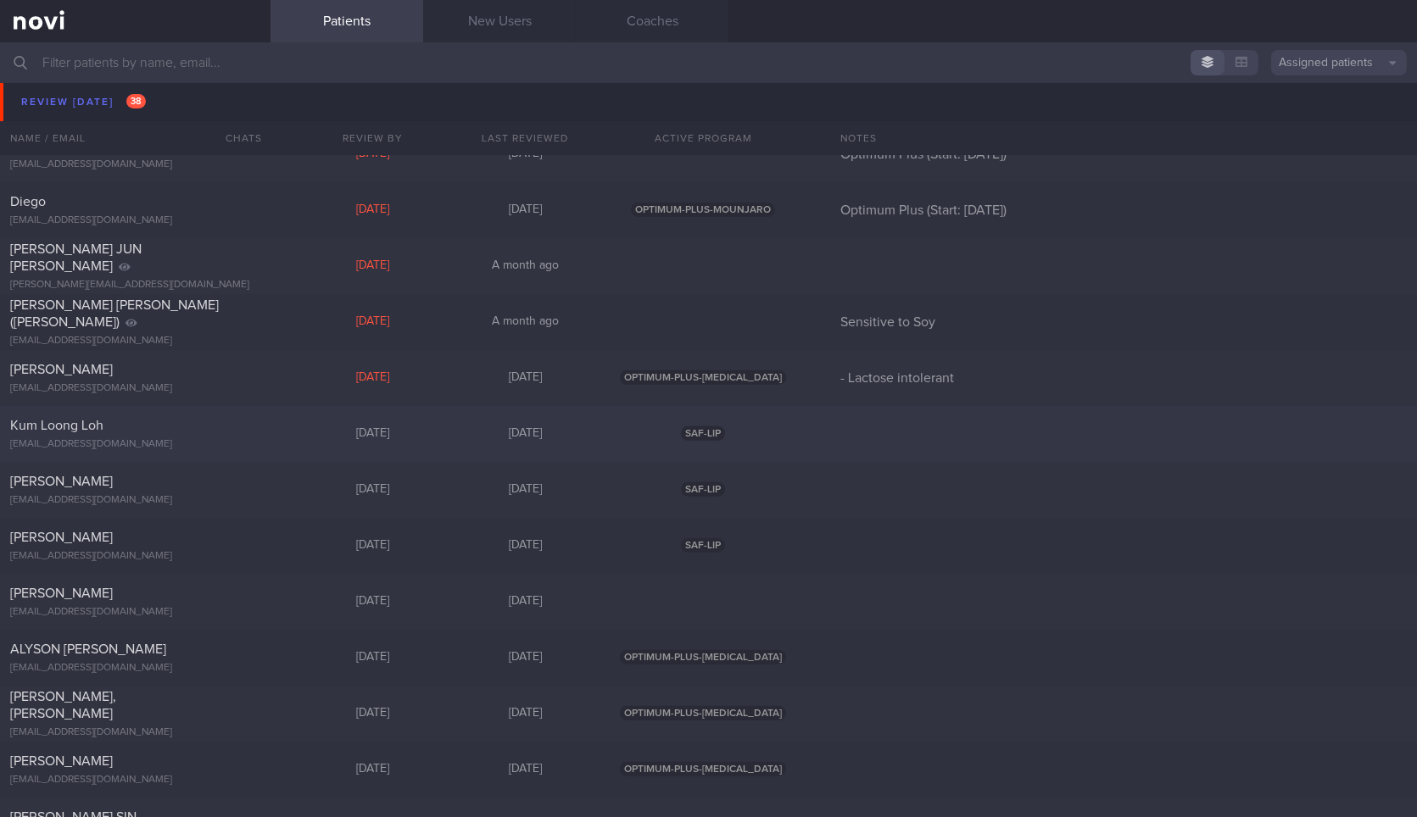
click at [225, 436] on div "Kum Loong Loh lohkumloong@gmail.com" at bounding box center [135, 434] width 270 height 34
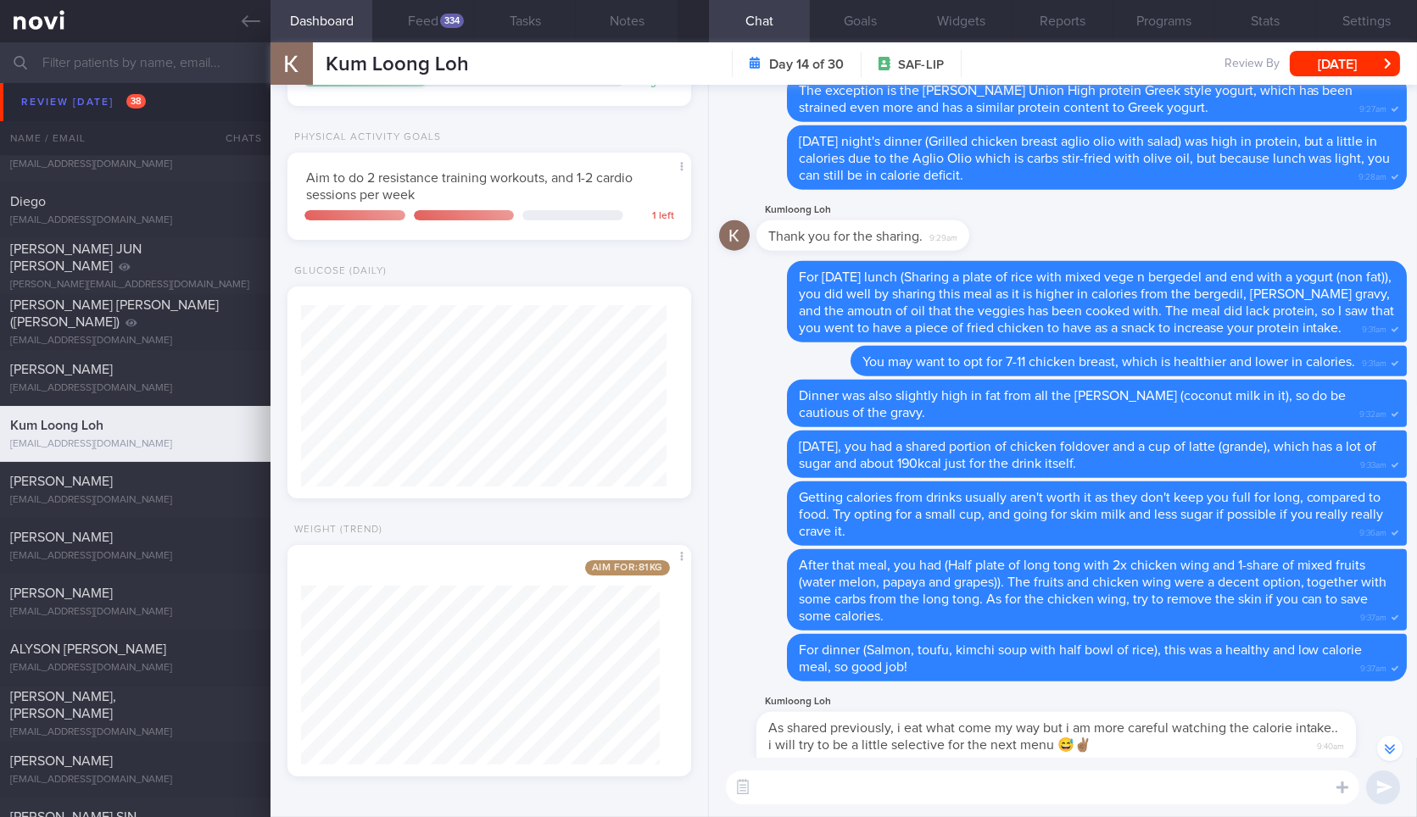
scroll to position [-295, 0]
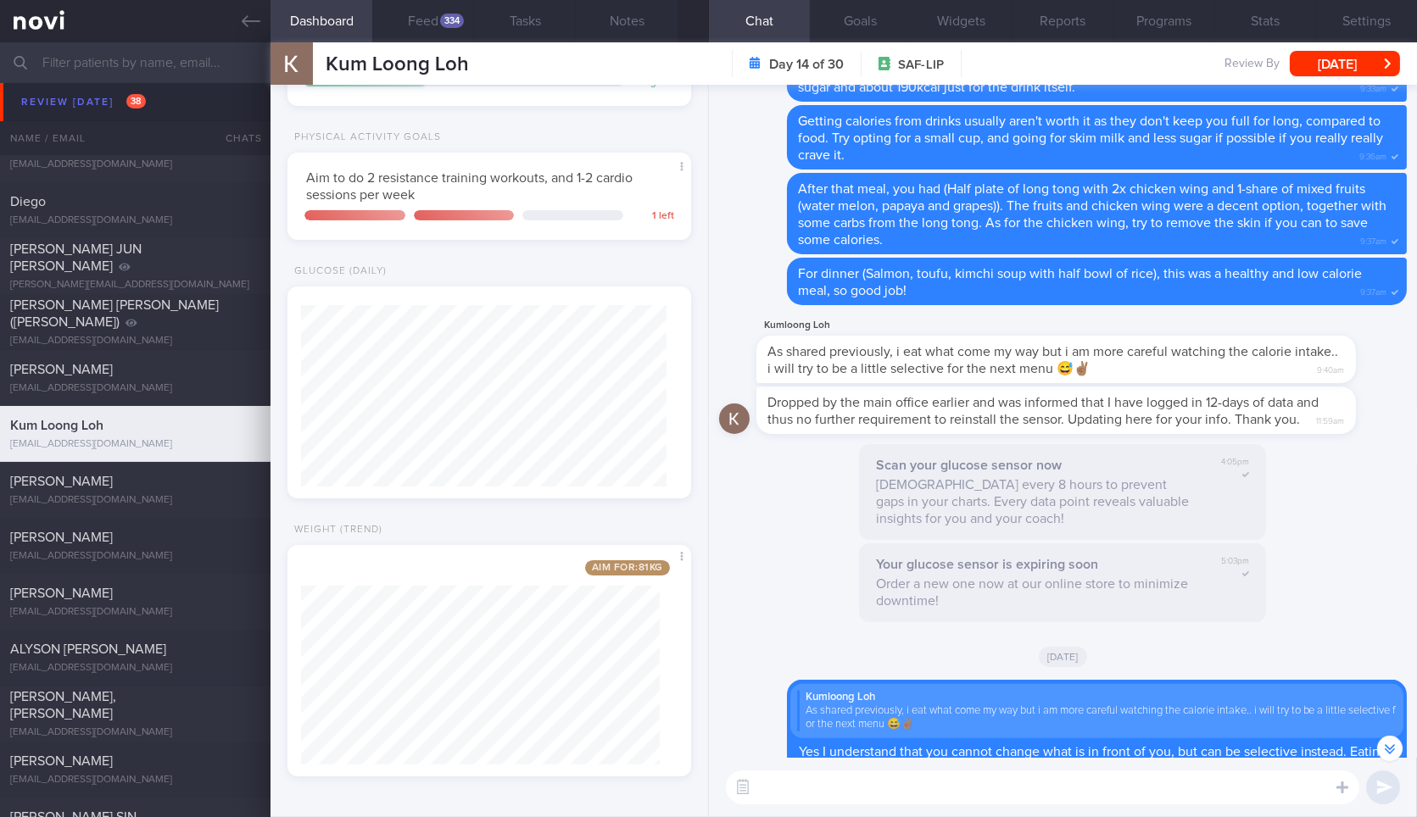
click at [845, 775] on textarea at bounding box center [1042, 788] width 633 height 34
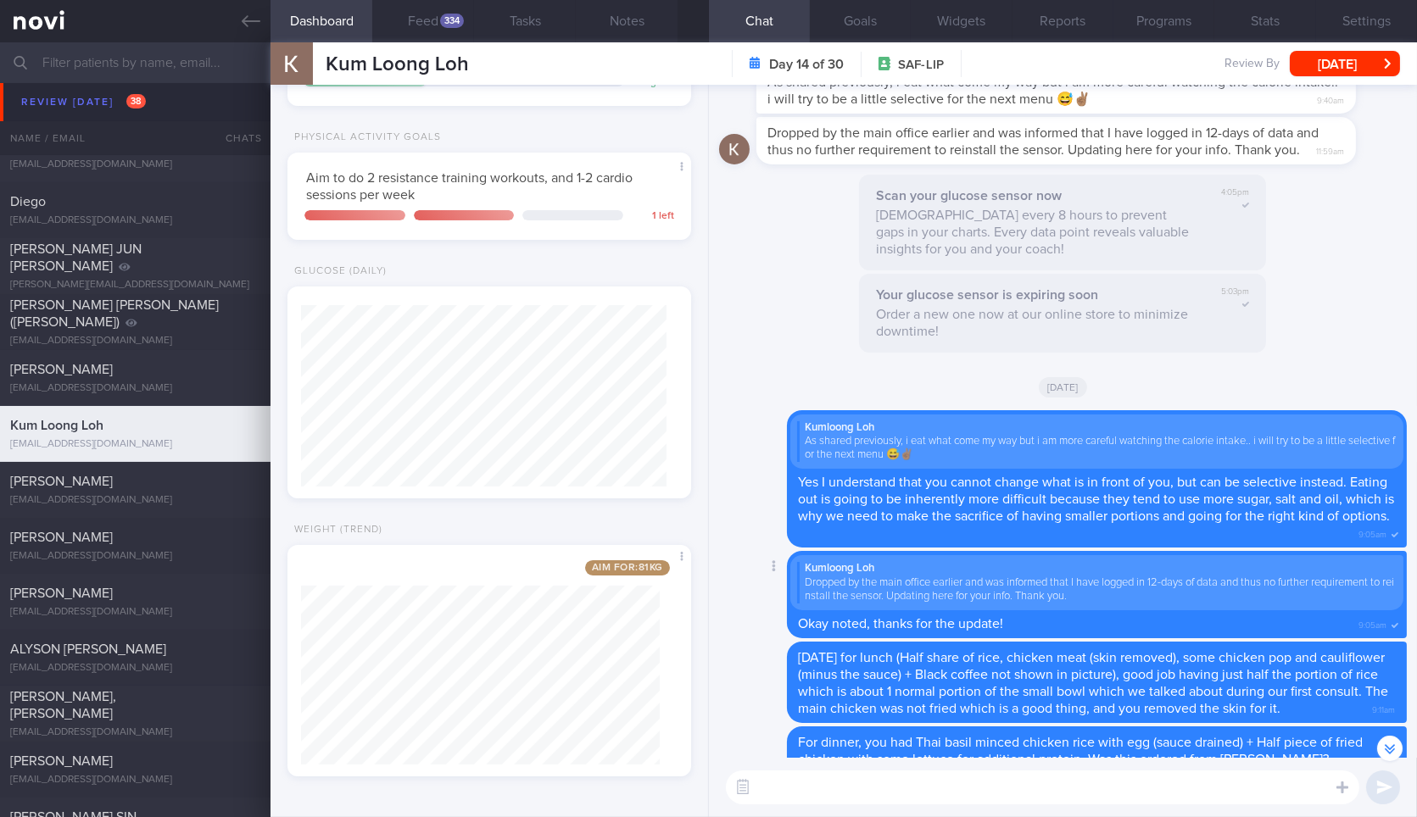
scroll to position [0, 0]
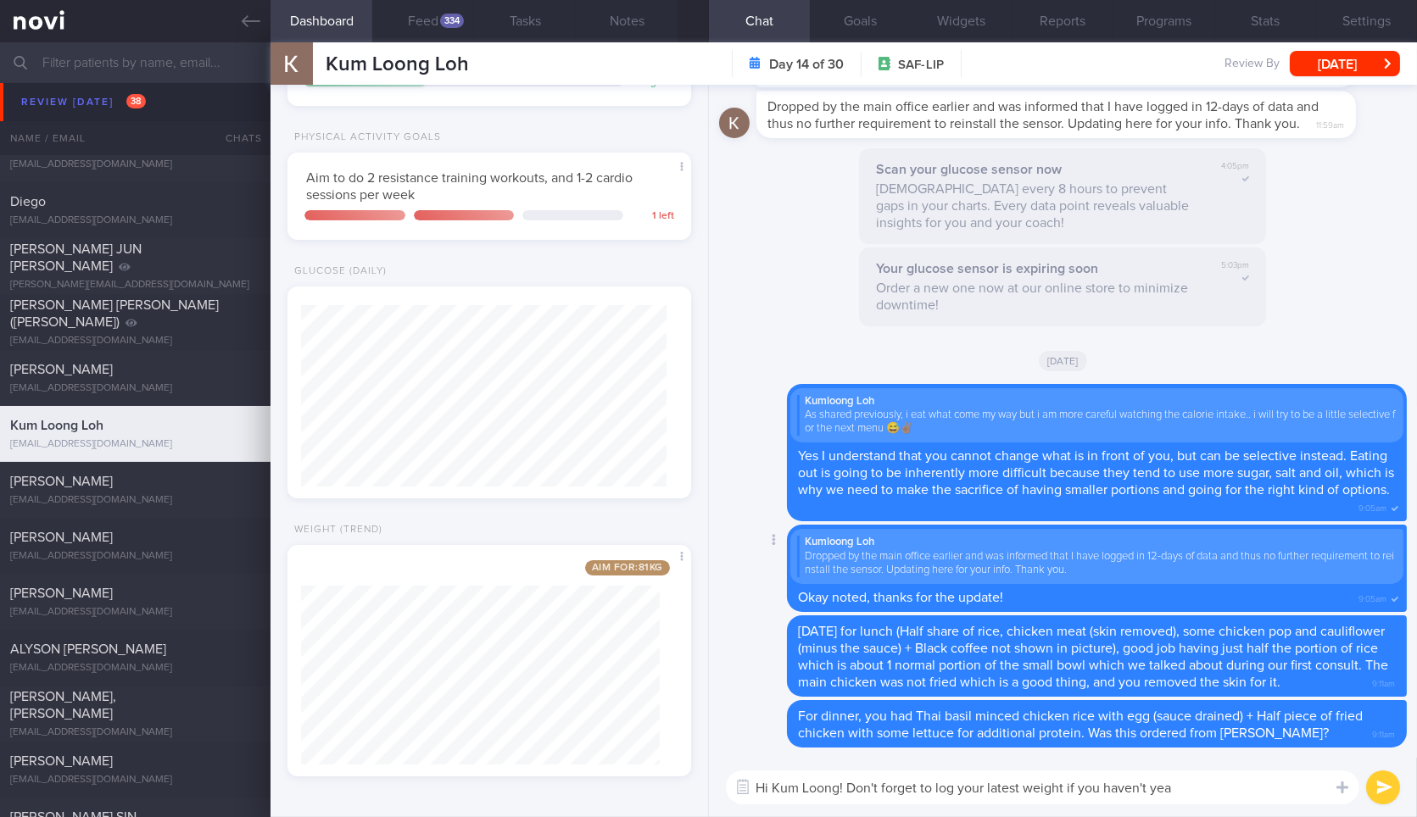
type textarea "Hi Kum Loong! Don't forget to log your latest weight if you haven't yea?"
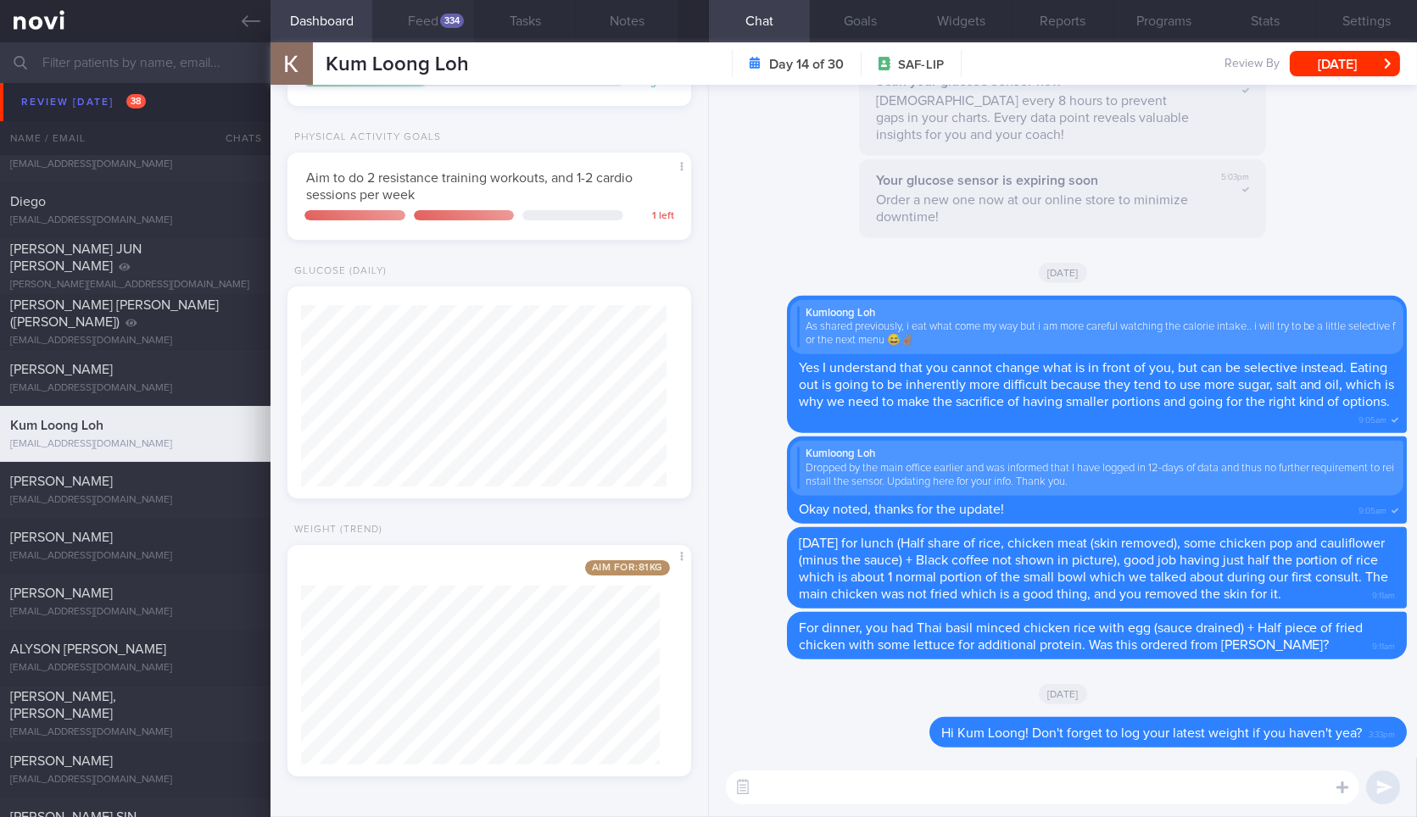
click at [431, 35] on button "Feed 334" at bounding box center [423, 21] width 102 height 42
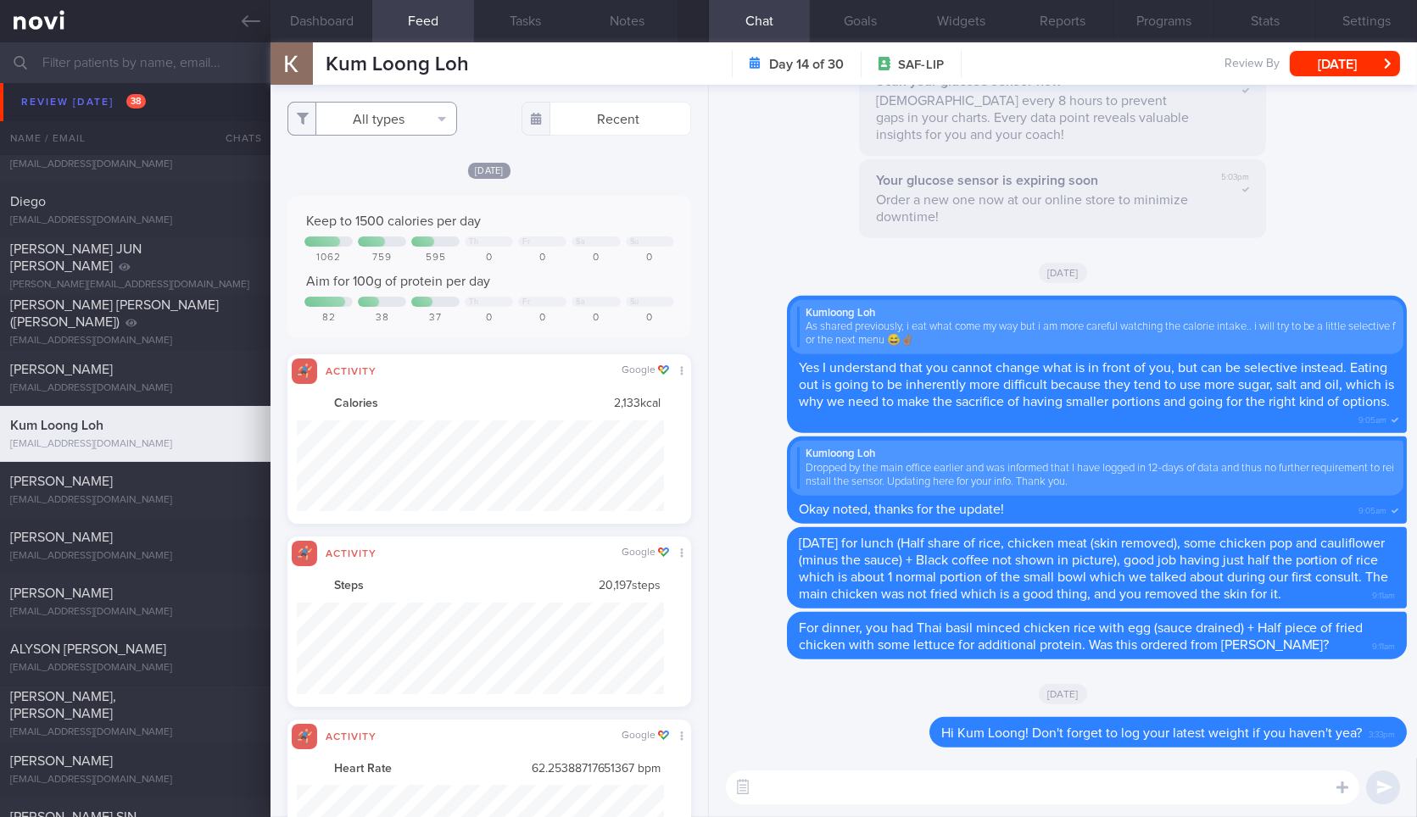
click at [409, 115] on button "All types" at bounding box center [372, 119] width 170 height 34
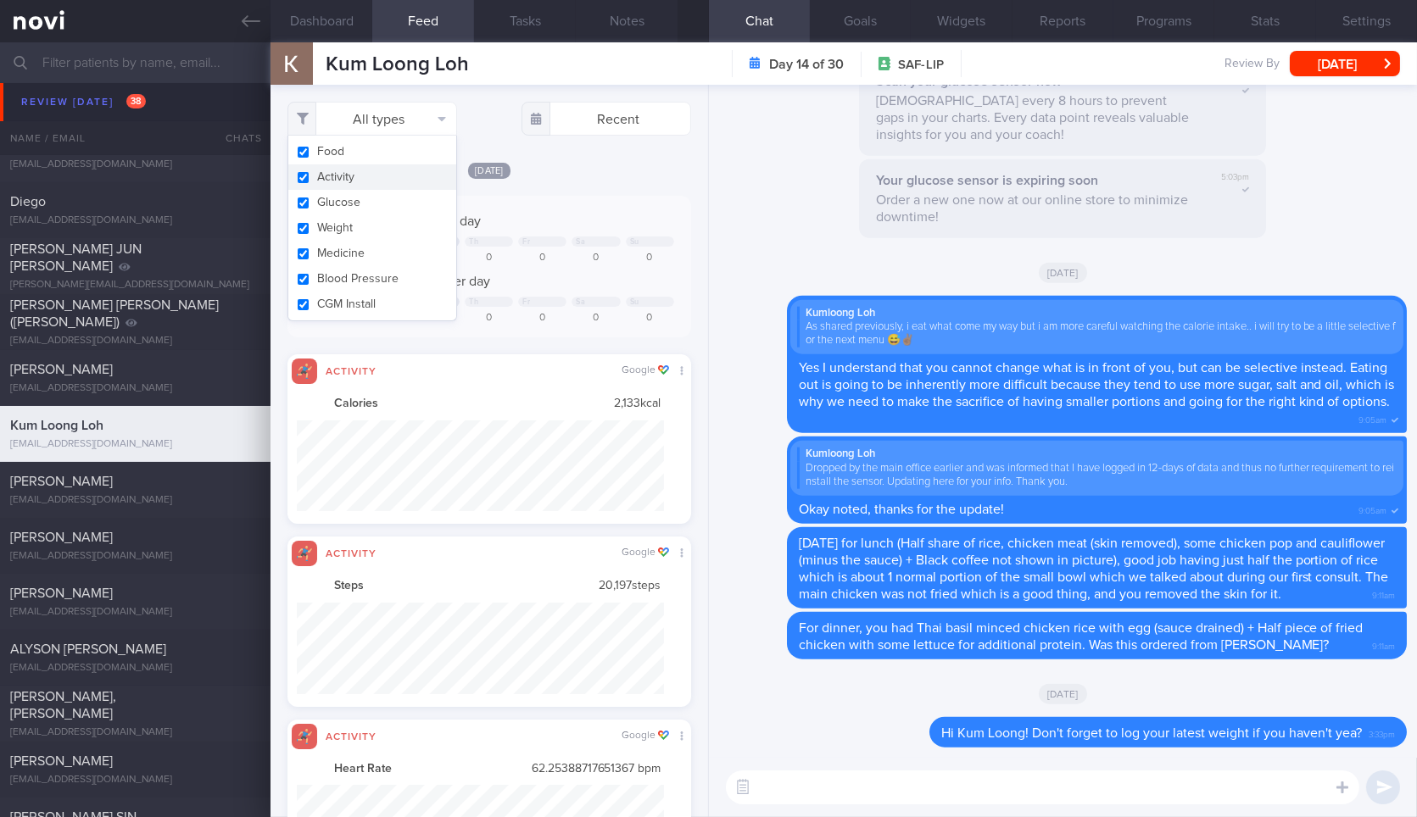
click at [396, 185] on button "Activity" at bounding box center [372, 176] width 168 height 25
click at [380, 225] on button "Weight" at bounding box center [372, 227] width 168 height 25
checkbox input "false"
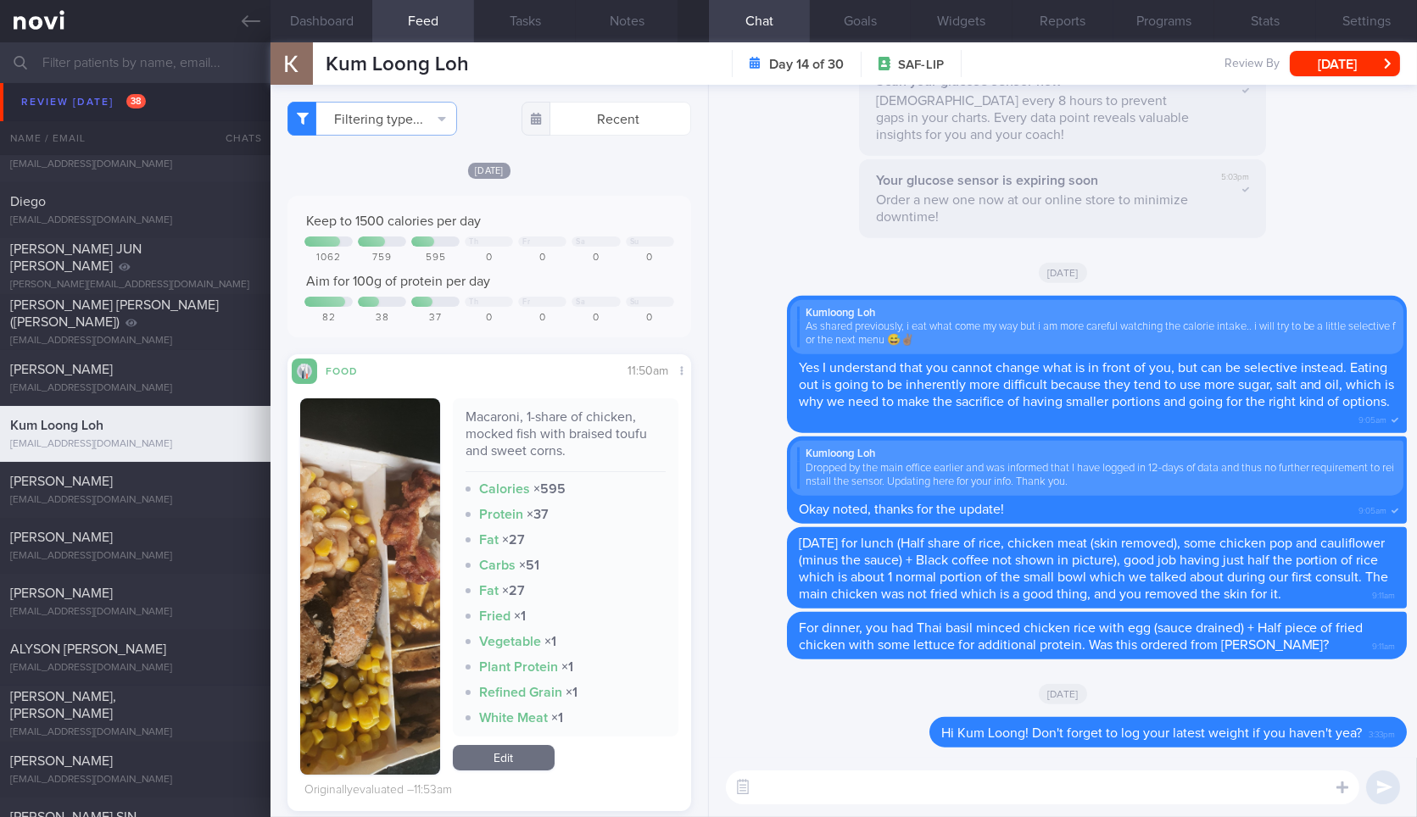
click at [605, 158] on div "Filtering type... Food Activity Glucose Weight Medicine Blood Pressure CGM Inst…" at bounding box center [488, 451] width 437 height 732
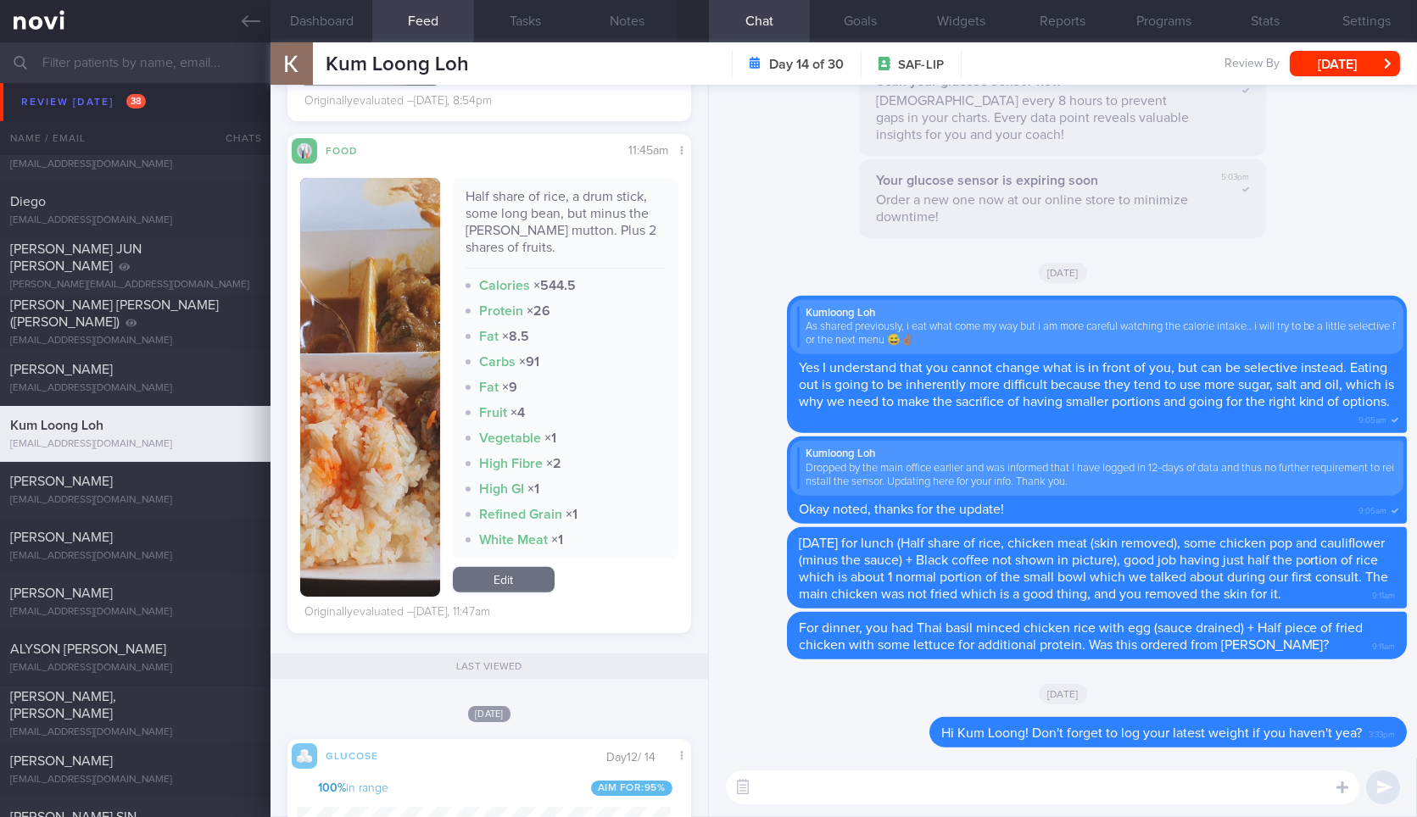
click at [420, 290] on img "button" at bounding box center [369, 387] width 139 height 419
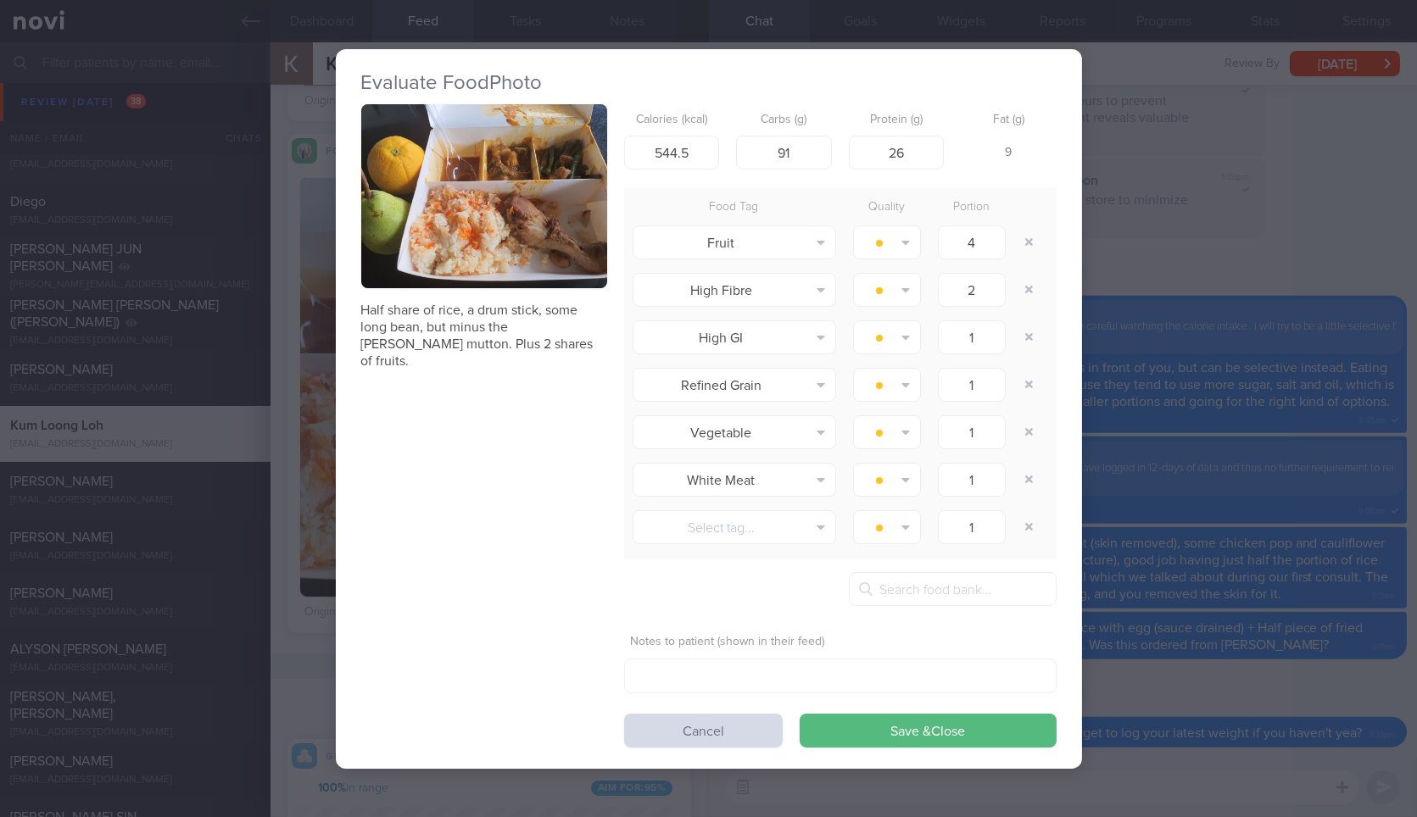
click at [487, 233] on button "button" at bounding box center [484, 196] width 246 height 185
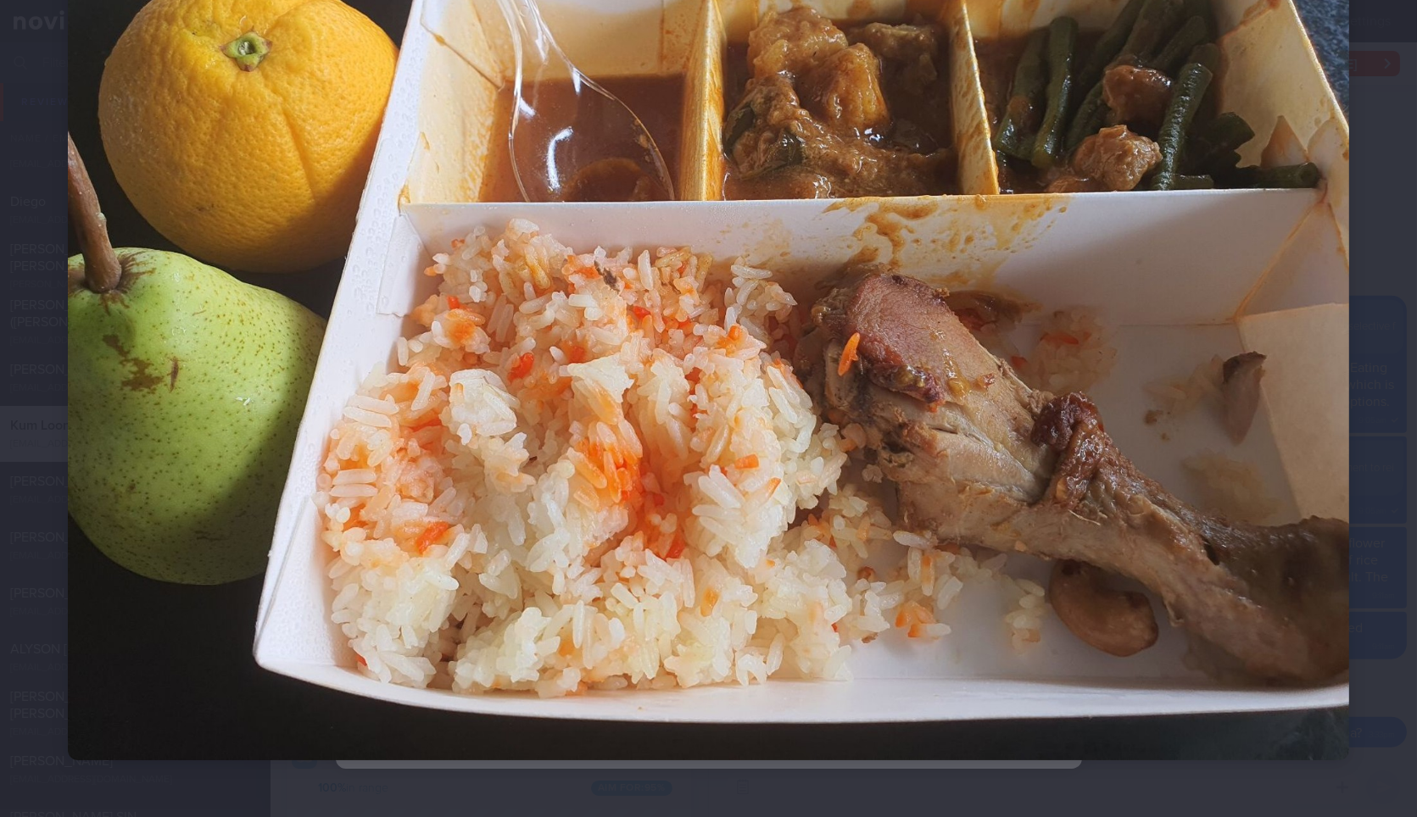
click at [1375, 347] on div at bounding box center [708, 280] width 1417 height 1096
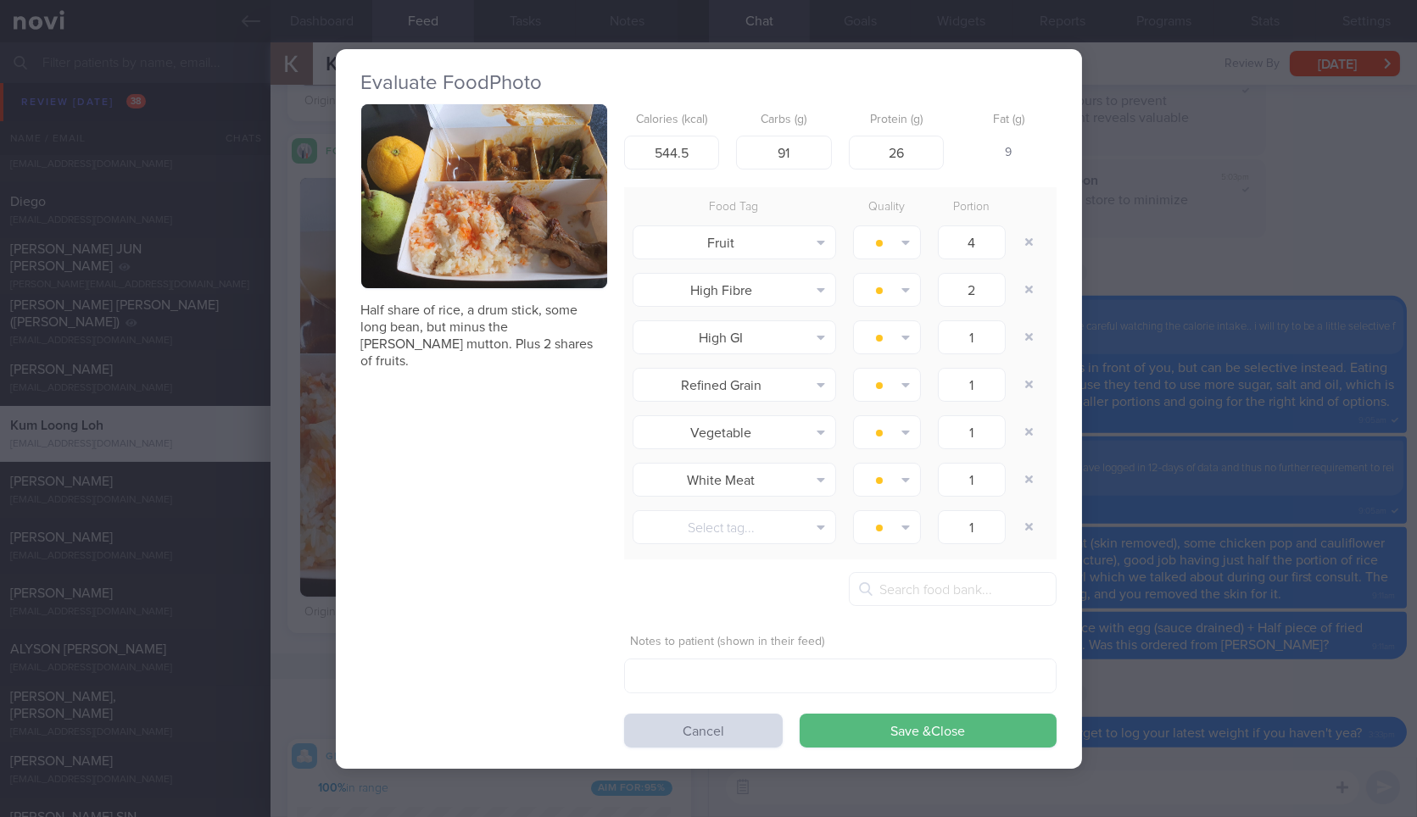
click at [1337, 318] on div "Evaluate Food Photo Half share of rice, a drum stick, some long bean, but minus…" at bounding box center [708, 408] width 1417 height 817
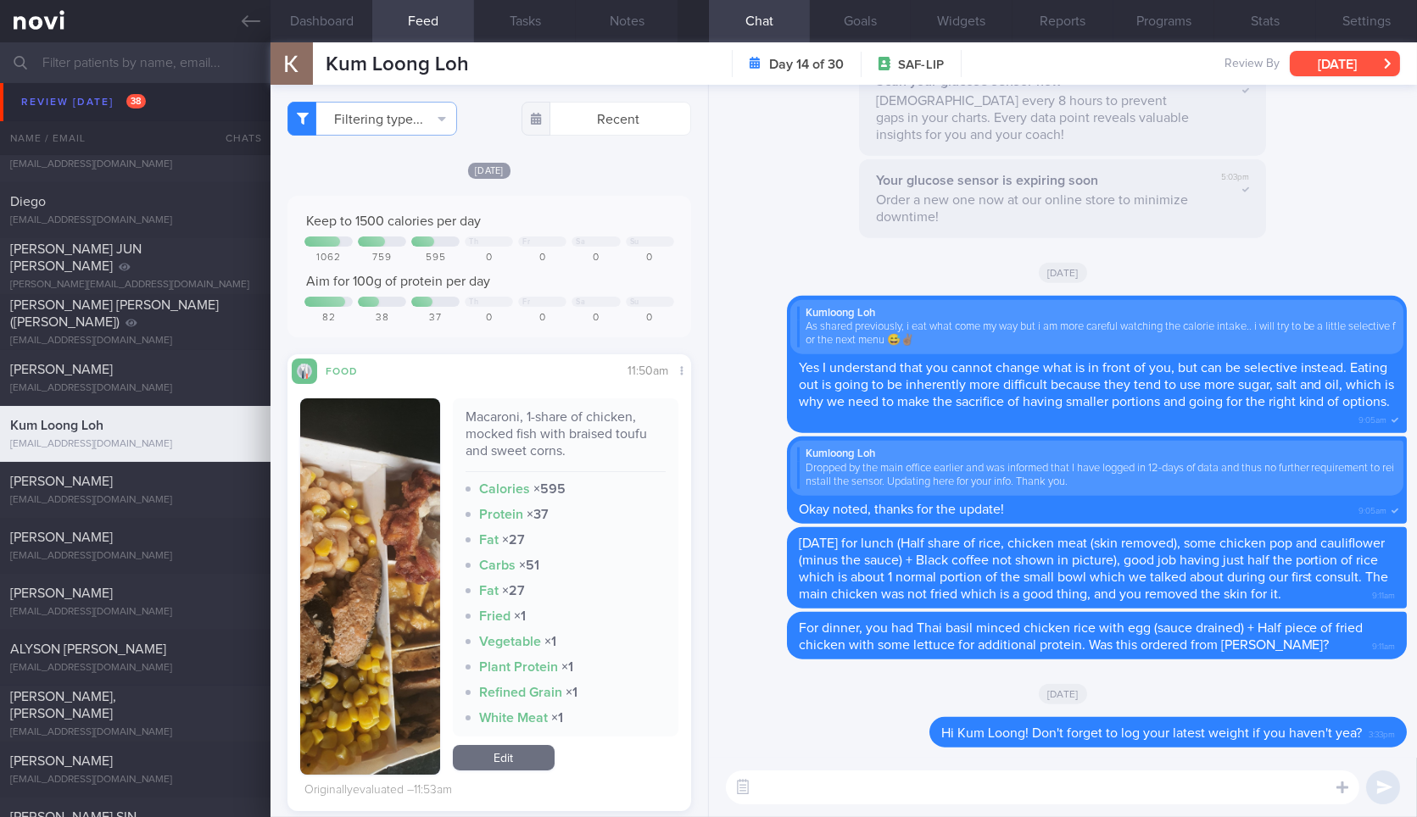
click at [1345, 65] on button "[DATE]" at bounding box center [1344, 63] width 110 height 25
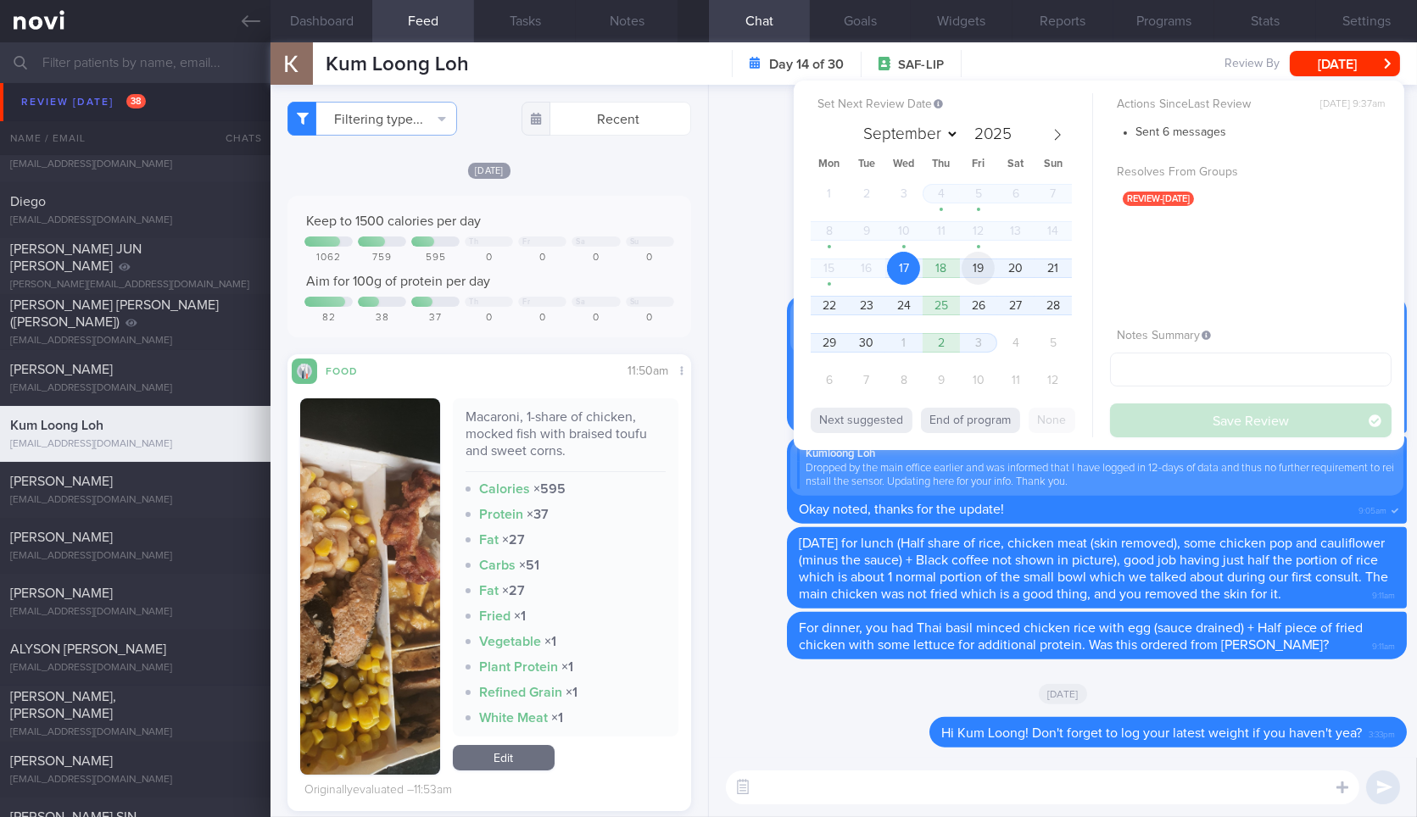
click at [972, 253] on span "19" at bounding box center [977, 268] width 33 height 33
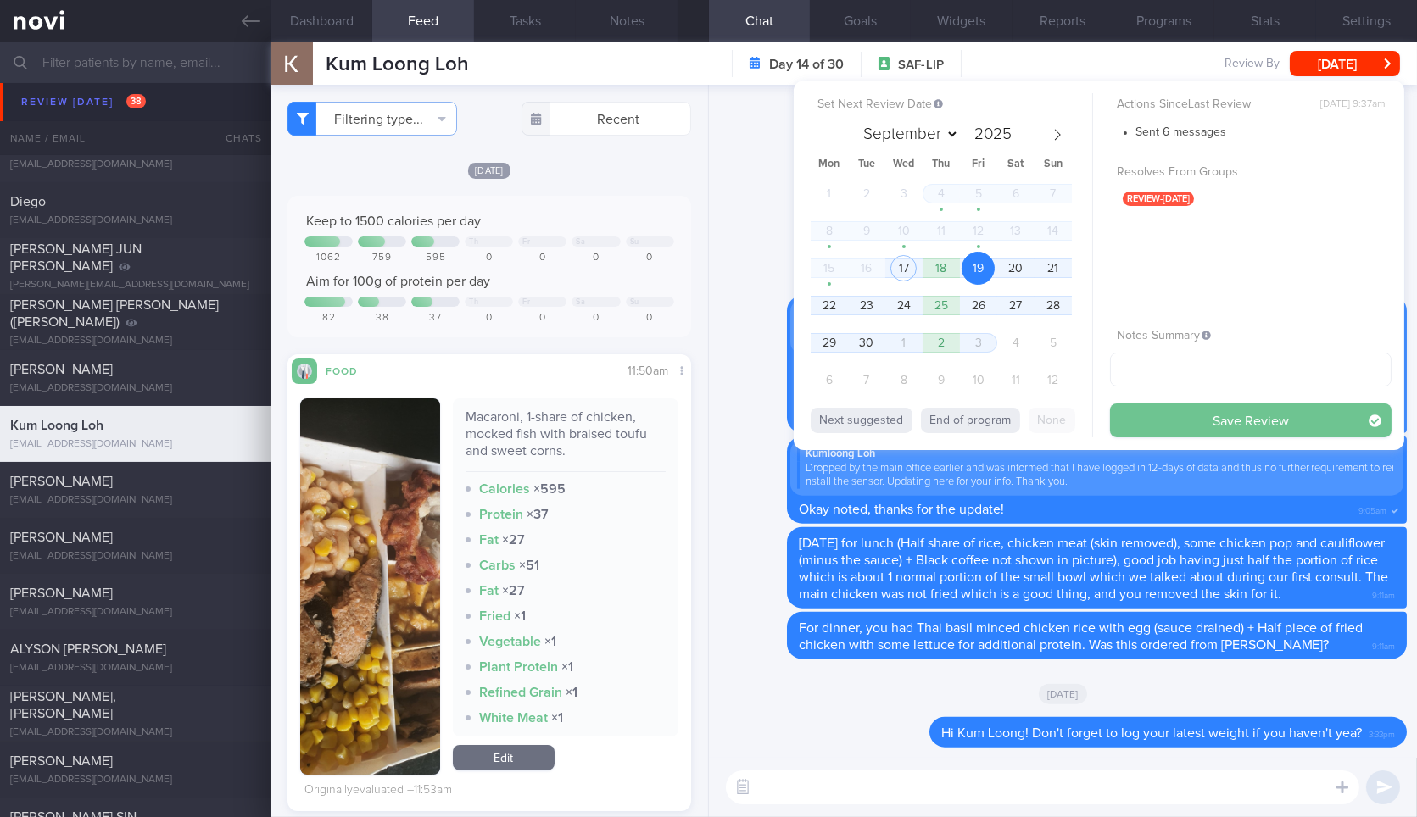
click at [1160, 430] on button "Save Review" at bounding box center [1250, 421] width 281 height 34
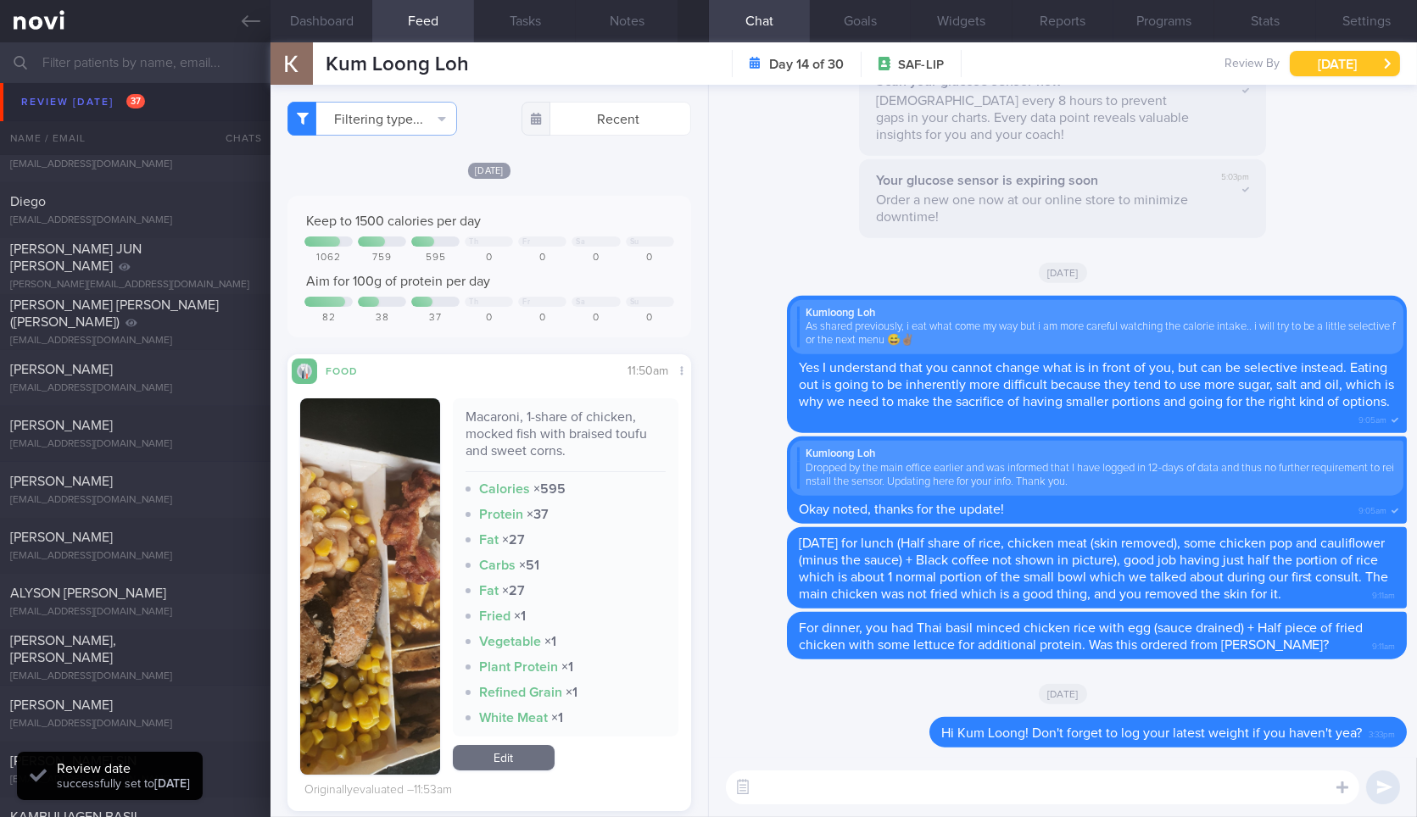
click at [1329, 53] on button "[DATE]" at bounding box center [1344, 63] width 110 height 25
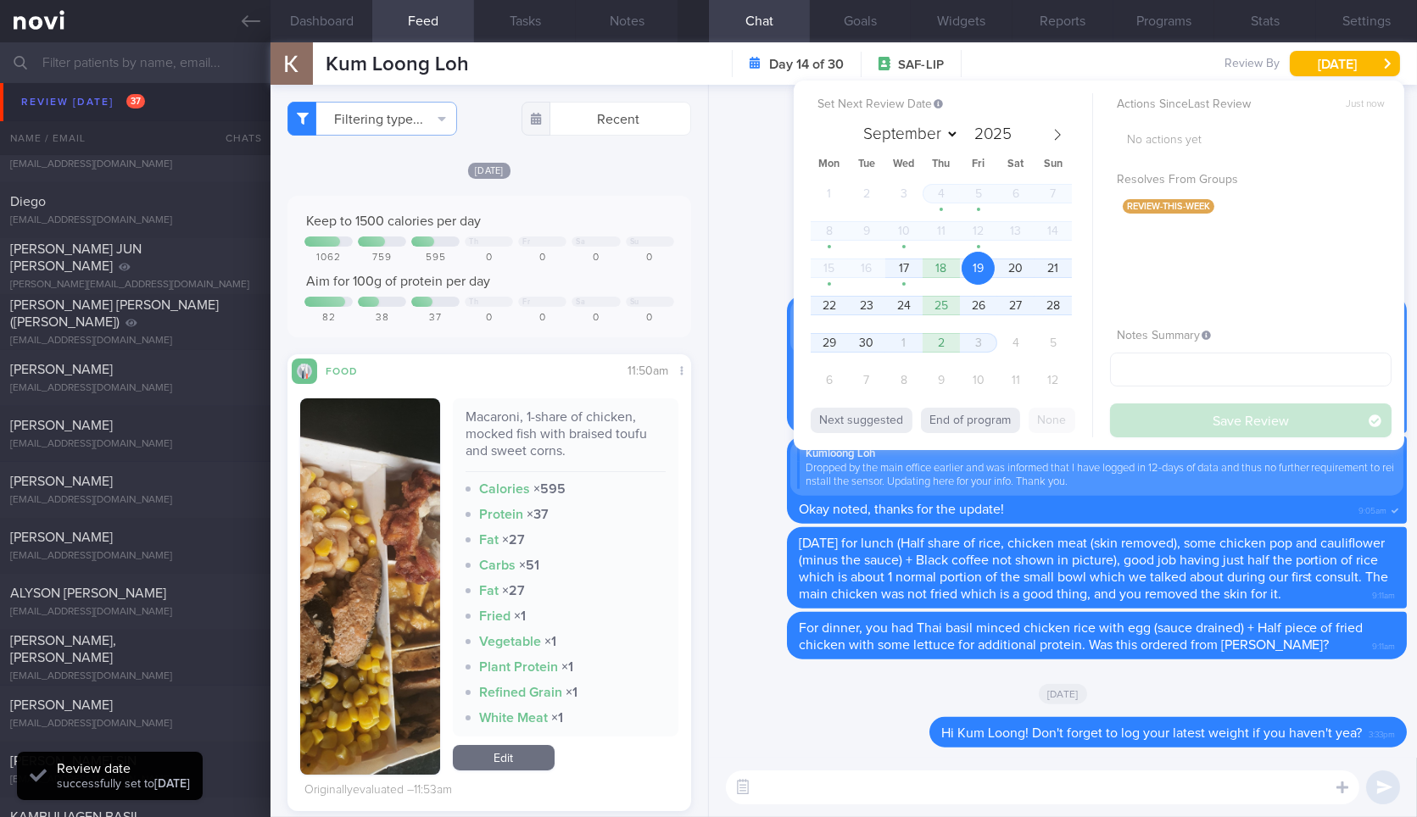
click at [949, 253] on div "1 2 3 4 5 6 7 8 9 10 11 12 13 14 15 16 17 18 19 20 21 22 23 24 25 26 27 28 29 3…" at bounding box center [940, 289] width 261 height 224
click at [938, 270] on span "18" at bounding box center [940, 268] width 33 height 33
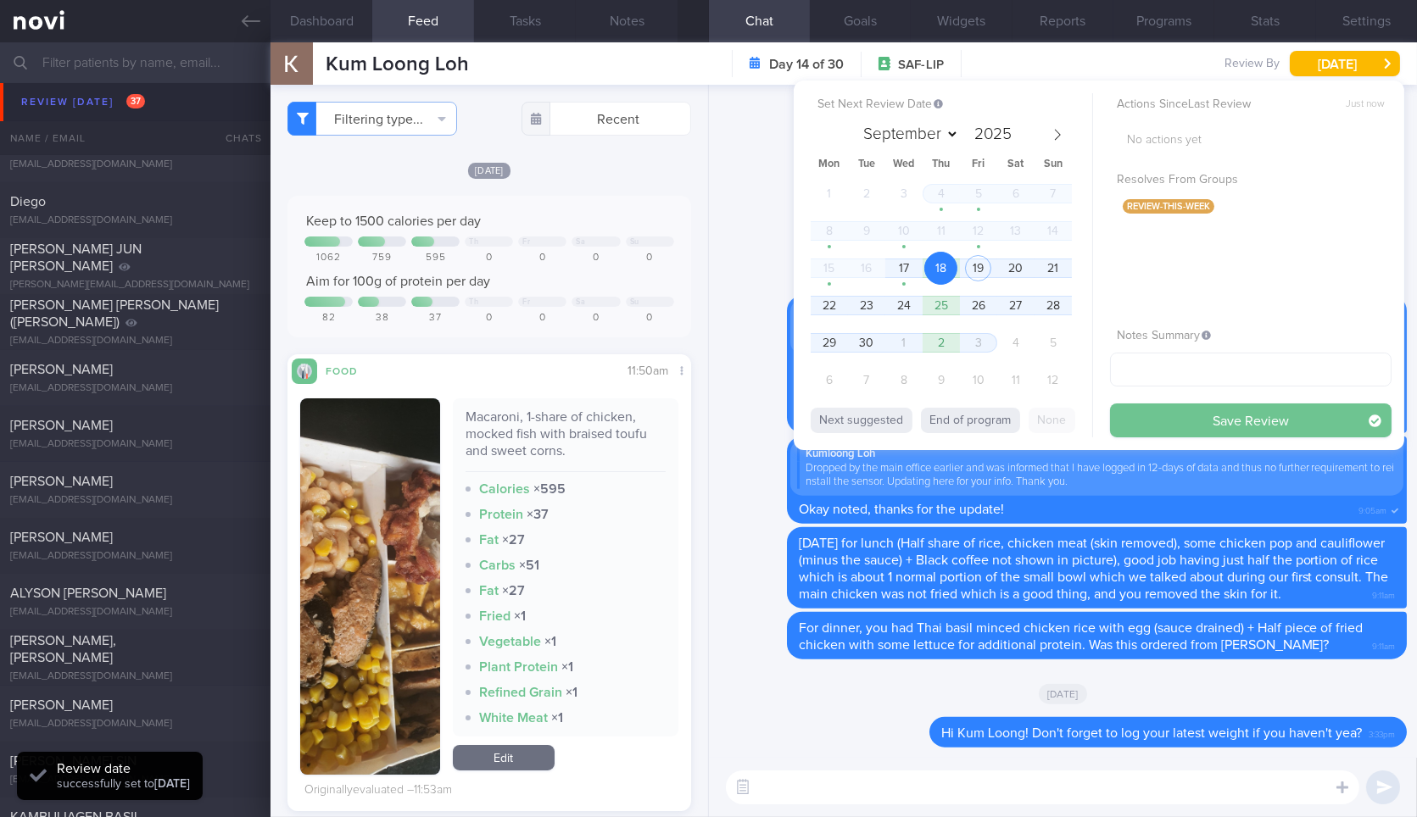
click at [1170, 421] on button "Save Review" at bounding box center [1250, 421] width 281 height 34
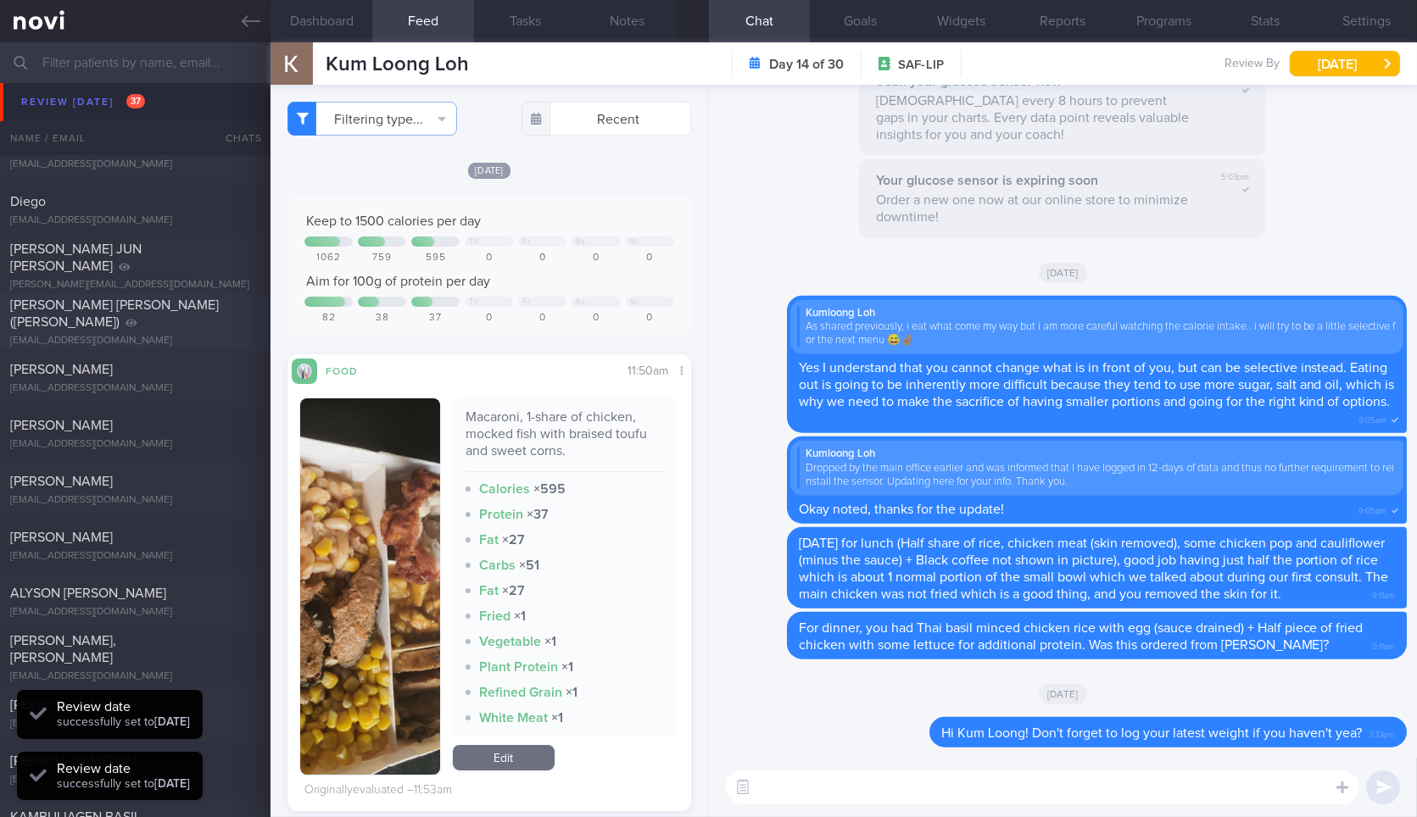
click at [254, 25] on icon at bounding box center [251, 21] width 19 height 19
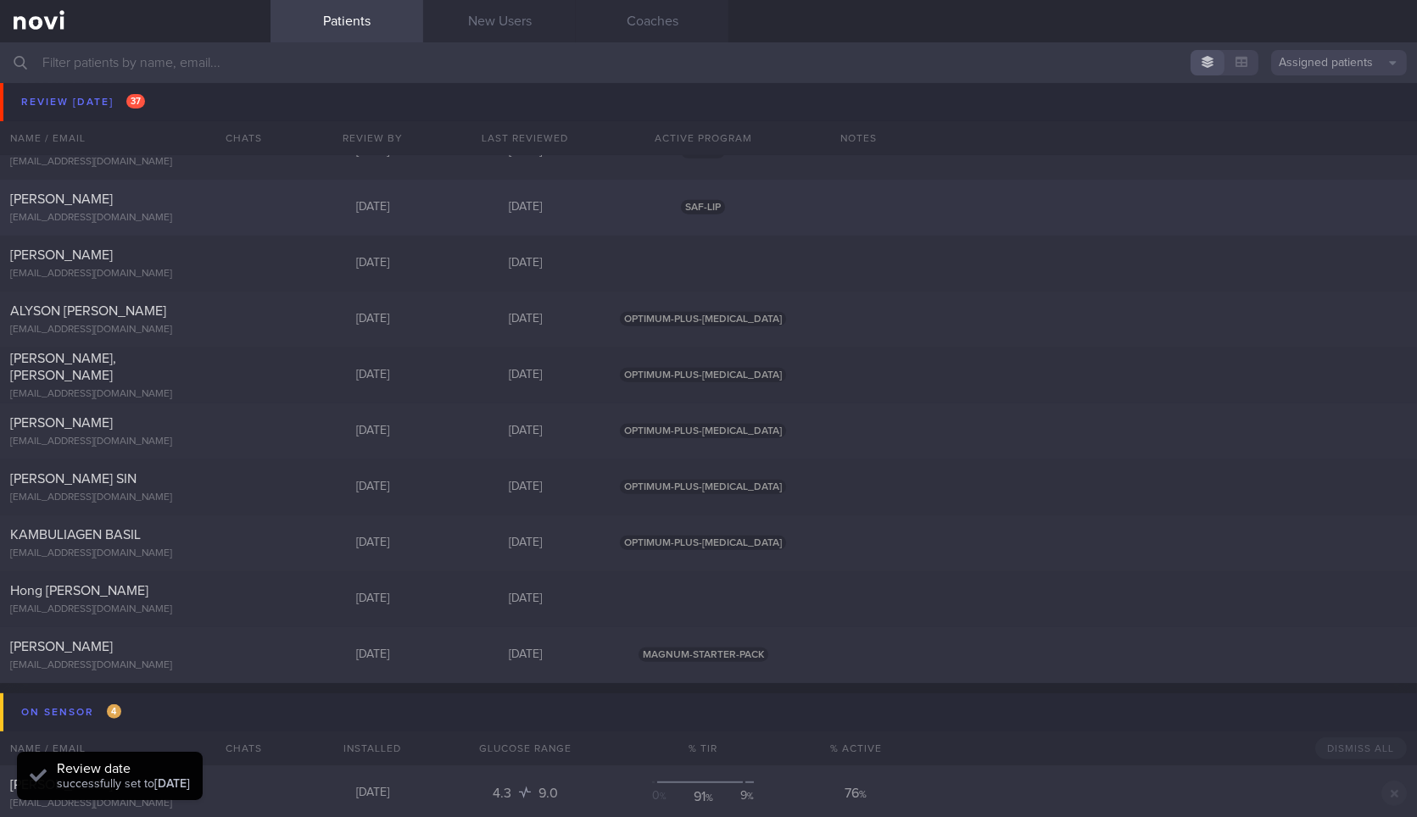
scroll to position [1412, 0]
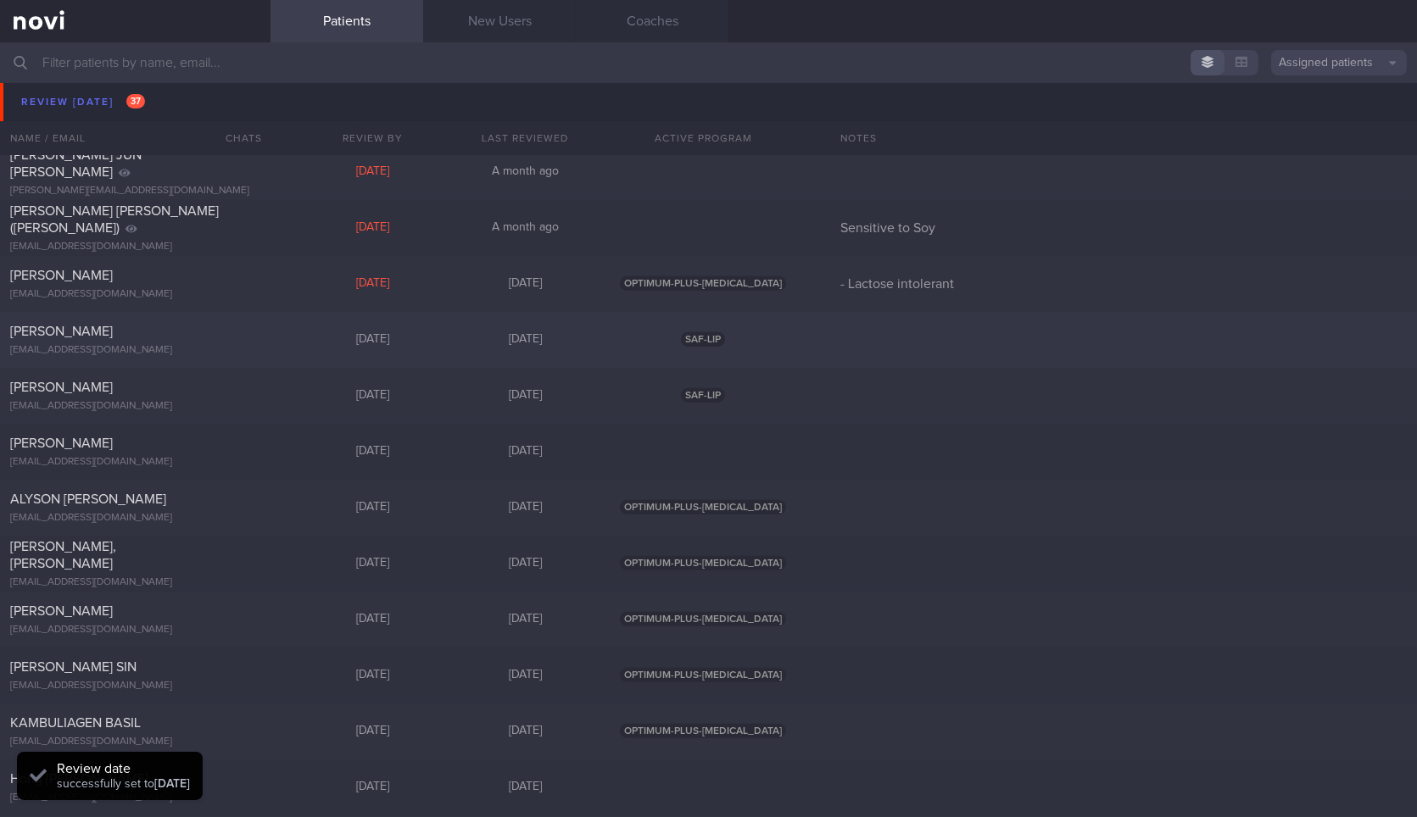
click at [198, 357] on div "[PERSON_NAME] [EMAIL_ADDRESS][DOMAIN_NAME] [DATE] [DATE] SAF-LIP" at bounding box center [708, 340] width 1417 height 56
select select "8"
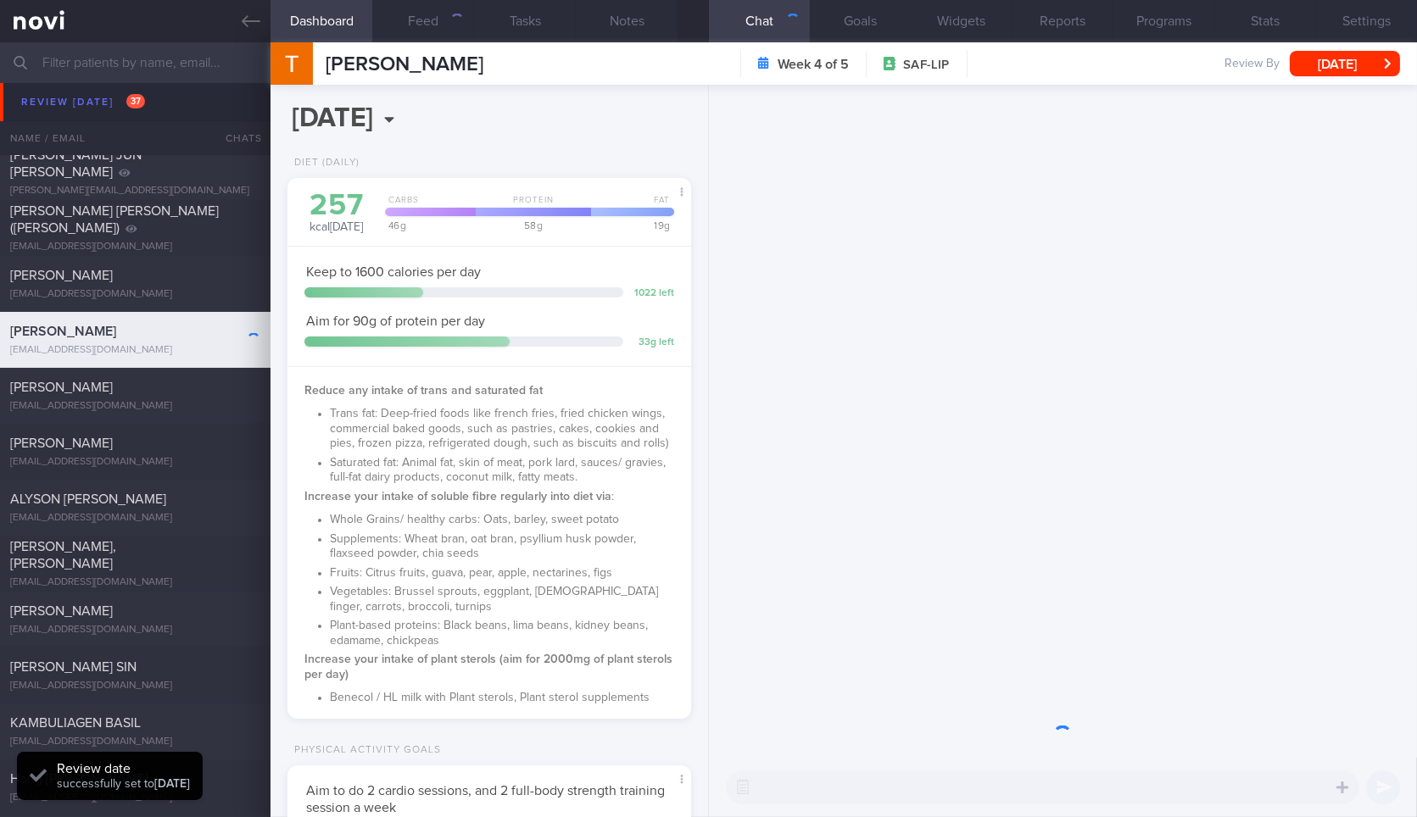
scroll to position [181, 365]
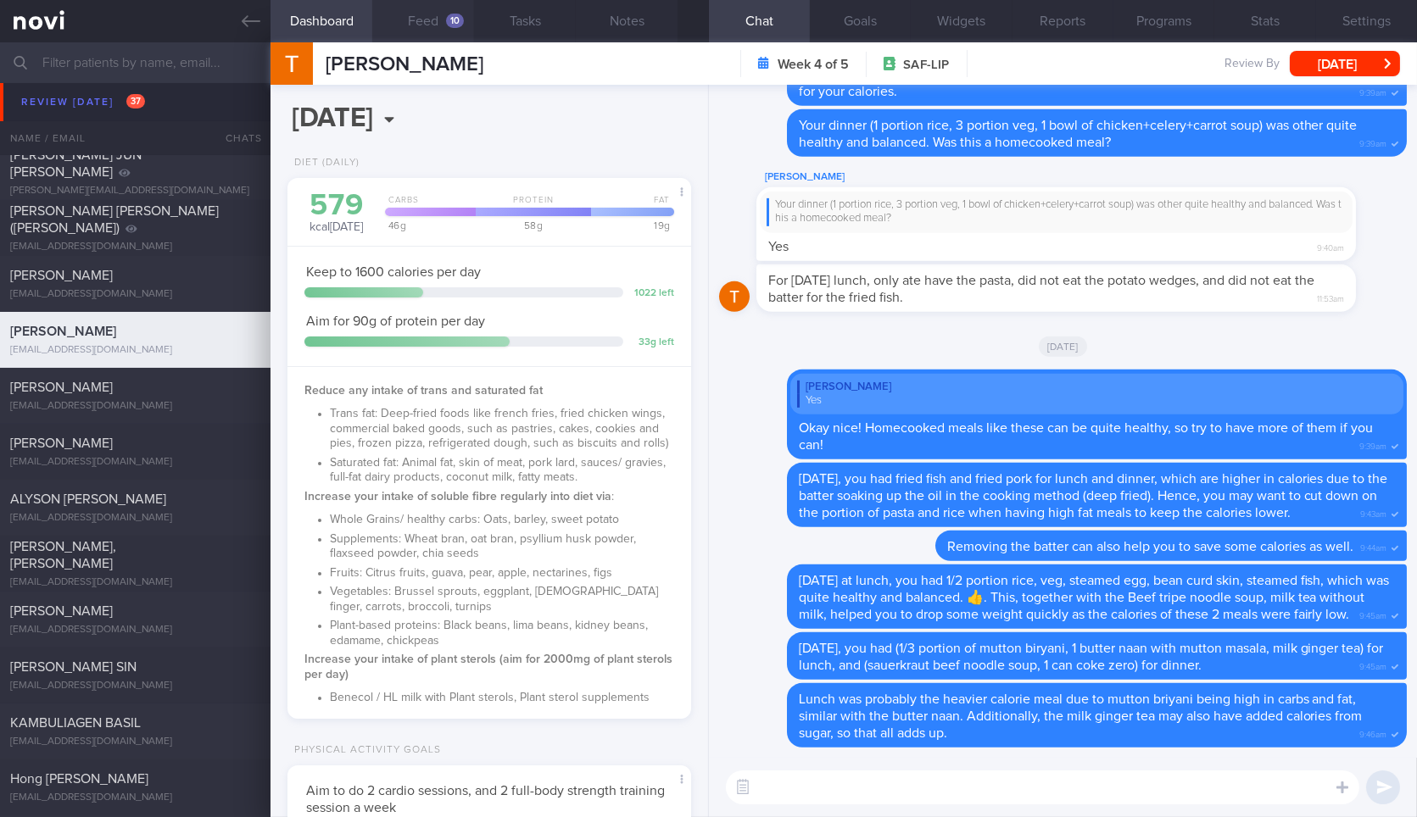
click at [438, 12] on button "Feed 10" at bounding box center [423, 21] width 102 height 42
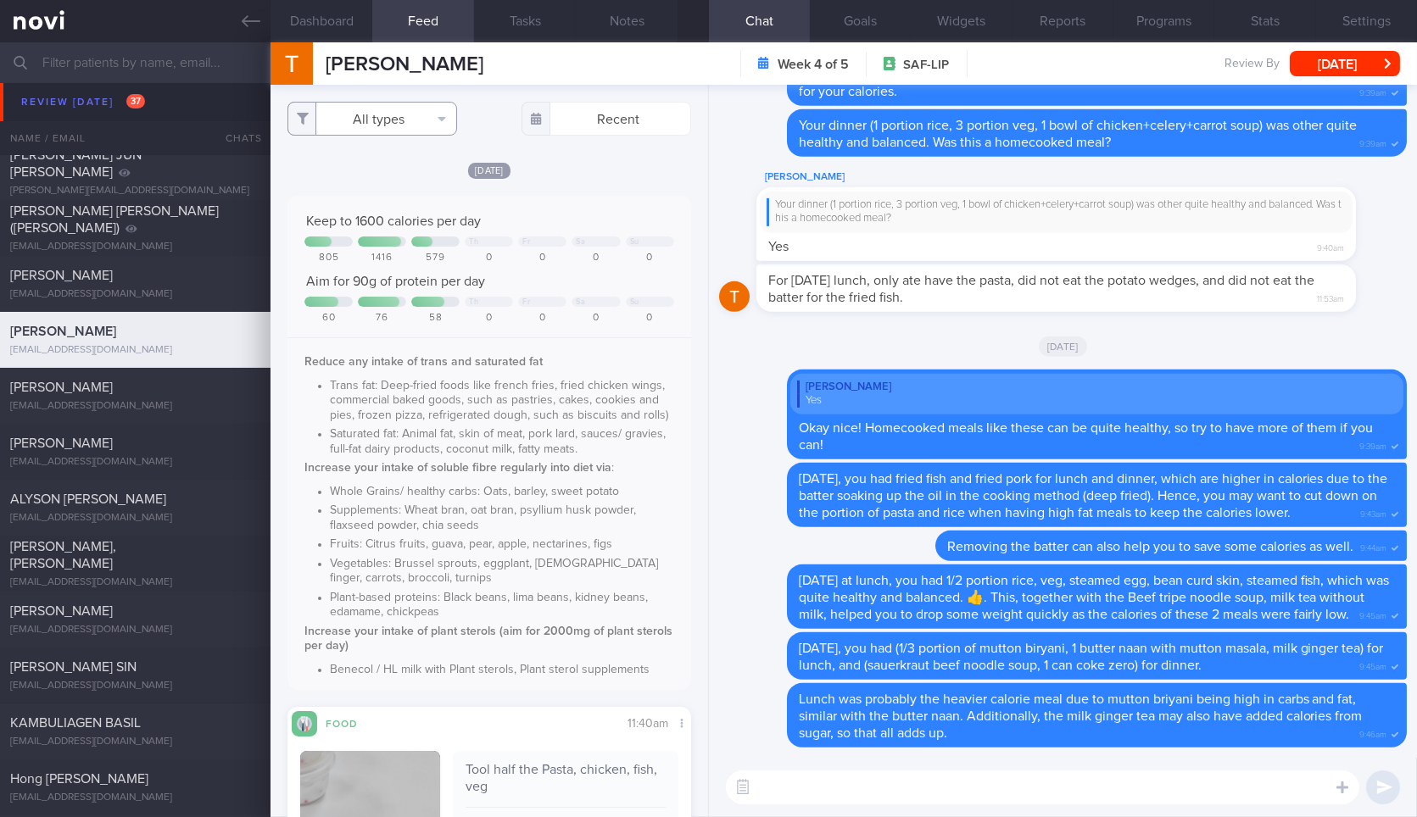
drag, startPoint x: 398, startPoint y: 114, endPoint x: 409, endPoint y: 129, distance: 18.3
click at [397, 114] on button "All types" at bounding box center [372, 119] width 170 height 34
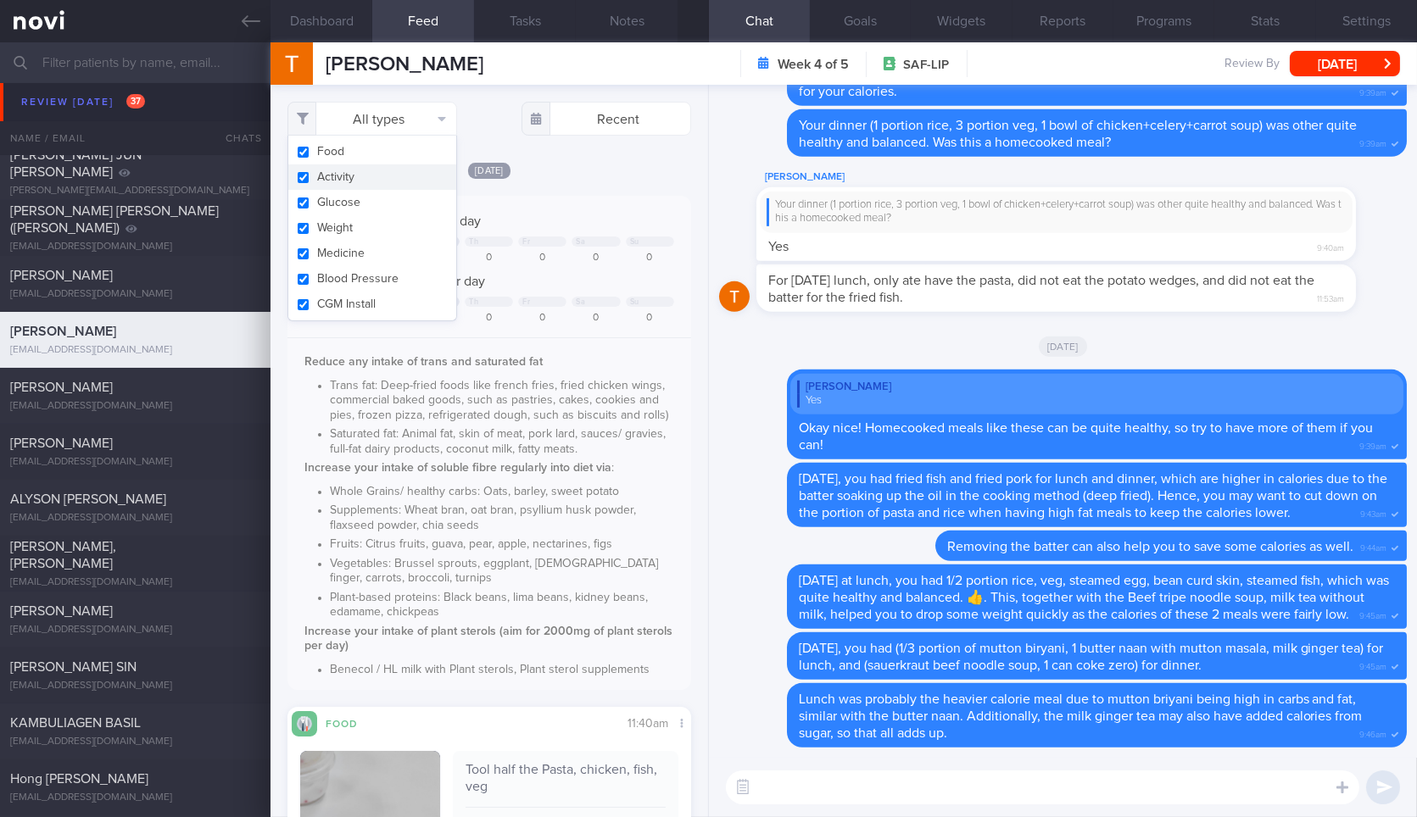
drag, startPoint x: 417, startPoint y: 172, endPoint x: 397, endPoint y: 226, distance: 57.9
click at [417, 174] on button "Activity" at bounding box center [372, 176] width 168 height 25
checkbox input "false"
click at [395, 229] on button "Weight" at bounding box center [372, 227] width 168 height 25
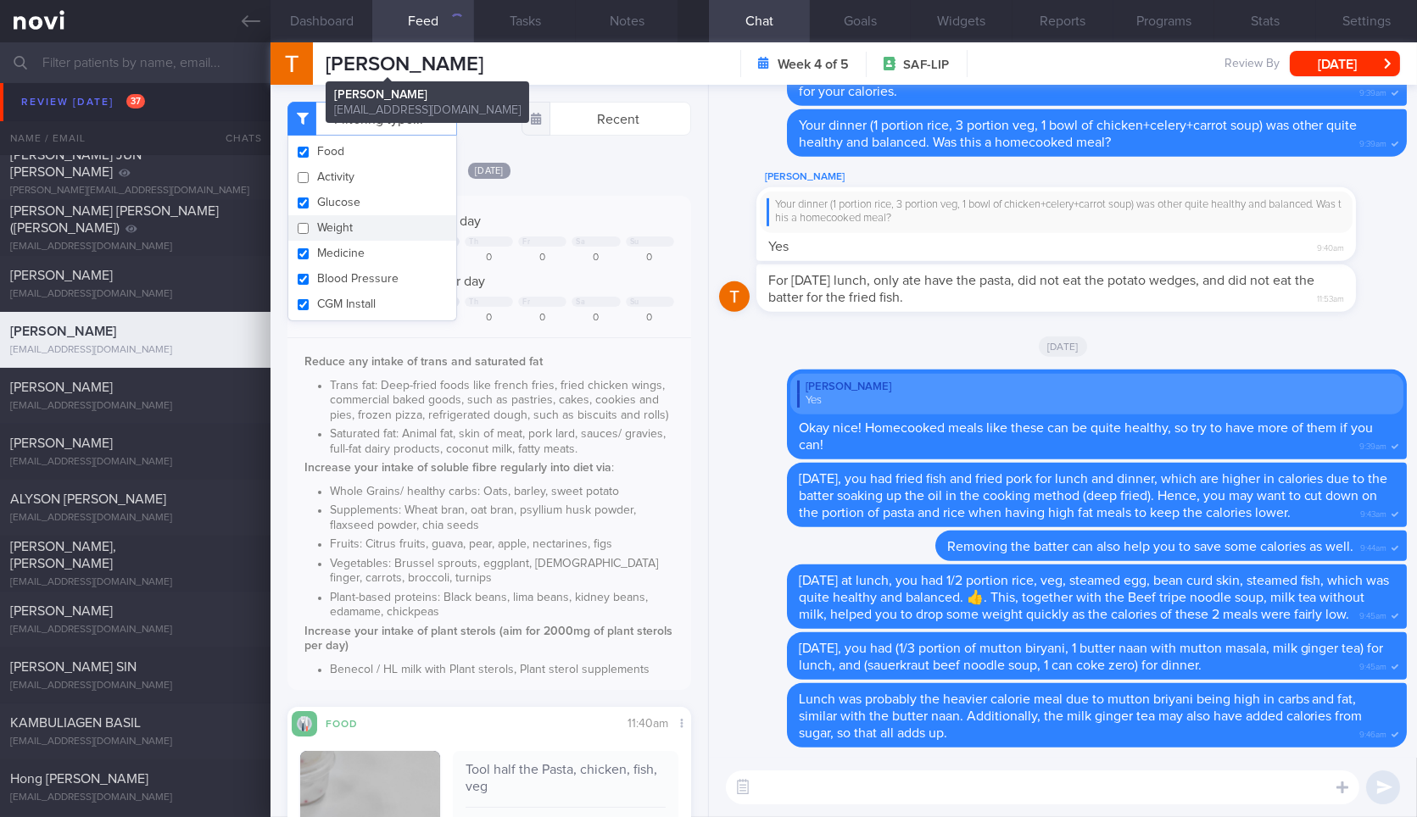
checkbox input "false"
click at [341, 32] on button "Dashboard" at bounding box center [321, 21] width 102 height 42
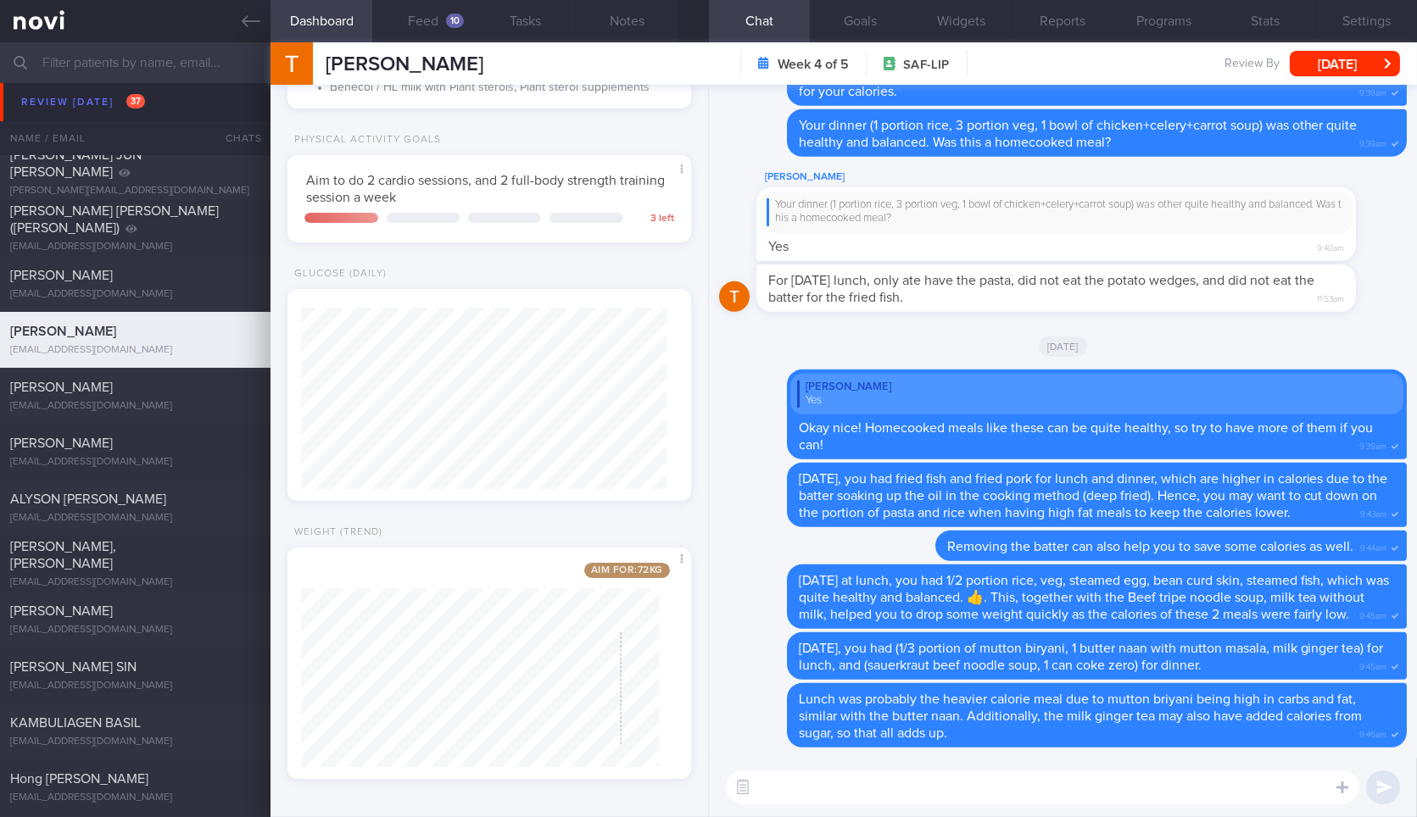
scroll to position [628, 0]
click at [445, 35] on button "Feed 10" at bounding box center [423, 21] width 102 height 42
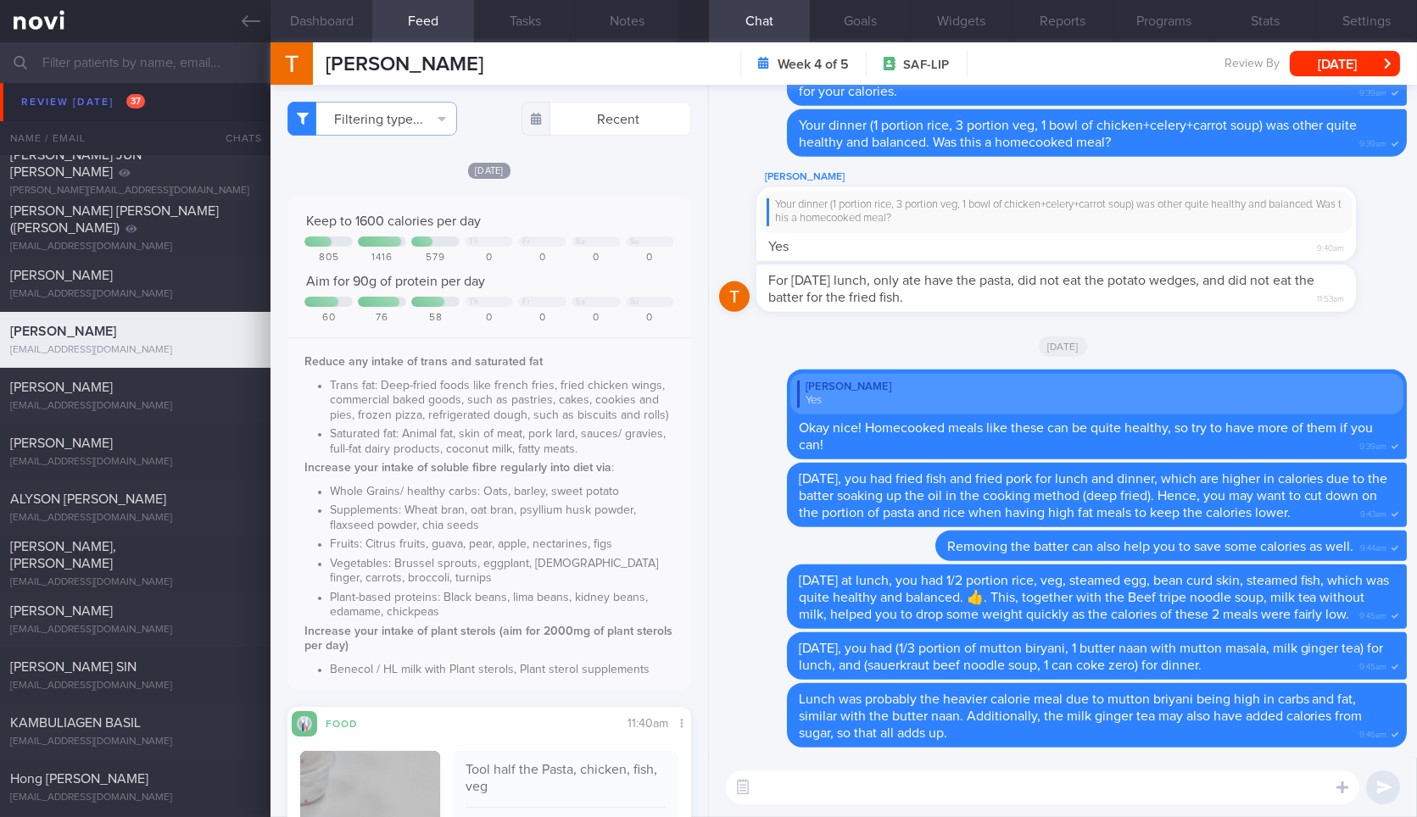
click at [326, 19] on button "Dashboard" at bounding box center [321, 21] width 102 height 42
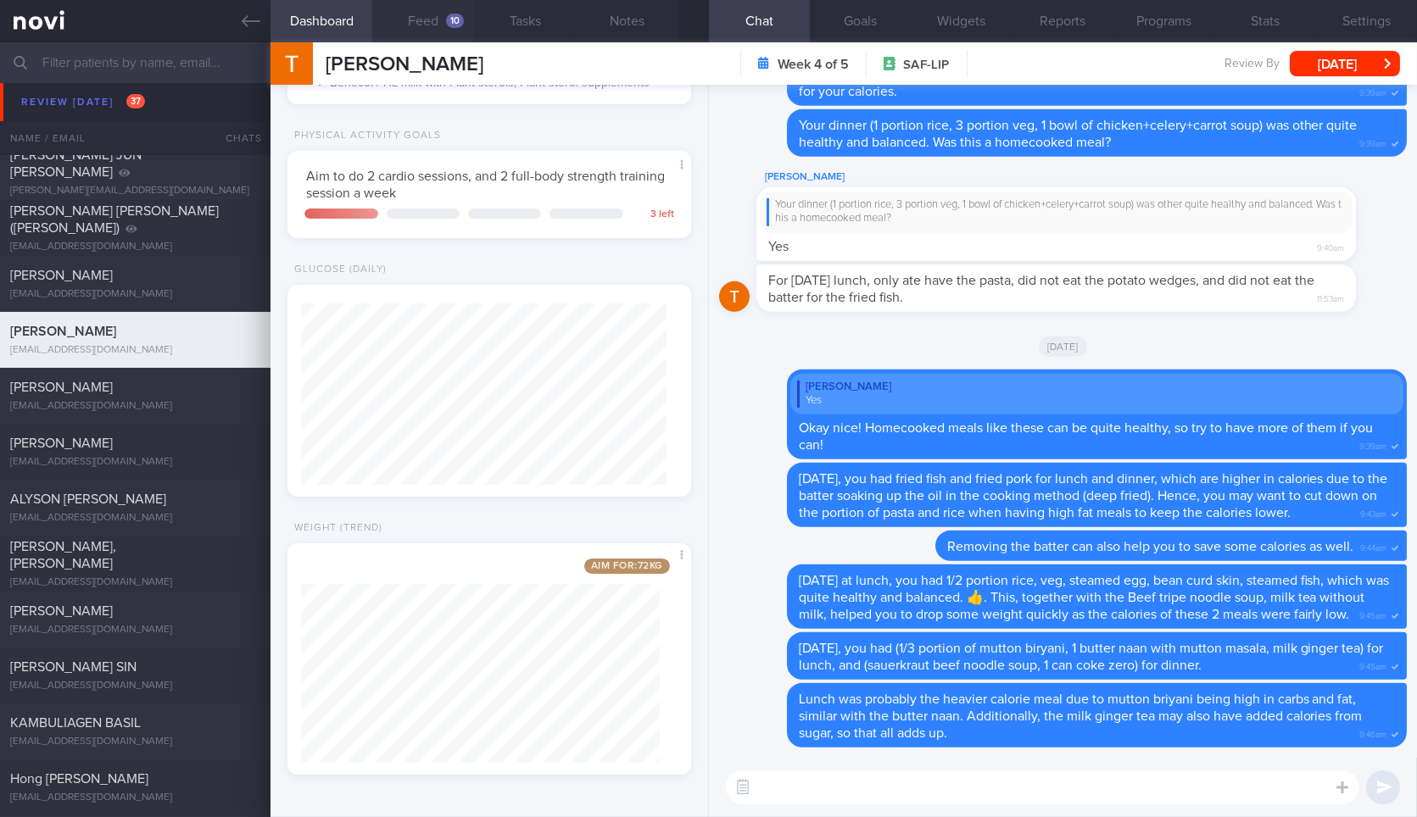
click at [437, 31] on button "Feed 10" at bounding box center [423, 21] width 102 height 42
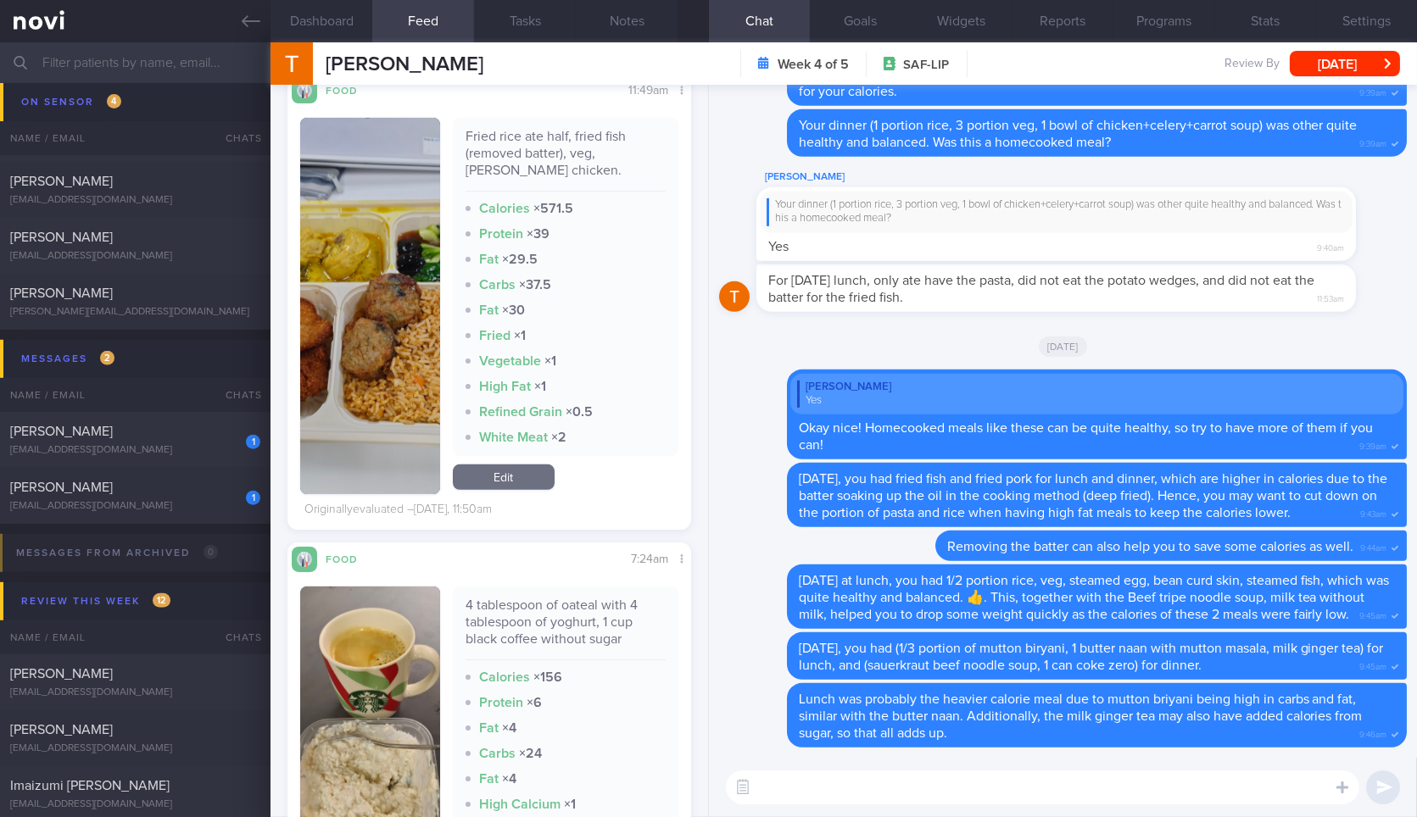
scroll to position [2072, 0]
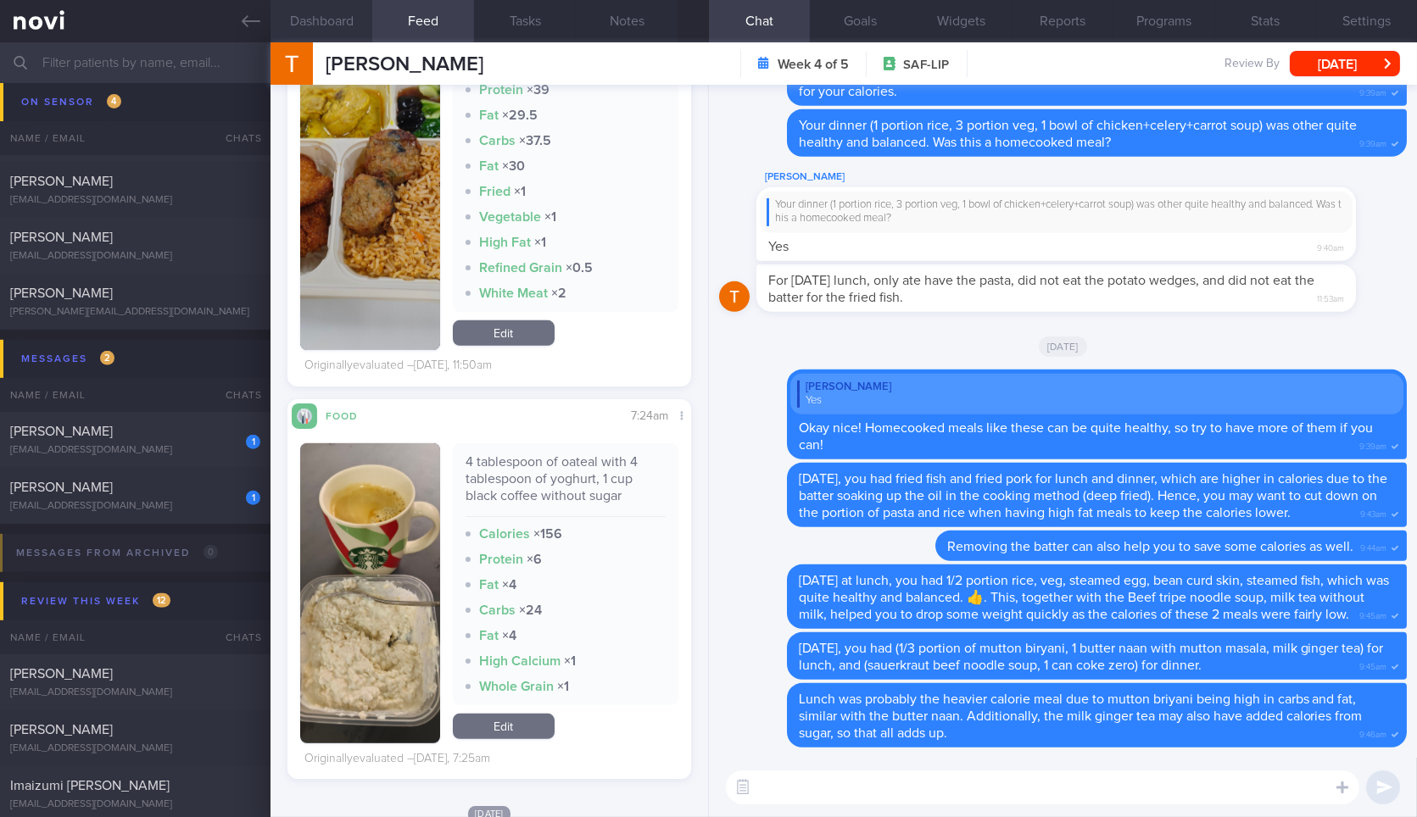
click at [353, 35] on button "Dashboard" at bounding box center [321, 21] width 102 height 42
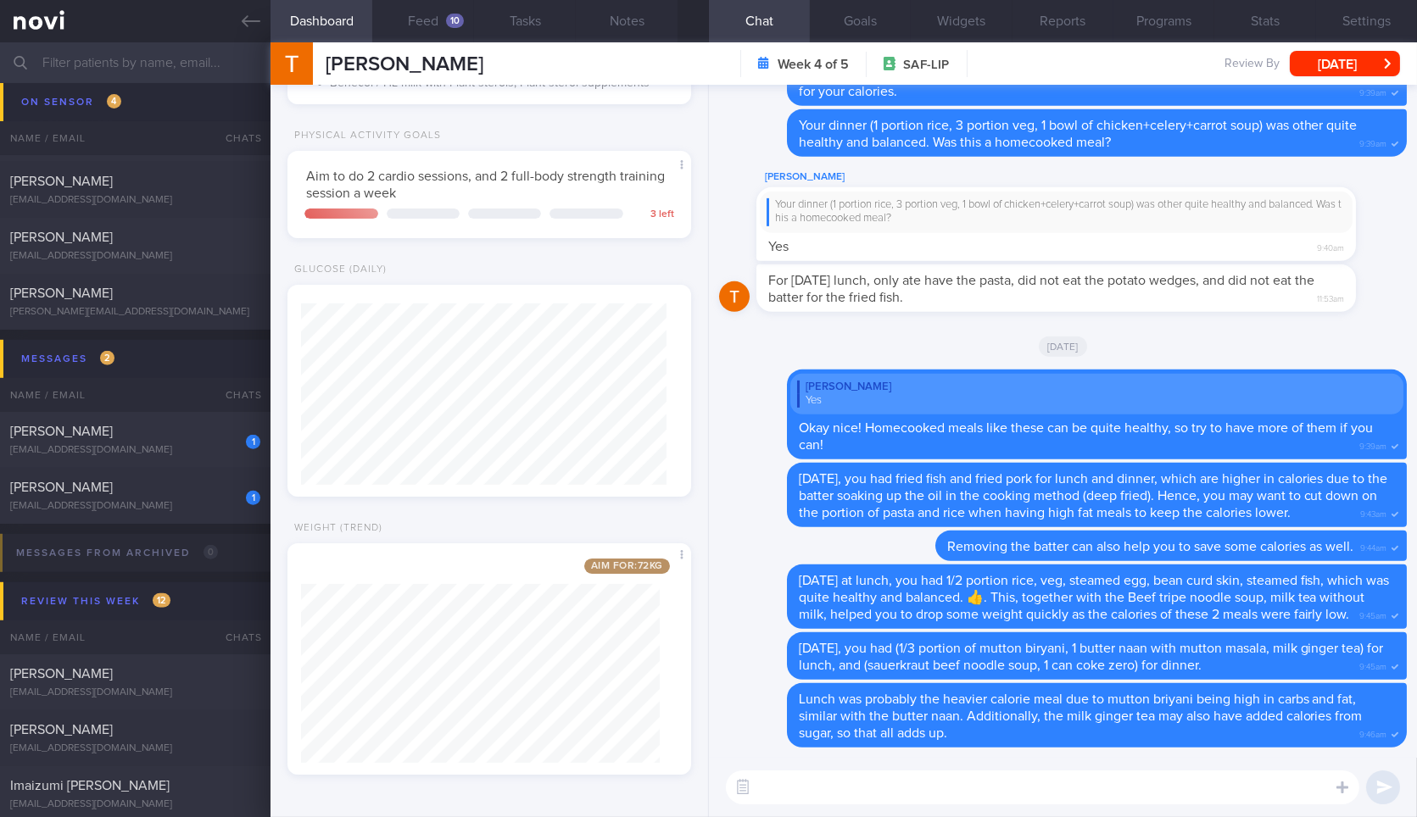
click at [826, 789] on textarea at bounding box center [1042, 788] width 633 height 34
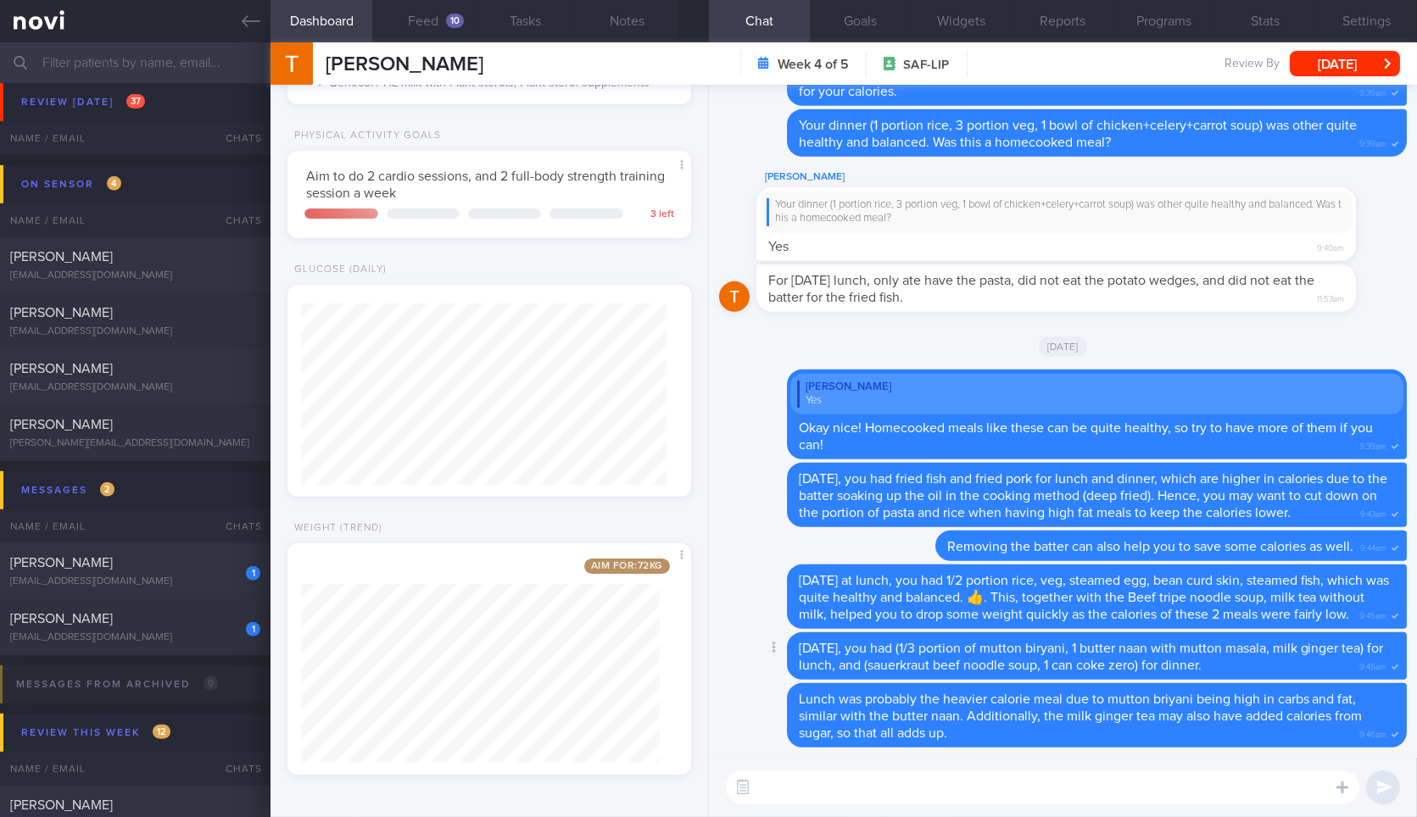
scroll to position [2166, 0]
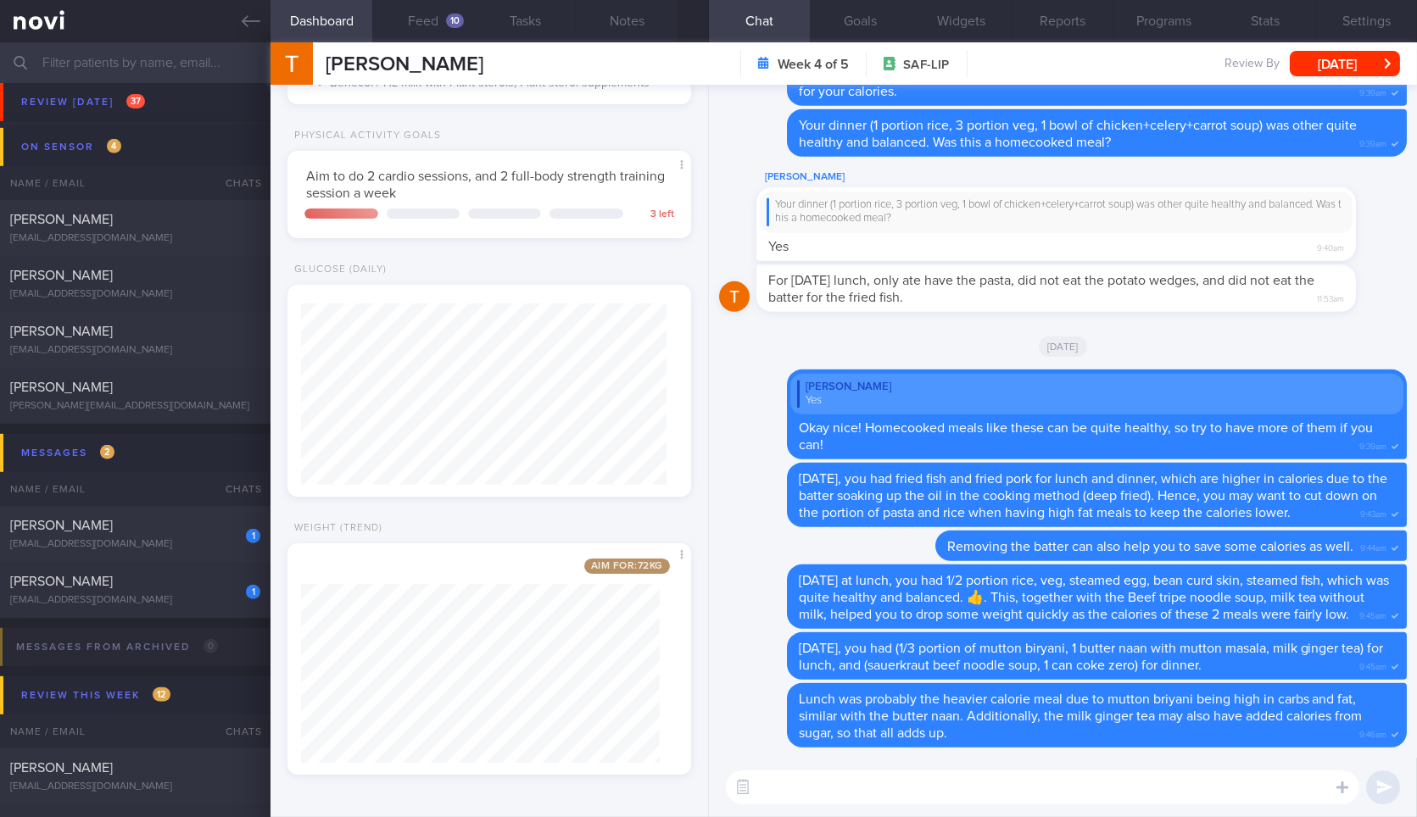
click at [1133, 803] on textarea at bounding box center [1042, 788] width 633 height 34
click at [411, 36] on button "Feed 10" at bounding box center [423, 21] width 102 height 42
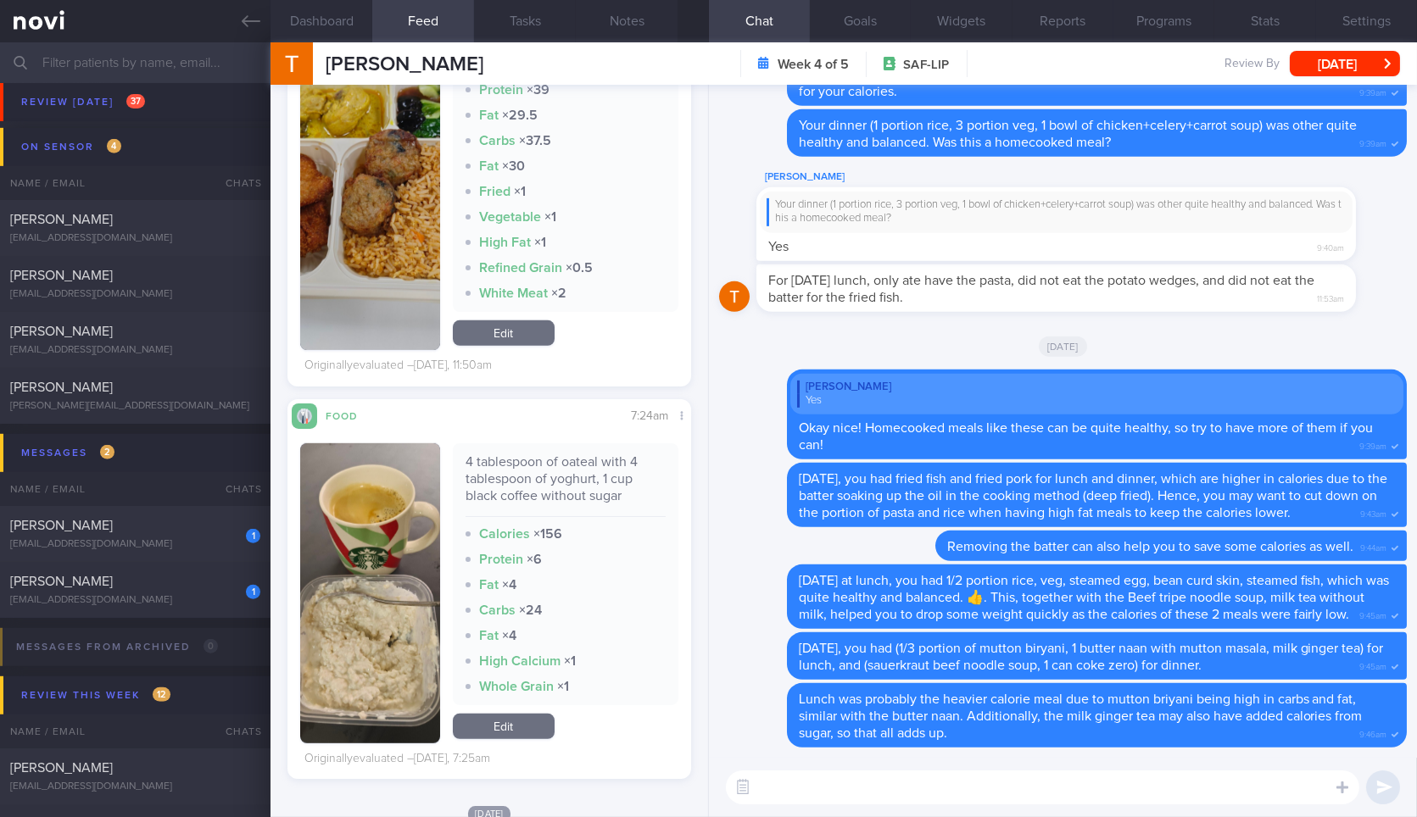
click at [337, 25] on button "Dashboard" at bounding box center [321, 21] width 102 height 42
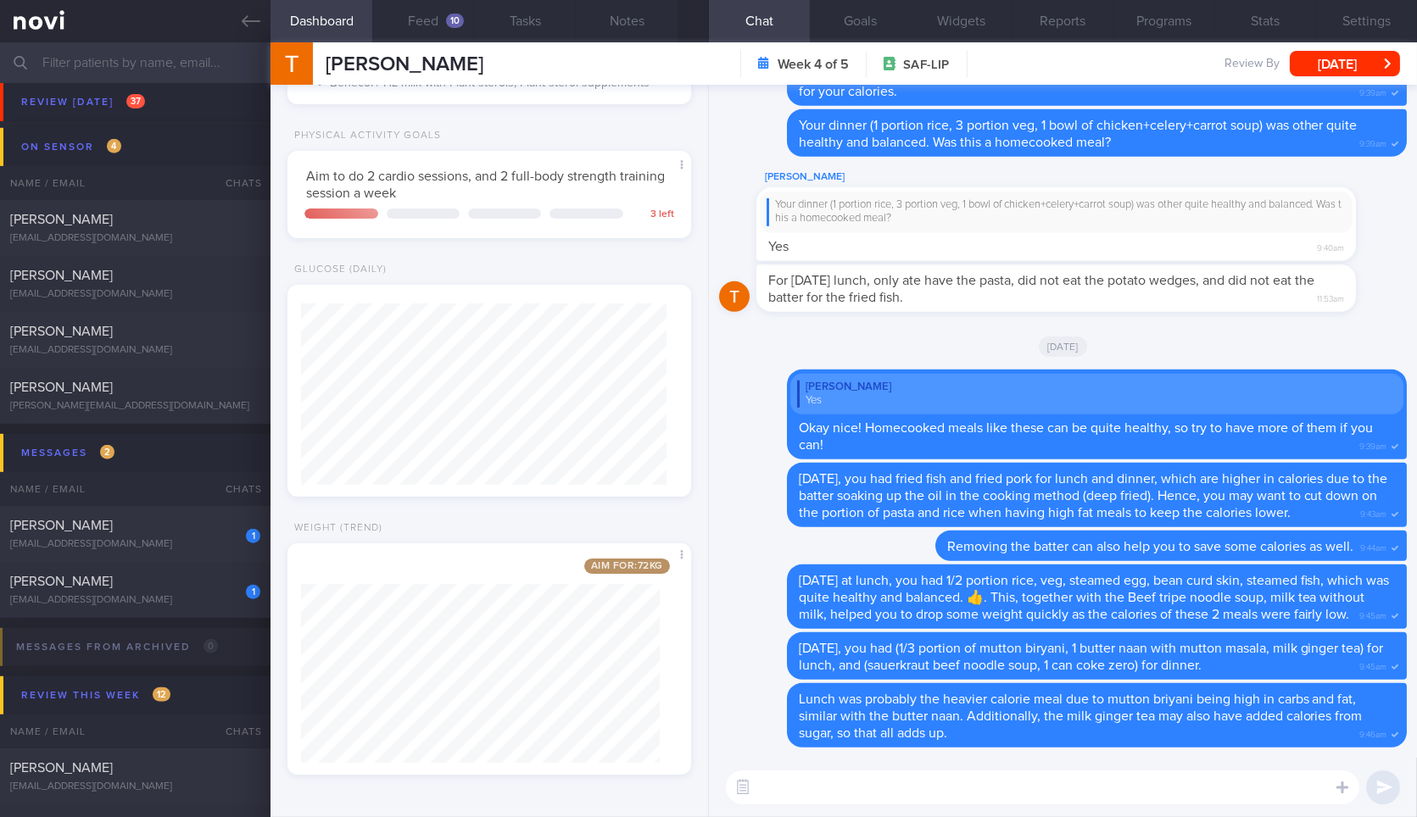
drag, startPoint x: 858, startPoint y: 793, endPoint x: 616, endPoint y: 498, distance: 381.3
click at [857, 794] on textarea at bounding box center [1042, 788] width 633 height 34
click at [428, 45] on div "Dashboard Feed 10 Tasks Notes Chat Goals Widgets Reports Programs Stats Setting…" at bounding box center [843, 429] width 1146 height 775
click at [415, 47] on div "Dashboard Feed 10 Tasks Notes Chat Goals Widgets Reports Programs Stats Setting…" at bounding box center [843, 429] width 1146 height 775
click at [426, 35] on button "Feed 10" at bounding box center [423, 21] width 102 height 42
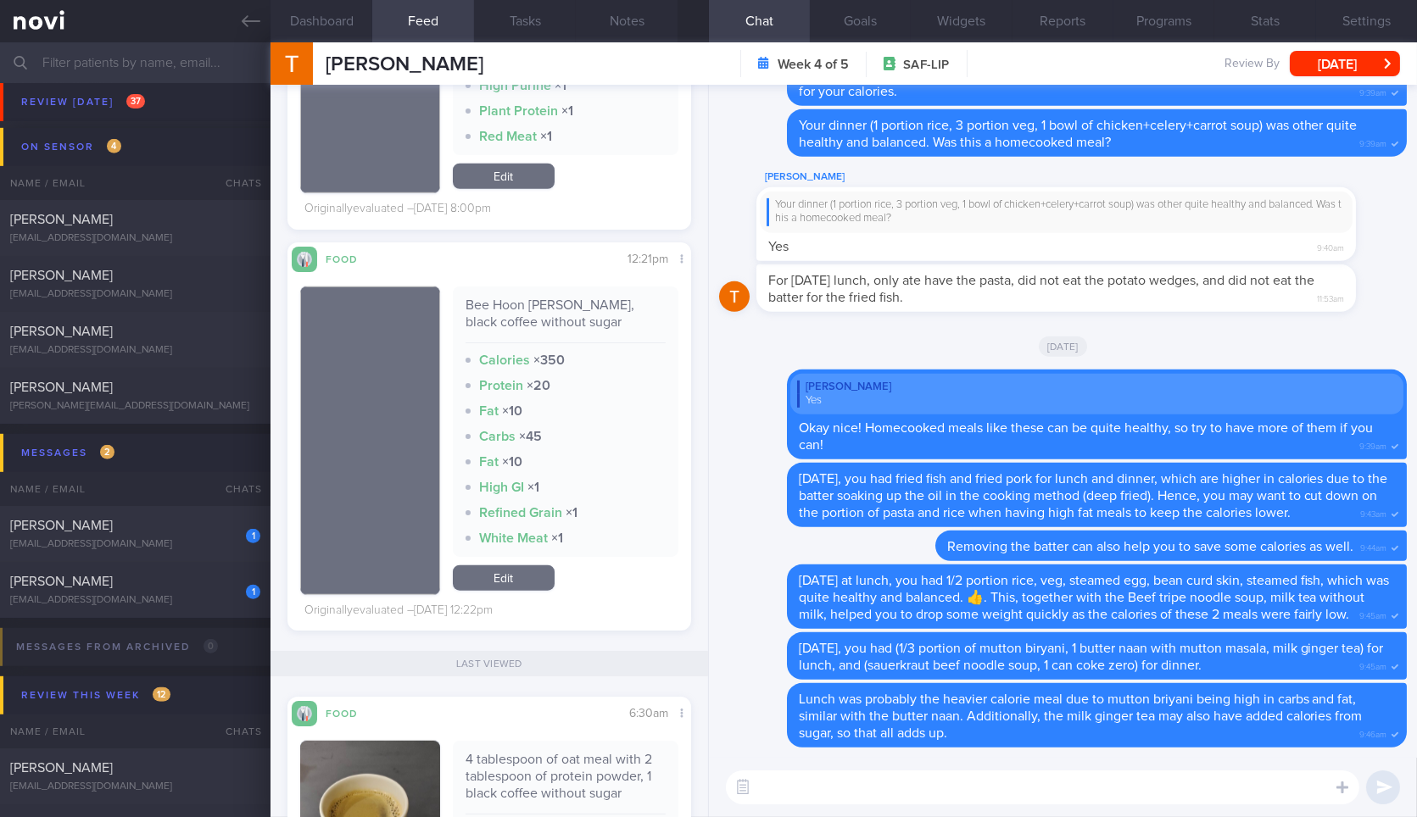
scroll to position [3202, 0]
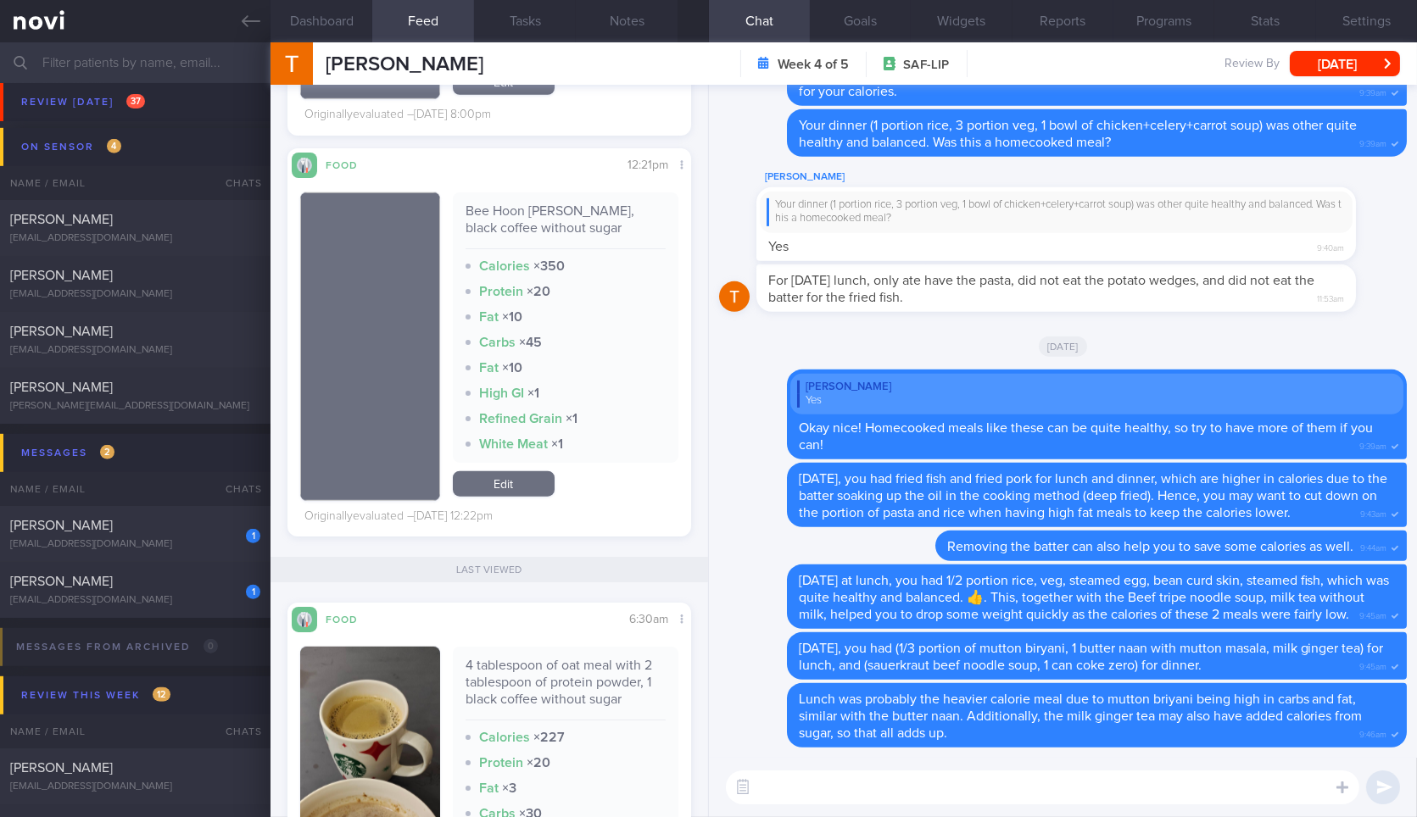
click at [920, 778] on textarea at bounding box center [1042, 788] width 633 height 34
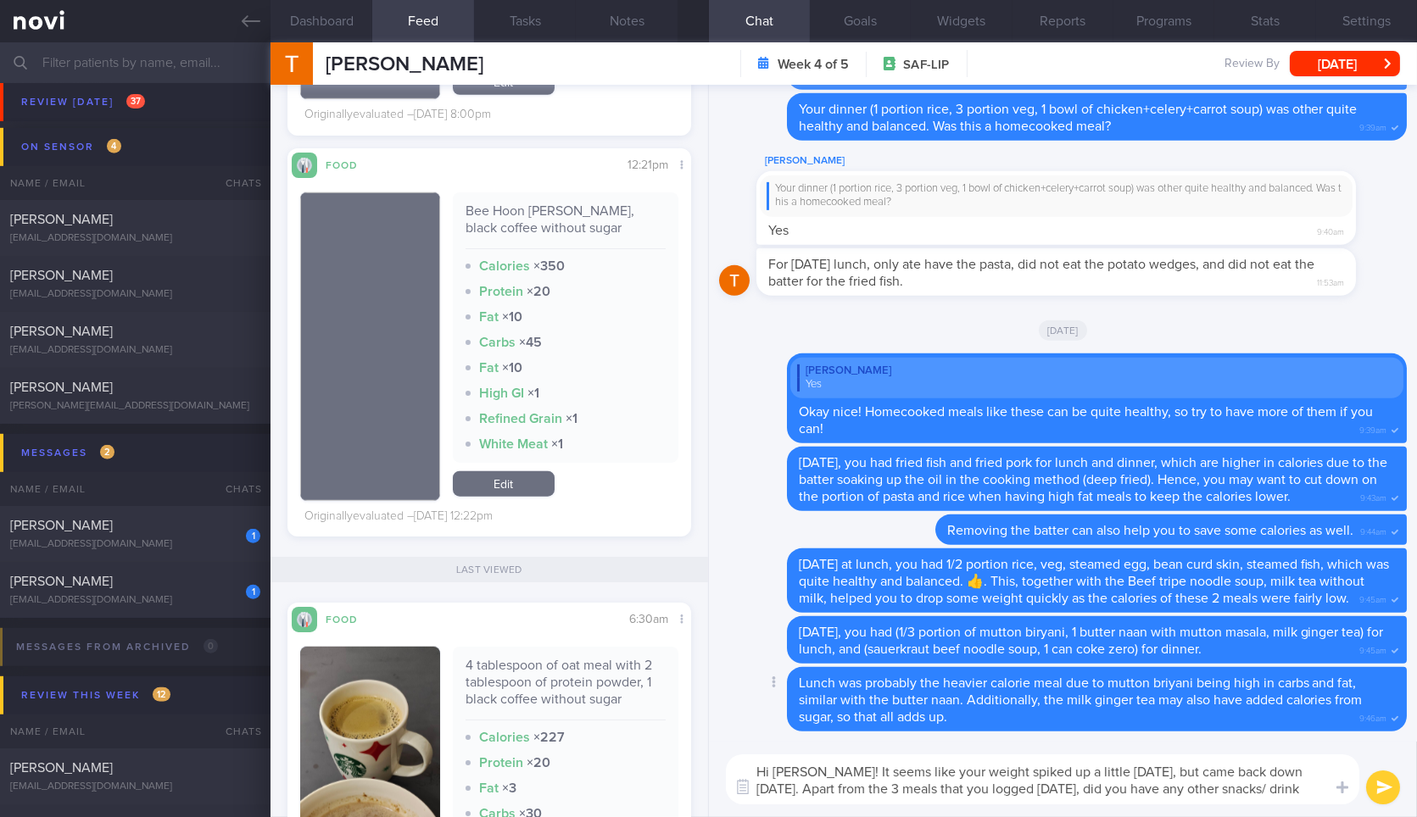
scroll to position [0, 0]
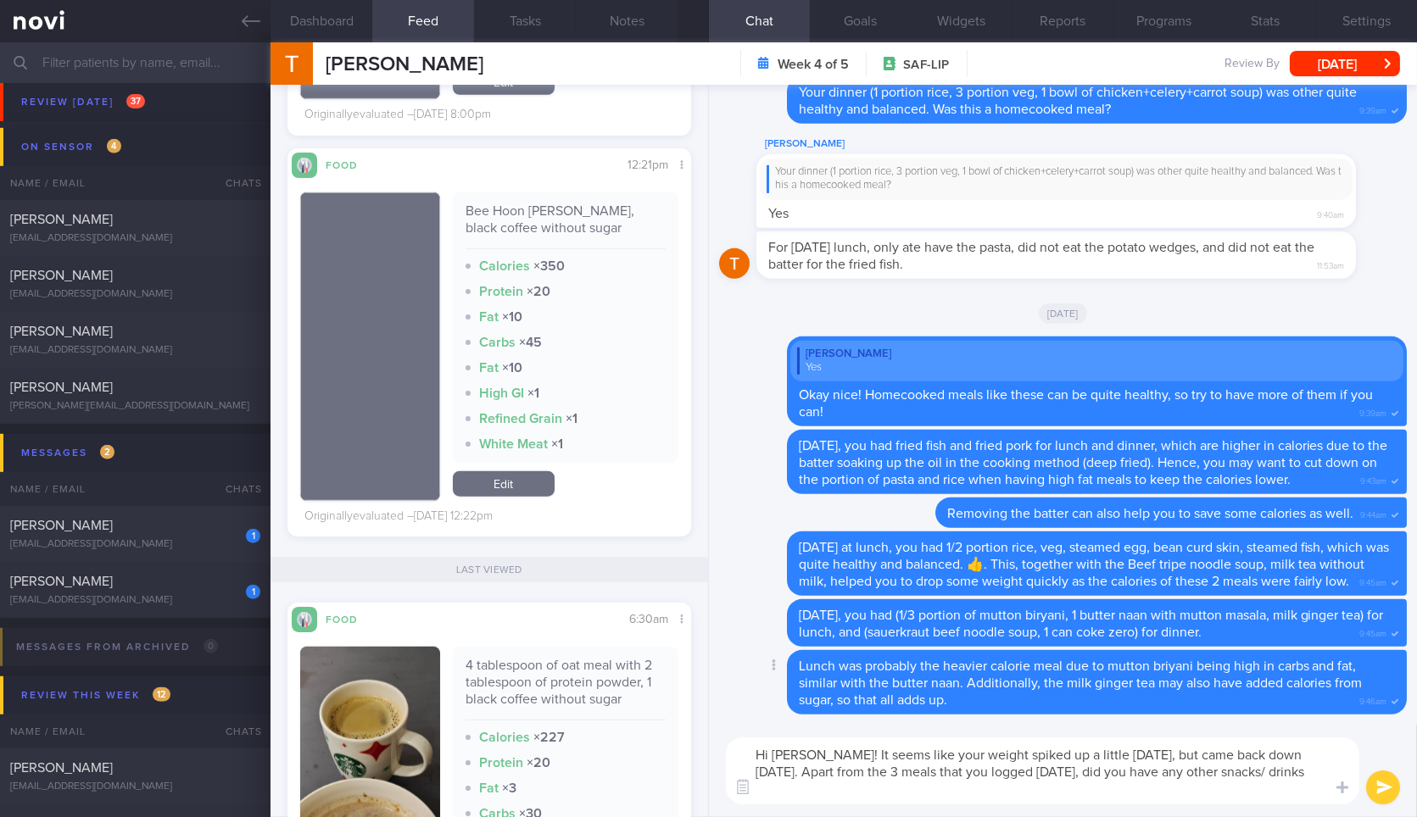
type textarea "Hi [PERSON_NAME]! It seems like your weight spiked up a little [DATE], but came…"
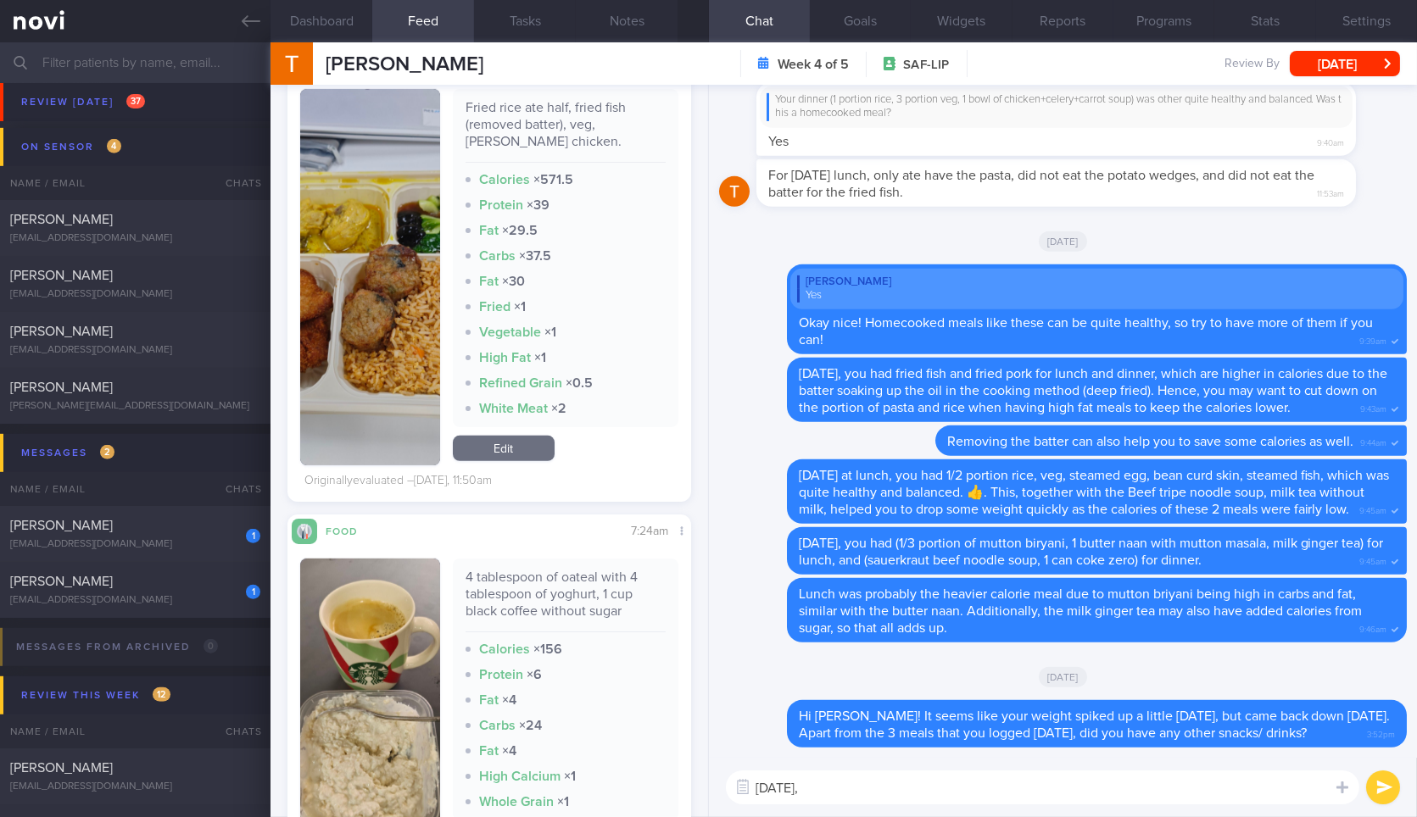
scroll to position [1954, 0]
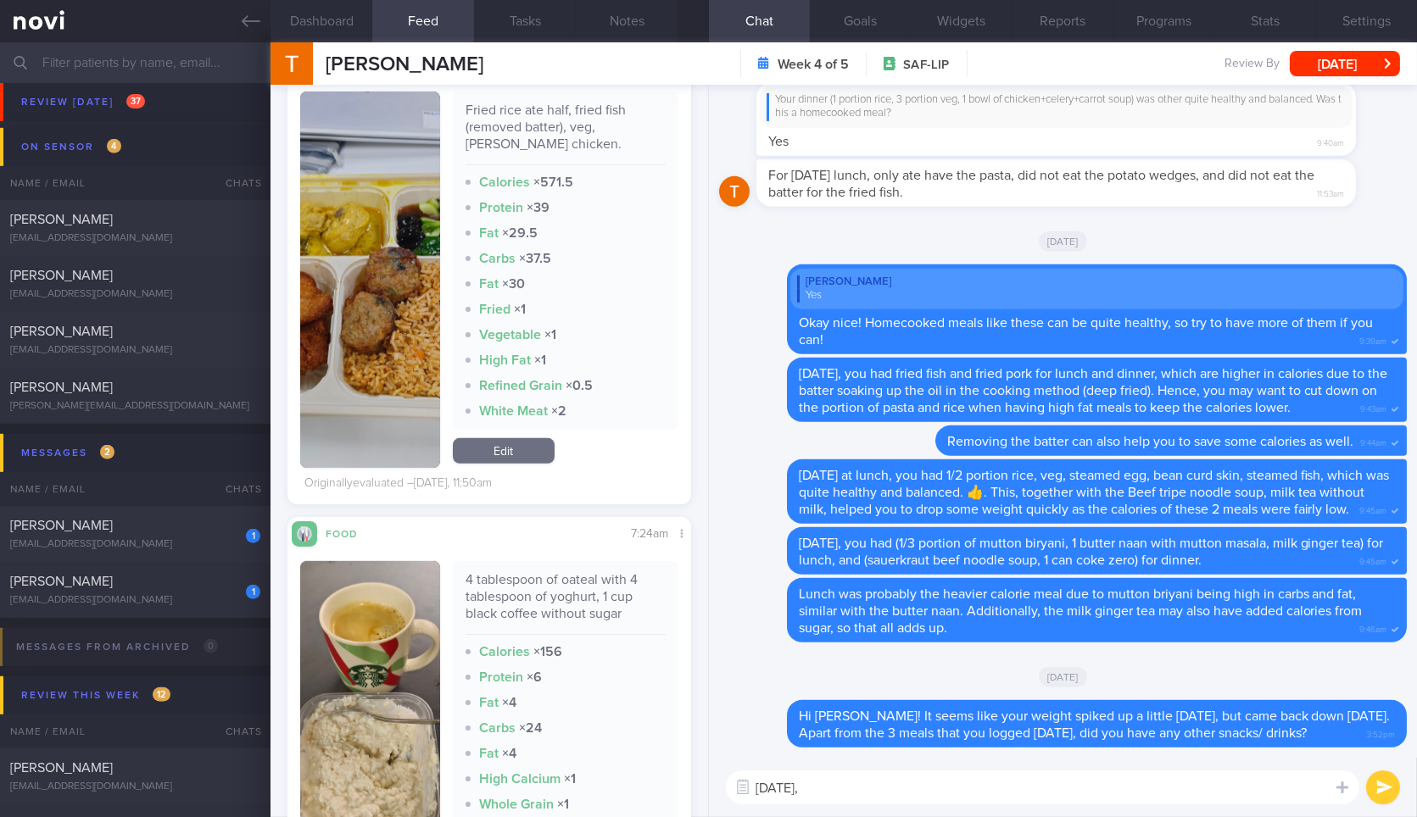
click at [370, 670] on button "button" at bounding box center [369, 711] width 139 height 300
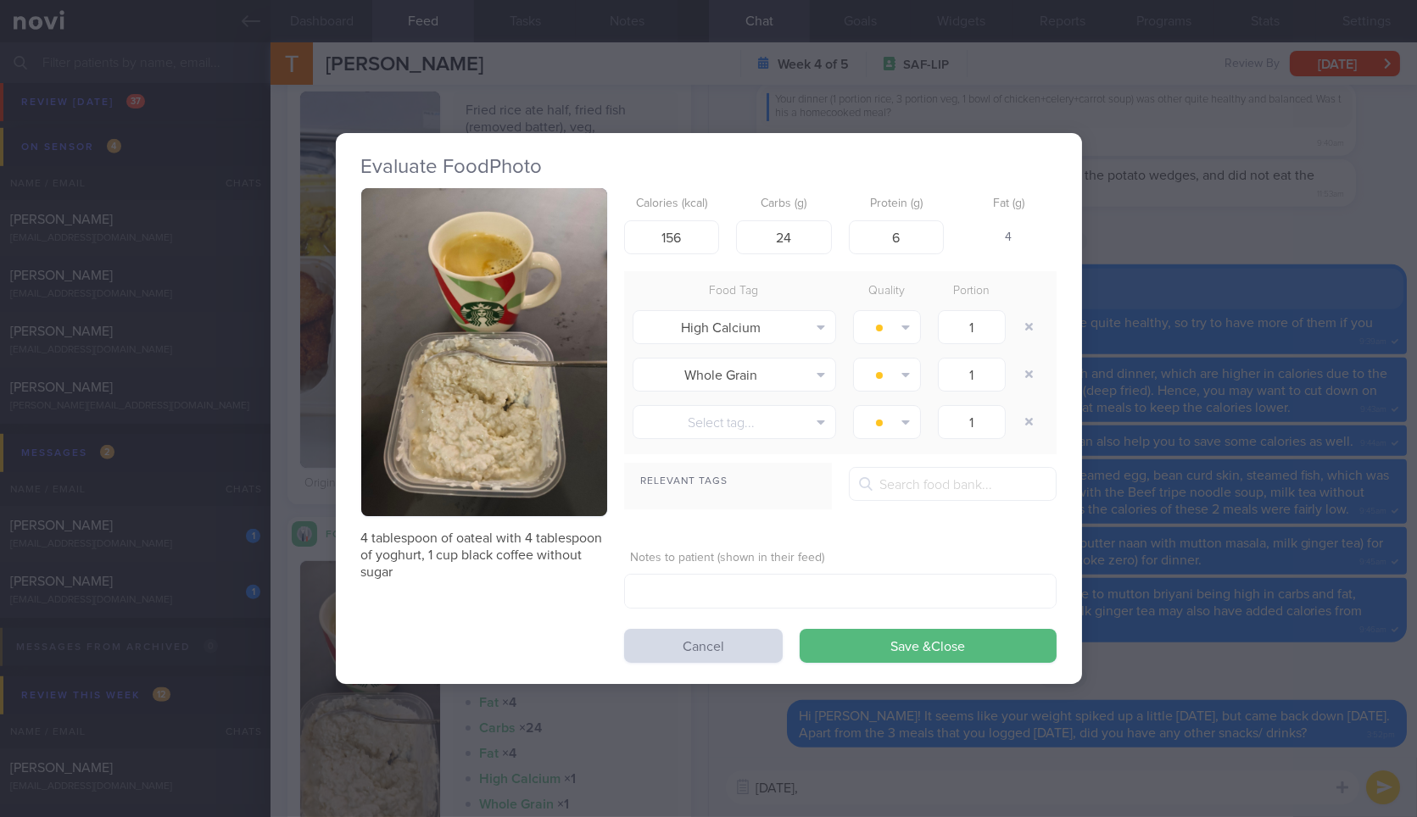
click at [501, 342] on button "button" at bounding box center [484, 352] width 246 height 328
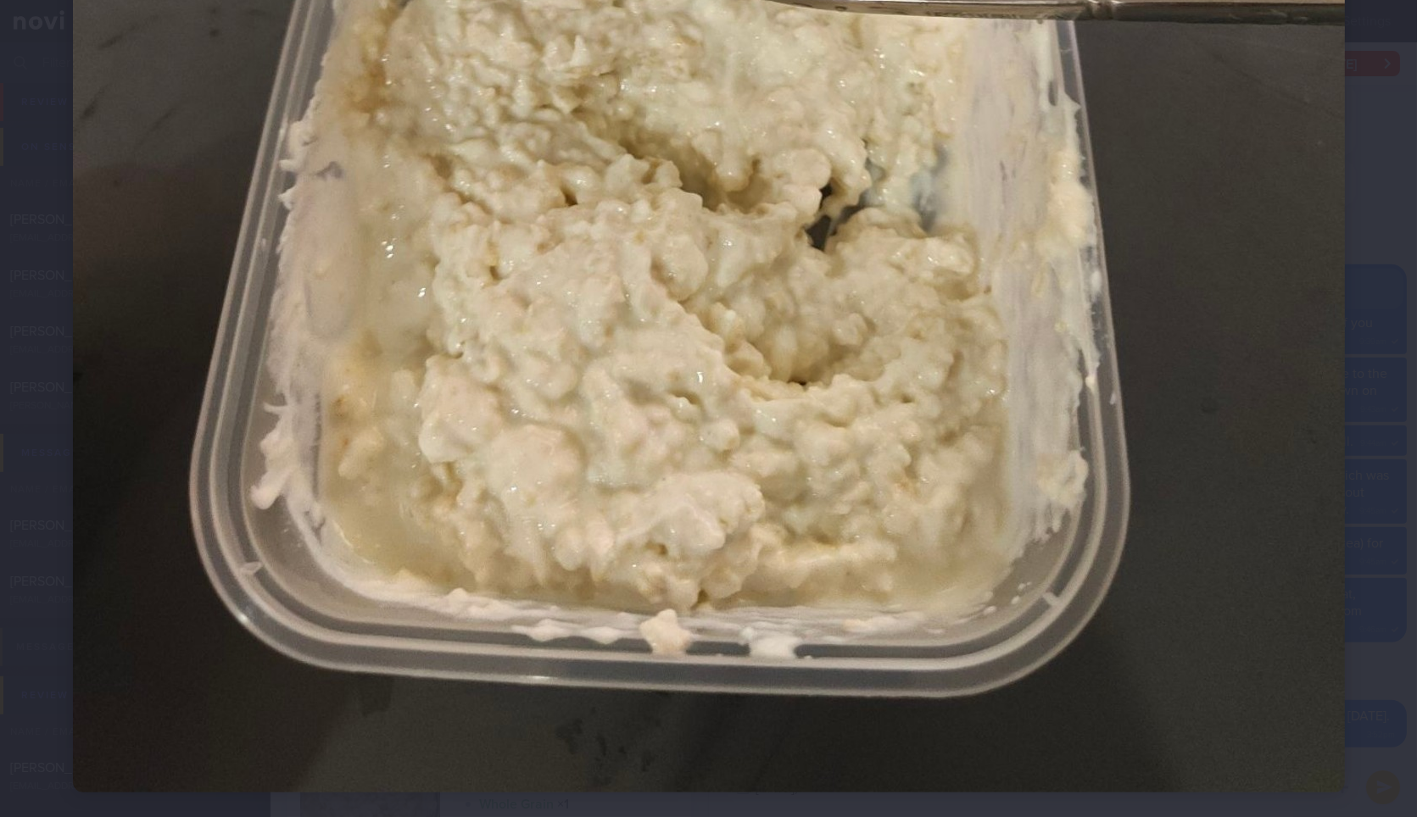
scroll to position [978, 0]
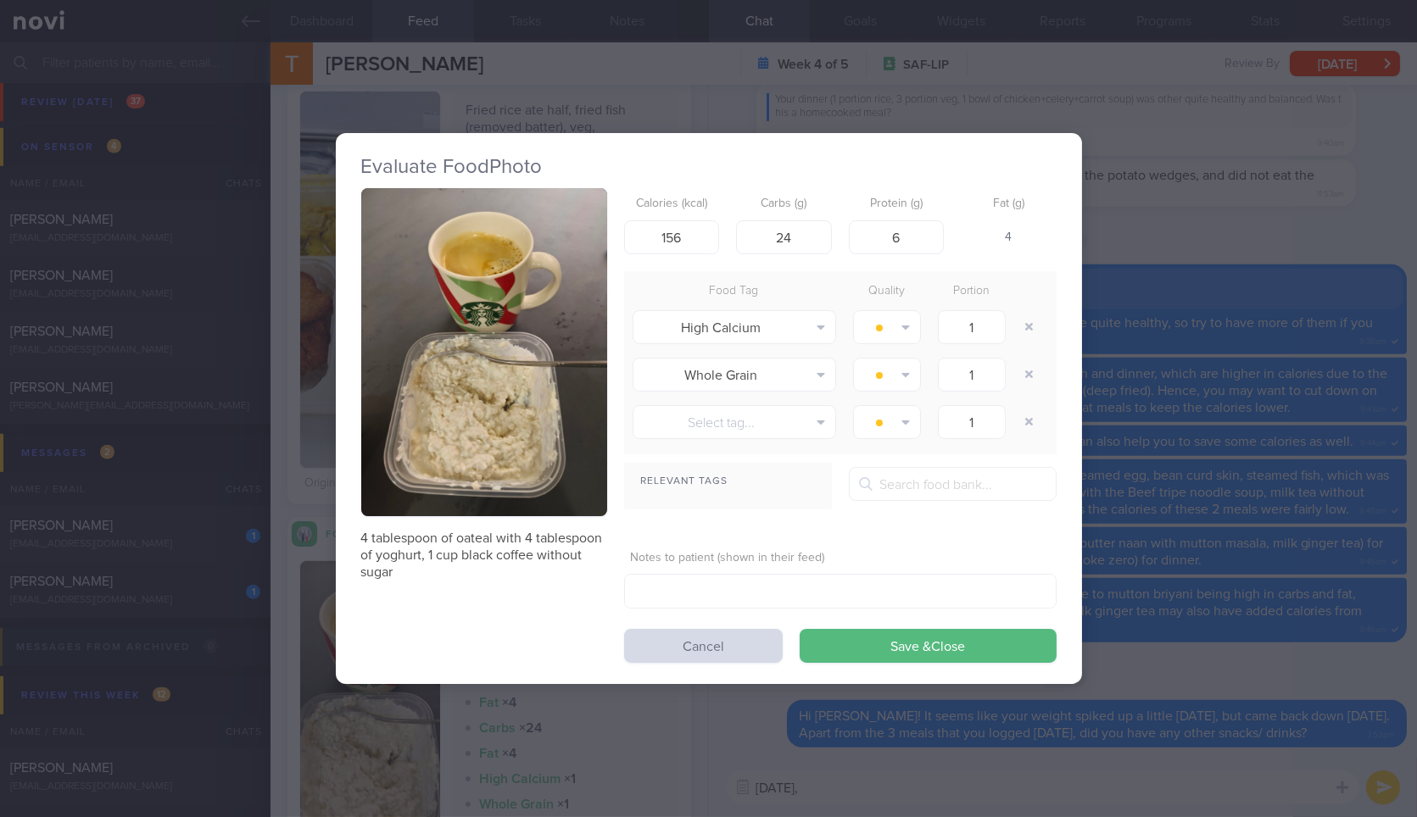
click at [1218, 362] on div "Evaluate Food Photo 4 tablespoon of oateal with 4 tablespoon of yoghurt, 1 cup …" at bounding box center [708, 408] width 1417 height 817
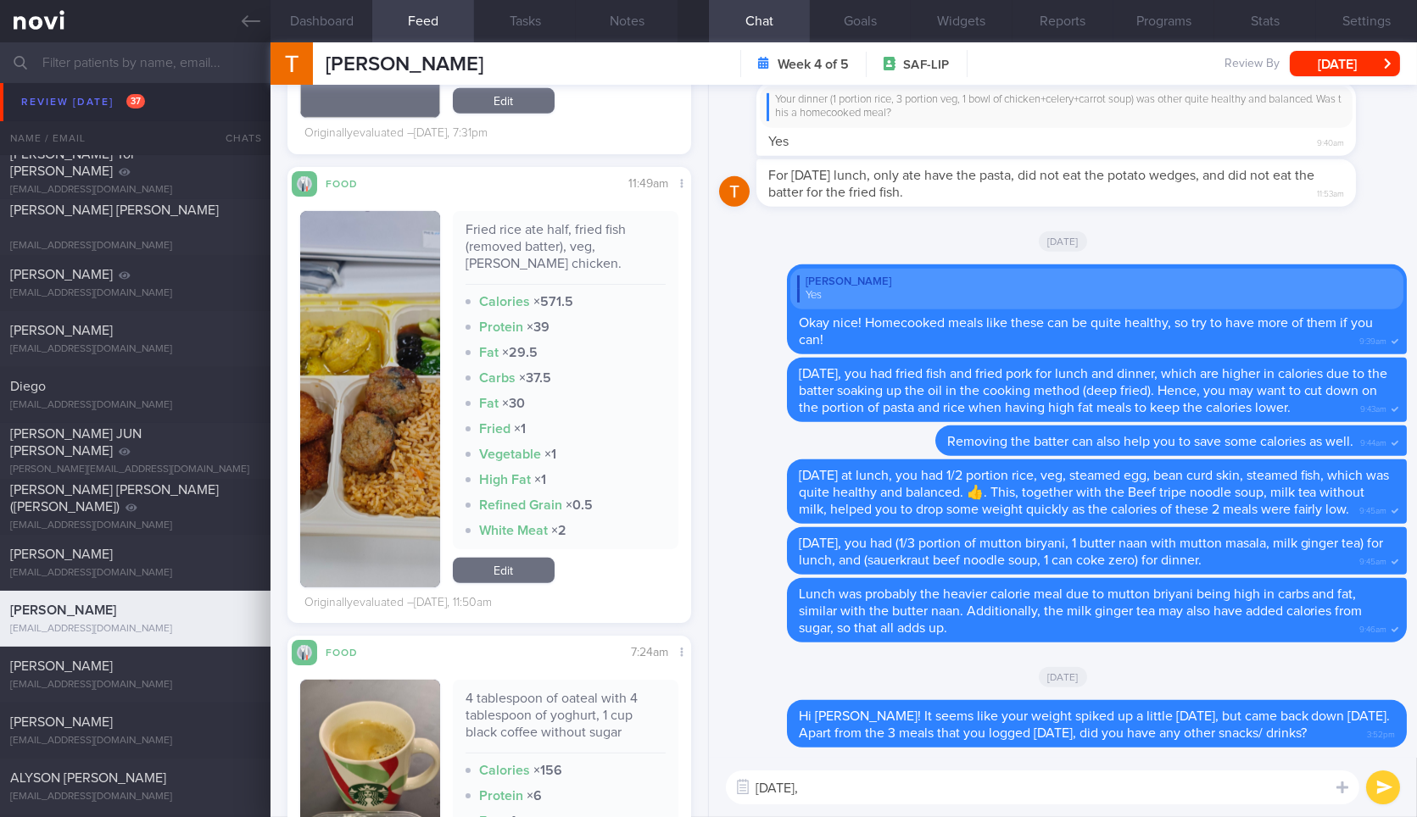
scroll to position [1838, 0]
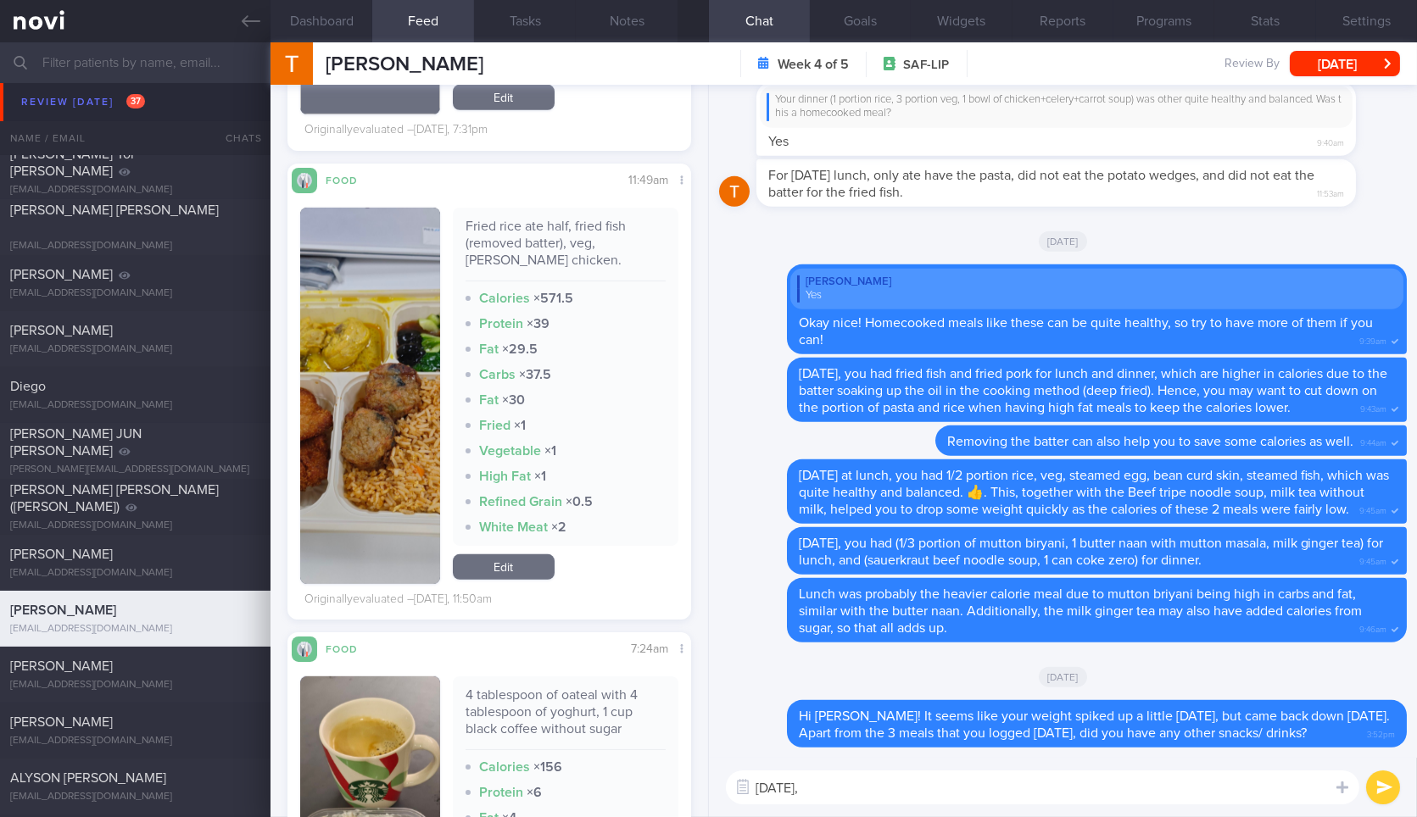
click at [923, 805] on div "Yesterday, Yesterday, ​ Yesterday, ​" at bounding box center [1063, 787] width 708 height 59
click at [944, 788] on textarea "Yesterday," at bounding box center [1042, 788] width 633 height 34
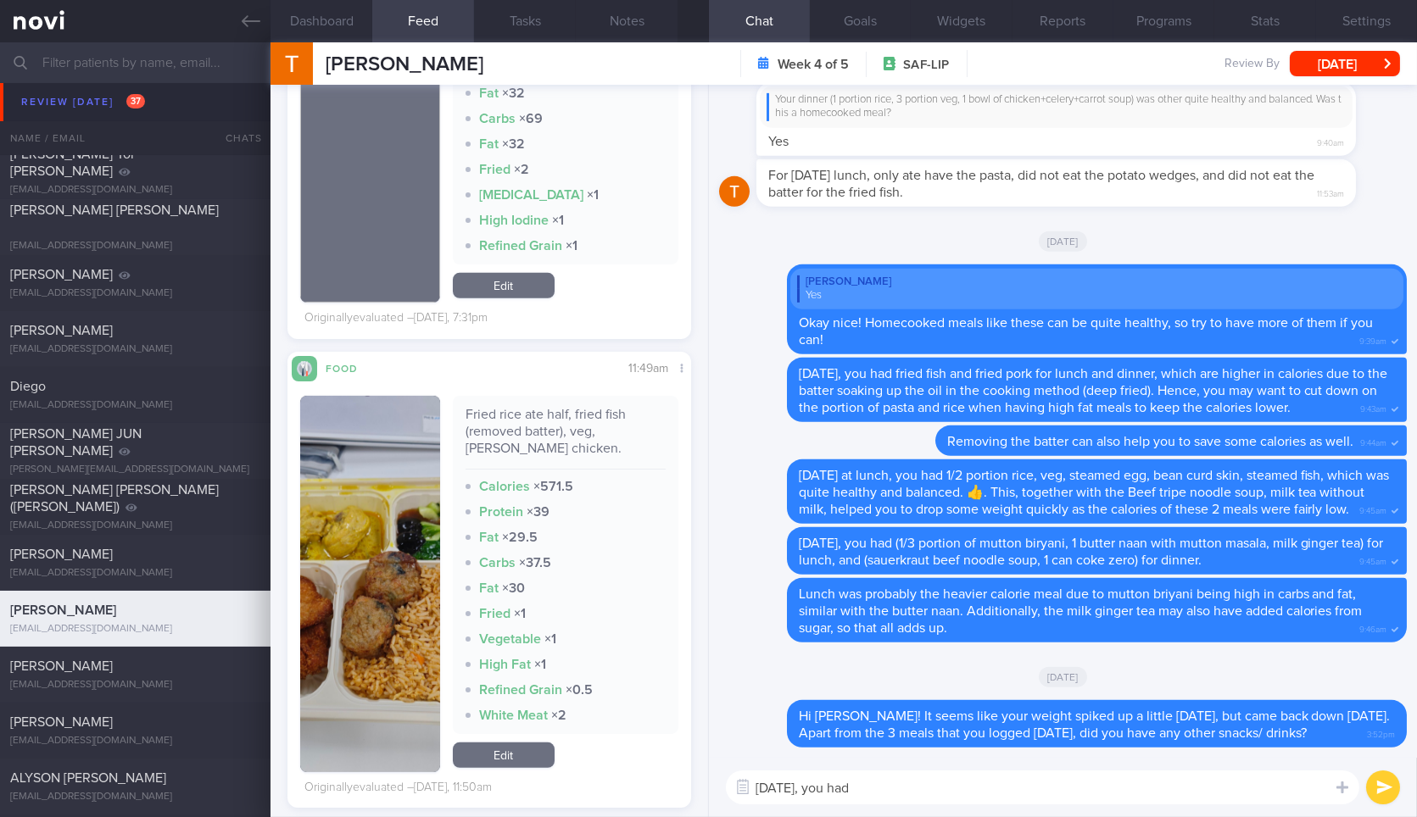
scroll to position [1649, 0]
click at [596, 420] on div "Fried rice ate half, fried fish (removed batter), veg, [PERSON_NAME] chicken." at bounding box center [565, 439] width 200 height 64
copy div "Fried rice ate half, fried fish (removed batter), veg, [PERSON_NAME] chicken."
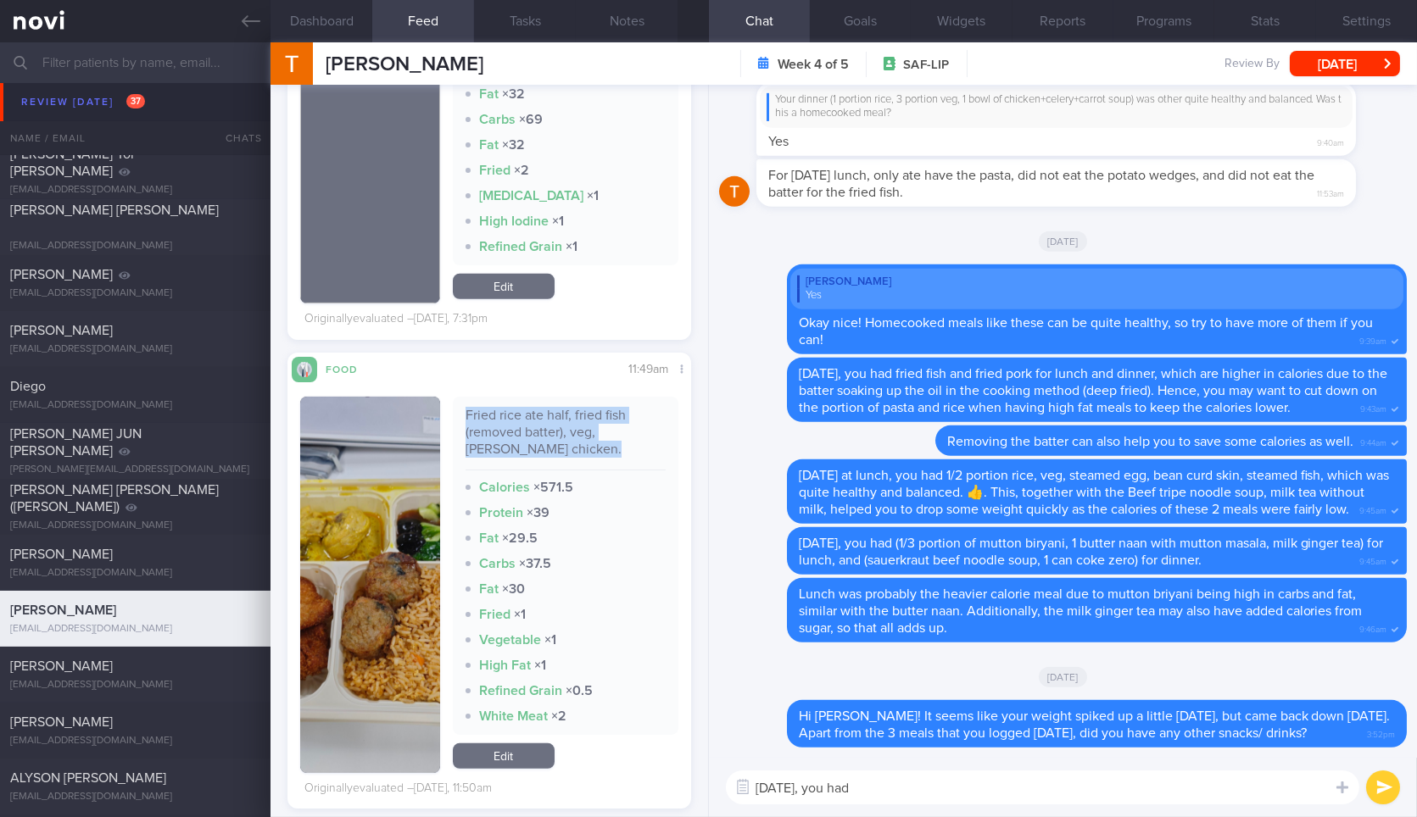
click at [382, 572] on button "button" at bounding box center [369, 585] width 139 height 376
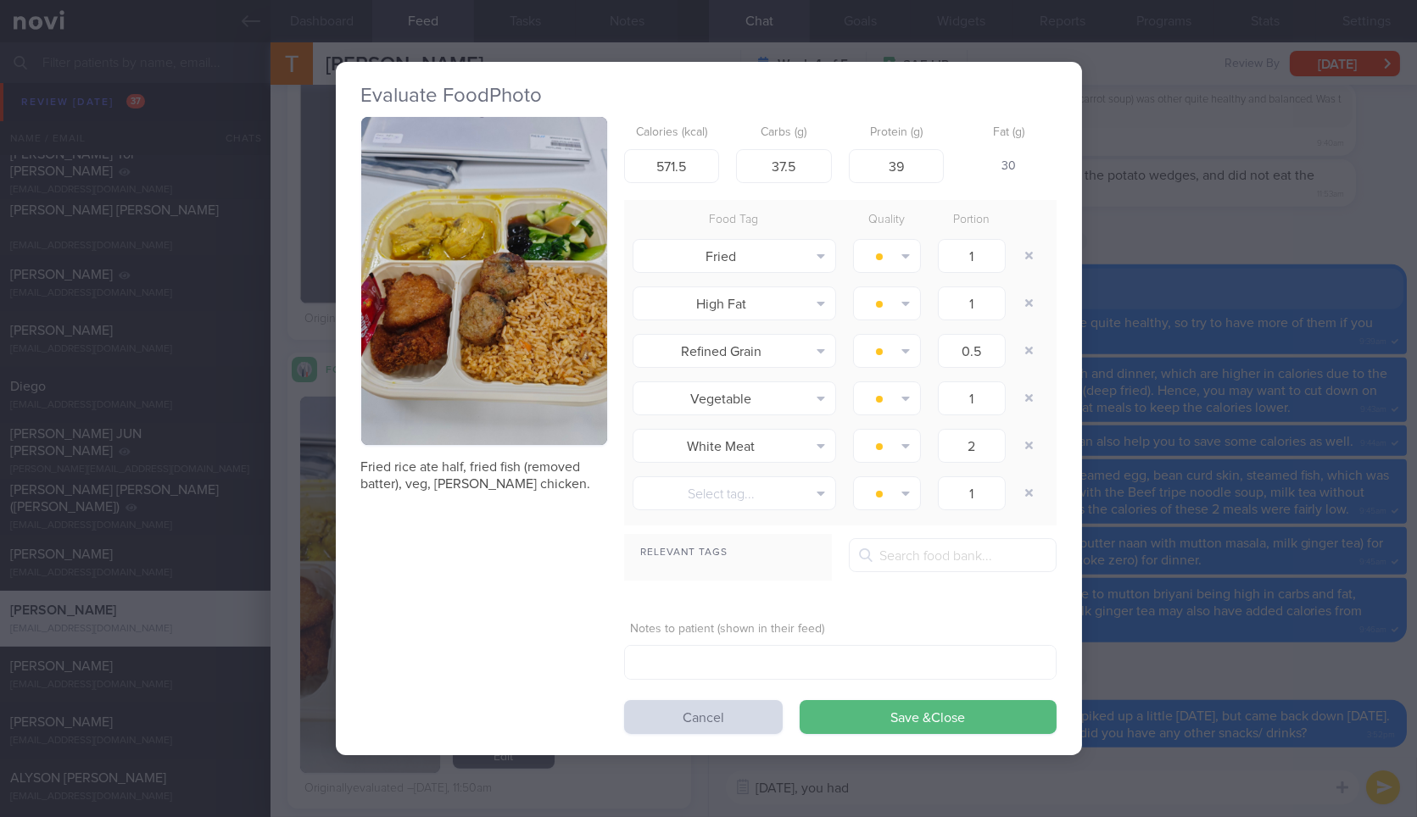
click at [557, 288] on button "button" at bounding box center [484, 281] width 246 height 328
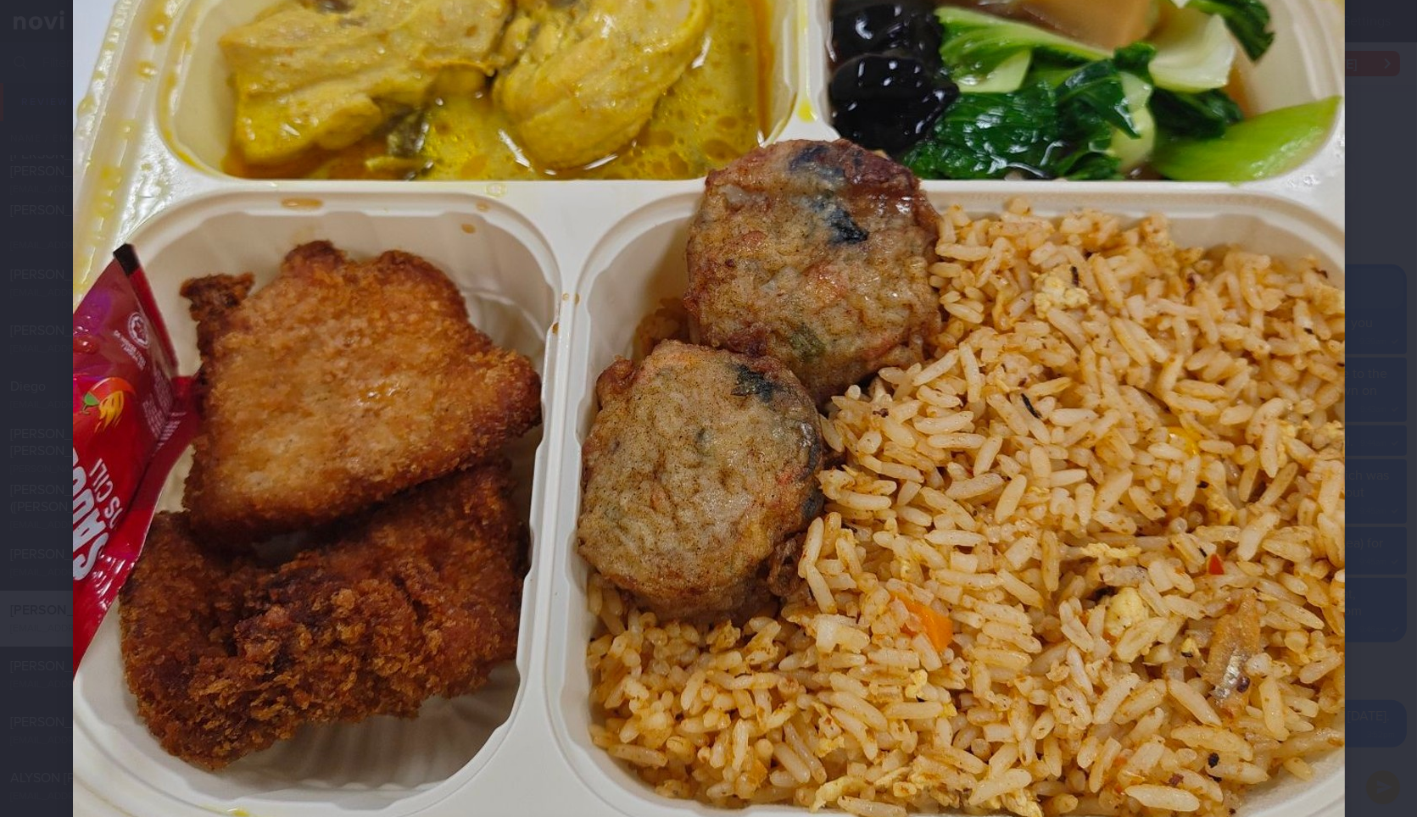
scroll to position [428, 0]
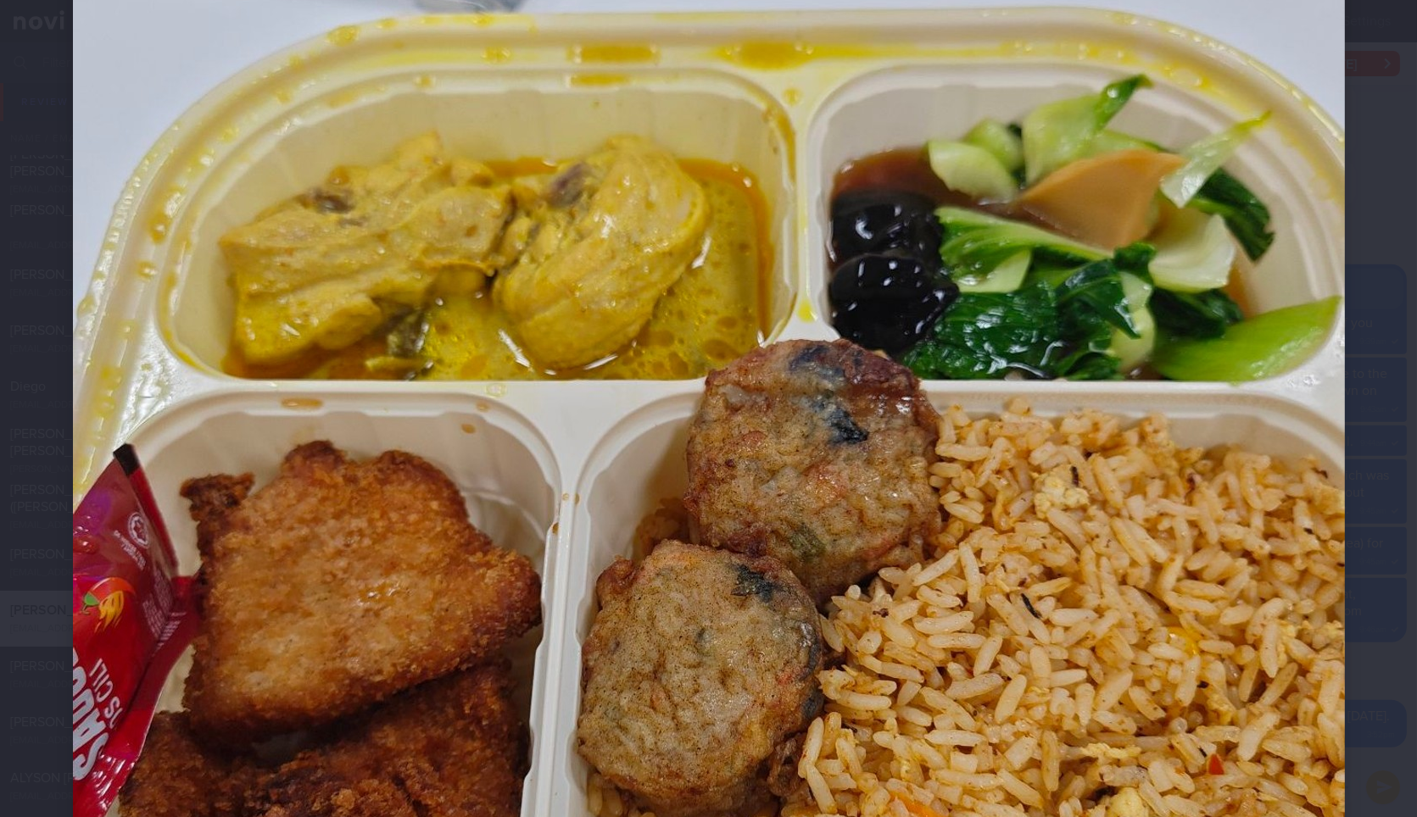
click at [1371, 464] on div at bounding box center [708, 487] width 1407 height 1831
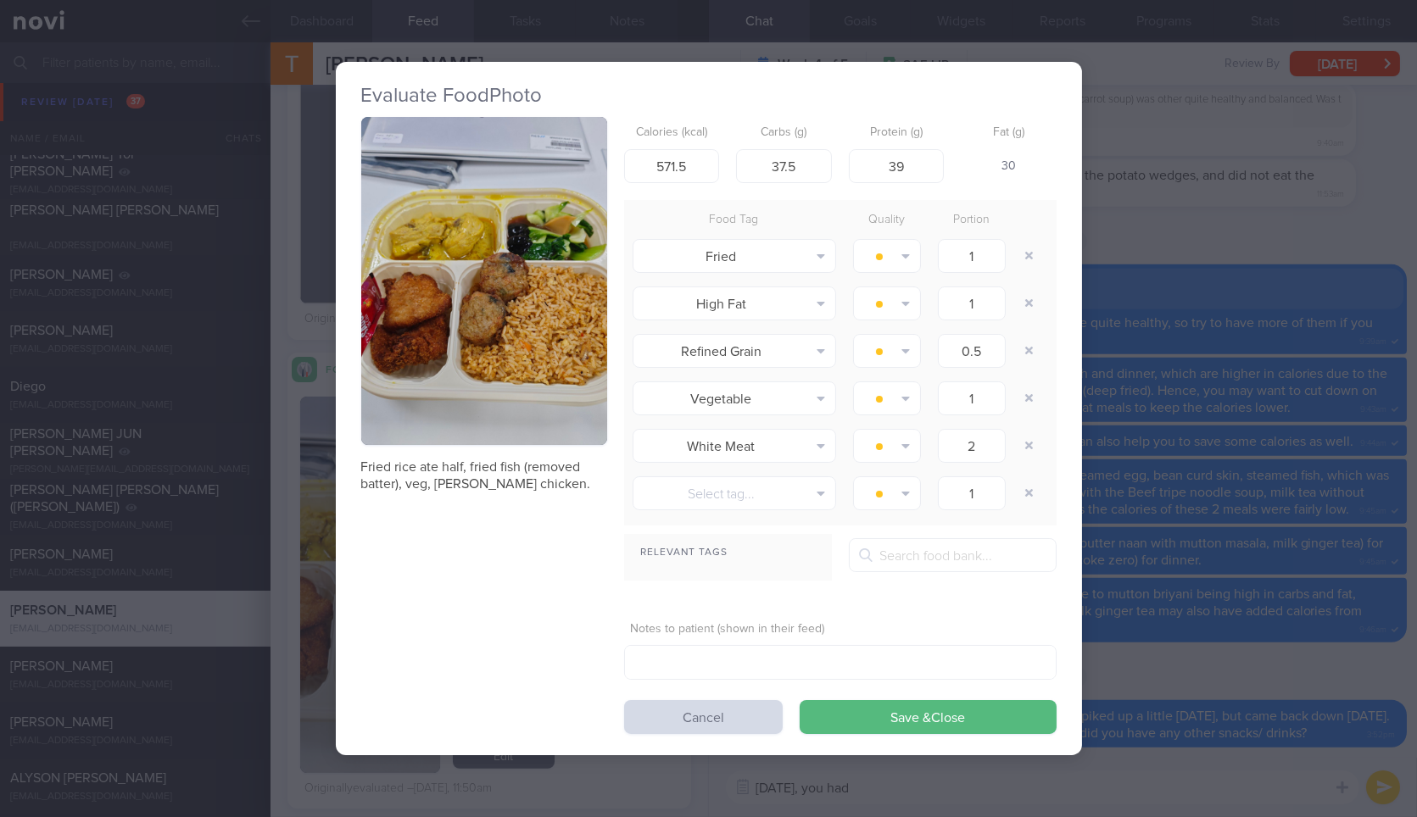
click at [1371, 464] on div "Evaluate Food Photo Fried rice ate half, fried fish (removed batter), veg, curr…" at bounding box center [708, 408] width 1417 height 817
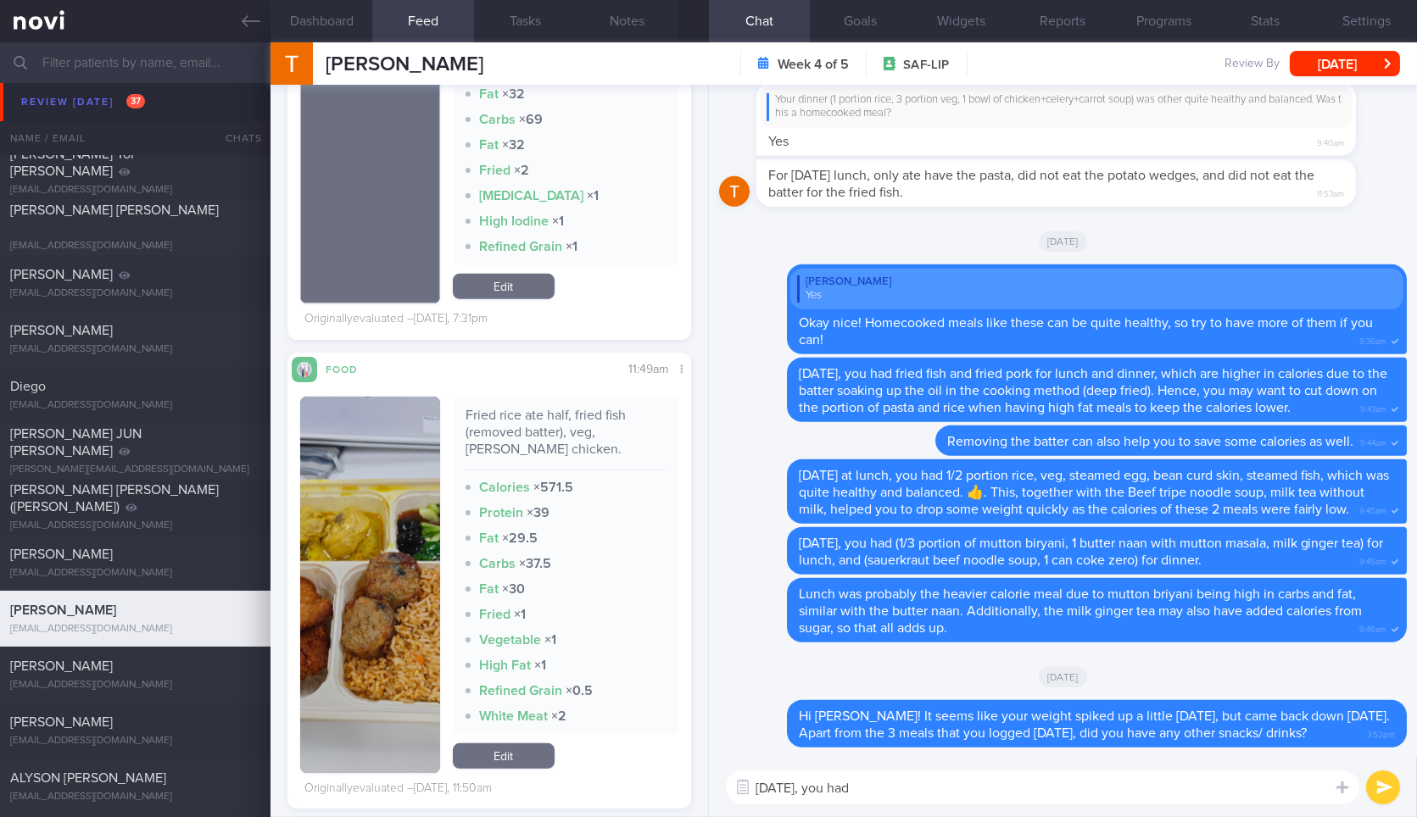
click at [1228, 771] on textarea "Yesterday, you had" at bounding box center [1042, 788] width 633 height 34
paste textarea "Fried rice ate half, fried fish (removed batter), veg, [PERSON_NAME] chicken."
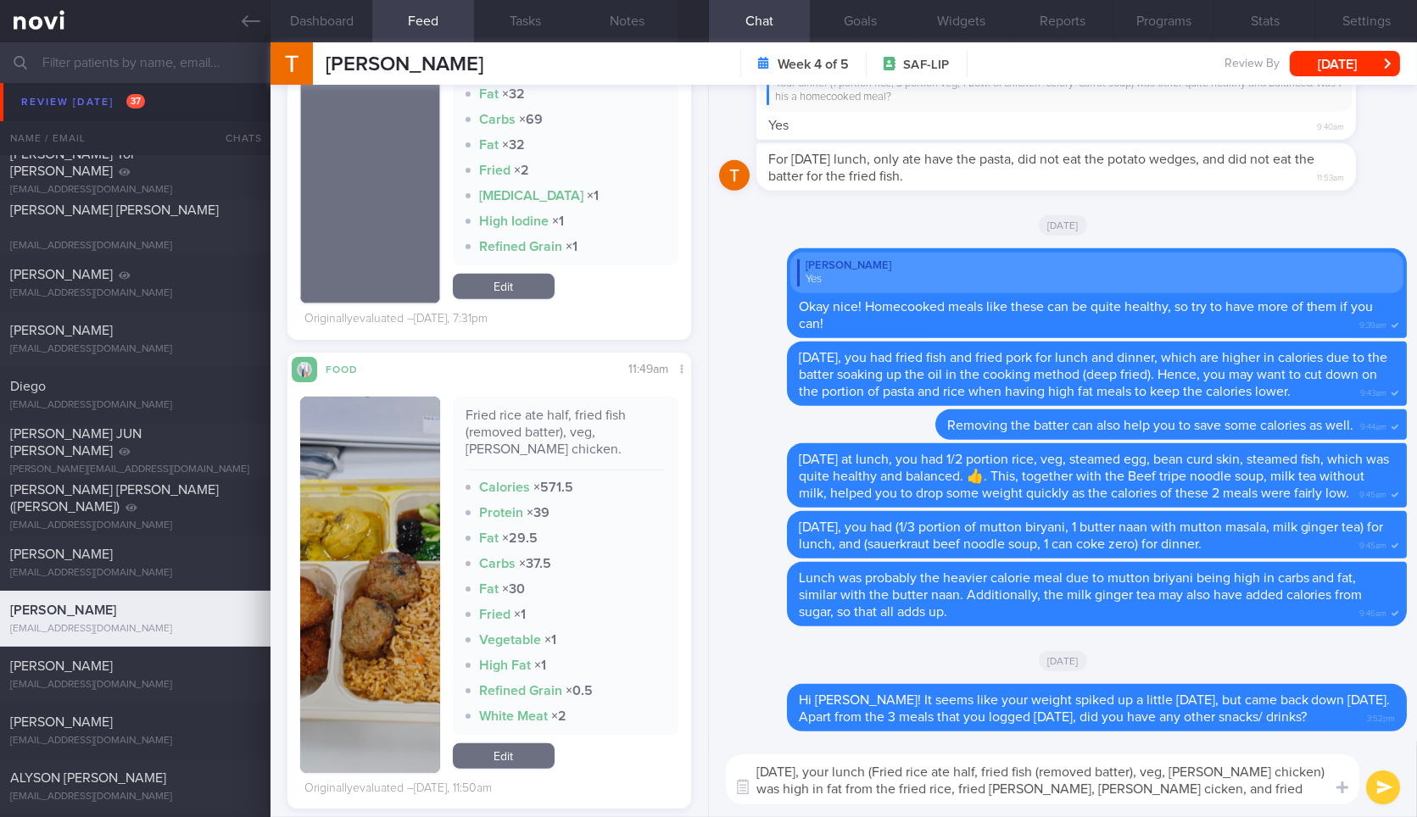
click at [368, 580] on button "button" at bounding box center [369, 585] width 139 height 376
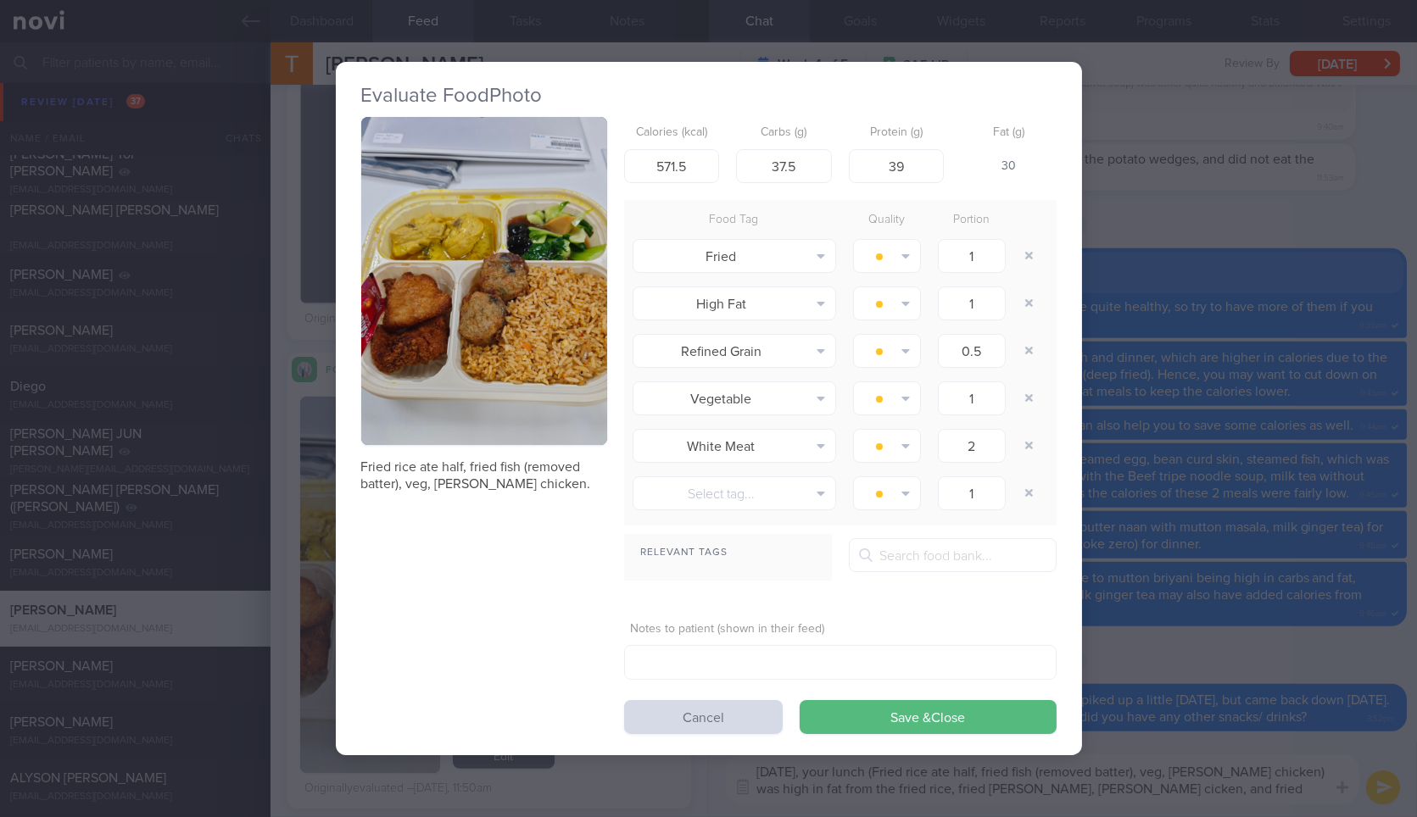
click at [472, 326] on button "button" at bounding box center [484, 281] width 246 height 328
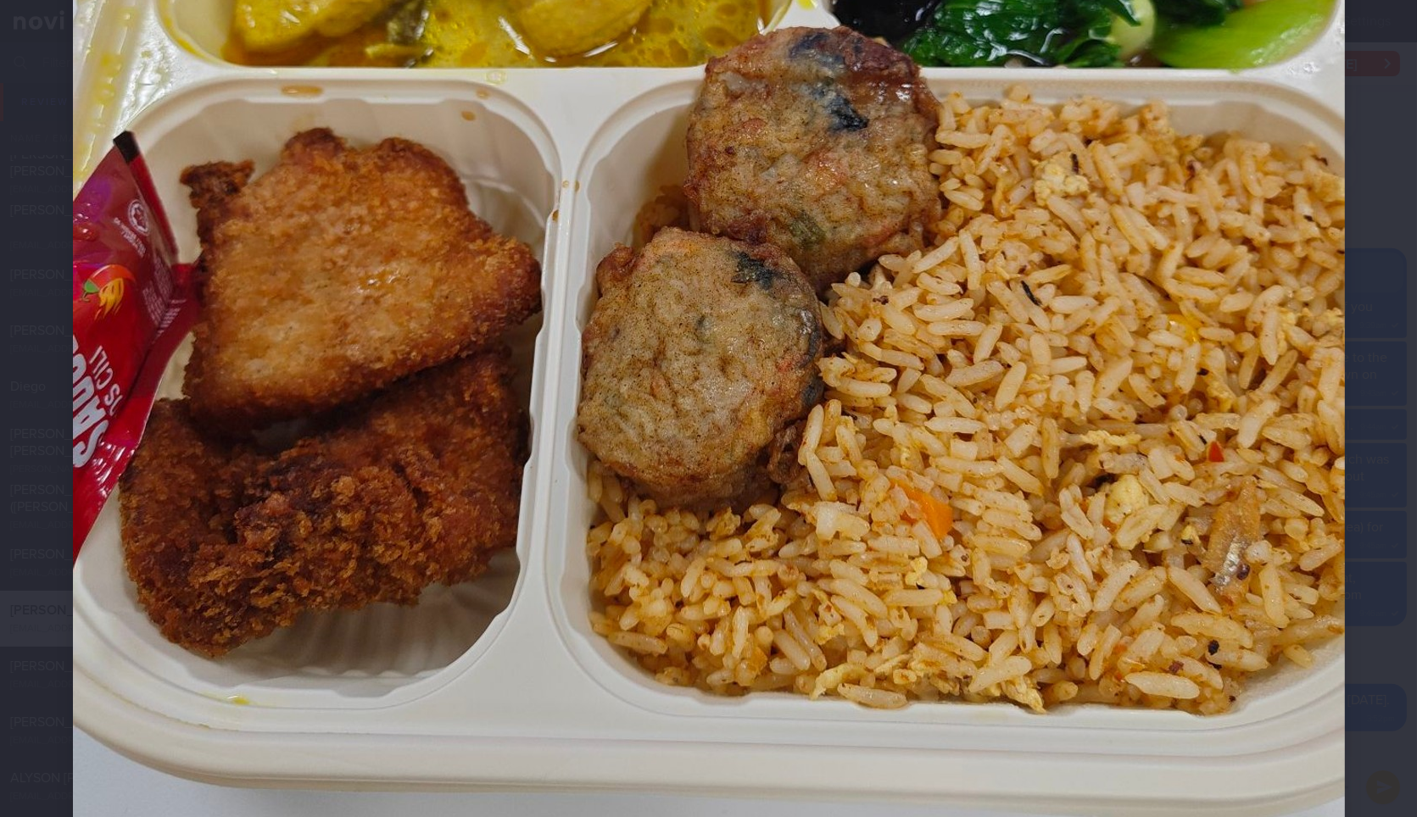
scroll to position [738, 0]
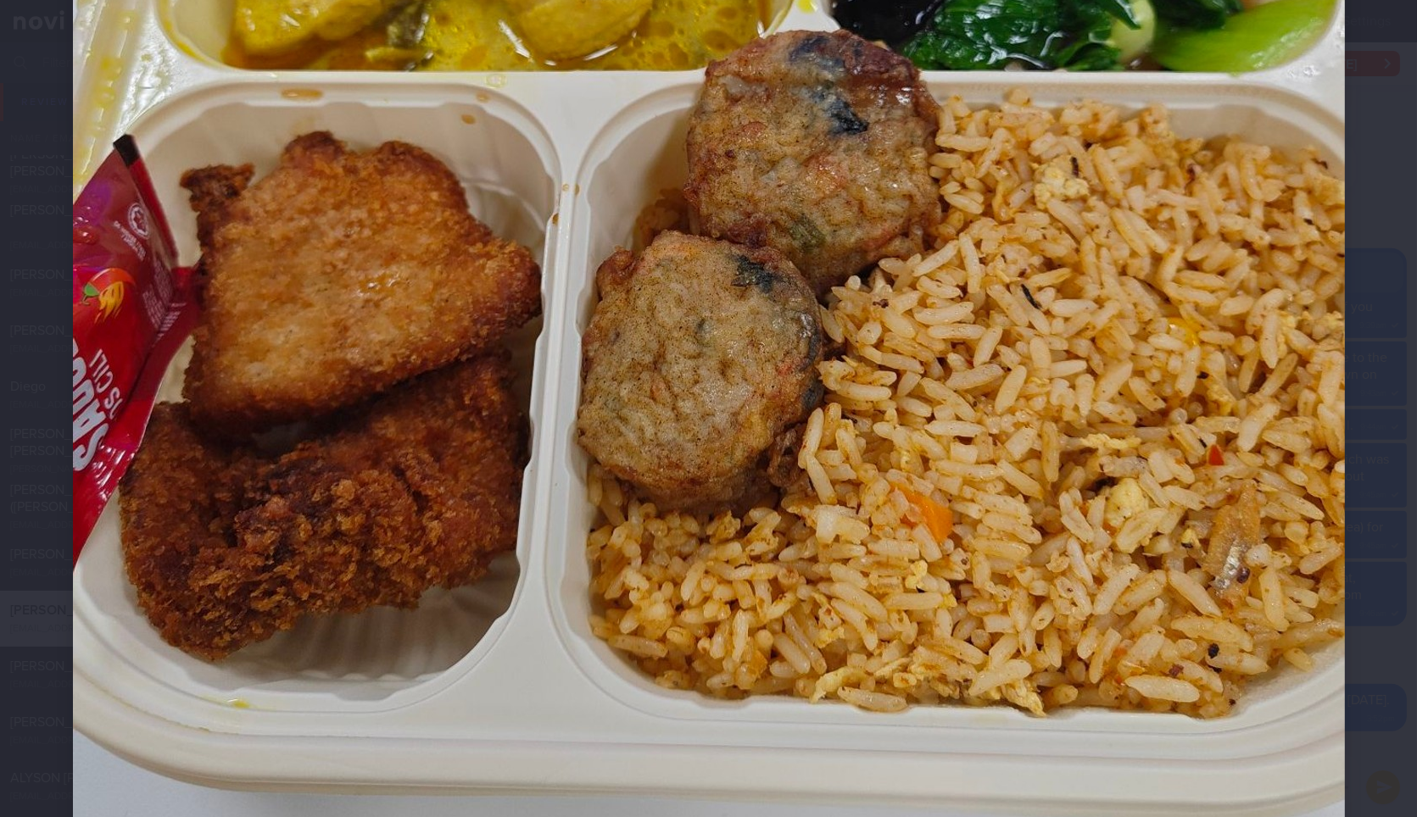
click at [1363, 241] on div at bounding box center [708, 177] width 1407 height 1831
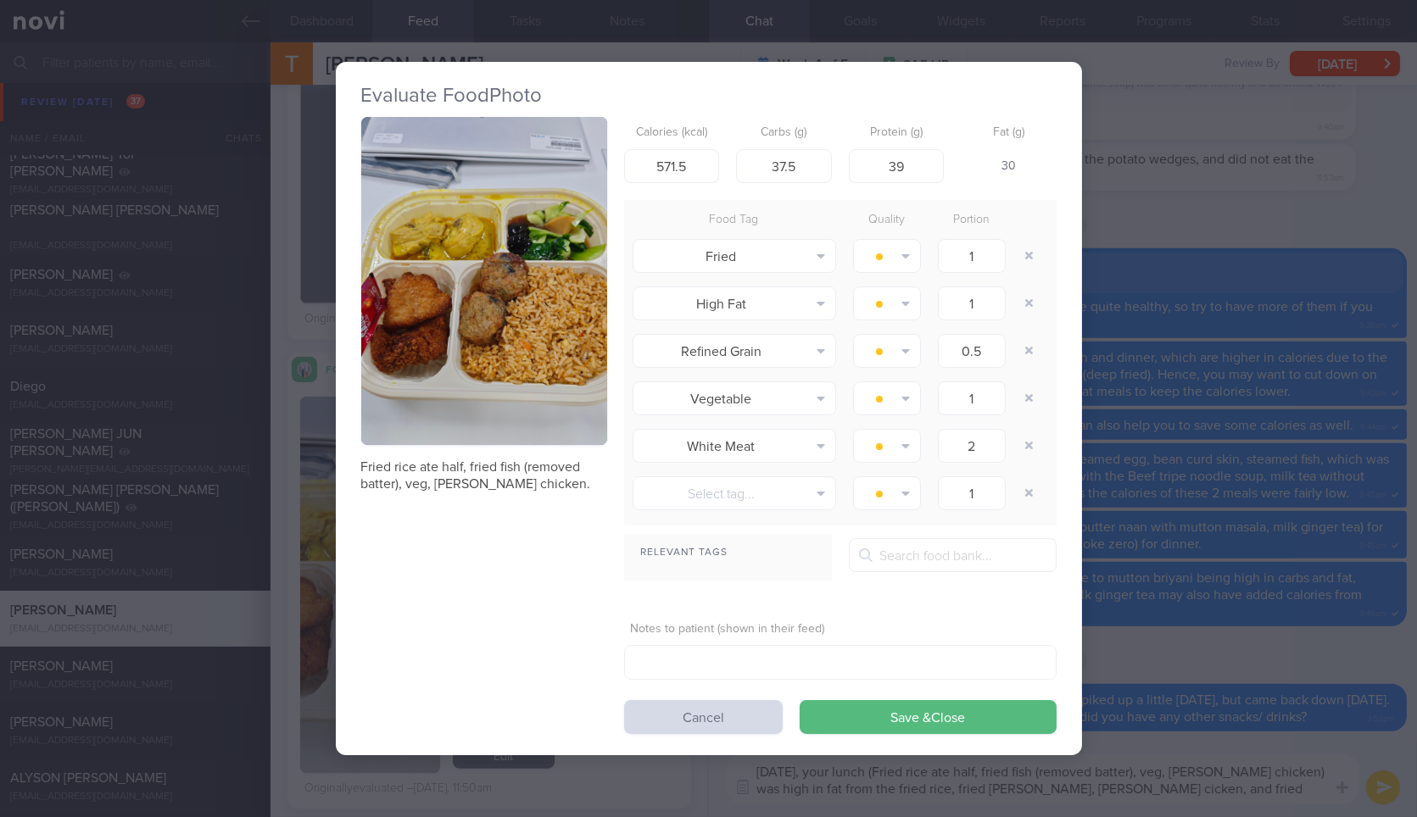
click at [1363, 241] on div "Evaluate Food Photo Fried rice ate half, fried fish (removed batter), veg, curr…" at bounding box center [708, 408] width 1417 height 817
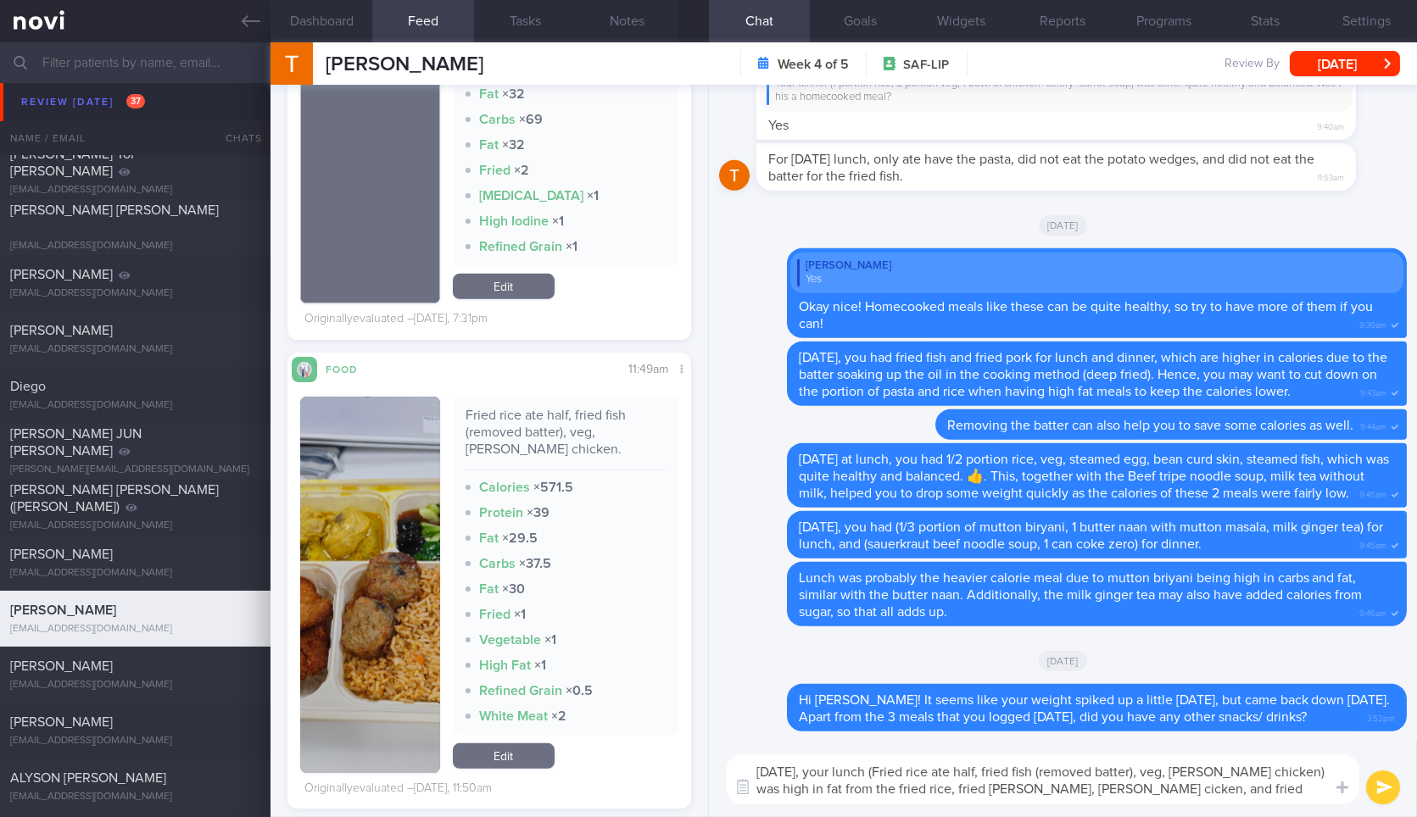
click at [954, 782] on textarea "Yesterday, your lunch (Fried rice ate half, fried fish (removed batter), veg, c…" at bounding box center [1042, 779] width 633 height 50
type textarea "Yesterday, your lunch (Fried rice ate half, fried fish (removed batter), veg, c…"
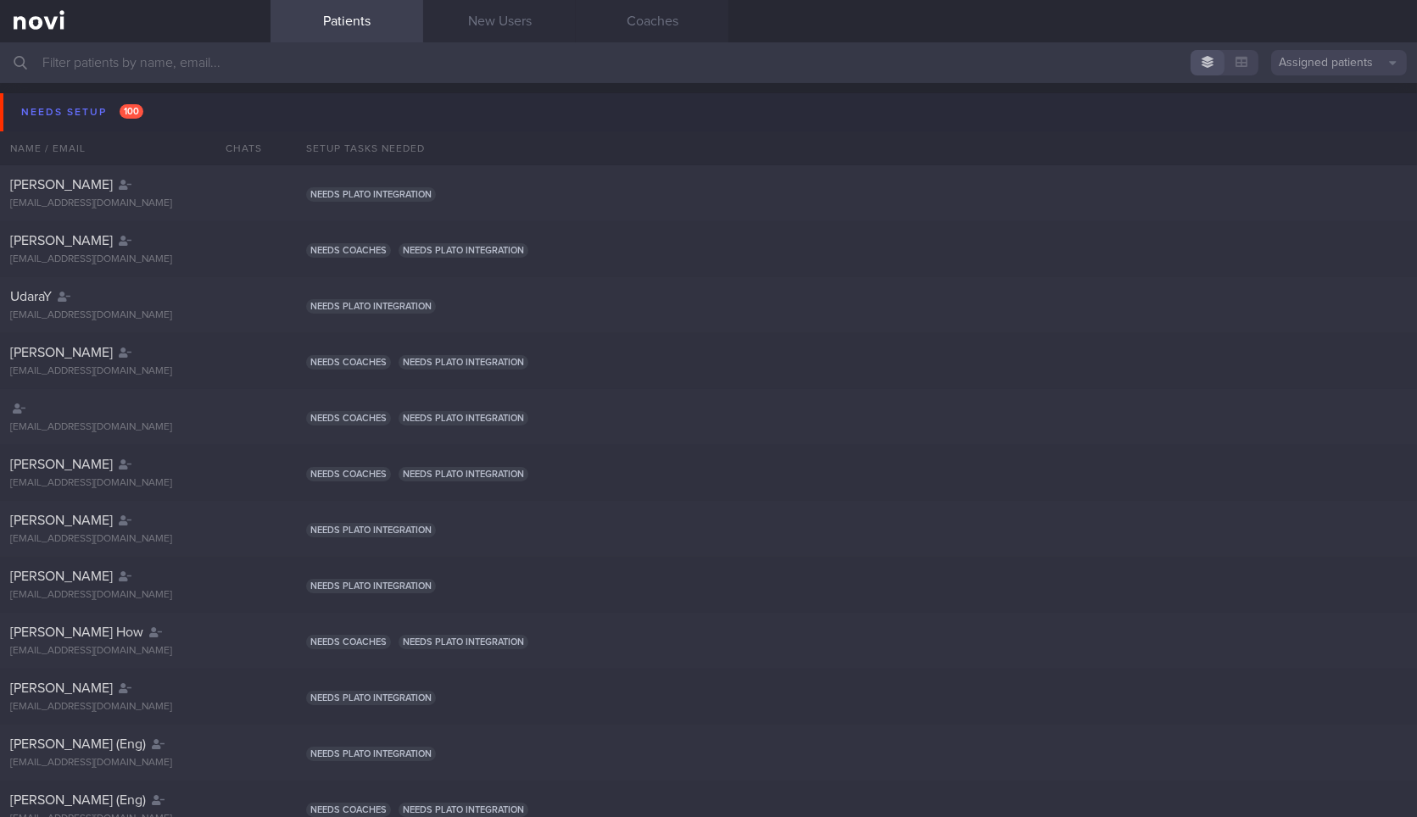
click at [181, 111] on button "Needs setup 100" at bounding box center [711, 112] width 1422 height 38
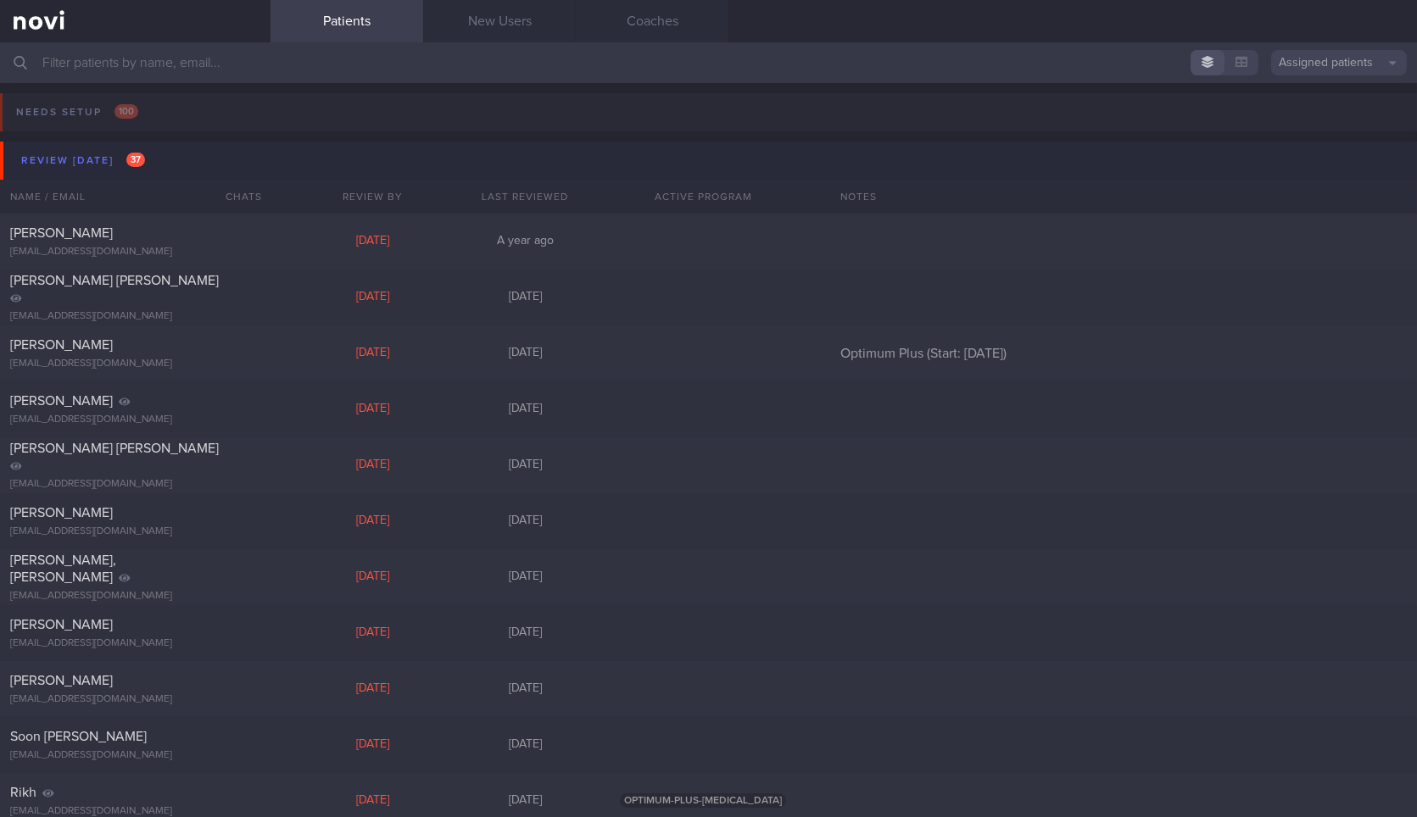
click at [192, 146] on button "Review [DATE] 37" at bounding box center [711, 161] width 1422 height 38
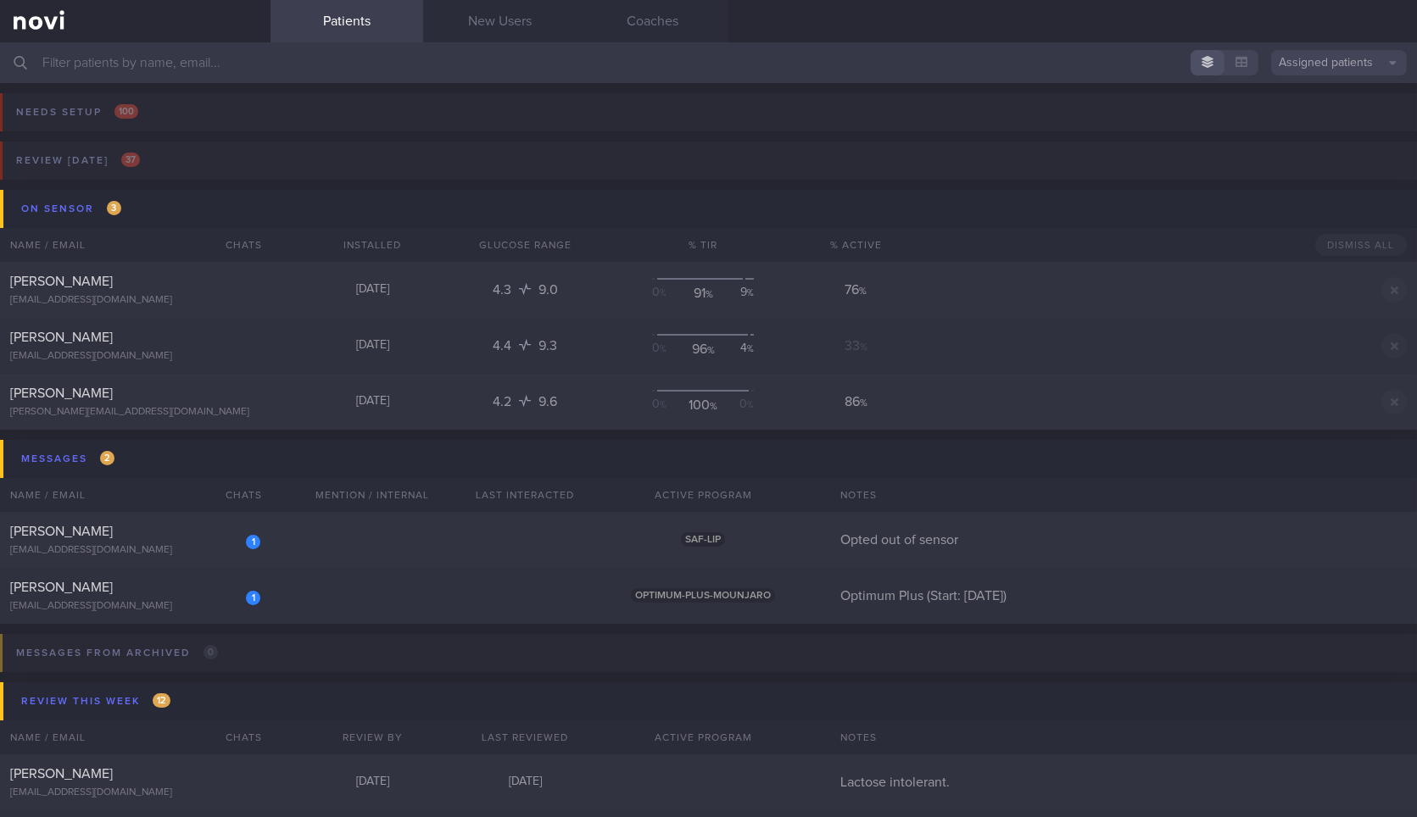
click at [262, 73] on input "text" at bounding box center [708, 62] width 1417 height 41
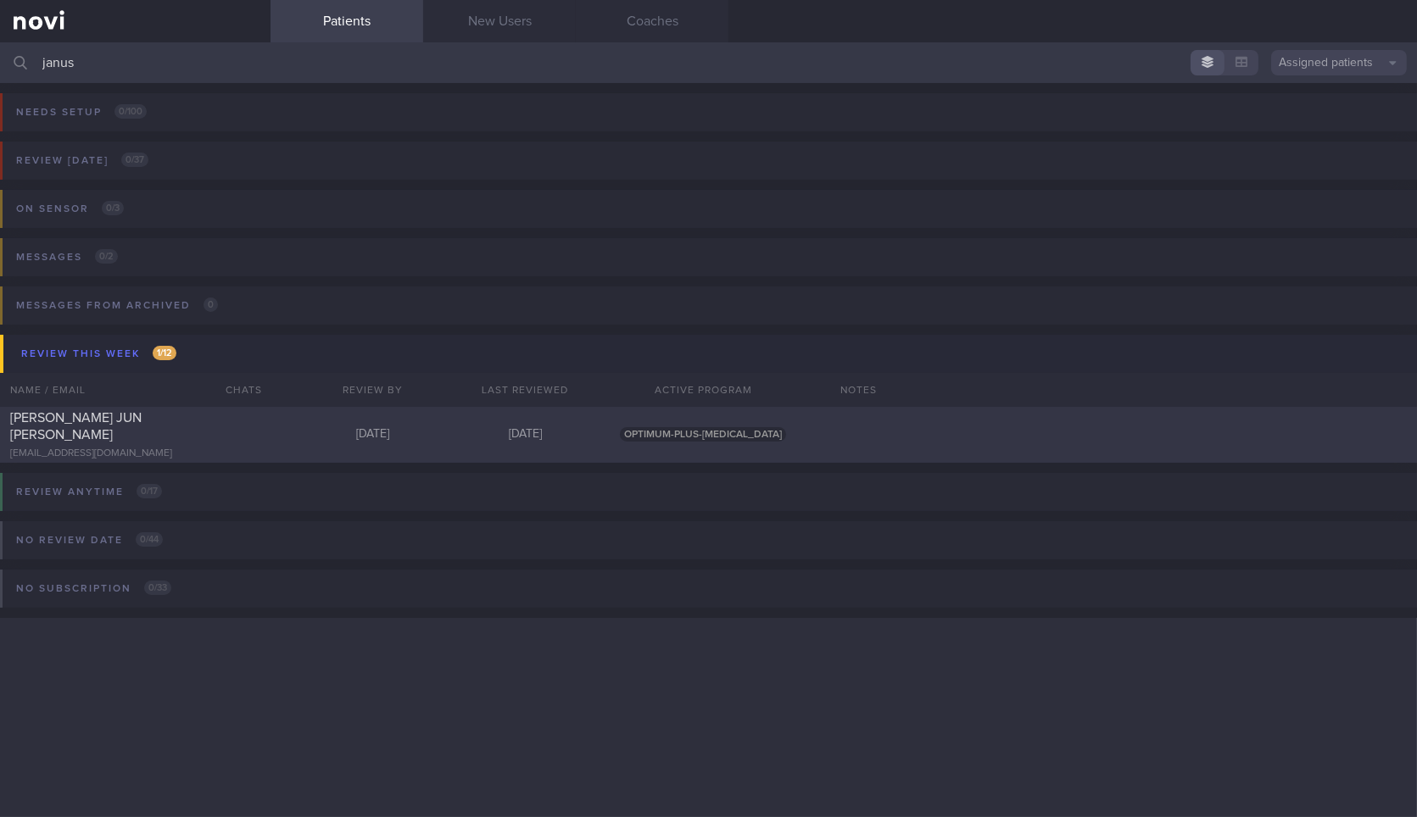
type input "janus"
click at [254, 437] on div "[PERSON_NAME] JUN [PERSON_NAME] [EMAIL_ADDRESS][DOMAIN_NAME]" at bounding box center [135, 434] width 270 height 51
select select "8"
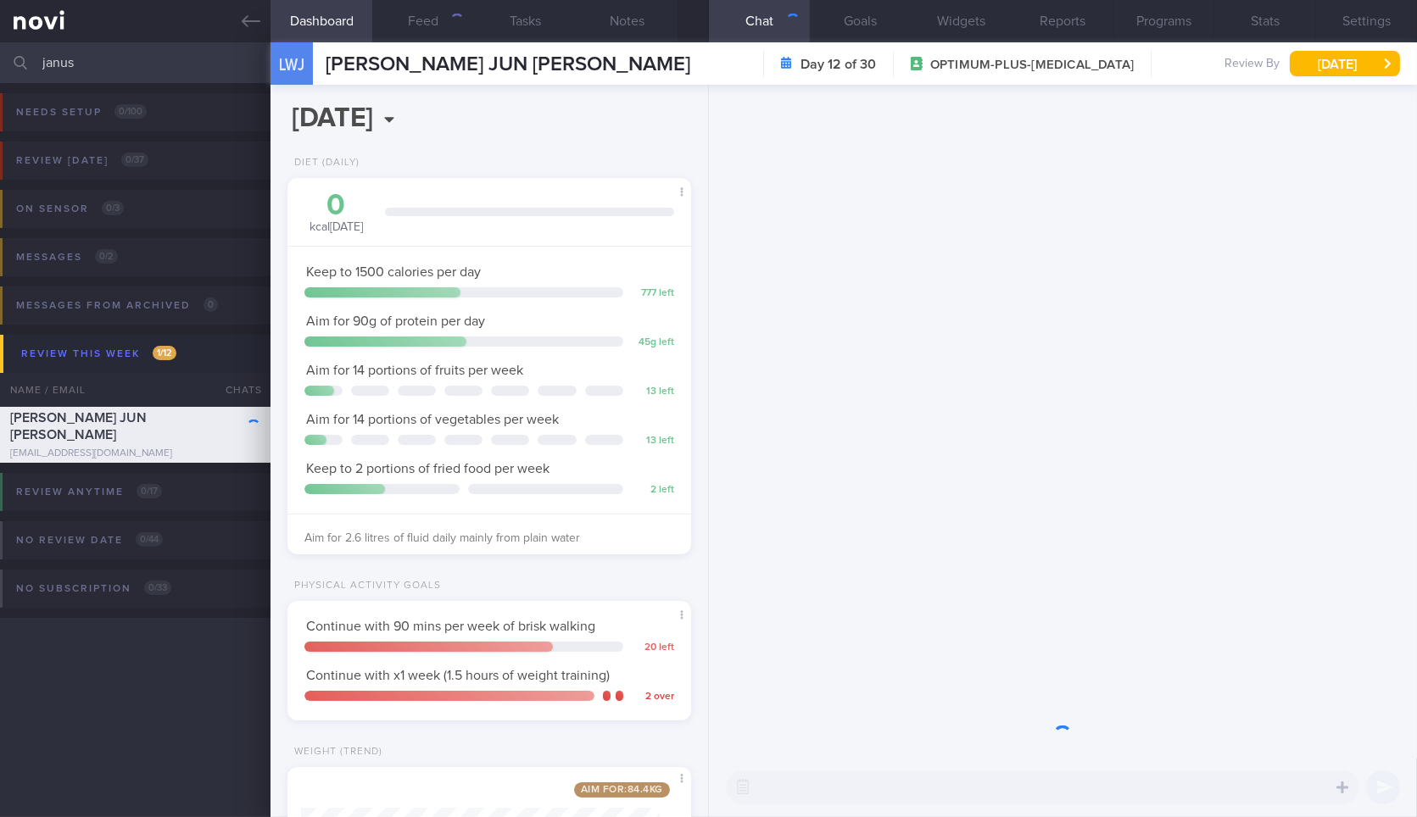
scroll to position [203, 358]
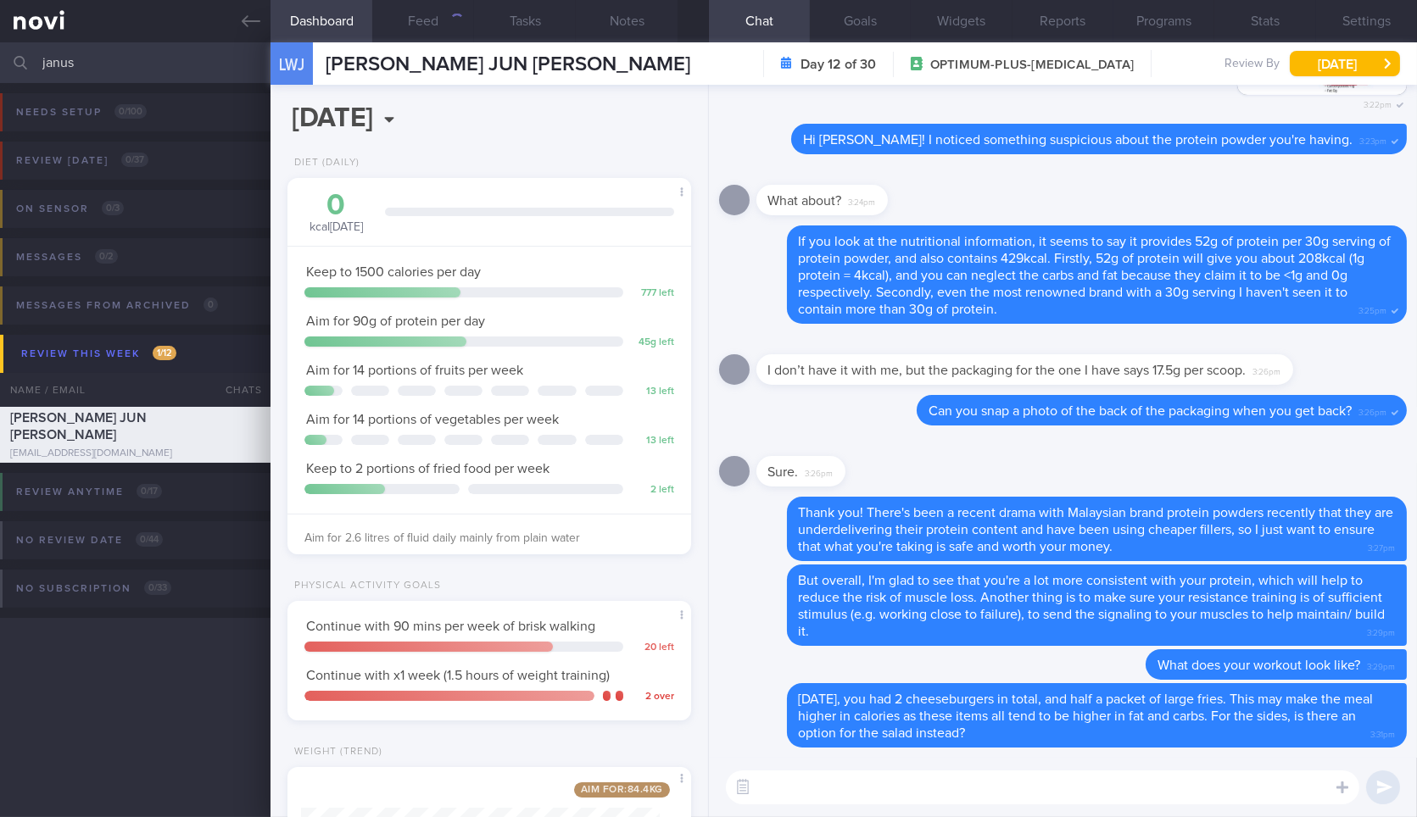
click at [1018, 788] on textarea at bounding box center [1042, 788] width 633 height 34
paste textarea "[URL][DOMAIN_NAME]"
type textarea "[URL][DOMAIN_NAME]"
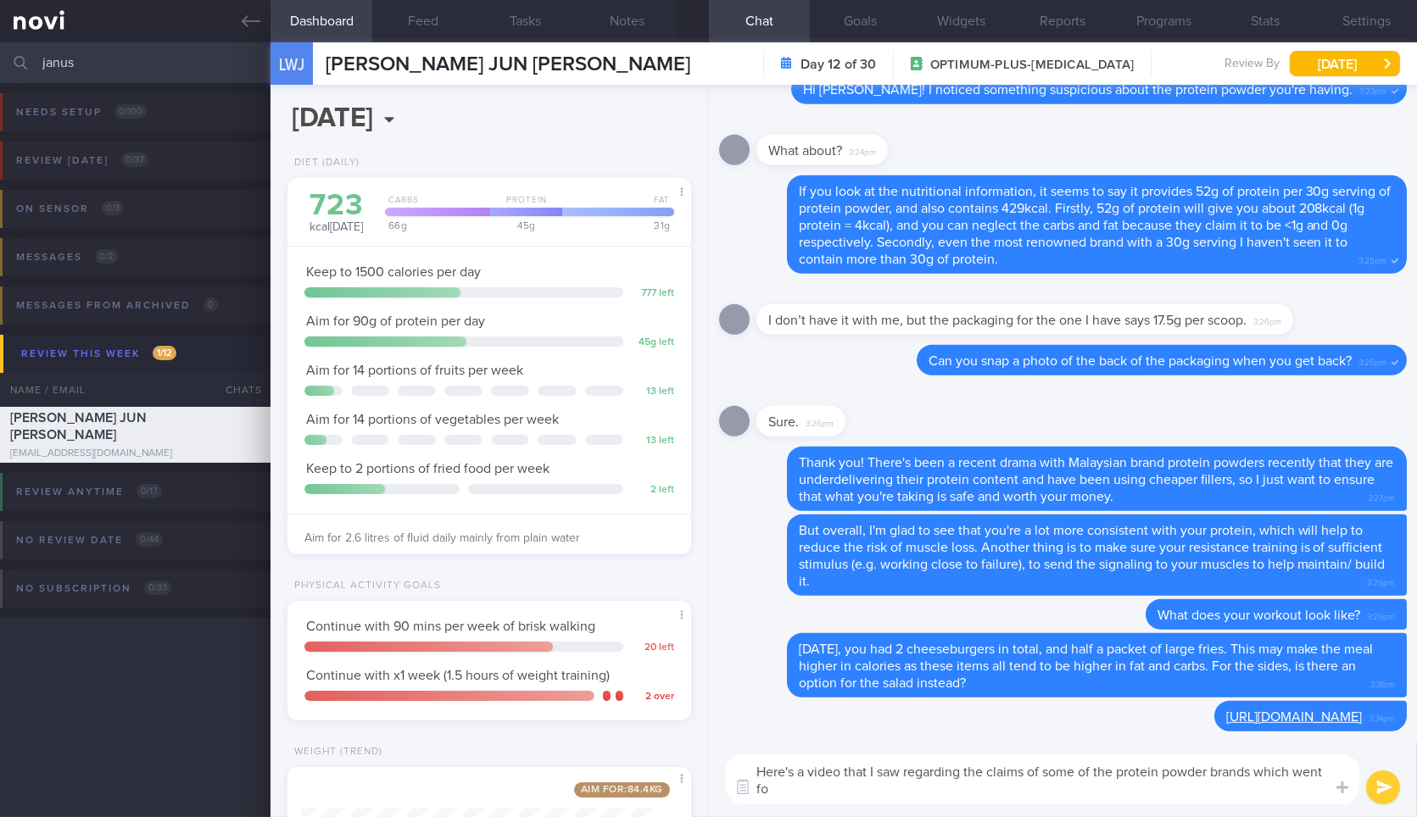
scroll to position [0, 0]
type textarea "Here's a video that I saw regarding the claims of some of the protein powder br…"
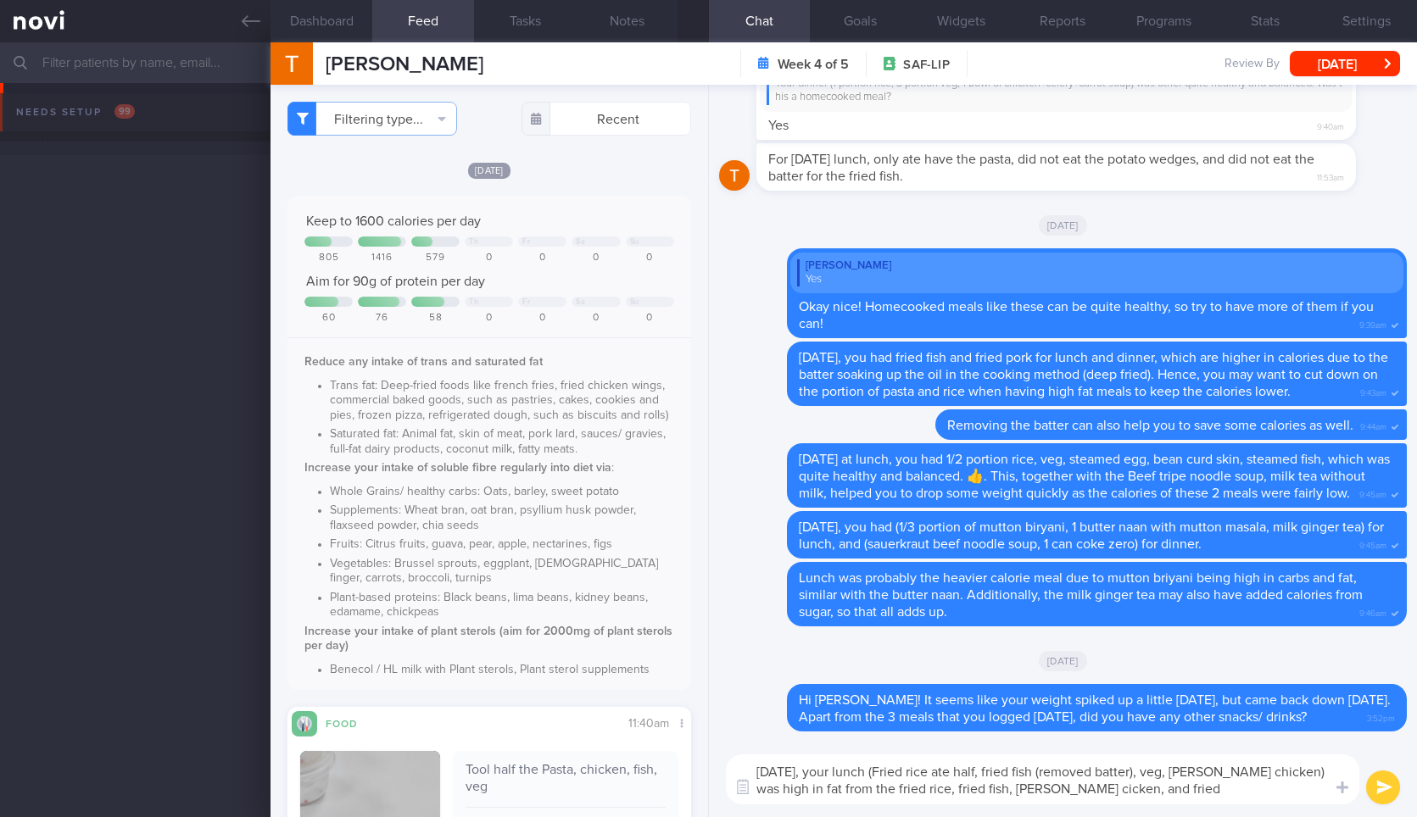
select select "8"
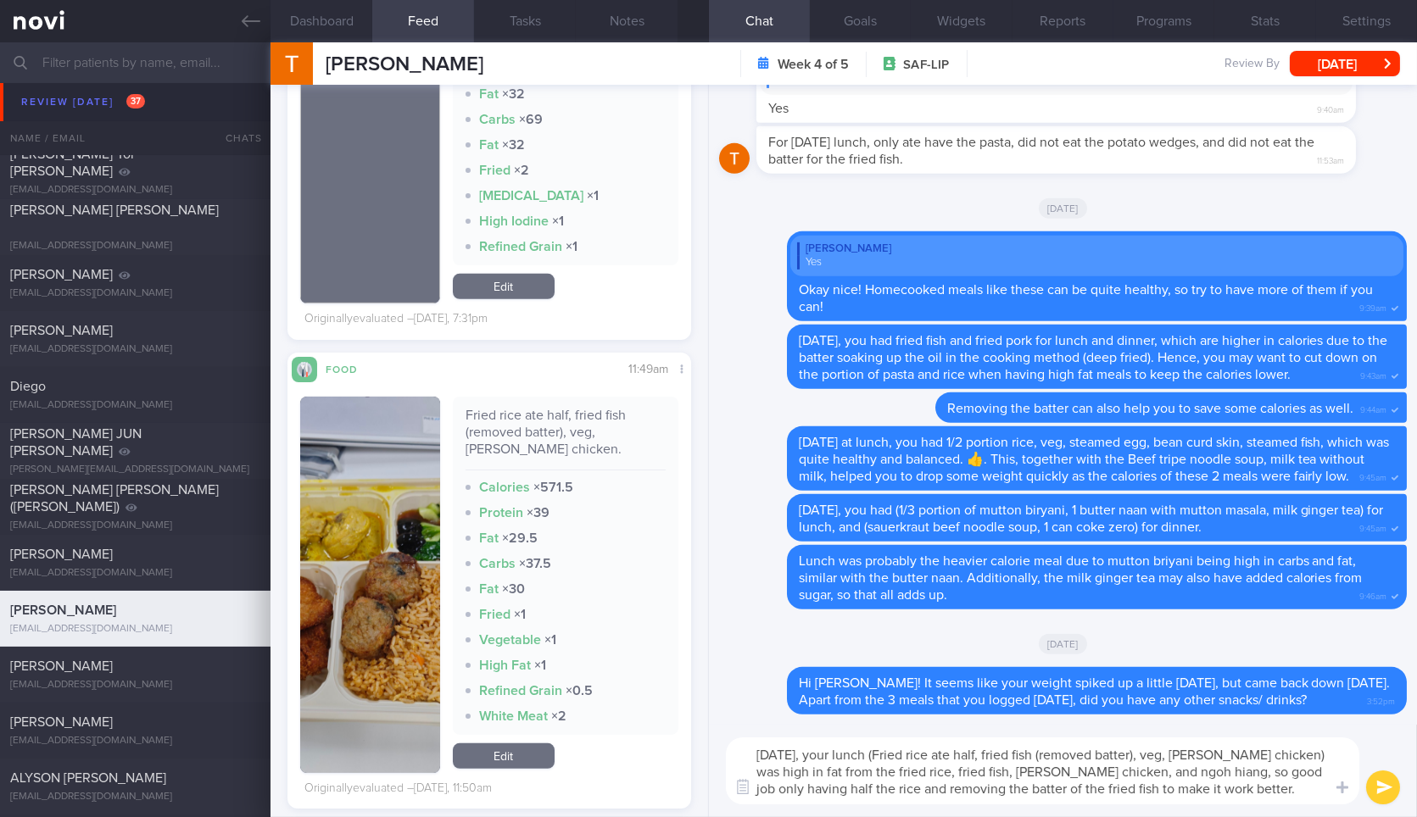
type textarea "[DATE], your lunch (Fried rice ate half, fried fish (removed batter), veg, [PER…"
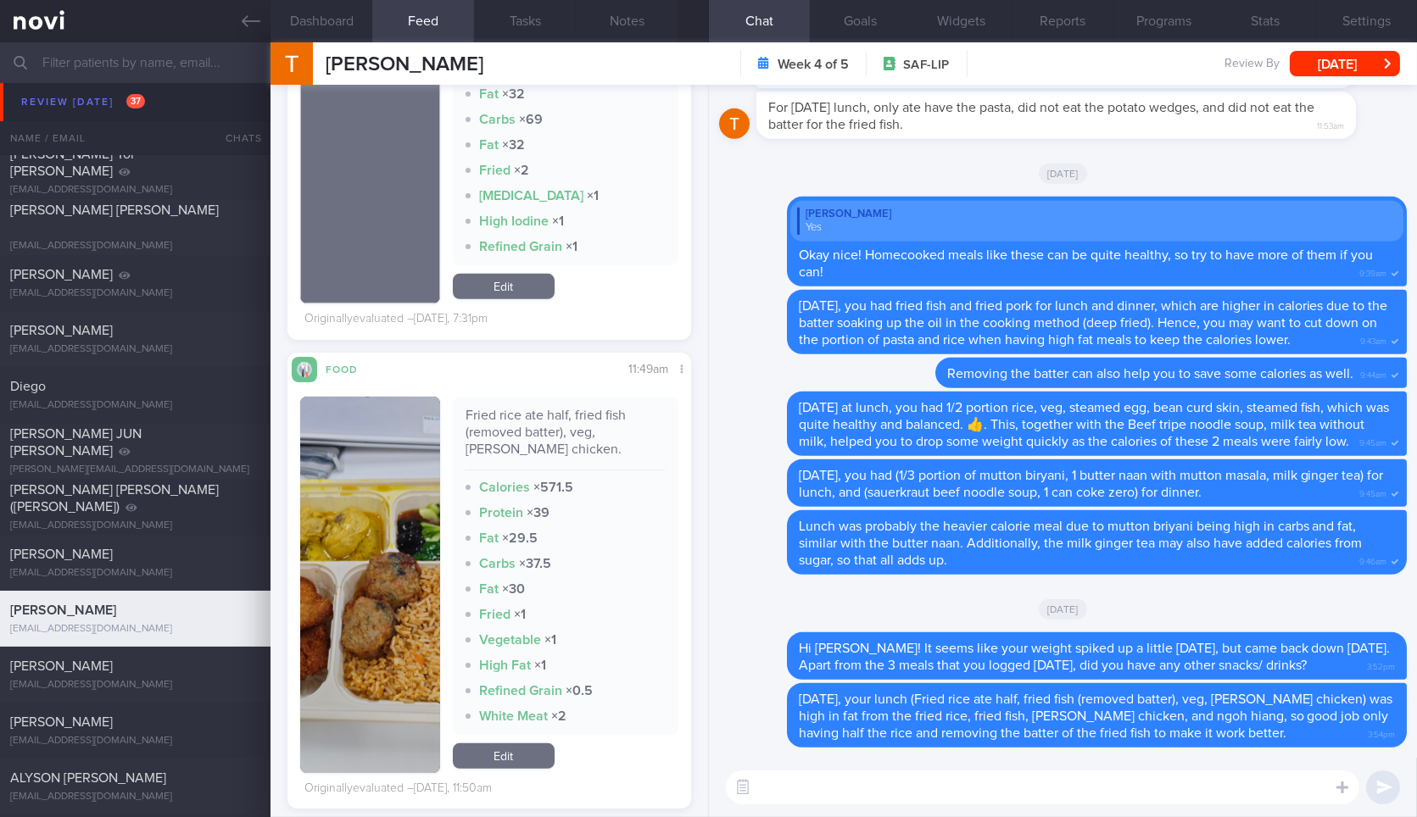
scroll to position [1327, 0]
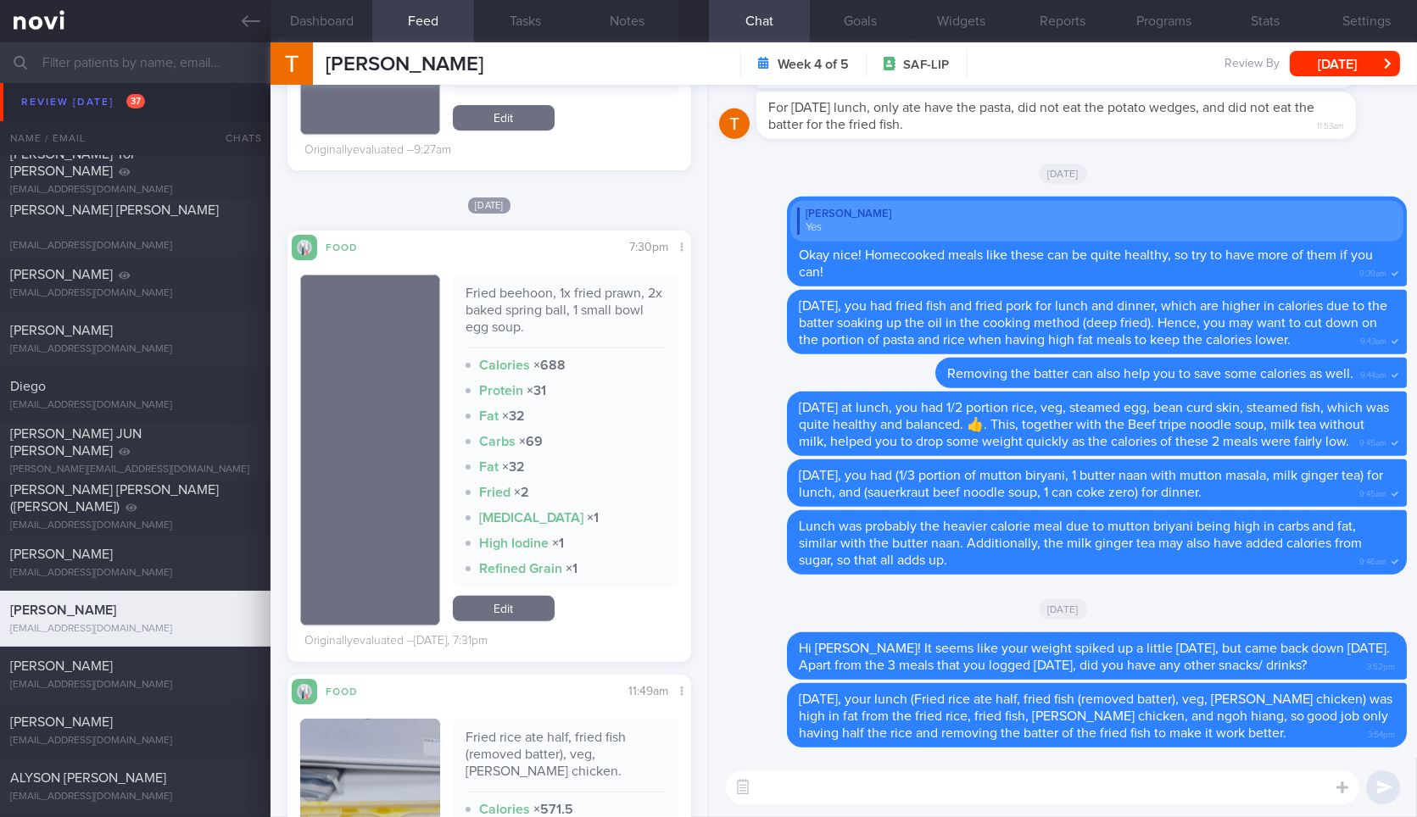
click at [545, 292] on div "Fried beehoon, 1x fried prawn, 2x baked spring ball, 1 small bowl egg soup. Cal…" at bounding box center [565, 431] width 225 height 313
click at [542, 328] on div "Fried beehoon, 1x fried prawn, 2x baked spring ball, 1 small bowl egg soup." at bounding box center [565, 317] width 200 height 64
copy div "Fried beehoon, 1x fried prawn, 2x baked spring ball, 1 small bowl egg soup."
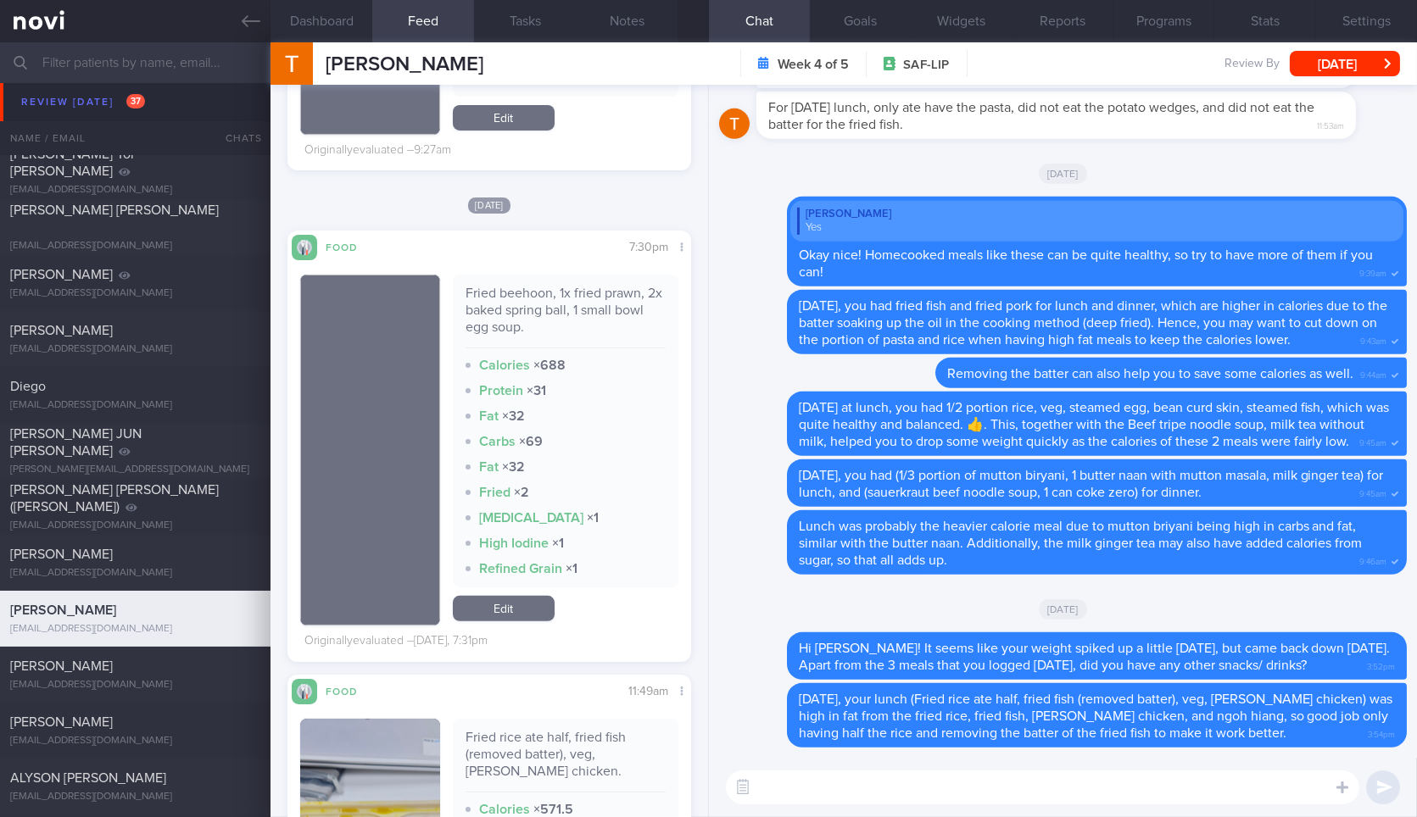
click at [890, 777] on textarea at bounding box center [1042, 788] width 633 height 34
paste textarea "Fried beehoon, 1x fried prawn, 2x baked spring ball, 1 small bowl egg soup."
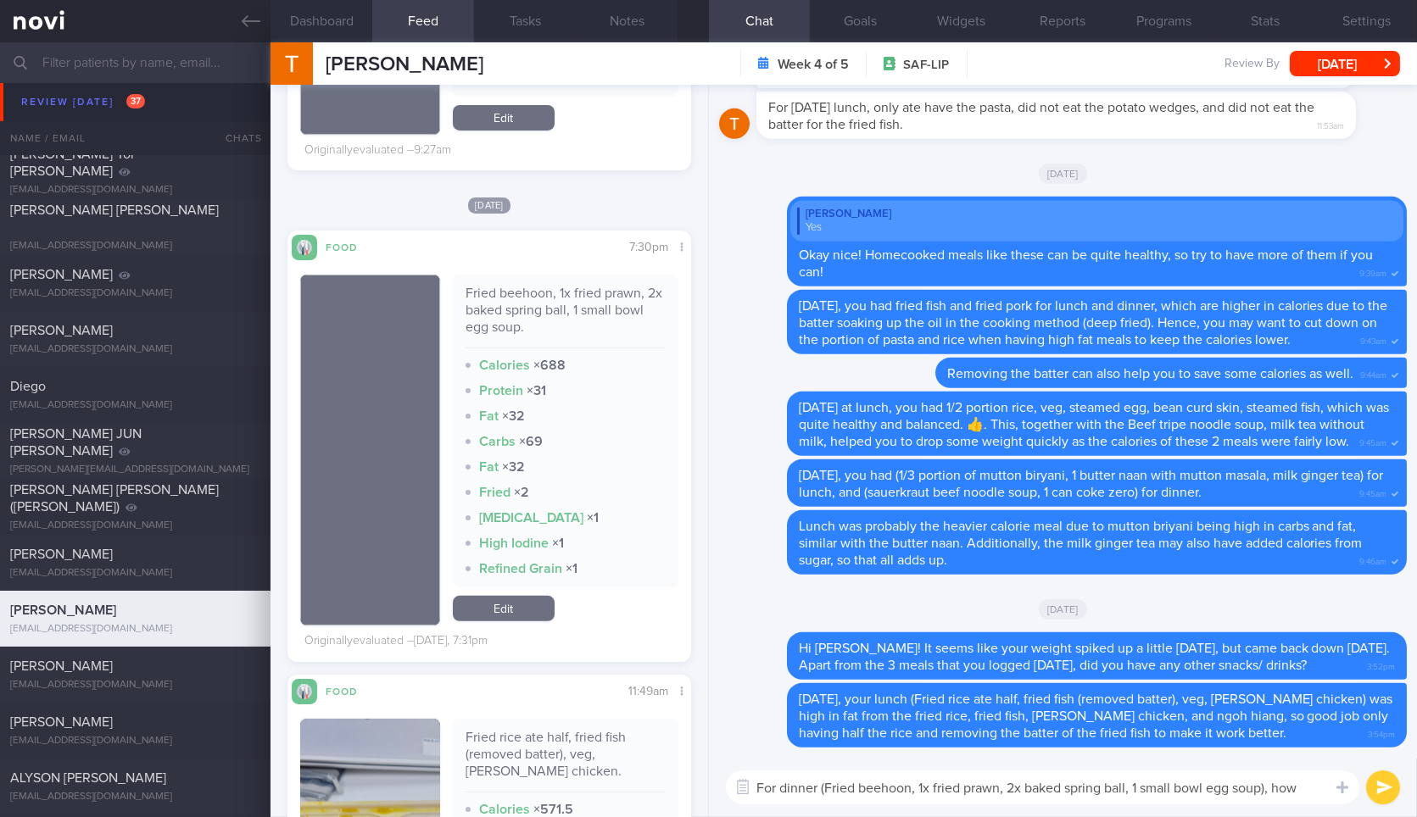
scroll to position [0, 0]
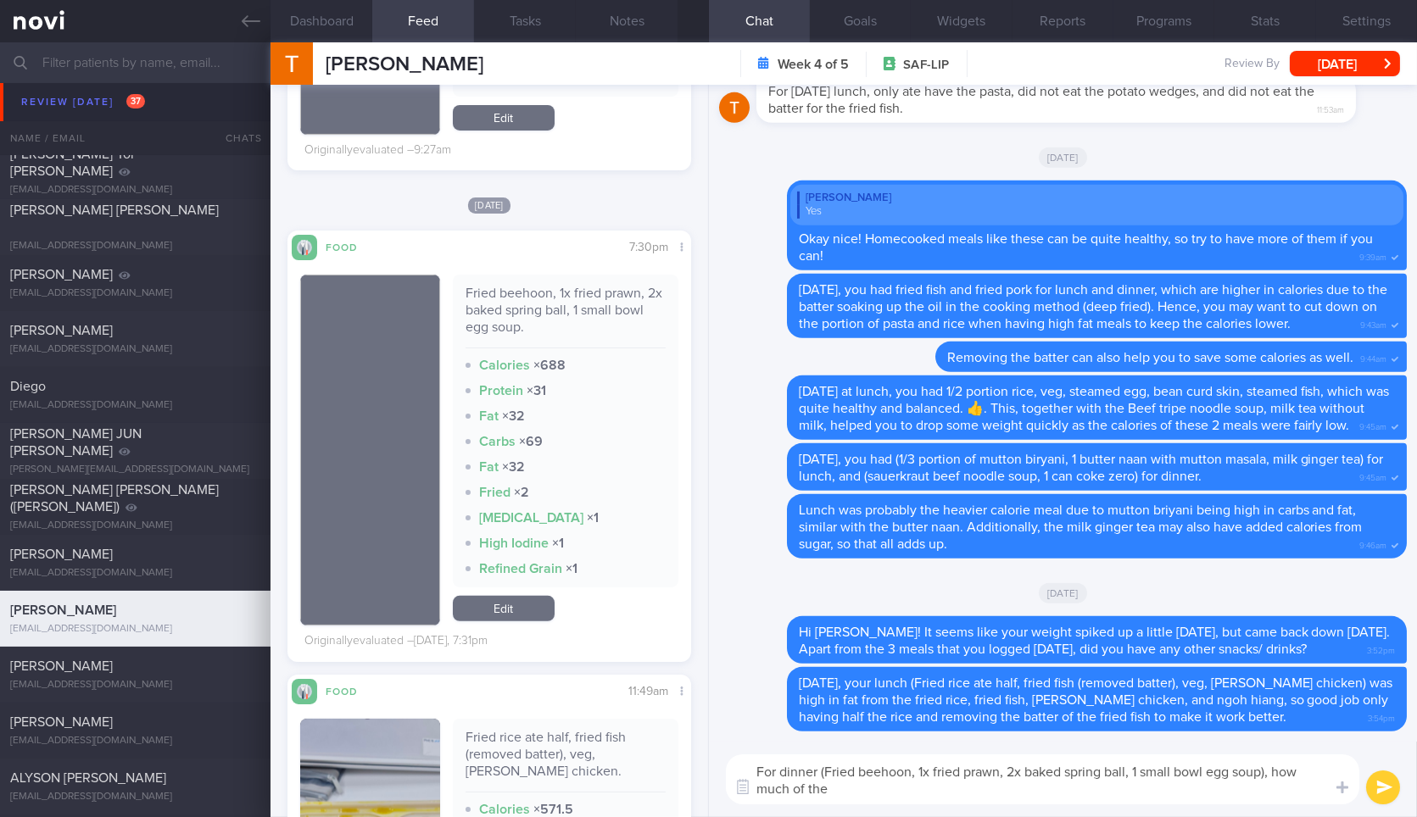
click at [414, 343] on img "button" at bounding box center [369, 450] width 139 height 351
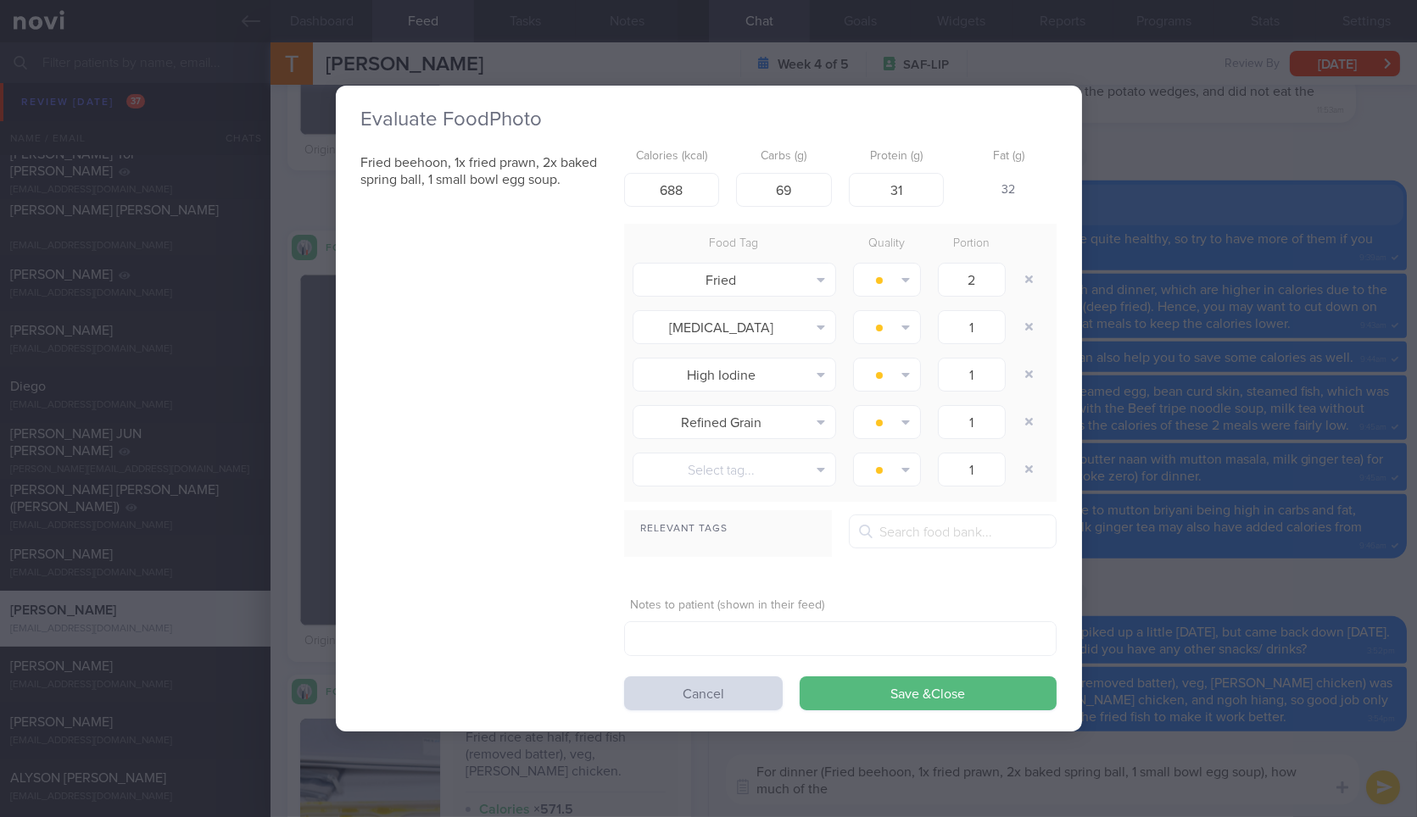
click at [1170, 338] on div "Evaluate Food Photo Fried beehoon, 1x fried prawn, 2x baked spring ball, 1 smal…" at bounding box center [708, 408] width 1417 height 817
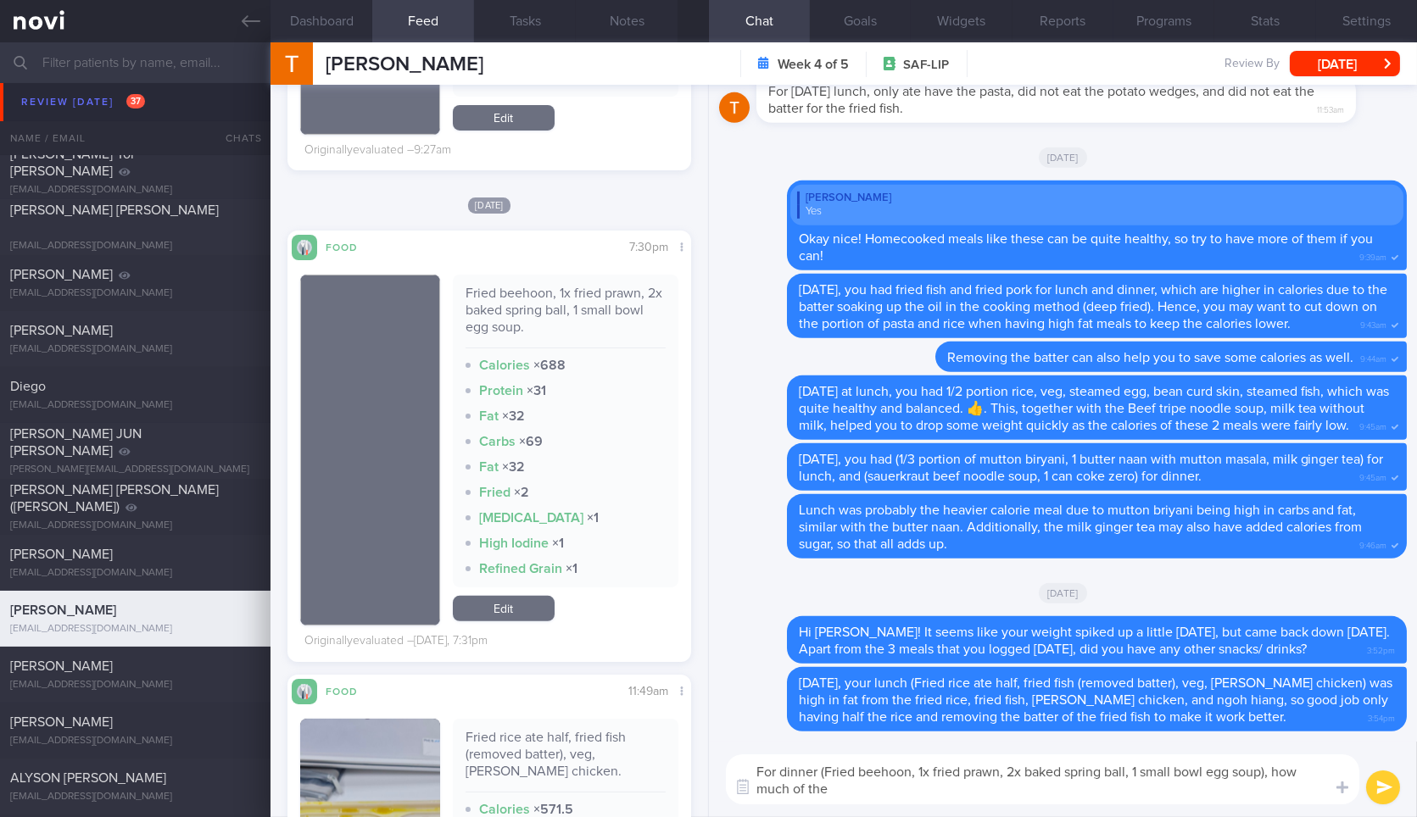
click at [1019, 795] on textarea "For dinner (Fried beehoon, 1x fried prawn, 2x baked spring ball, 1 small bowl e…" at bounding box center [1042, 779] width 633 height 50
type textarea "For dinner (Fried beehoon, 1x fried prawn, 2x baked spring ball, 1 small bowl e…"
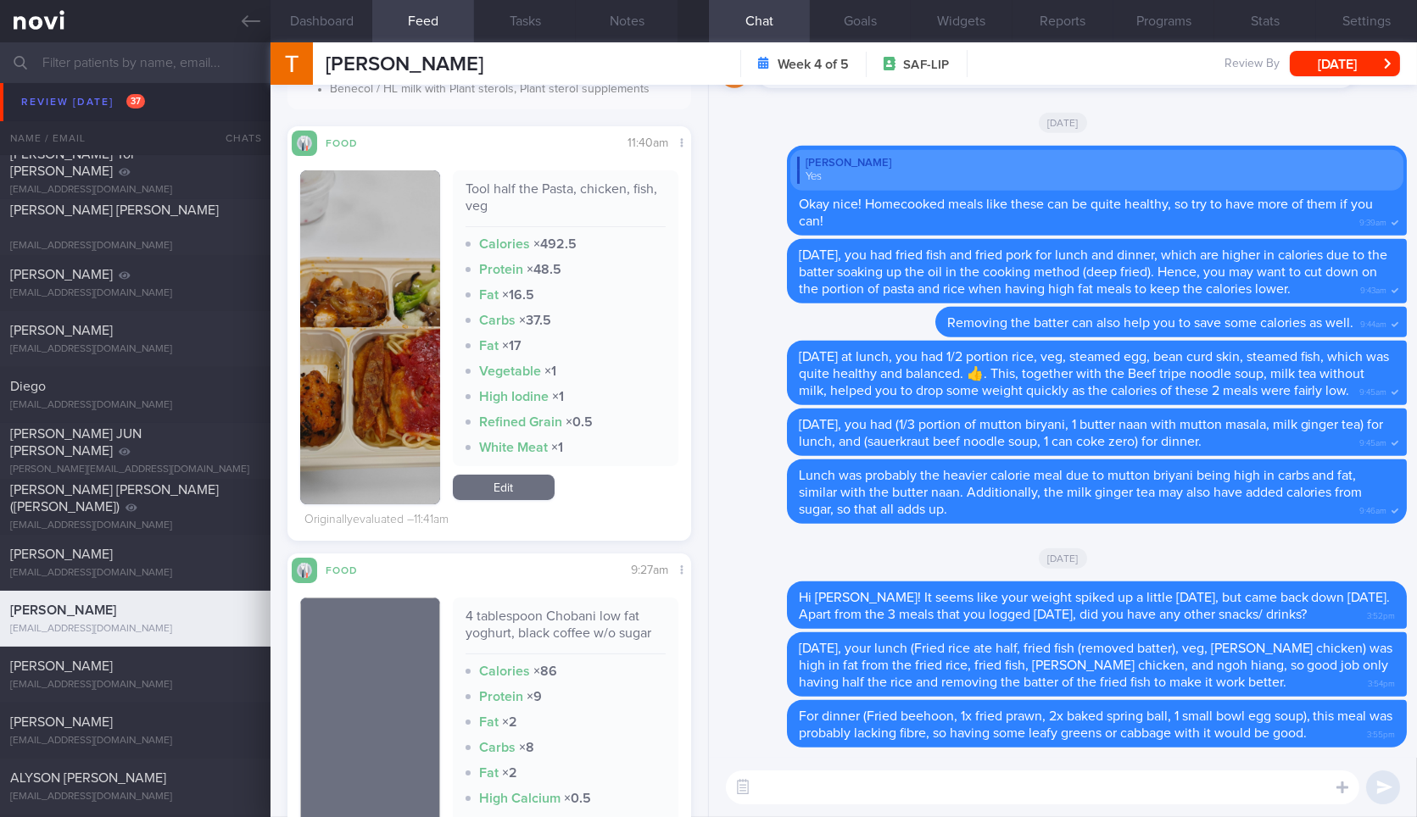
scroll to position [583, 0]
click at [395, 345] on button "button" at bounding box center [369, 335] width 139 height 334
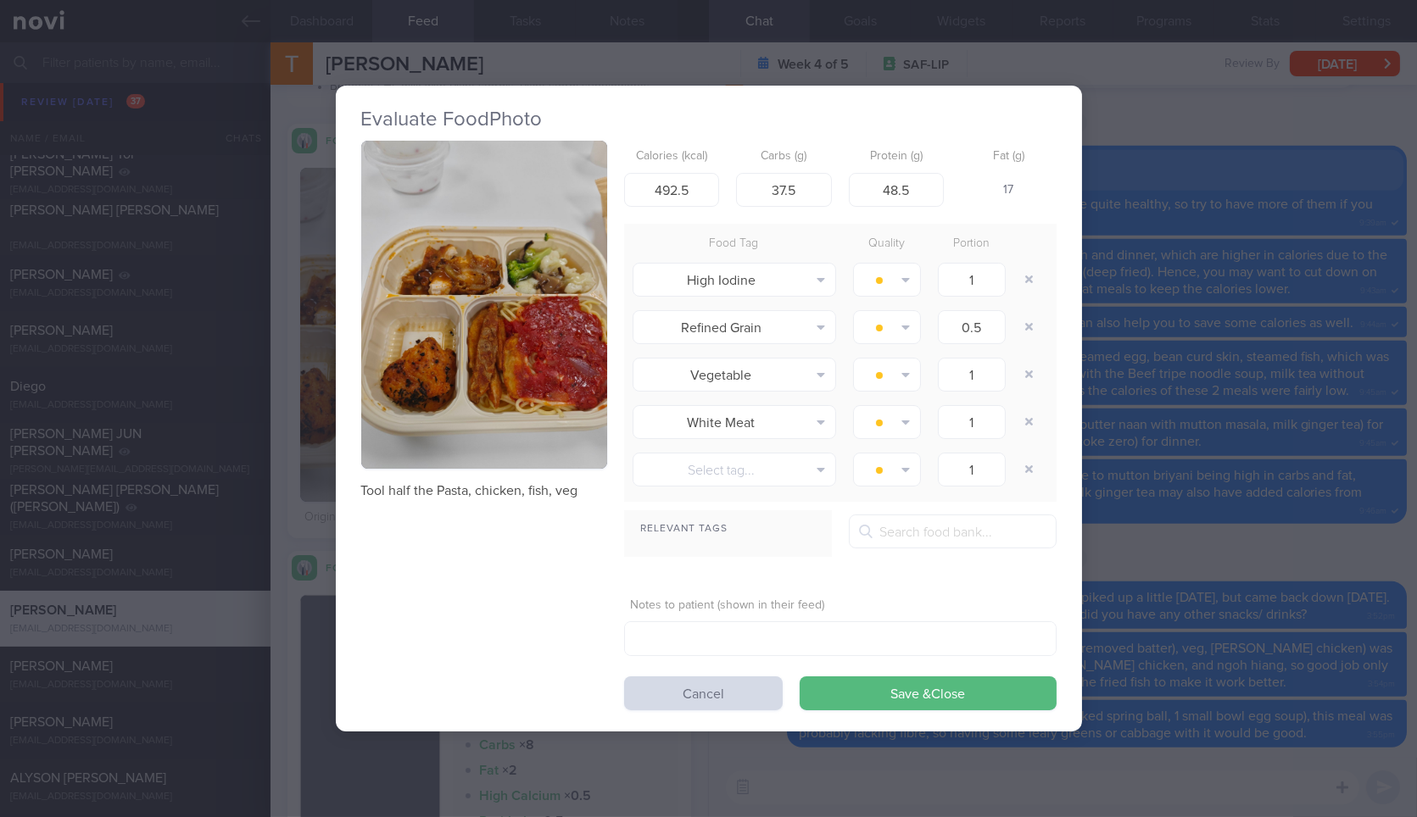
click at [510, 342] on button "button" at bounding box center [484, 305] width 246 height 328
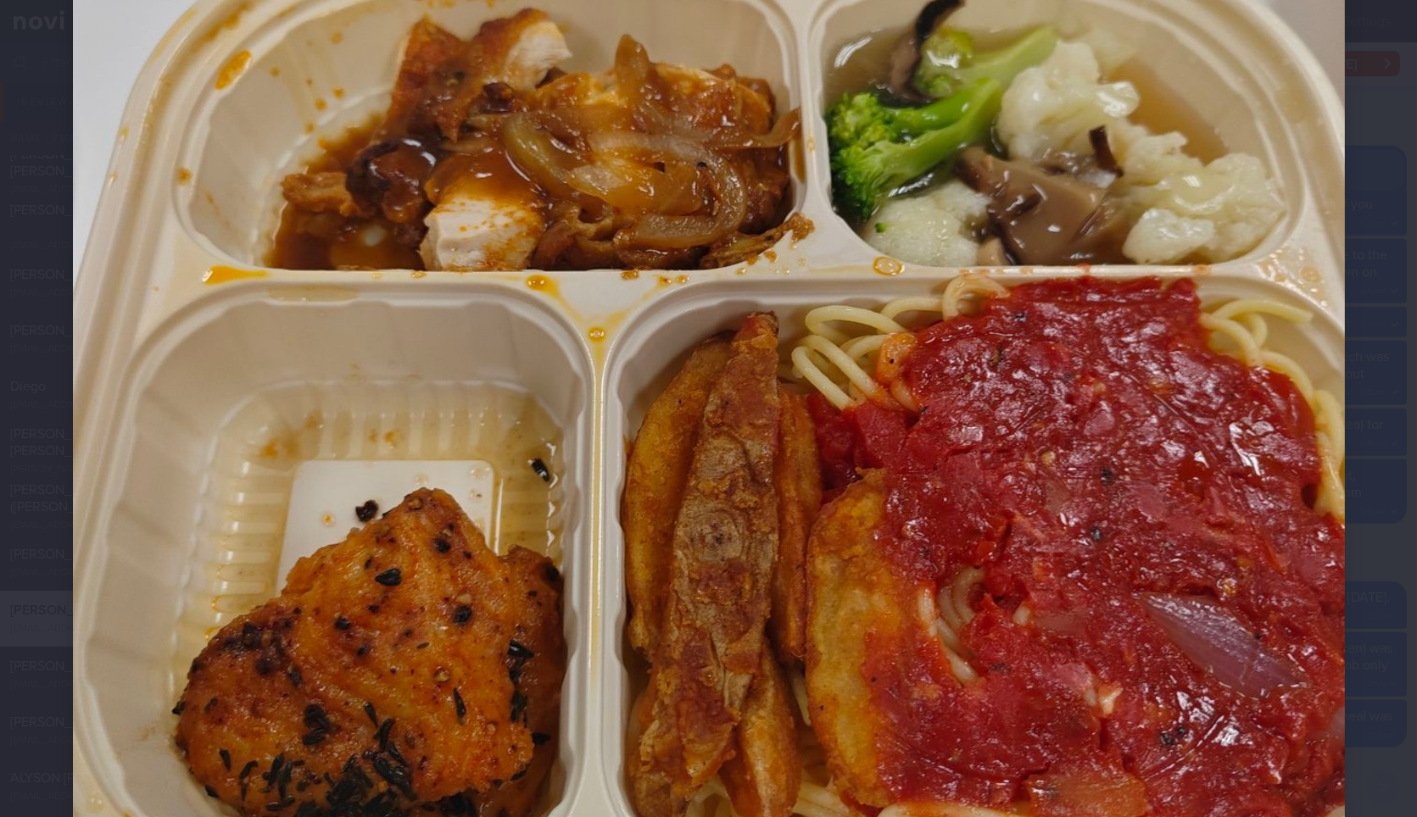
scroll to position [595, 0]
click at [1366, 413] on div at bounding box center [708, 320] width 1407 height 1831
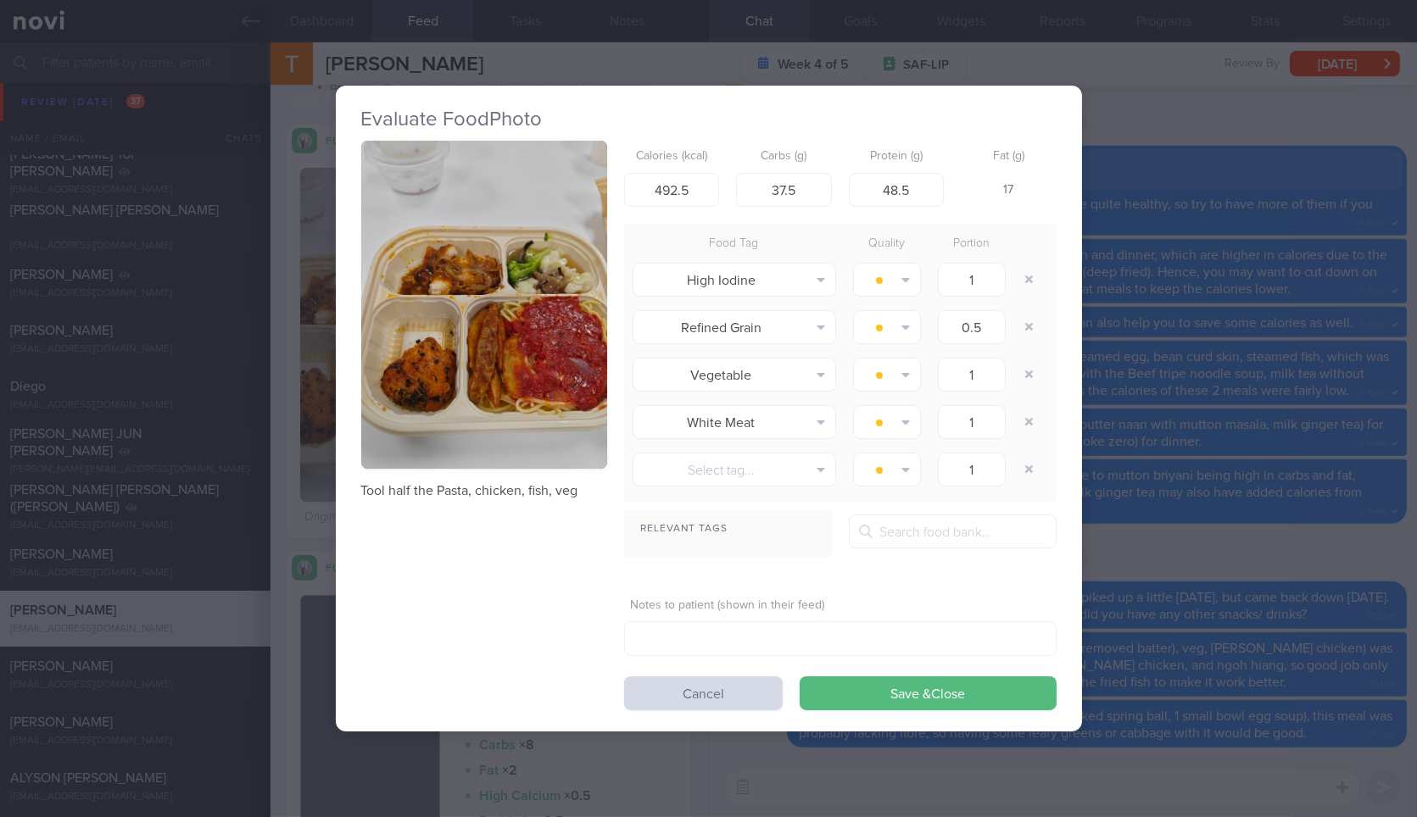
click at [547, 366] on button "button" at bounding box center [484, 305] width 246 height 328
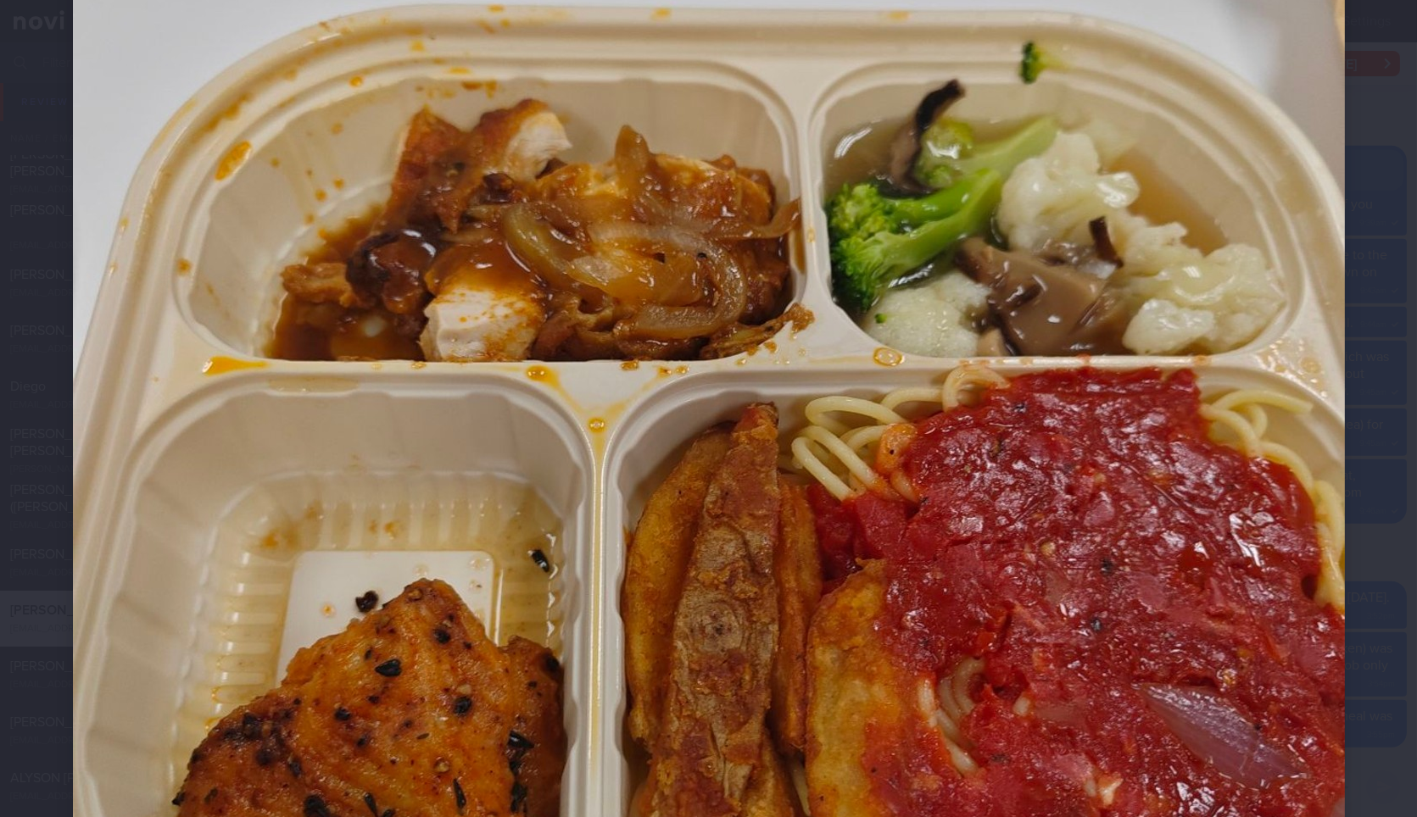
scroll to position [694, 0]
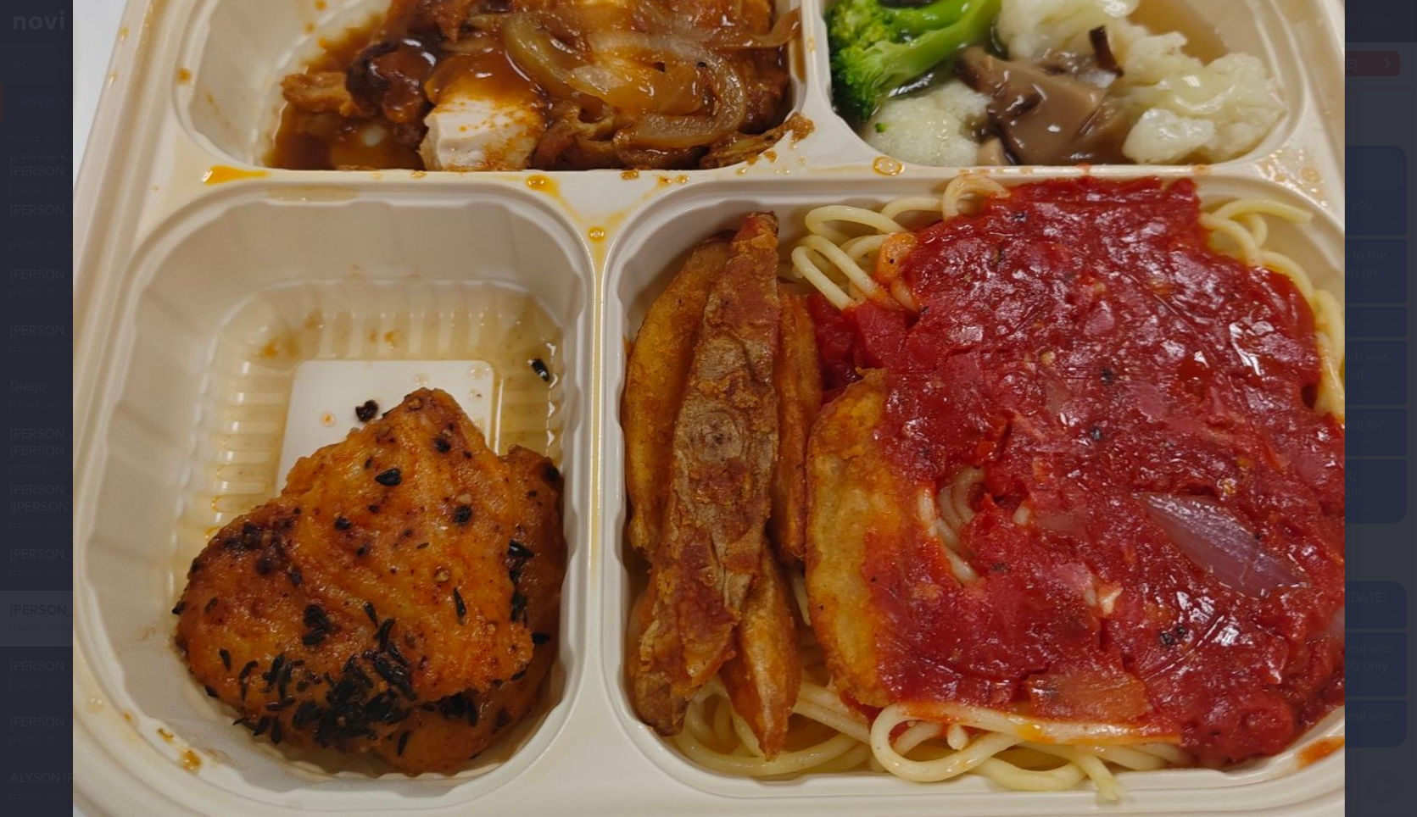
click at [1370, 249] on div at bounding box center [708, 221] width 1407 height 1831
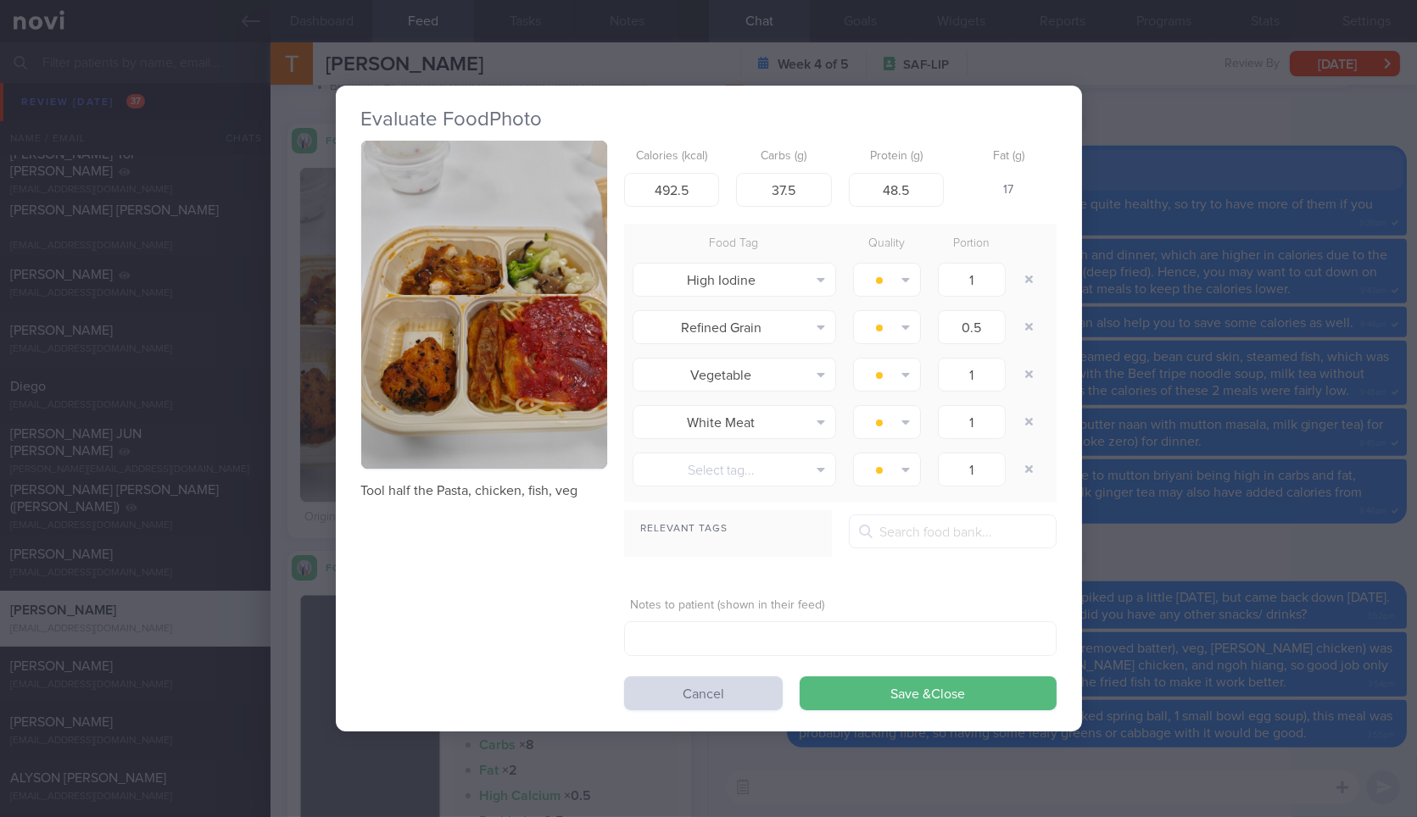
click at [1370, 249] on div "Evaluate Food Photo Tool half the Pasta, chicken, fish, veg Calories (kcal) 492…" at bounding box center [708, 408] width 1417 height 817
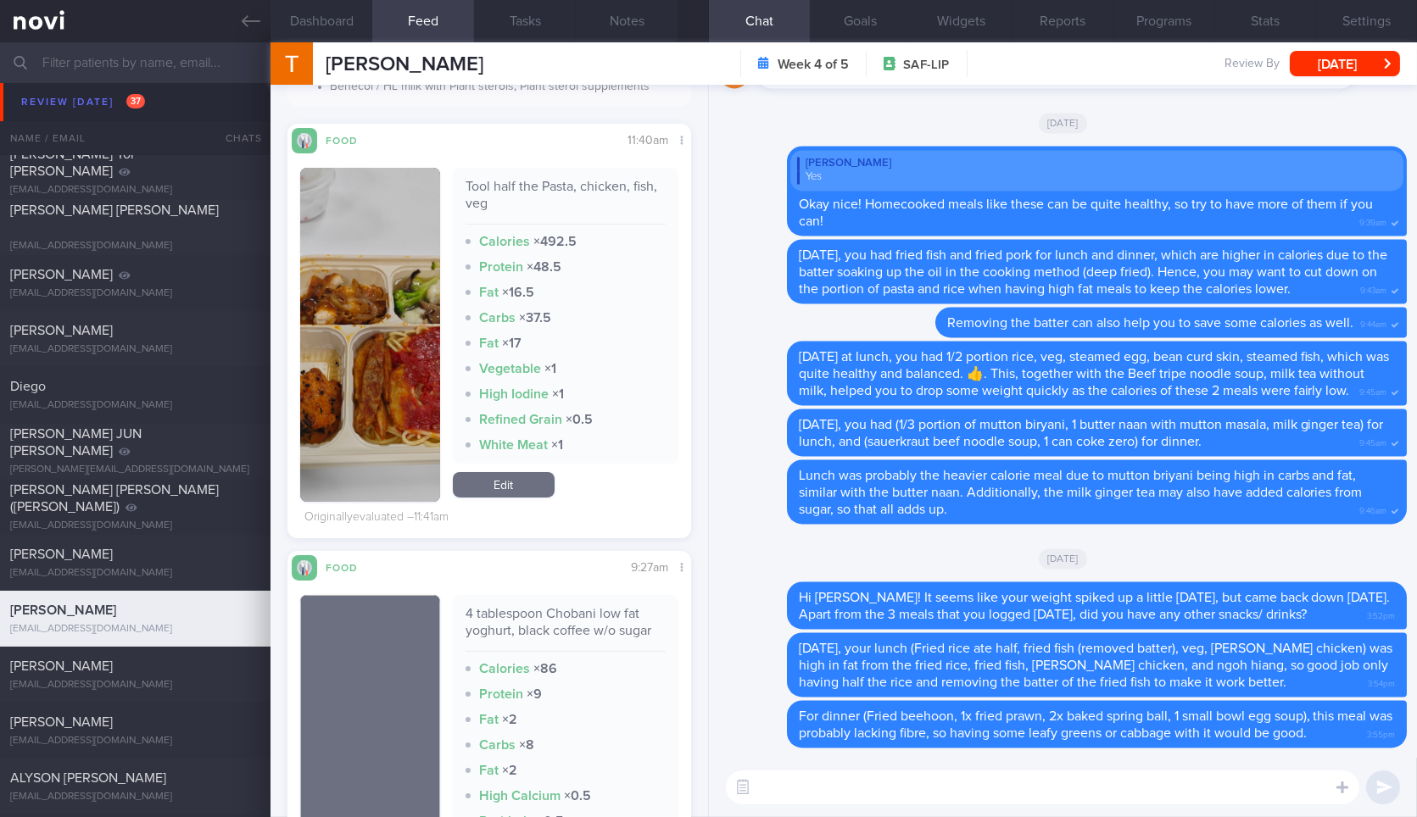
click at [971, 795] on textarea at bounding box center [1042, 788] width 633 height 34
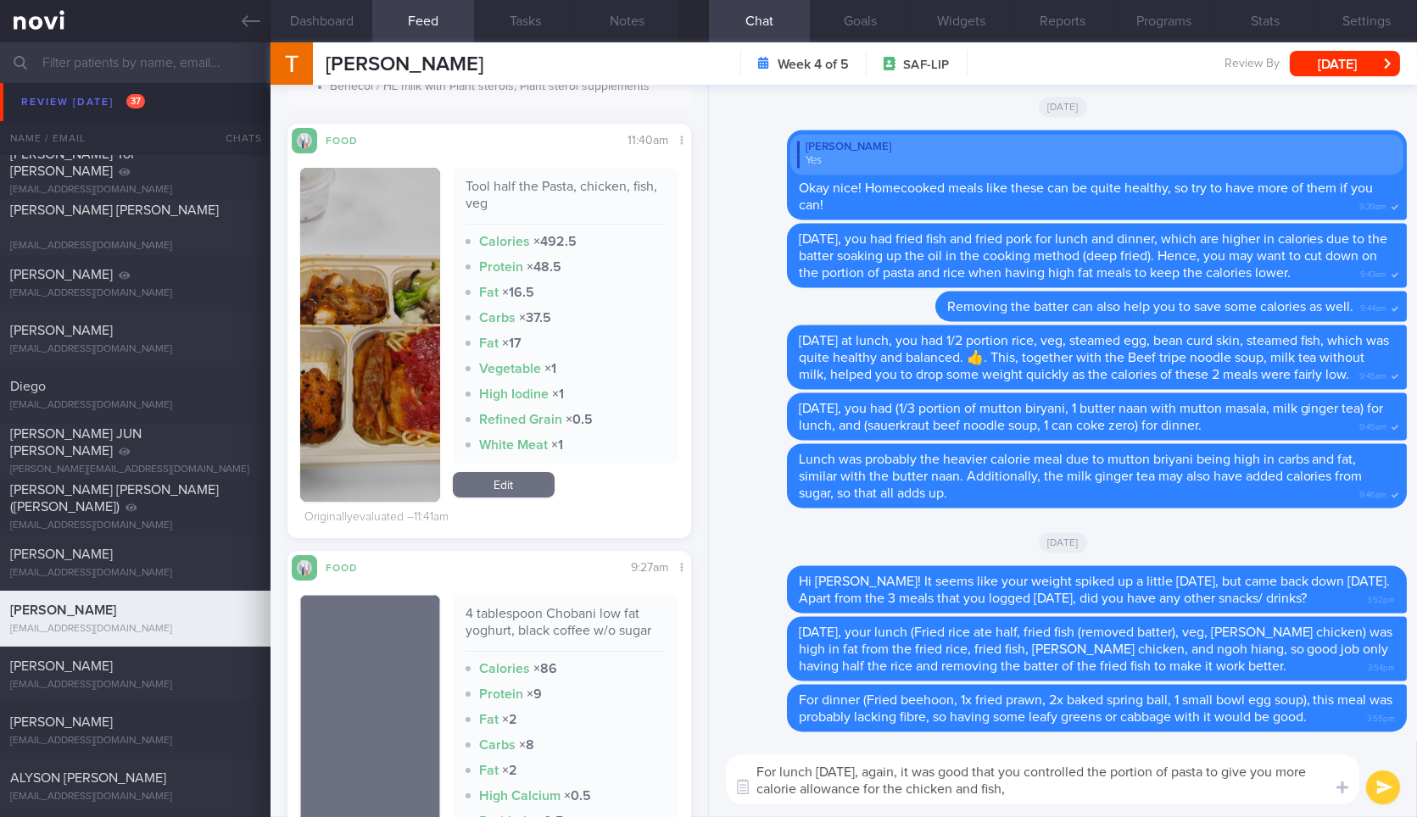
click at [324, 325] on img "button" at bounding box center [369, 335] width 139 height 334
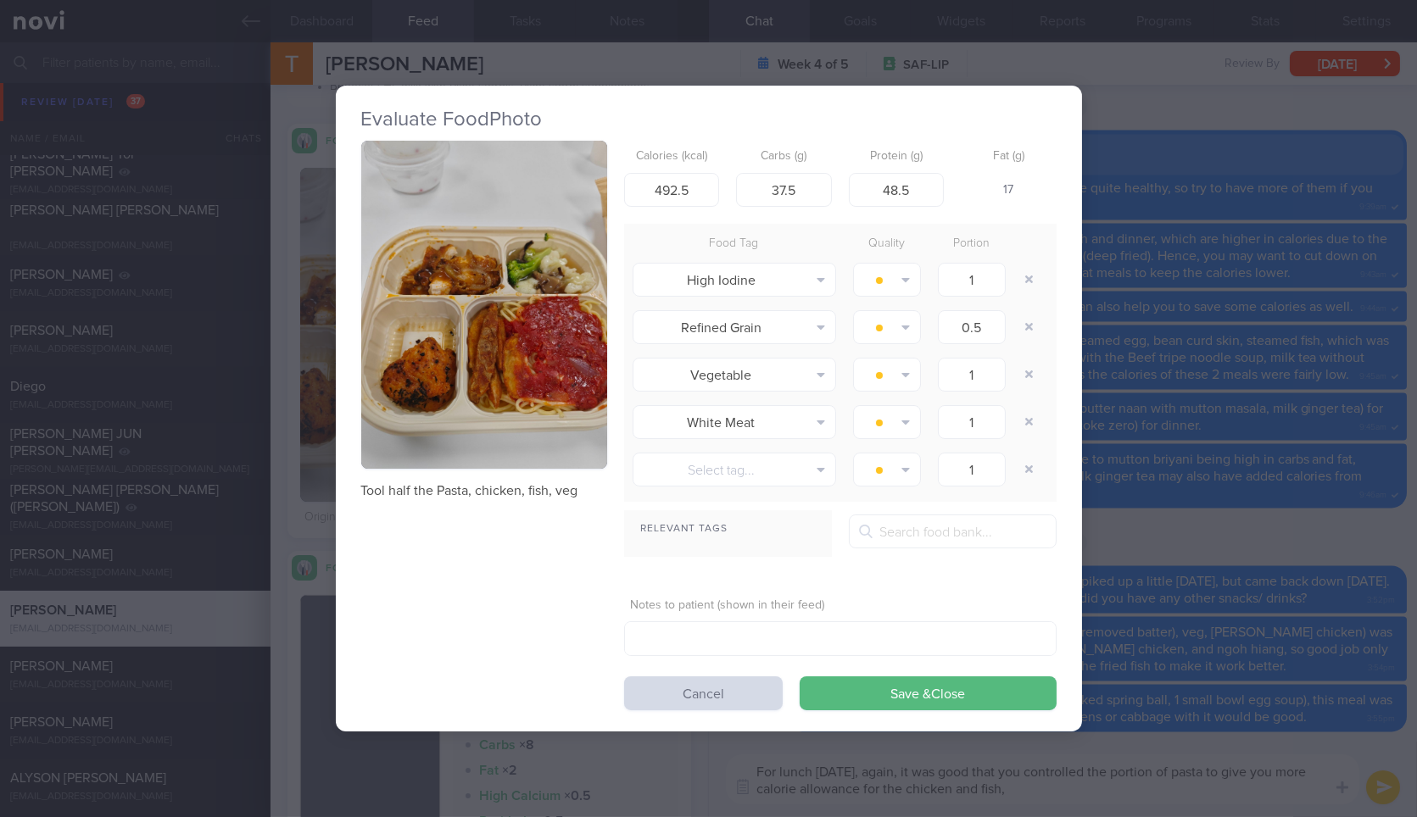
click at [490, 226] on img "button" at bounding box center [484, 305] width 246 height 328
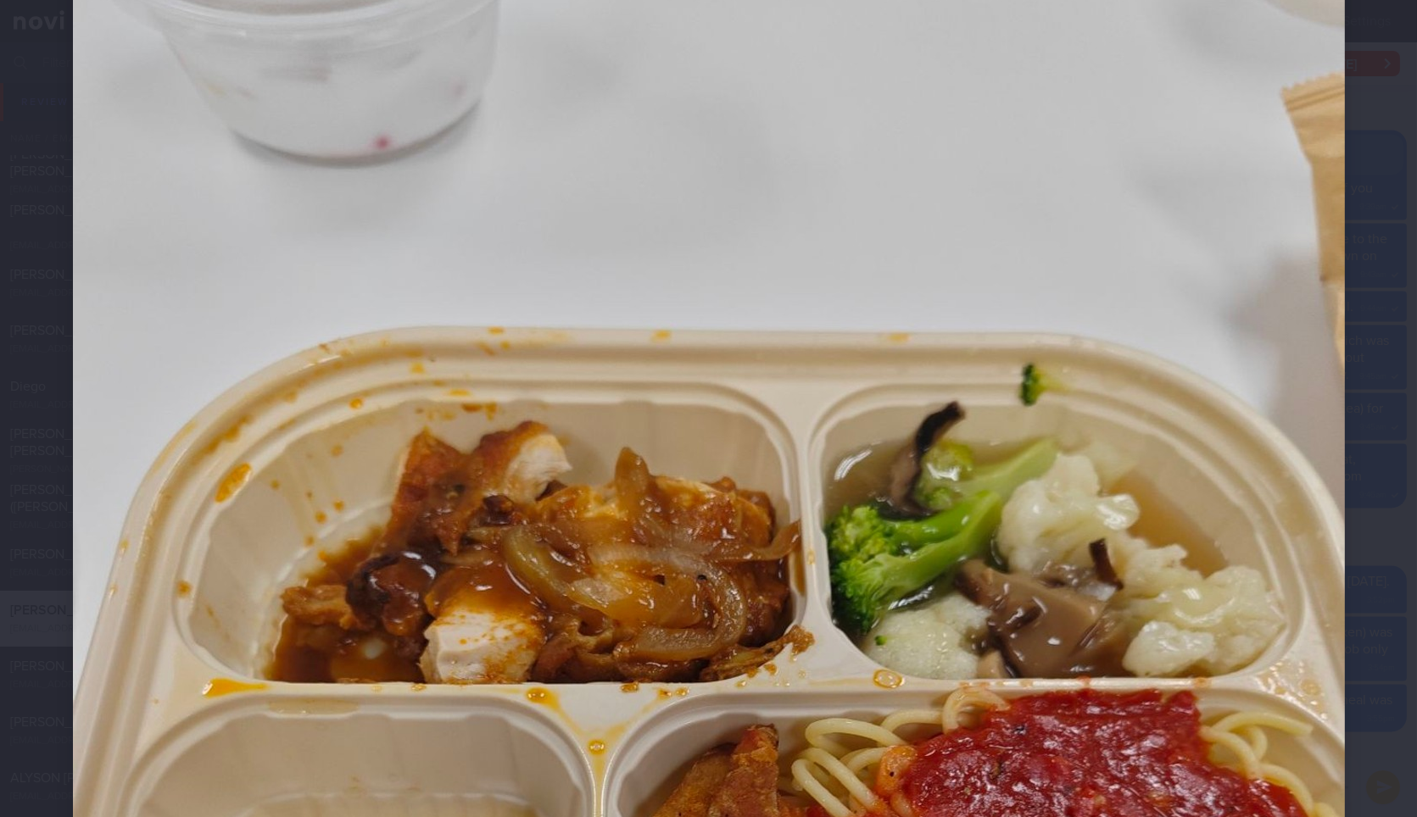
click at [409, 356] on img at bounding box center [709, 733] width 1272 height 1695
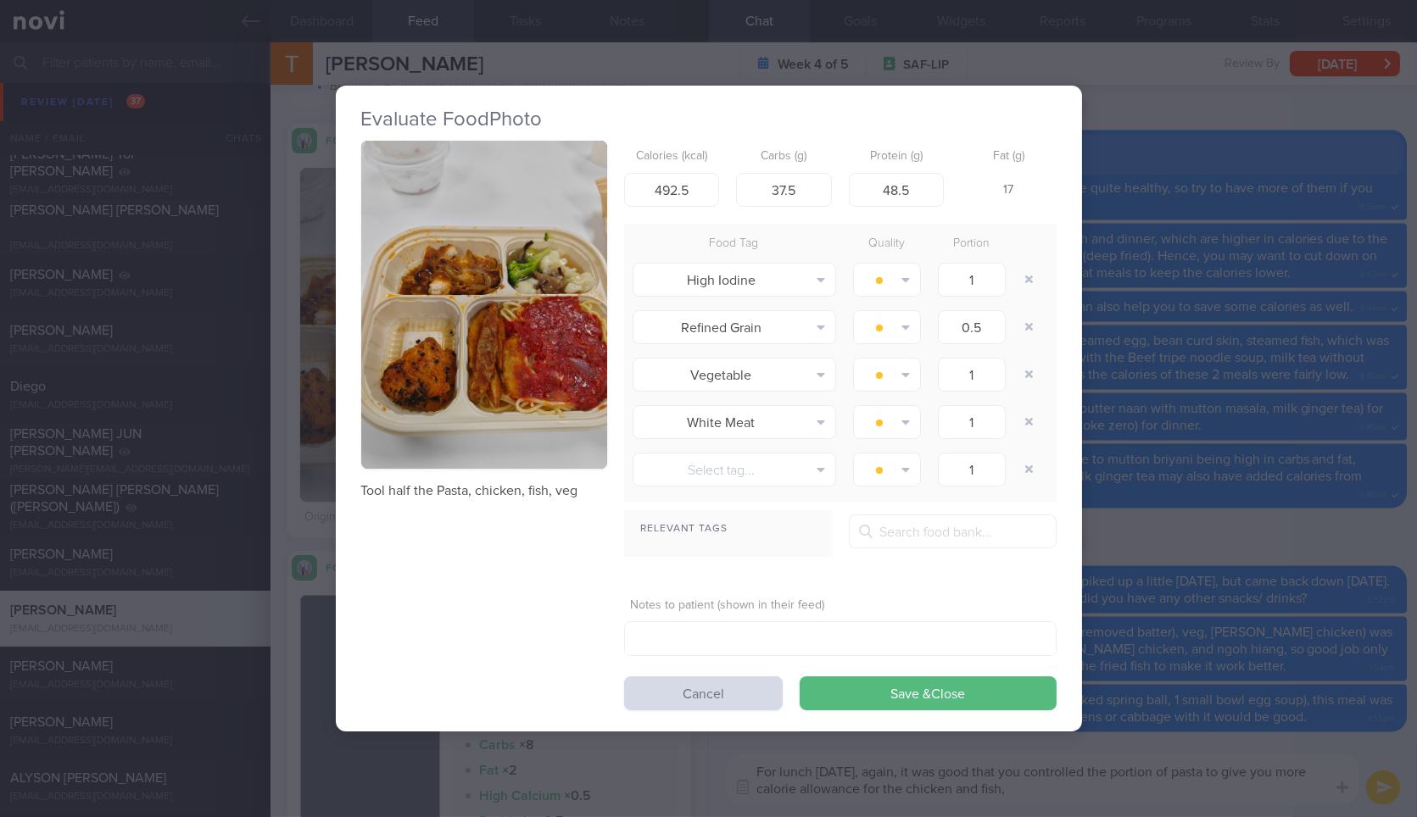
click at [474, 333] on img "button" at bounding box center [484, 305] width 246 height 328
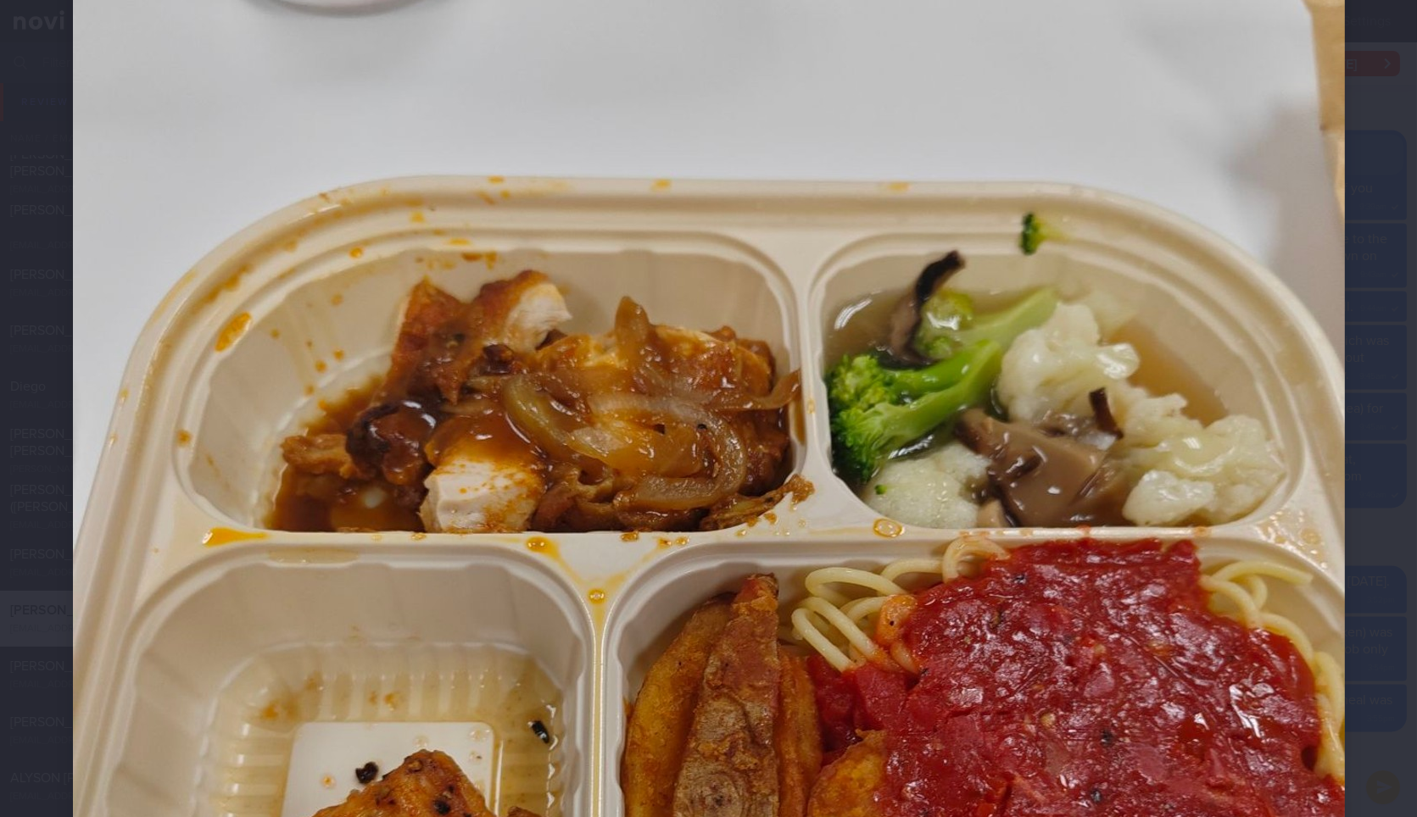
scroll to position [565, 0]
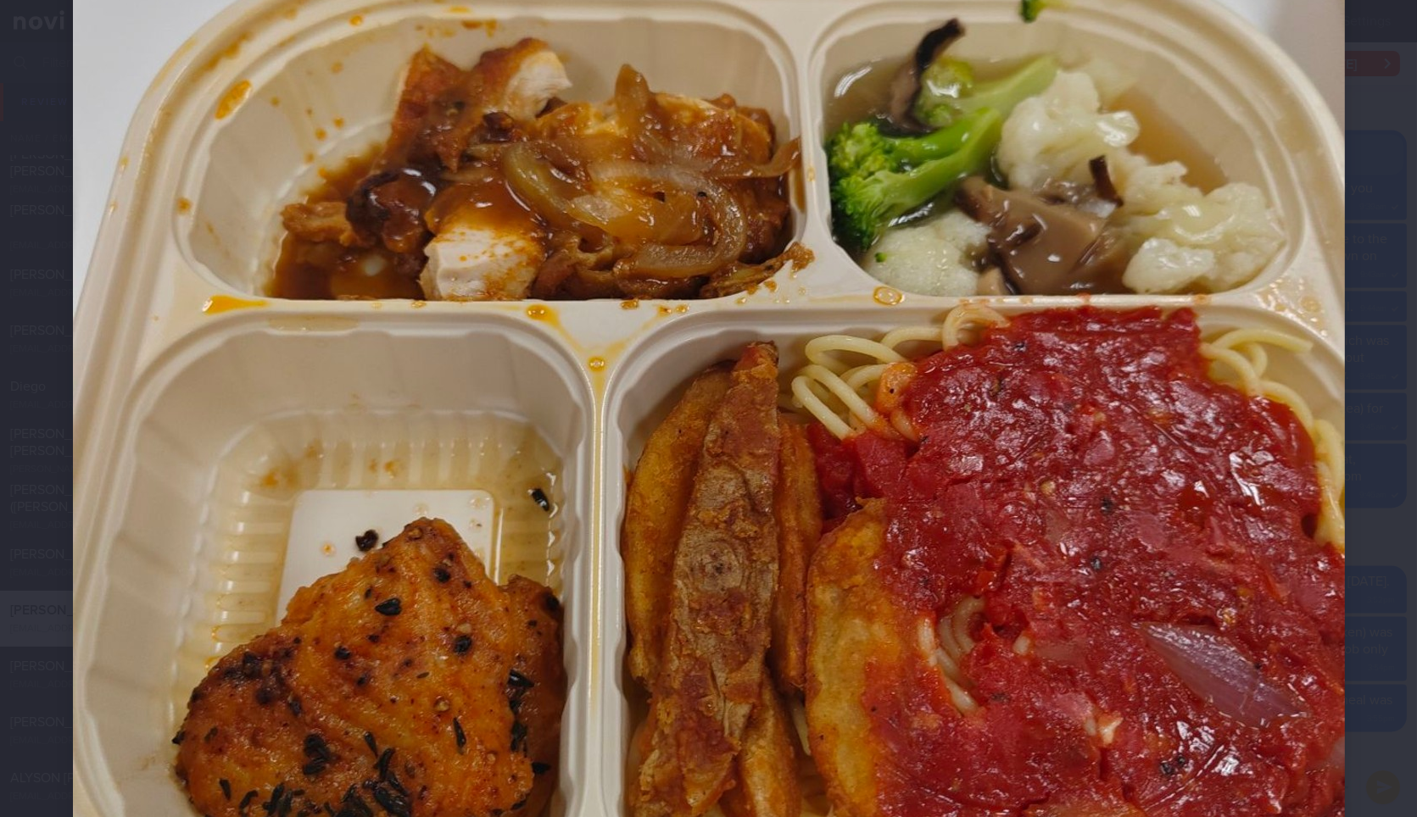
click at [1373, 449] on div at bounding box center [708, 350] width 1407 height 1831
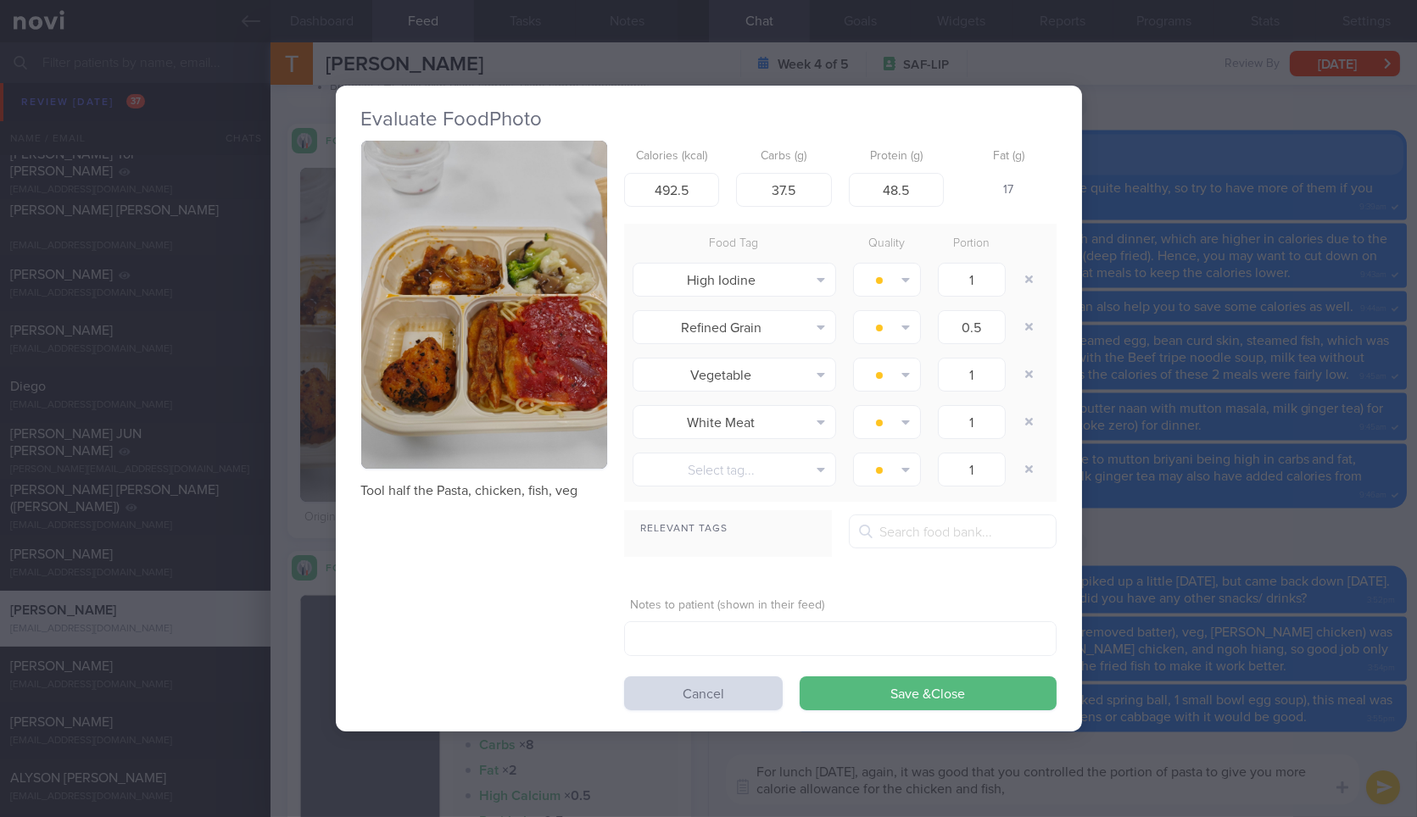
drag, startPoint x: 1330, startPoint y: 442, endPoint x: 1321, endPoint y: 455, distance: 16.5
click at [1328, 442] on div "Evaluate Food Photo Tool half the Pasta, chicken, fish, veg Calories (kcal) 492…" at bounding box center [708, 408] width 1417 height 817
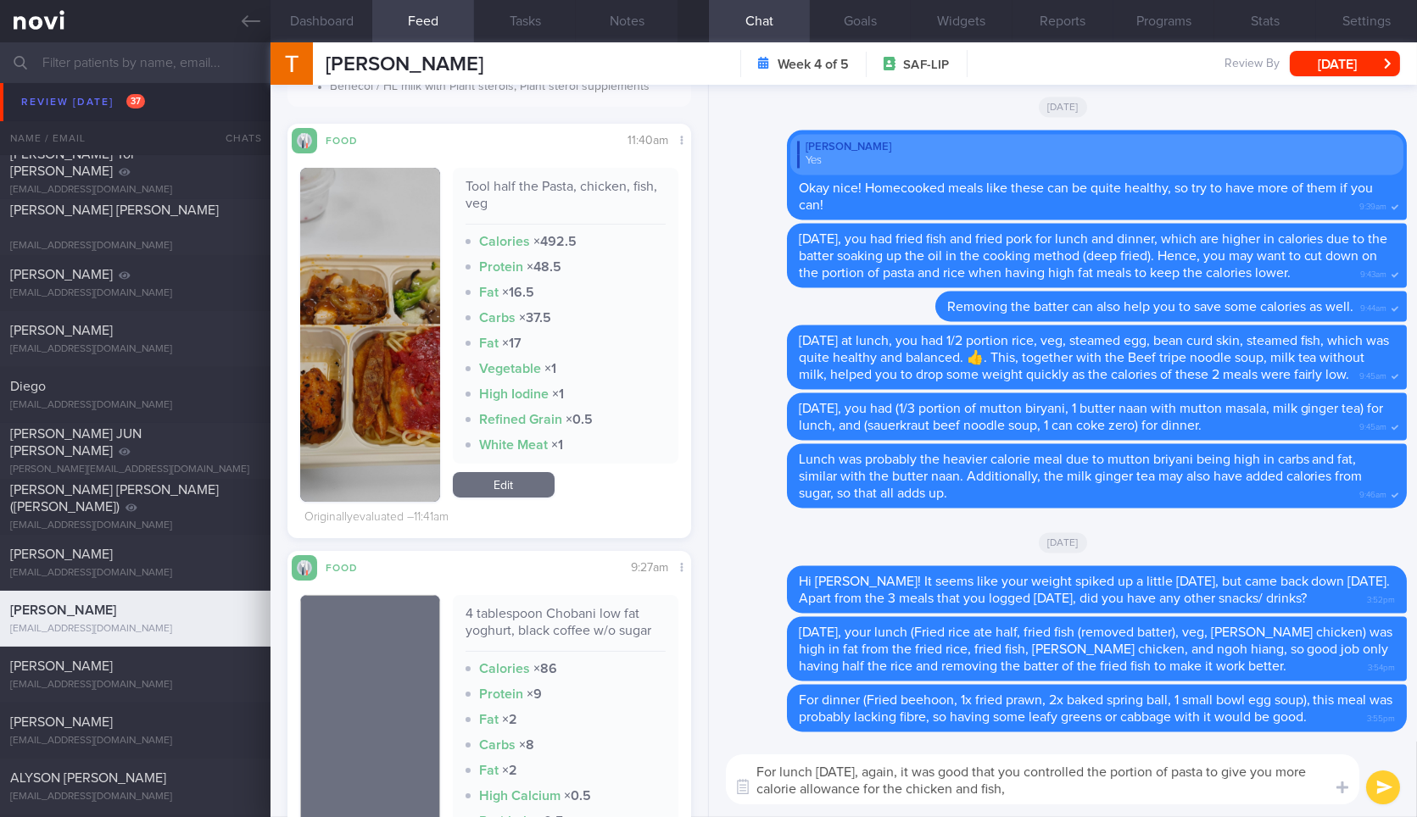
click at [1170, 784] on textarea "For lunch [DATE], again, it was good that you controlled the portion of pasta t…" at bounding box center [1042, 779] width 633 height 50
click at [369, 299] on img "button" at bounding box center [369, 335] width 139 height 334
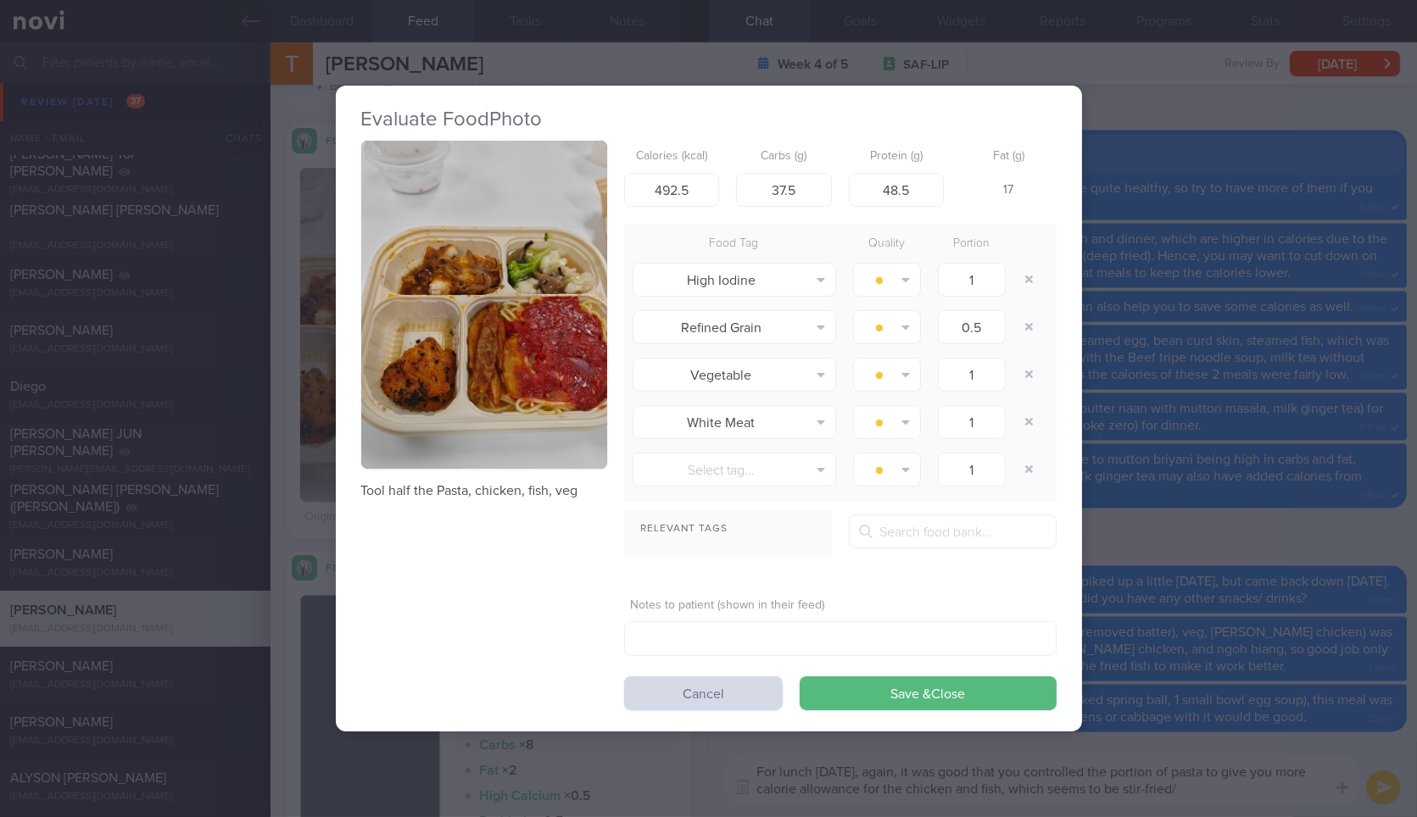
click at [375, 415] on img "button" at bounding box center [484, 305] width 246 height 328
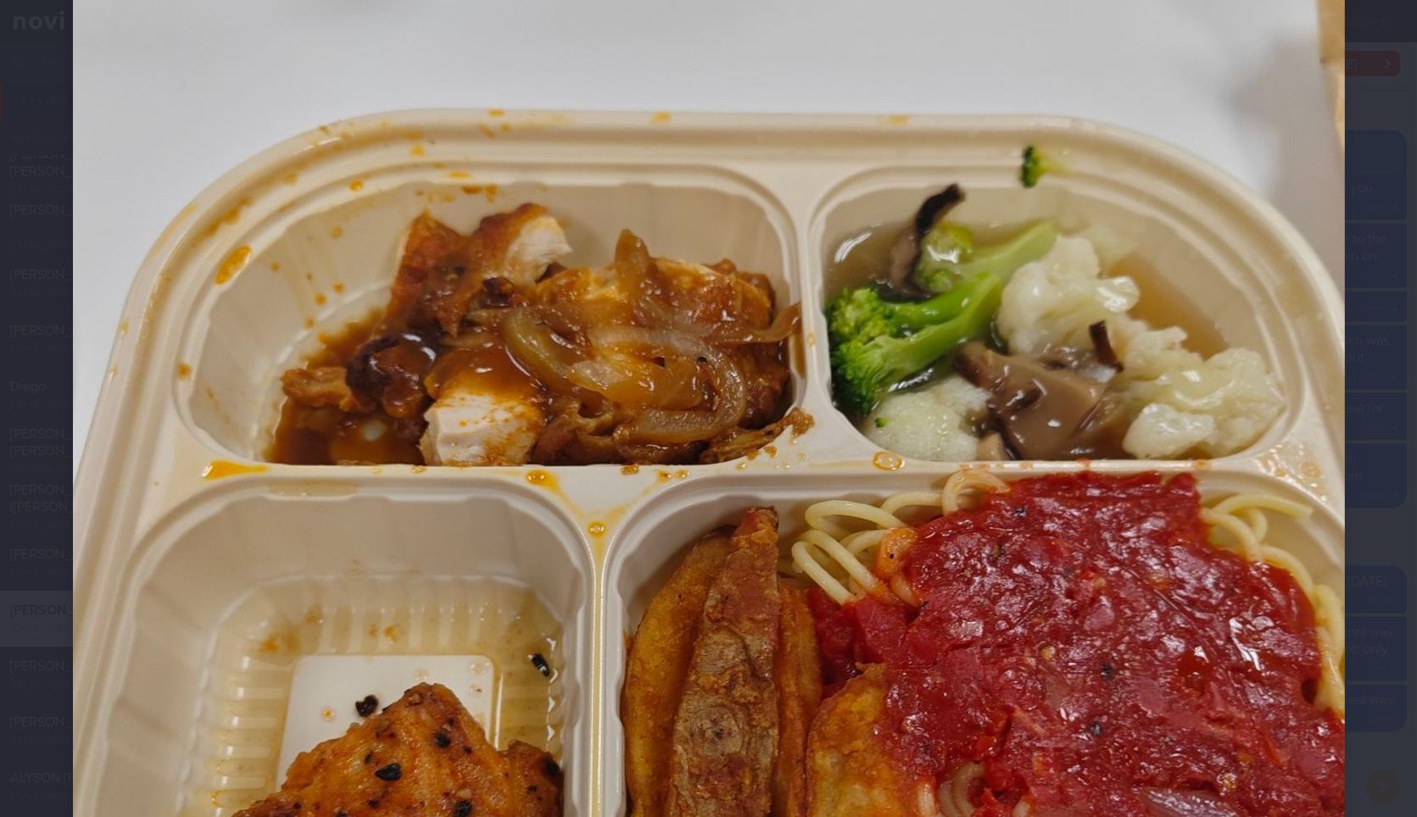
scroll to position [659, 0]
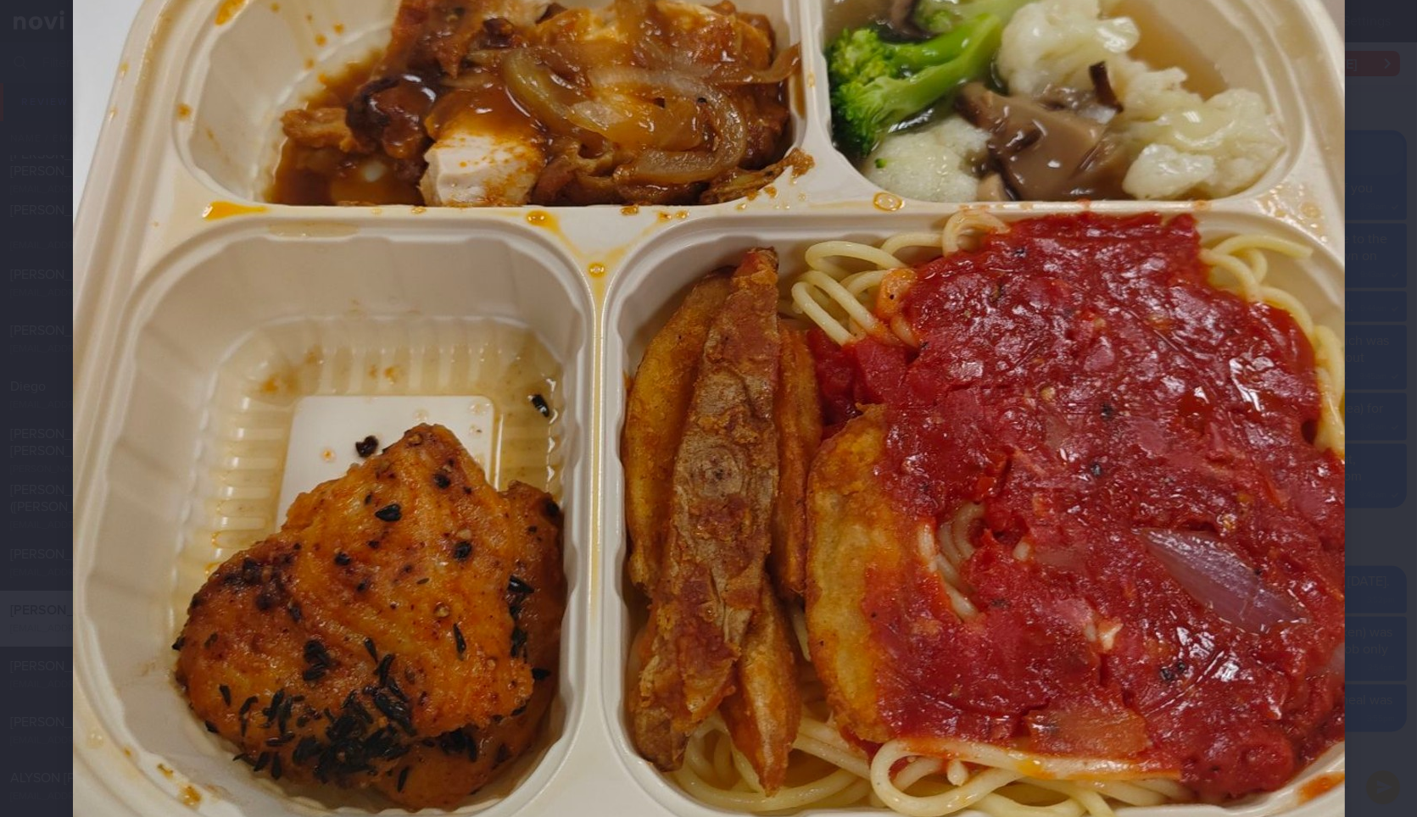
click at [1376, 417] on div at bounding box center [708, 256] width 1407 height 1831
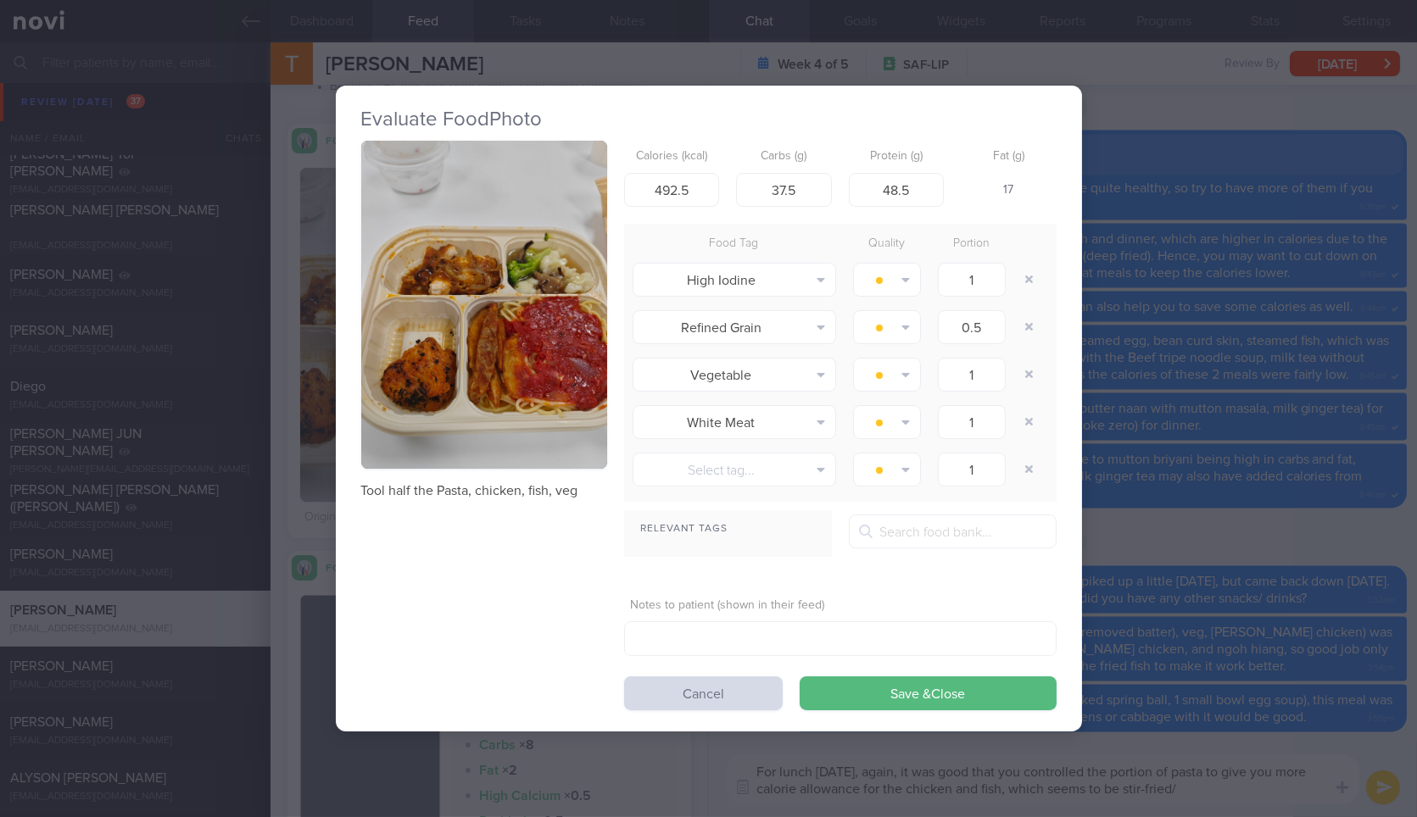
click at [1363, 413] on div "Evaluate Food Photo Tool half the Pasta, chicken, fish, veg Calories (kcal) 492…" at bounding box center [708, 408] width 1417 height 817
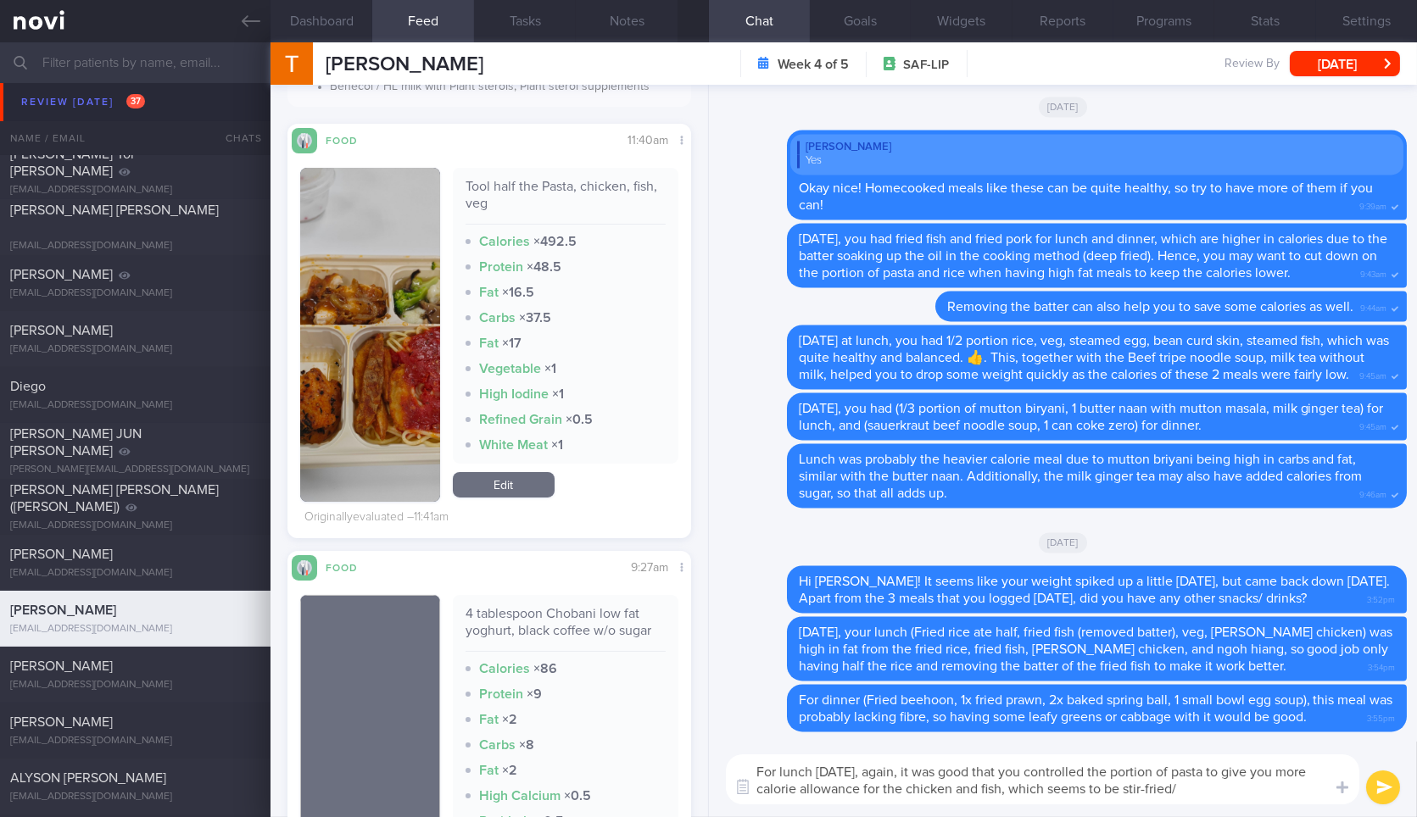
click at [1235, 788] on textarea "For lunch [DATE], again, it was good that you controlled the portion of pasta t…" at bounding box center [1042, 779] width 633 height 50
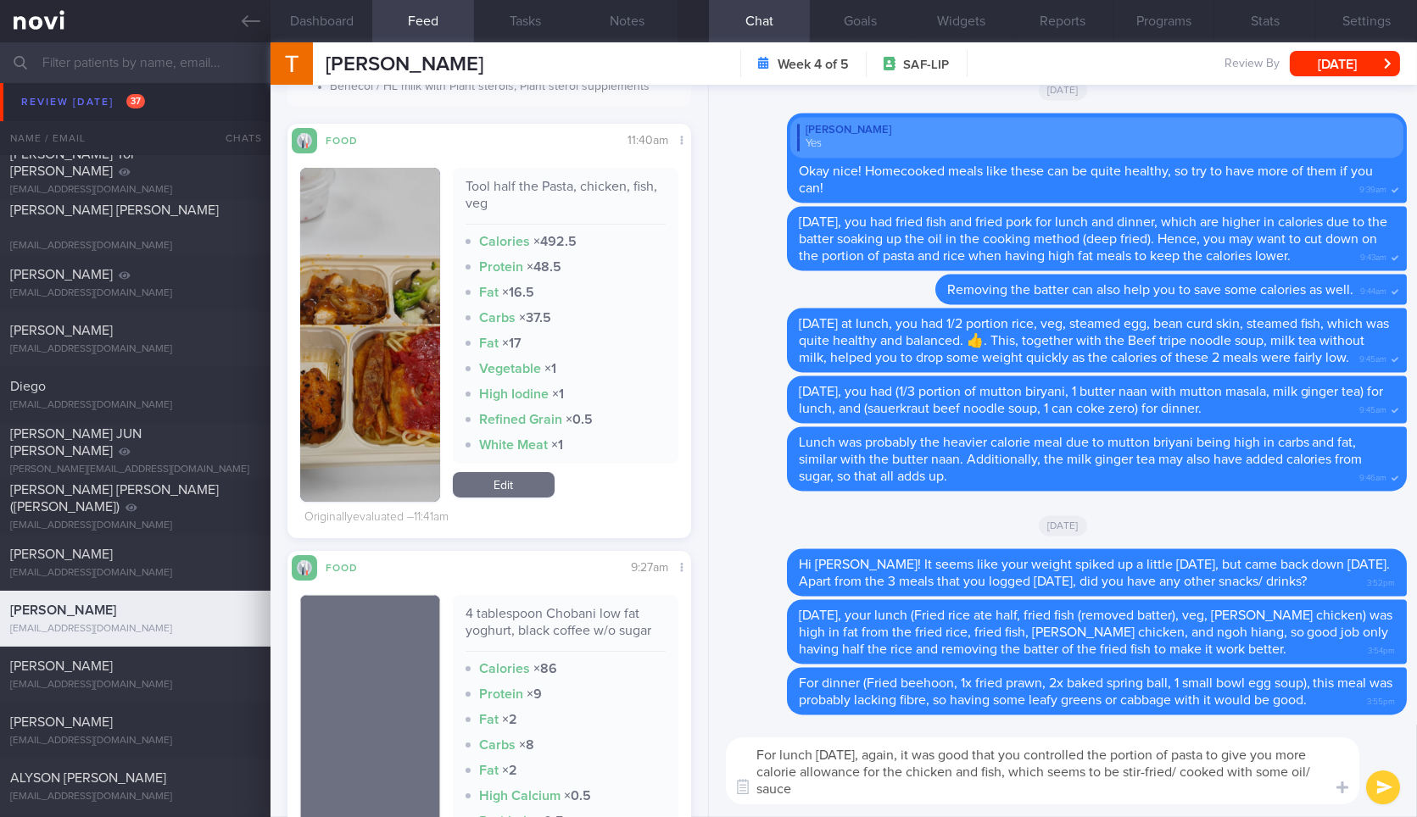
type textarea "For lunch [DATE], again, it was good that you controlled the portion of pasta t…"
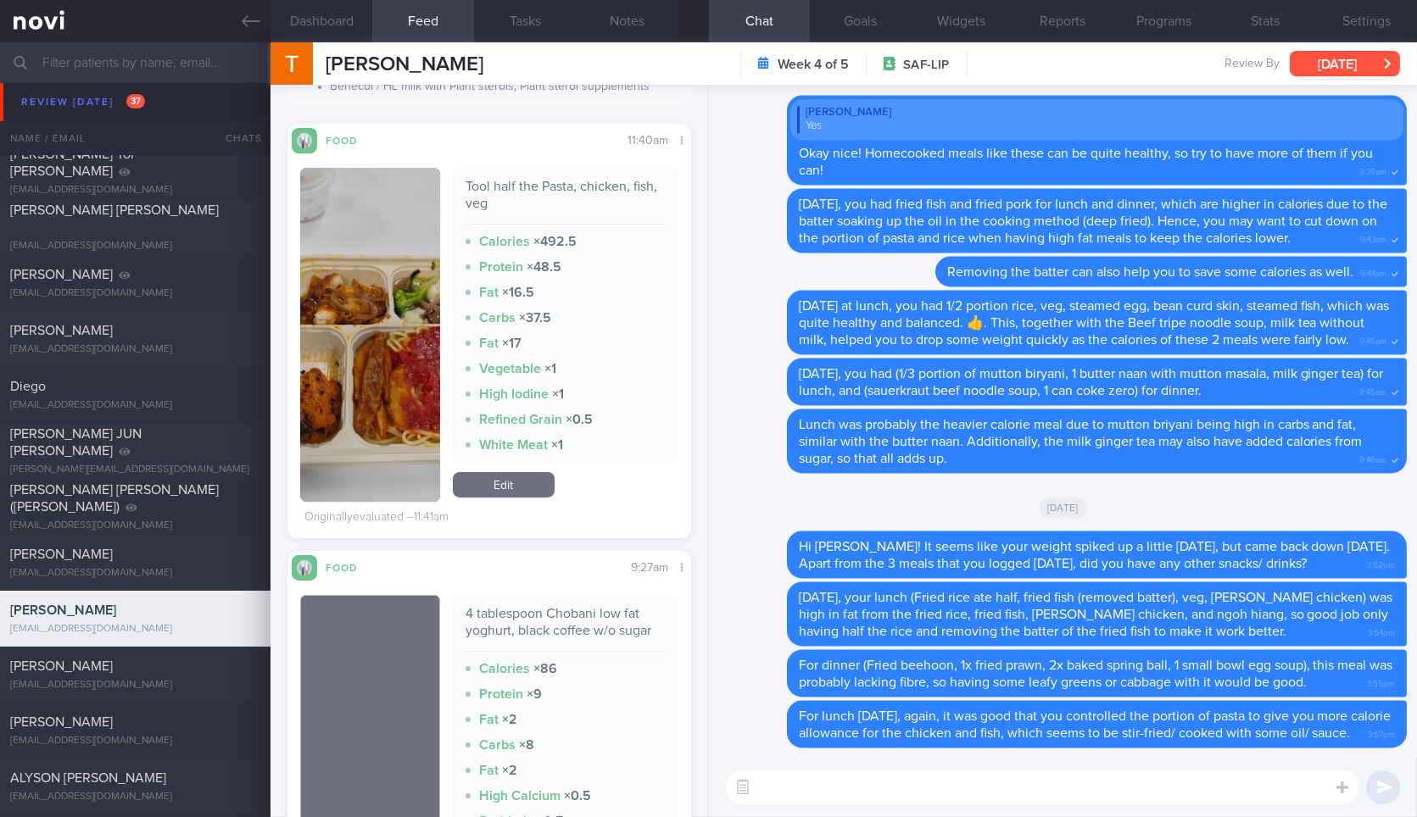
click at [1327, 74] on button "[DATE]" at bounding box center [1344, 63] width 110 height 25
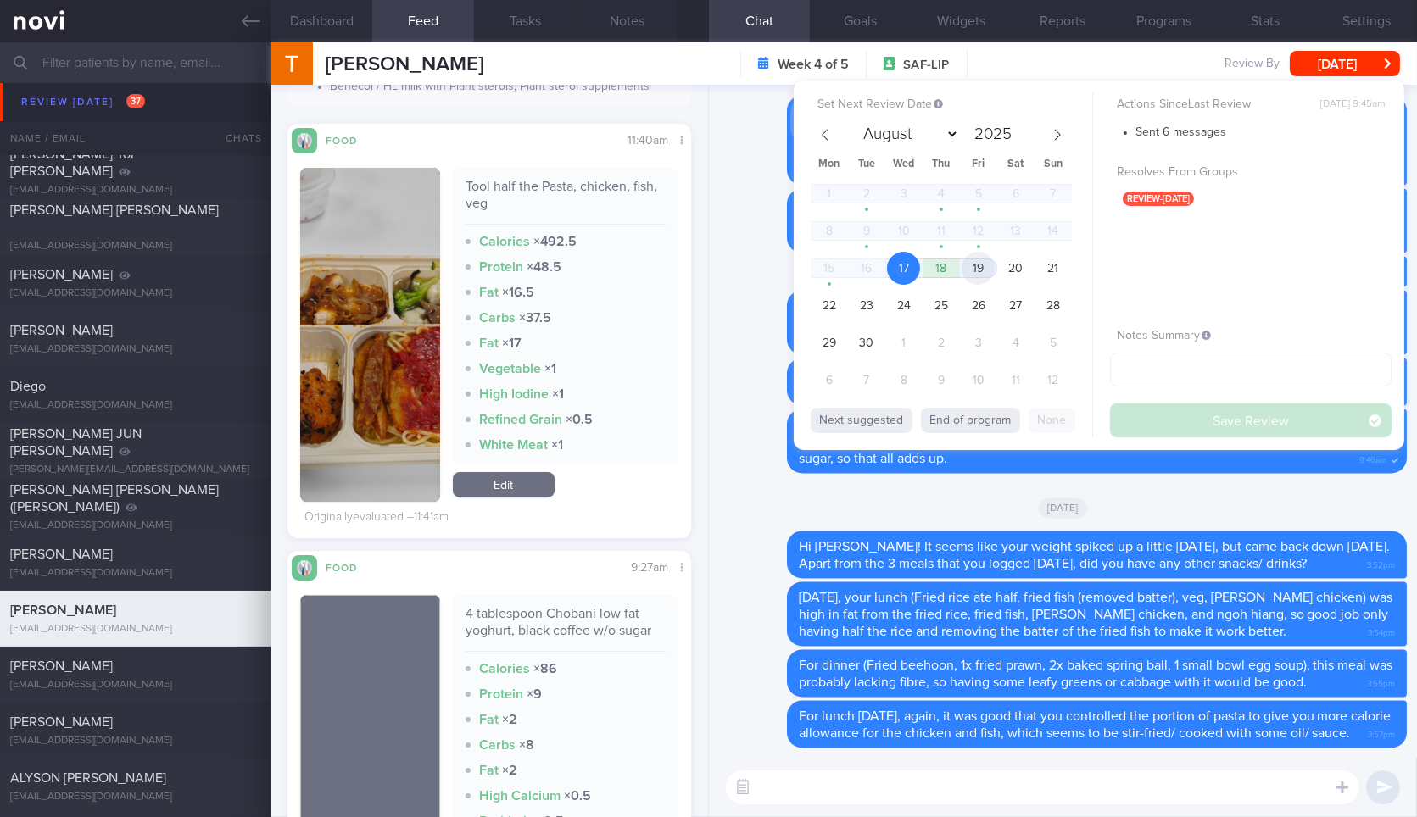
click at [976, 263] on span "19" at bounding box center [977, 268] width 33 height 33
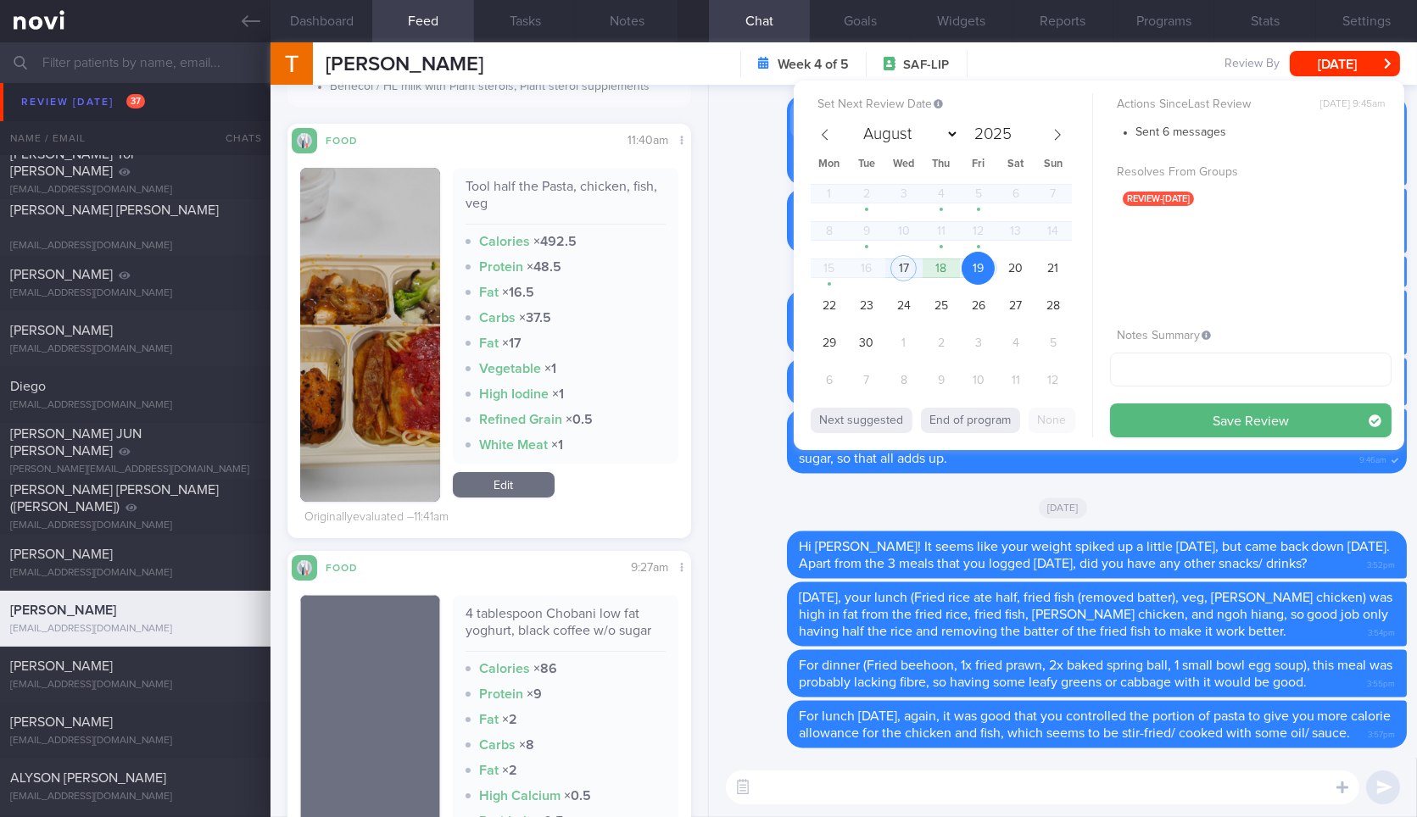
click at [1244, 409] on button "Save Review" at bounding box center [1250, 421] width 281 height 34
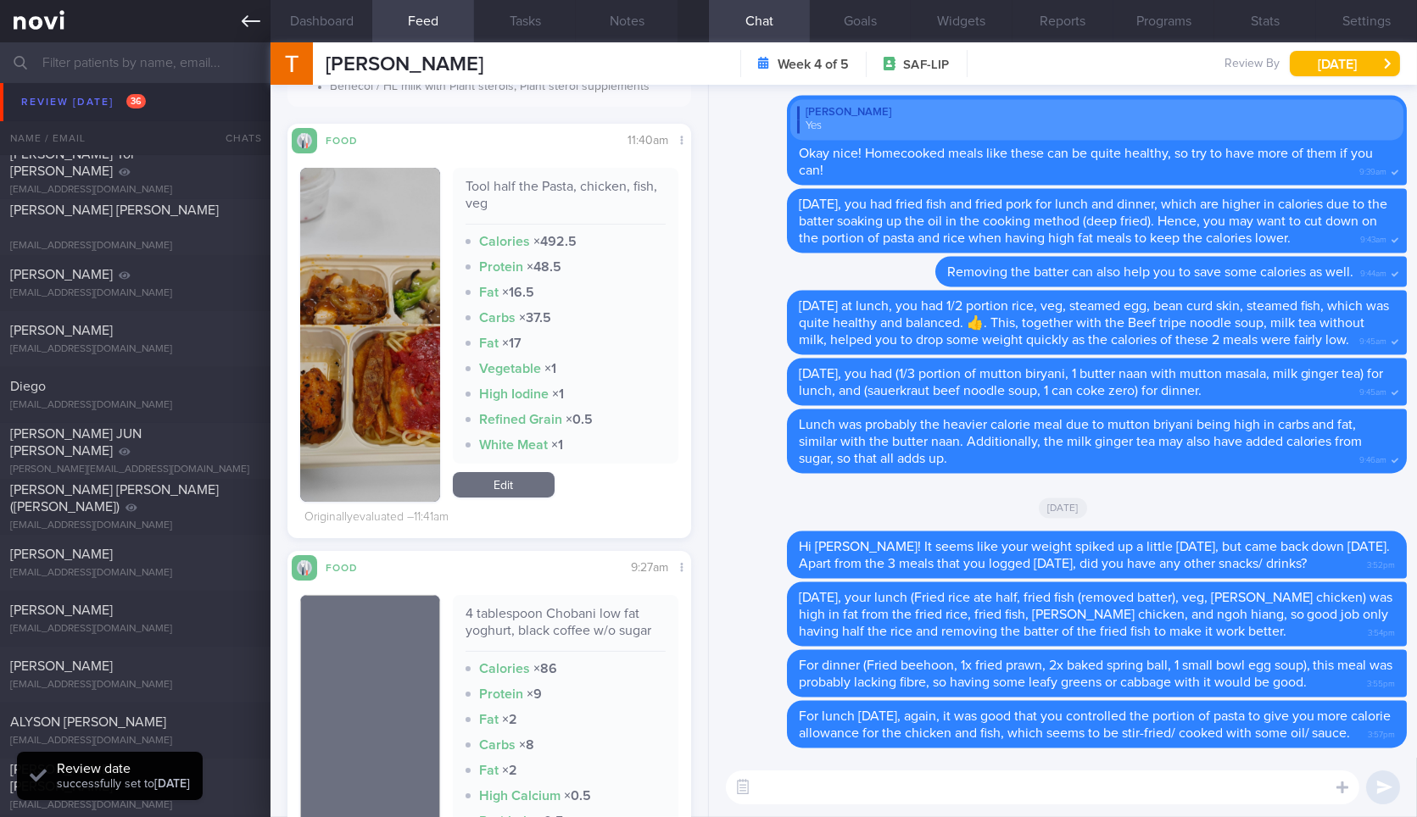
click at [254, 29] on icon at bounding box center [251, 21] width 19 height 19
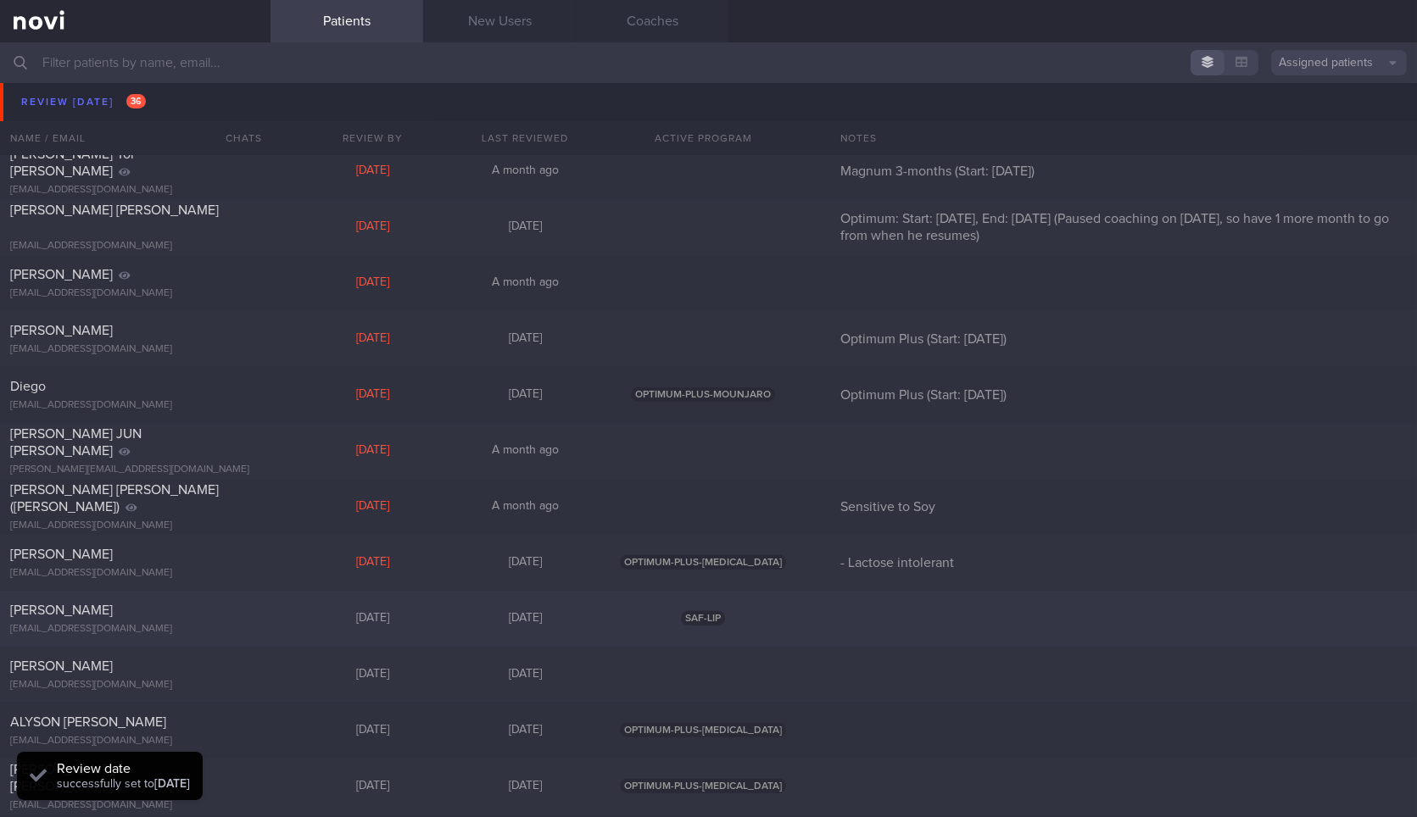
scroll to position [1417, 0]
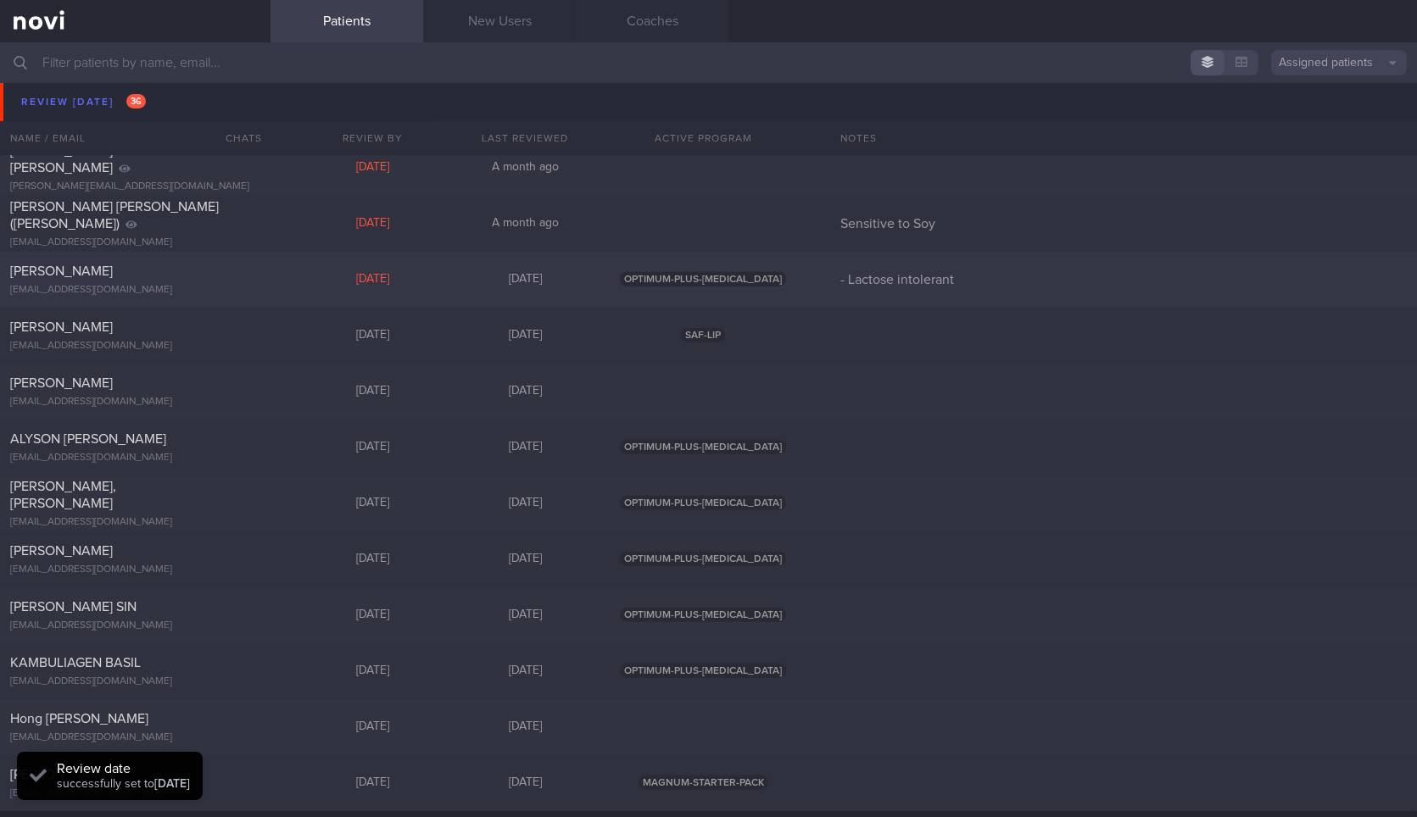
click at [215, 267] on div "[PERSON_NAME]" at bounding box center [133, 271] width 246 height 17
select select "8"
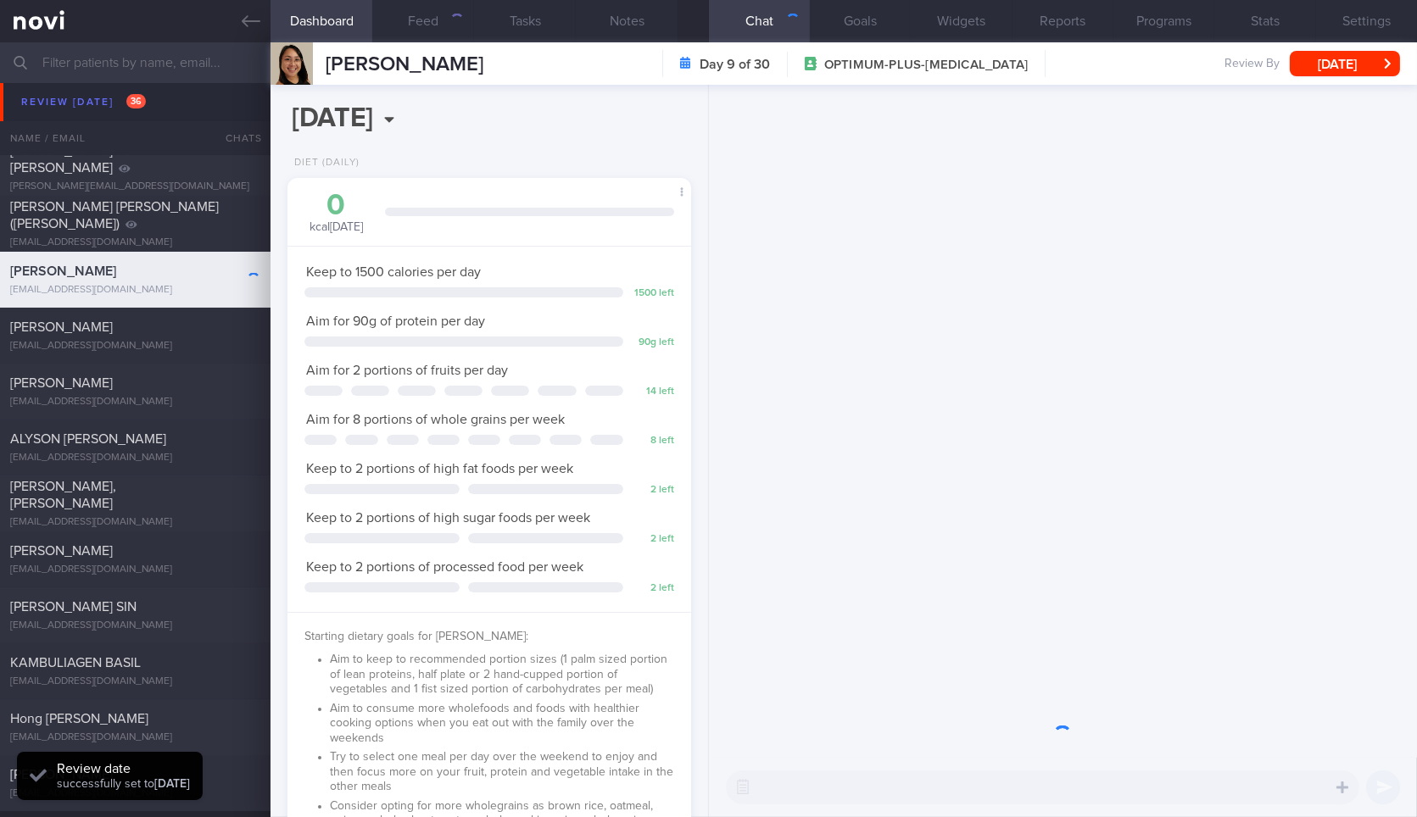
scroll to position [203, 358]
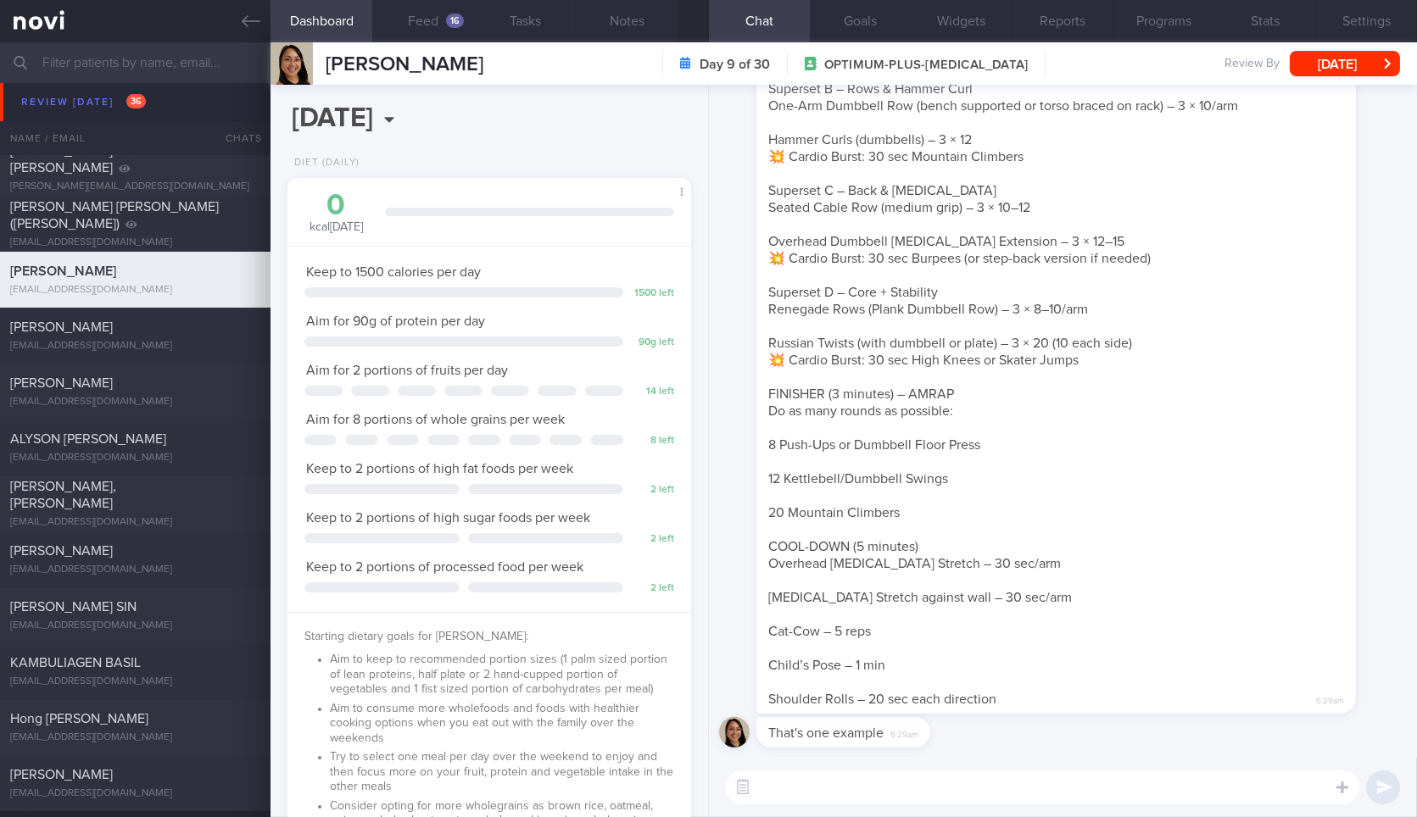
drag, startPoint x: 982, startPoint y: 791, endPoint x: 994, endPoint y: 782, distance: 15.1
click at [983, 793] on textarea at bounding box center [1042, 788] width 633 height 34
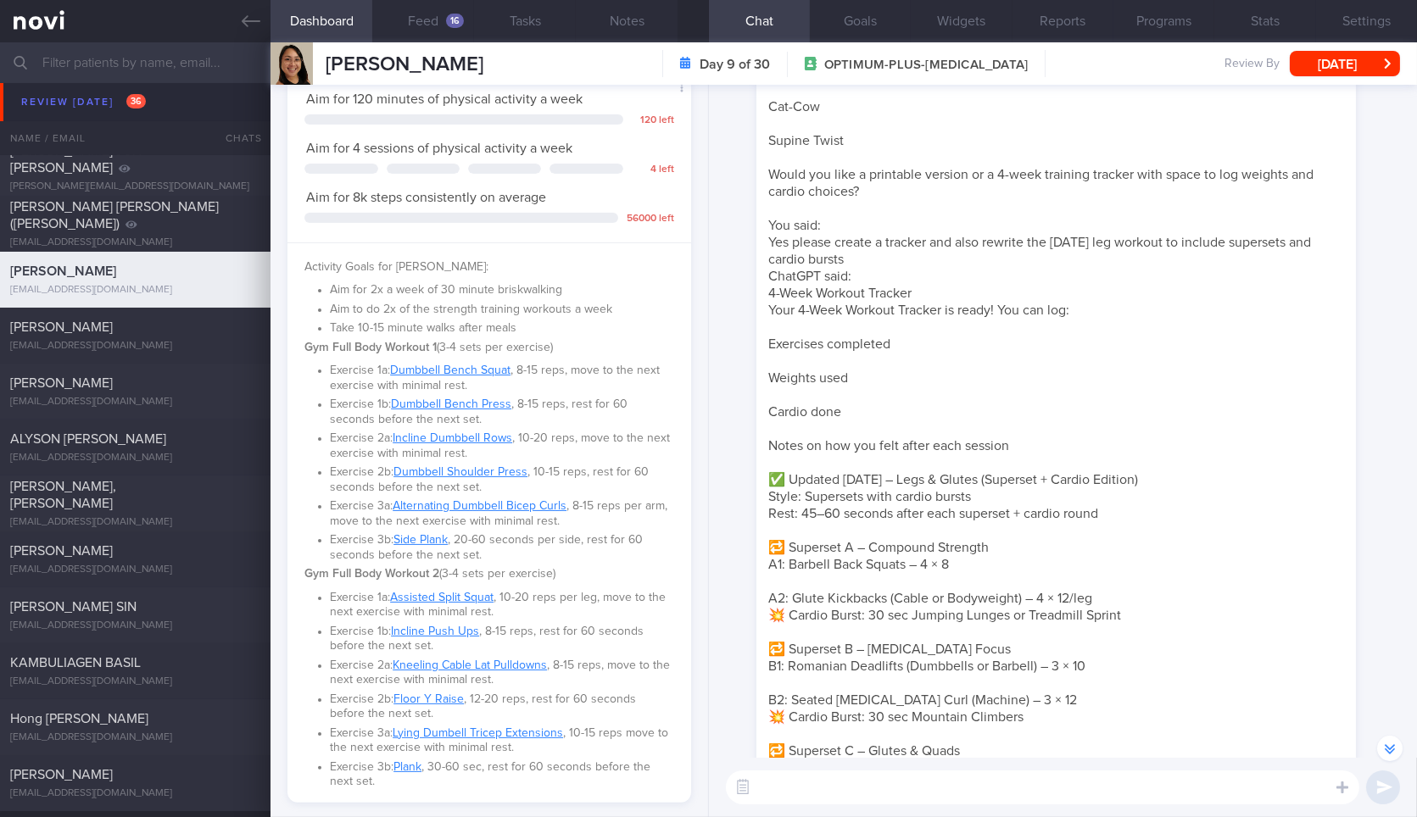
scroll to position [-17512, 0]
drag, startPoint x: 849, startPoint y: 219, endPoint x: 956, endPoint y: 234, distance: 107.9
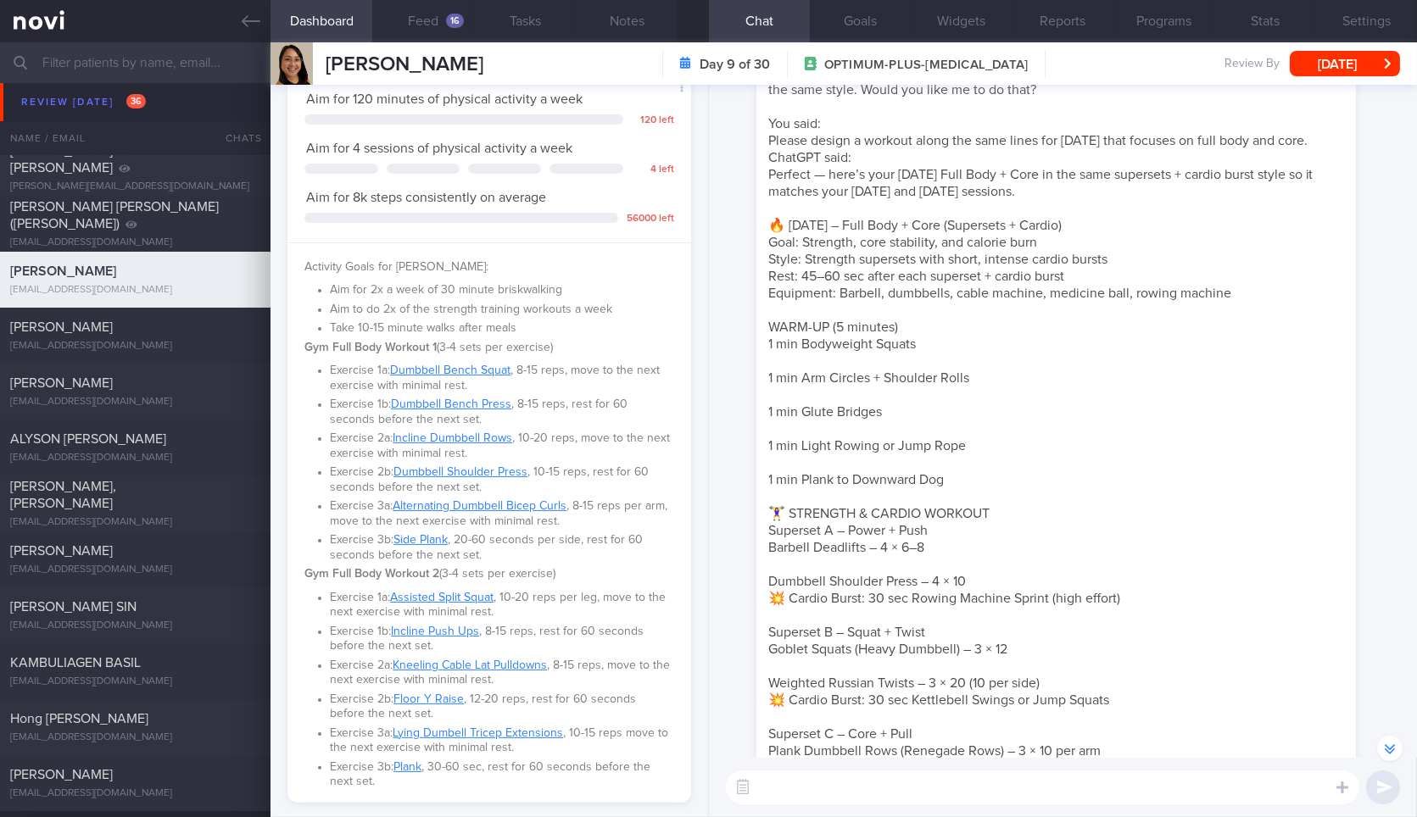
scroll to position [-11943, 0]
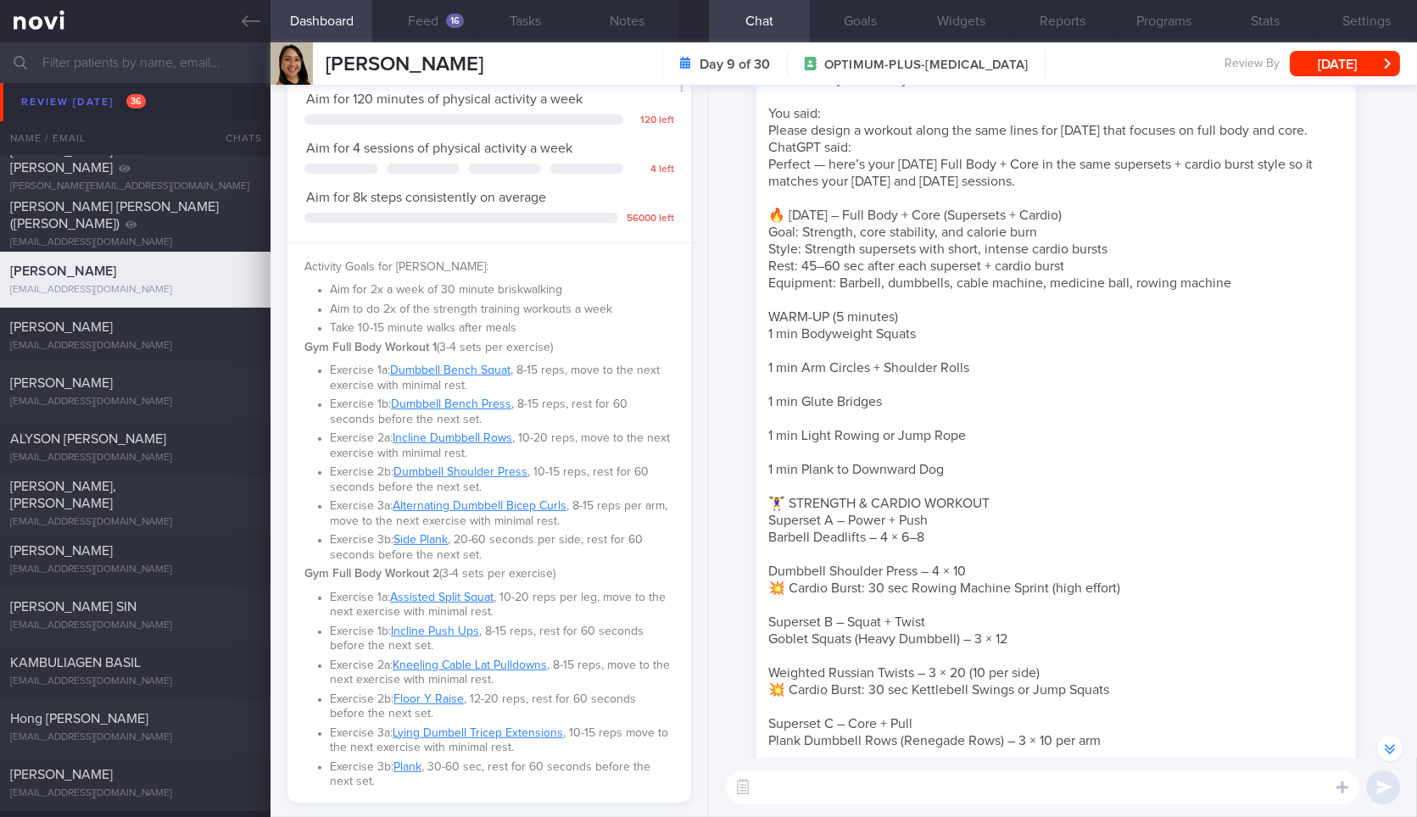
click at [1357, 484] on div "[PERSON_NAME] ChatGPT 5 You said: Create a 30 minute workout for me focusing on…" at bounding box center [1081, 68] width 650 height 25177
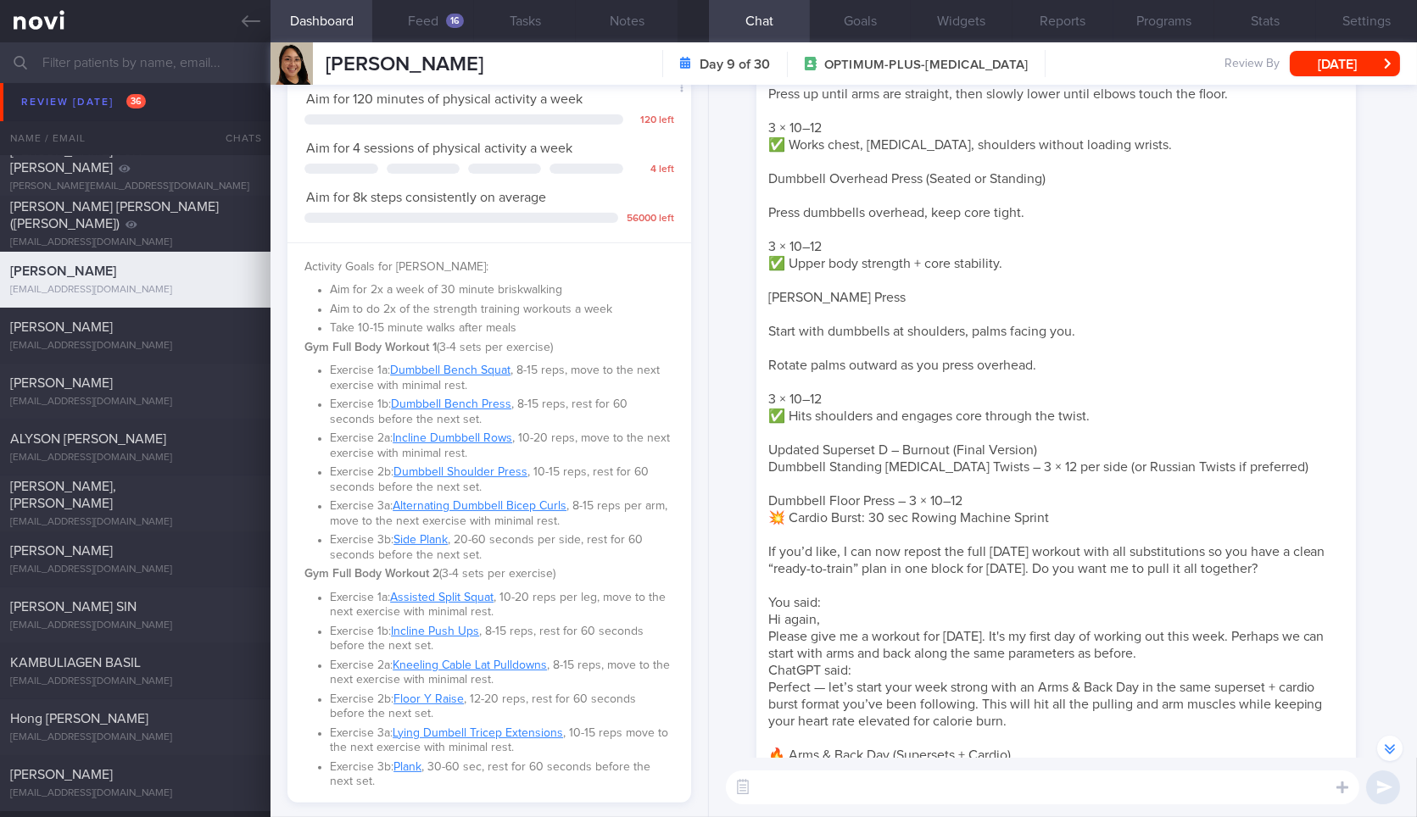
scroll to position [-9766, 0]
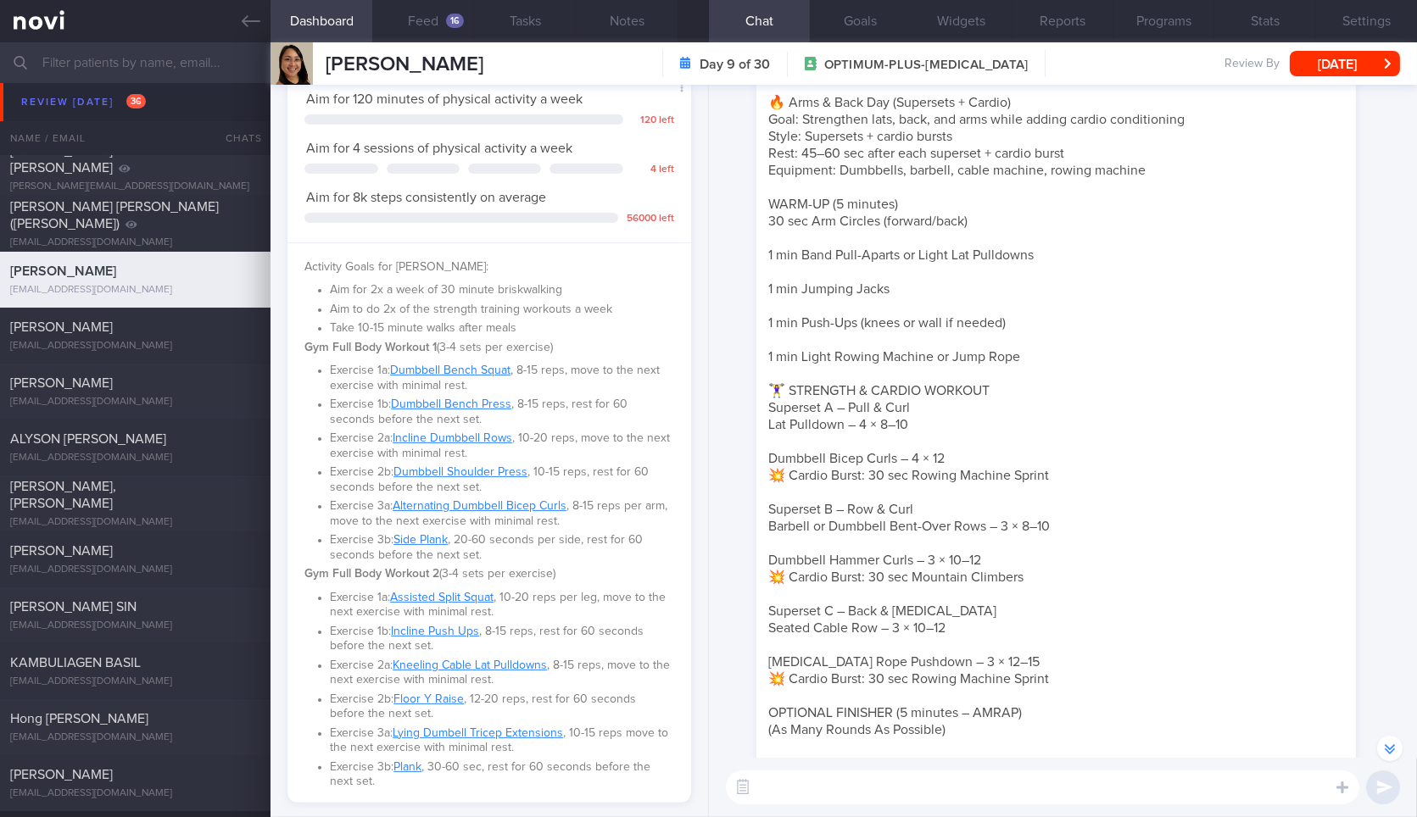
scroll to position [-9110, 0]
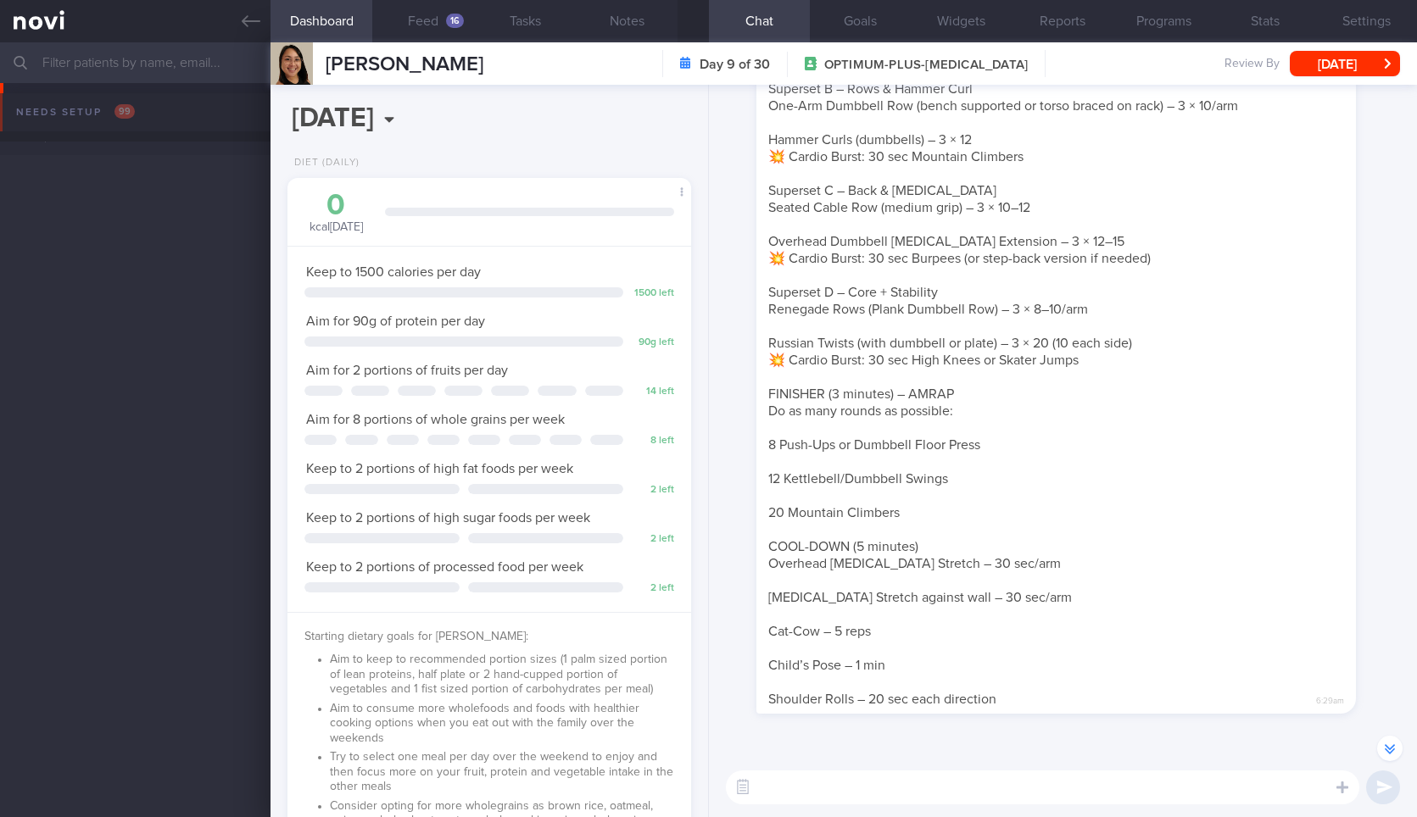
select select "8"
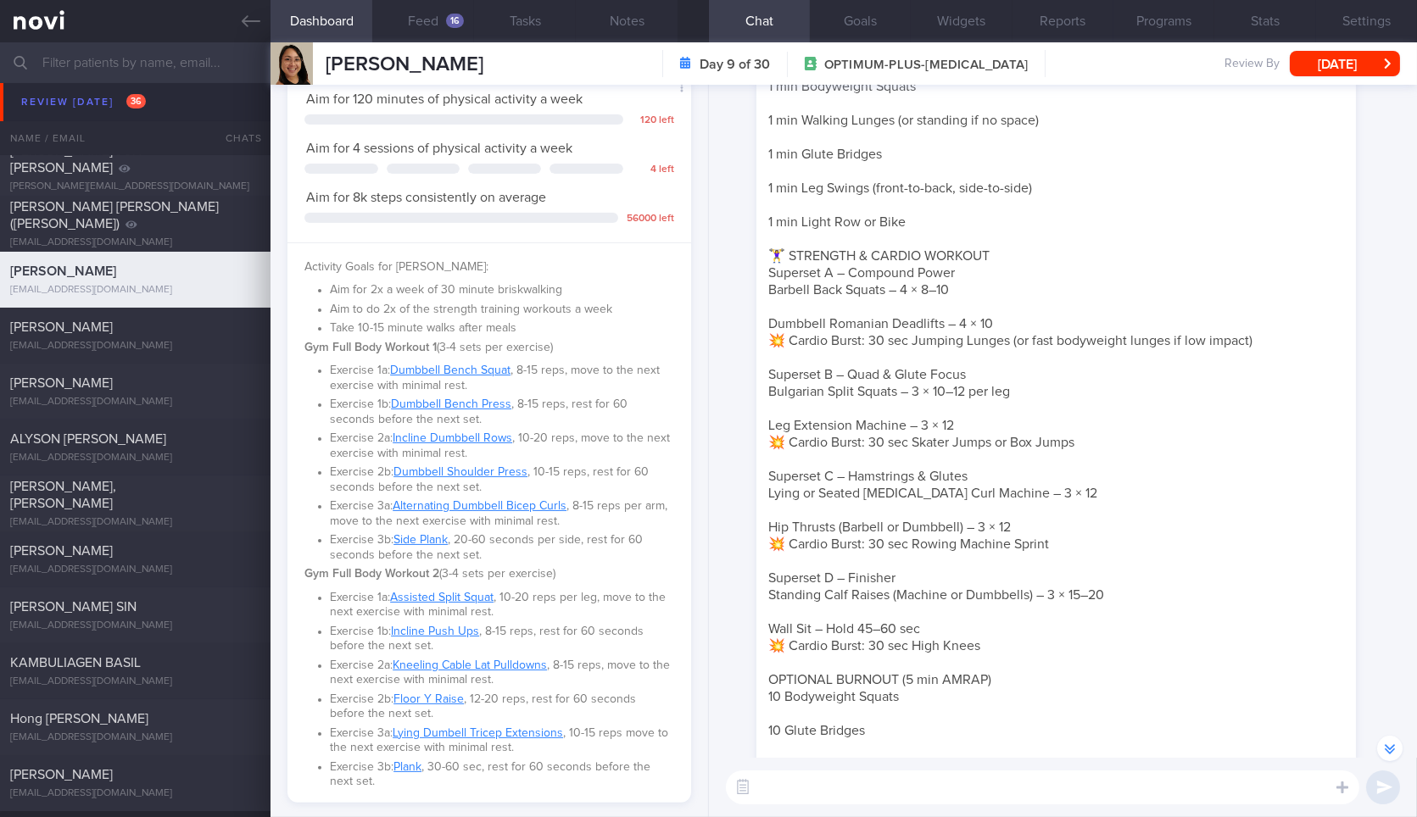
scroll to position [-4624, 0]
